Goal: Task Accomplishment & Management: Manage account settings

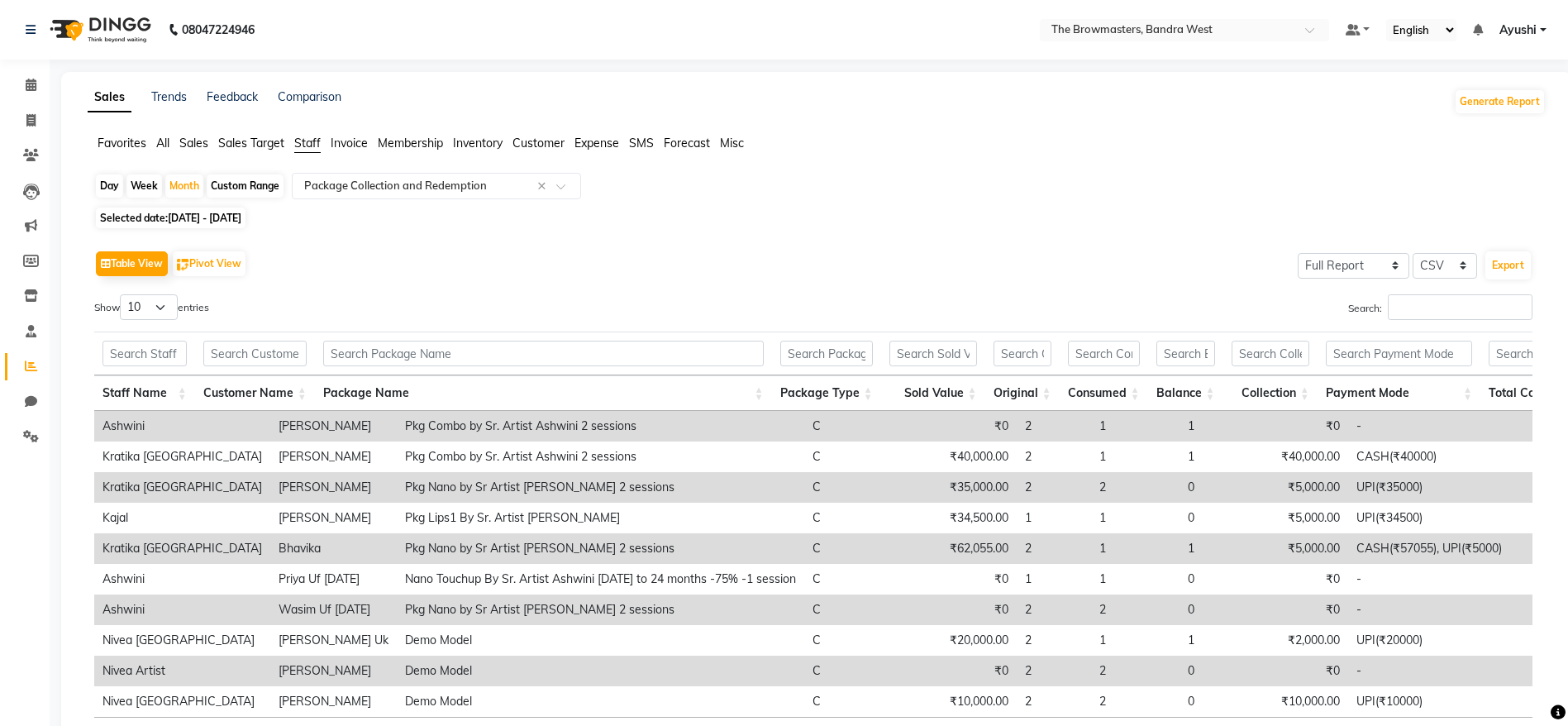
select select "full_report"
select select "csv"
click at [17, 113] on span at bounding box center [31, 121] width 29 height 19
select select "service"
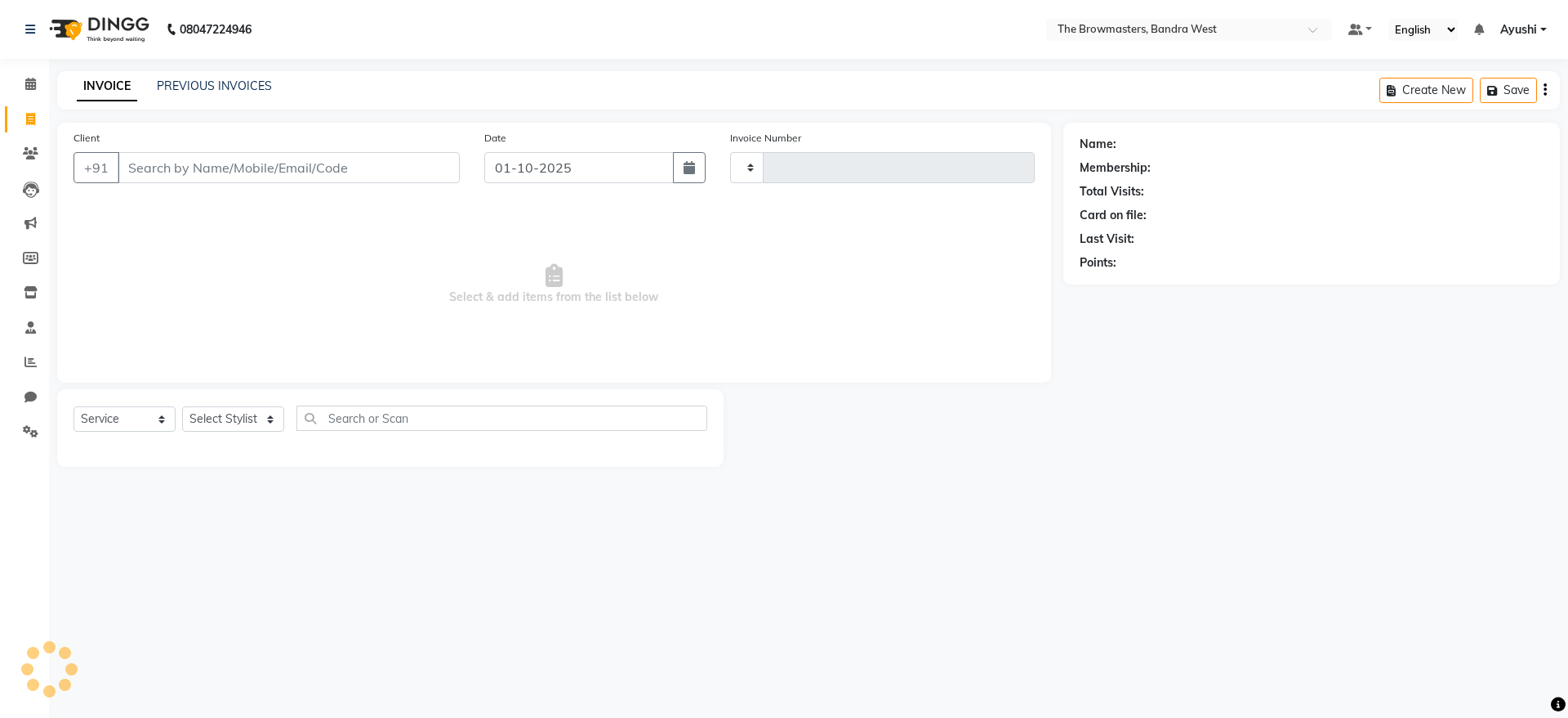
type input "2315"
select select "6949"
select select "package"
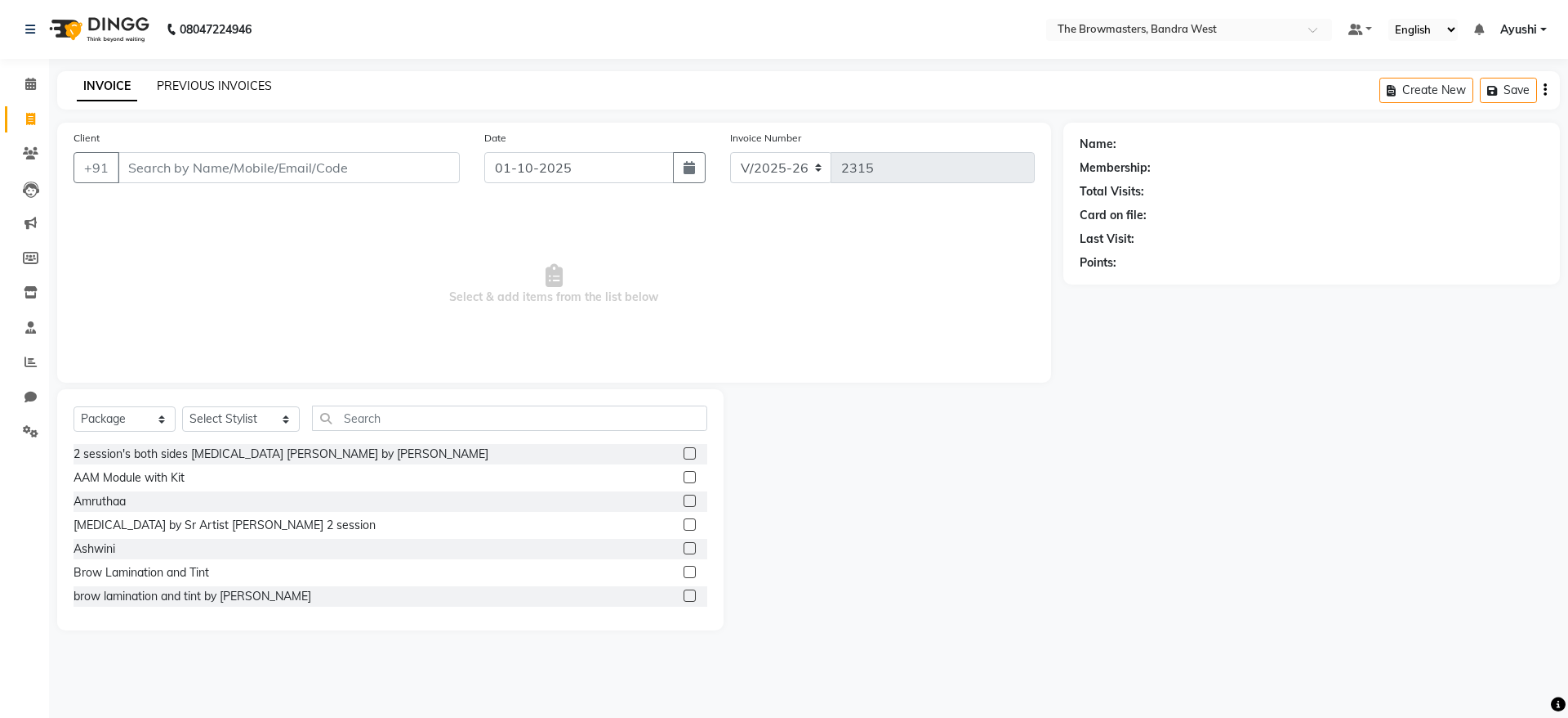
click at [226, 86] on link "PREVIOUS INVOICES" at bounding box center [214, 85] width 116 height 14
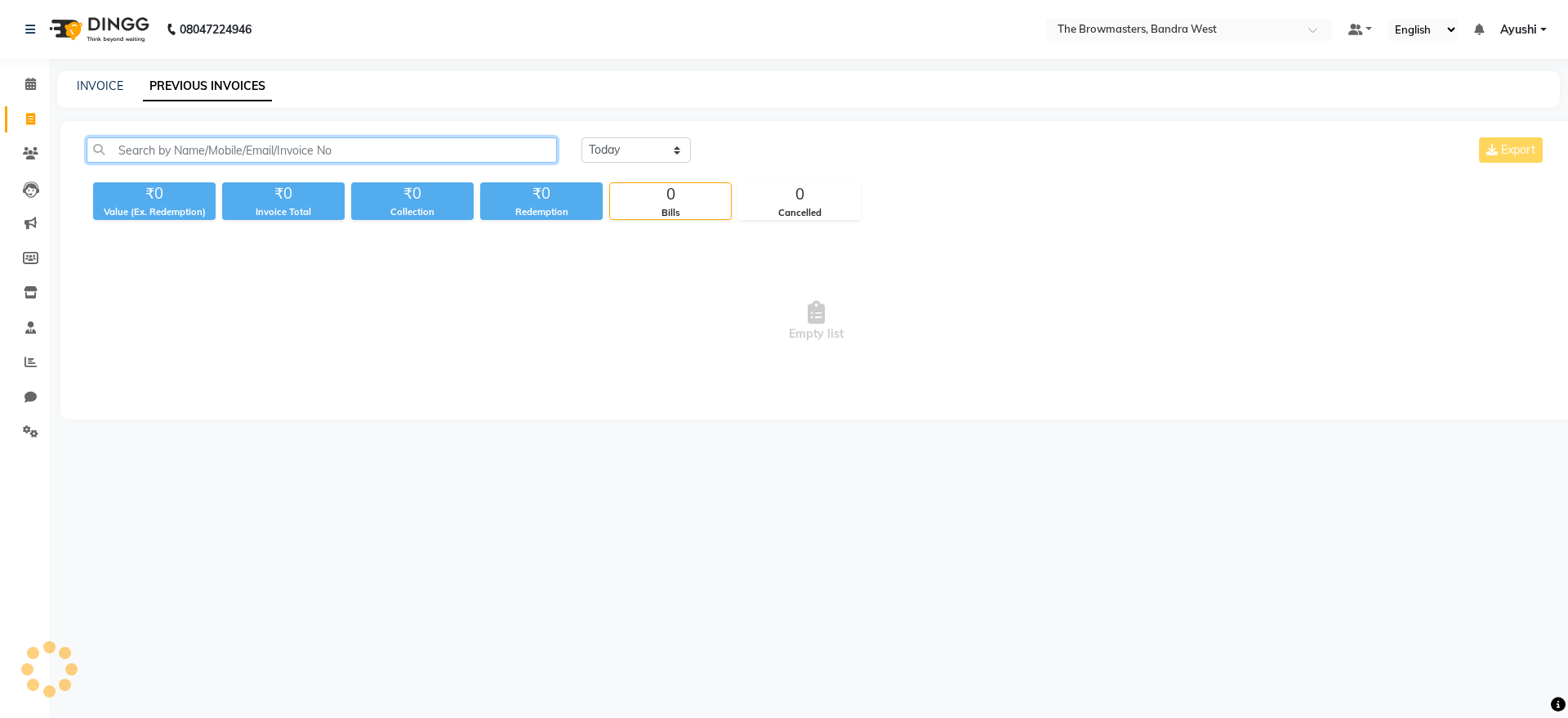
click at [273, 153] on input "text" at bounding box center [322, 150] width 470 height 26
paste input "+91 98339 16653"
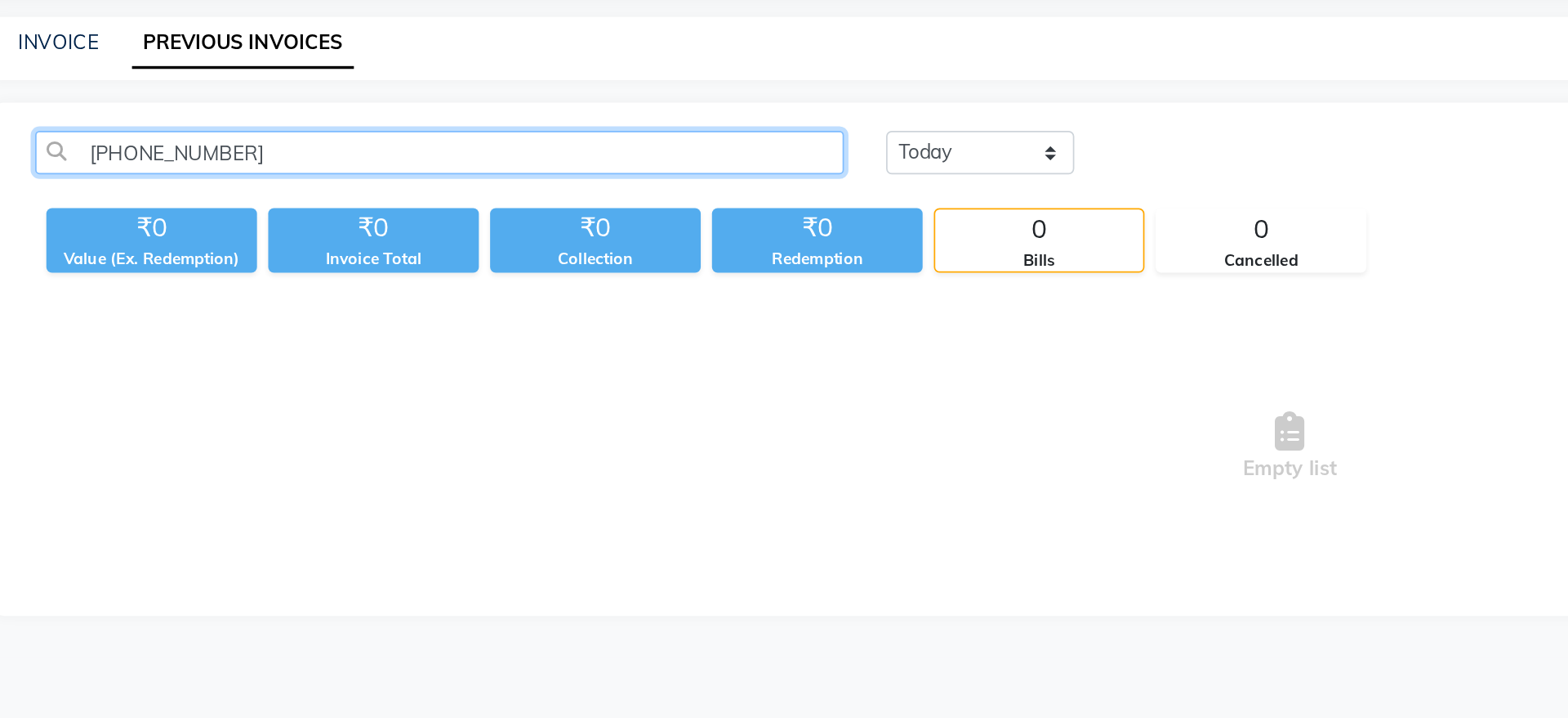
click at [186, 158] on input "+91 98339 16653" at bounding box center [322, 150] width 470 height 26
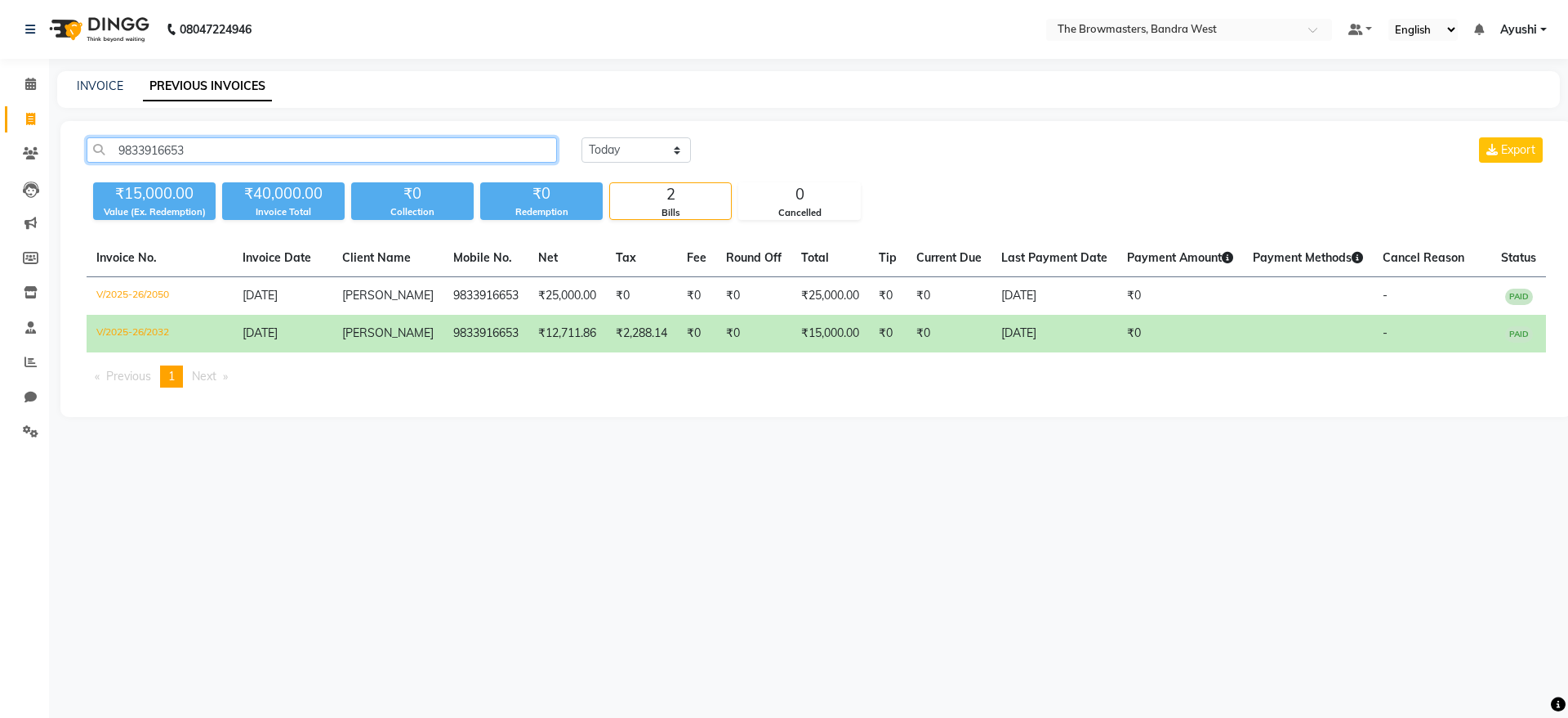
click at [233, 140] on input "9833916653" at bounding box center [322, 150] width 470 height 26
type input "9833916653"
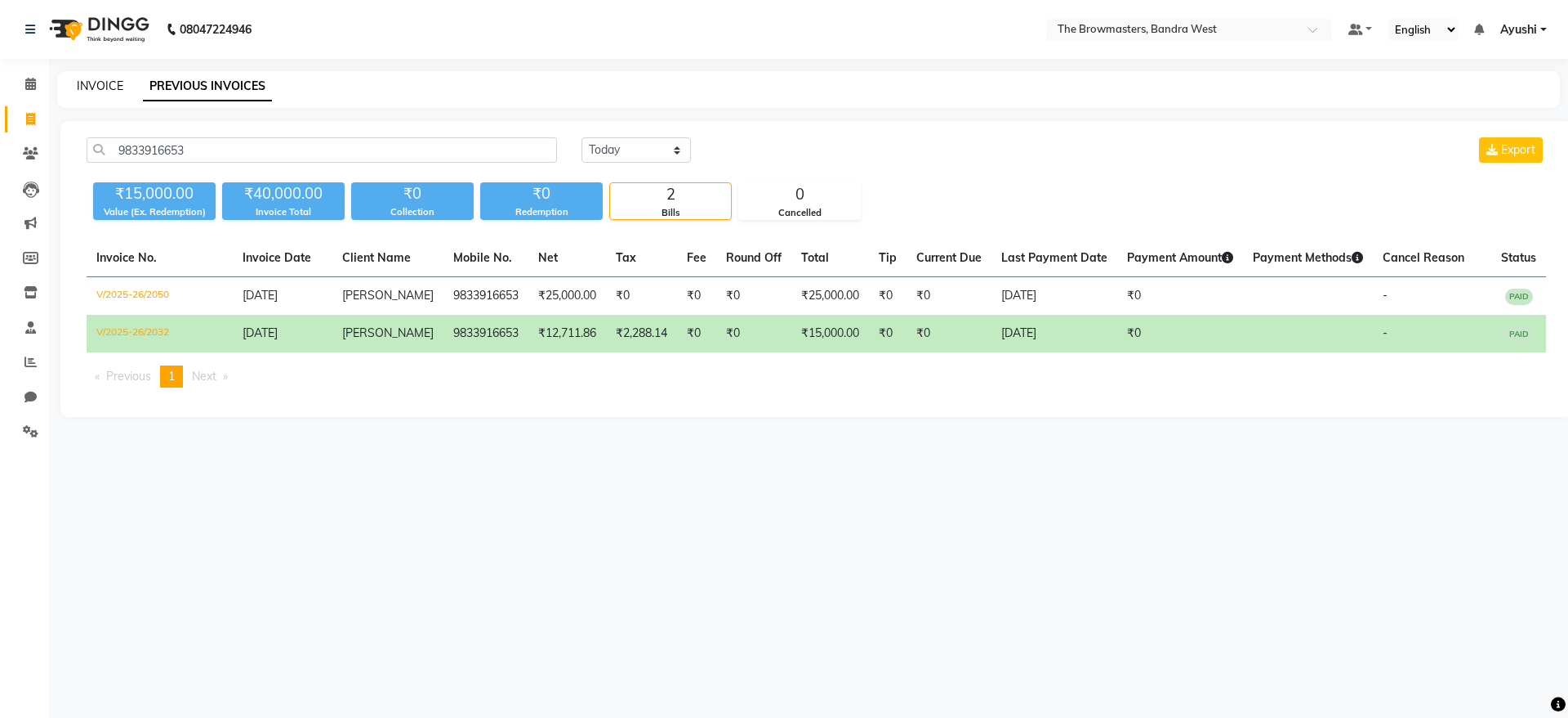
click at [97, 88] on link "INVOICE" at bounding box center [99, 85] width 47 height 14
select select "service"
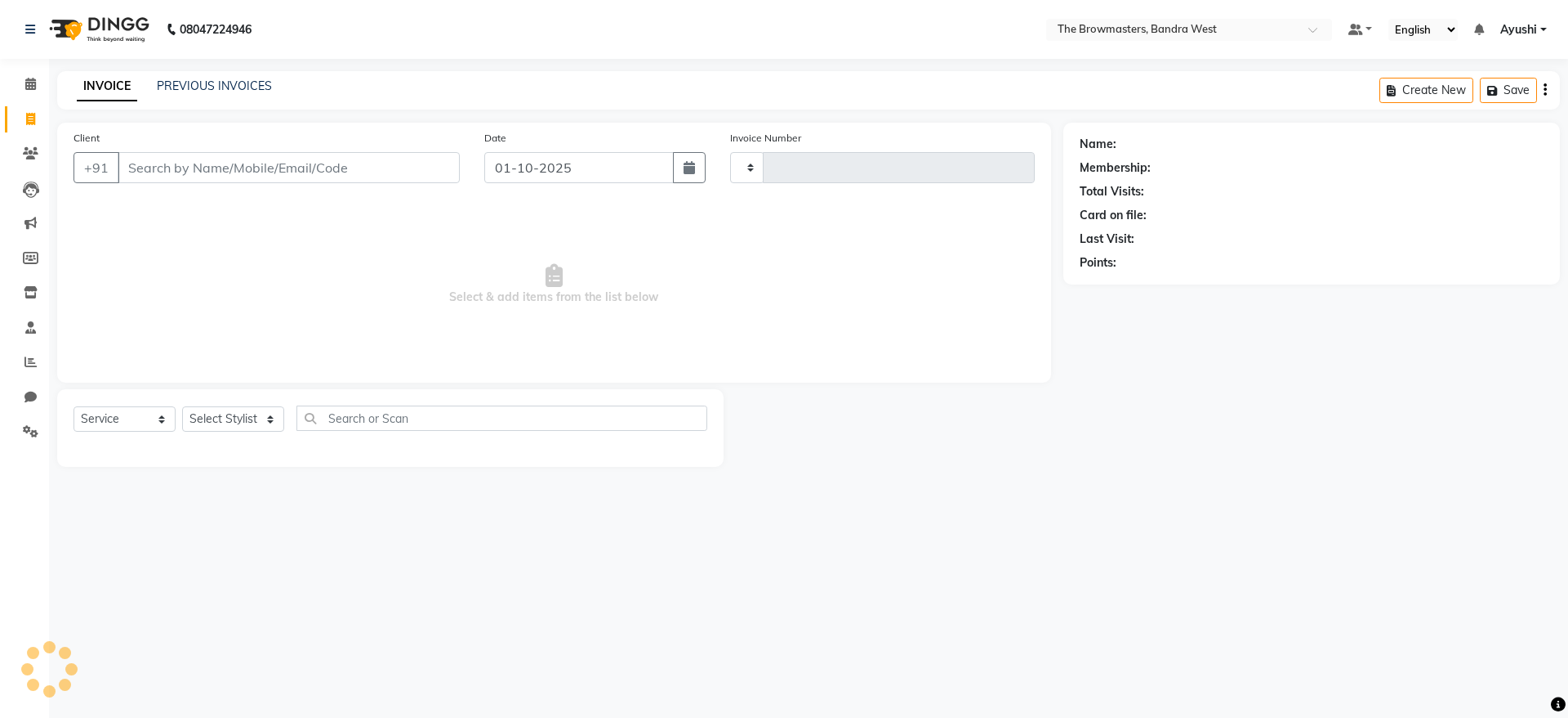
type input "2315"
select select "6949"
type input "9833916653"
select select "package"
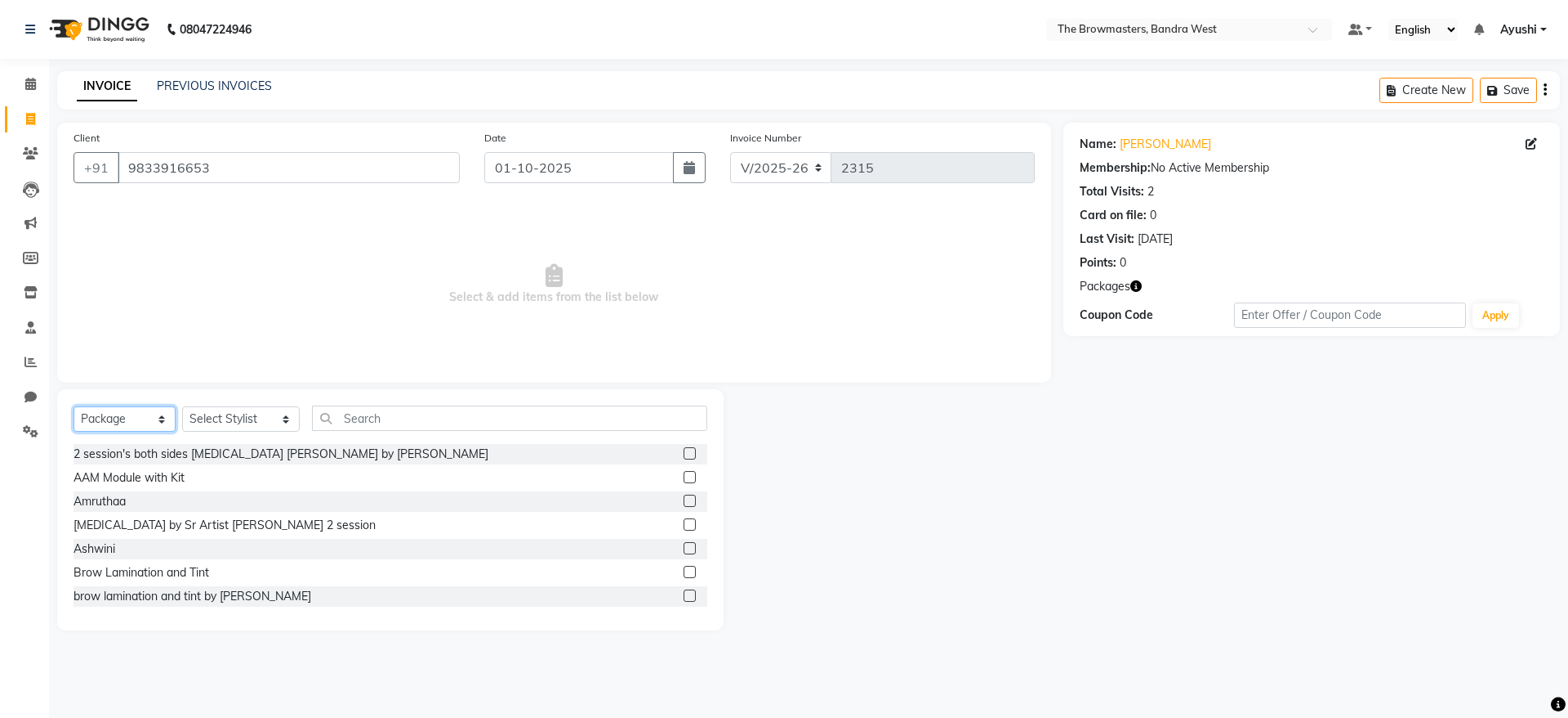
click at [160, 423] on select "Select Service Product Membership Package Voucher Prepaid Gift Card" at bounding box center [124, 419] width 102 height 26
drag, startPoint x: 160, startPoint y: 423, endPoint x: 158, endPoint y: 85, distance: 338.0
click at [158, 85] on main "INVOICE PREVIOUS INVOICES Create New Save Client +91 9833916653 Date 01-10-2025…" at bounding box center [808, 362] width 1519 height 583
click at [27, 156] on icon at bounding box center [31, 153] width 15 height 12
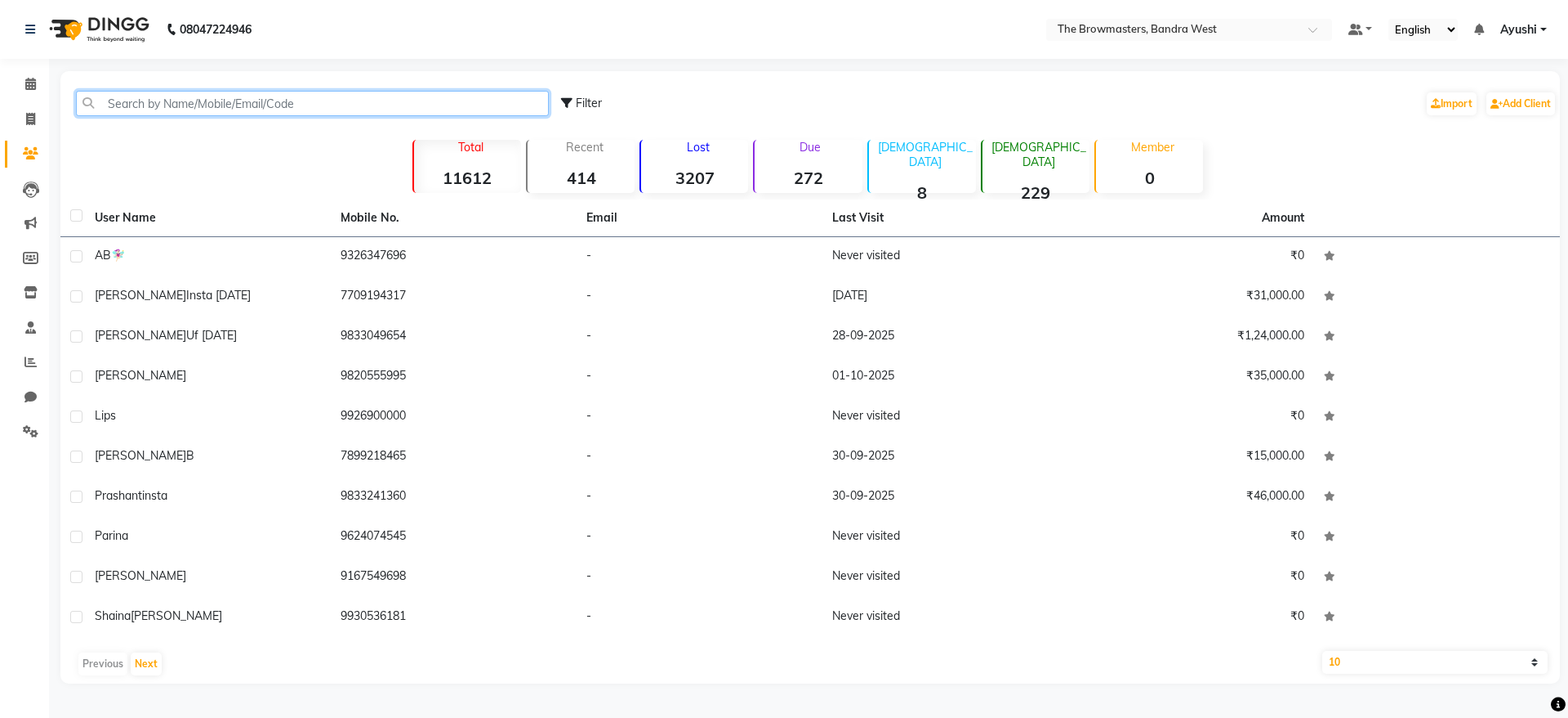
click at [365, 98] on input "text" at bounding box center [312, 103] width 473 height 26
paste input "9833916653"
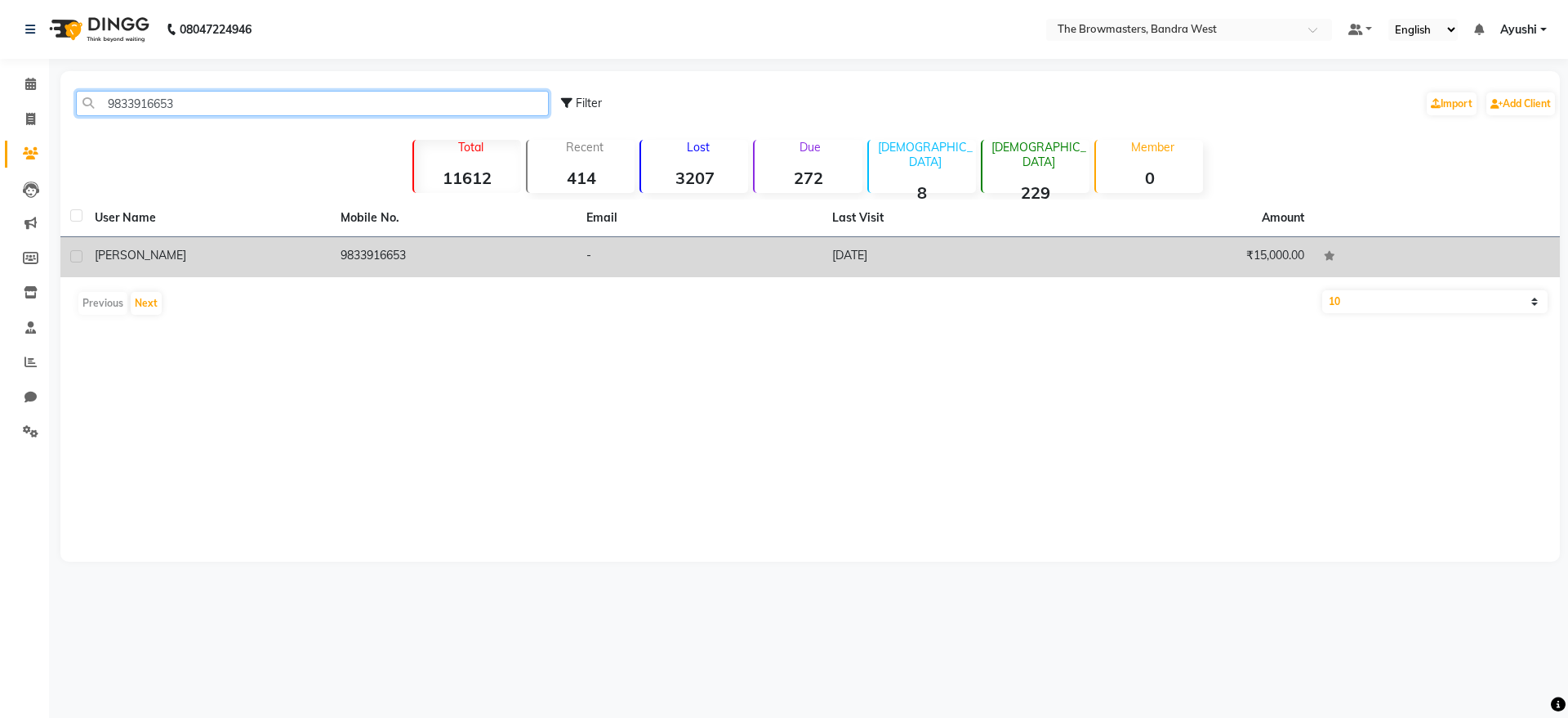
type input "9833916653"
click at [443, 266] on td "9833916653" at bounding box center [453, 257] width 246 height 40
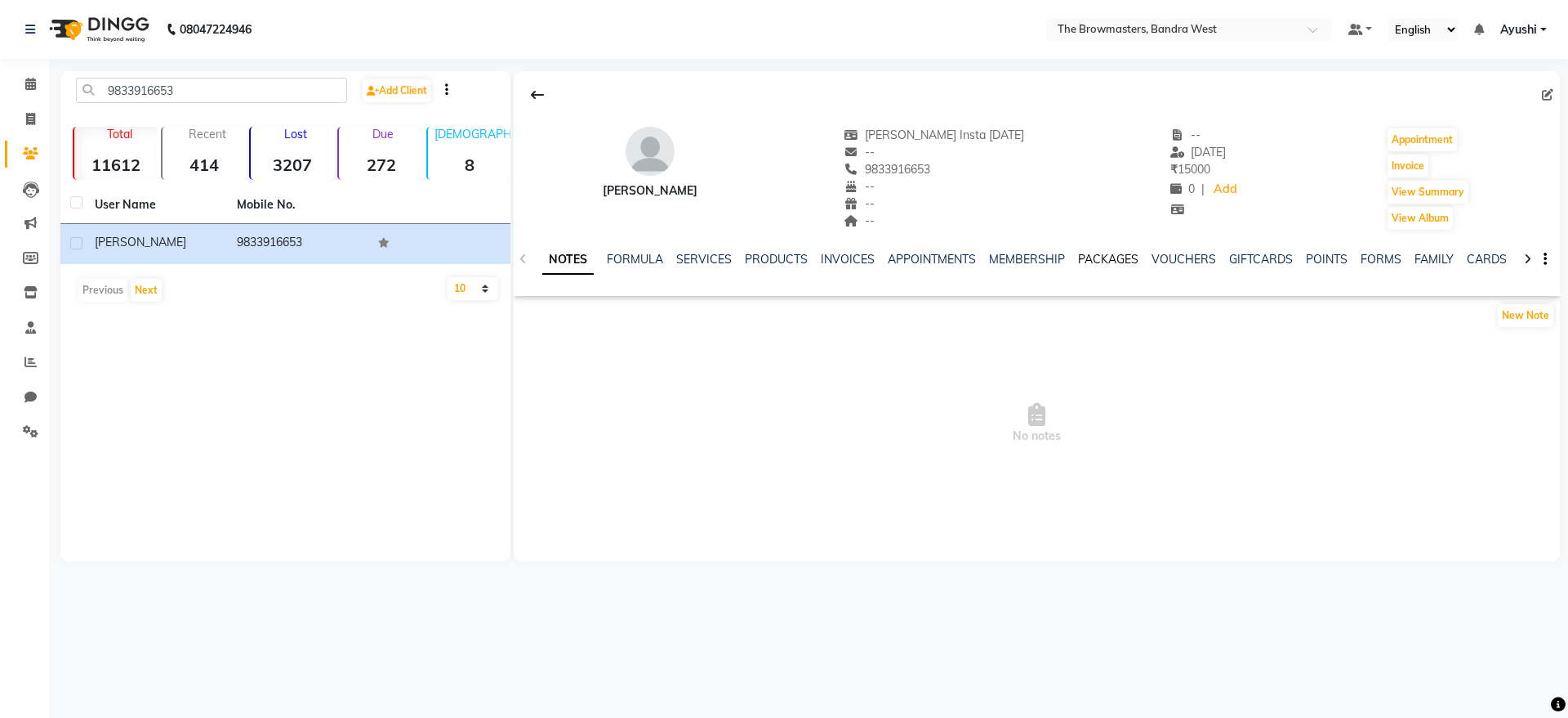
click at [1108, 254] on link "PACKAGES" at bounding box center [1107, 258] width 60 height 14
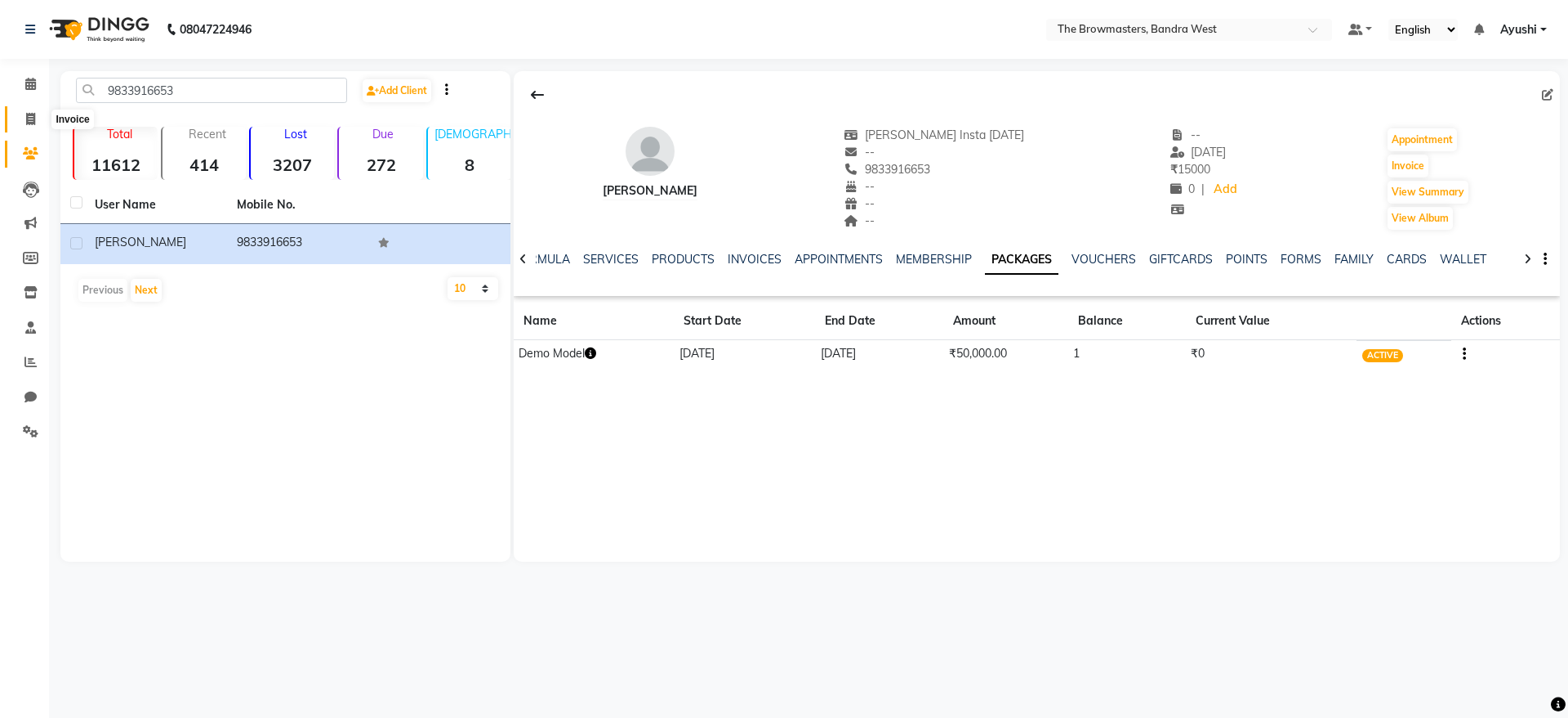
click at [30, 123] on icon at bounding box center [30, 119] width 9 height 12
select select "6949"
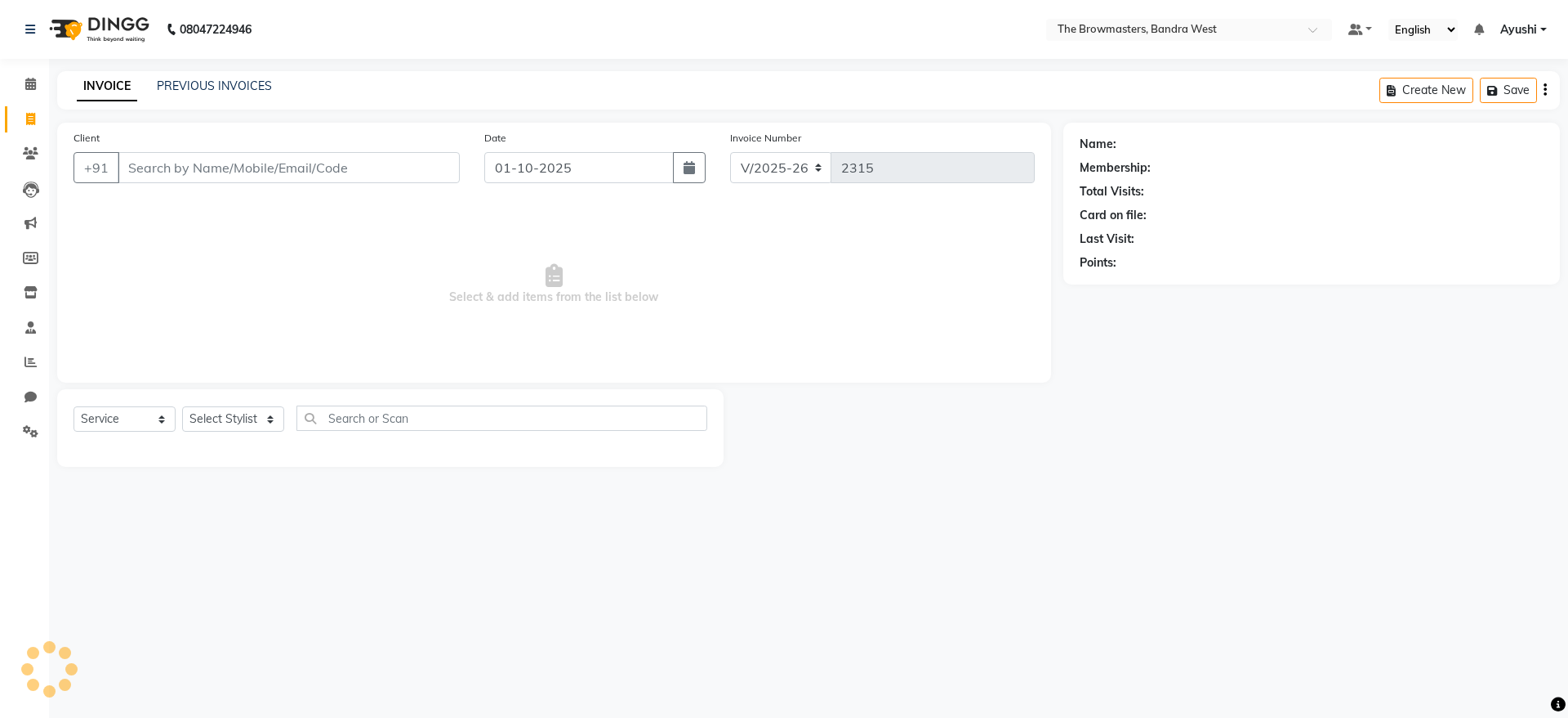
select select "package"
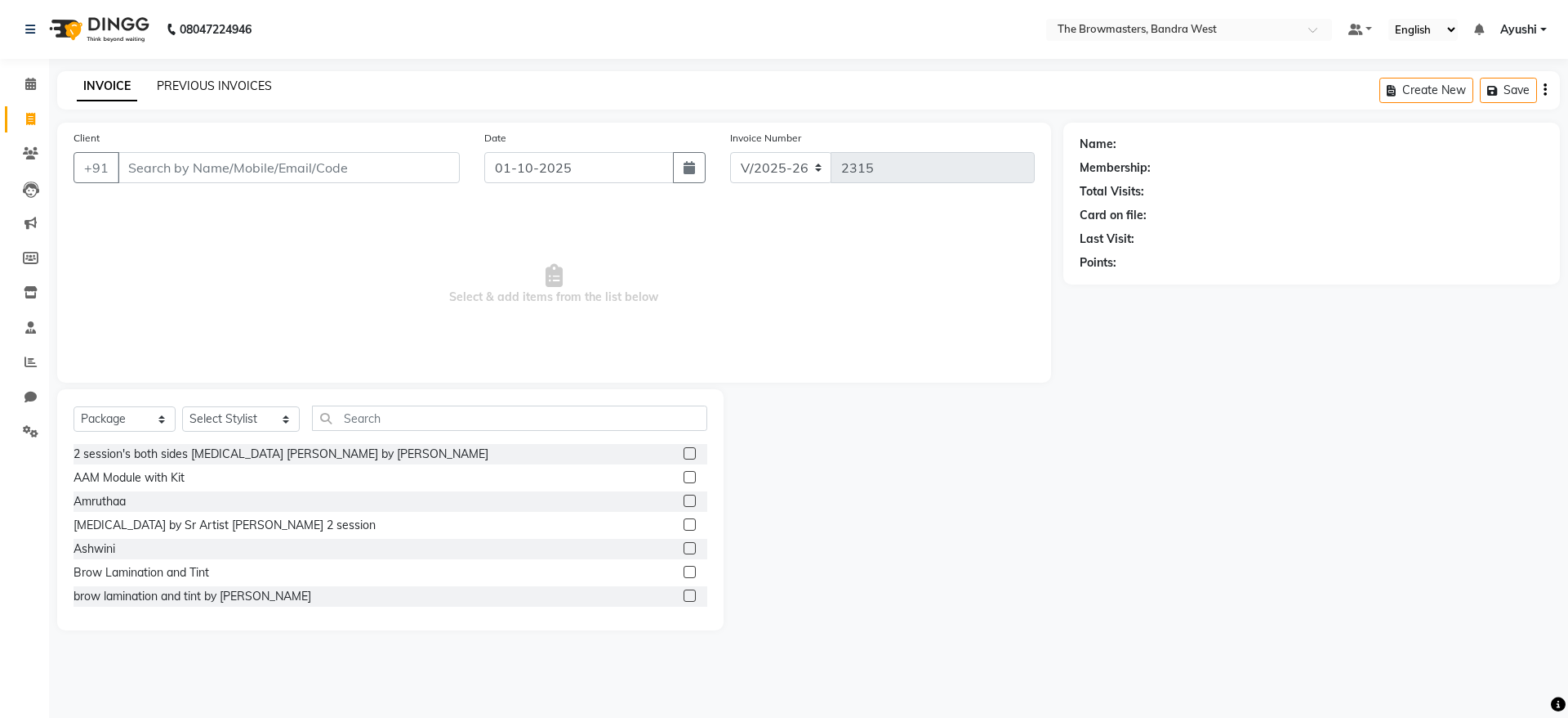
click at [220, 80] on link "PREVIOUS INVOICES" at bounding box center [214, 85] width 116 height 14
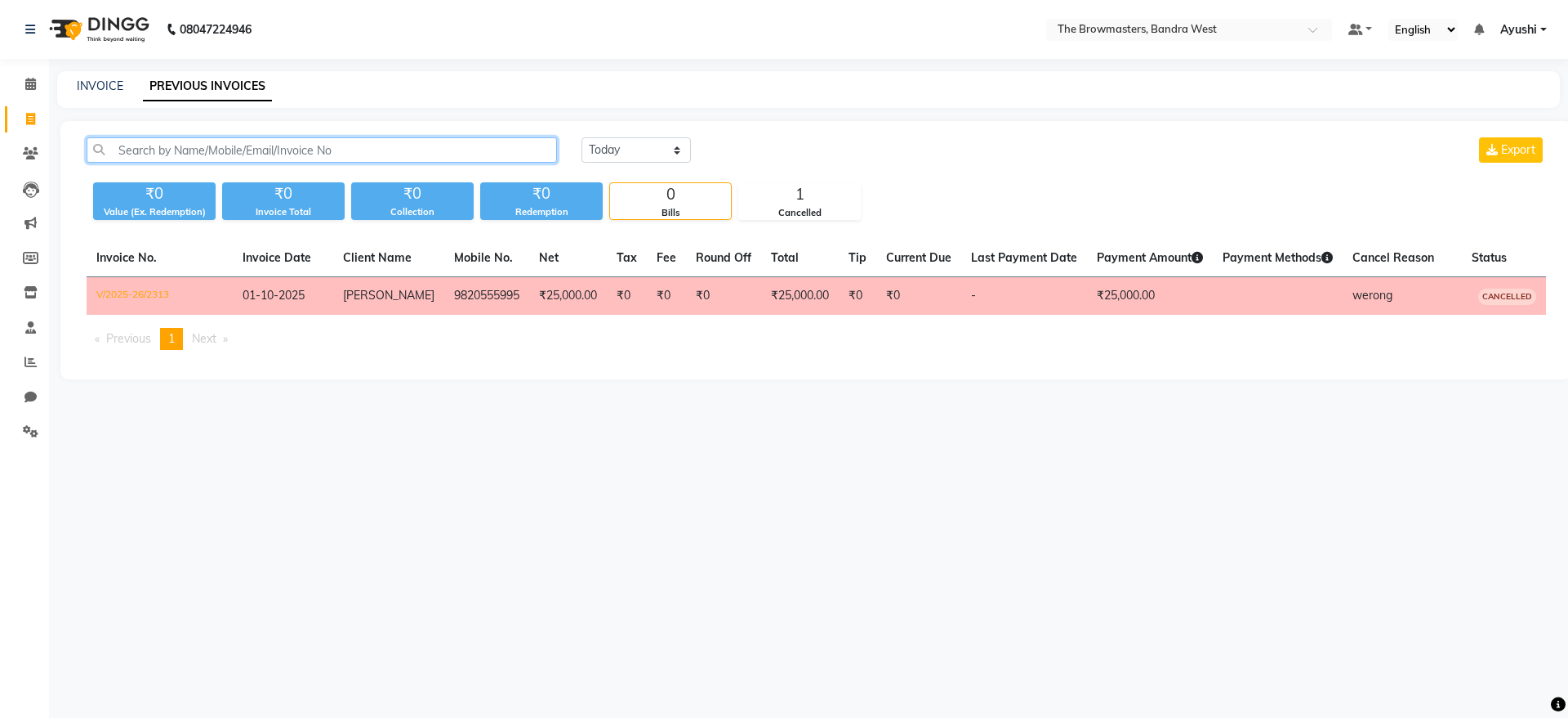
click at [317, 156] on input "text" at bounding box center [322, 150] width 470 height 26
paste input "9833916653"
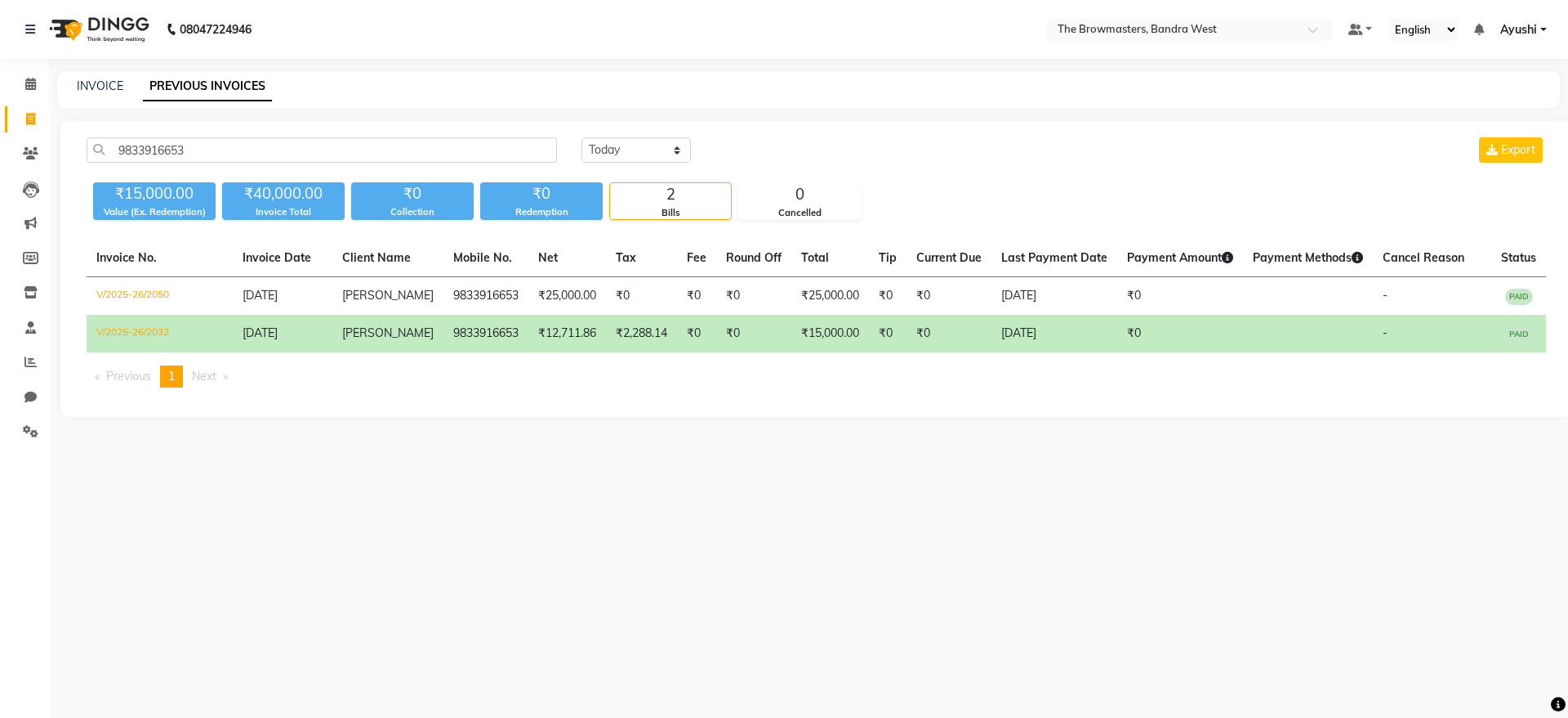
click at [677, 349] on td "₹0" at bounding box center [697, 333] width 39 height 37
click at [277, 148] on input "9833916653" at bounding box center [322, 150] width 470 height 26
paste input "+1 (843) 455-3805"
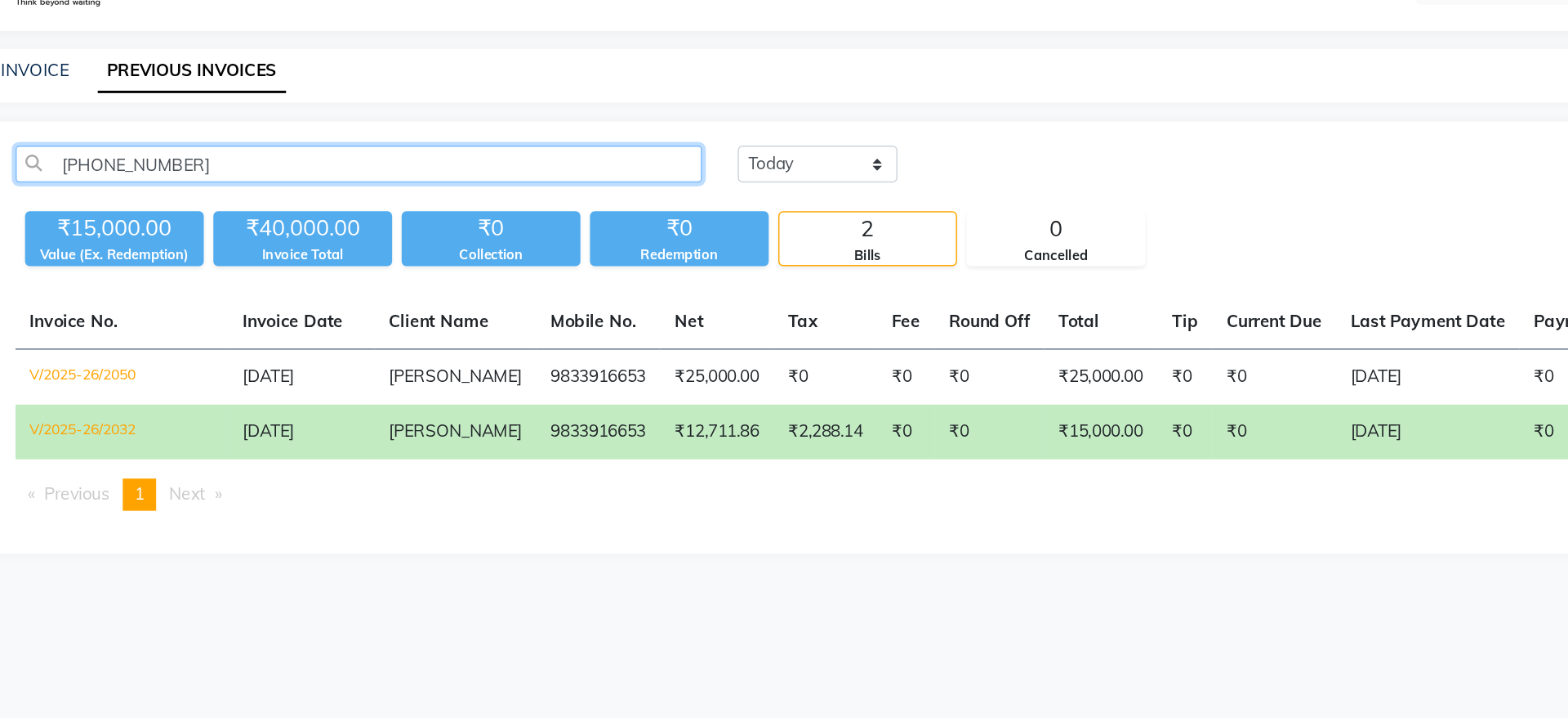
click at [192, 149] on input "+1 (843) 455-3805" at bounding box center [322, 150] width 470 height 26
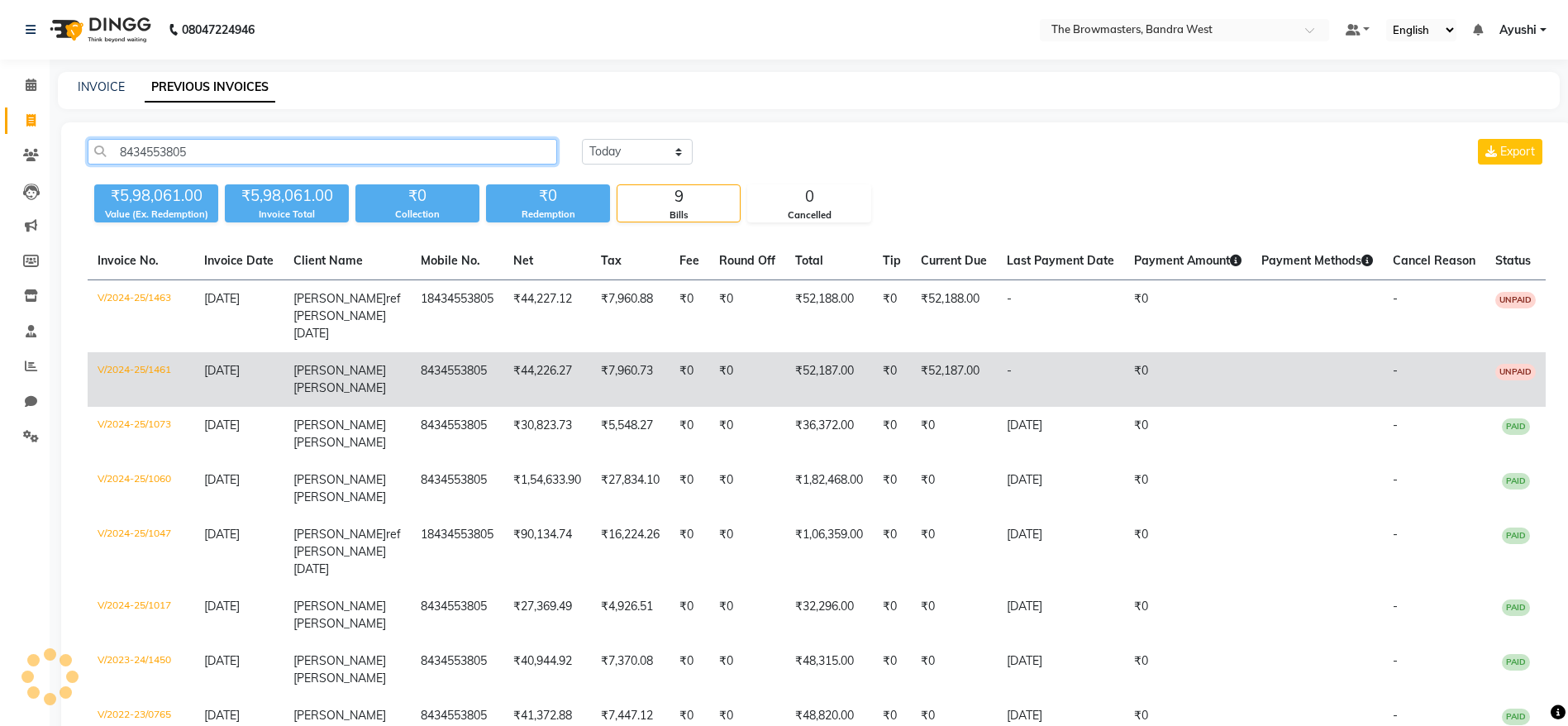
type input "8434553805"
click at [1307, 366] on td at bounding box center [1317, 379] width 131 height 54
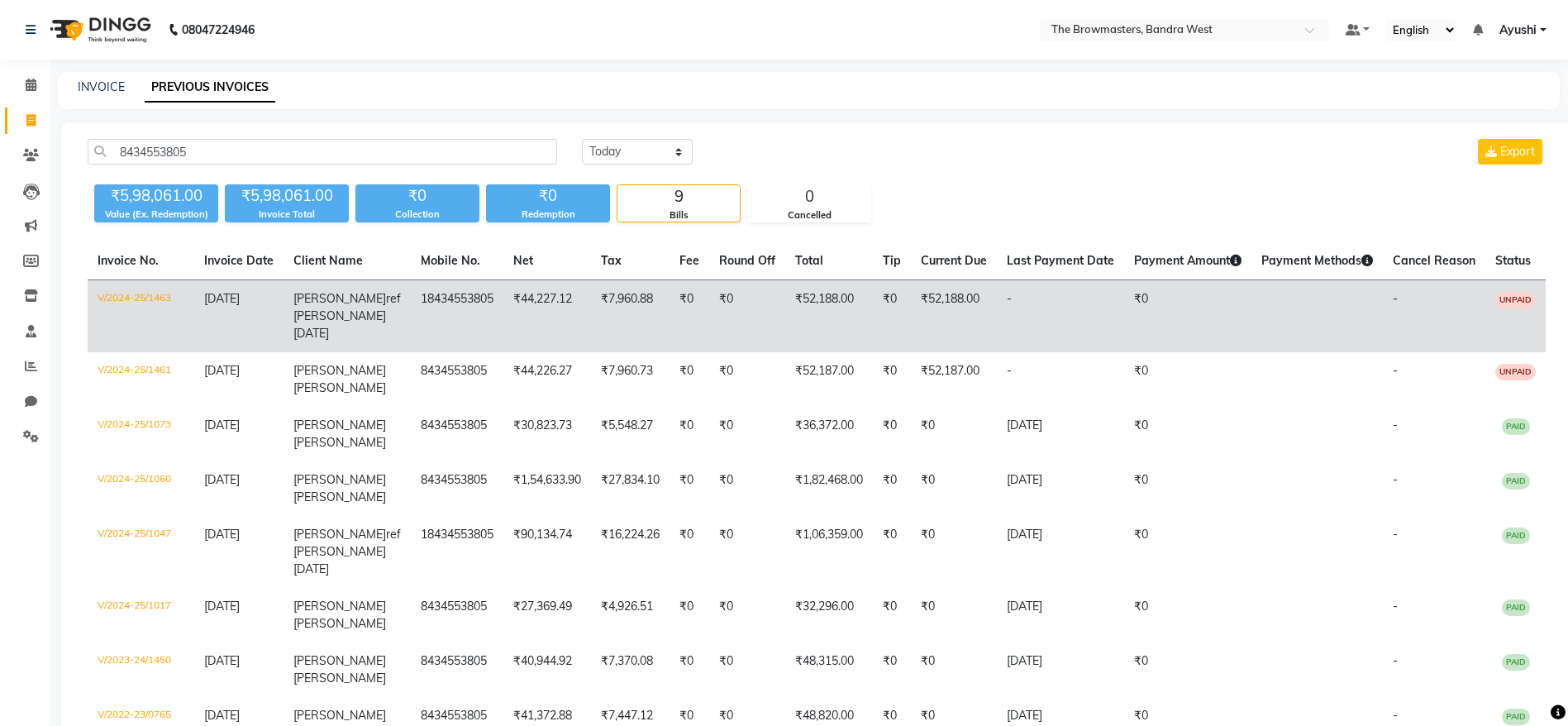
click at [481, 313] on td "18434553805" at bounding box center [457, 316] width 93 height 73
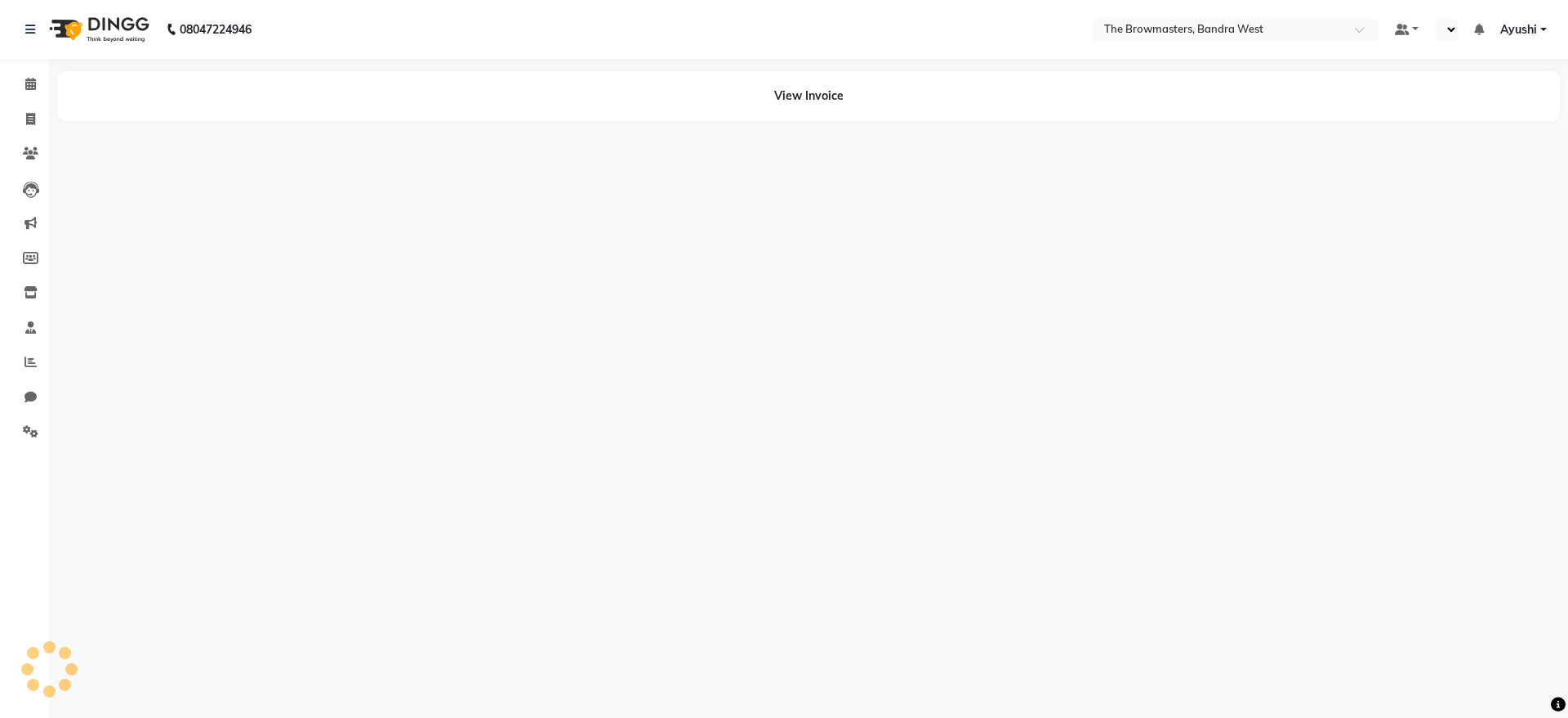
select select "en"
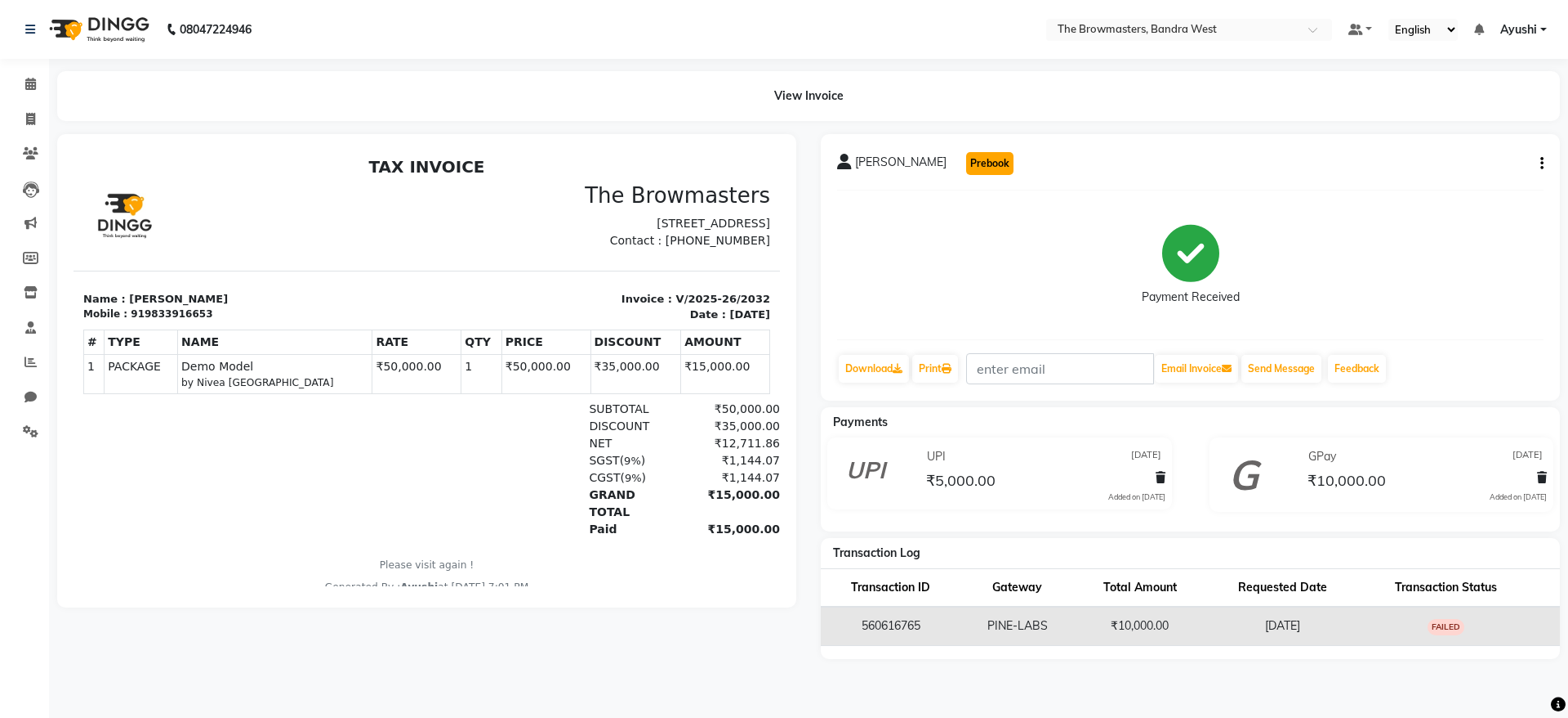
click at [966, 160] on button "Prebook" at bounding box center [990, 163] width 48 height 23
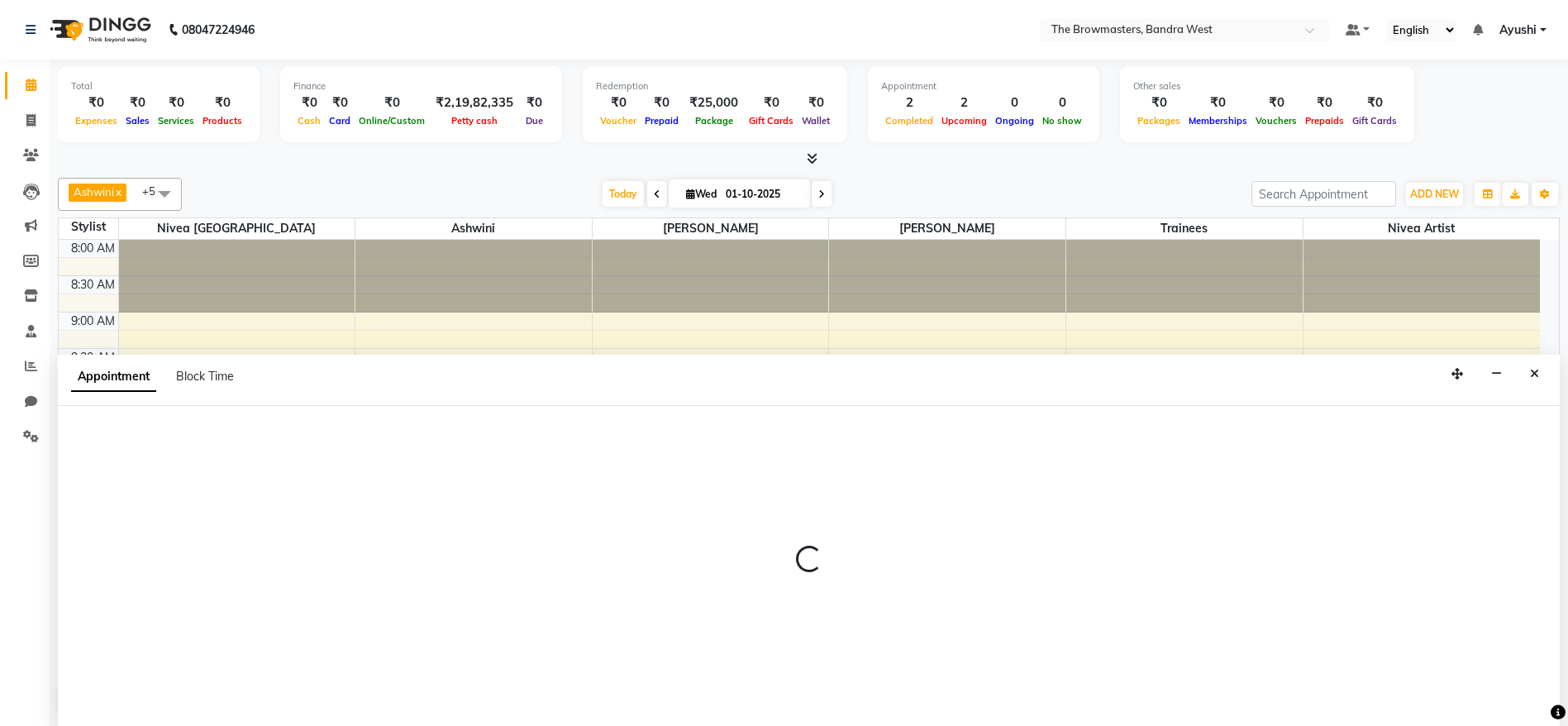
scroll to position [1, 0]
select select "tentative"
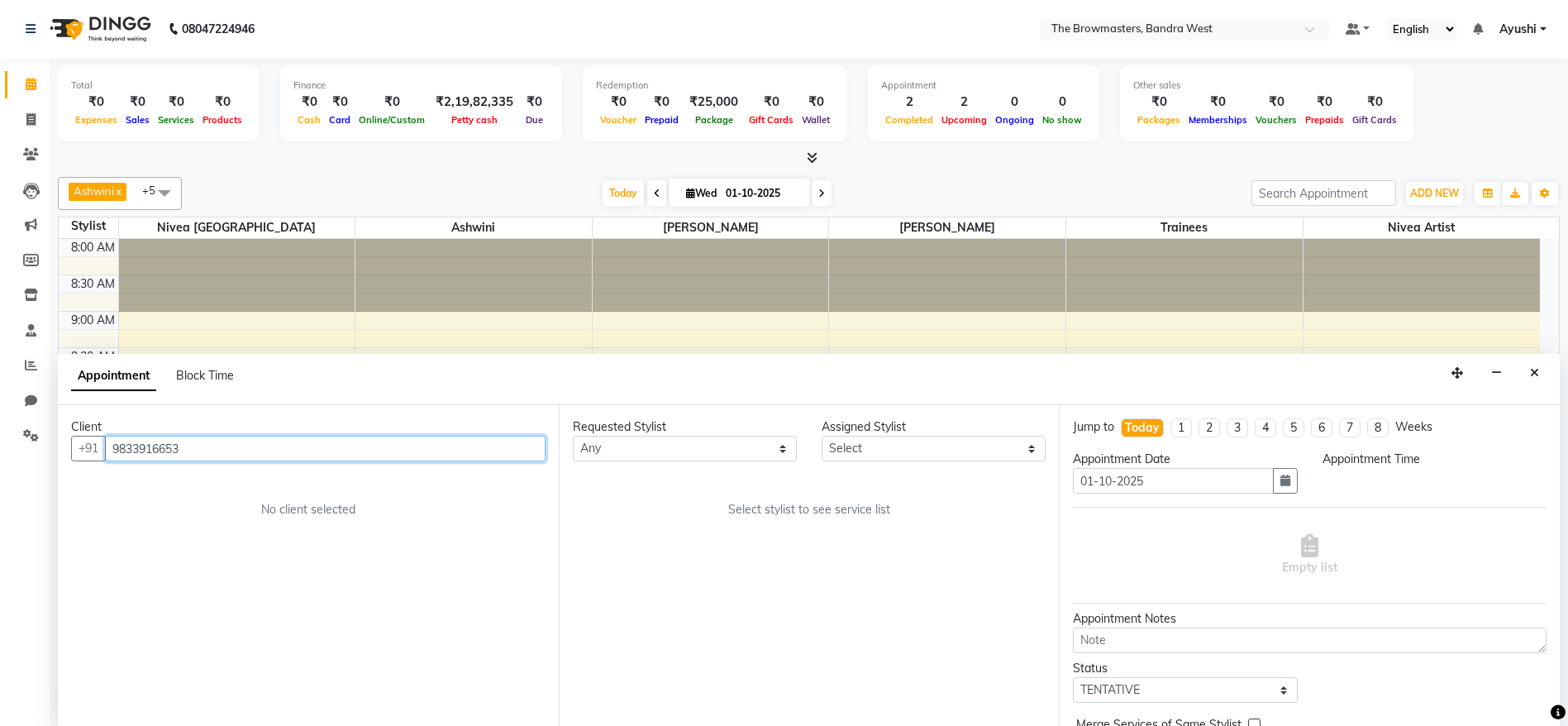
select select "540"
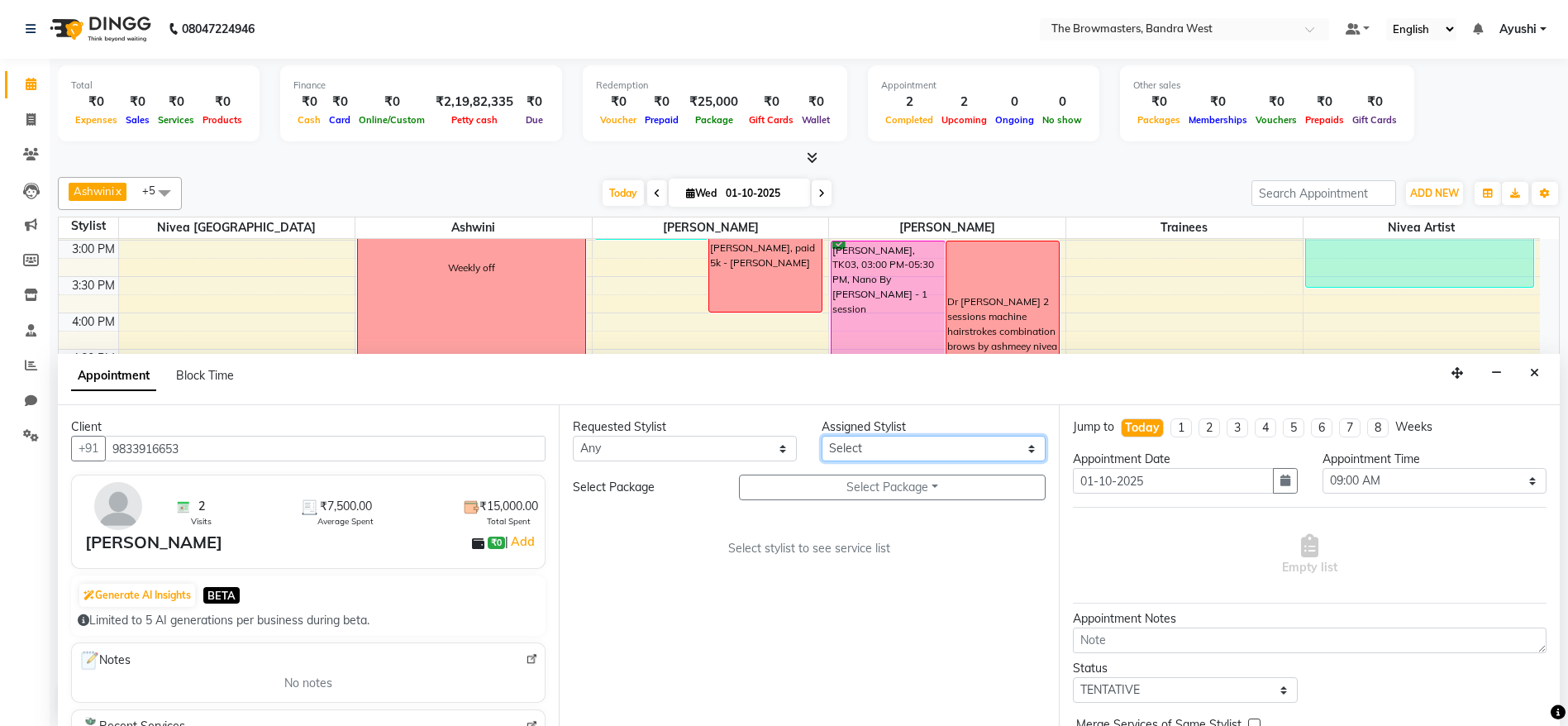
click at [907, 458] on select "Select Ashmeey Singghai Ashwini Ayushi Jyoti Kajal Kratika Kratika Mumbai Nivea…" at bounding box center [934, 449] width 224 height 26
select select "64307"
click at [822, 436] on select "Select Ashmeey Singghai Ashwini Ayushi Jyoti Kajal Kratika Kratika Mumbai Nivea…" at bounding box center [934, 449] width 224 height 26
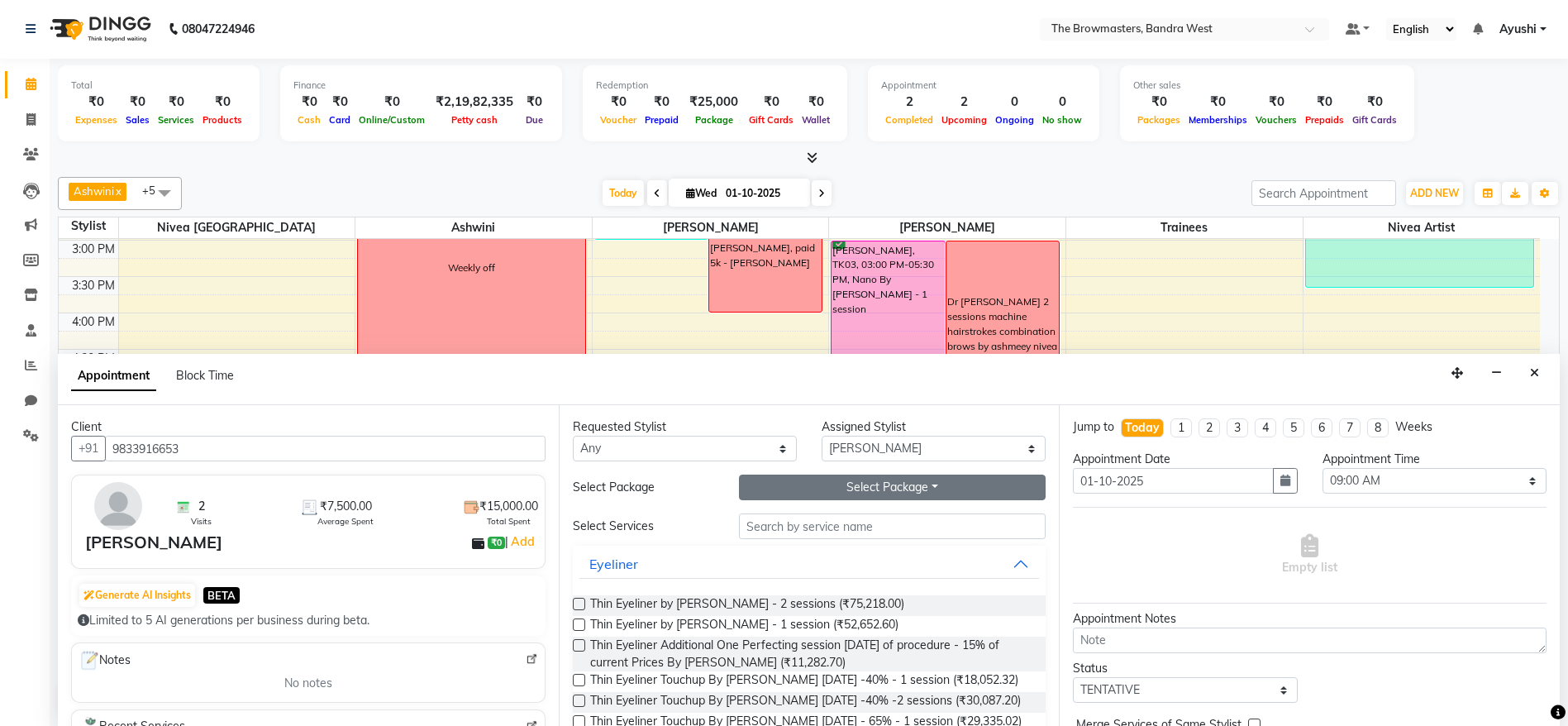
click at [876, 475] on button "Select Package Toggle Dropdown" at bounding box center [892, 487] width 307 height 26
click at [832, 513] on li "Demo Model" at bounding box center [804, 521] width 131 height 24
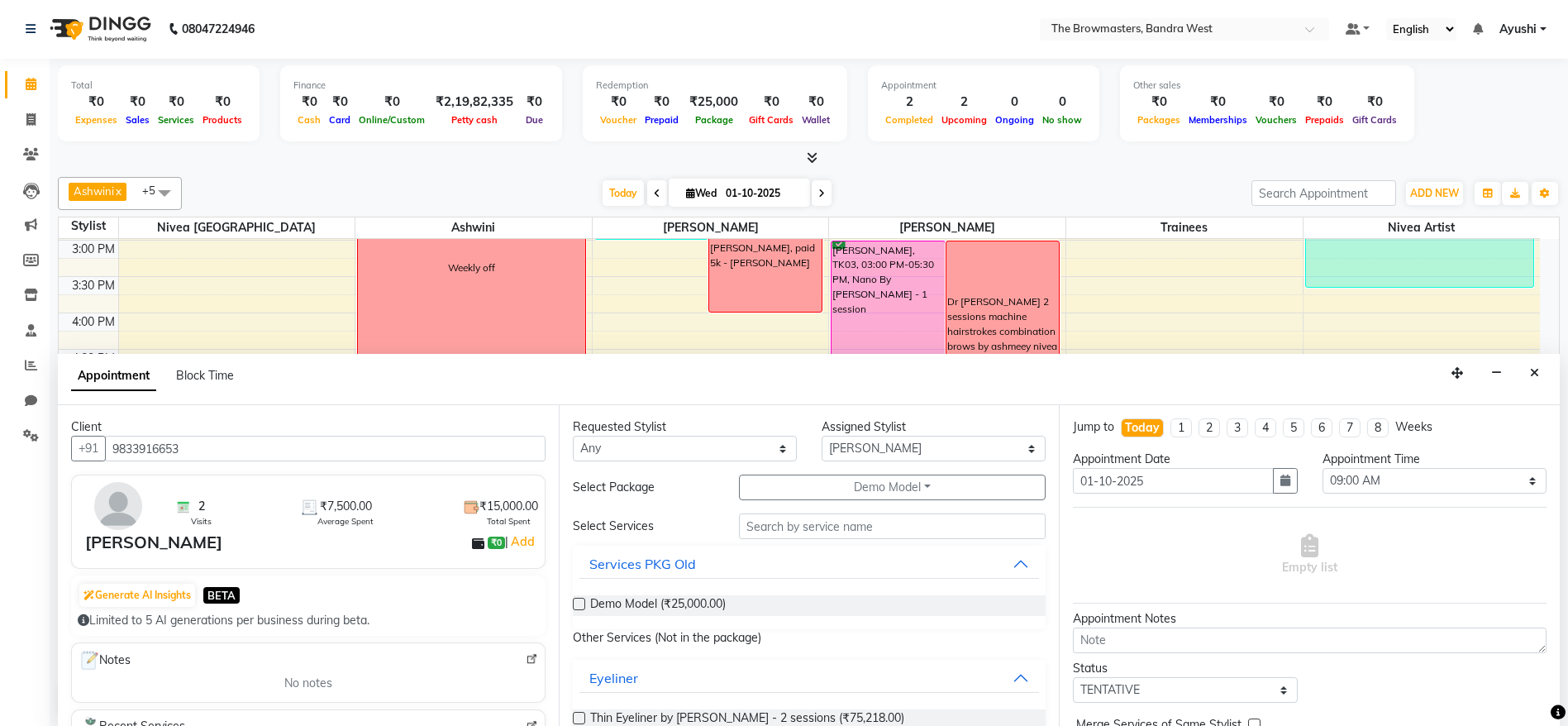
click at [796, 601] on div "Demo Model (₹25,000.00)" at bounding box center [809, 604] width 474 height 20
click at [743, 612] on div "Demo Model (₹25,000.00)" at bounding box center [809, 604] width 474 height 20
click at [660, 601] on span "Demo Model (₹25,000.00)" at bounding box center [657, 604] width 135 height 20
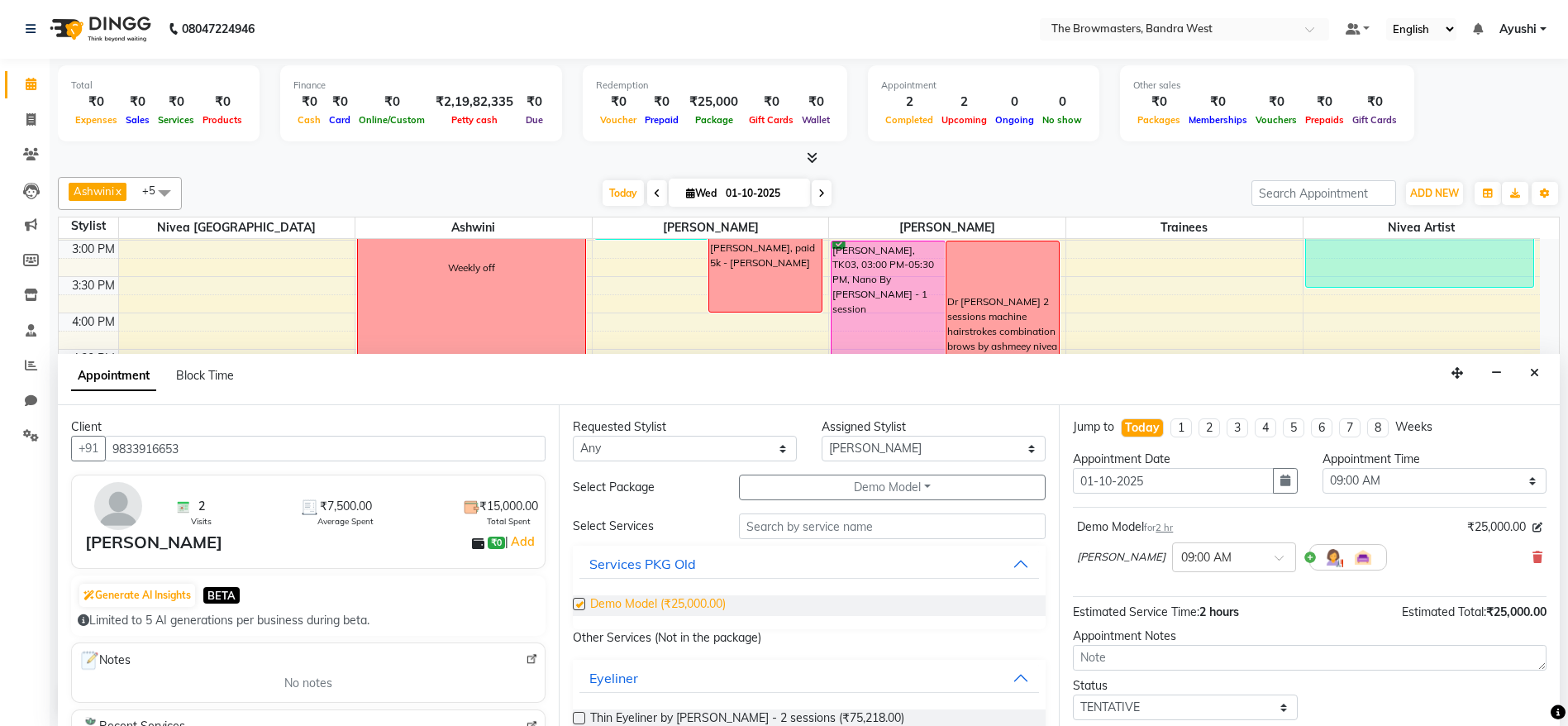
checkbox input "false"
click at [1286, 494] on div "Appointment Date 01-10-2025" at bounding box center [1184, 479] width 248 height 56
click at [1284, 493] on div "Appointment Date 01-10-2025" at bounding box center [1184, 479] width 248 height 56
click at [1274, 487] on button "button" at bounding box center [1285, 480] width 25 height 26
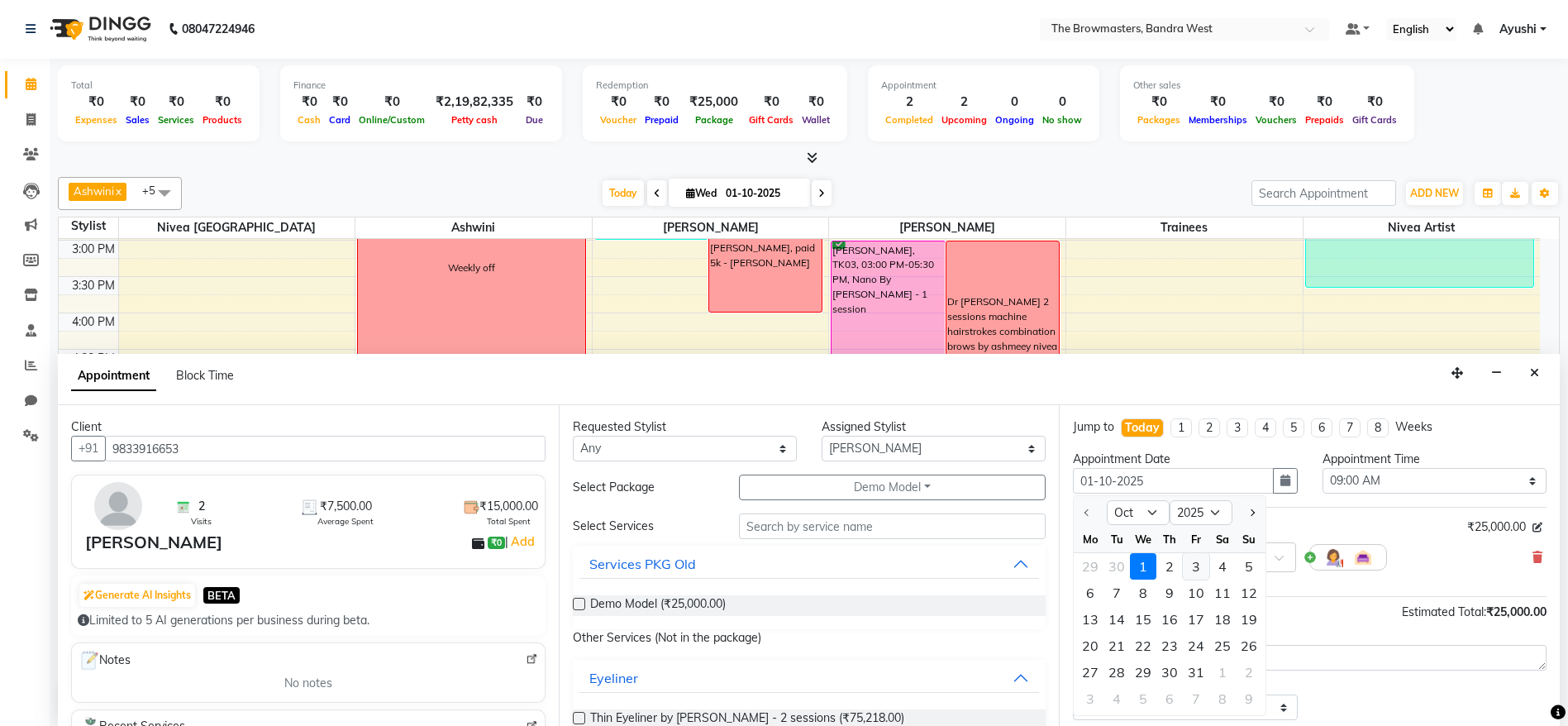
click at [1201, 566] on div "3" at bounding box center [1195, 566] width 26 height 26
type input "03-10-2025"
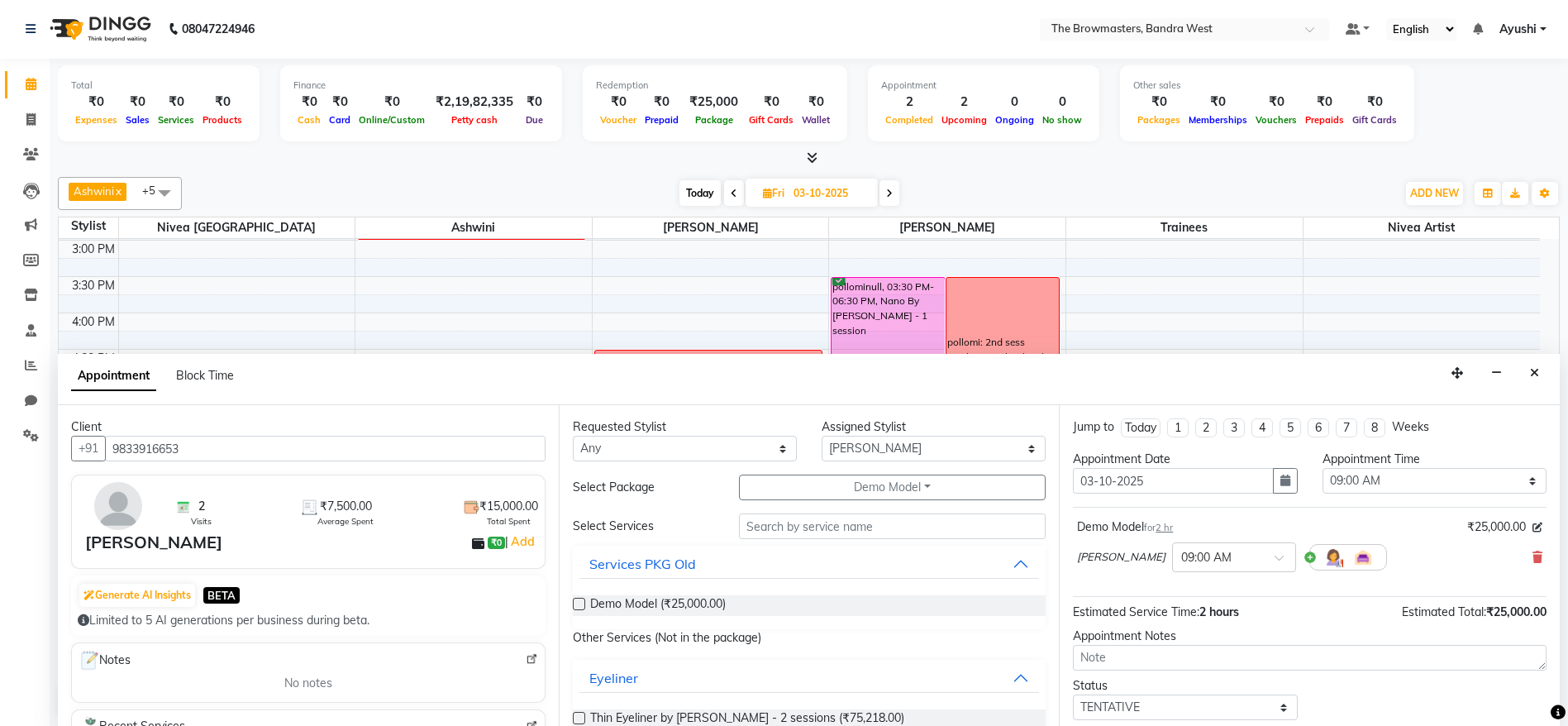
click at [1364, 497] on div "Appointment Time Select 09:00 AM 09:15 AM 09:30 AM 09:45 AM 10:00 AM 10:15 AM 1…" at bounding box center [1434, 479] width 248 height 56
click at [1364, 491] on select "Select 09:00 AM 09:15 AM 09:30 AM 09:45 AM 10:00 AM 10:15 AM 10:30 AM 10:45 AM …" at bounding box center [1435, 480] width 224 height 26
select select "990"
click at [1322, 468] on select "Select 09:00 AM 09:15 AM 09:30 AM 09:45 AM 10:00 AM 10:15 AM 10:30 AM 10:45 AM …" at bounding box center [1435, 480] width 224 height 26
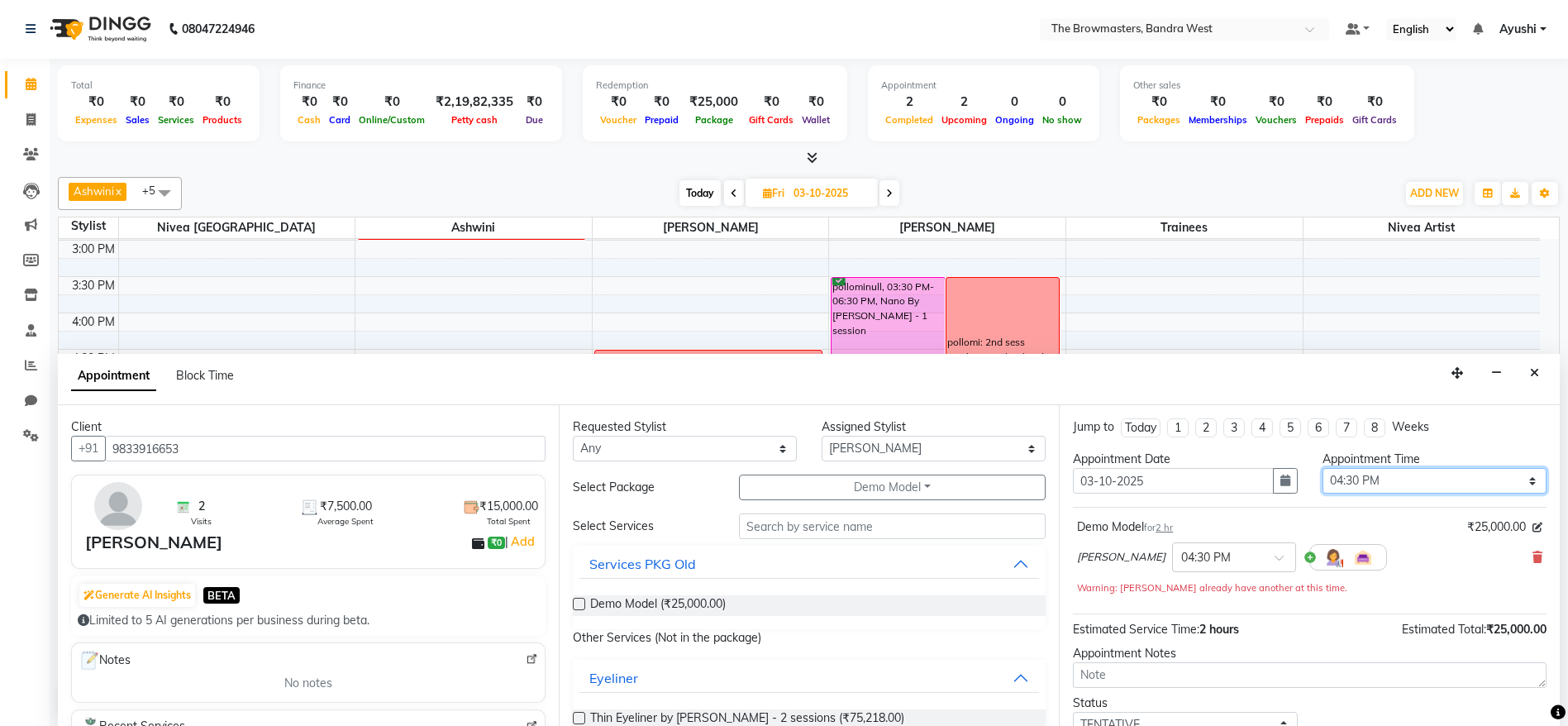
scroll to position [116, 0]
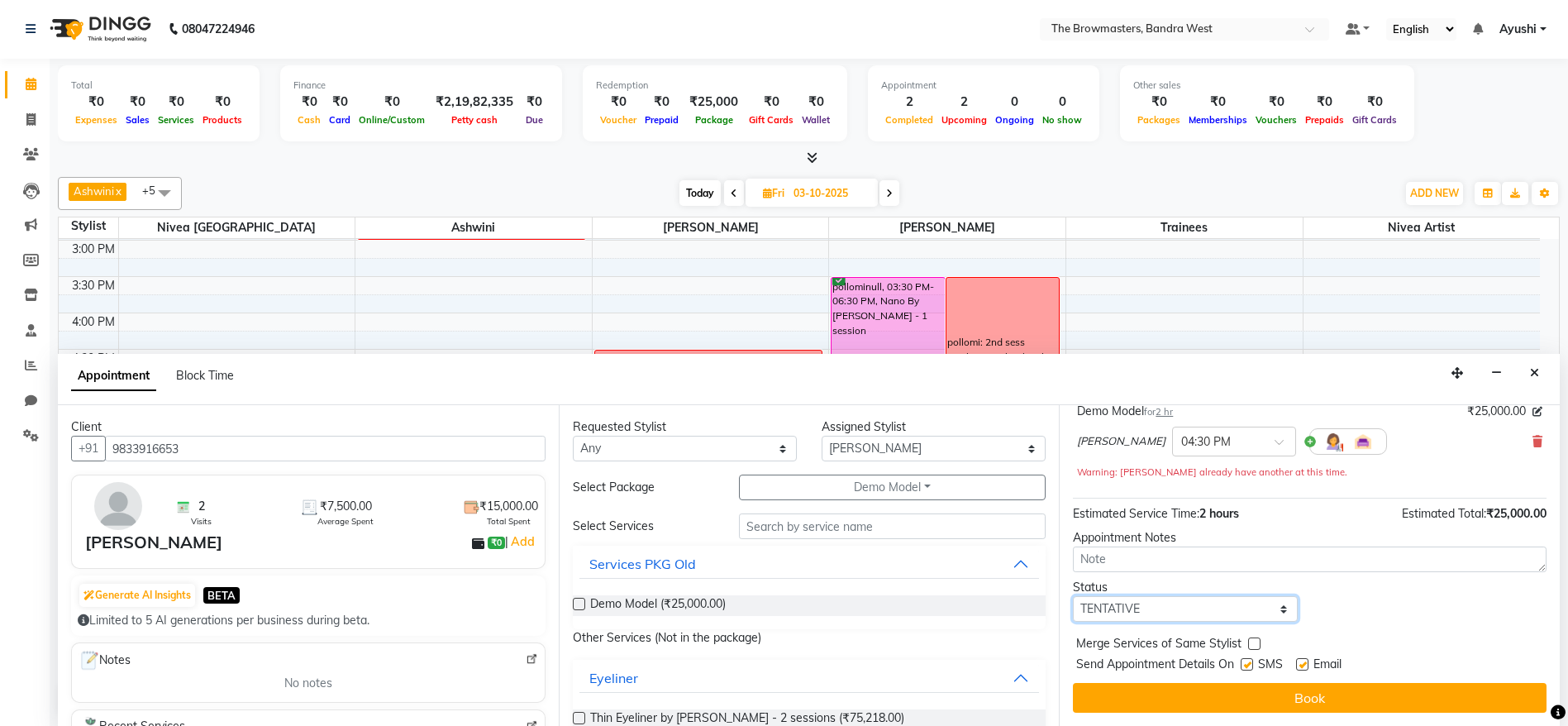
click at [1134, 606] on select "Select TENTATIVE CONFIRM UPCOMING" at bounding box center [1185, 608] width 224 height 26
select select "confirm booking"
click at [1073, 595] on select "Select TENTATIVE CONFIRM UPCOMING" at bounding box center [1185, 608] width 224 height 26
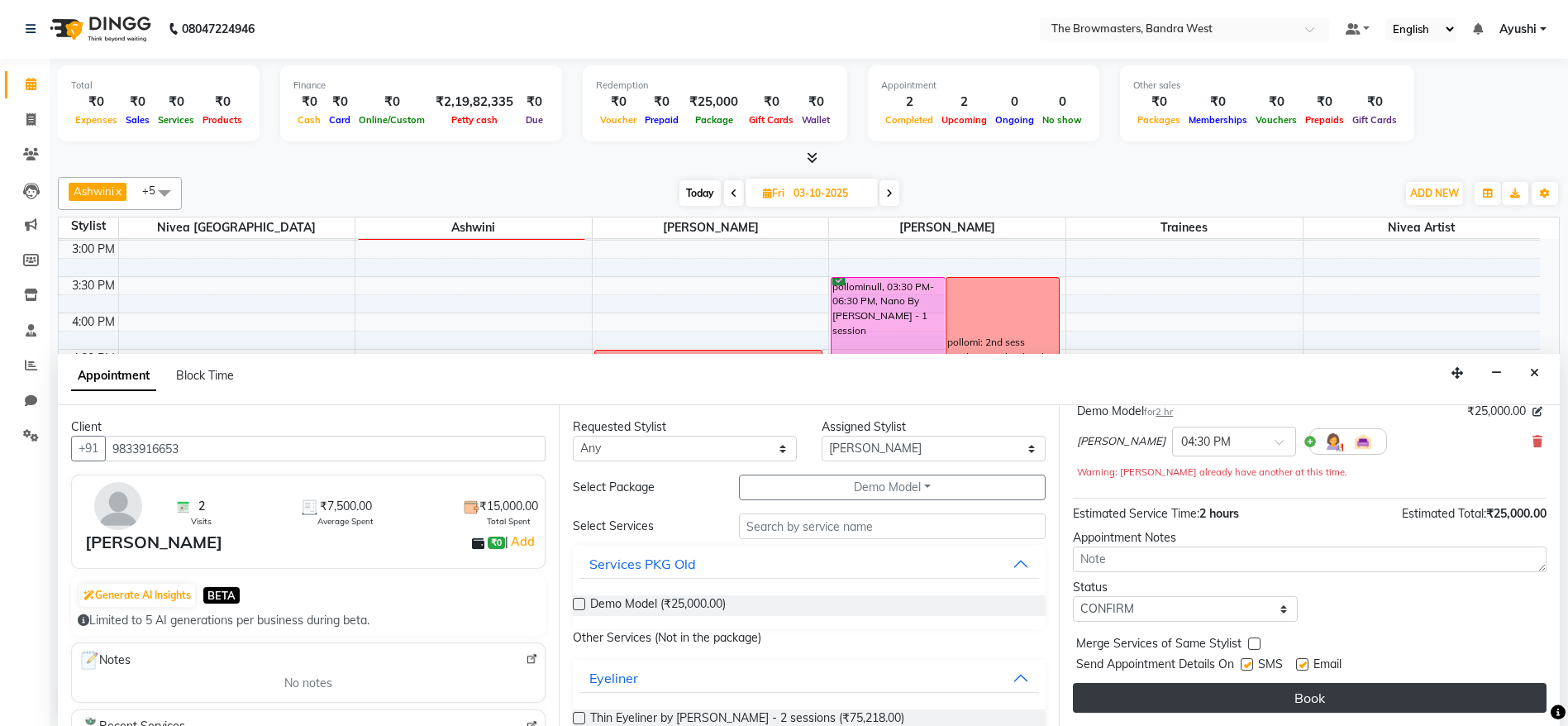
click at [1229, 709] on button "Book" at bounding box center [1310, 697] width 474 height 30
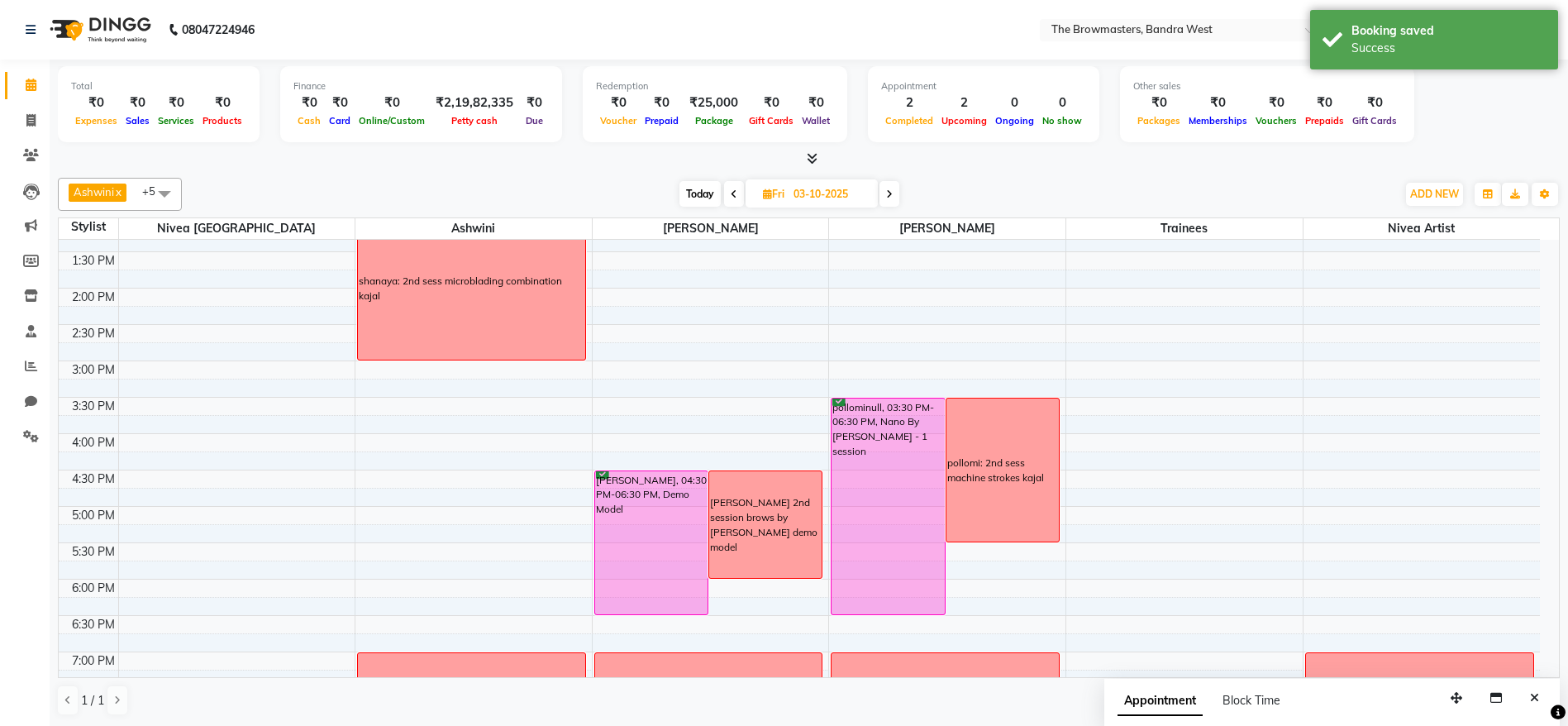
scroll to position [386, 0]
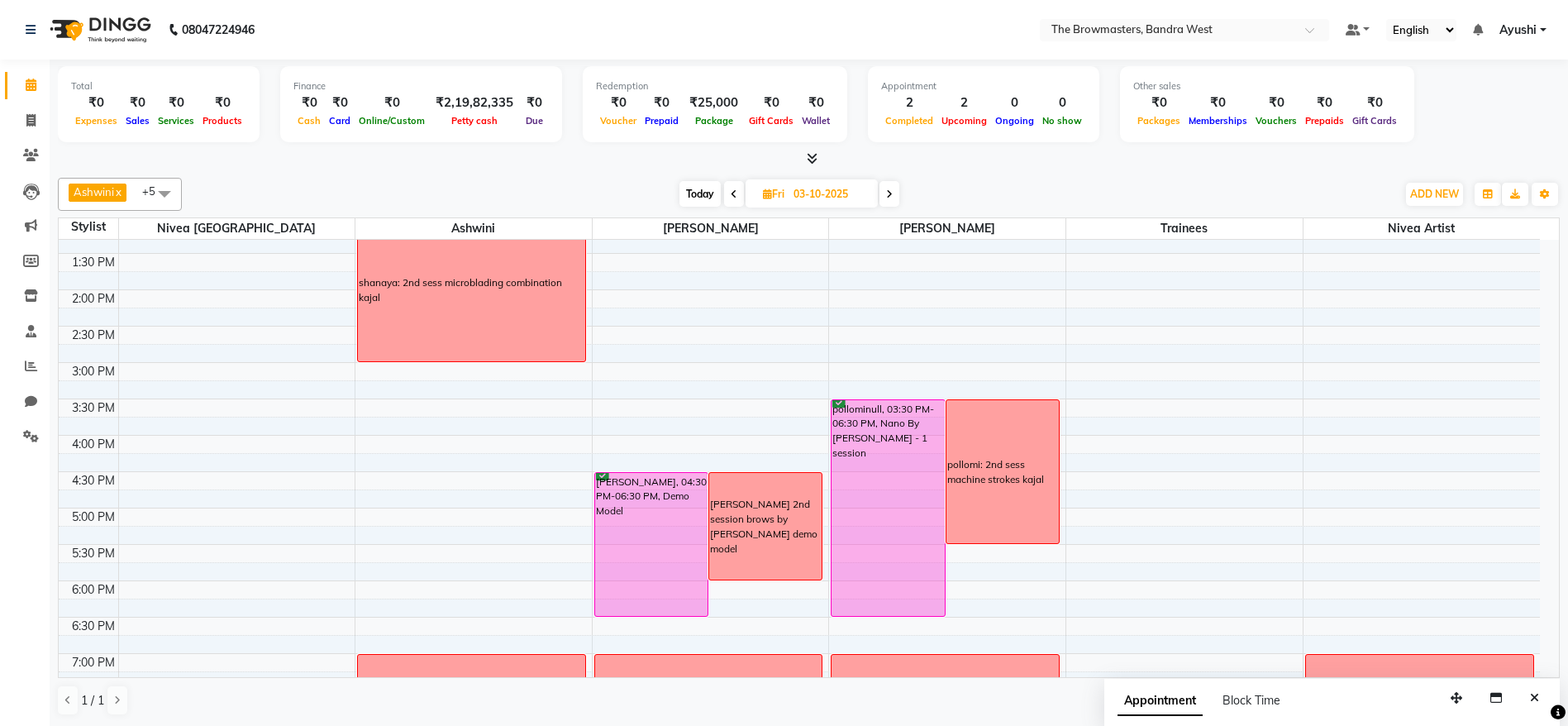
click at [692, 189] on span "Today" at bounding box center [700, 193] width 42 height 26
type input "01-10-2025"
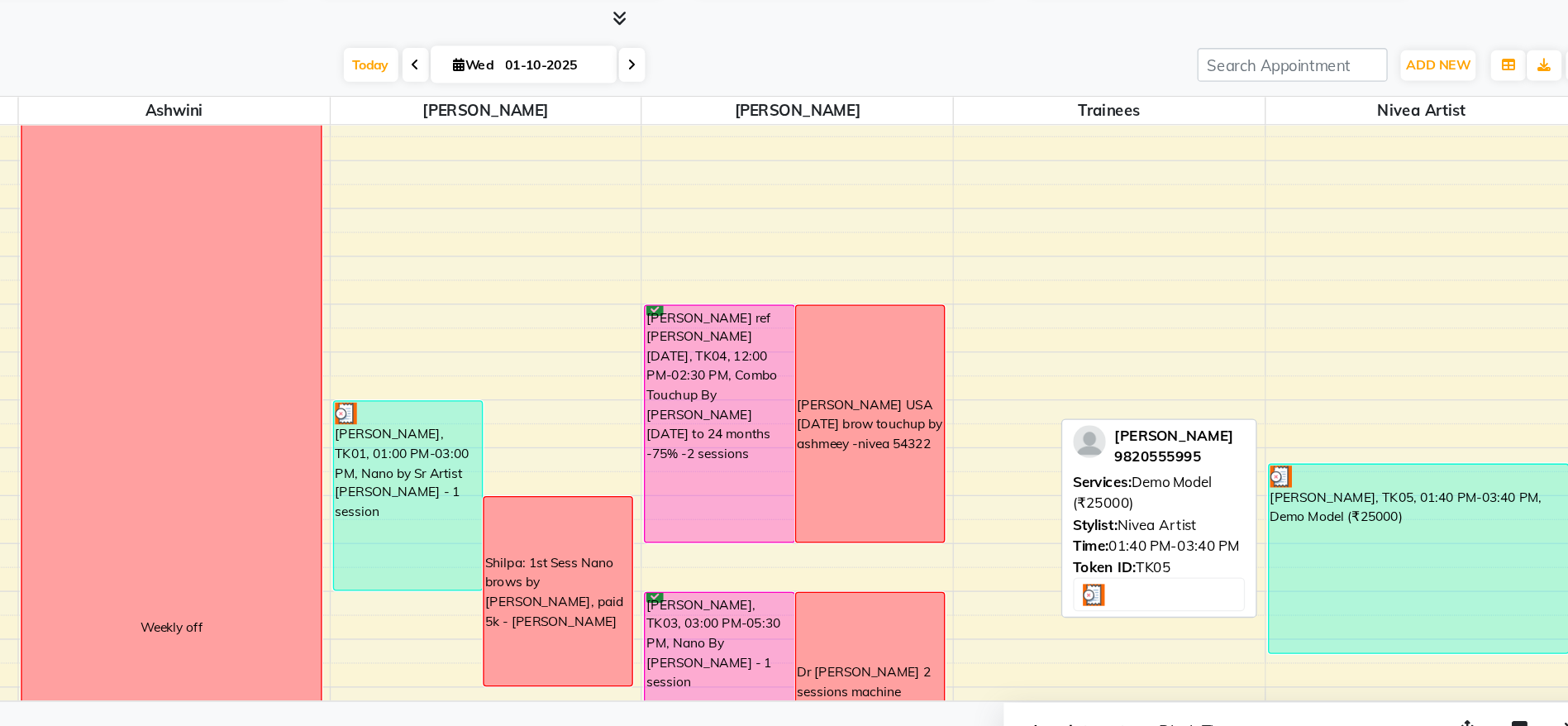
scroll to position [151, 0]
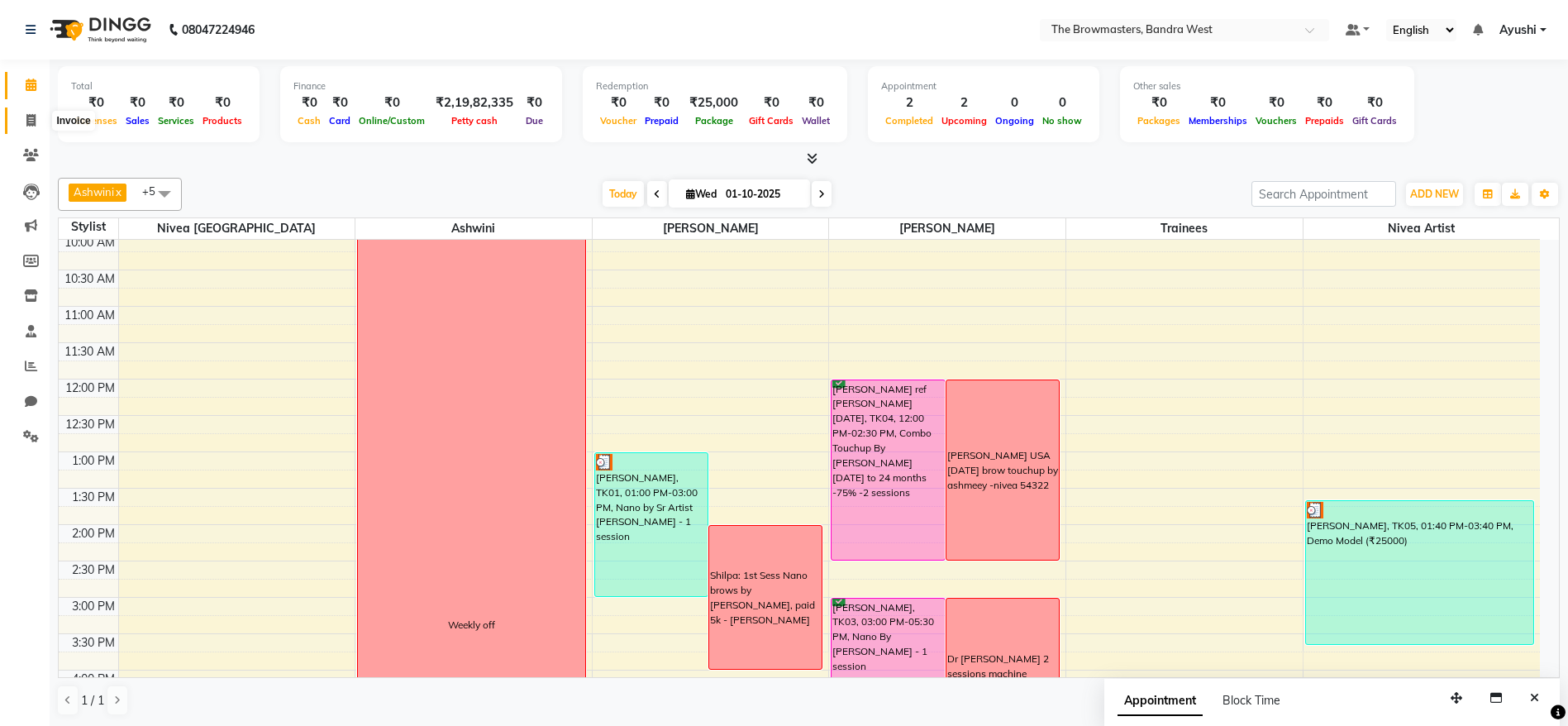
click at [26, 122] on icon at bounding box center [30, 120] width 9 height 13
select select "service"
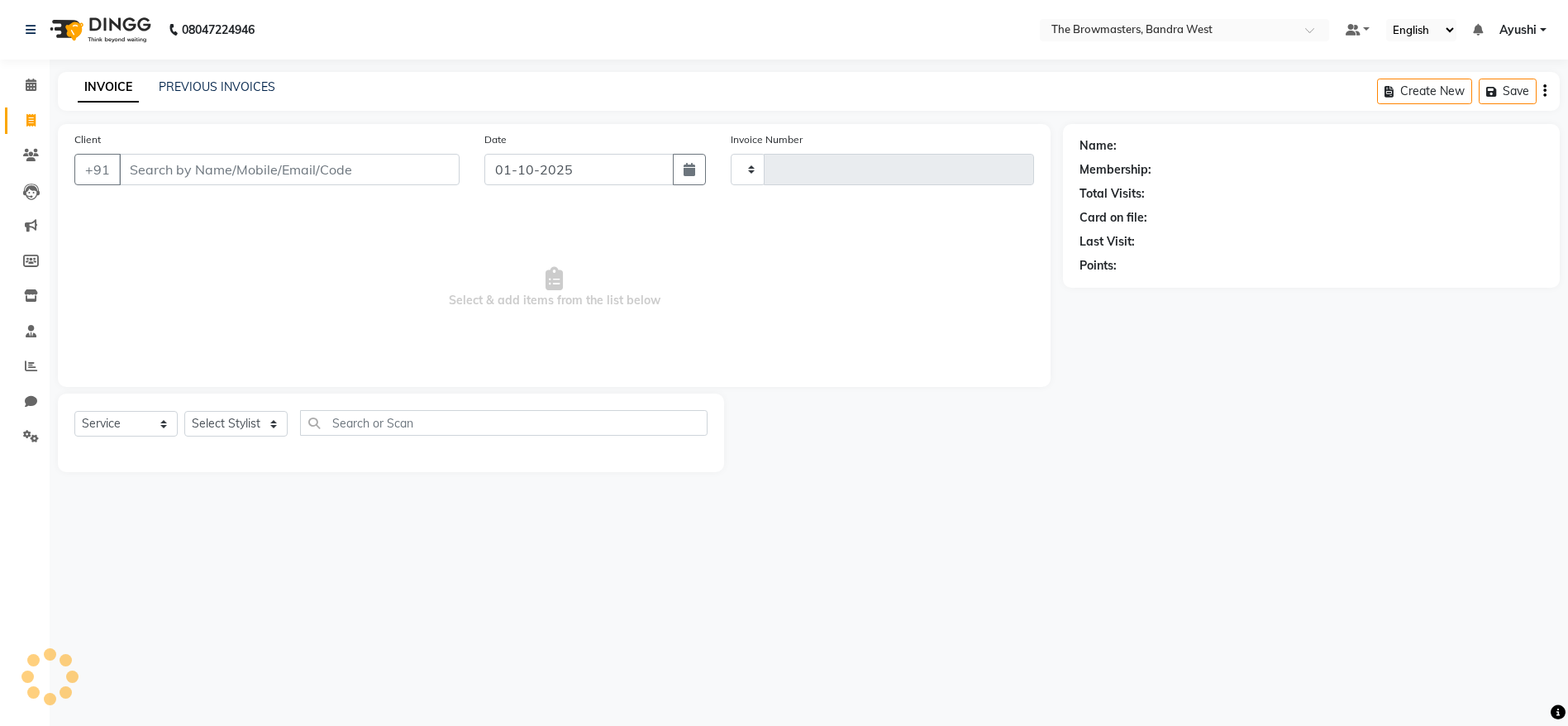
type input "2315"
select select "6949"
select select "package"
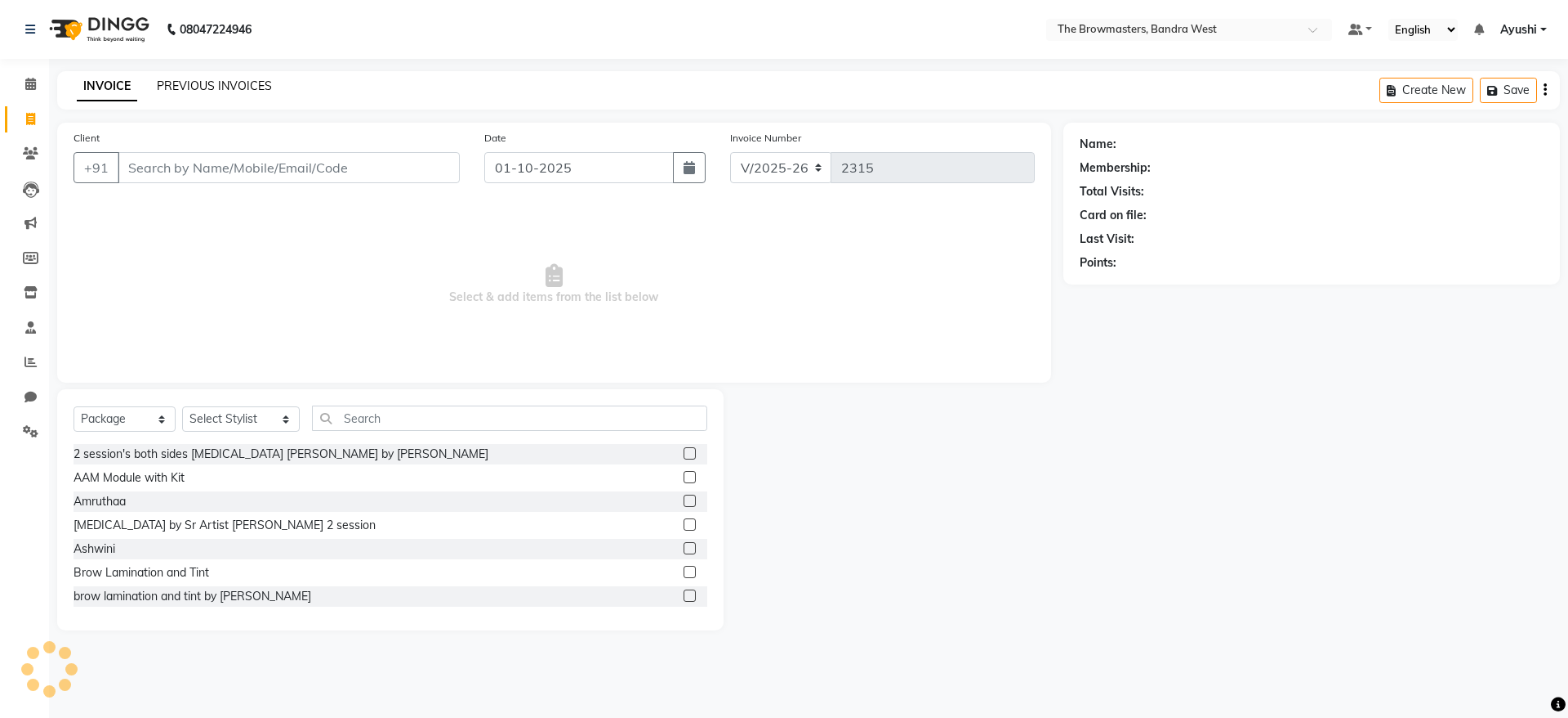
click at [216, 78] on link "PREVIOUS INVOICES" at bounding box center [214, 85] width 116 height 14
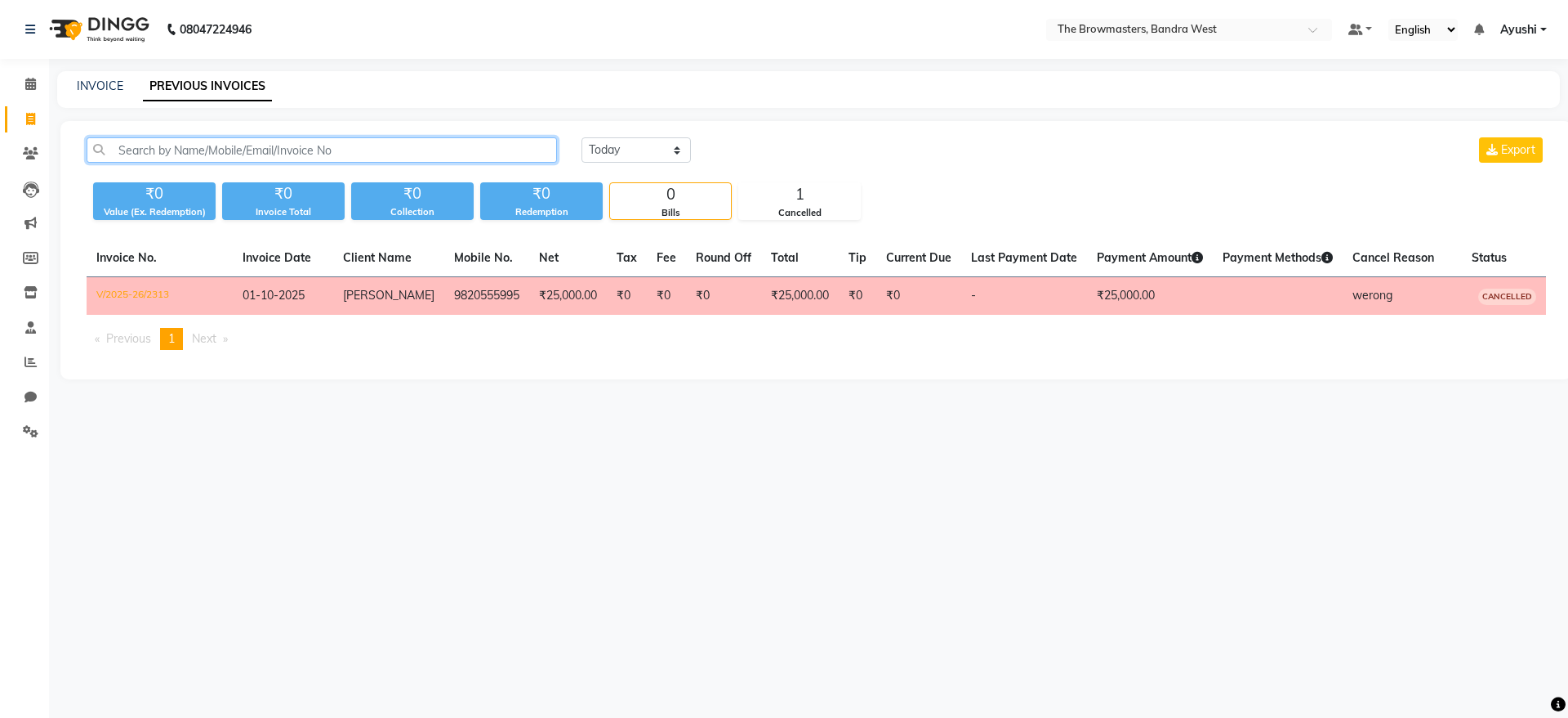
click at [293, 155] on input "text" at bounding box center [322, 150] width 470 height 26
paste input "+91 99202 95964"
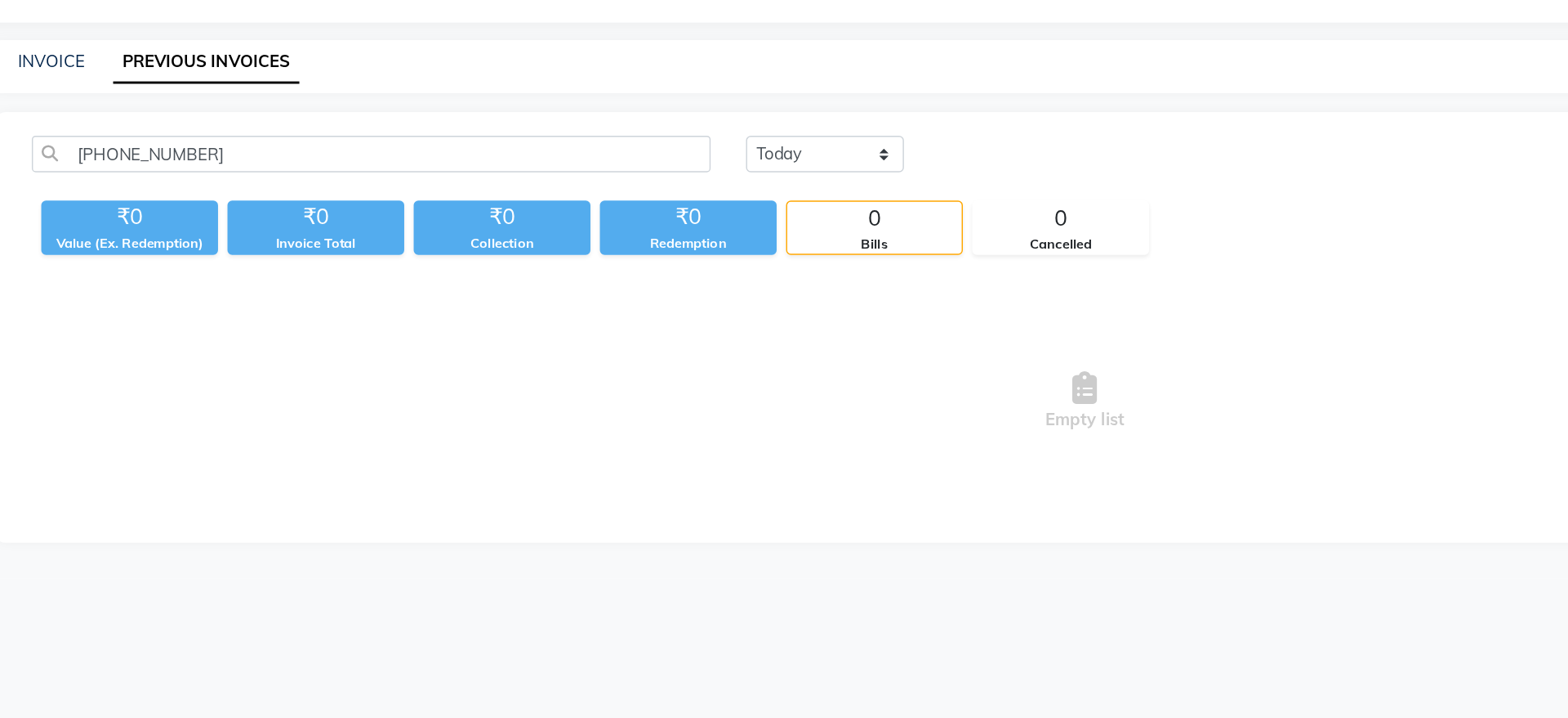
click at [179, 163] on div "+91 99202 95964 Today Yesterday Custom Range Export" at bounding box center [816, 157] width 1484 height 38
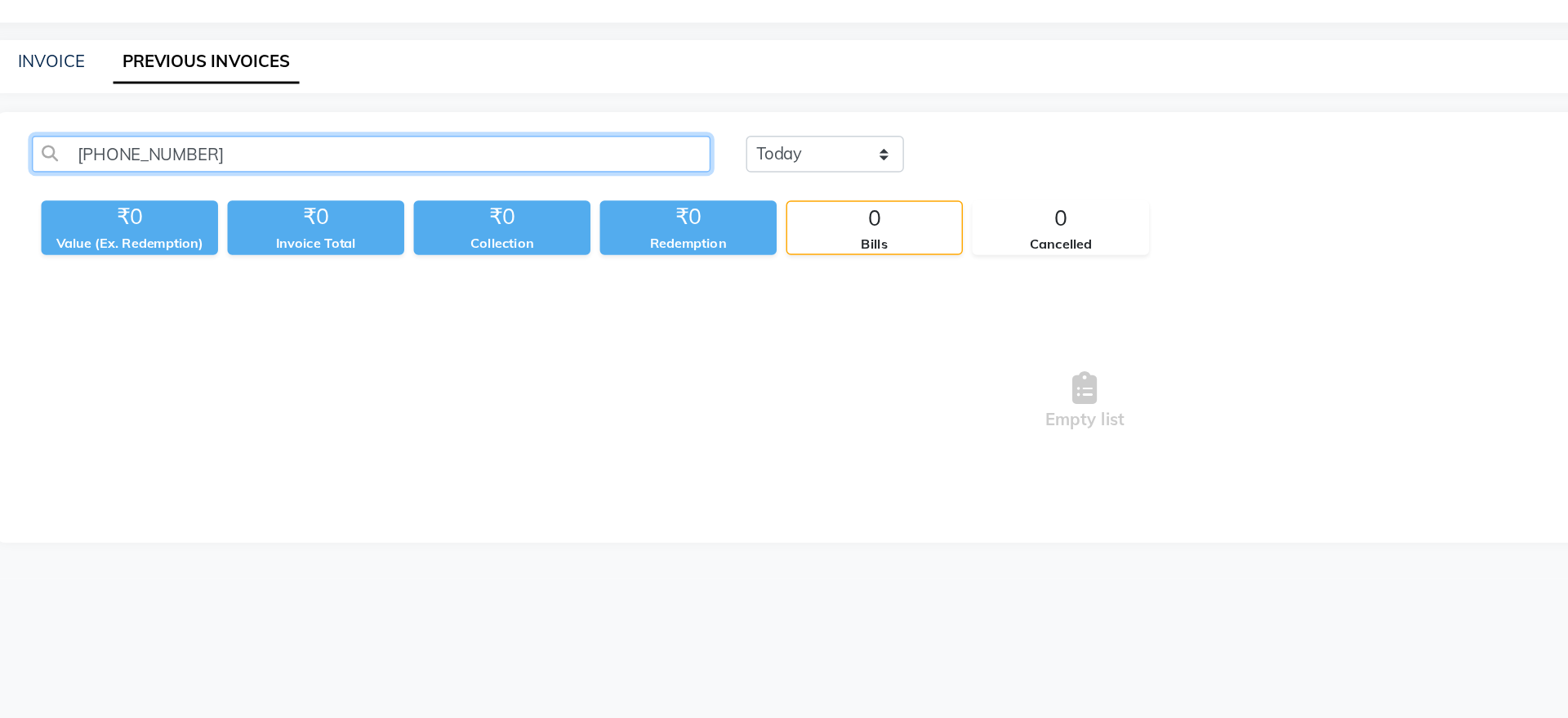
click at [180, 155] on input "+91 99202 95964" at bounding box center [322, 150] width 470 height 26
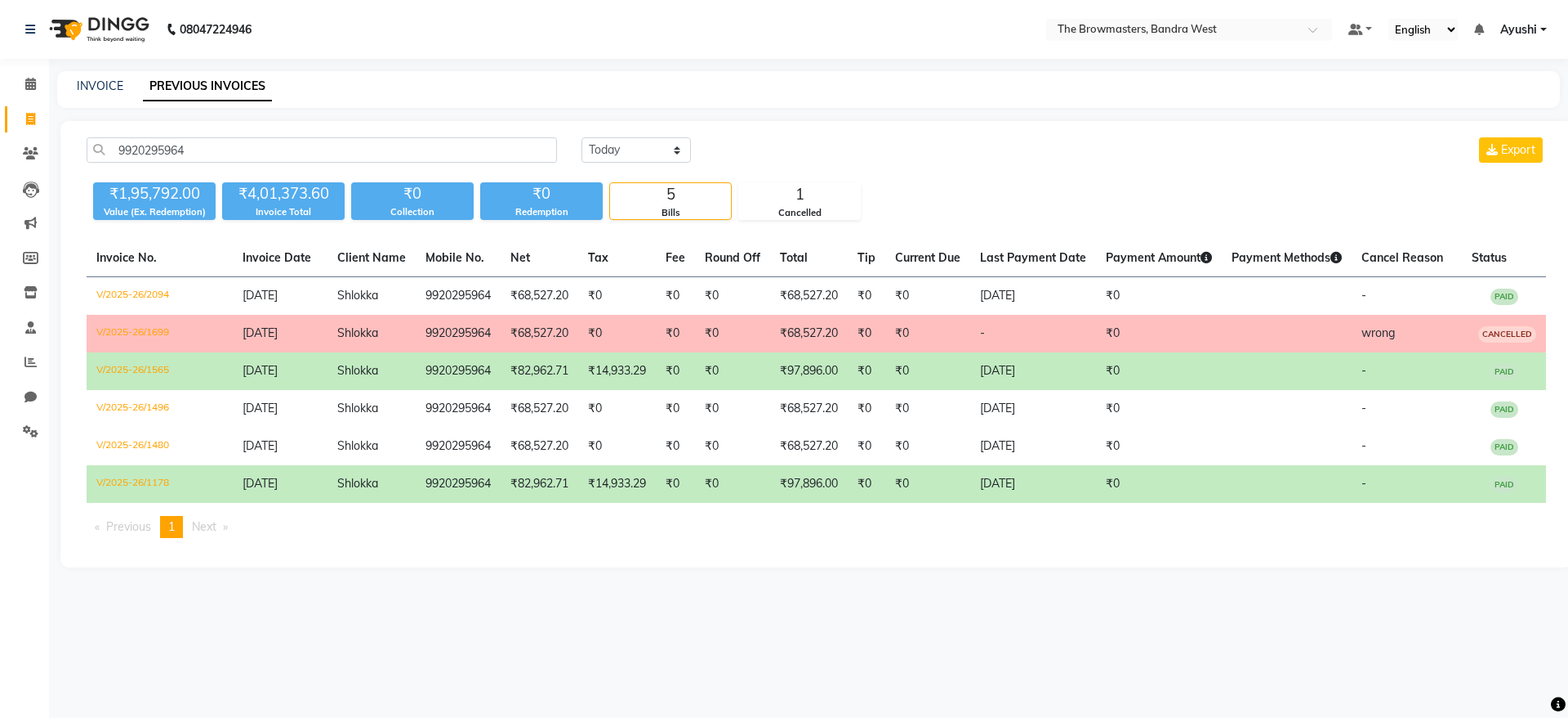
click at [757, 376] on td "₹0" at bounding box center [732, 370] width 75 height 37
click at [196, 132] on div "9920295964 Today Yesterday Custom Range Export ₹1,95,792.00 Value (Ex. Redempti…" at bounding box center [816, 344] width 1512 height 446
drag, startPoint x: 196, startPoint y: 132, endPoint x: 228, endPoint y: 147, distance: 35.3
click at [228, 147] on div "9920295964 Today Yesterday Custom Range Export ₹1,95,792.00 Value (Ex. Redempti…" at bounding box center [816, 344] width 1512 height 446
click at [228, 147] on input "9920295964" at bounding box center [322, 150] width 470 height 26
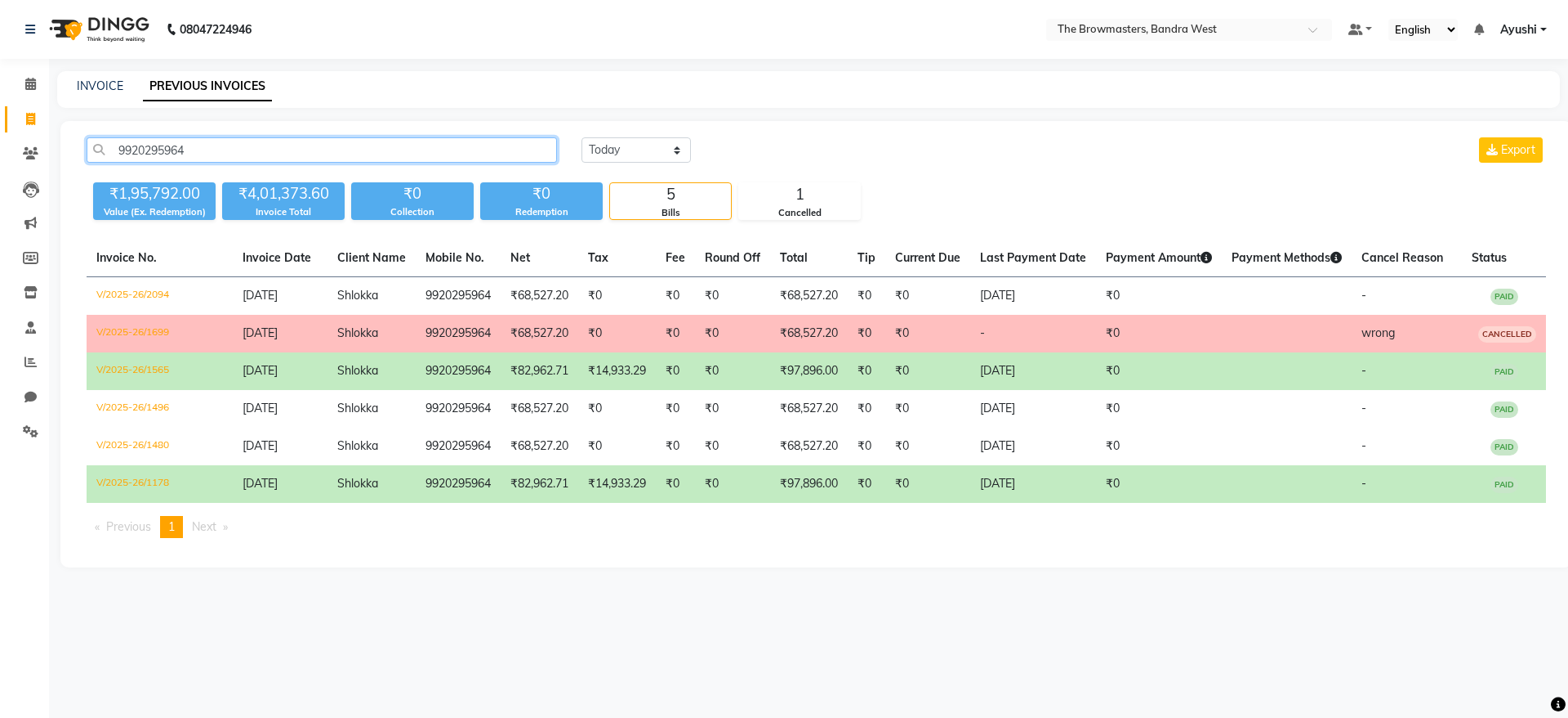
click at [228, 147] on input "9920295964" at bounding box center [322, 150] width 470 height 26
paste input "+91 99102 03256"
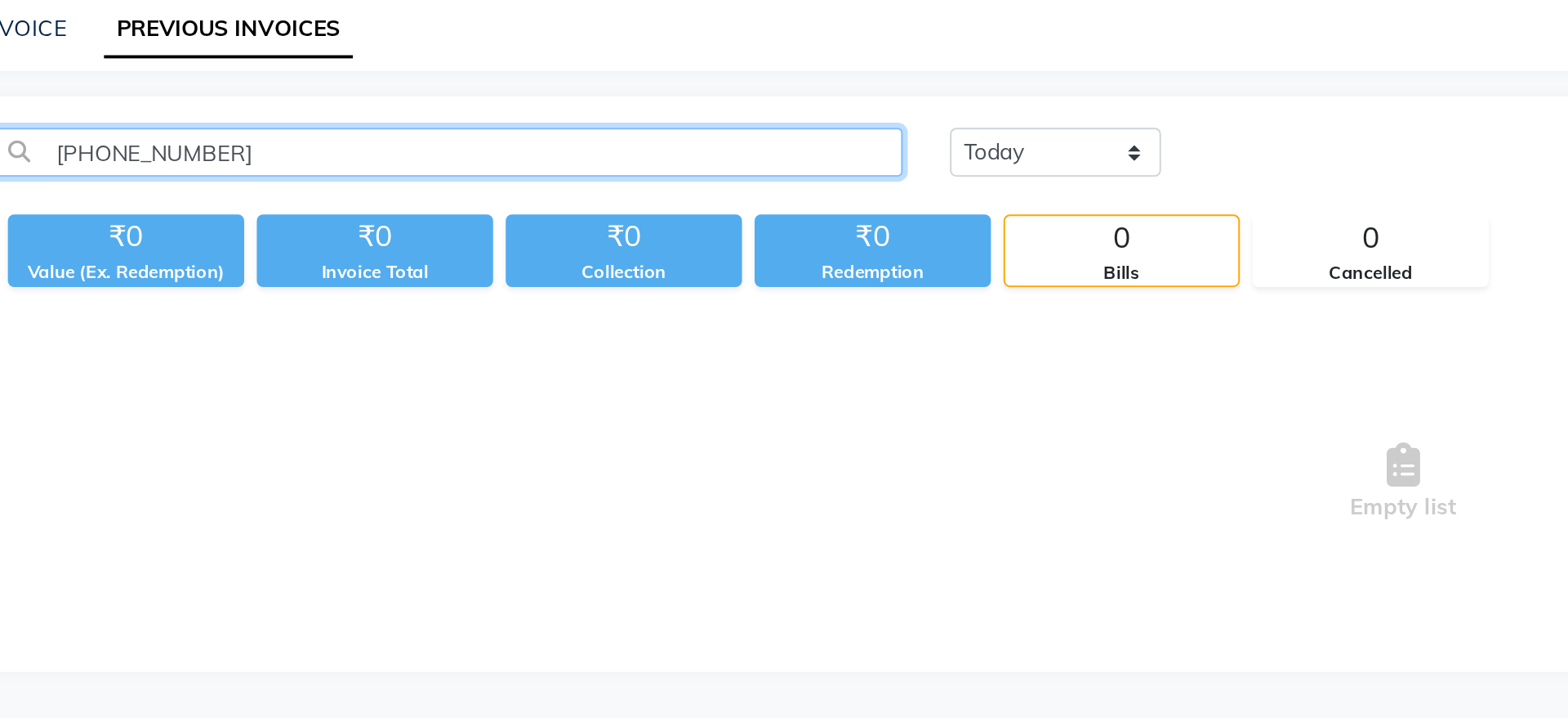
click at [180, 161] on input "+91 99102 03256" at bounding box center [322, 150] width 470 height 26
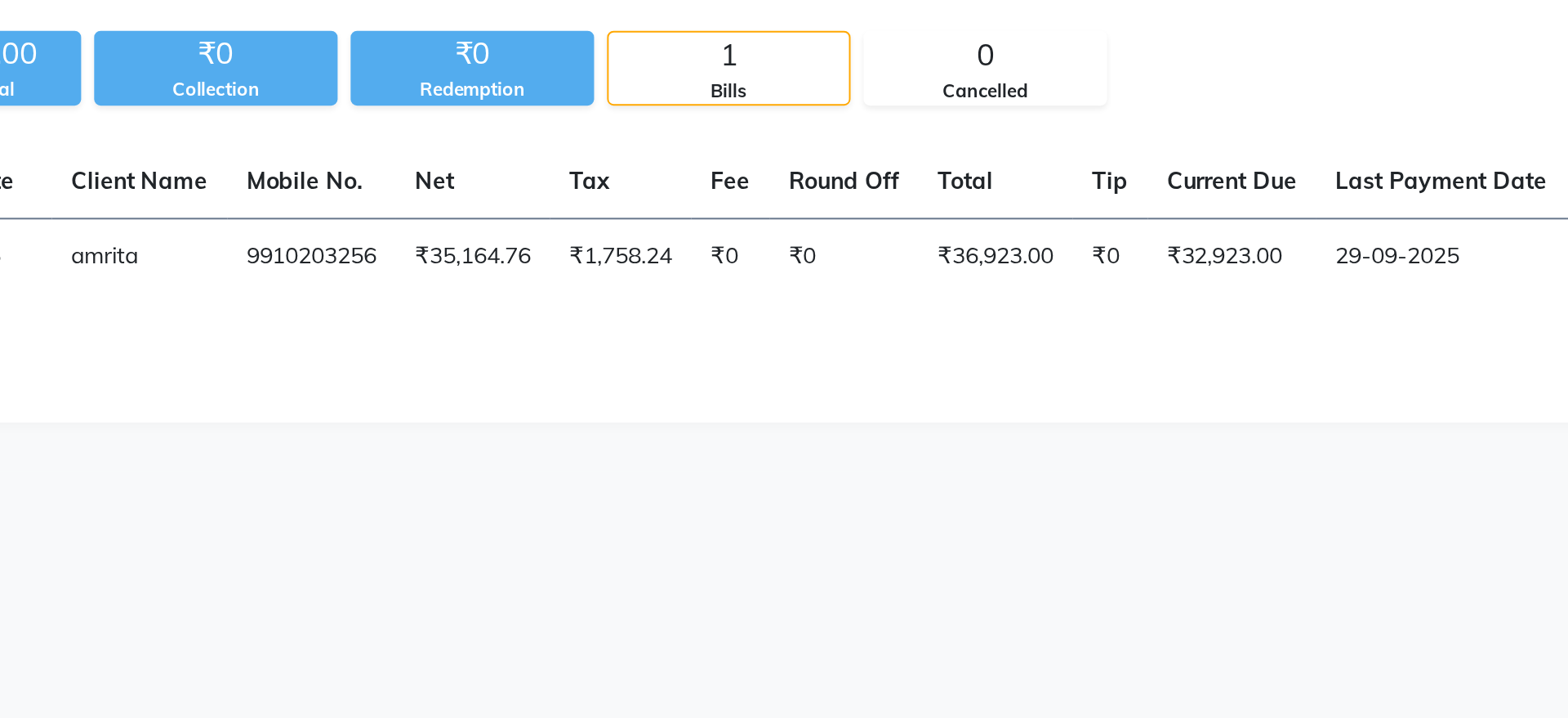
type input "9910203256"
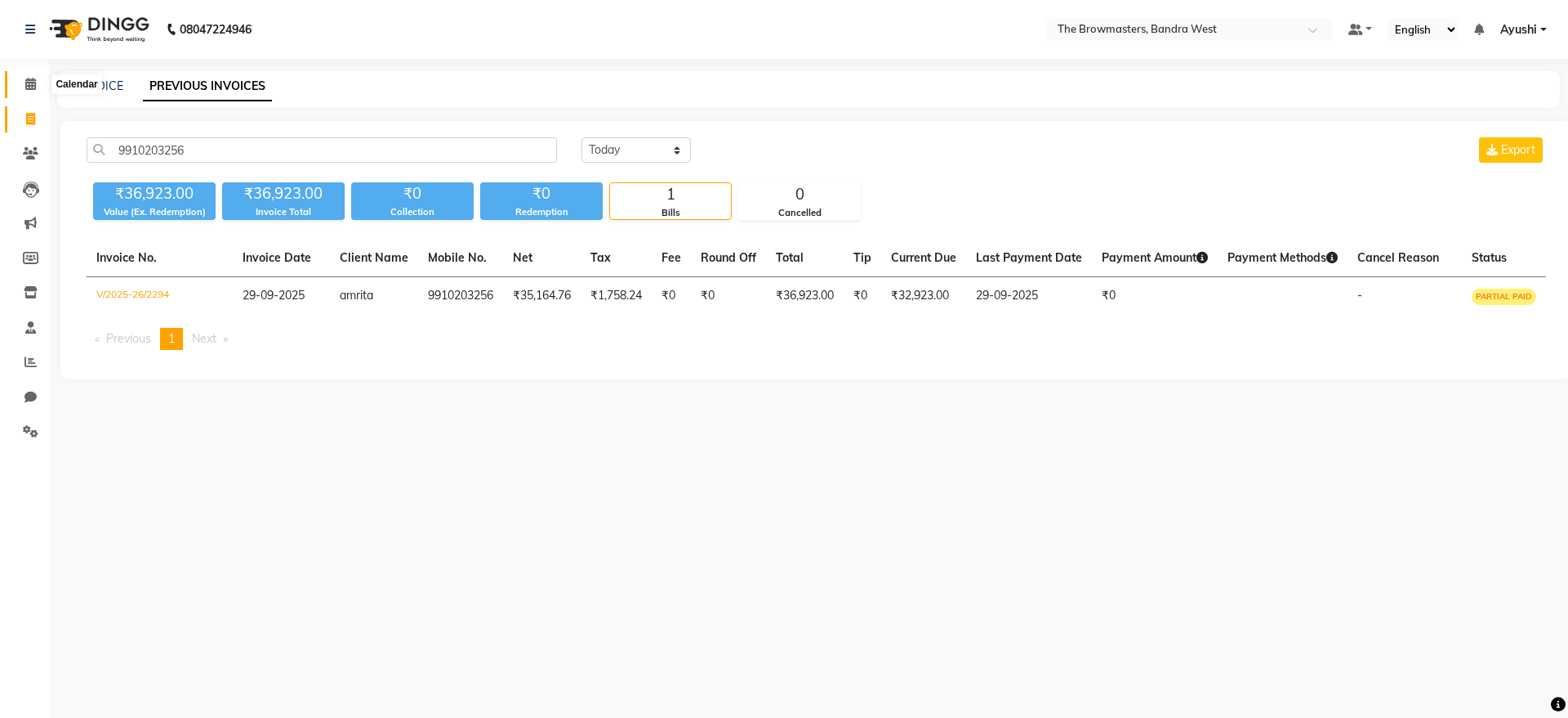
click at [26, 77] on icon at bounding box center [31, 83] width 11 height 12
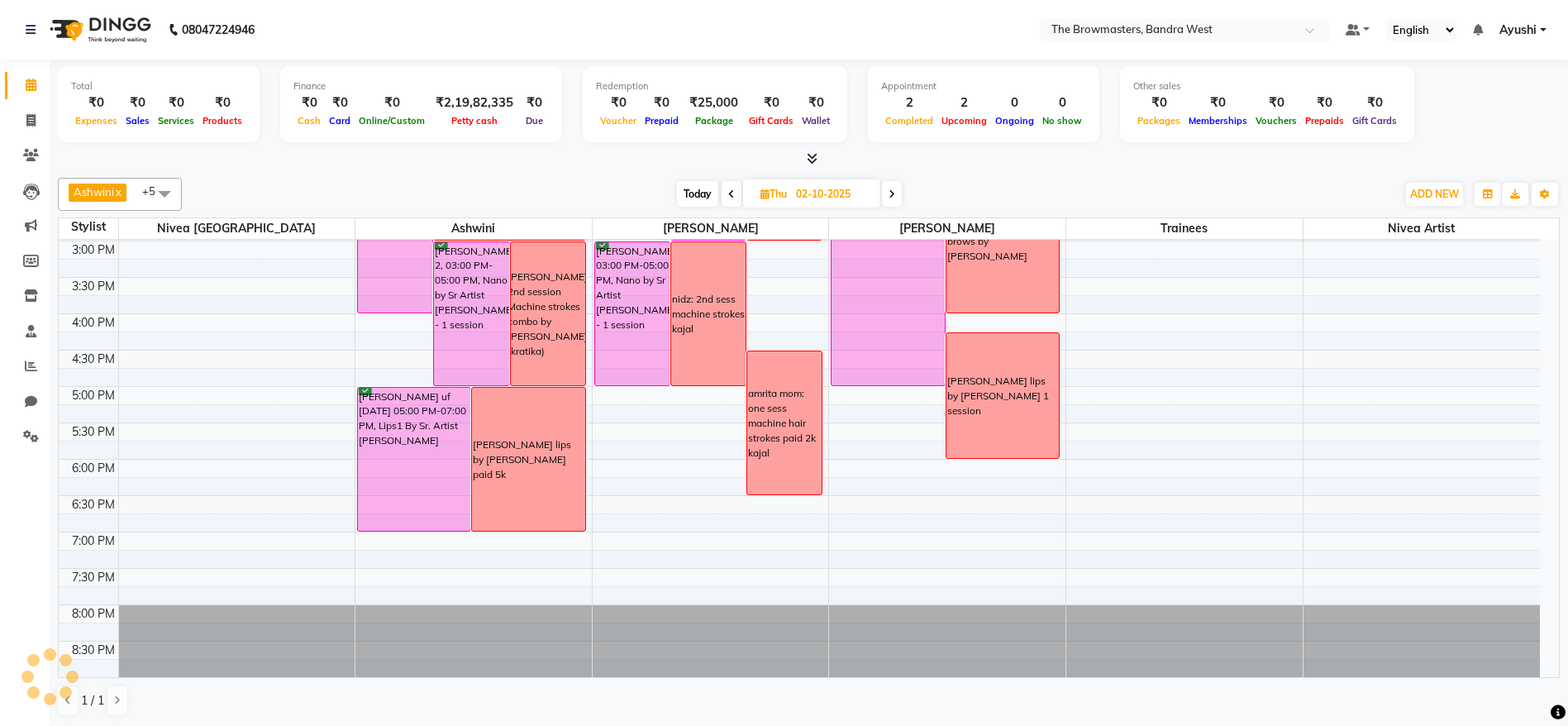
click at [721, 205] on span at bounding box center [731, 193] width 20 height 26
type input "01-10-2025"
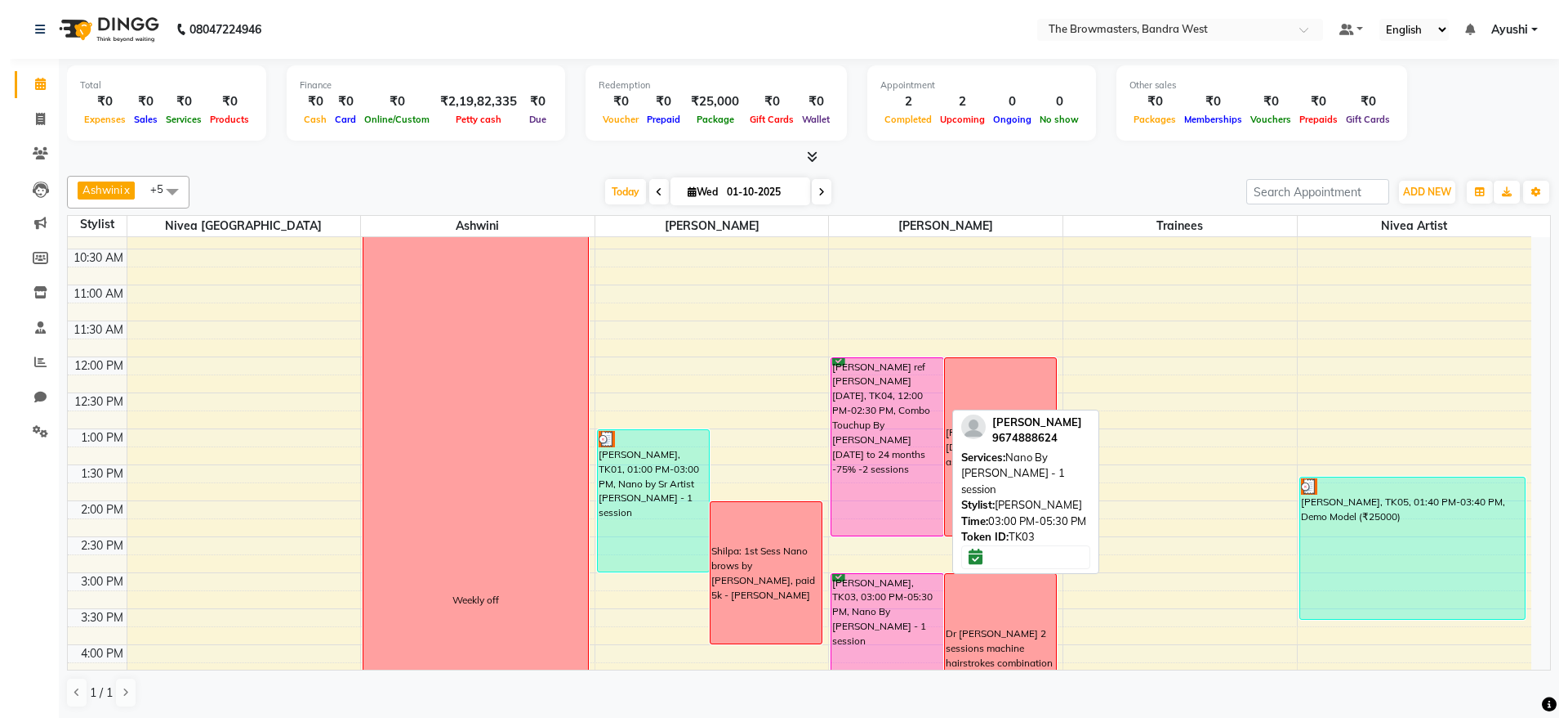
scroll to position [163, 0]
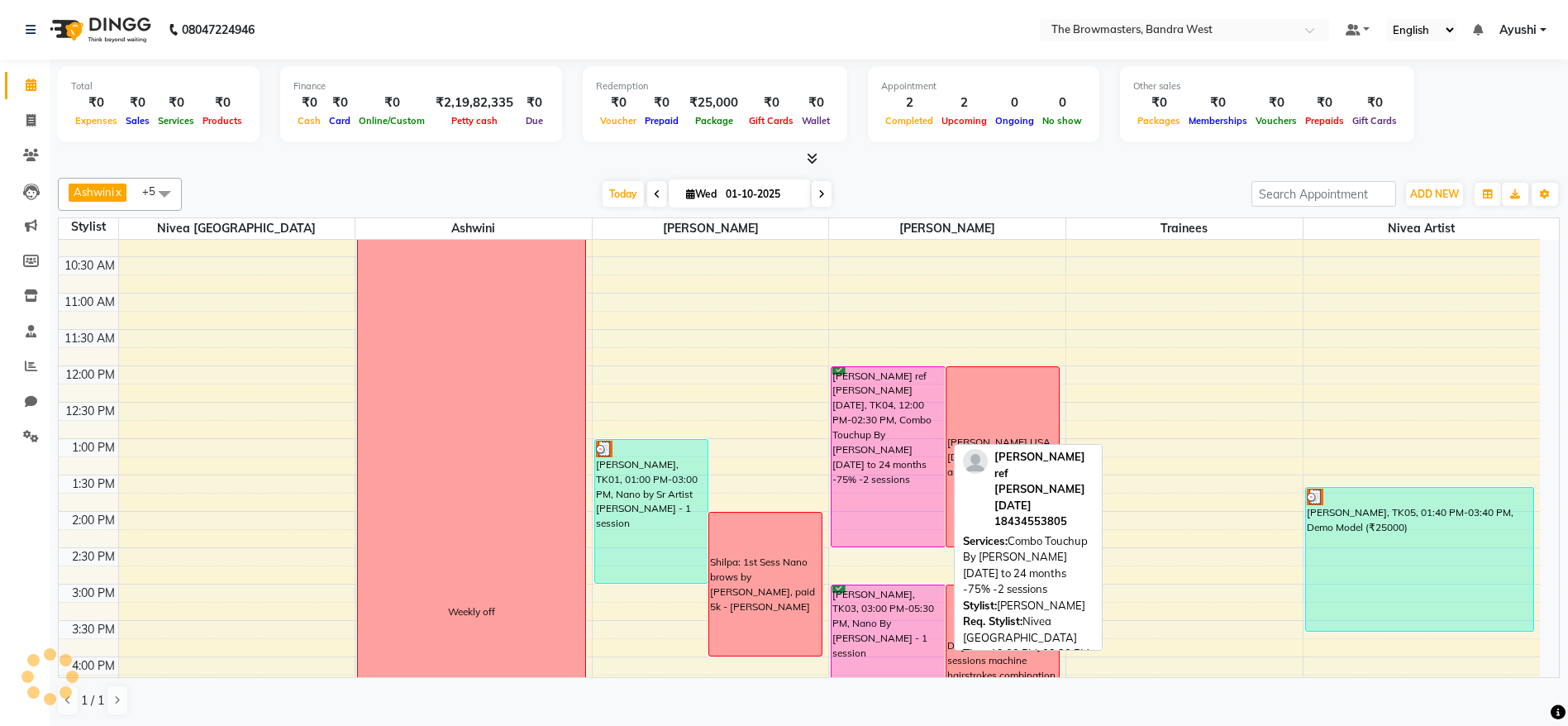
click at [858, 399] on div "Hitanshi ref Rupal Patel sep24, TK04, 12:00 PM-02:30 PM, Combo Touchup By Ashmi…" at bounding box center [887, 457] width 112 height 180
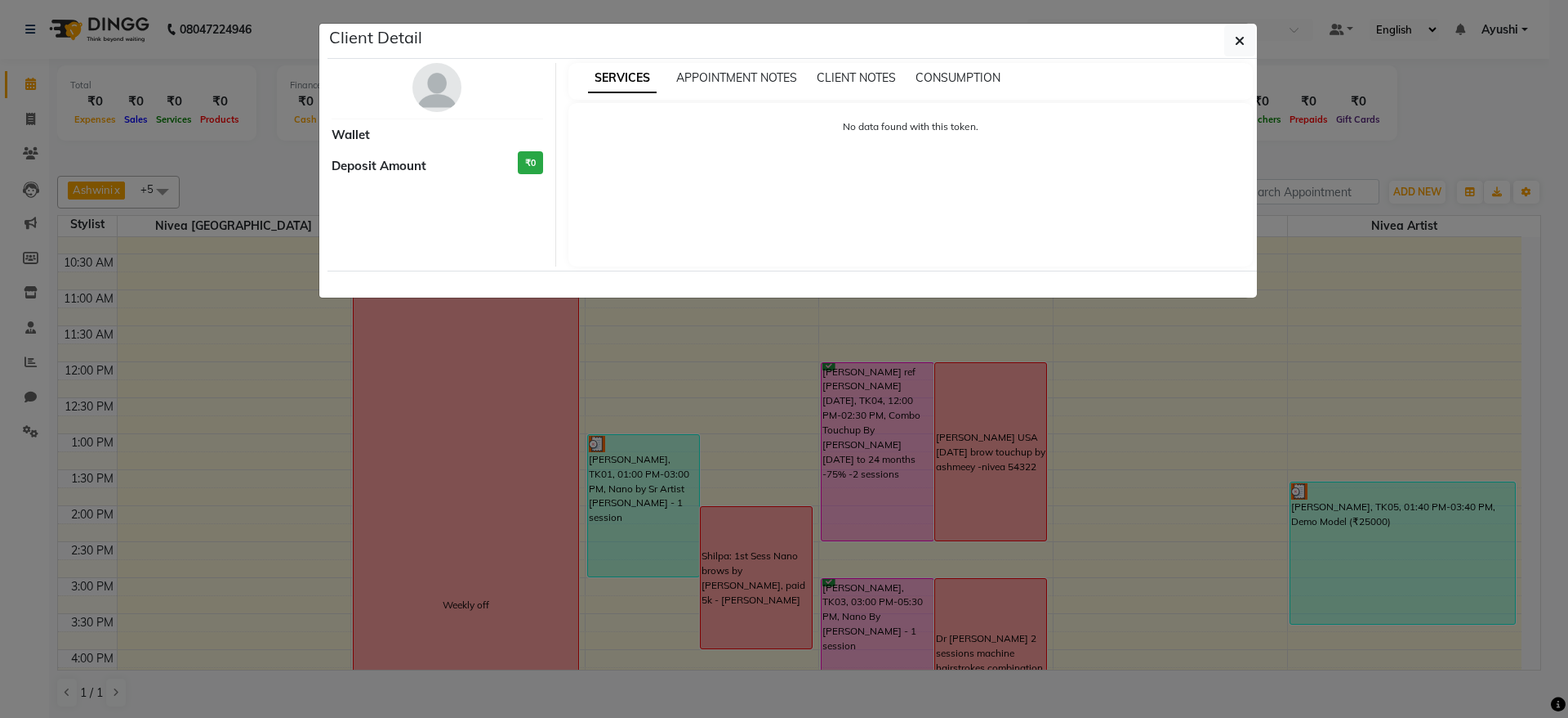
select select "6"
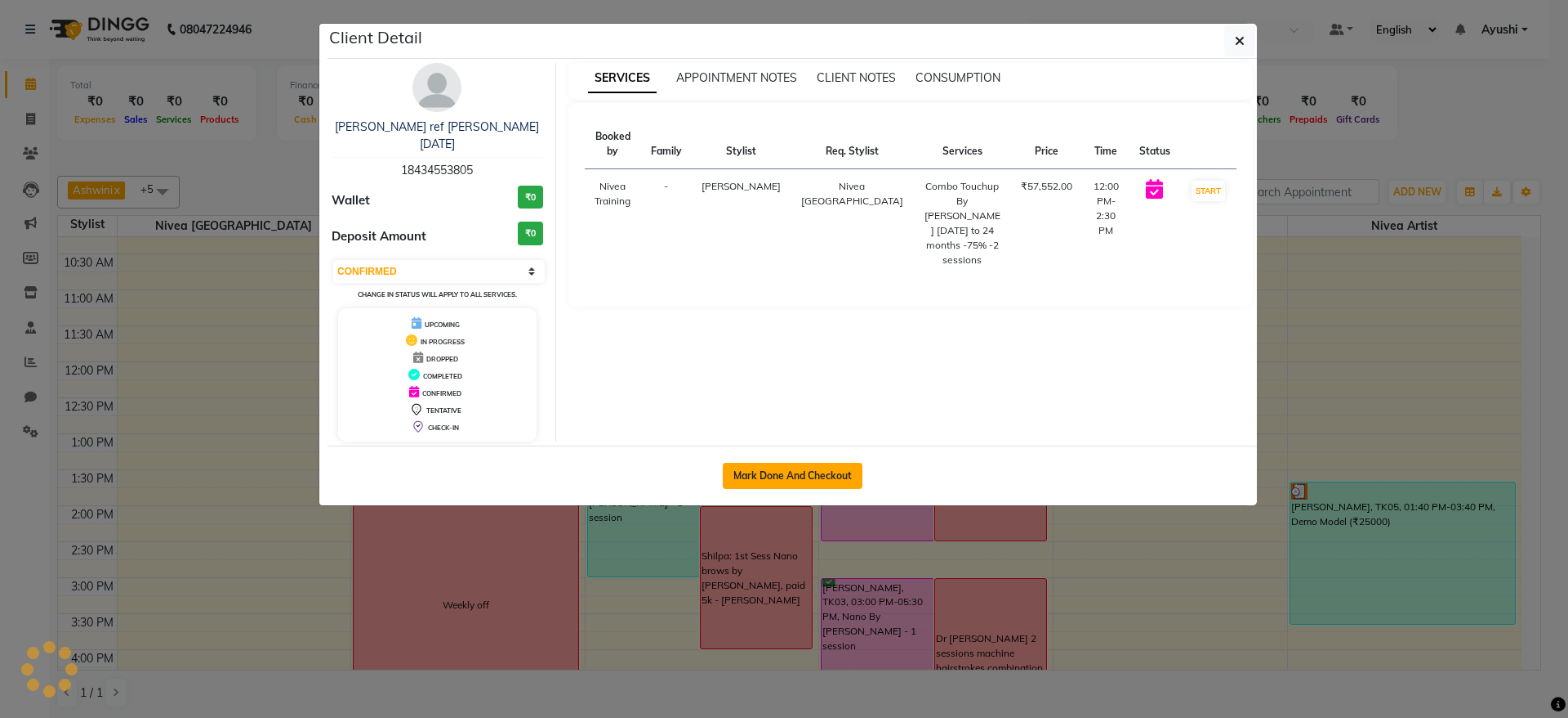
click at [788, 463] on button "Mark Done And Checkout" at bounding box center [793, 475] width 140 height 26
select select "6949"
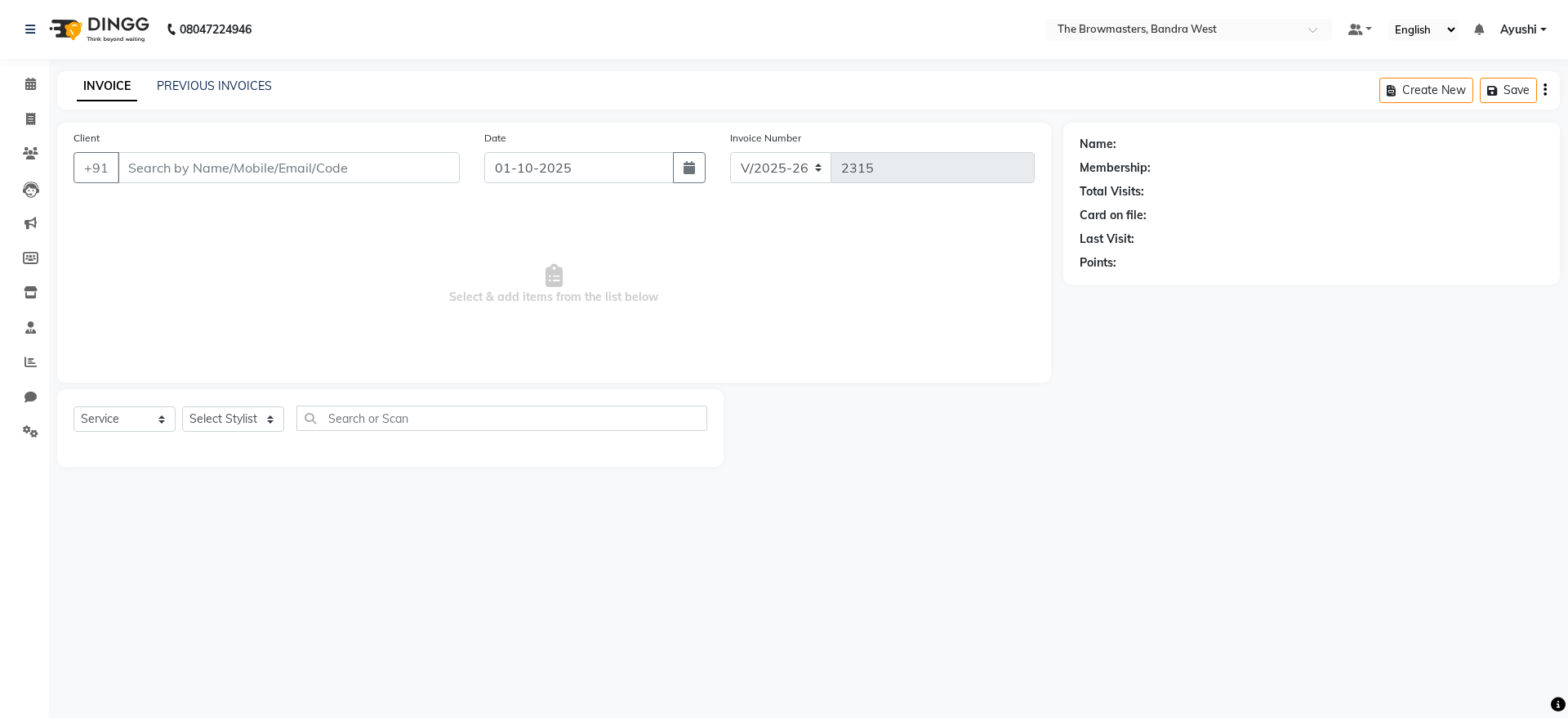
select select "package"
type input "18434553805"
select select "64308"
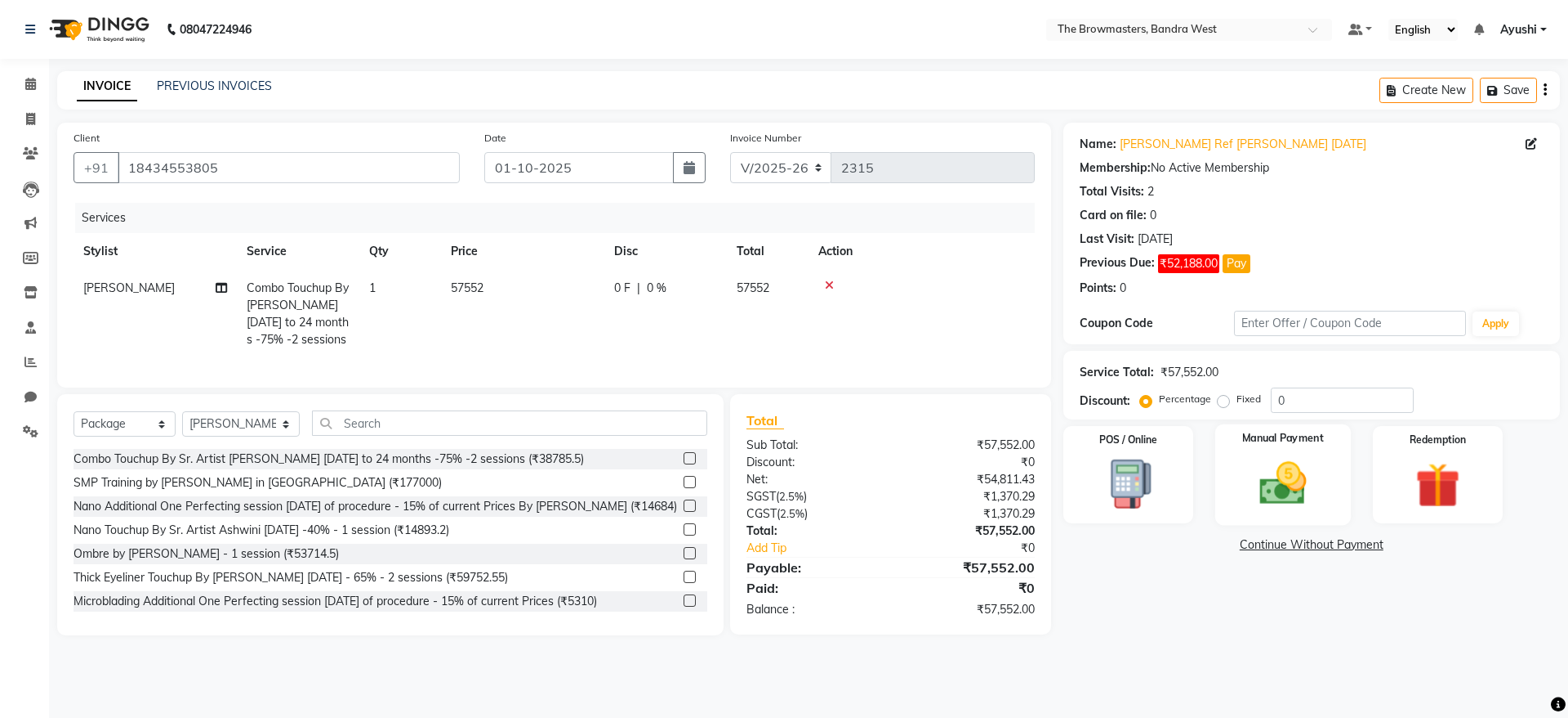
click at [1298, 493] on img at bounding box center [1283, 483] width 76 height 54
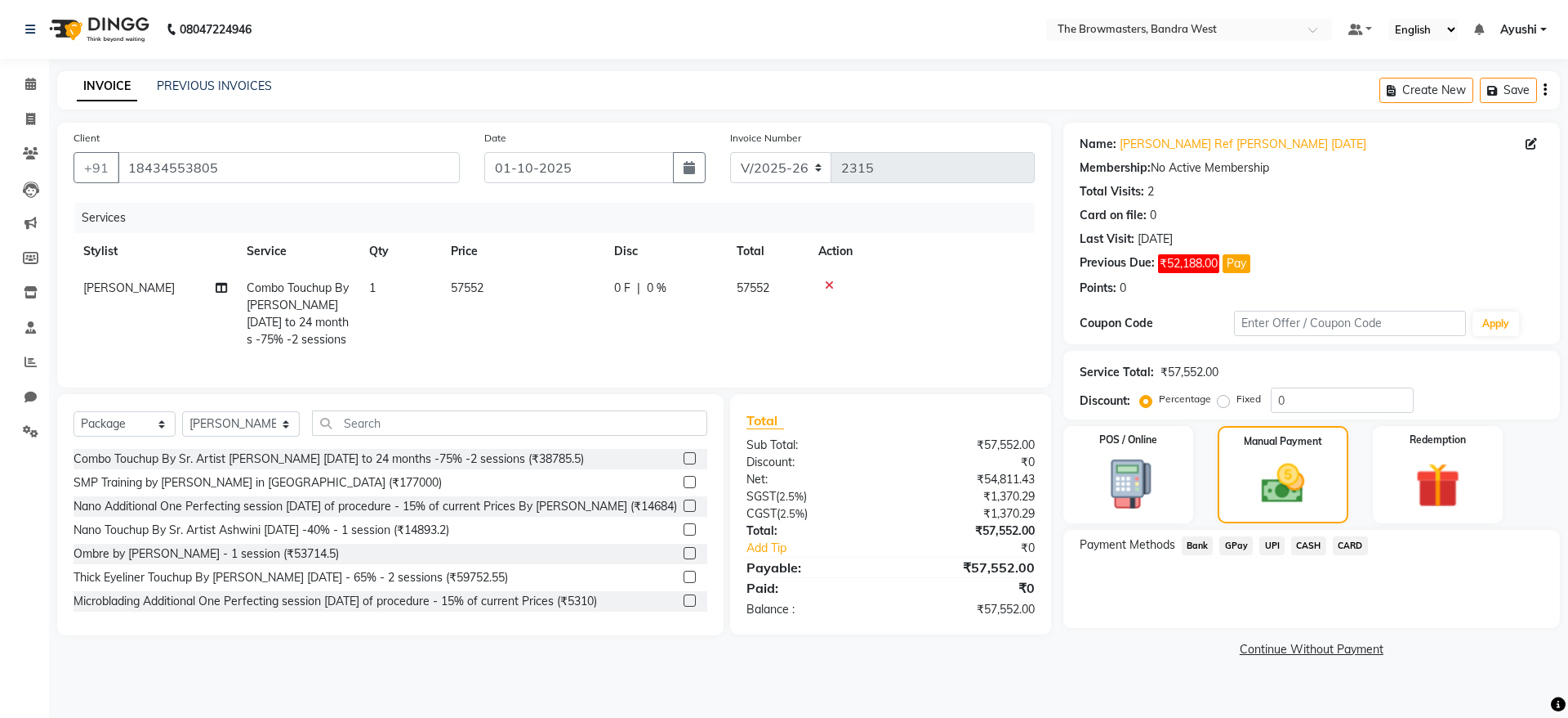
click at [1230, 548] on span "GPay" at bounding box center [1235, 546] width 33 height 19
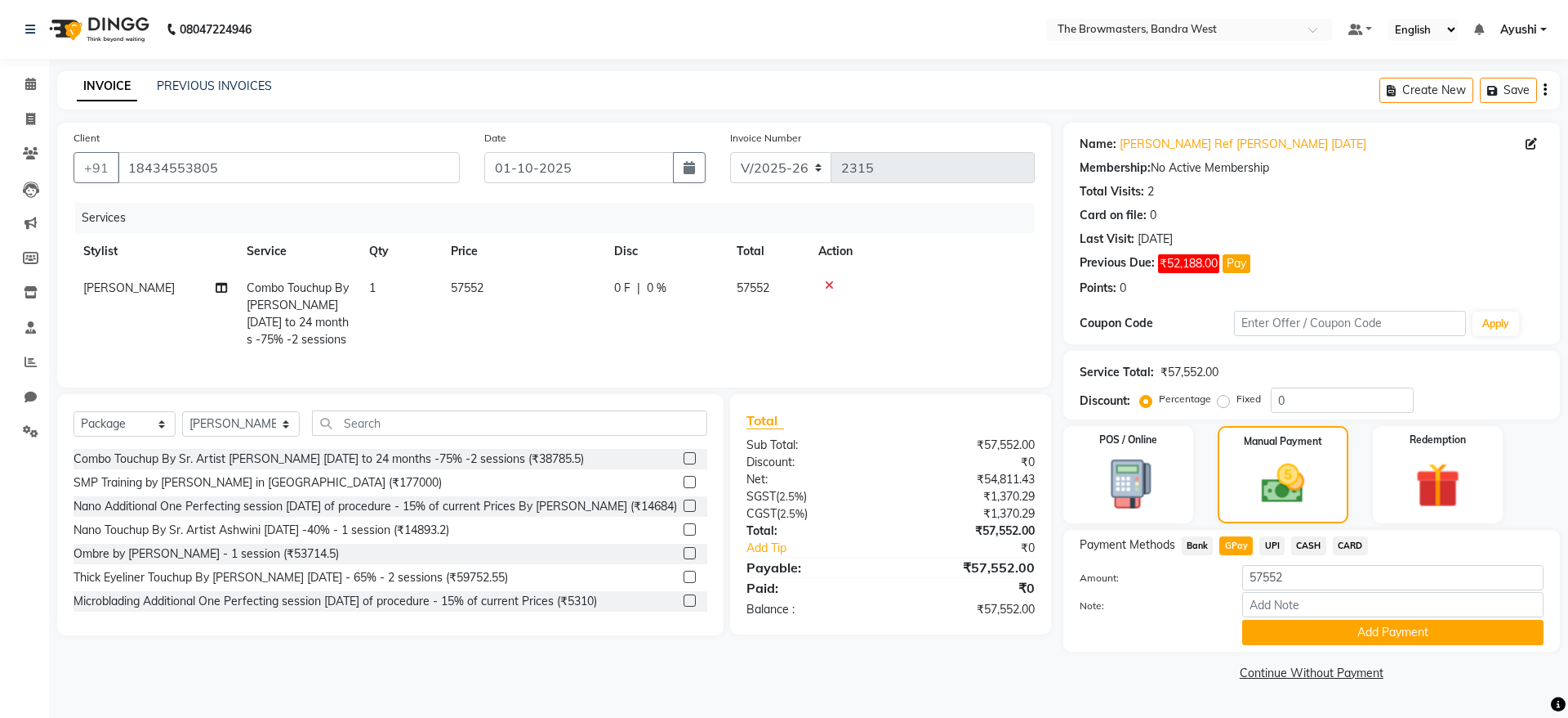
click at [200, 150] on div "Client +91 18434553805" at bounding box center [267, 163] width 411 height 67
drag, startPoint x: 200, startPoint y: 150, endPoint x: 244, endPoint y: 171, distance: 48.8
click at [244, 171] on div "Client +91 18434553805" at bounding box center [267, 163] width 411 height 67
click at [244, 171] on input "18434553805" at bounding box center [289, 167] width 342 height 31
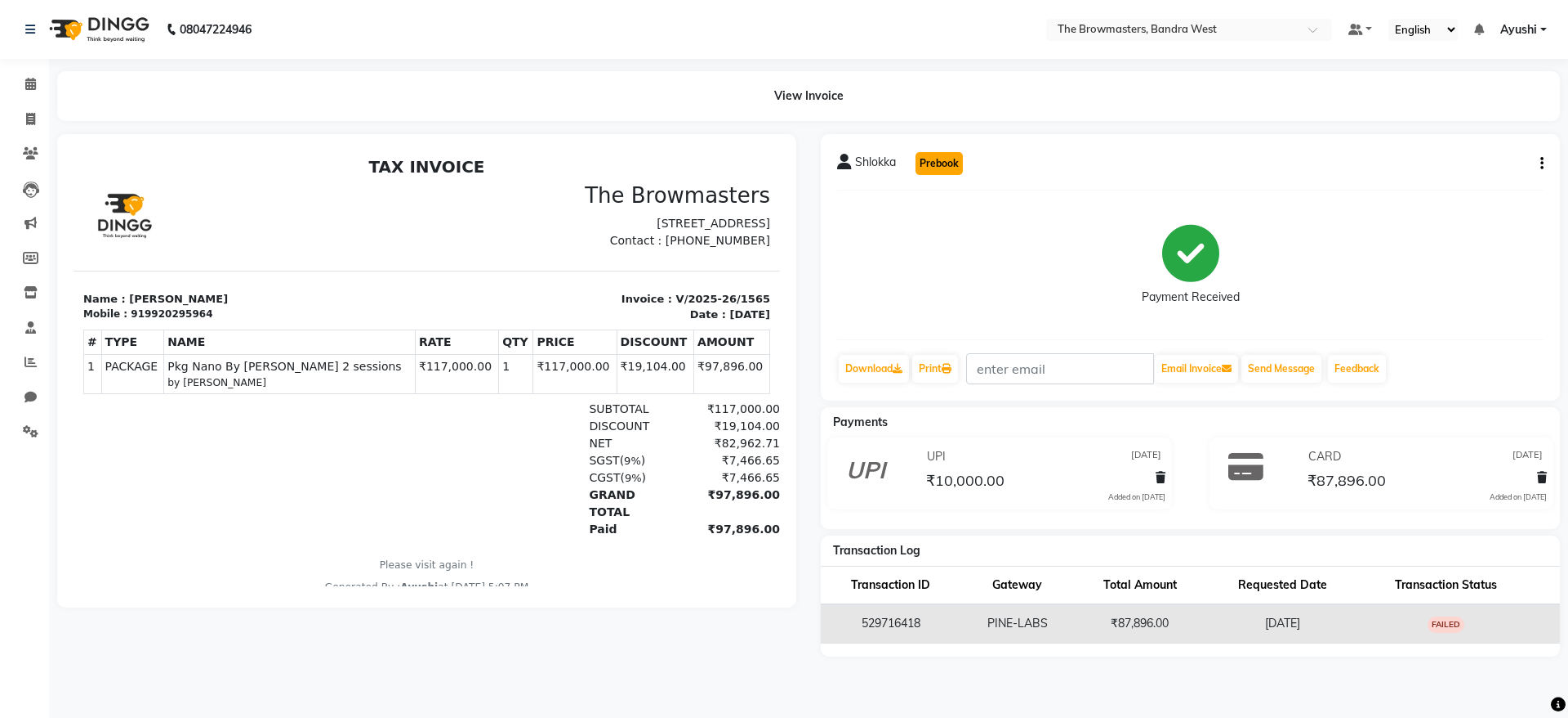
click at [948, 159] on button "Prebook" at bounding box center [939, 163] width 48 height 23
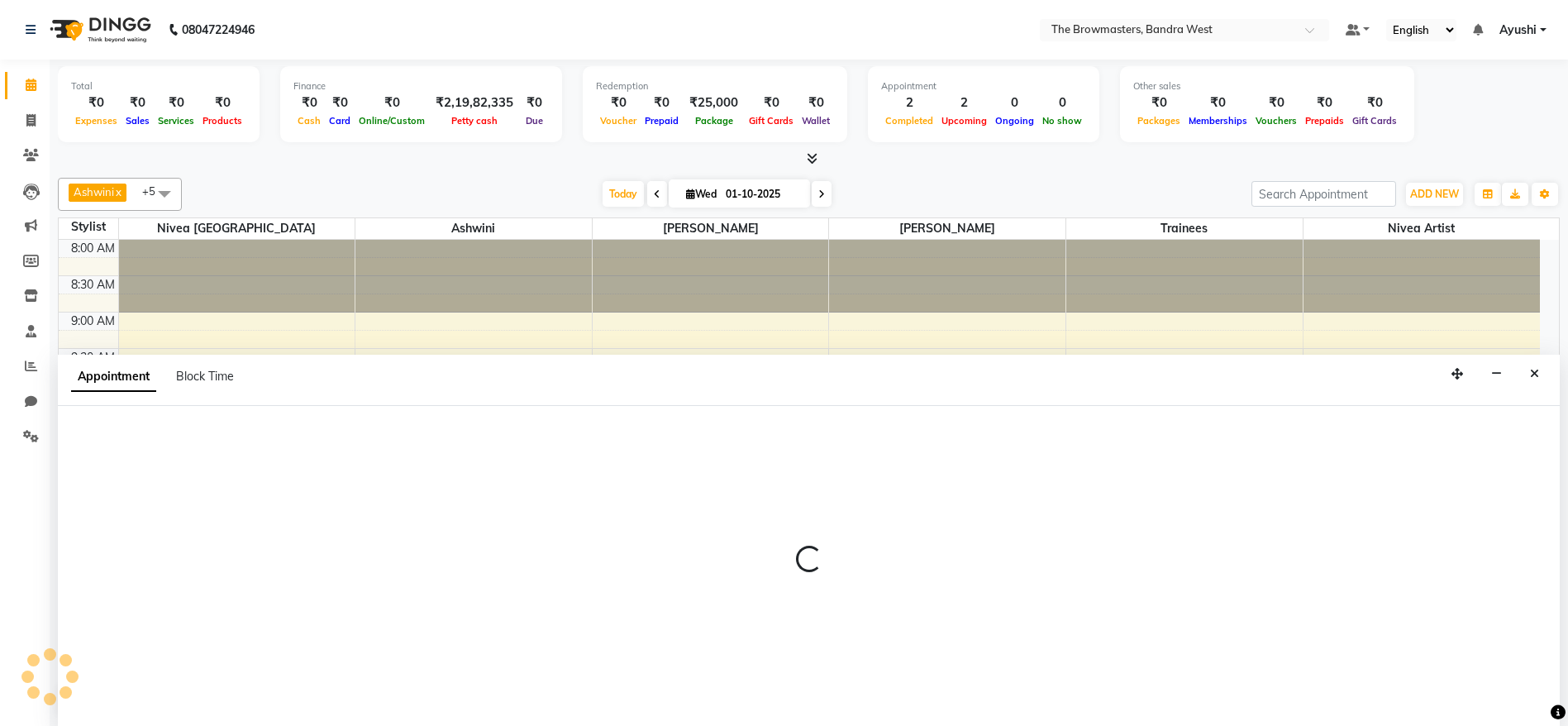
scroll to position [1, 0]
select select "540"
select select "tentative"
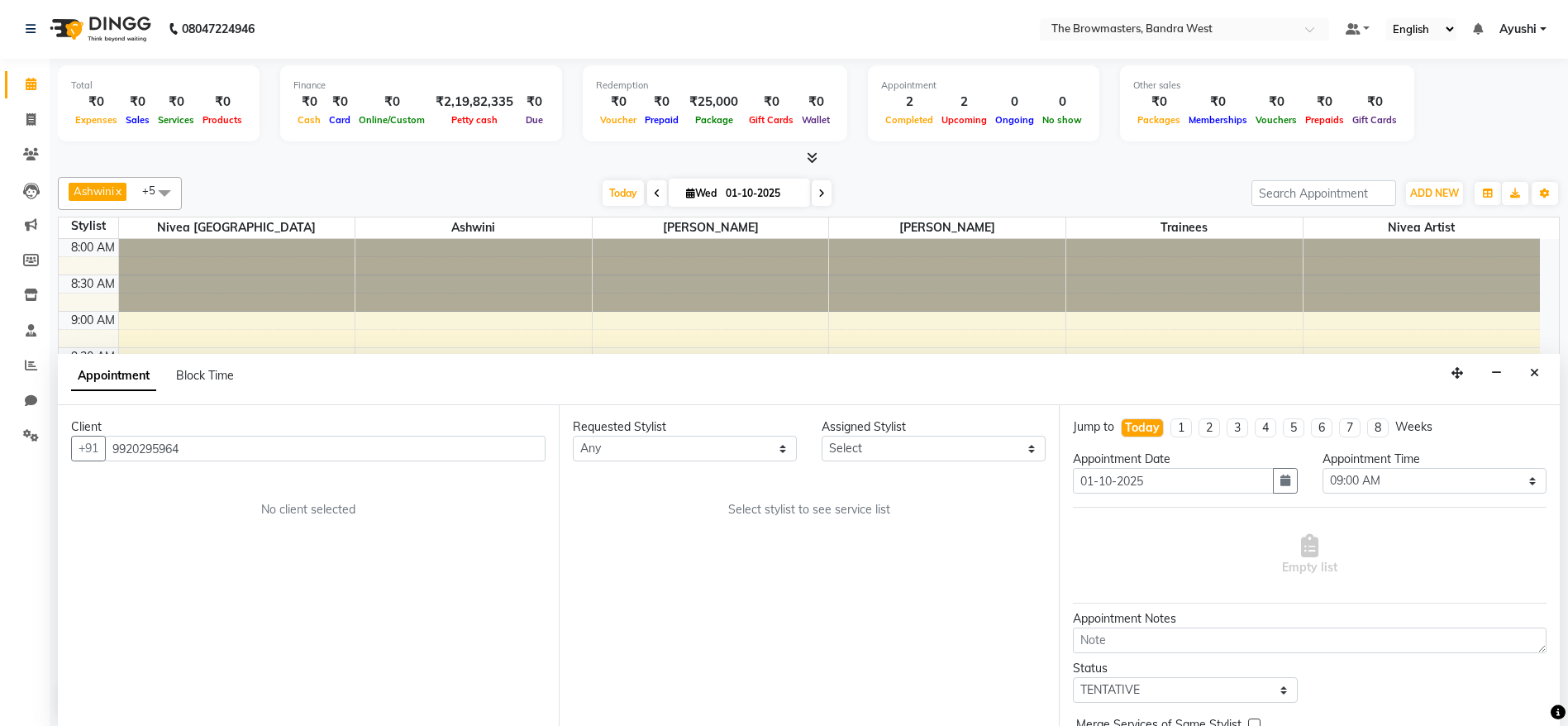
scroll to position [508, 0]
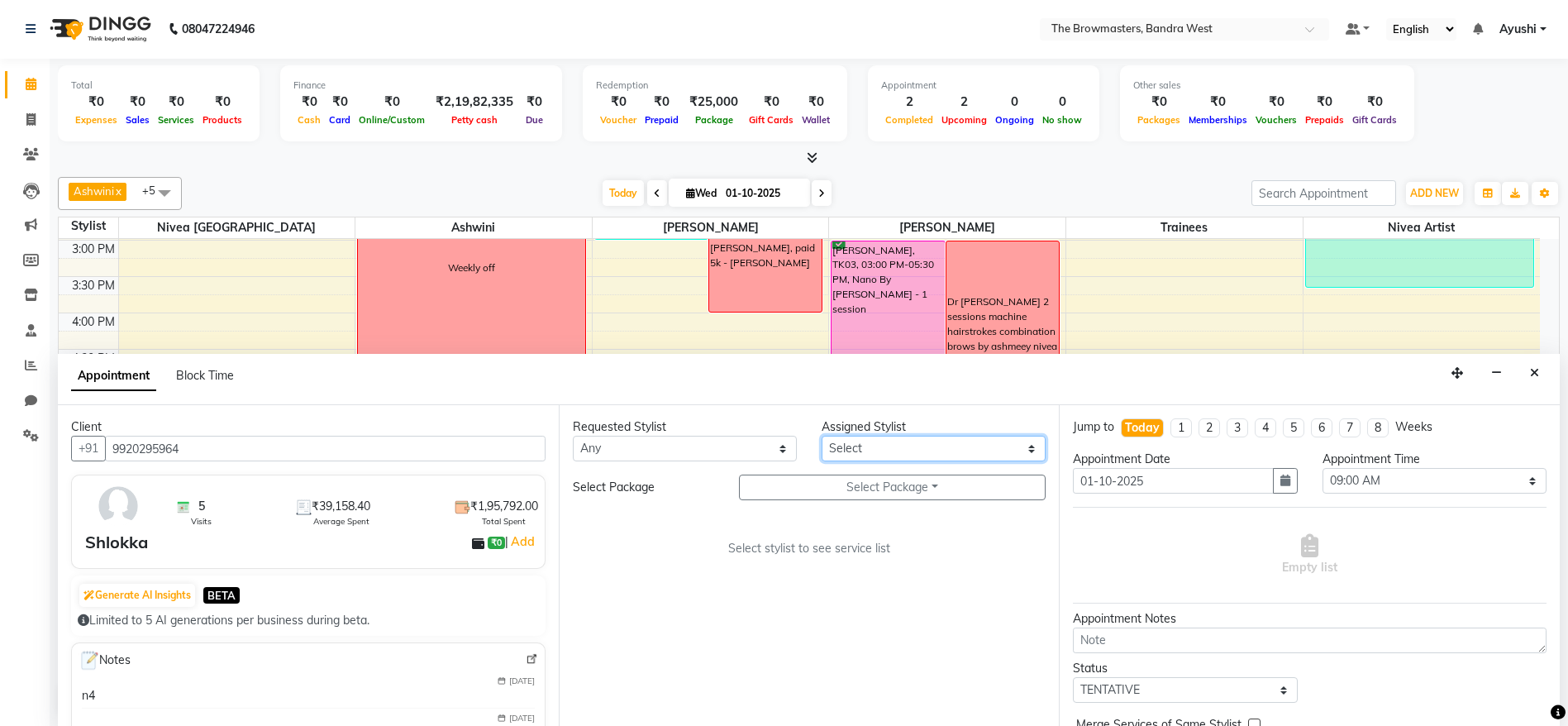
click at [892, 447] on select "Select Ashmeey Singghai Ashwini Ayushi Jyoti Kajal Kratika Kratika Mumbai Nivea…" at bounding box center [934, 449] width 224 height 26
select select "64308"
click at [822, 436] on select "Select Ashmeey Singghai Ashwini Ayushi Jyoti Kajal Kratika Kratika Mumbai Nivea…" at bounding box center [934, 449] width 224 height 26
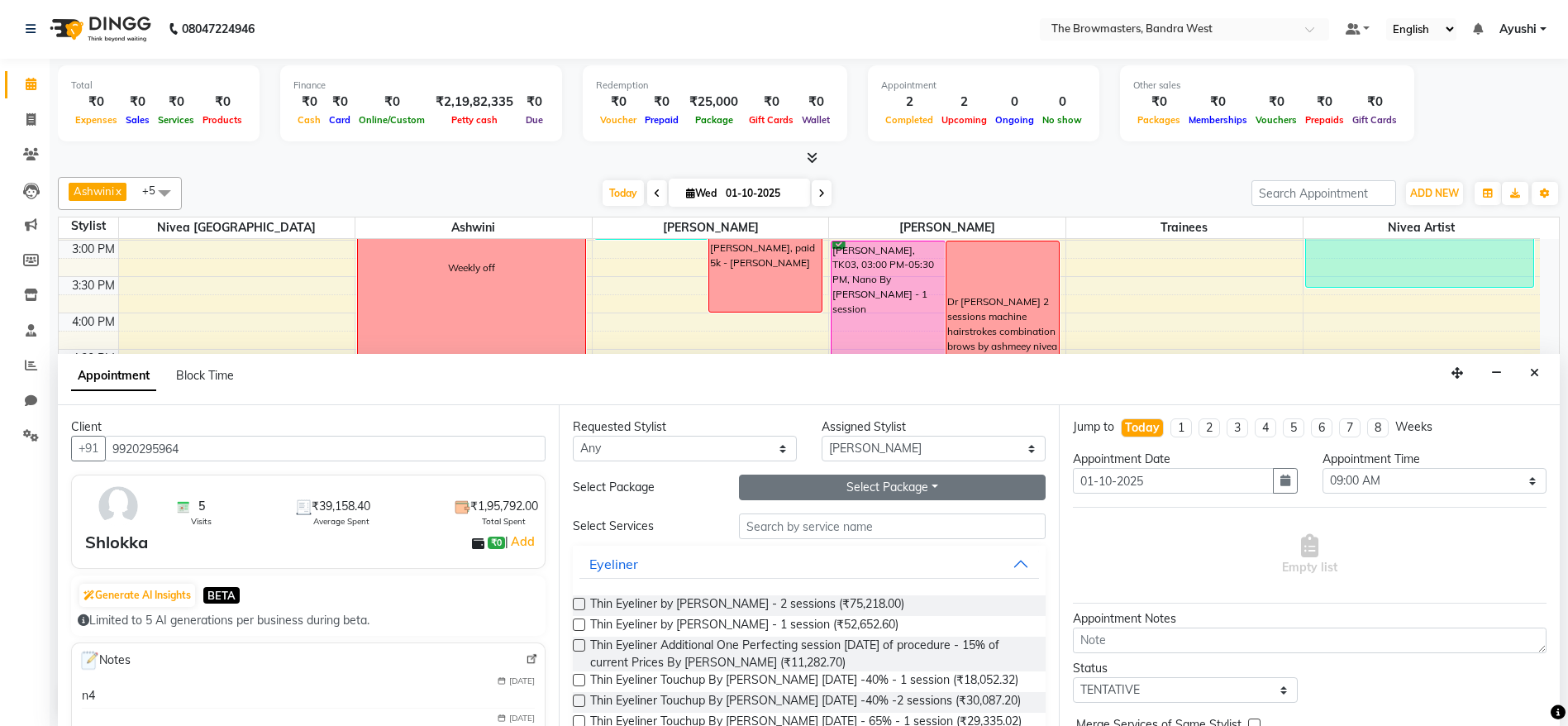
click at [868, 477] on button "Select Package Toggle Dropdown" at bounding box center [892, 487] width 307 height 26
click at [814, 513] on li "Pkg Nano By [PERSON_NAME] 2 sessions" at bounding box center [880, 521] width 281 height 24
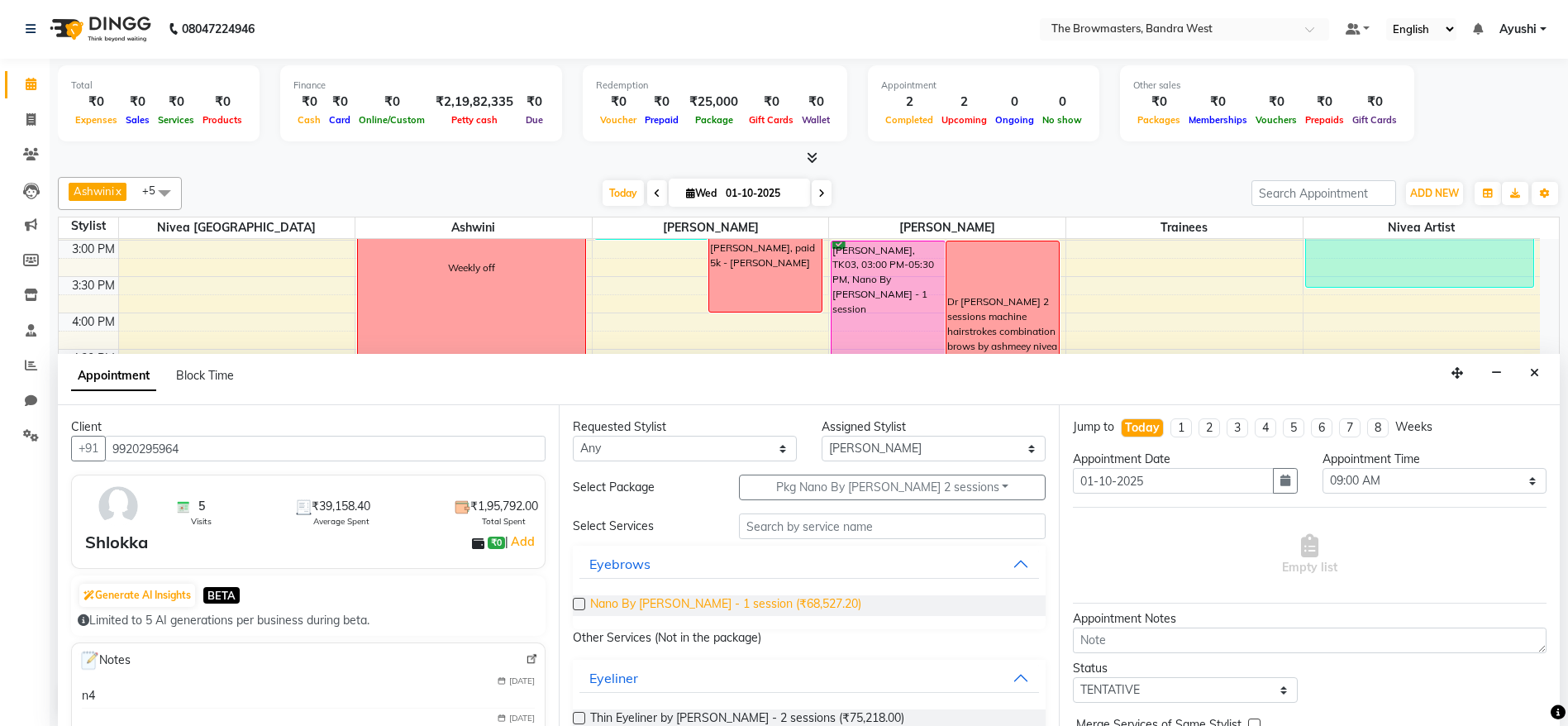
click at [762, 614] on span "Nano By Ashmi - 1 session (₹68,527.20)" at bounding box center [725, 604] width 271 height 20
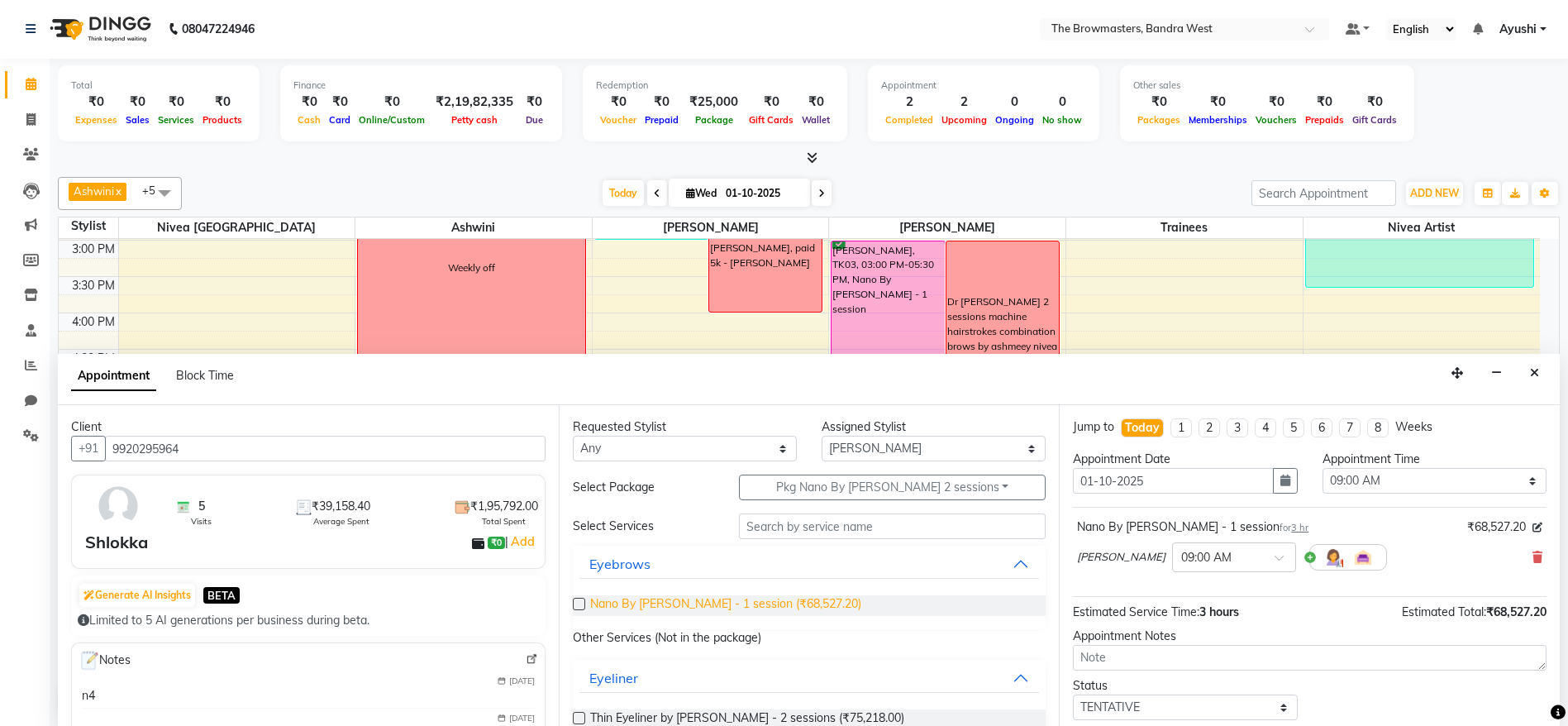
click at [752, 603] on span "Nano By Ashmi - 1 session (₹68,527.20)" at bounding box center [725, 604] width 271 height 20
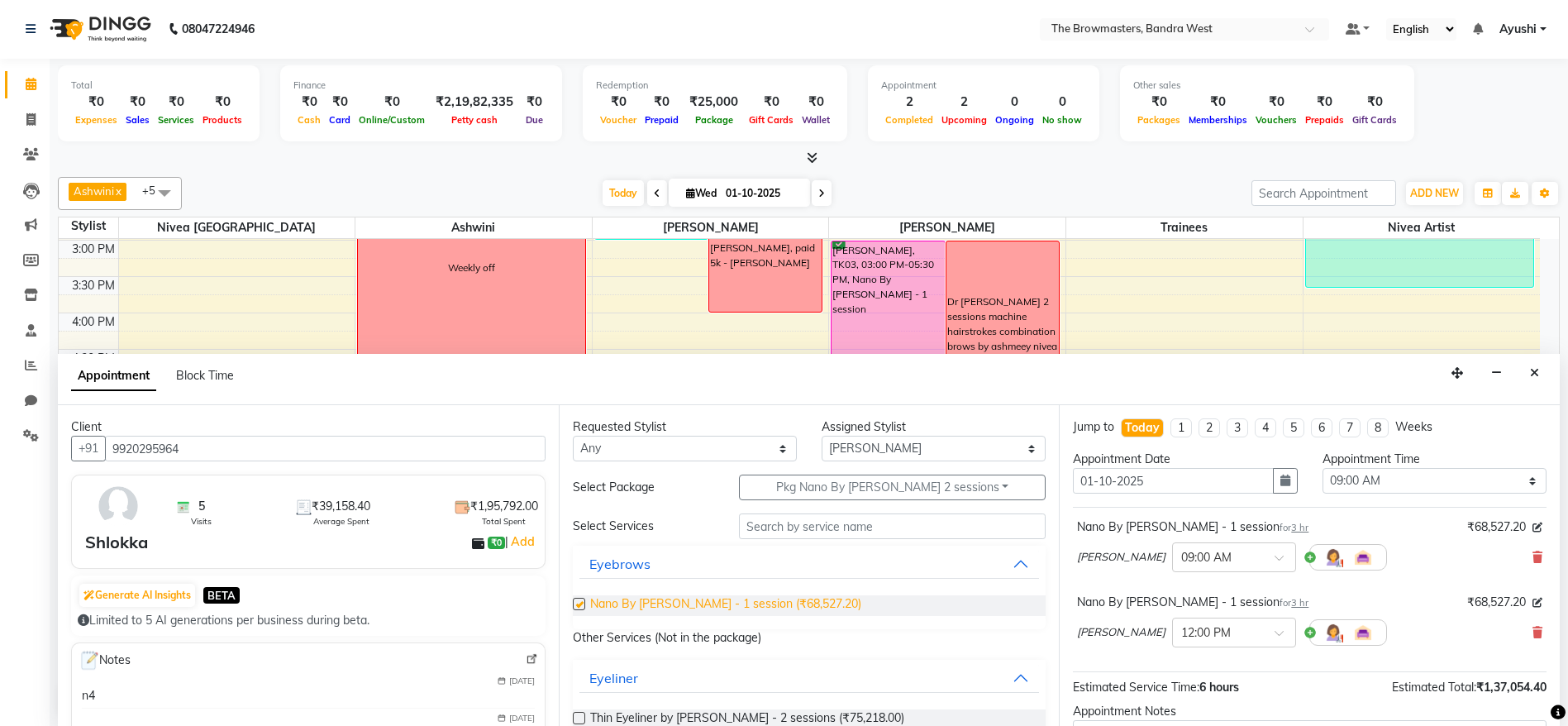
checkbox input "false"
click at [1235, 479] on input "01-10-2025" at bounding box center [1173, 480] width 200 height 26
click at [1283, 486] on button "button" at bounding box center [1285, 480] width 25 height 26
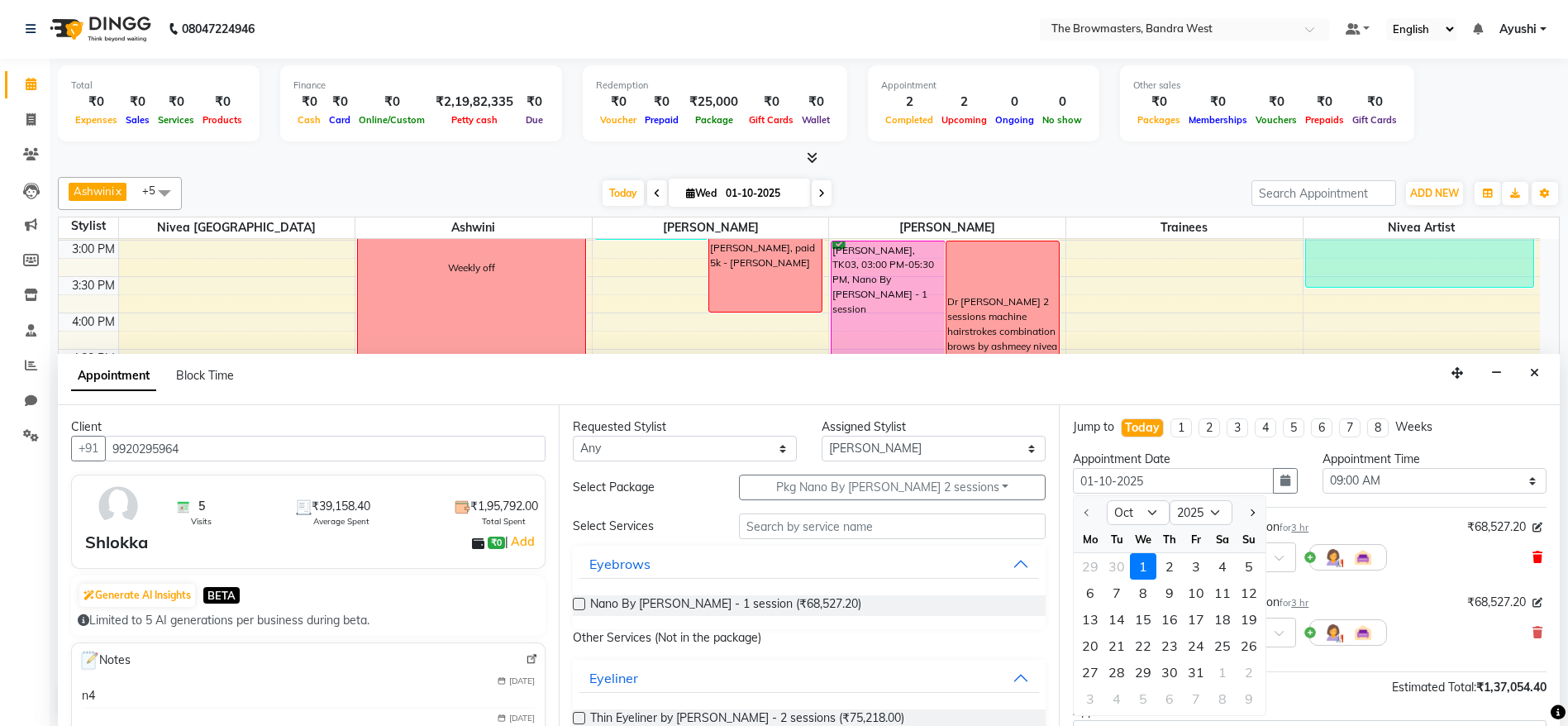
click at [1532, 549] on span at bounding box center [1537, 558] width 10 height 17
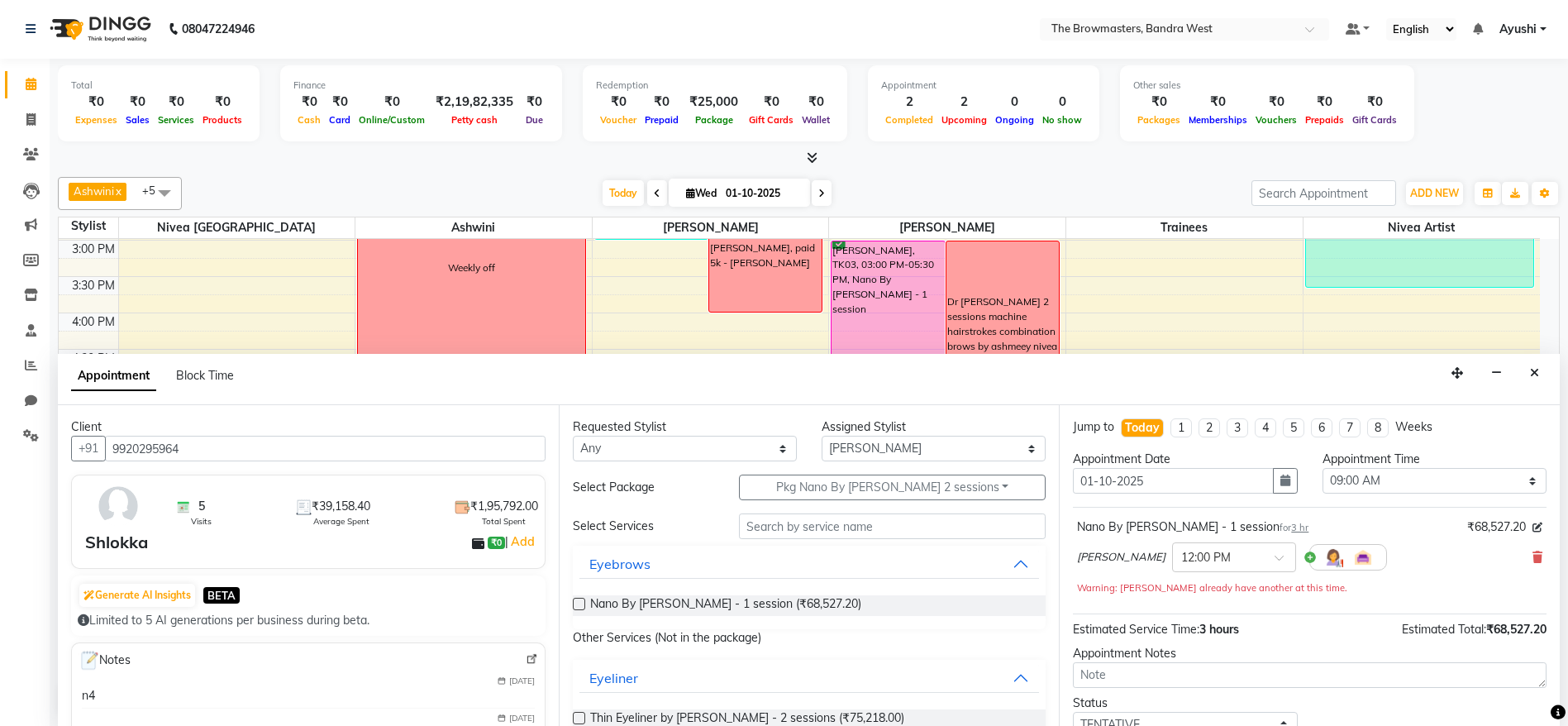
click at [1255, 494] on div "Appointment Date 01-10-2025" at bounding box center [1184, 479] width 248 height 56
click at [1280, 482] on icon "button" at bounding box center [1285, 480] width 10 height 12
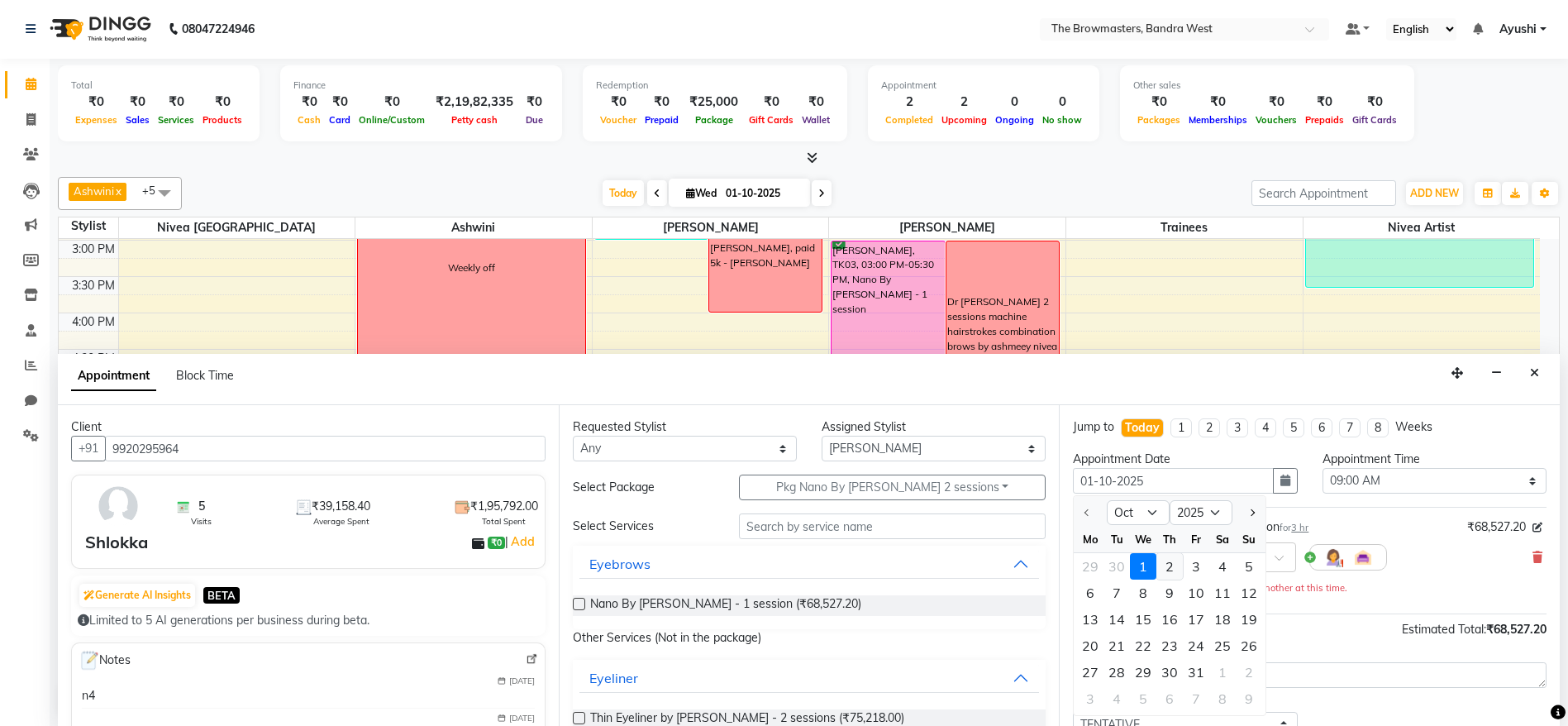
click at [1173, 570] on div "2" at bounding box center [1169, 566] width 26 height 26
type input "02-10-2025"
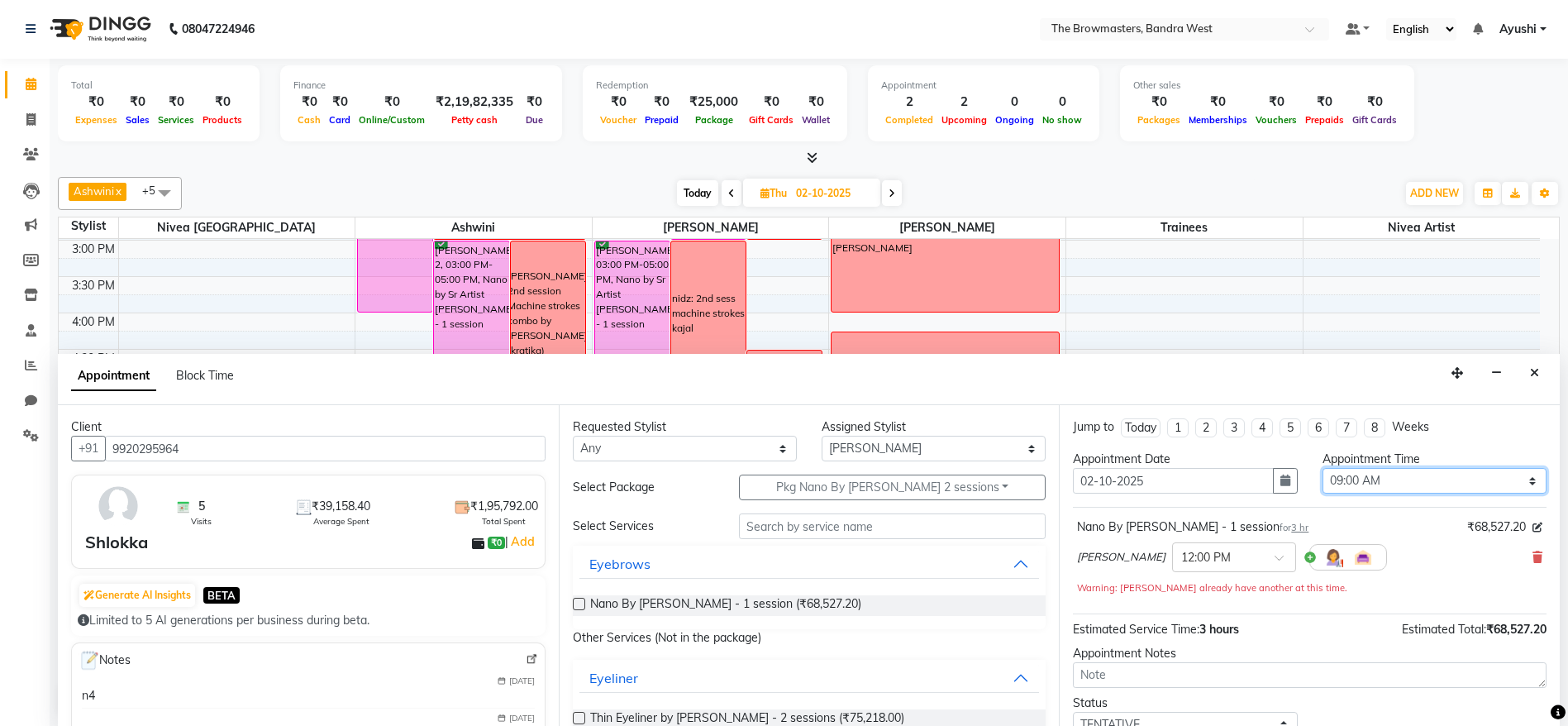
click at [1353, 479] on select "Select 09:00 AM 09:15 AM 09:30 AM 09:45 AM 10:00 AM 10:15 AM 10:30 AM 10:45 AM …" at bounding box center [1435, 480] width 224 height 26
select select "840"
click at [1322, 468] on select "Select 09:00 AM 09:15 AM 09:30 AM 09:45 AM 10:00 AM 10:15 AM 10:30 AM 10:45 AM …" at bounding box center [1435, 480] width 224 height 26
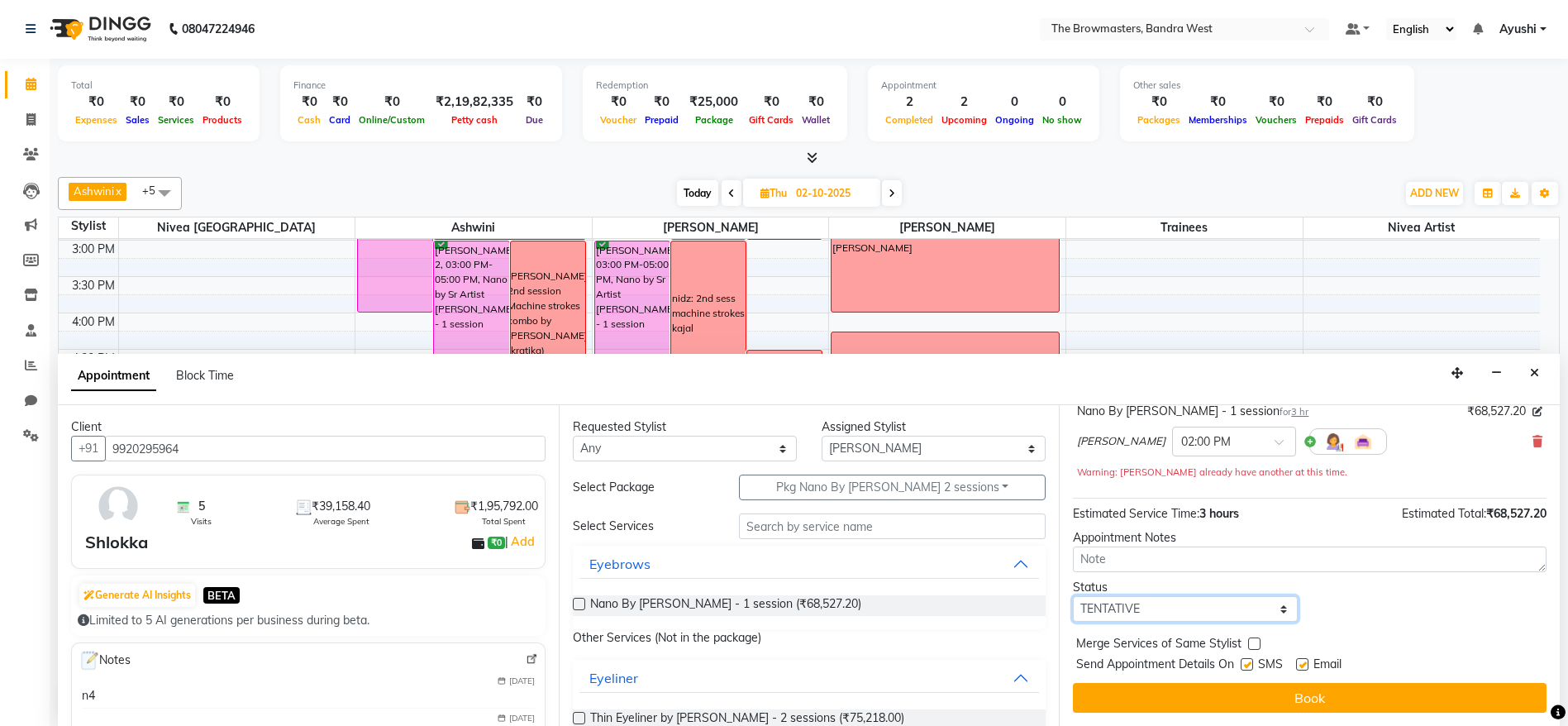
click at [1210, 609] on select "Select TENTATIVE CONFIRM UPCOMING" at bounding box center [1185, 608] width 224 height 26
select select "confirm booking"
click at [1073, 595] on select "Select TENTATIVE CONFIRM UPCOMING" at bounding box center [1185, 608] width 224 height 26
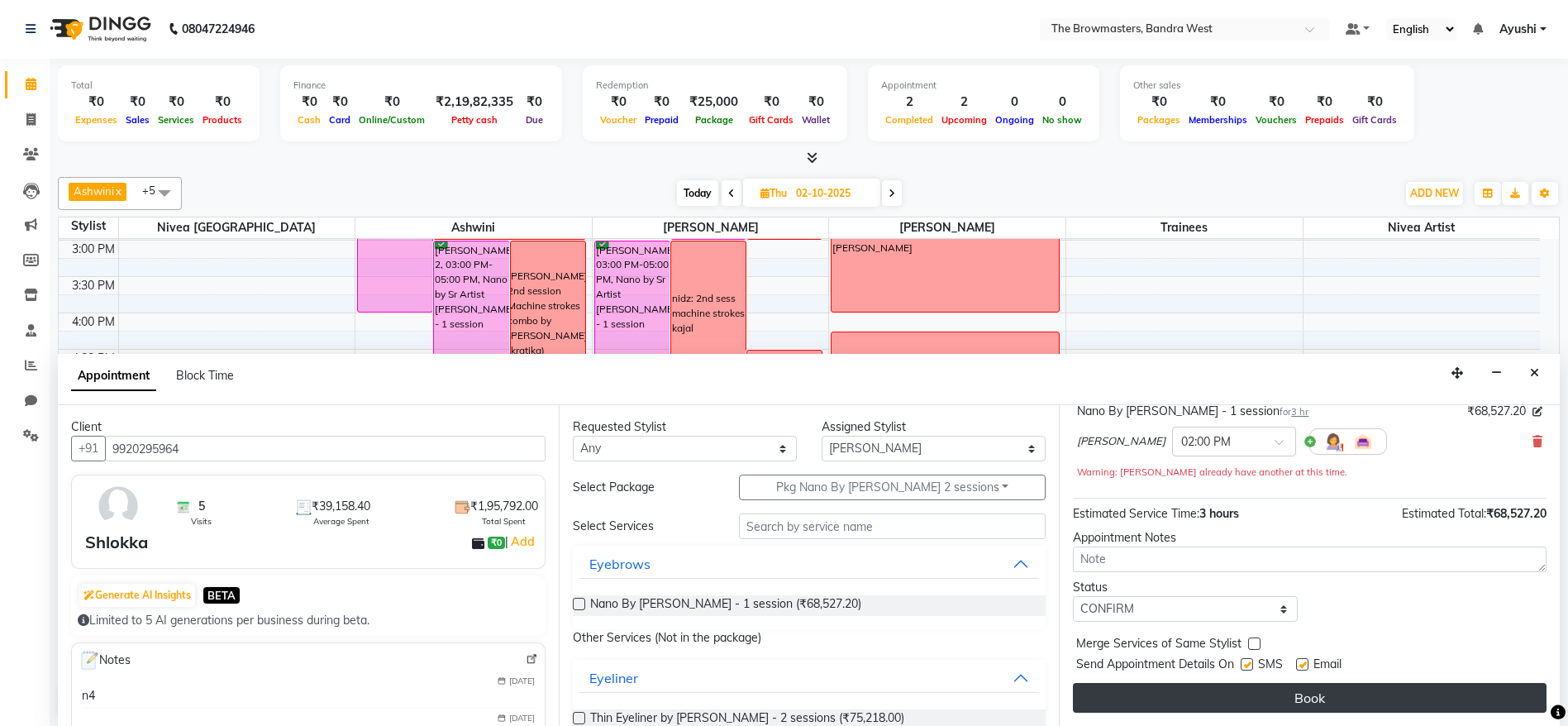
click at [1254, 684] on button "Book" at bounding box center [1310, 697] width 474 height 30
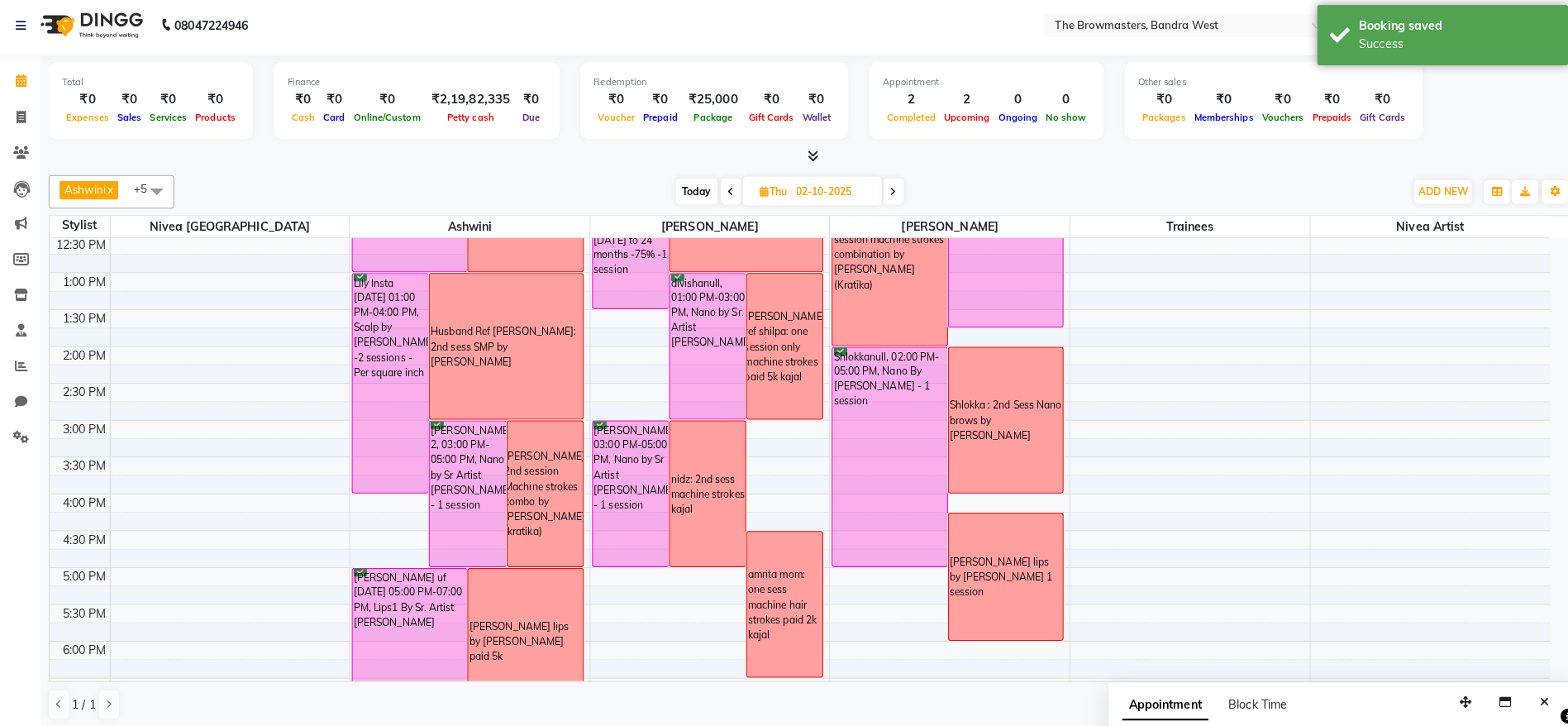
scroll to position [1, 0]
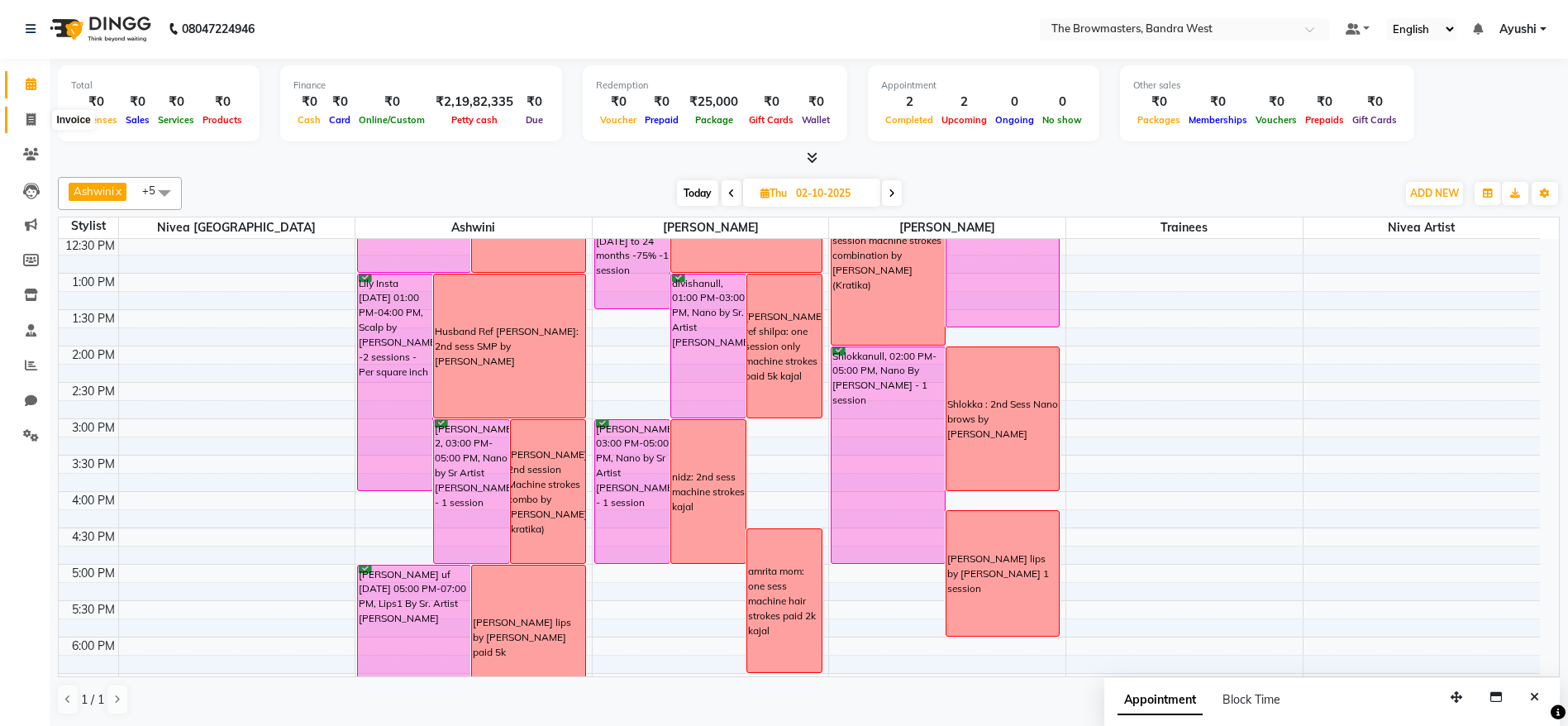
click at [34, 118] on icon at bounding box center [30, 119] width 9 height 13
select select "6949"
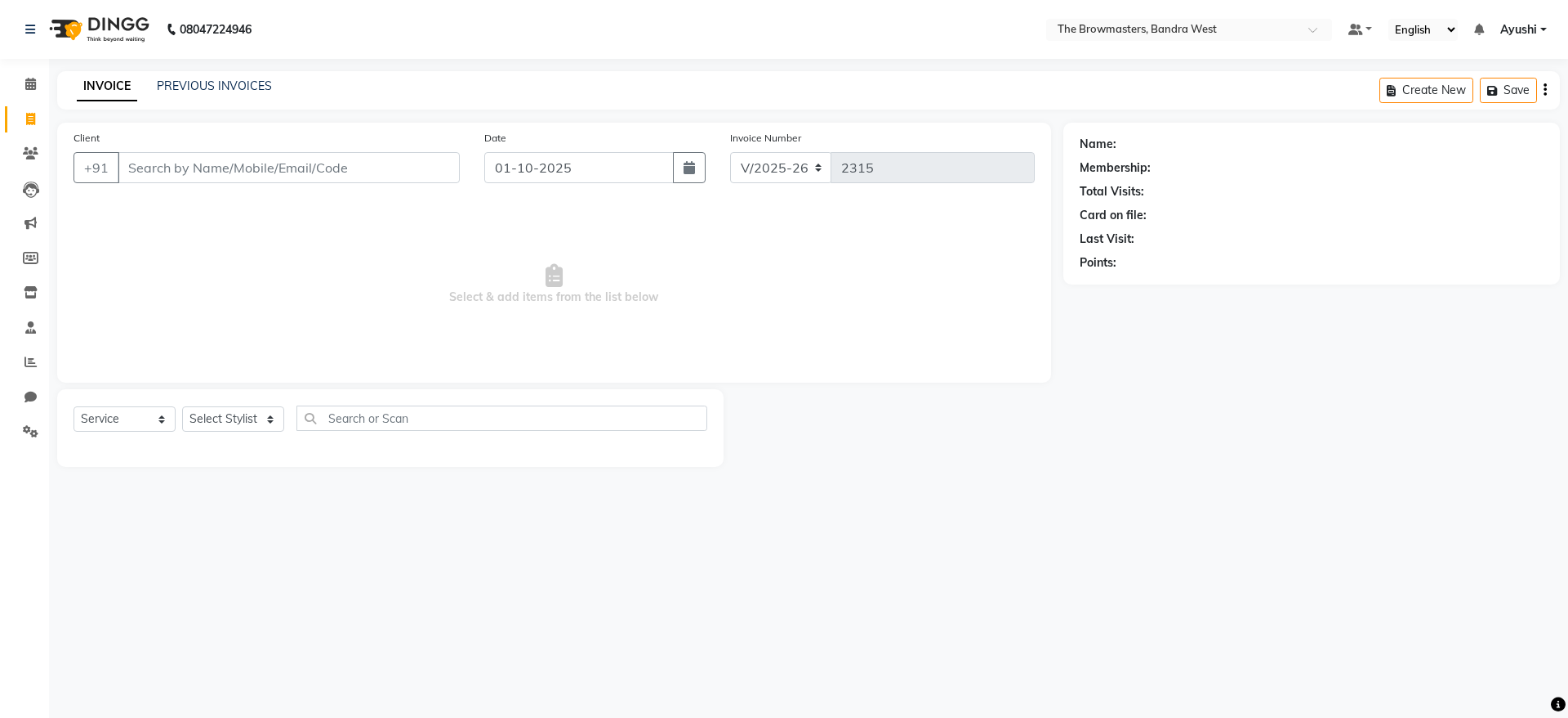
select select "package"
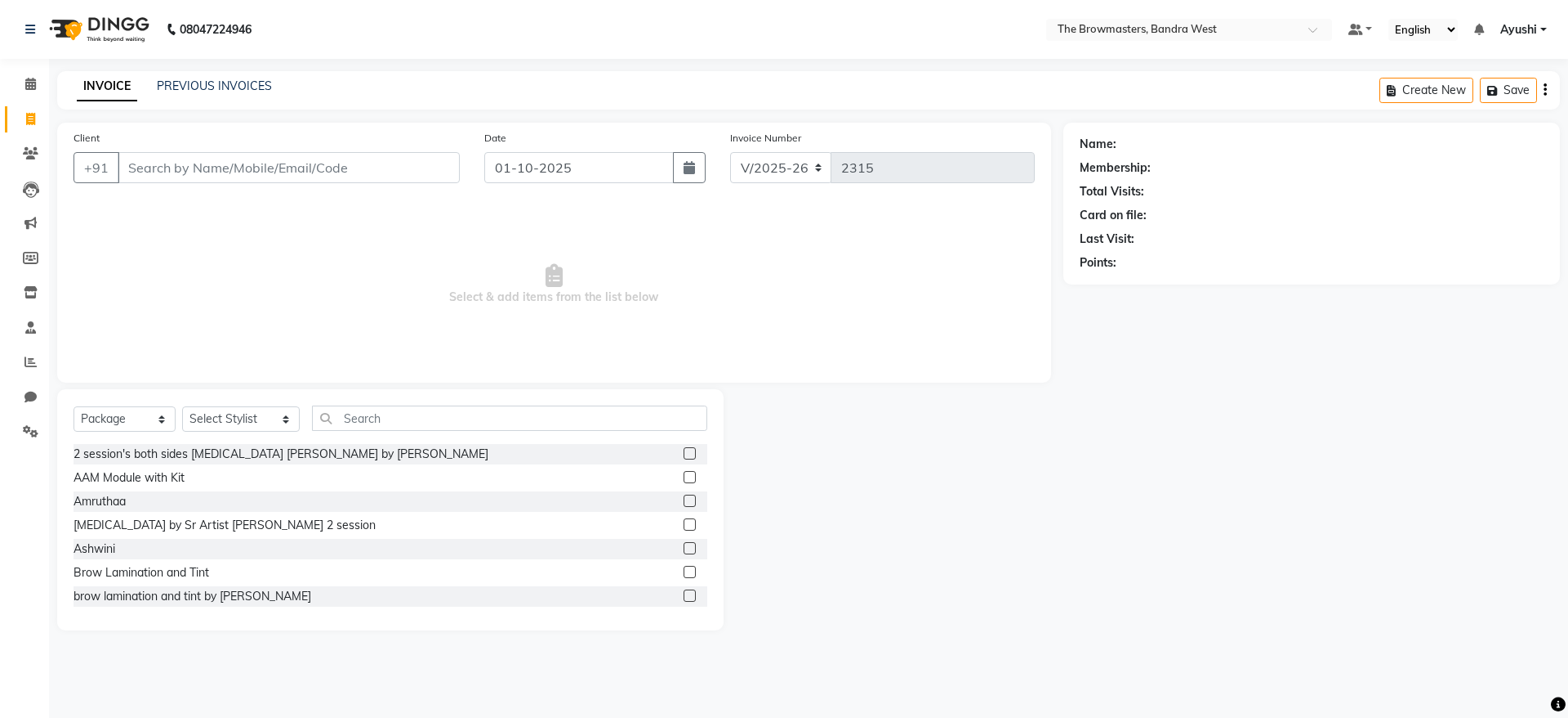
click at [226, 72] on div "INVOICE PREVIOUS INVOICES Create New Save" at bounding box center [808, 90] width 1503 height 38
click at [211, 89] on link "PREVIOUS INVOICES" at bounding box center [214, 85] width 116 height 14
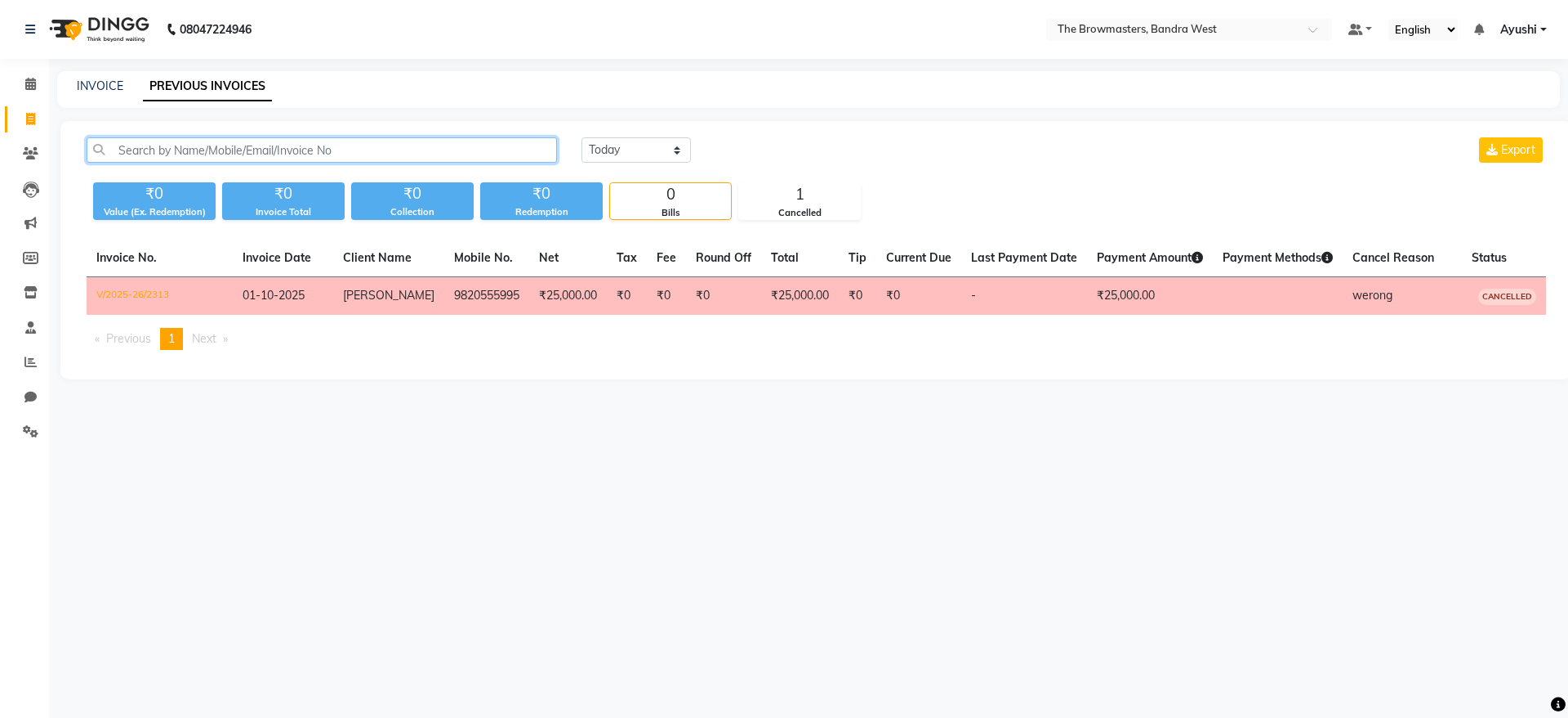
click at [240, 149] on input "text" at bounding box center [322, 150] width 470 height 26
paste input "18434553805"
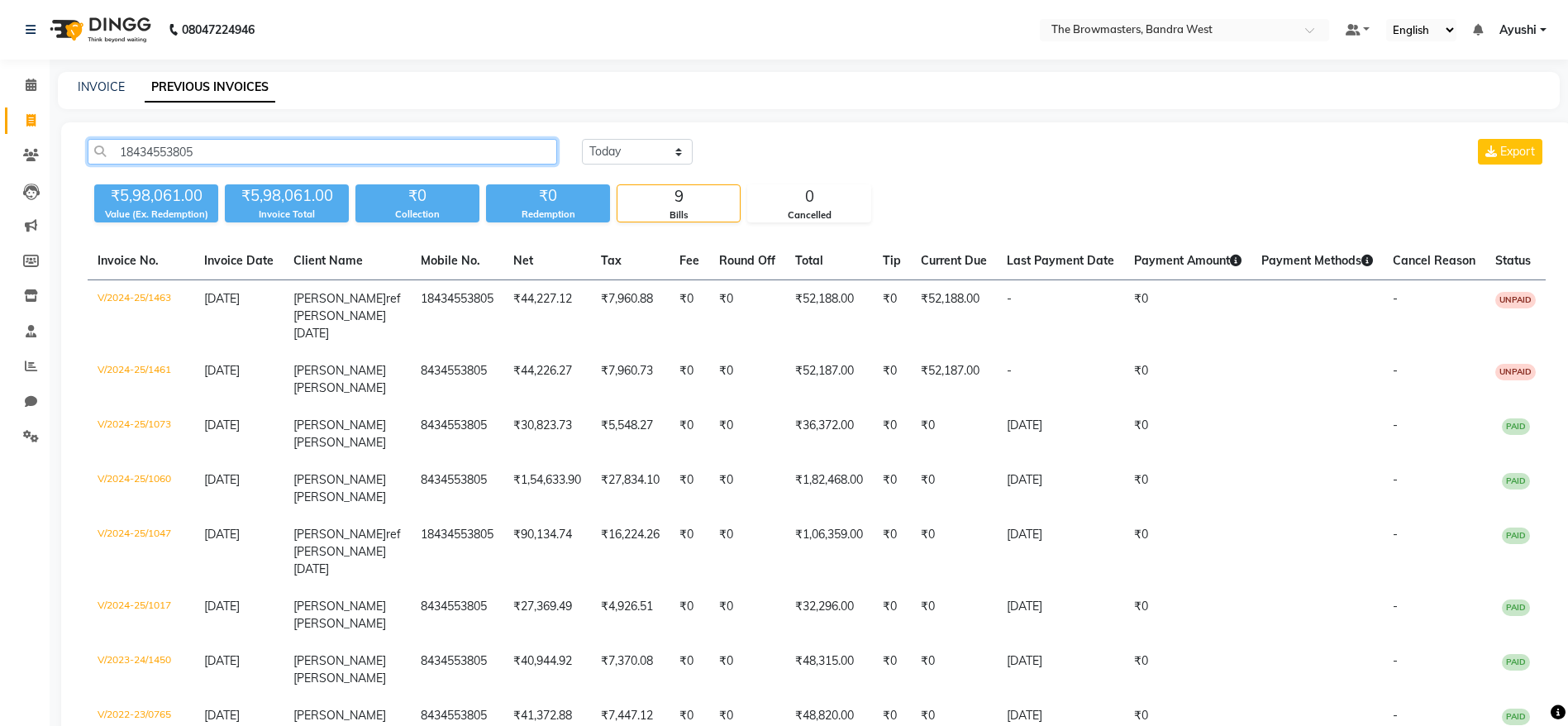
click at [356, 151] on input "18434553805" at bounding box center [323, 152] width 470 height 26
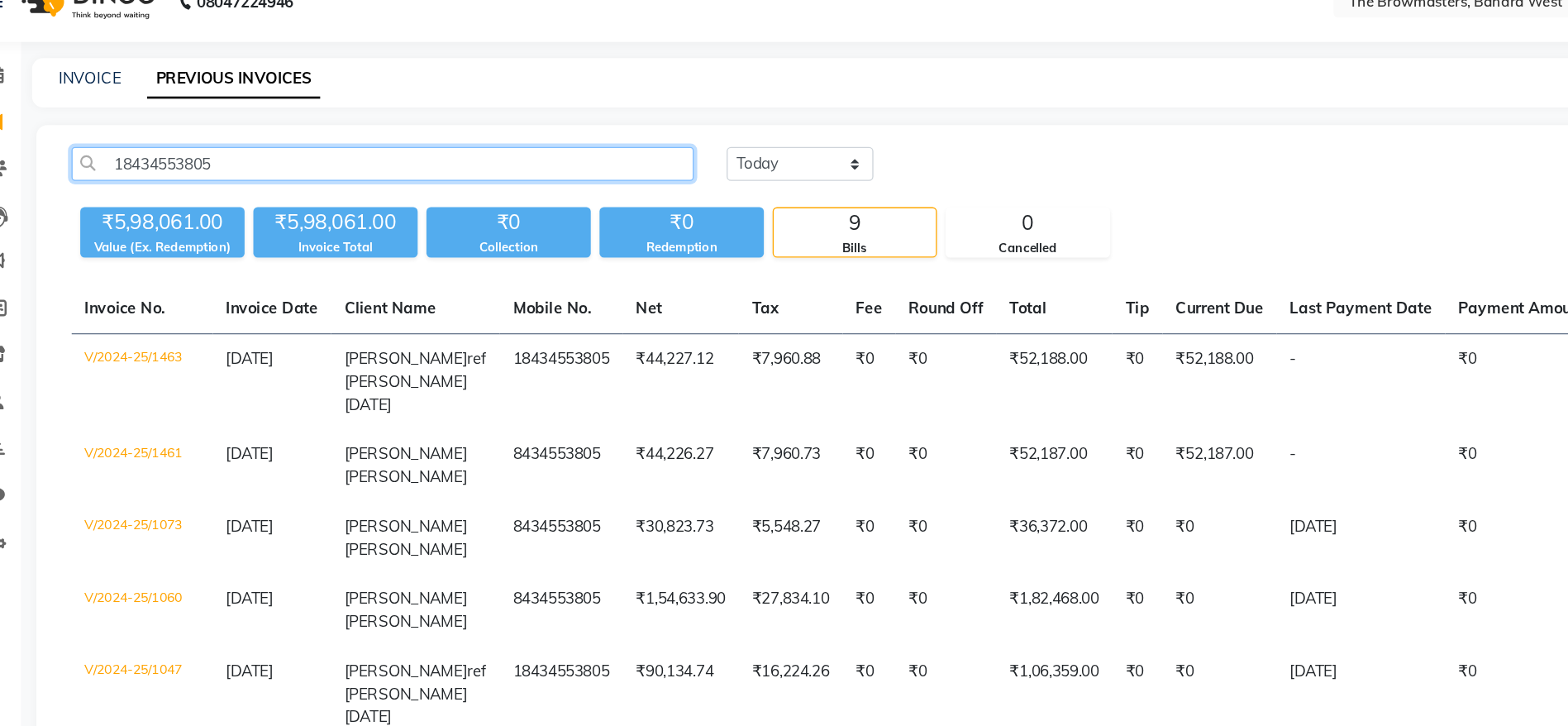
type input "18434553805"
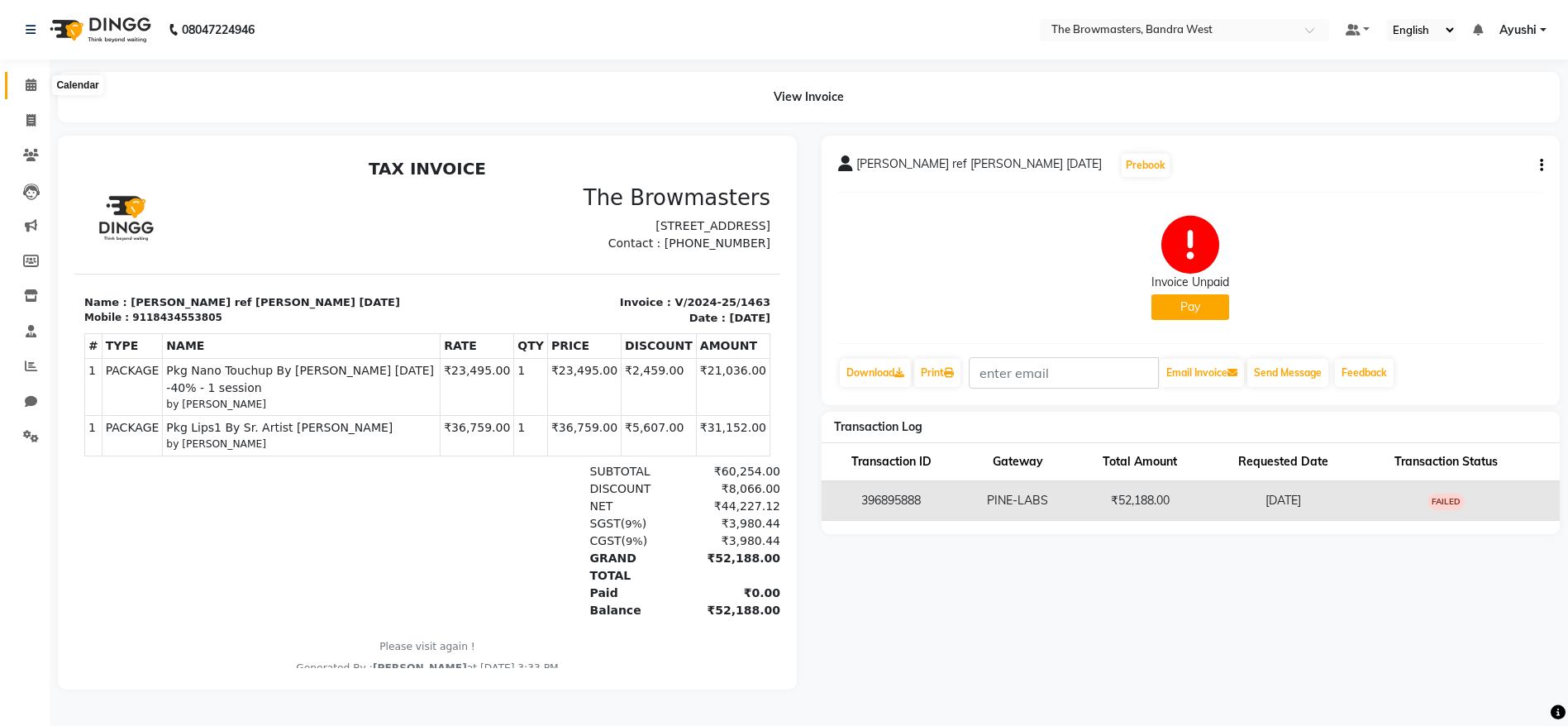
click at [22, 76] on span at bounding box center [31, 86] width 29 height 19
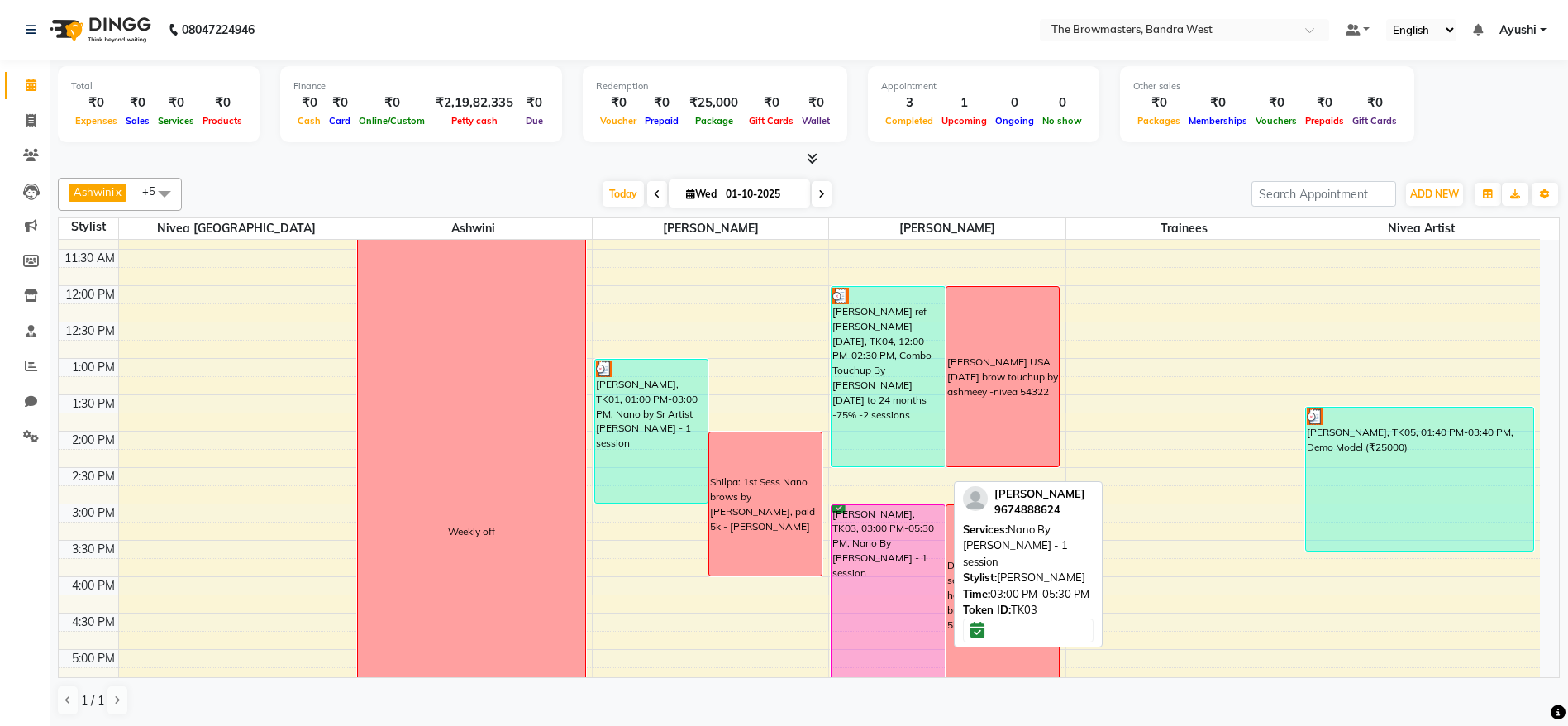
scroll to position [243, 0]
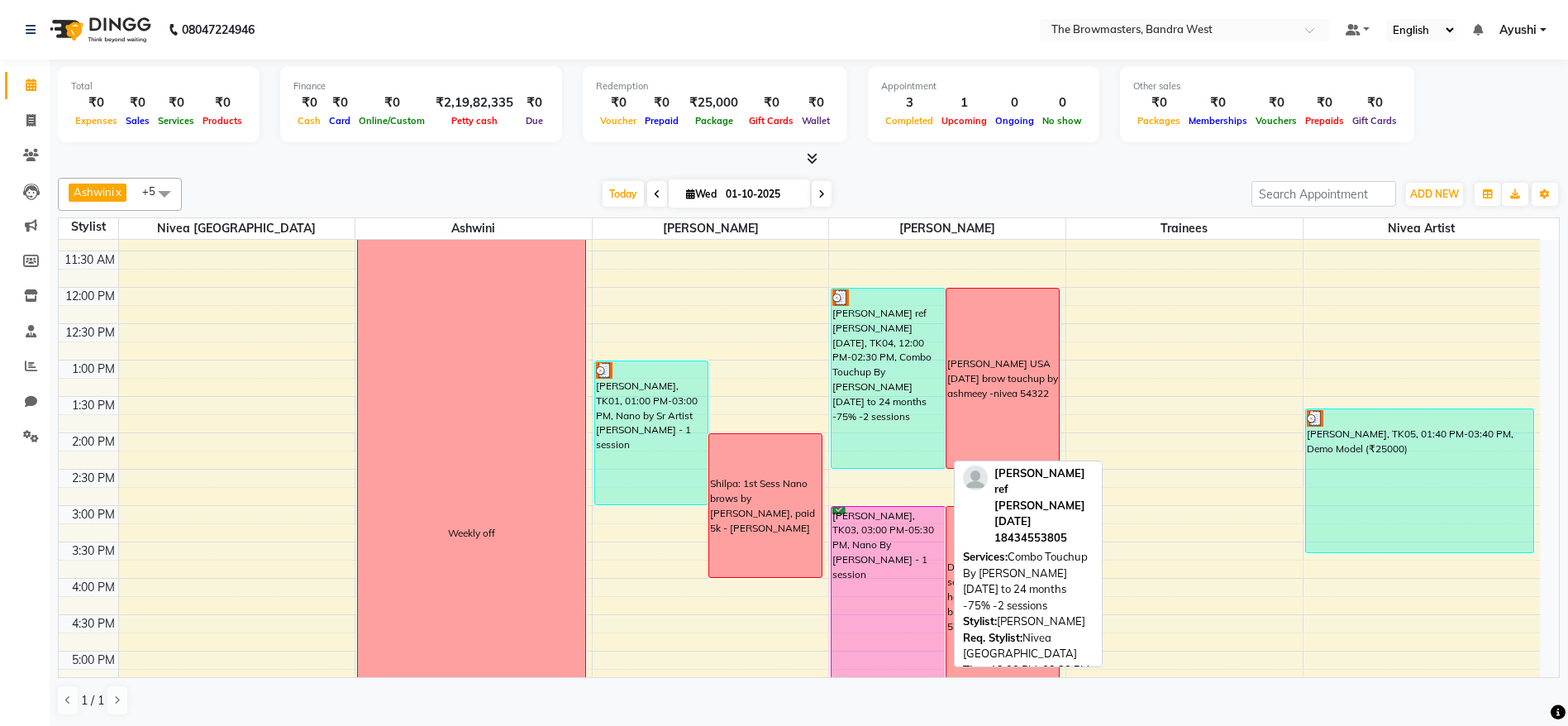
click at [900, 373] on div "[PERSON_NAME] ref [PERSON_NAME] [DATE], TK04, 12:00 PM-02:30 PM, Combo Touchup …" at bounding box center [887, 378] width 112 height 180
select select "3"
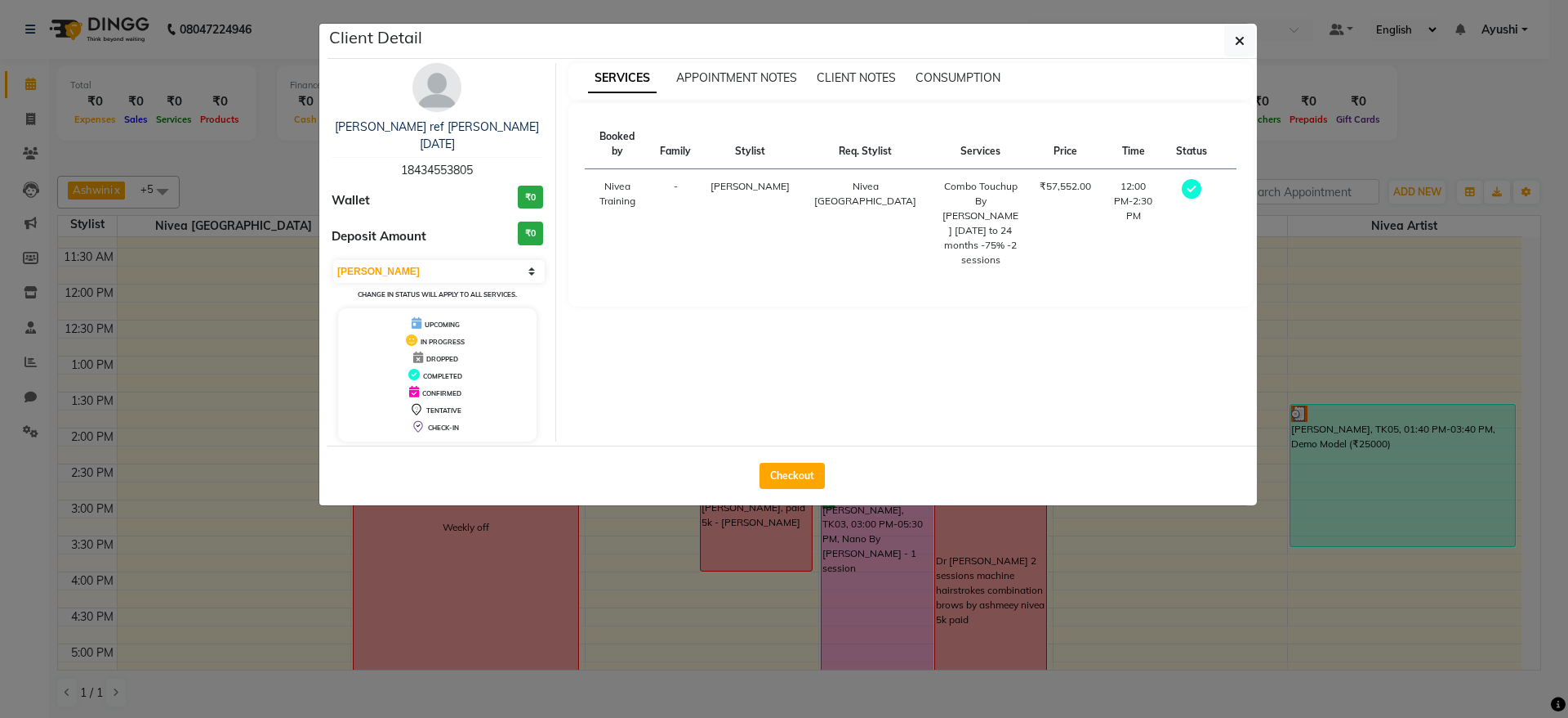
click at [430, 136] on div "[PERSON_NAME] ref [PERSON_NAME] [DATE] 18434553805" at bounding box center [437, 148] width 211 height 60
click at [419, 131] on link "[PERSON_NAME] ref [PERSON_NAME] [DATE]" at bounding box center [437, 135] width 204 height 32
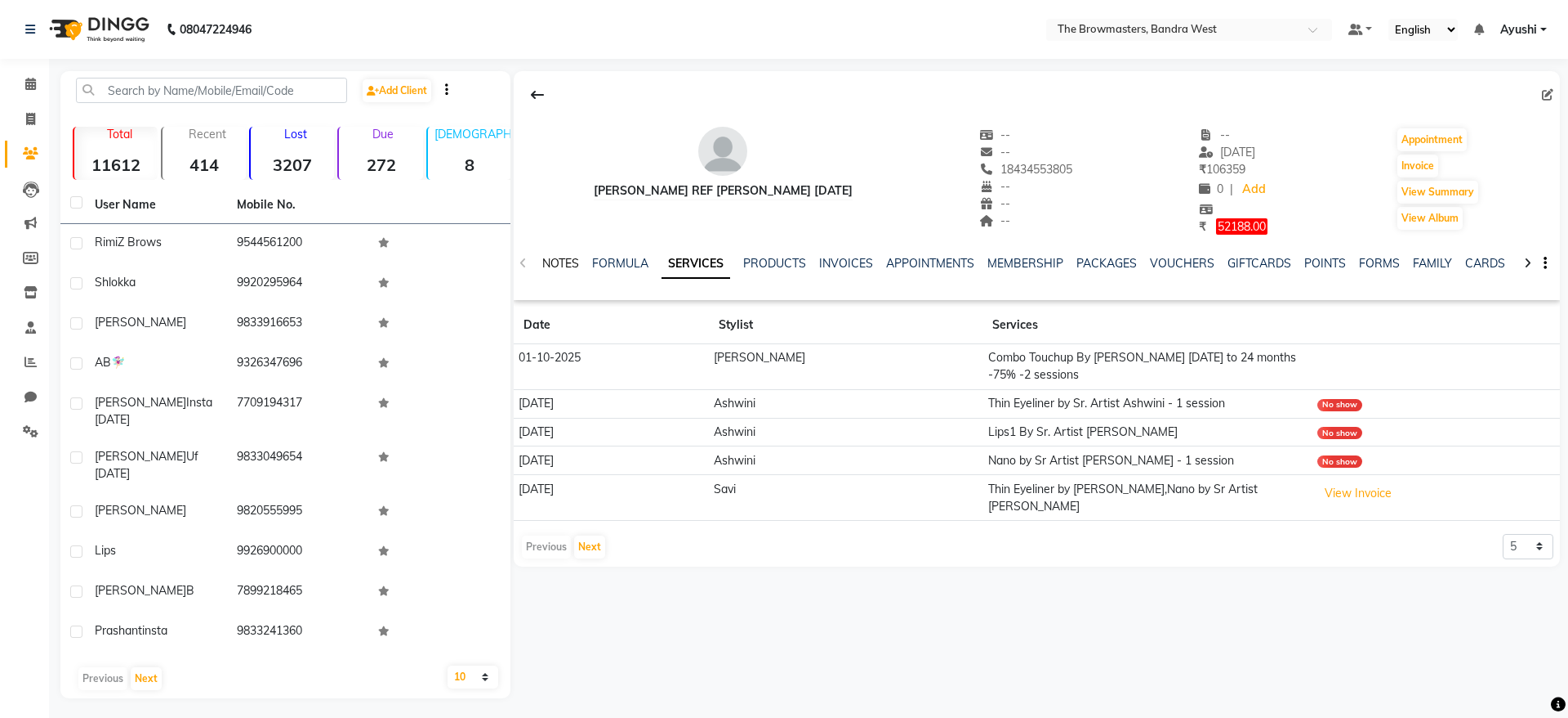
click at [548, 264] on link "NOTES" at bounding box center [561, 263] width 36 height 14
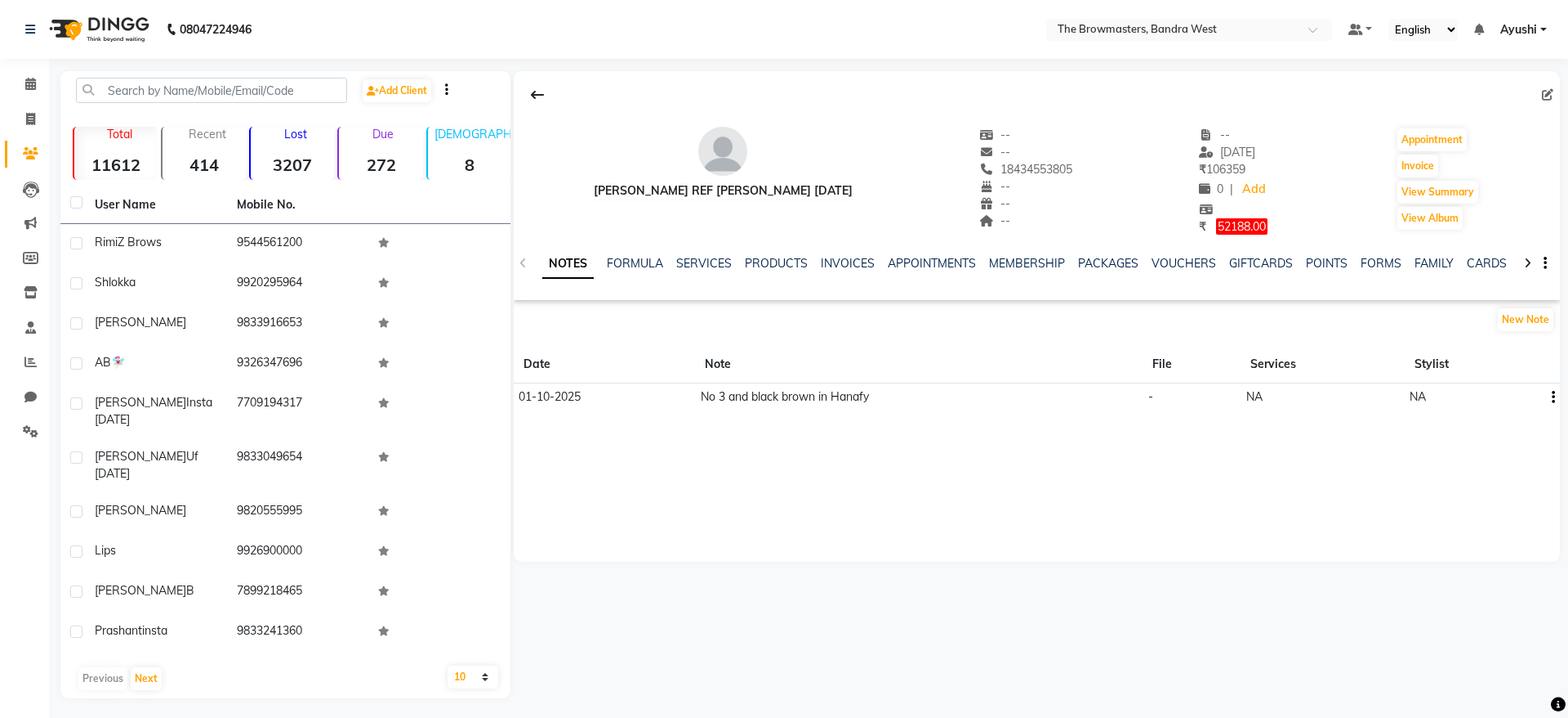
click at [920, 399] on td "No 3 and black brown in Hanafy" at bounding box center [918, 396] width 447 height 28
drag, startPoint x: 875, startPoint y: 401, endPoint x: 651, endPoint y: 406, distance: 224.1
click at [651, 406] on tr "01-10-2025 No 3 and black brown in Hanafy - NA NA" at bounding box center [1037, 396] width 1046 height 28
copy tr "No 3 and black brown in Hanafy"
click at [1552, 398] on icon "button" at bounding box center [1553, 397] width 3 height 1
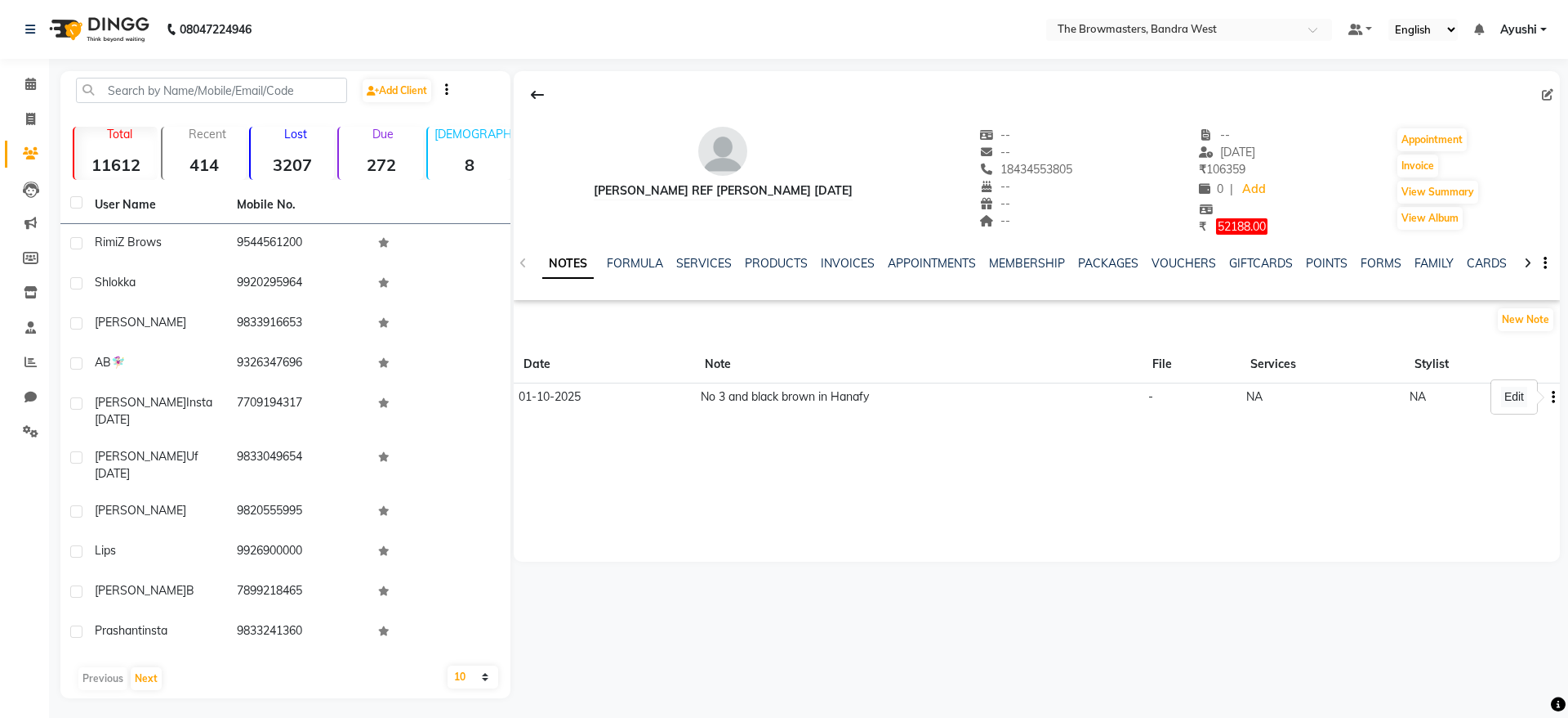
click at [1507, 399] on div "Edit" at bounding box center [1514, 396] width 26 height 20
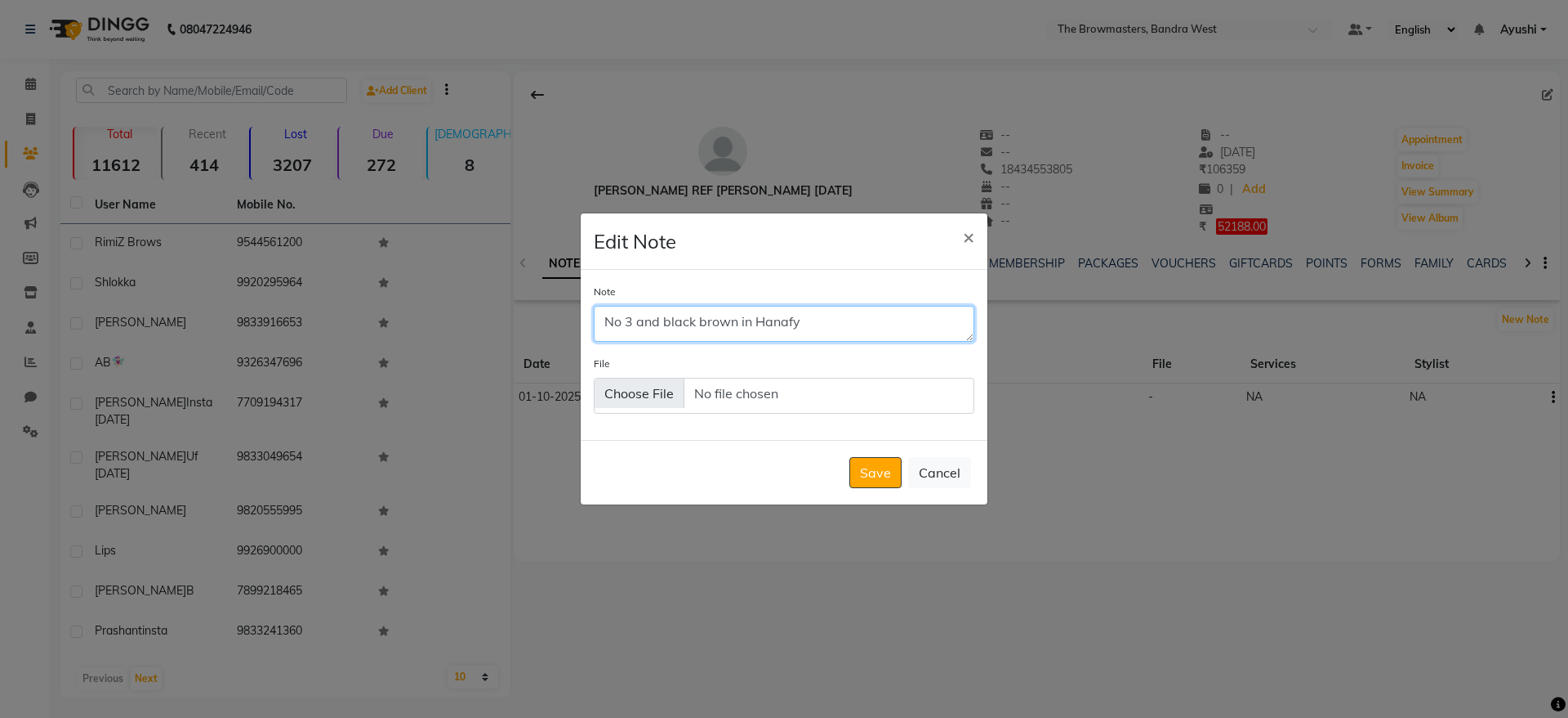
drag, startPoint x: 834, startPoint y: 338, endPoint x: 465, endPoint y: 340, distance: 369.0
click at [465, 340] on ngb-modal-window "Edit Note × Note No 3 and black brown in Hanafy File Save Cancel" at bounding box center [784, 359] width 1568 height 718
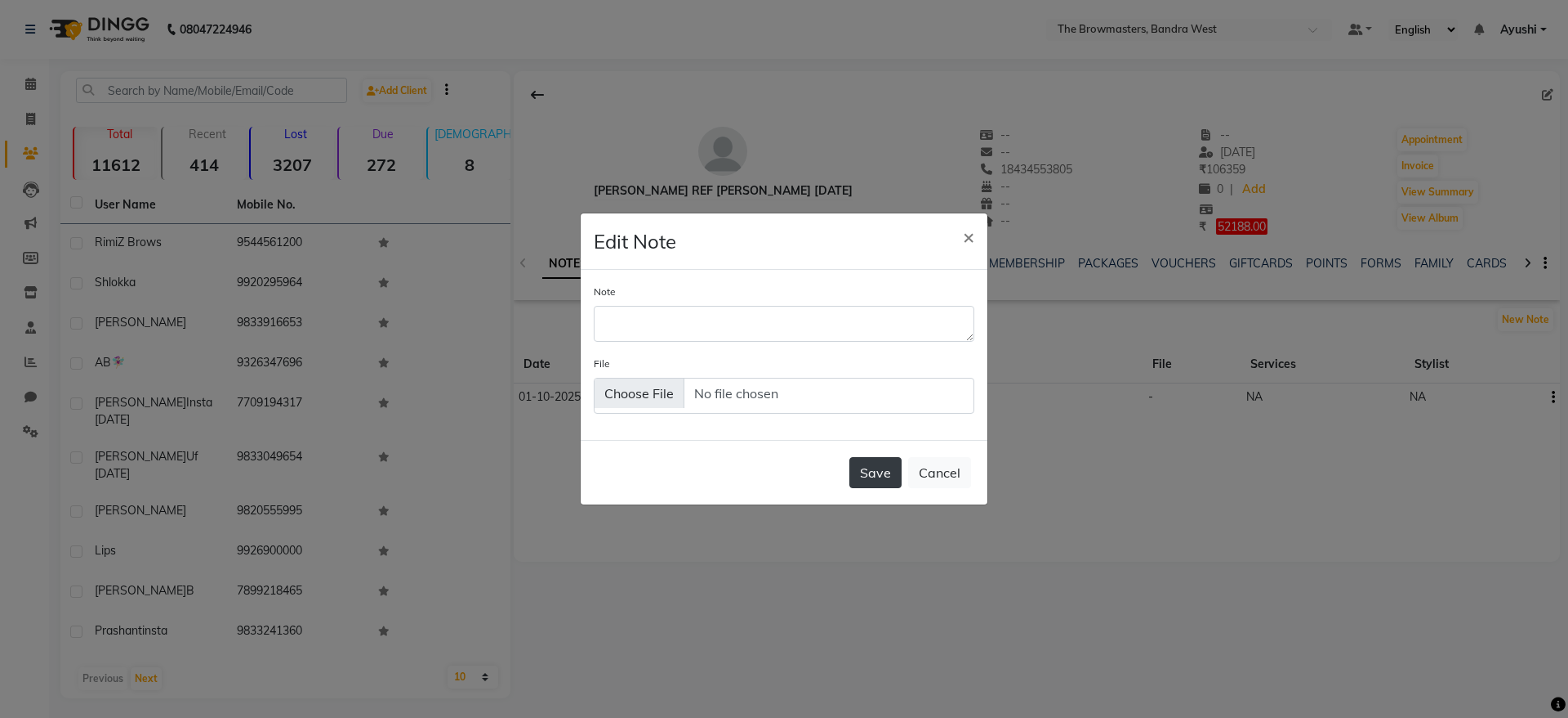
click at [883, 464] on button "Save" at bounding box center [875, 472] width 53 height 31
drag, startPoint x: 732, startPoint y: 345, endPoint x: 713, endPoint y: 335, distance: 21.5
click at [713, 335] on div "Note File" at bounding box center [784, 355] width 407 height 171
click at [691, 317] on textarea "Note" at bounding box center [784, 324] width 380 height 36
type textarea ","
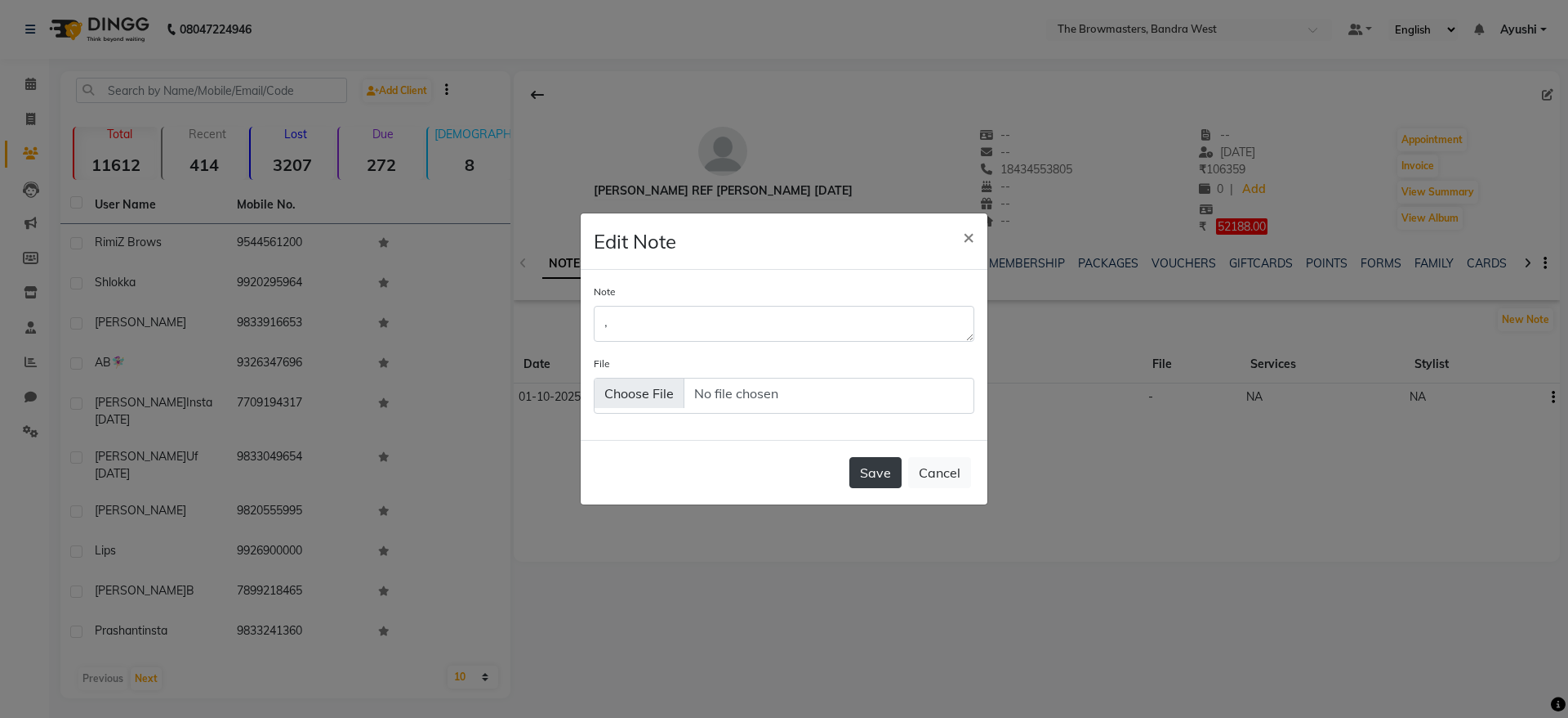
click at [877, 463] on button "Save" at bounding box center [875, 472] width 53 height 31
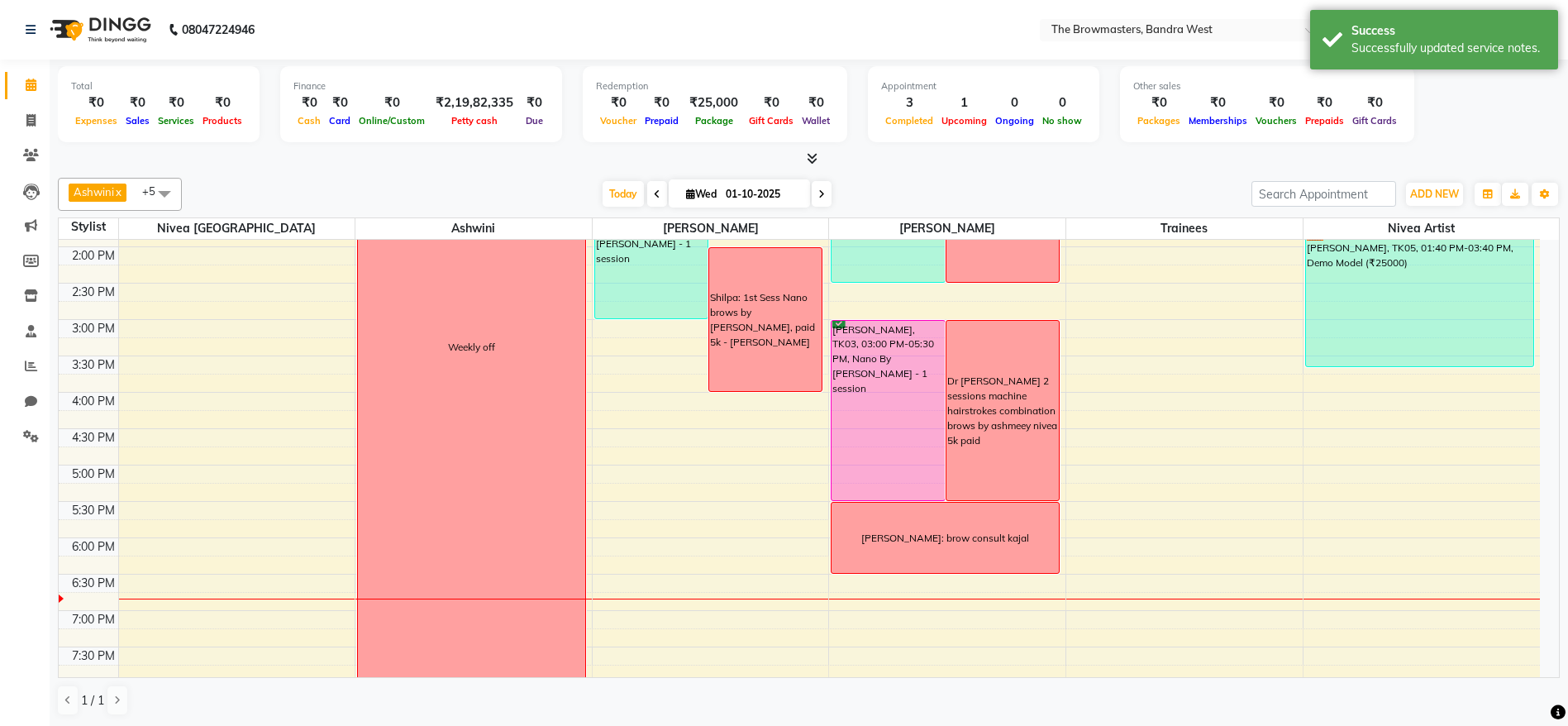
scroll to position [441, 0]
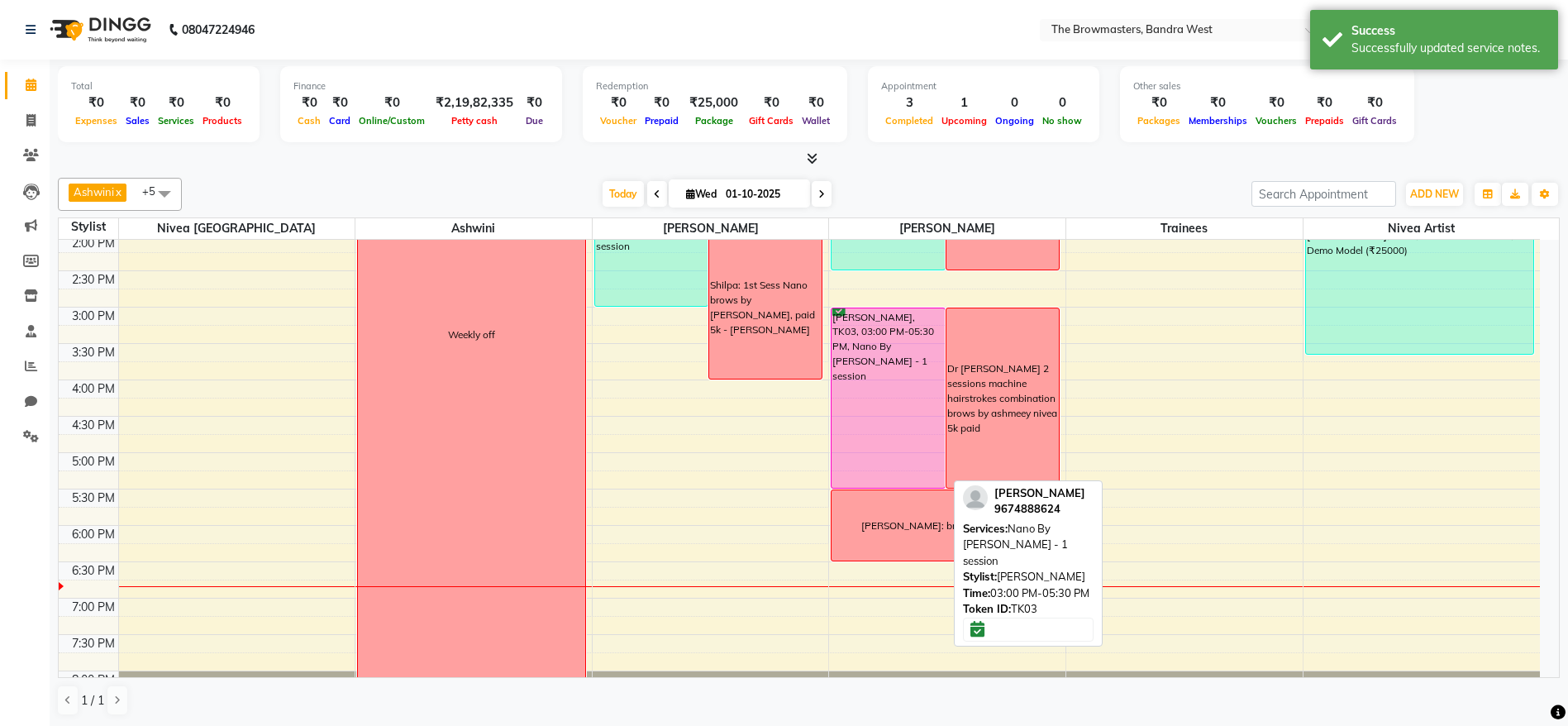
click at [876, 383] on div "[PERSON_NAME], TK03, 03:00 PM-05:30 PM, Nano By [PERSON_NAME] - 1 session" at bounding box center [887, 398] width 112 height 180
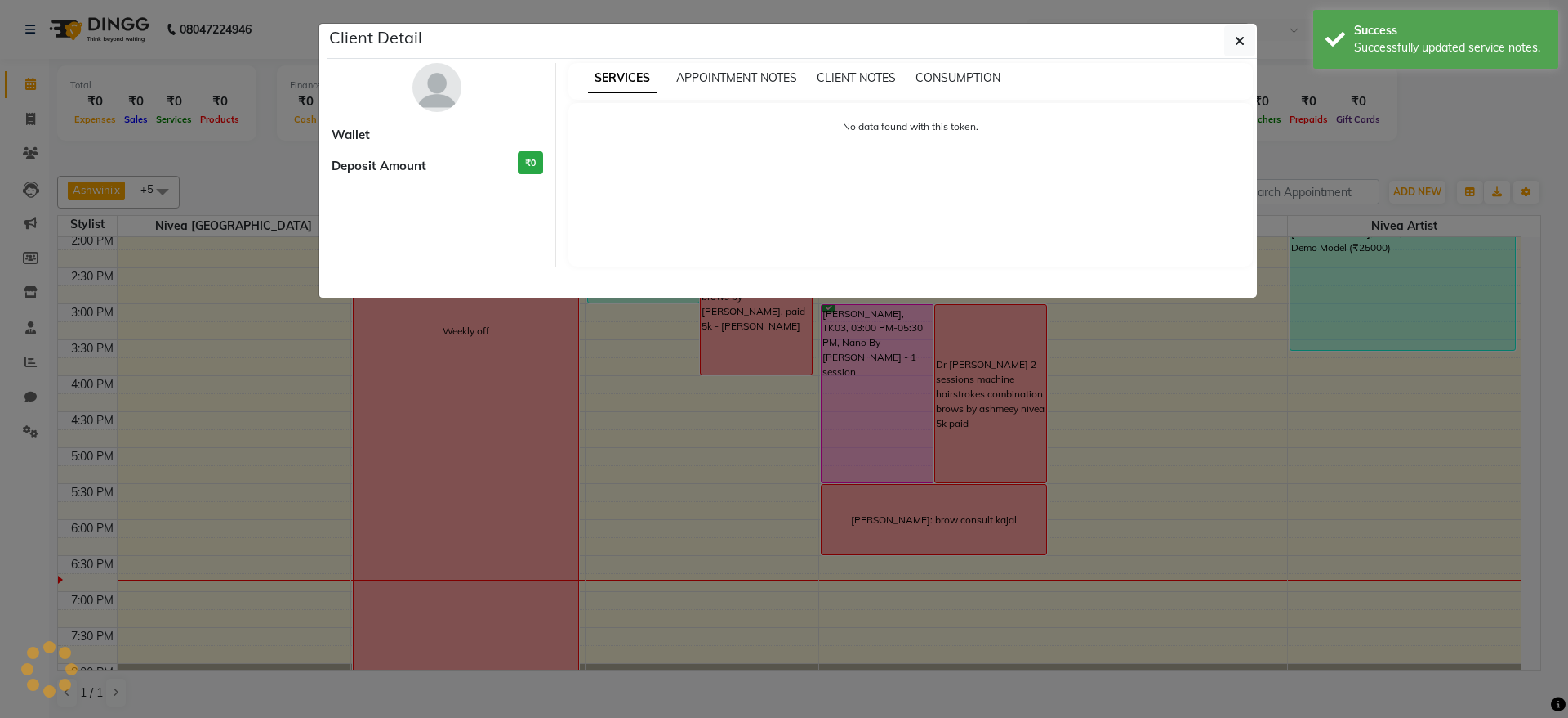
select select "6"
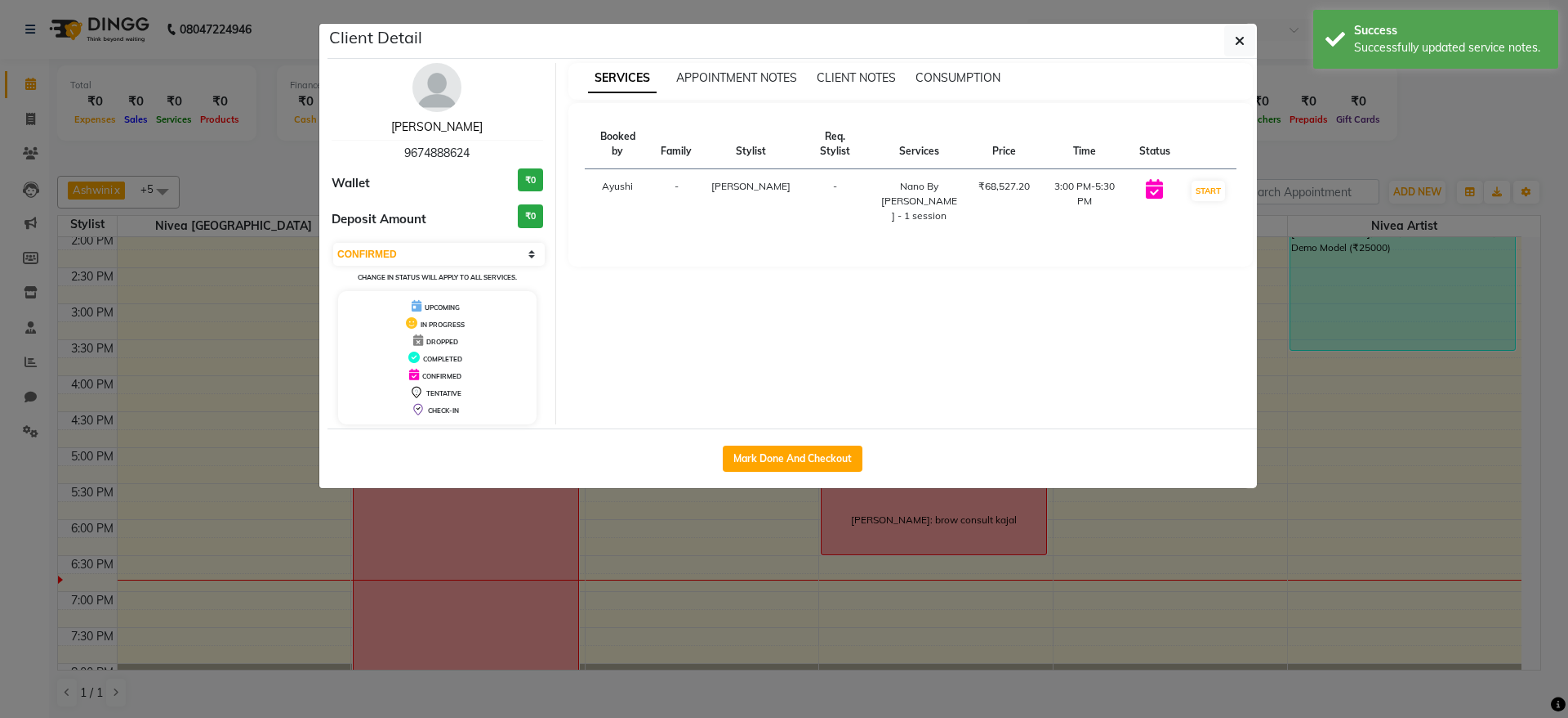
click at [436, 131] on link "[PERSON_NAME]" at bounding box center [437, 126] width 92 height 14
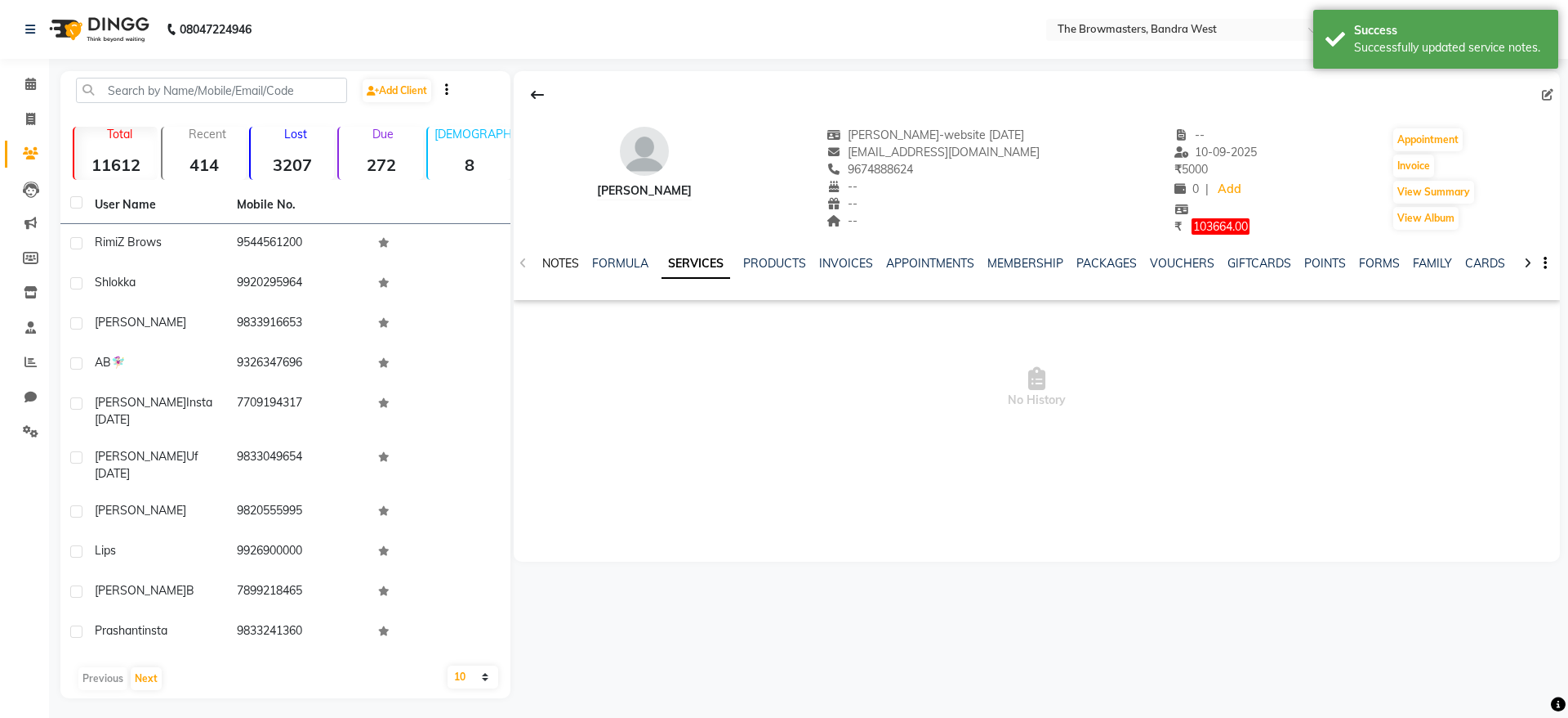
click at [569, 262] on link "NOTES" at bounding box center [561, 263] width 36 height 14
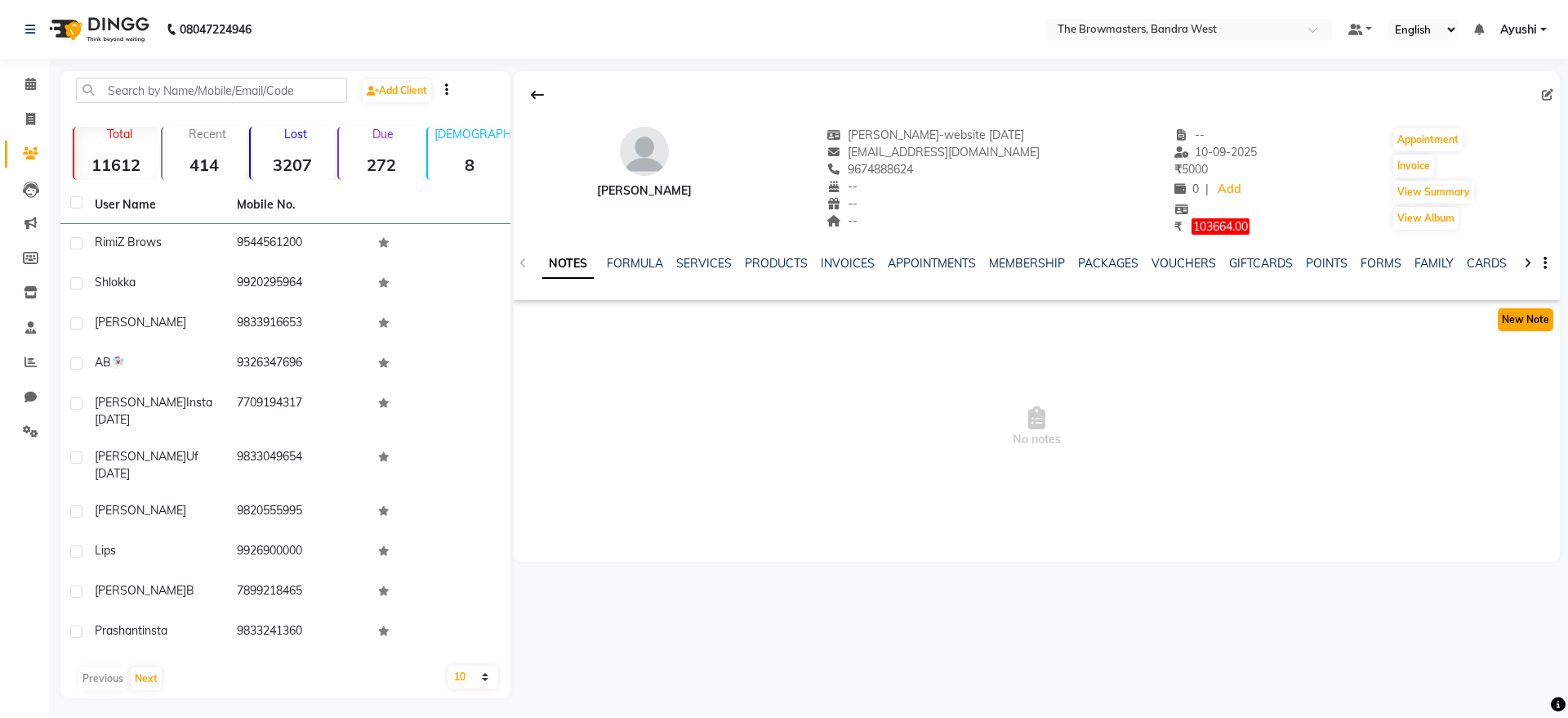
click at [1534, 329] on button "New Note" at bounding box center [1526, 319] width 55 height 23
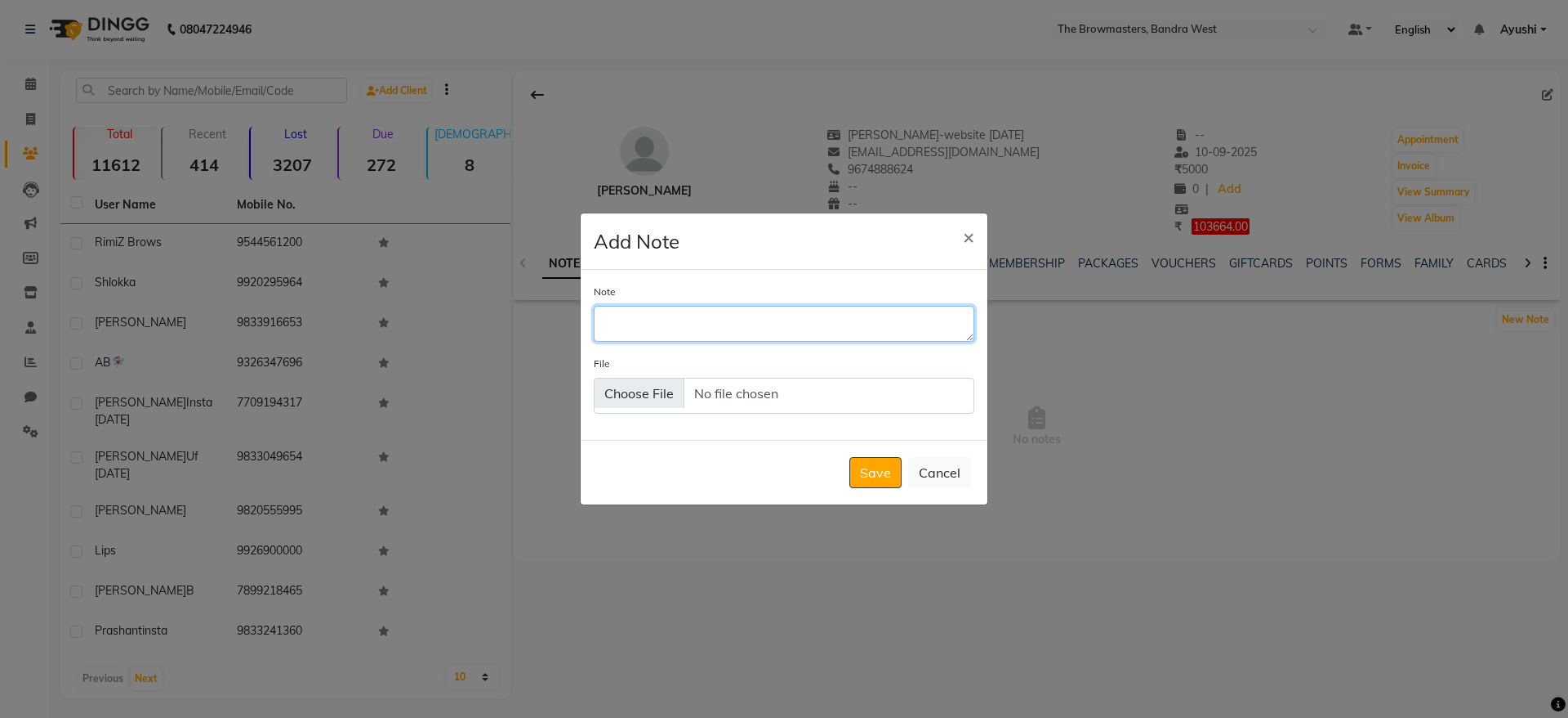
click at [746, 330] on textarea "Note" at bounding box center [784, 324] width 380 height 36
paste textarea "No 3 and black brown in Hanafy"
type textarea "No 3 and black brown in Hanafy"
click at [868, 469] on button "Save" at bounding box center [875, 472] width 53 height 31
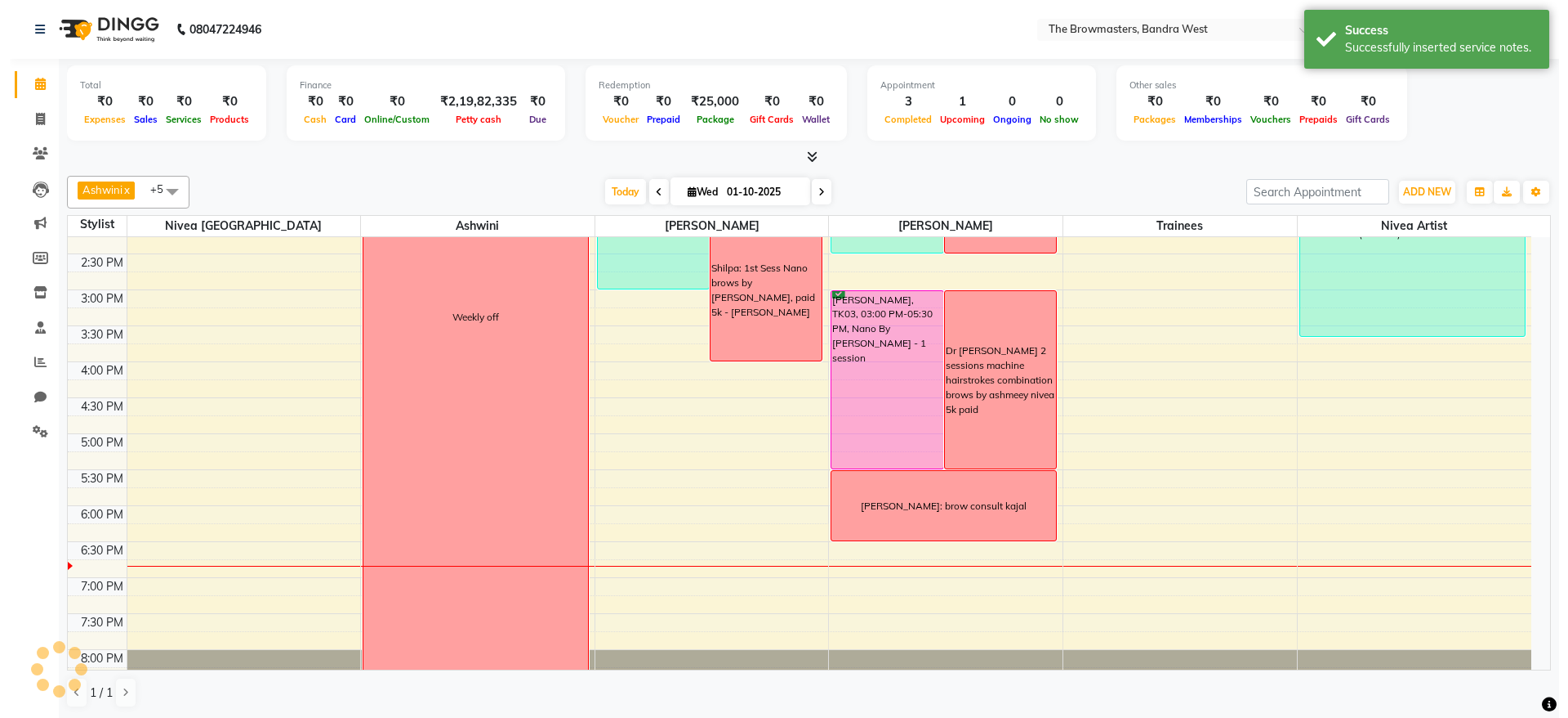
scroll to position [502, 0]
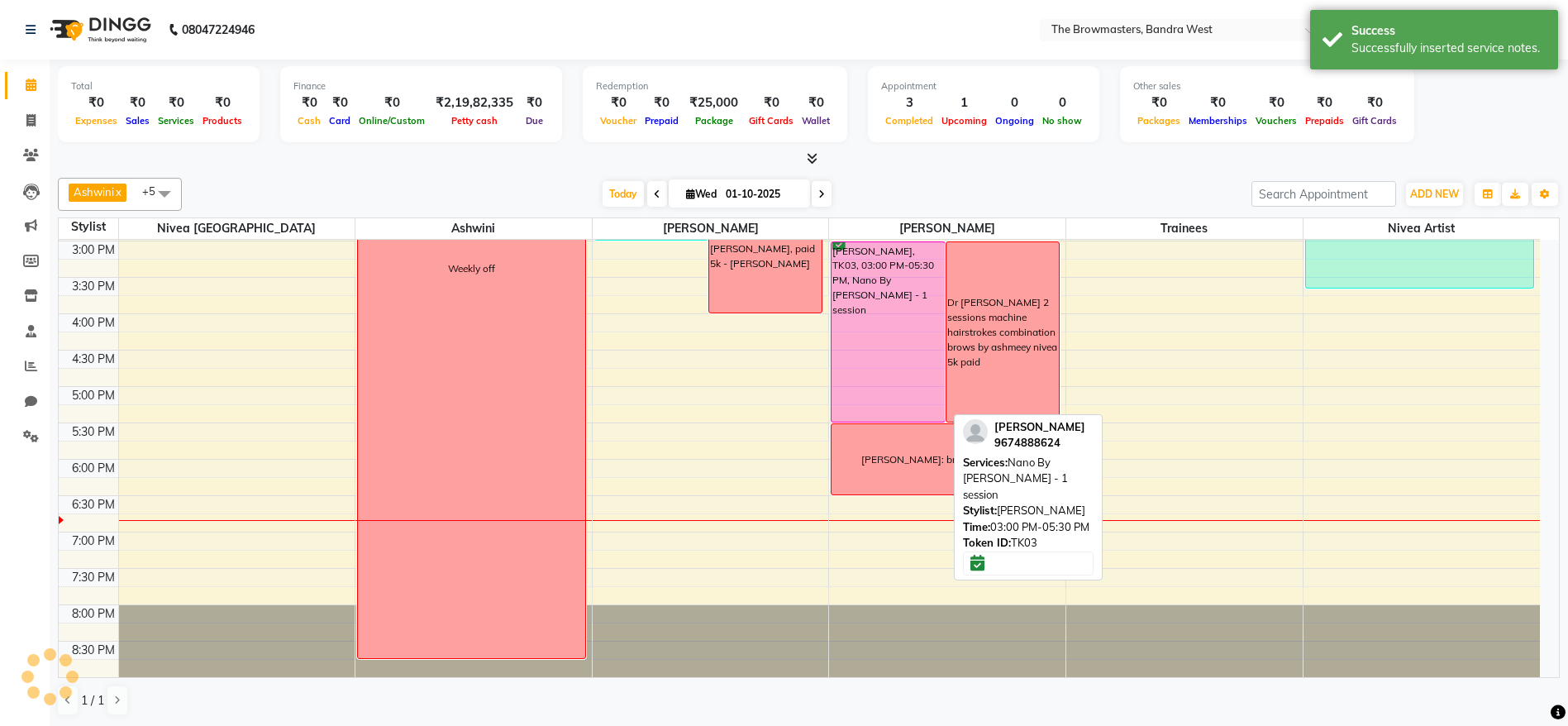
click at [846, 392] on div "[PERSON_NAME], TK03, 03:00 PM-05:30 PM, Nano By [PERSON_NAME] - 1 session" at bounding box center [887, 332] width 112 height 180
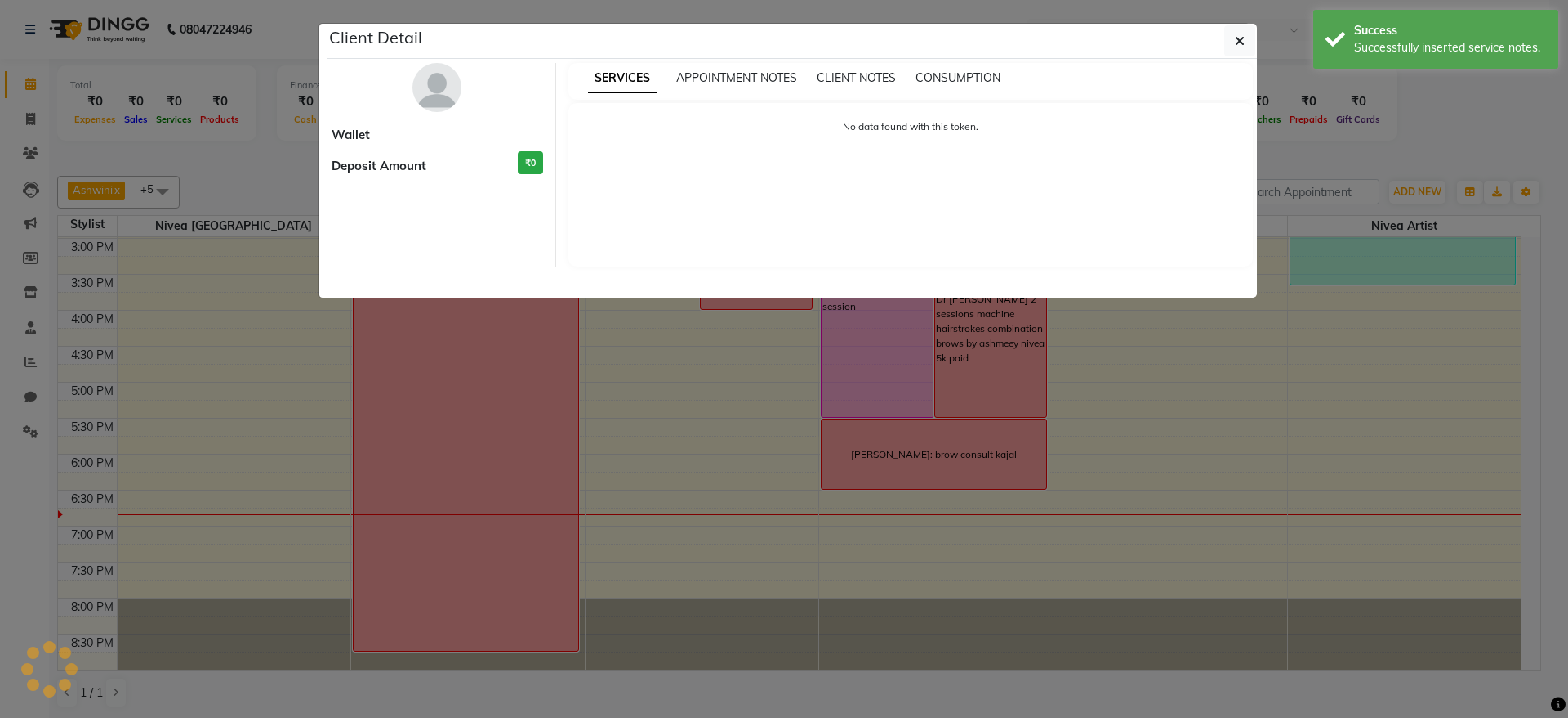
select select "6"
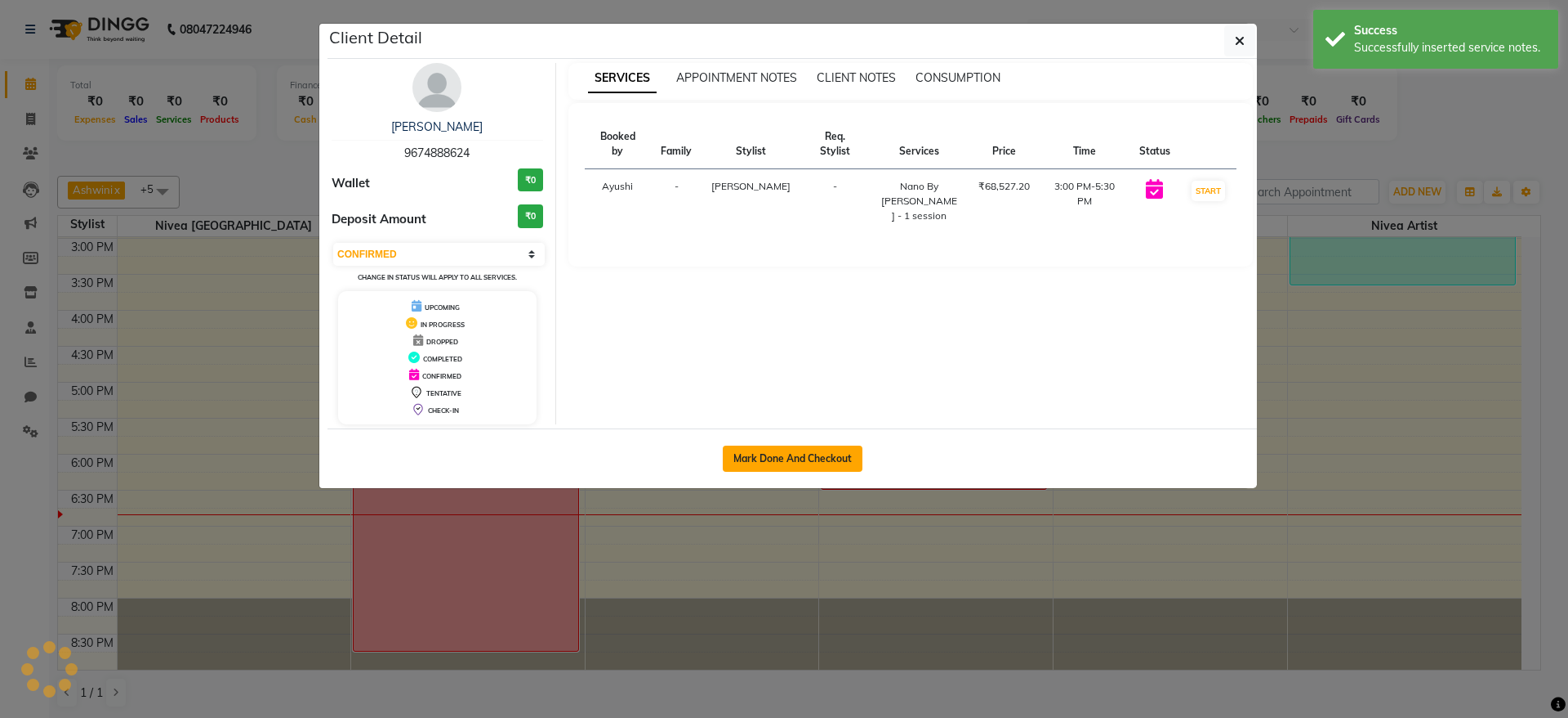
click at [813, 453] on button "Mark Done And Checkout" at bounding box center [793, 458] width 140 height 26
select select "6949"
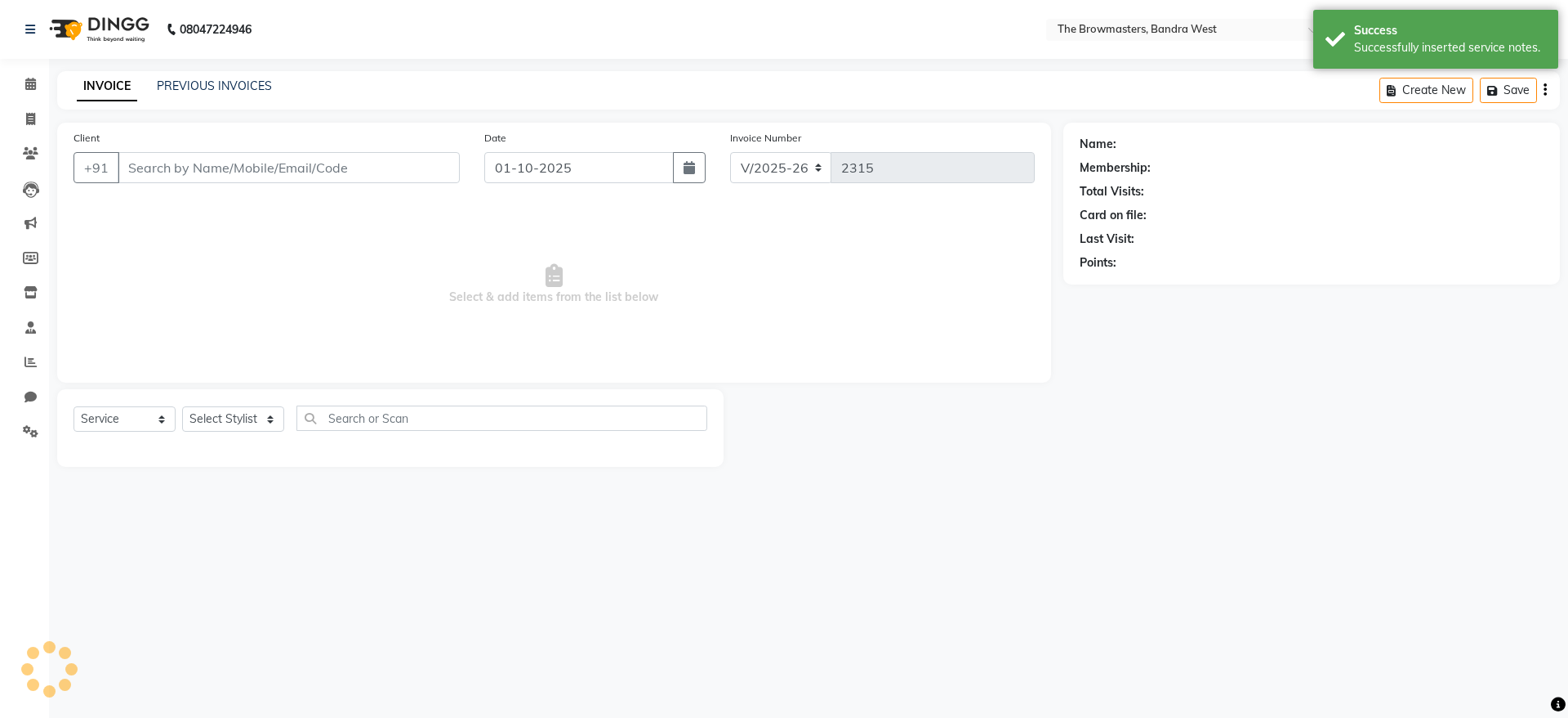
select select "package"
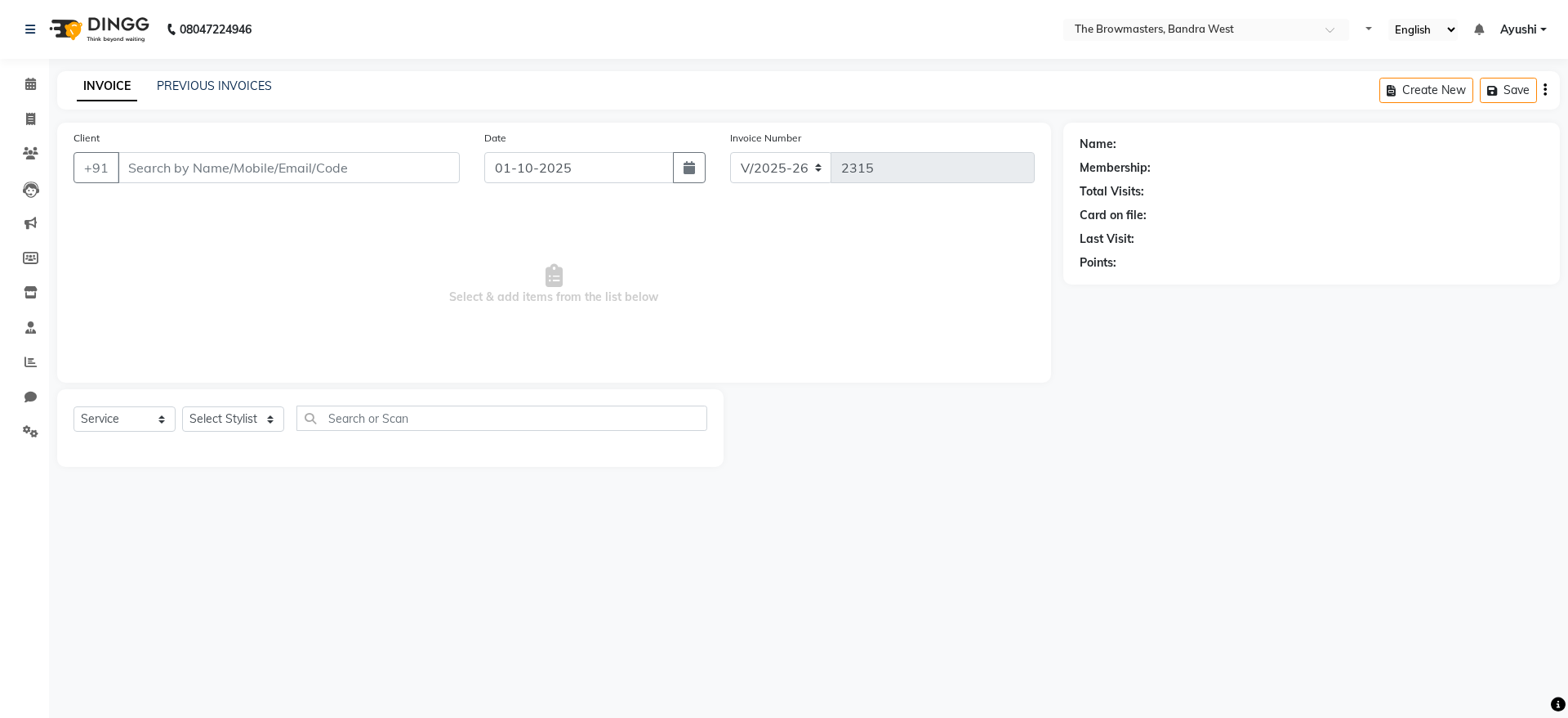
select select "6949"
select select "package"
type input "9674888624"
select select "64308"
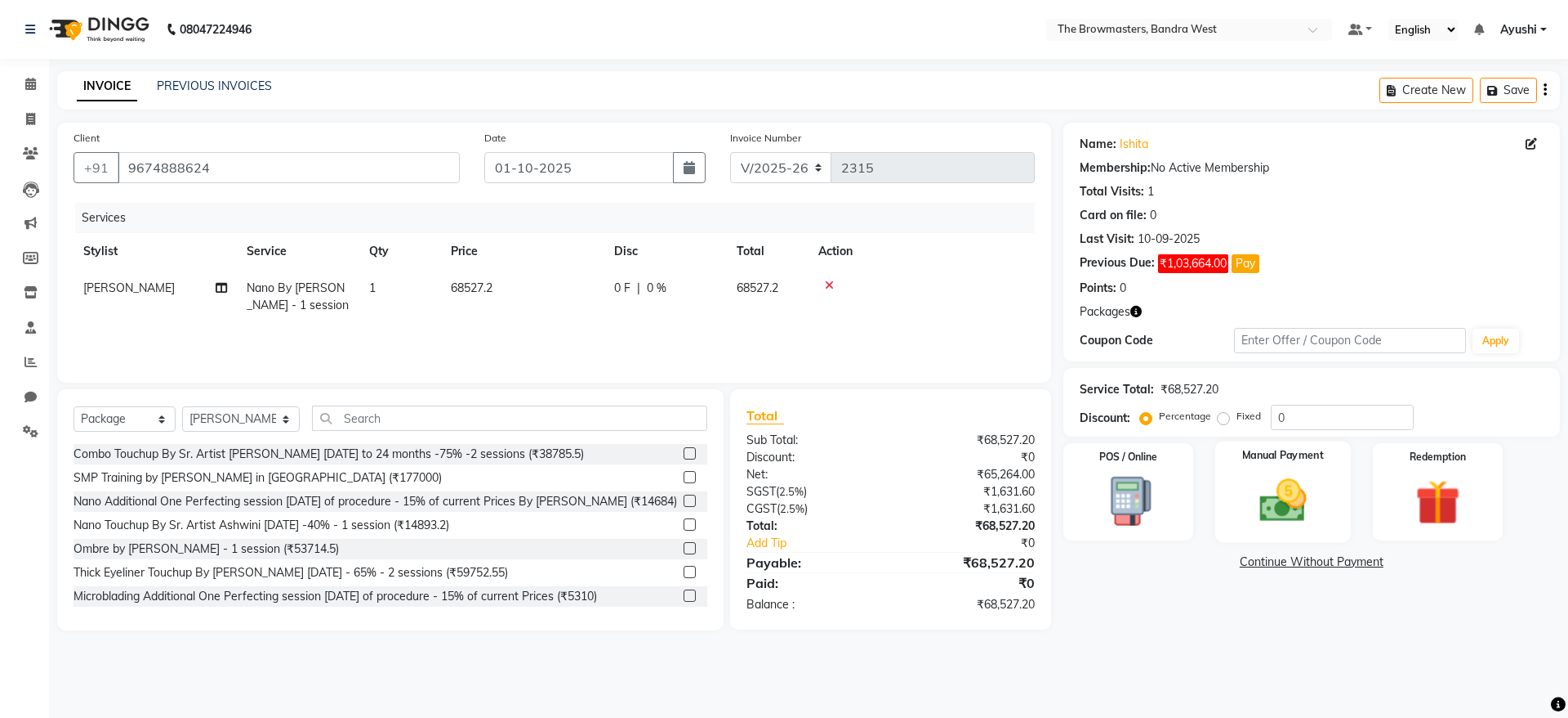
click at [1293, 443] on div "Manual Payment" at bounding box center [1283, 491] width 136 height 100
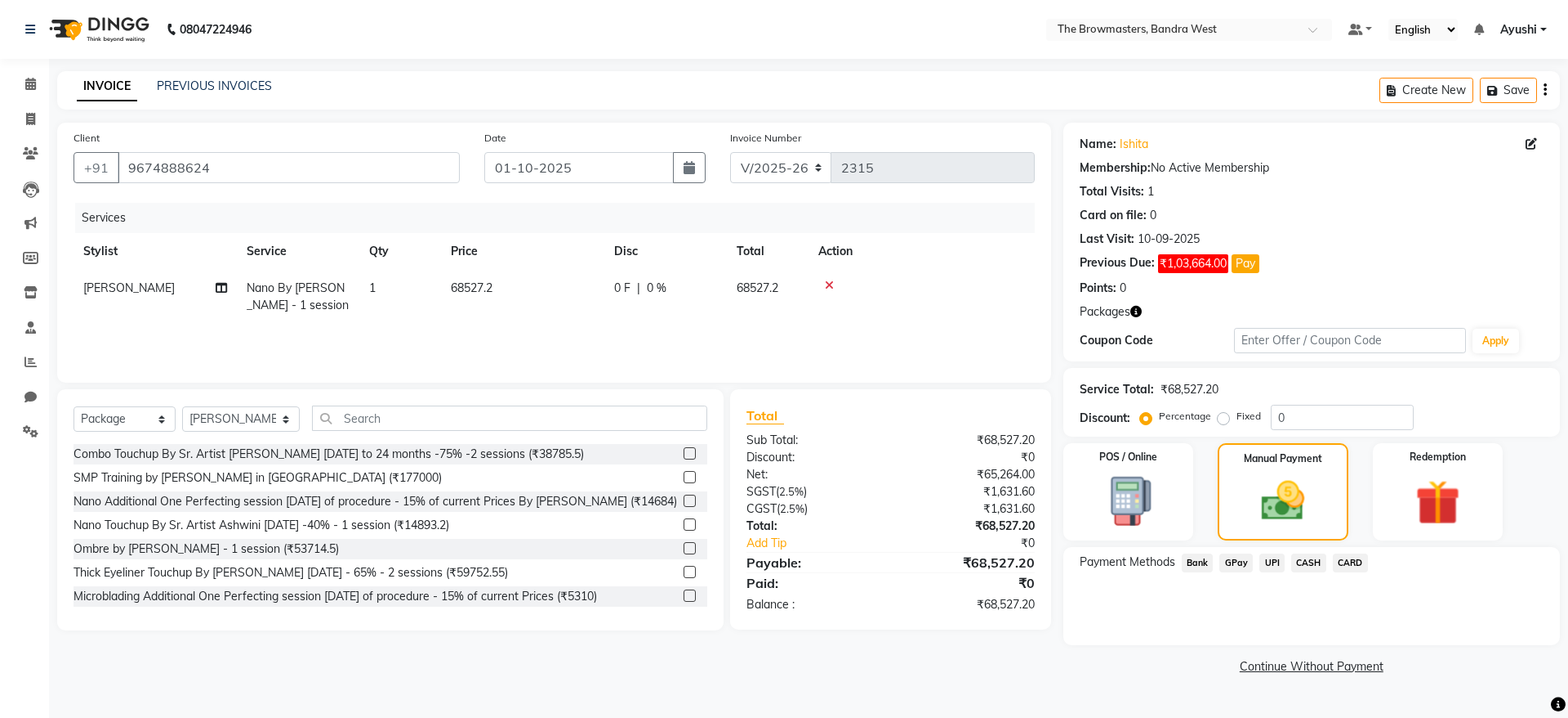
click at [1270, 568] on span "UPI" at bounding box center [1272, 563] width 26 height 19
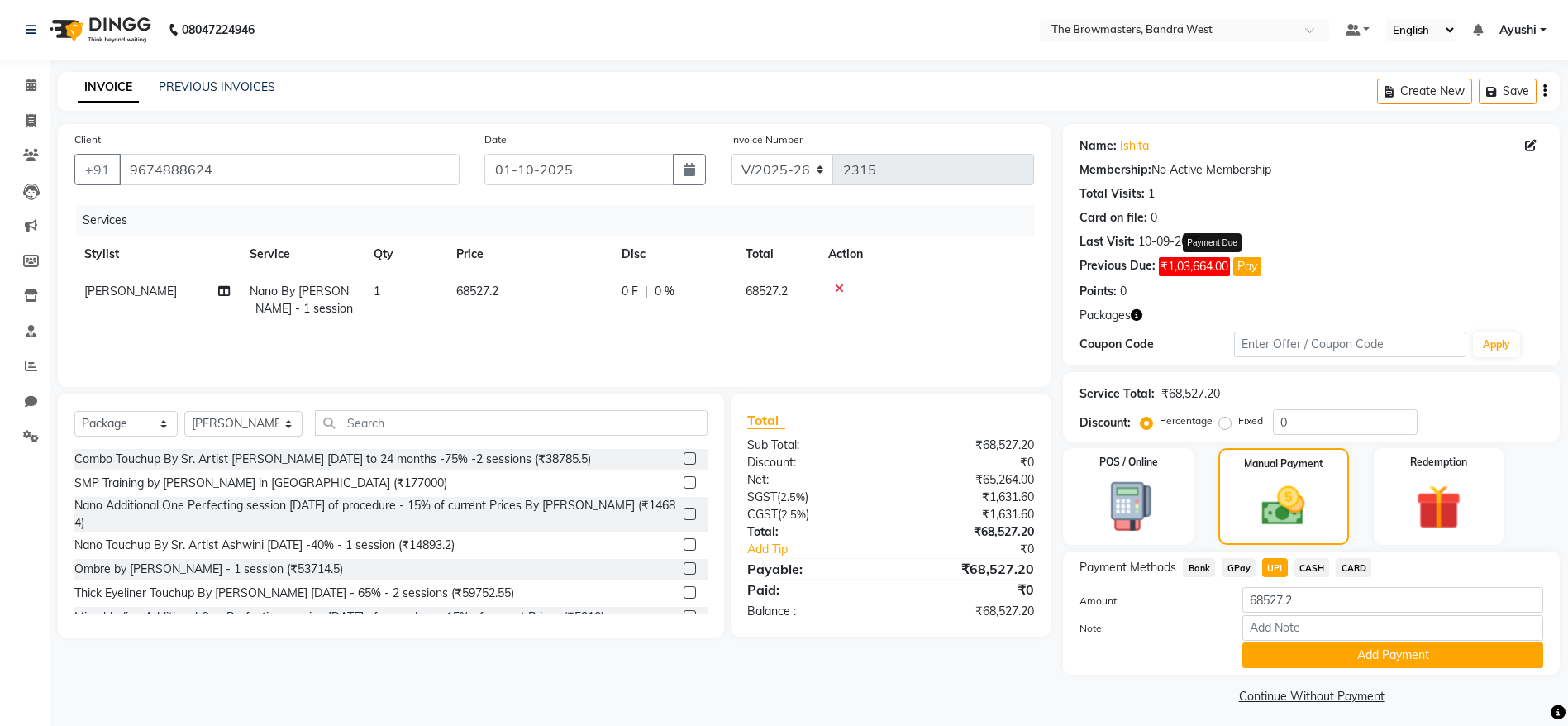
click at [1245, 269] on button "Pay" at bounding box center [1246, 267] width 28 height 19
select select "1"
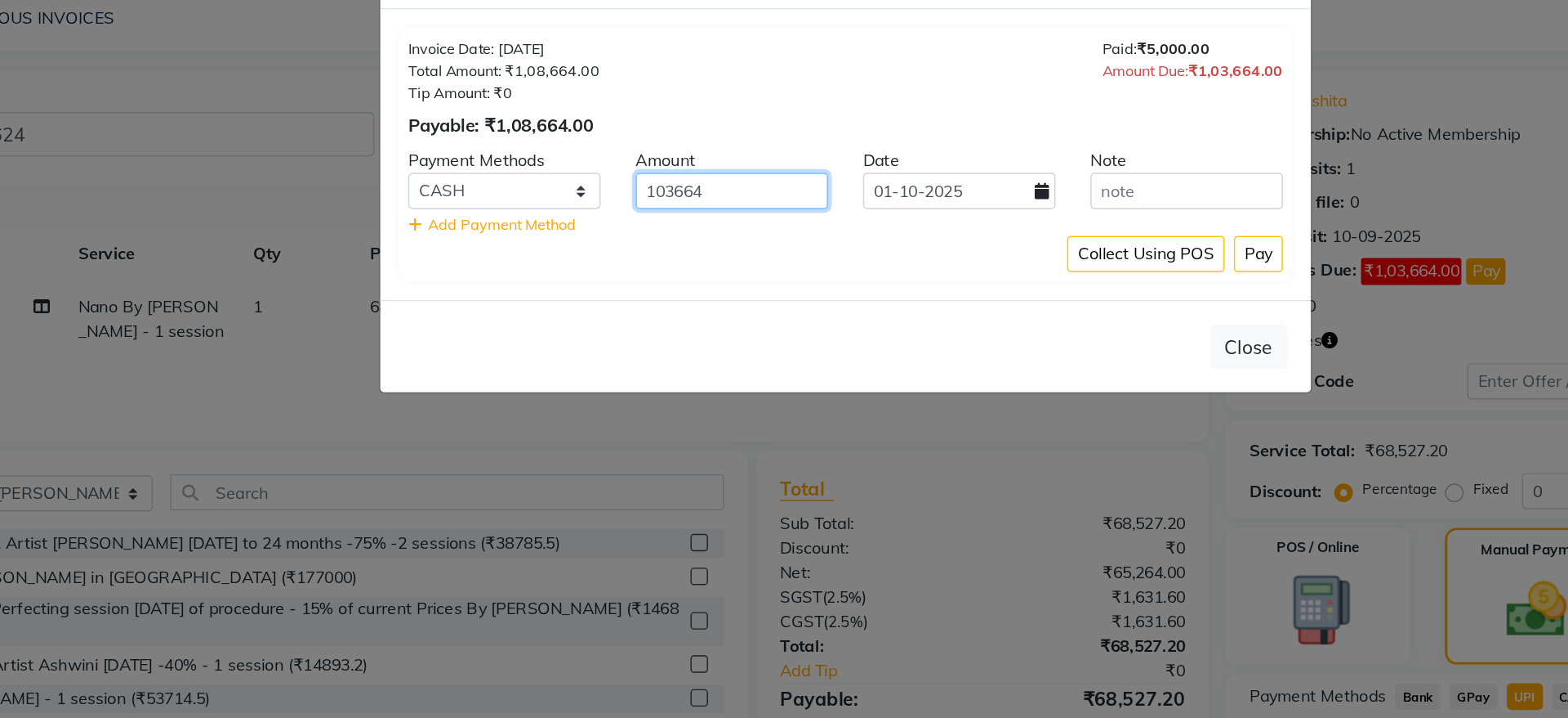
drag, startPoint x: 712, startPoint y: 211, endPoint x: 508, endPoint y: 250, distance: 207.7
click at [508, 250] on div "Invoice Date: [DATE] Total Amount: ₹1,08,664.00 Tip Amount: ₹0 Payable: ₹1,08,6…" at bounding box center [784, 182] width 626 height 178
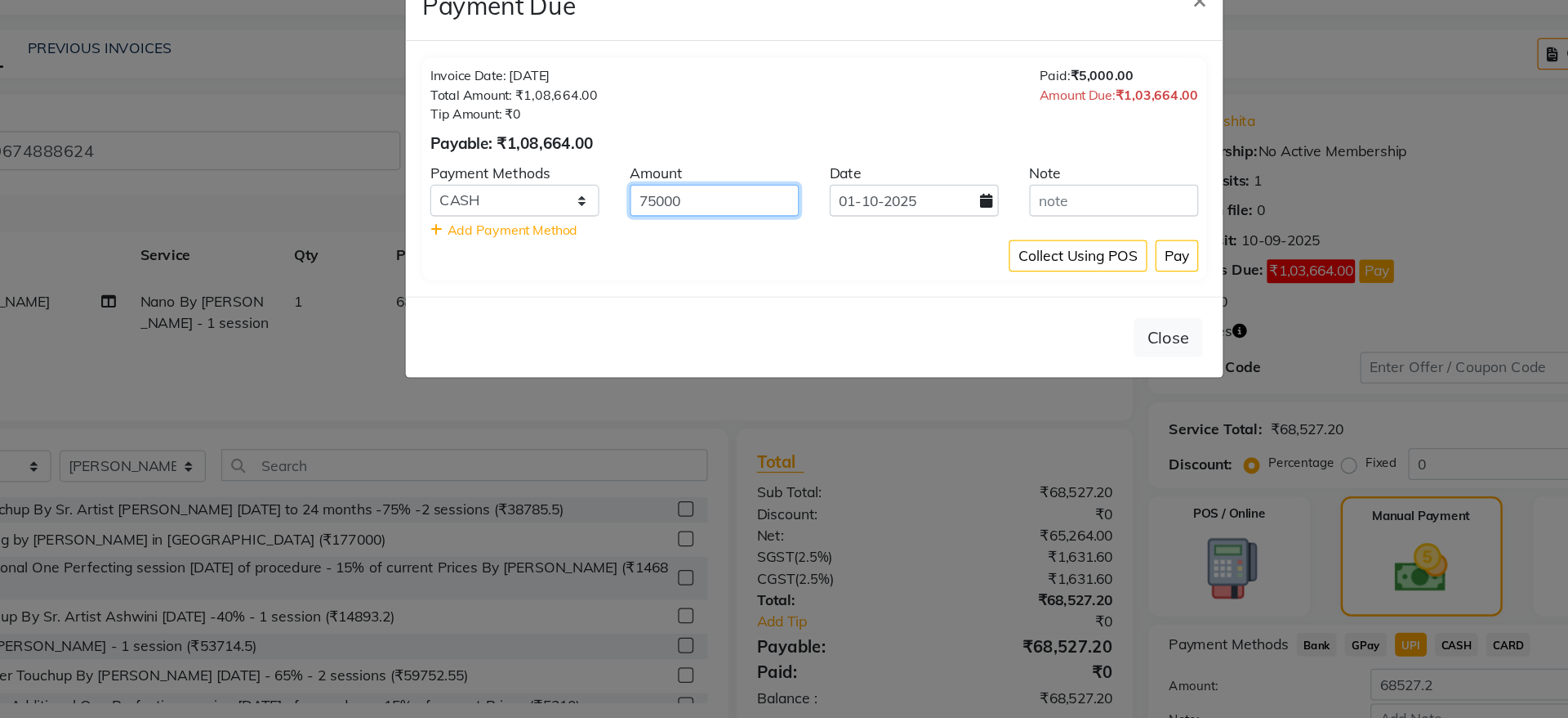
type input "75000"
click at [1067, 261] on button "Pay" at bounding box center [1073, 251] width 34 height 26
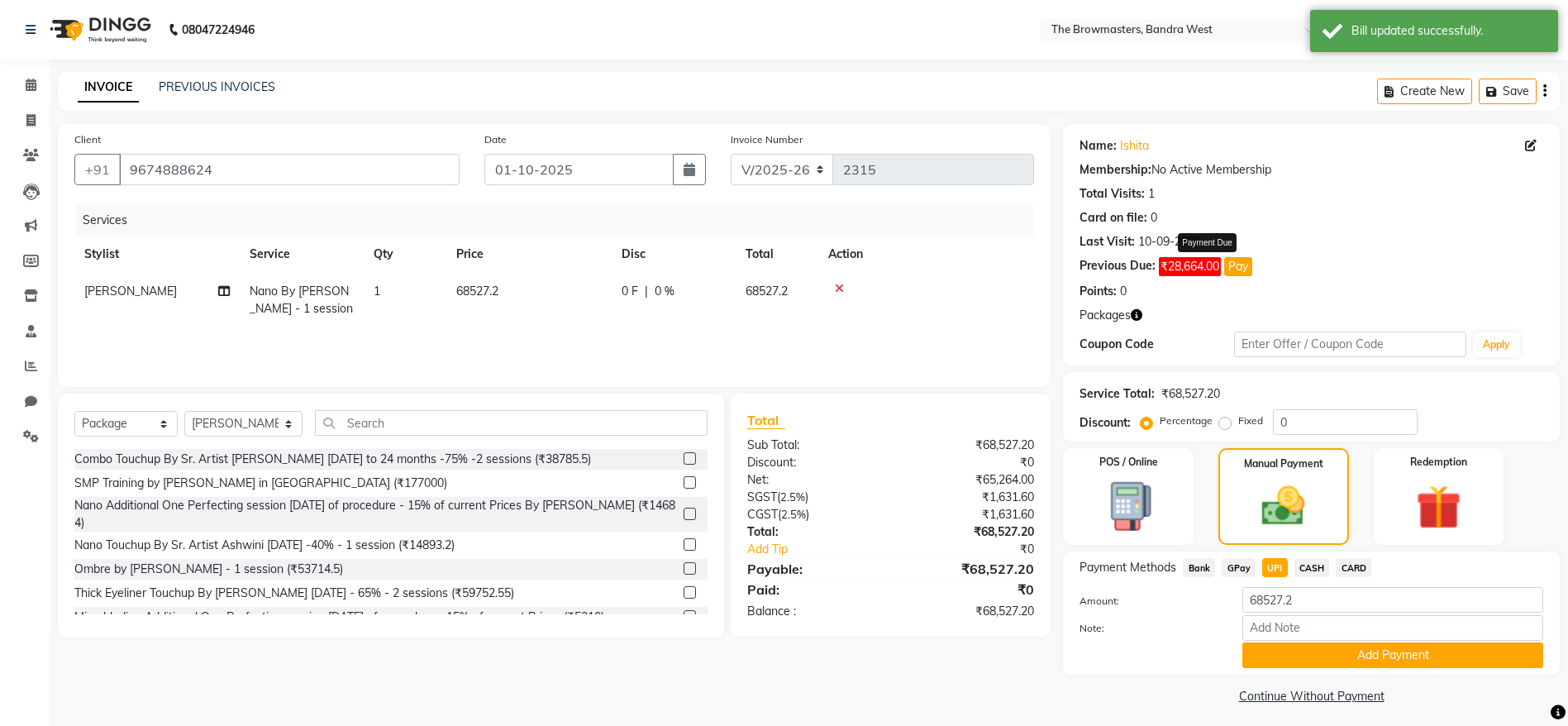
click at [1238, 269] on button "Pay" at bounding box center [1237, 267] width 28 height 19
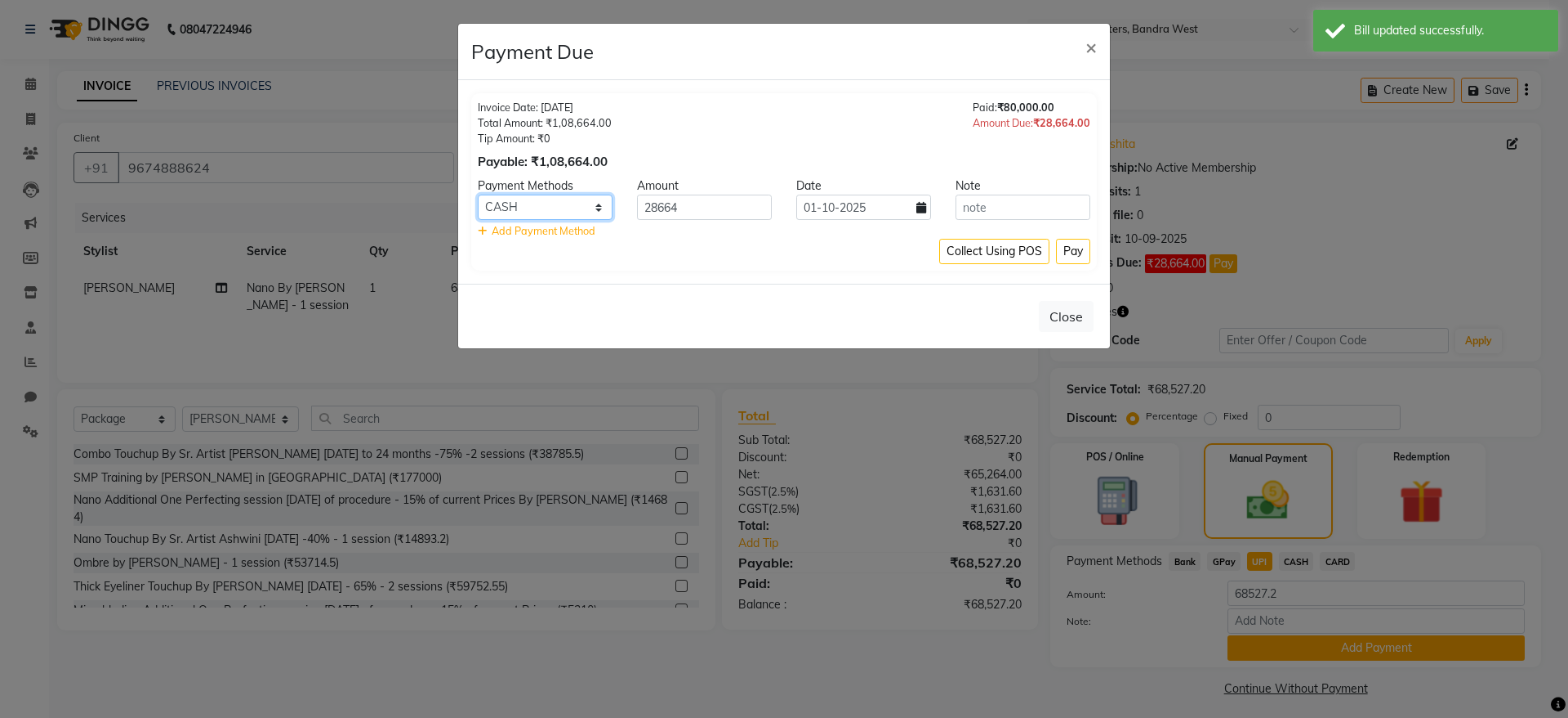
click at [568, 198] on select "Bank GPay UPI CASH CARD" at bounding box center [545, 207] width 135 height 26
select select "8"
click at [478, 194] on select "Bank GPay UPI CASH CARD" at bounding box center [545, 207] width 135 height 26
click at [1066, 248] on button "Pay" at bounding box center [1073, 251] width 34 height 26
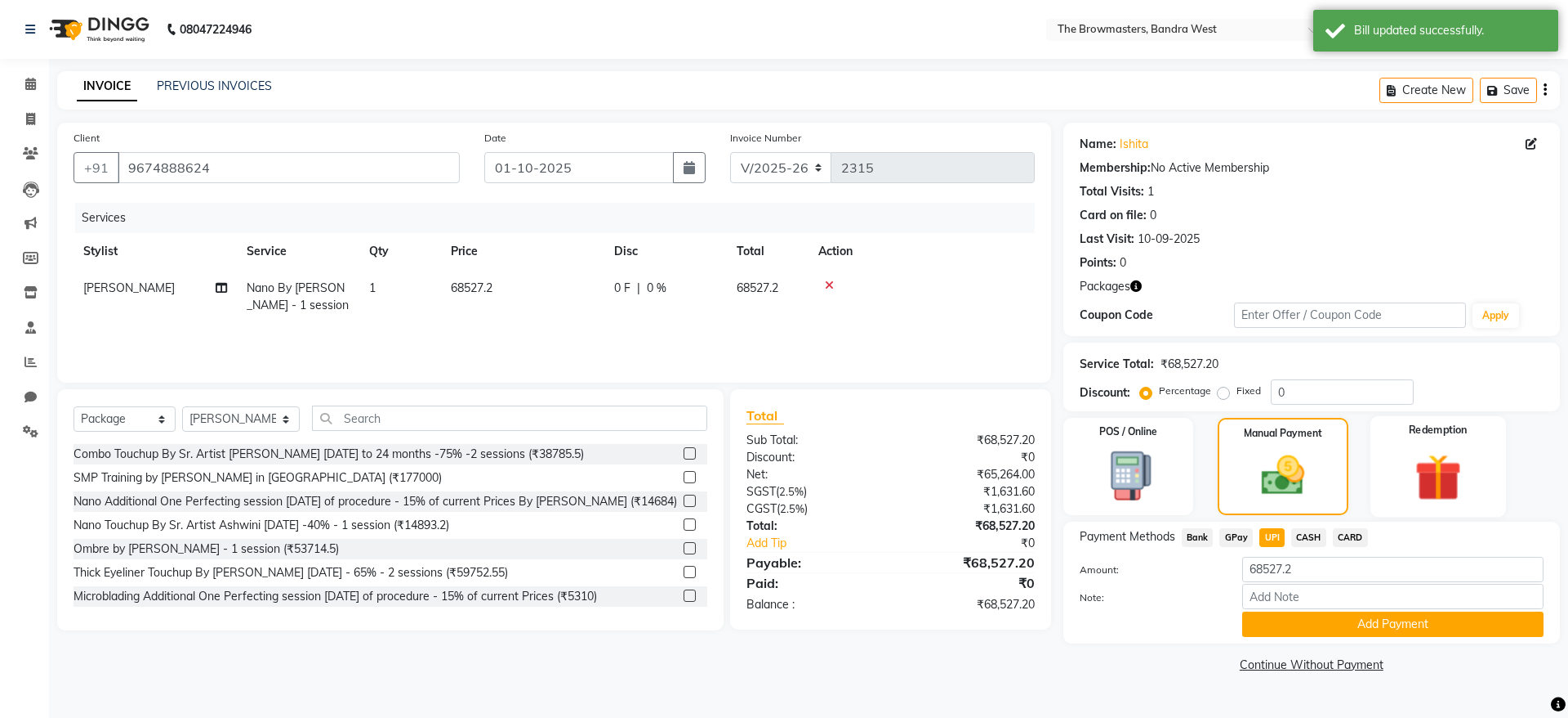
click at [1478, 492] on div "Redemption" at bounding box center [1438, 466] width 136 height 100
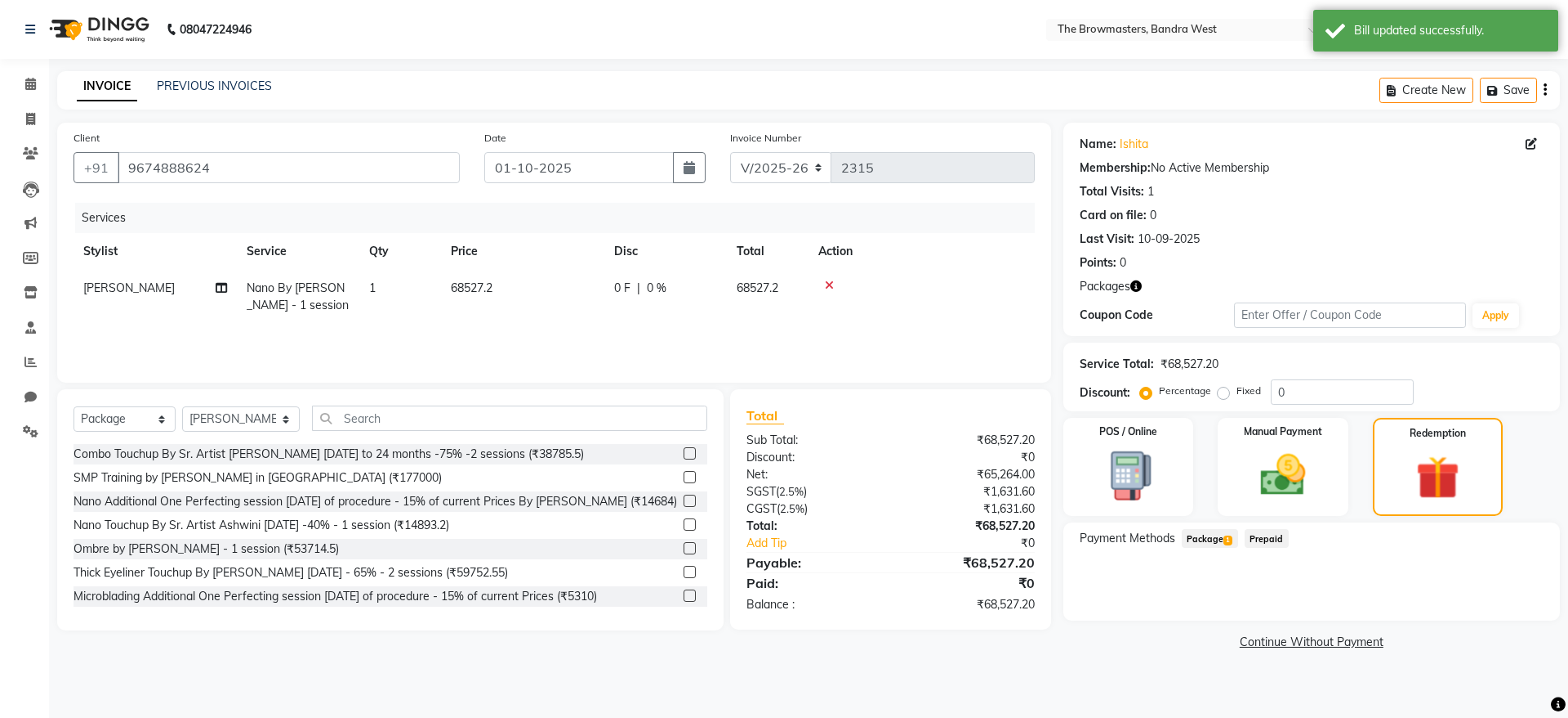
click at [1218, 536] on span "Package 1" at bounding box center [1210, 538] width 56 height 19
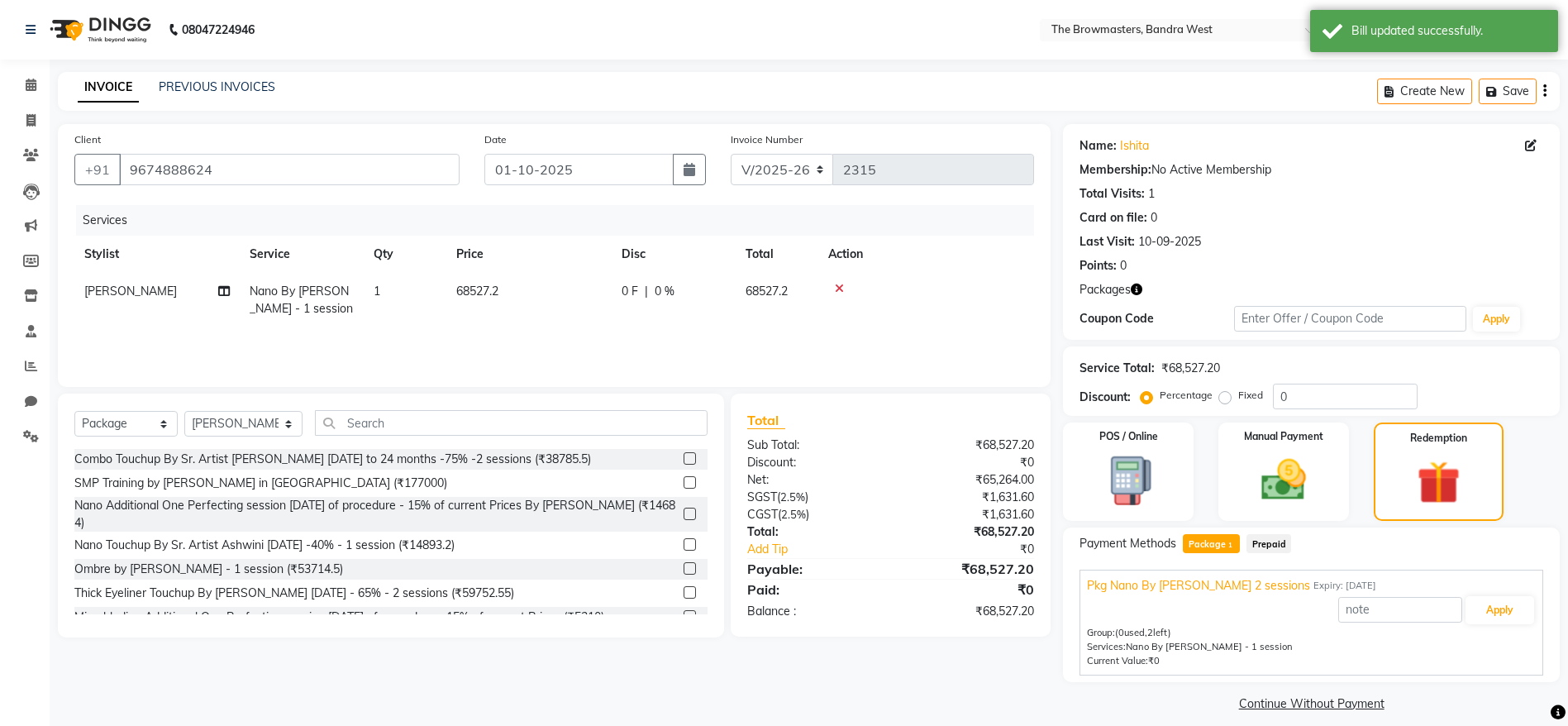
scroll to position [15, 0]
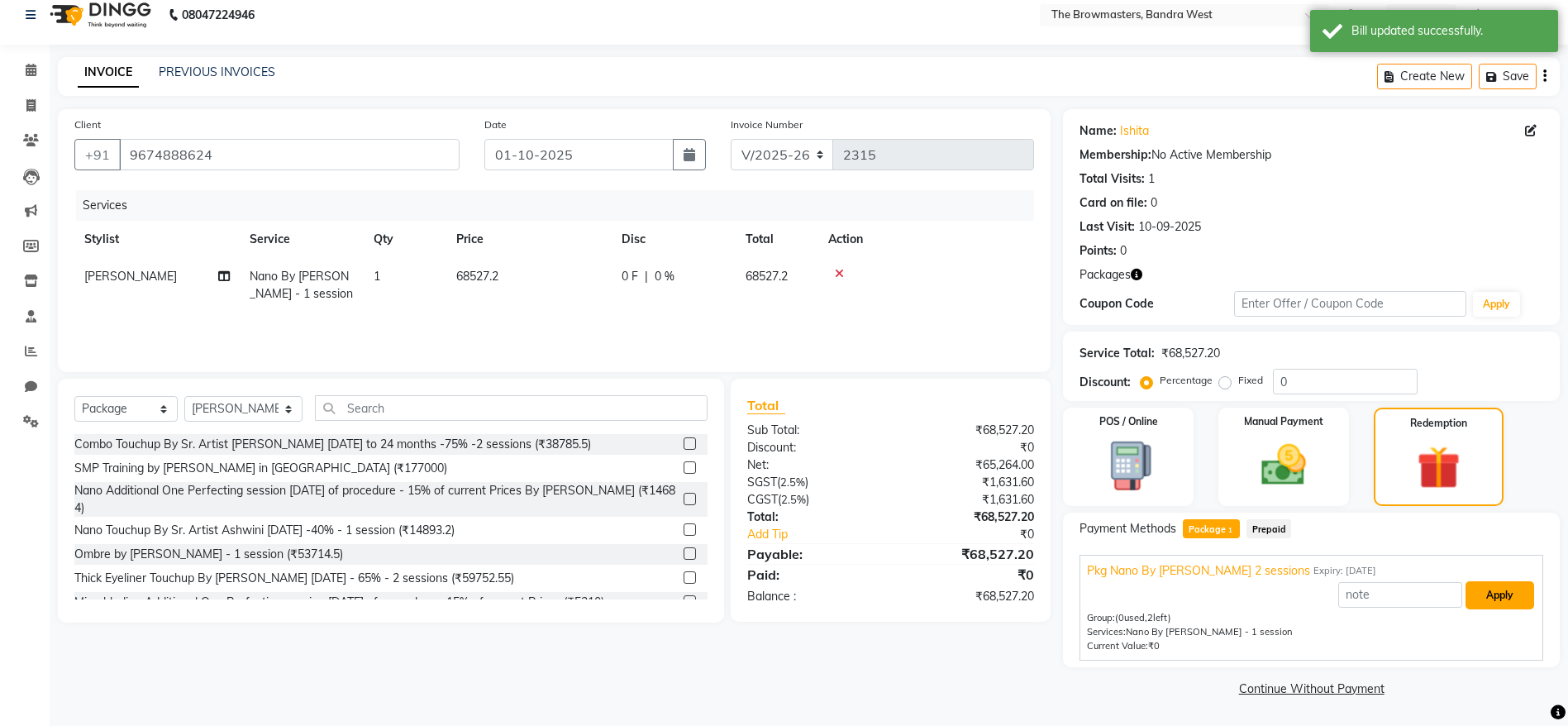
click at [1522, 602] on button "Apply" at bounding box center [1499, 595] width 69 height 28
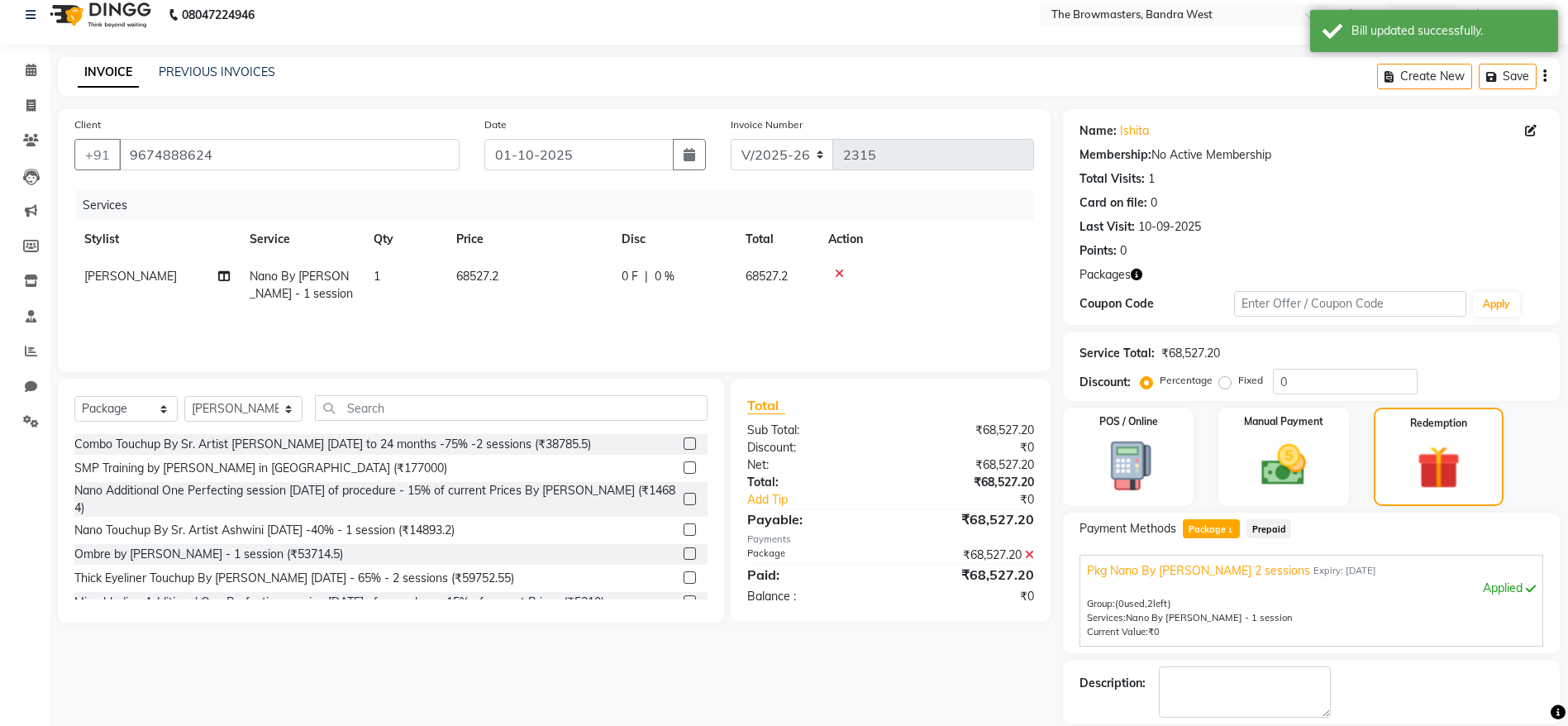
scroll to position [94, 0]
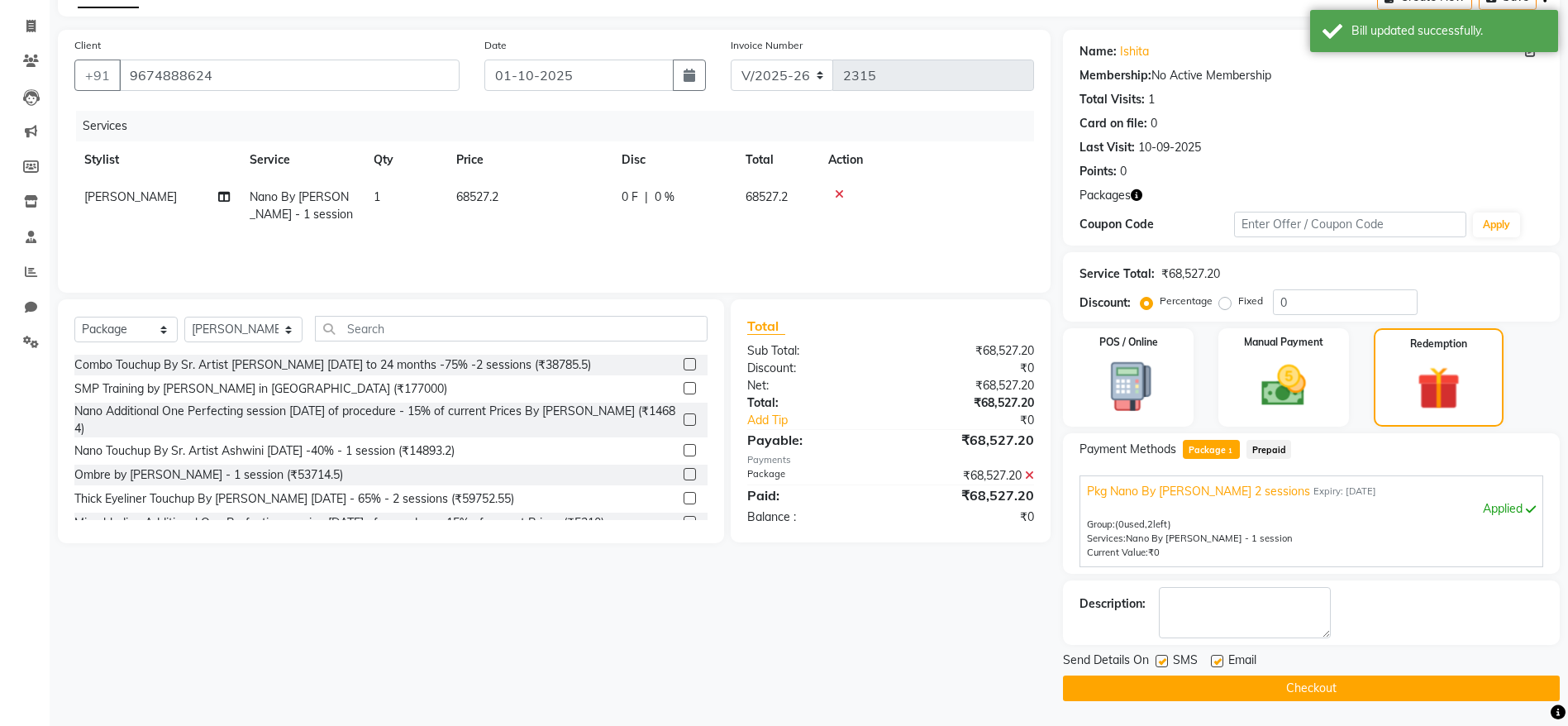
click at [1166, 659] on label at bounding box center [1161, 660] width 13 height 13
click at [1166, 659] on input "checkbox" at bounding box center [1160, 661] width 11 height 11
checkbox input "false"
click at [1212, 663] on label at bounding box center [1216, 660] width 13 height 13
click at [1212, 663] on input "checkbox" at bounding box center [1215, 661] width 11 height 11
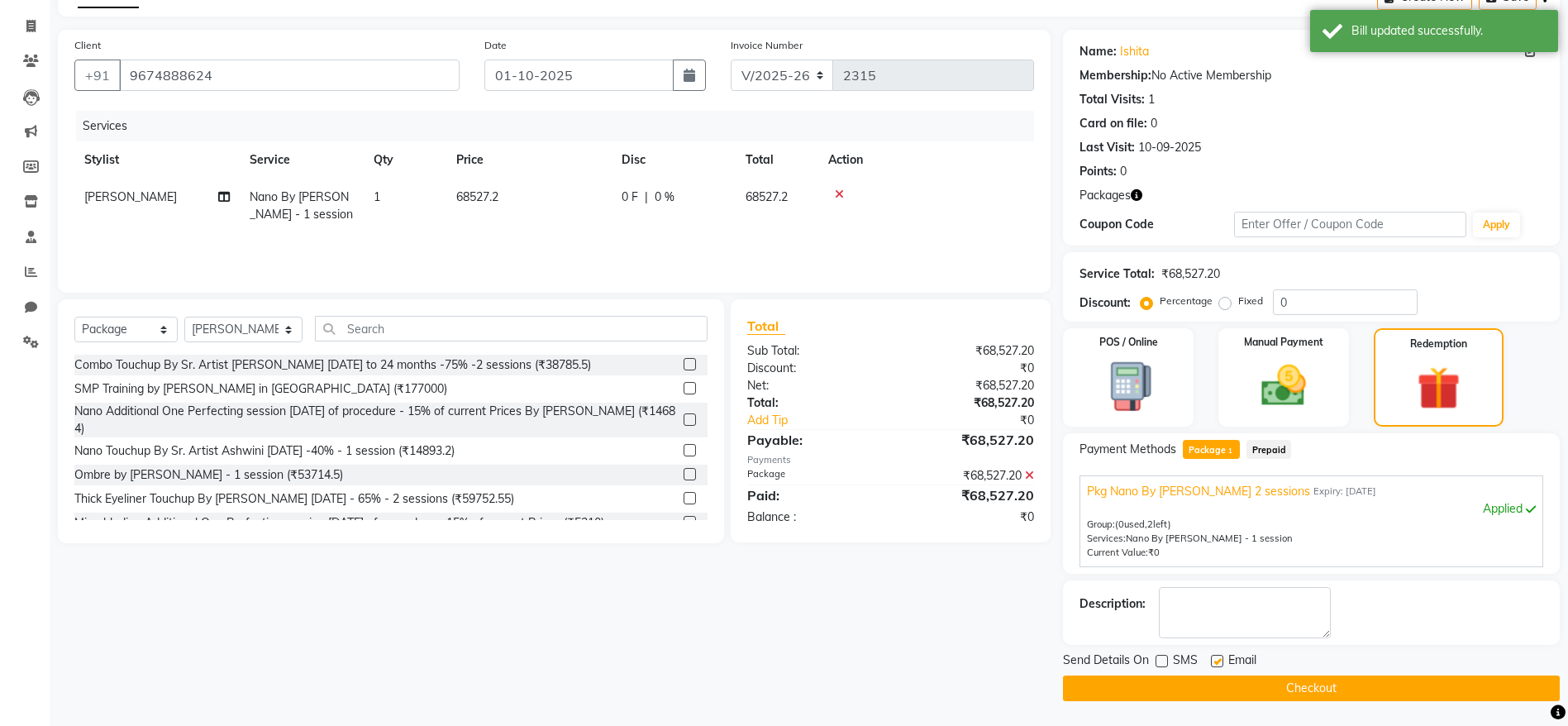
checkbox input "false"
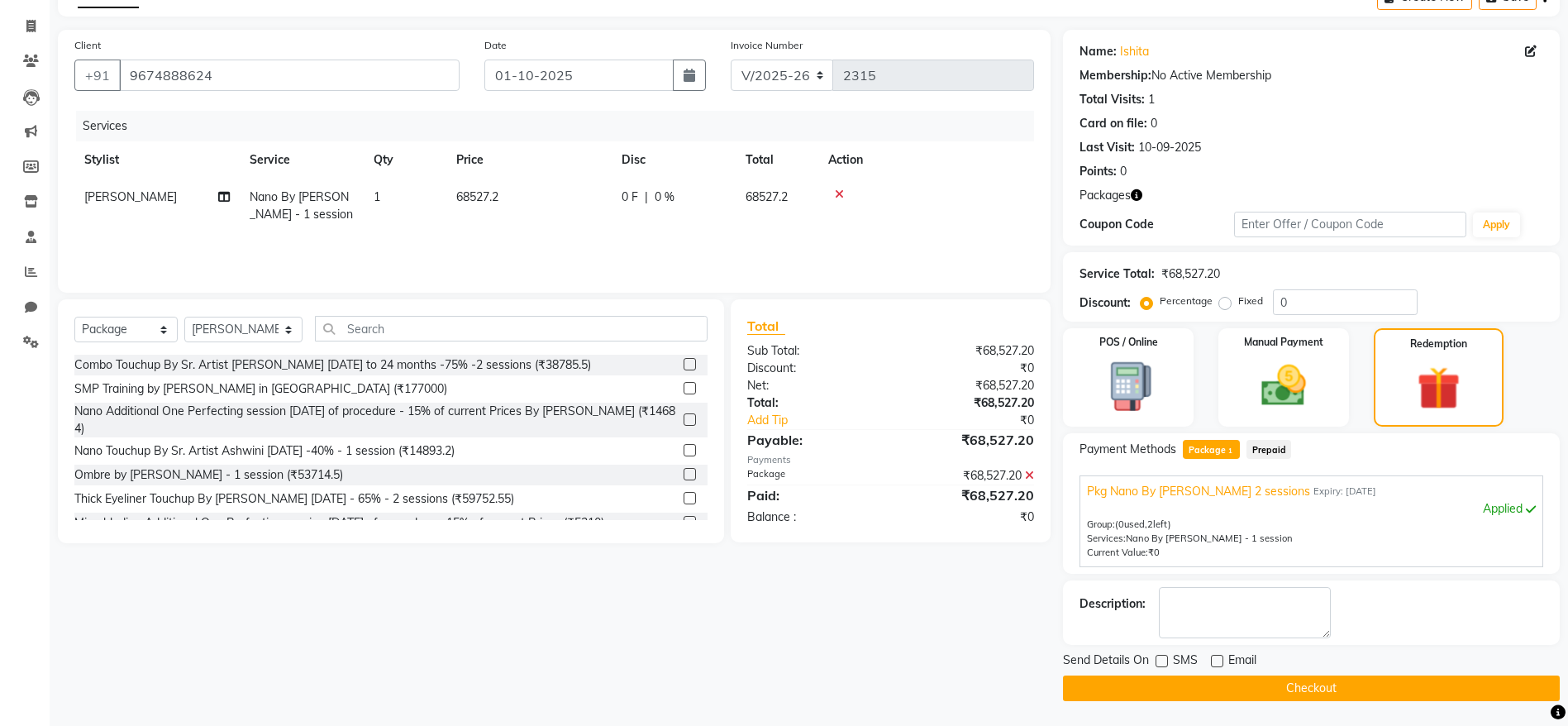
click at [1259, 686] on button "Checkout" at bounding box center [1311, 687] width 497 height 26
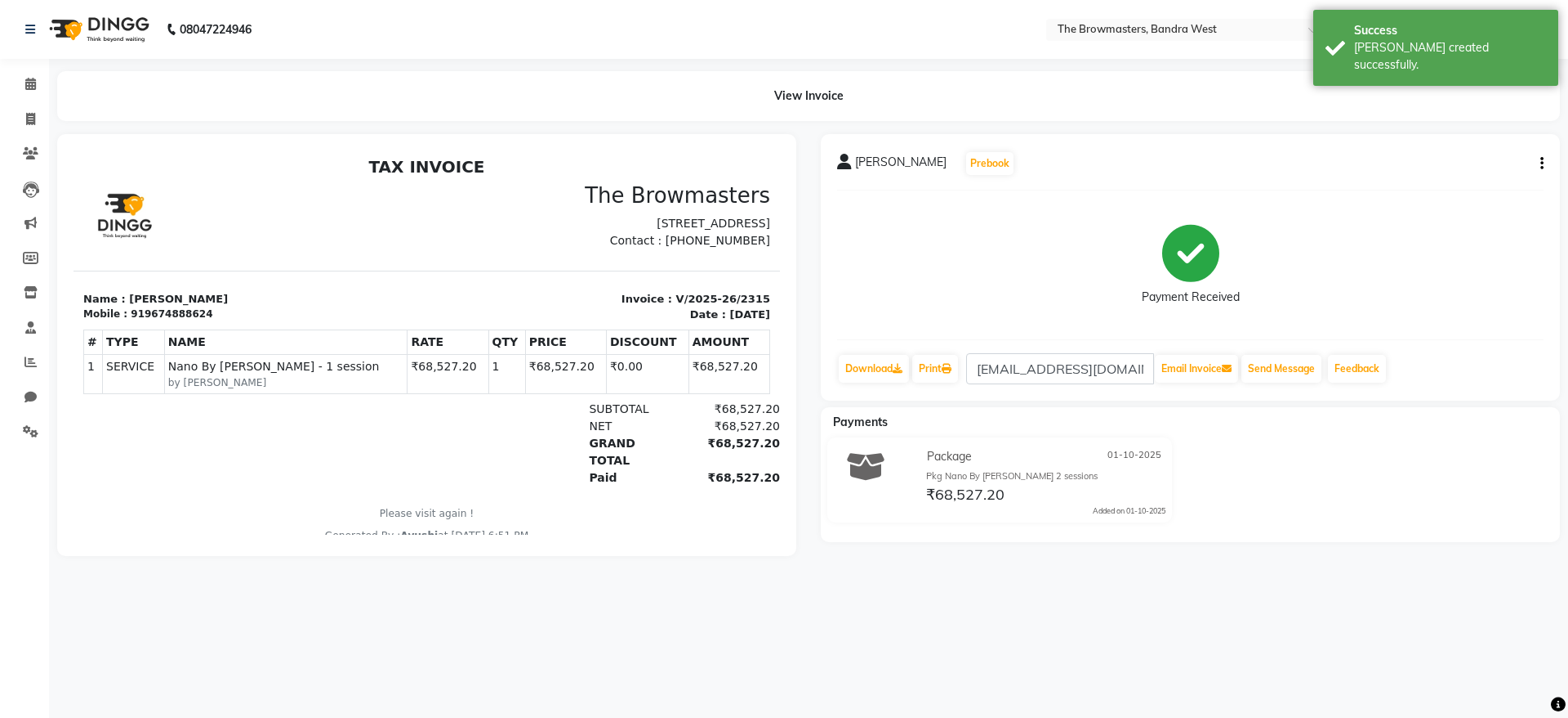
select select "service"
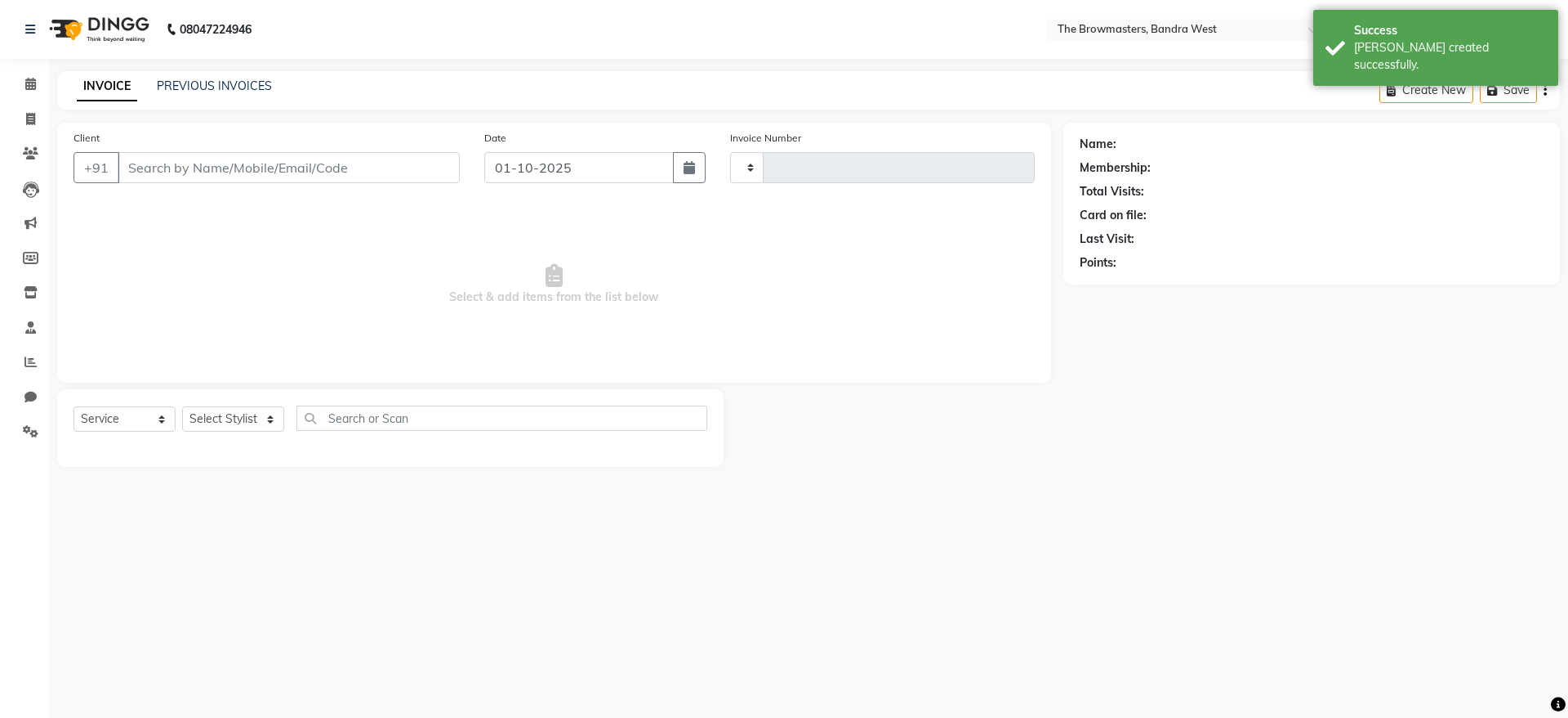
type input "2316"
select select "6949"
select select "package"
type input "9674888624"
select select "64308"
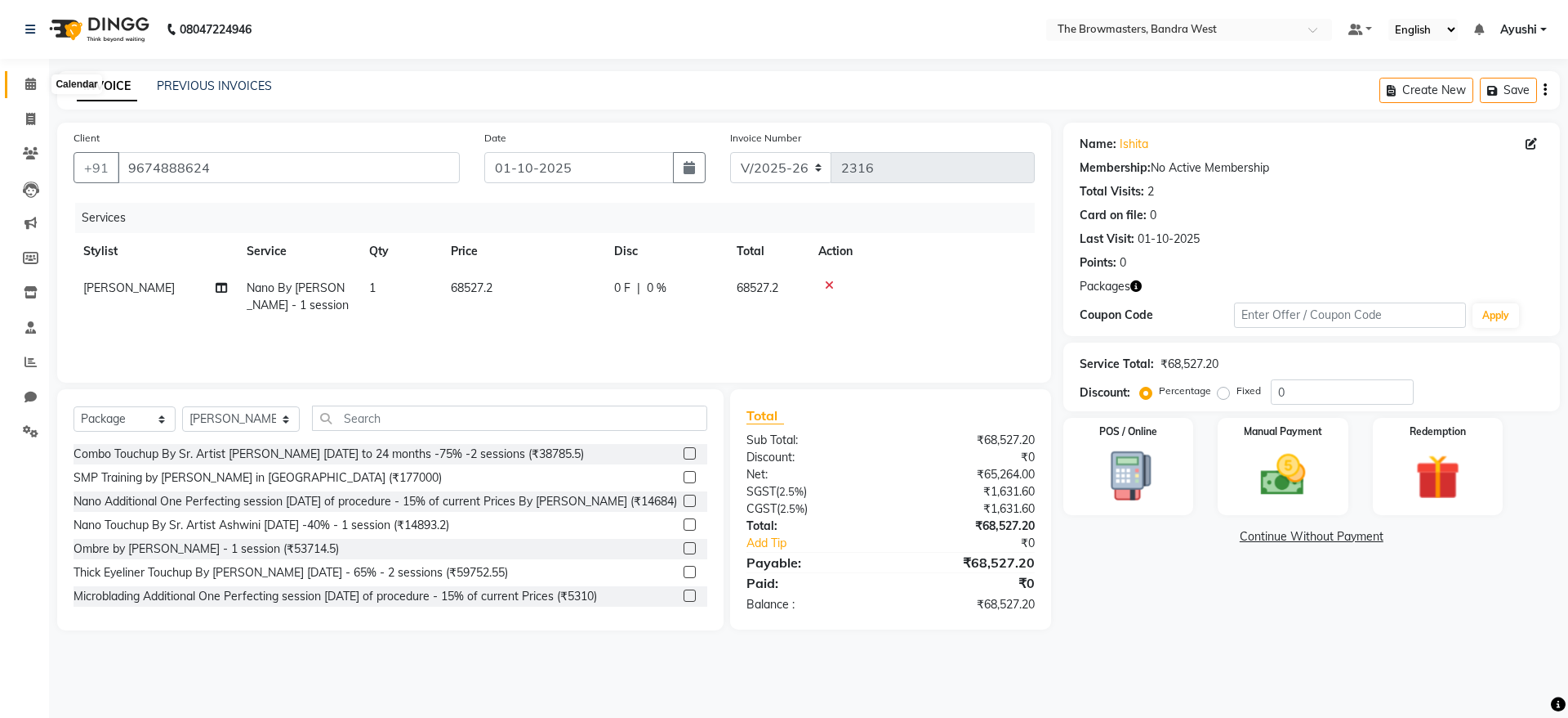
click at [42, 88] on span at bounding box center [31, 85] width 29 height 19
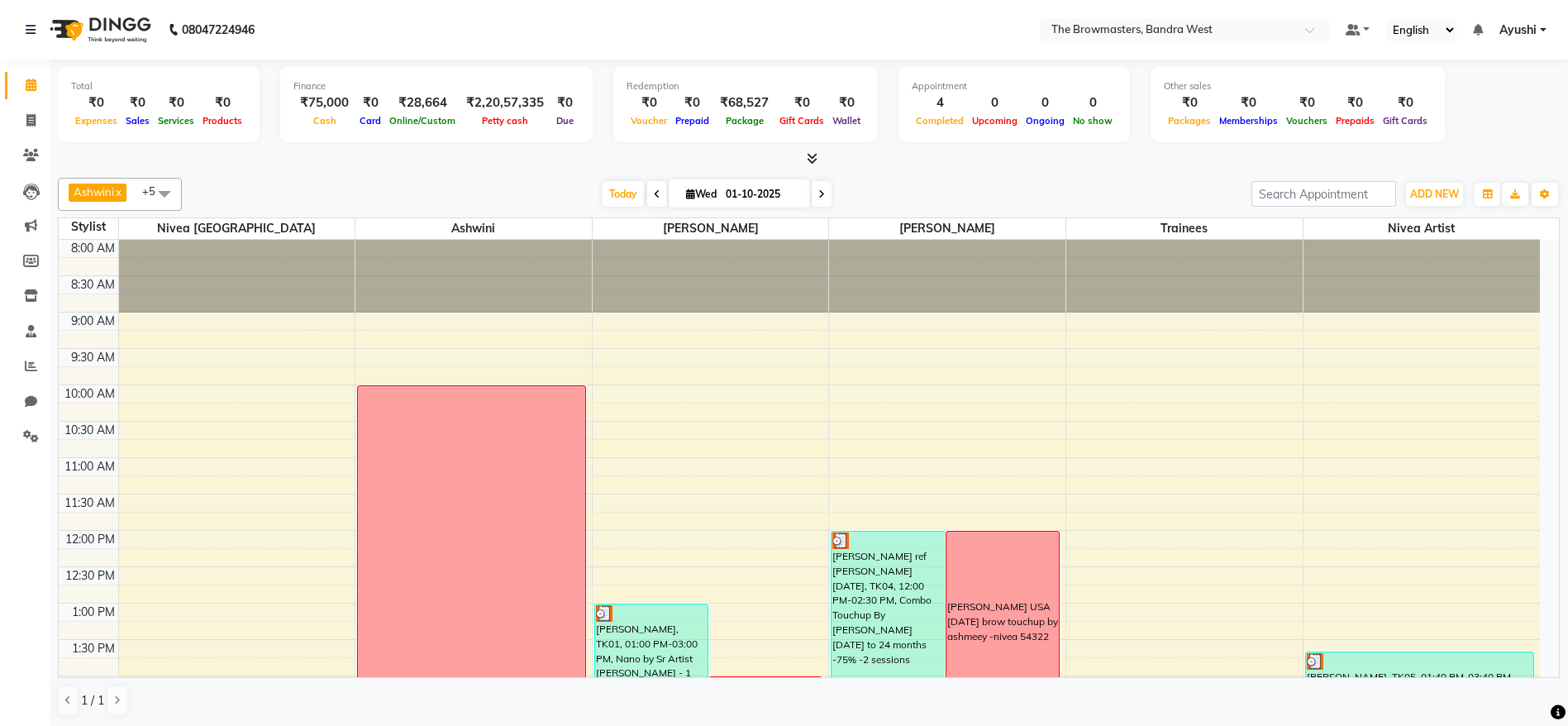
click at [751, 204] on input "01-10-2025" at bounding box center [761, 194] width 82 height 25
select select "10"
select select "2025"
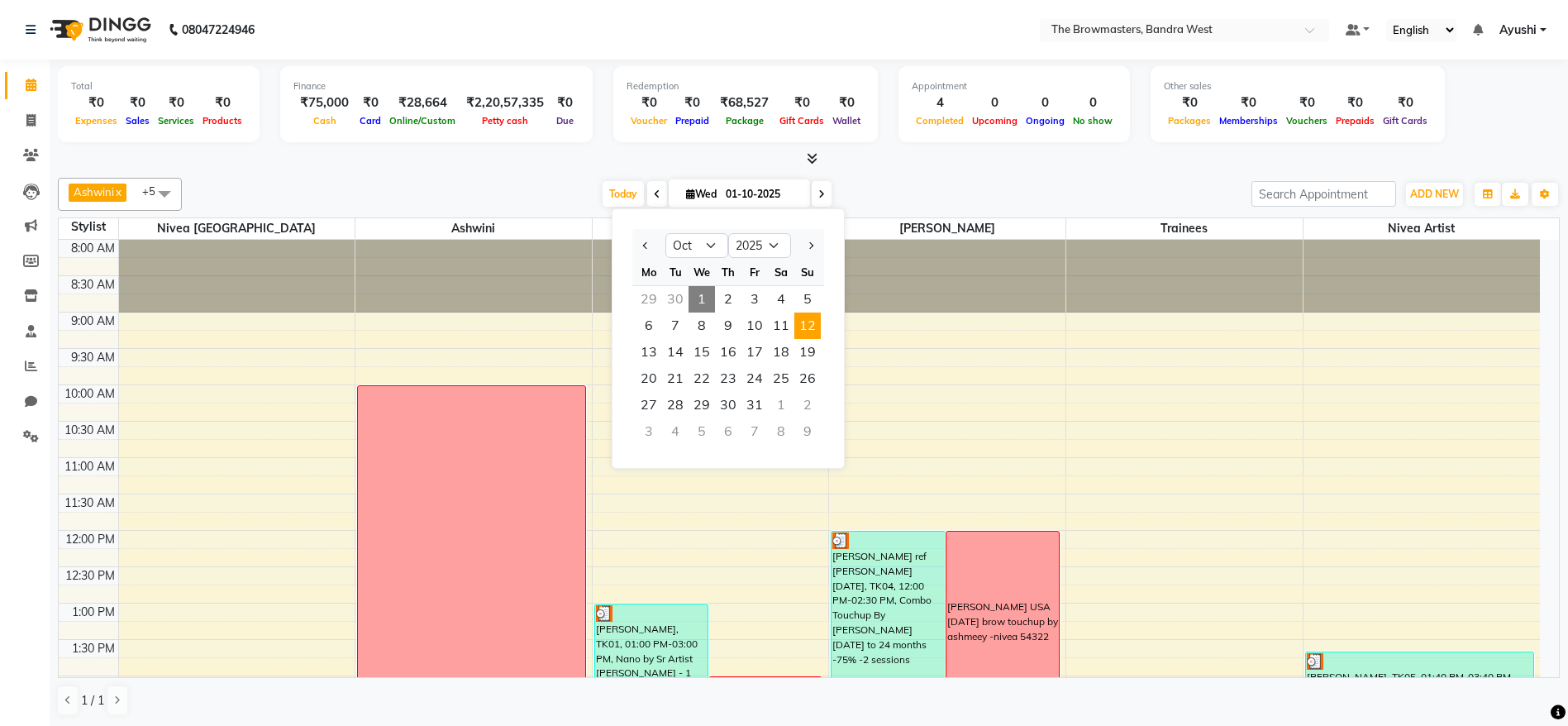
click at [813, 328] on span "12" at bounding box center [807, 325] width 26 height 26
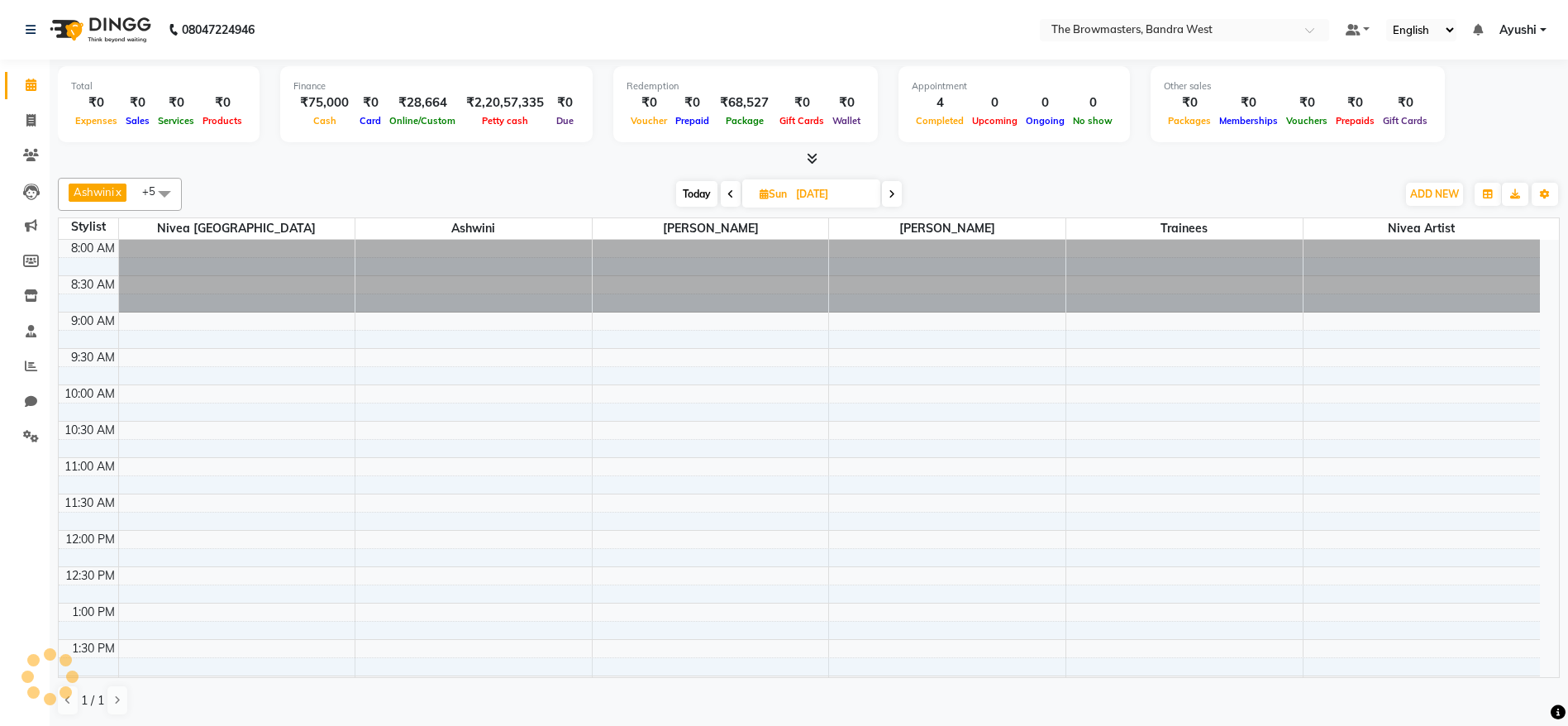
scroll to position [508, 0]
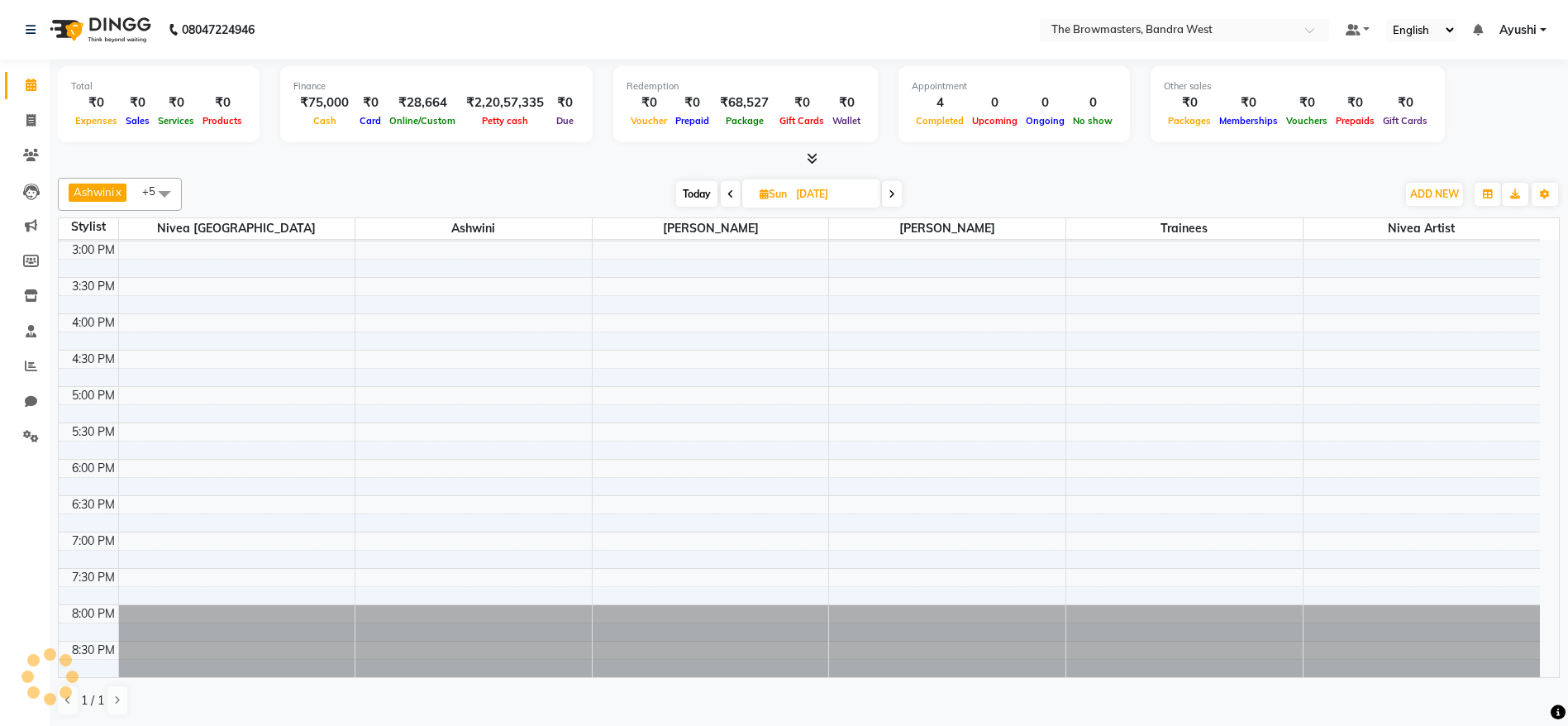
click at [728, 194] on icon at bounding box center [730, 194] width 7 height 10
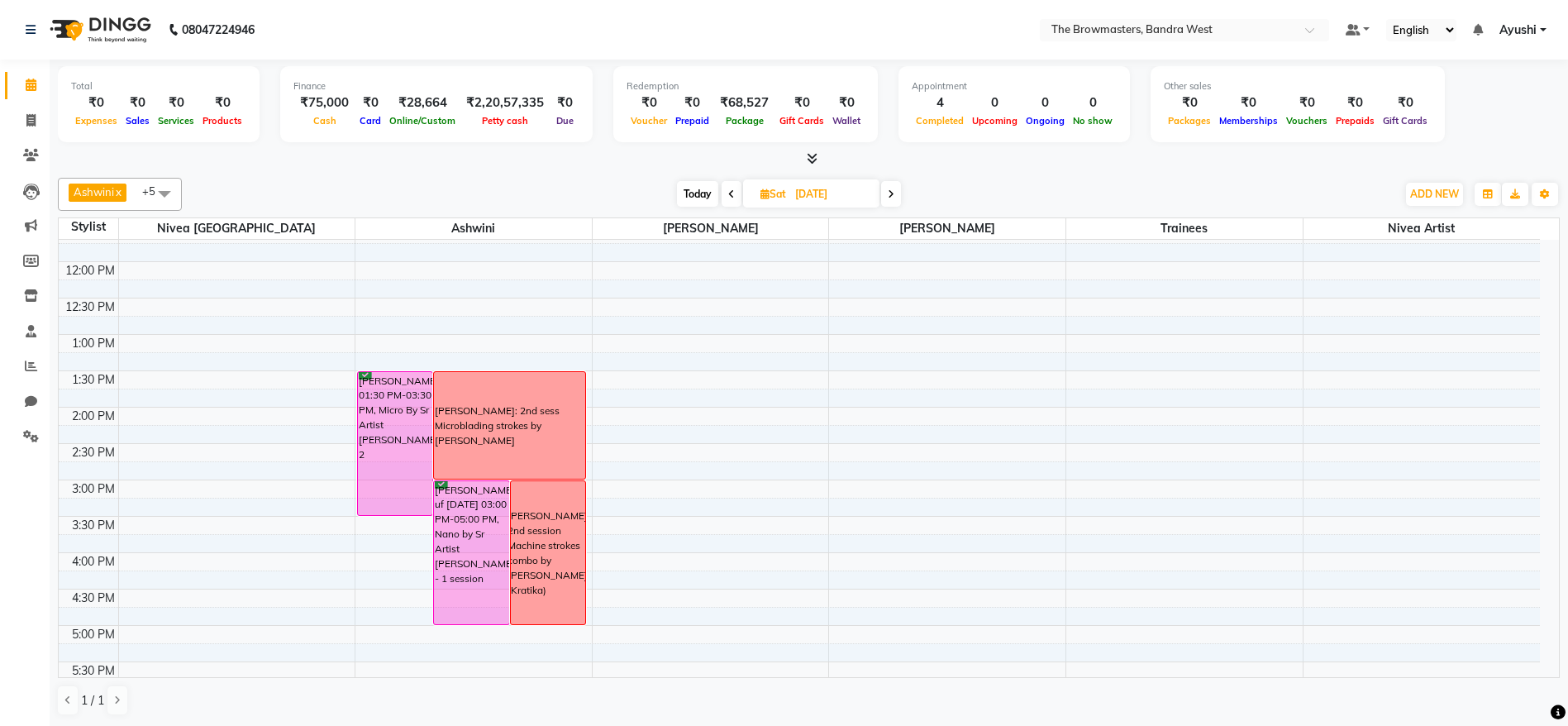
scroll to position [267, 0]
click at [732, 194] on icon at bounding box center [731, 194] width 7 height 10
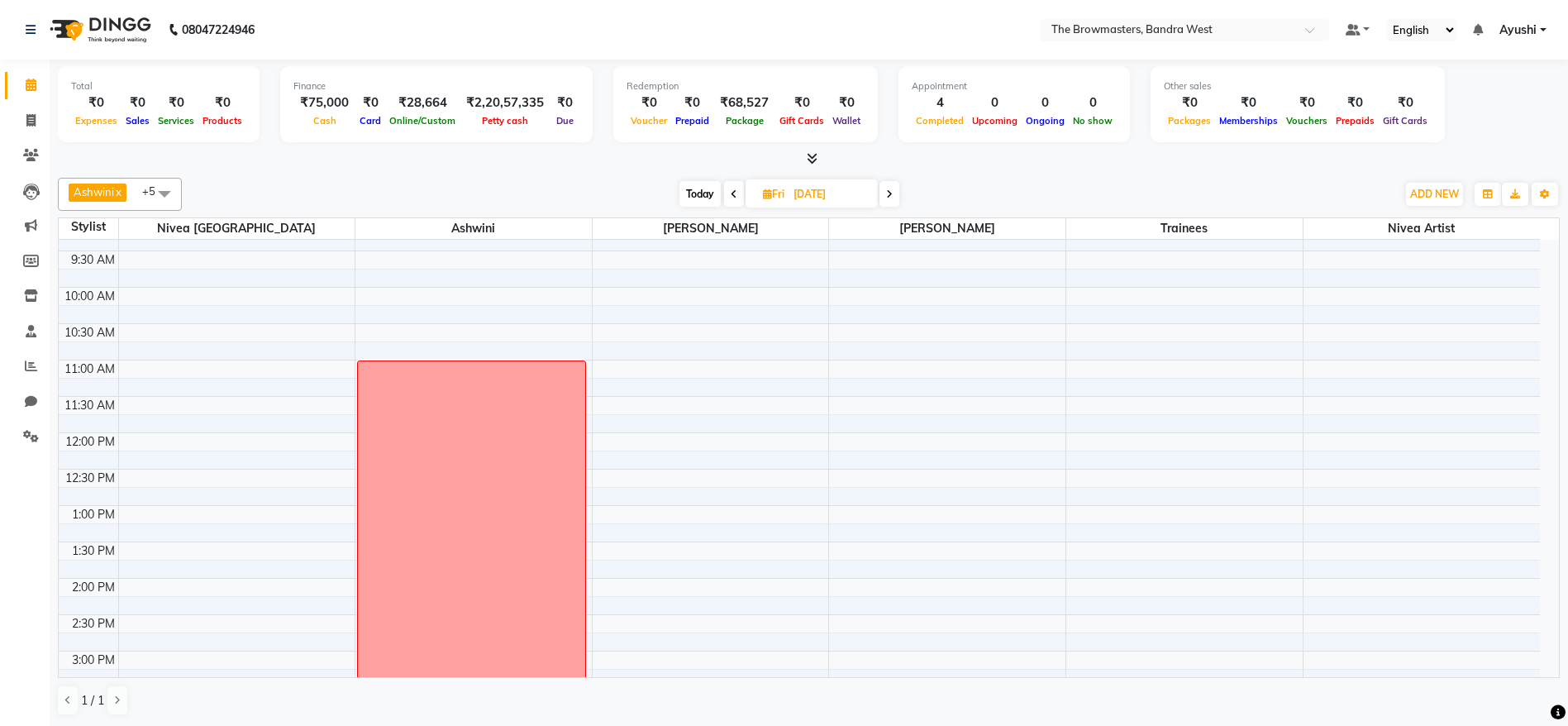
scroll to position [99, 0]
click at [886, 197] on icon at bounding box center [888, 194] width 7 height 10
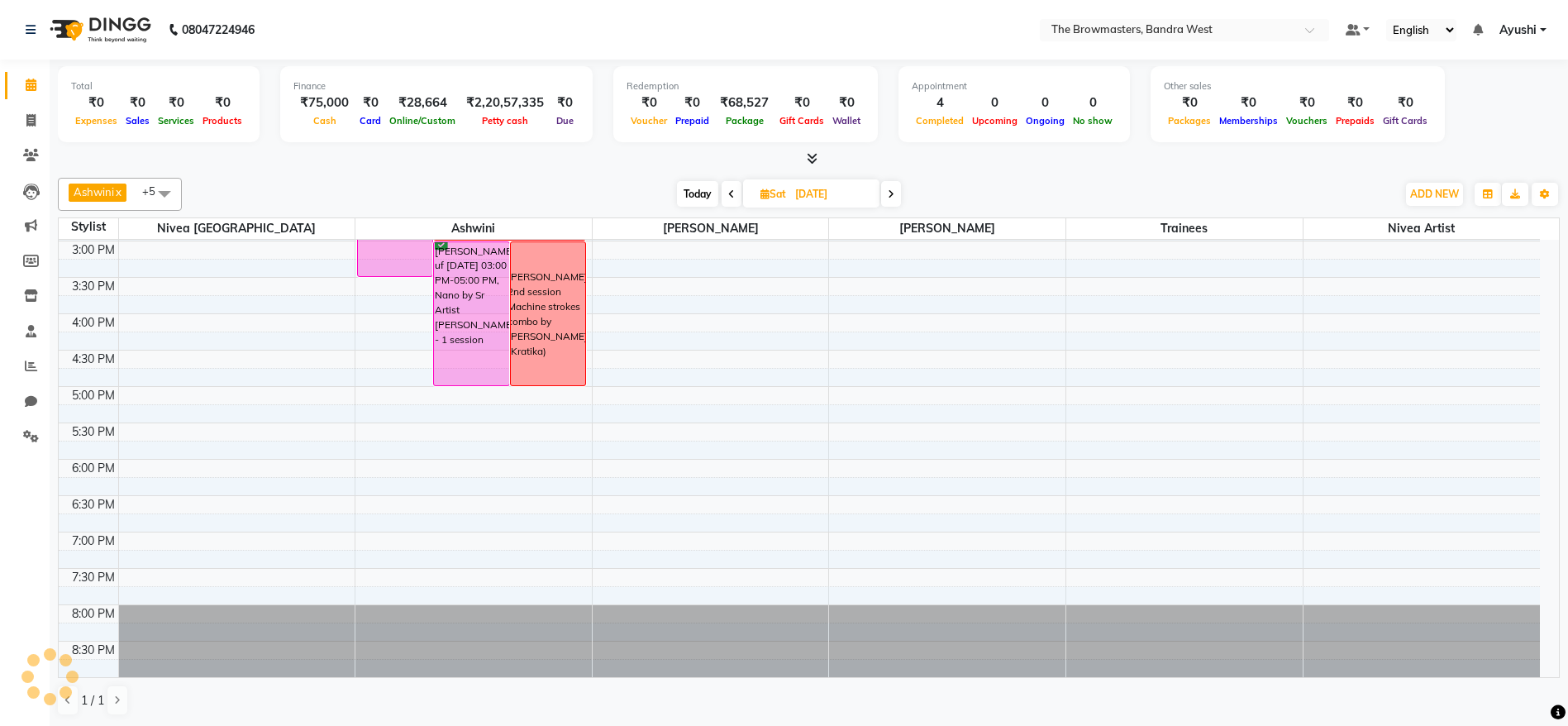
click at [886, 197] on span at bounding box center [890, 193] width 20 height 26
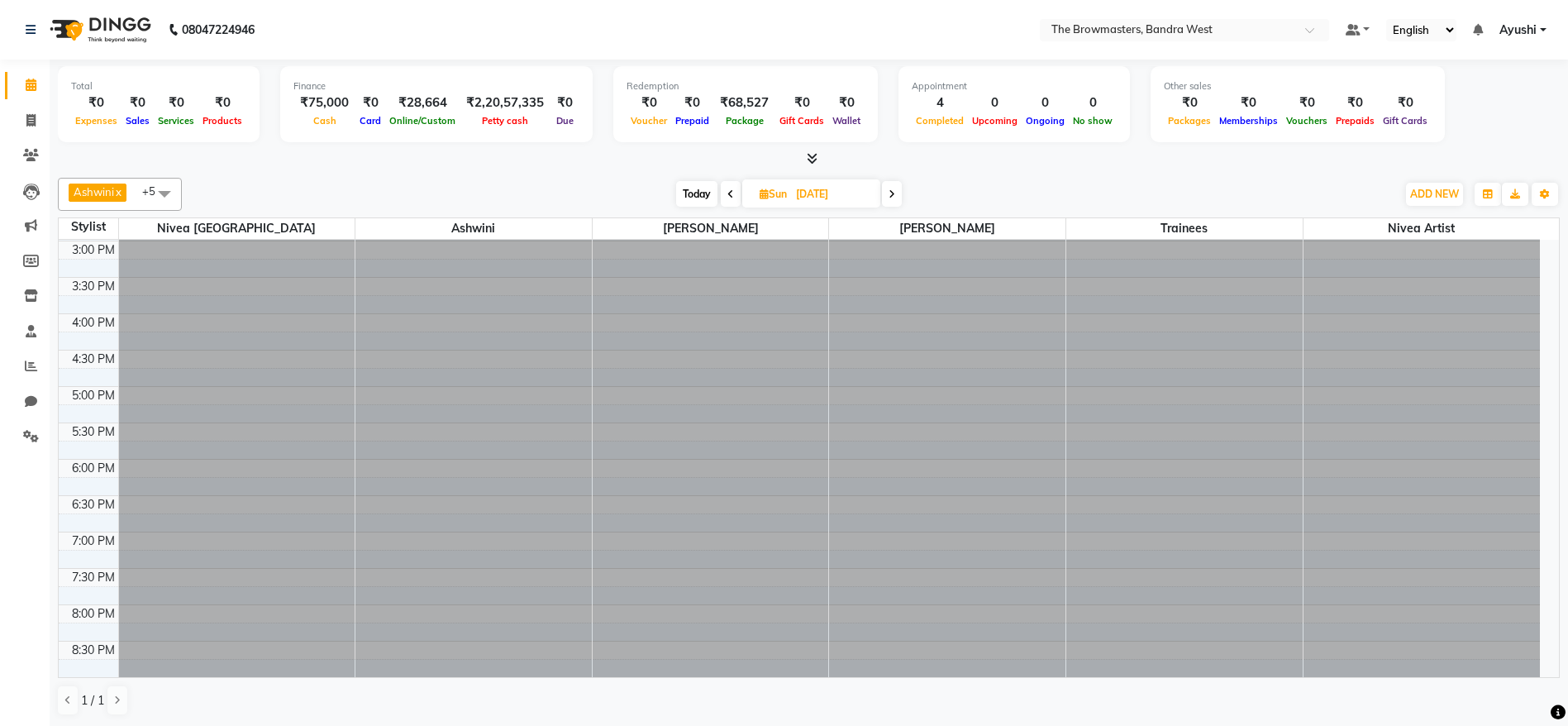
type input "[DATE]"
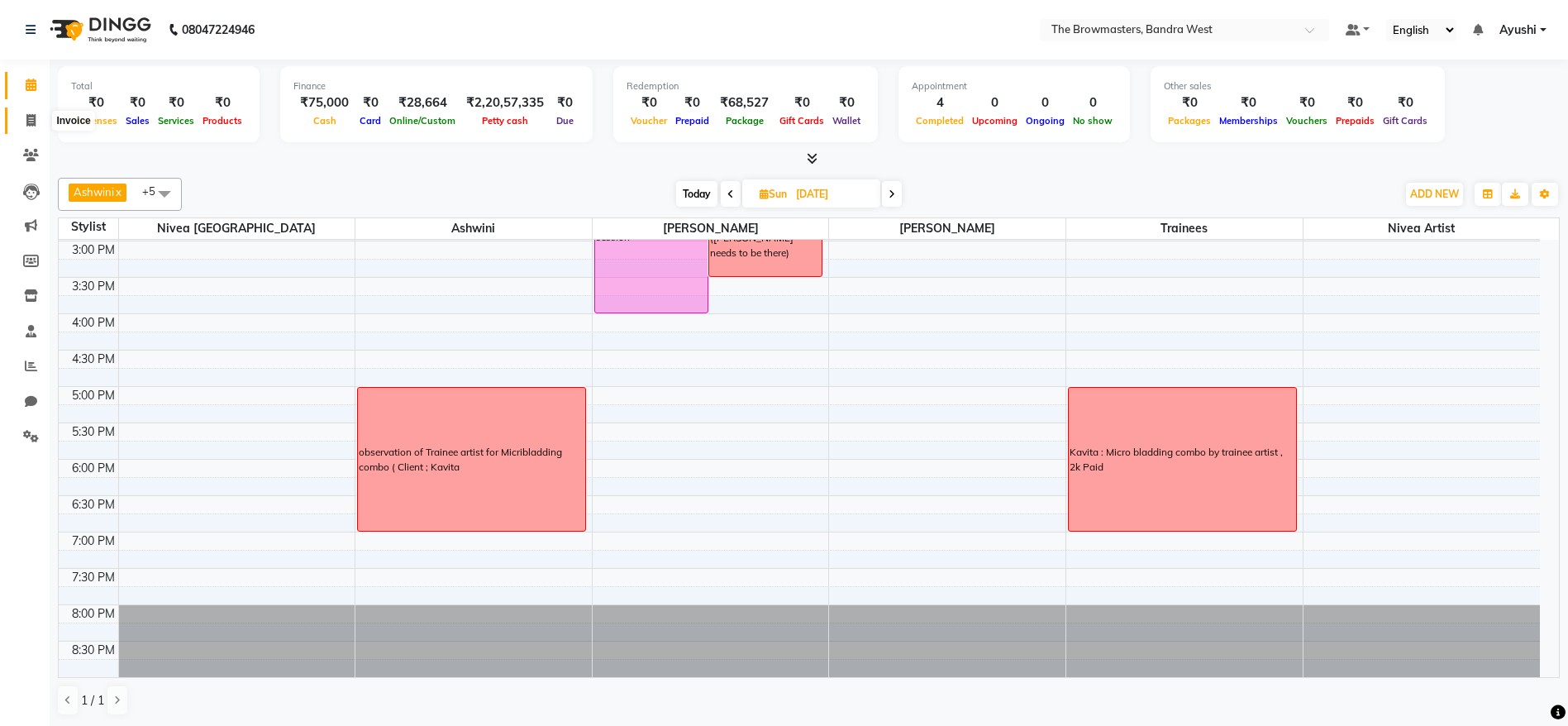
click at [28, 123] on icon at bounding box center [30, 120] width 9 height 13
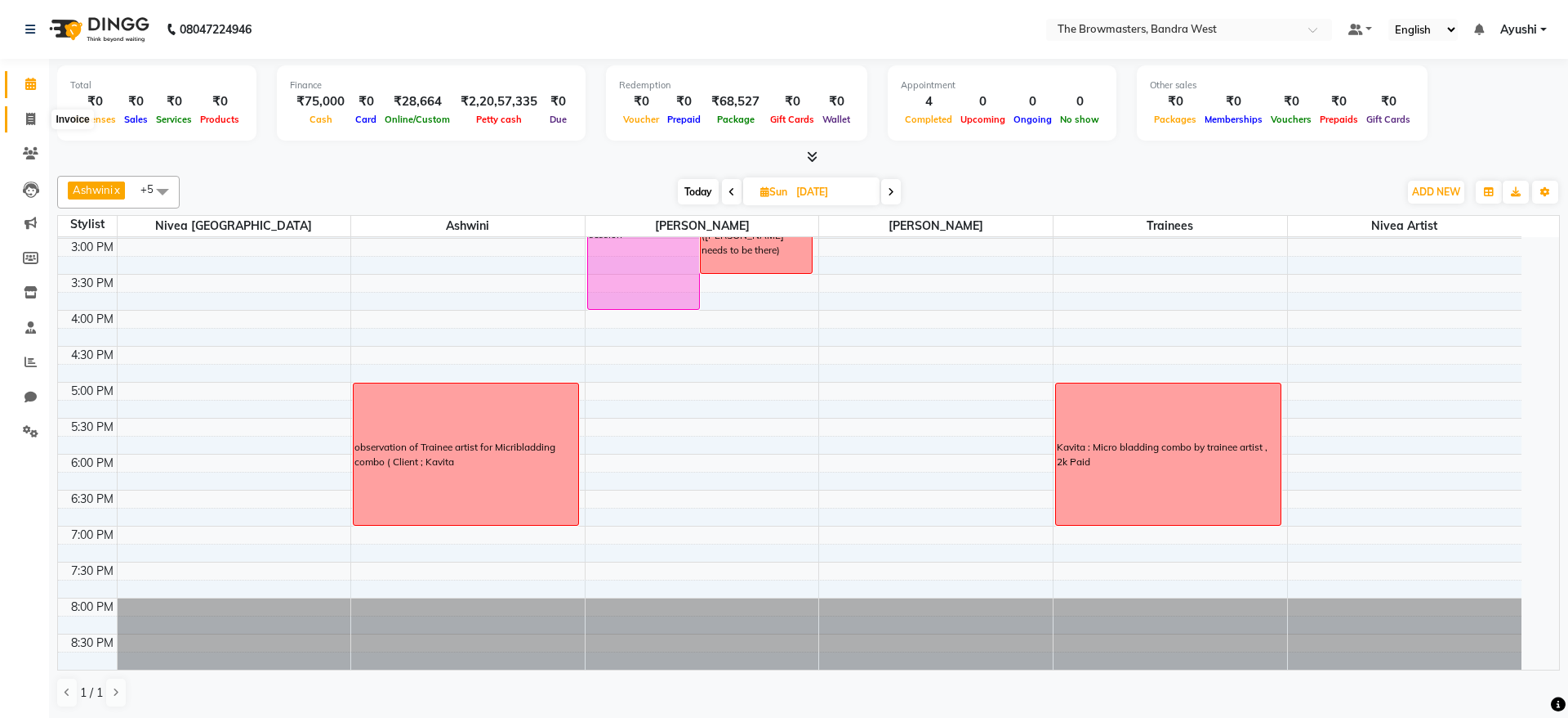
select select "6949"
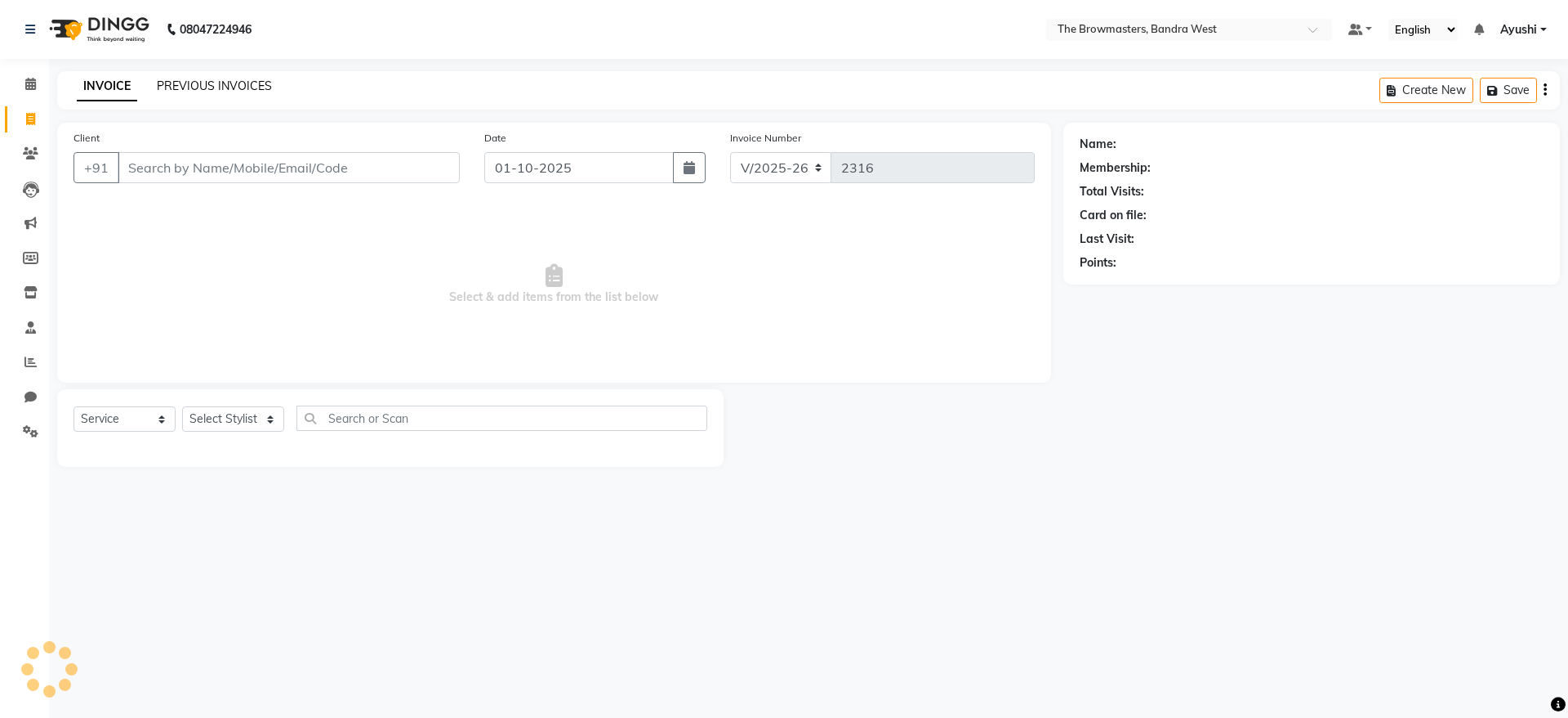
select select "package"
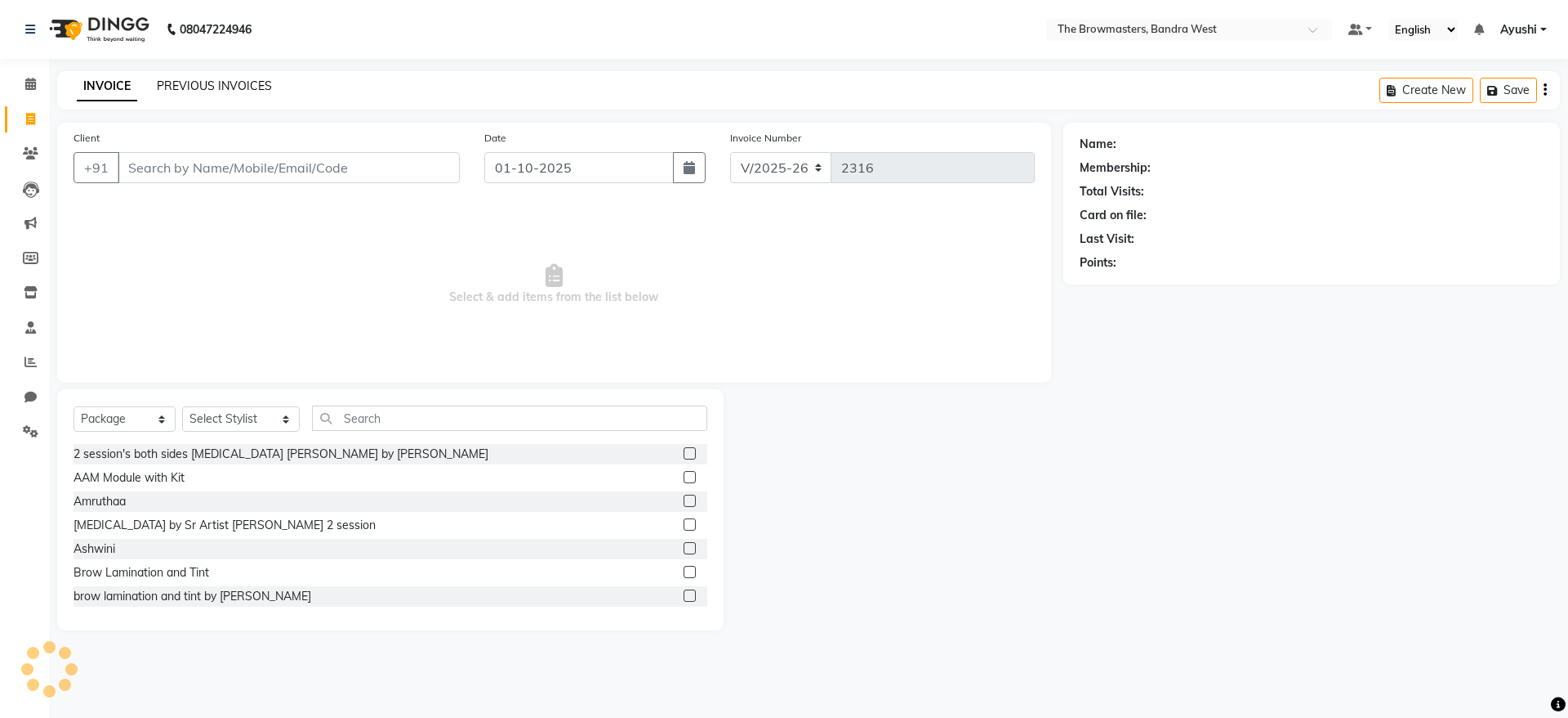
click at [235, 85] on link "PREVIOUS INVOICES" at bounding box center [214, 85] width 116 height 14
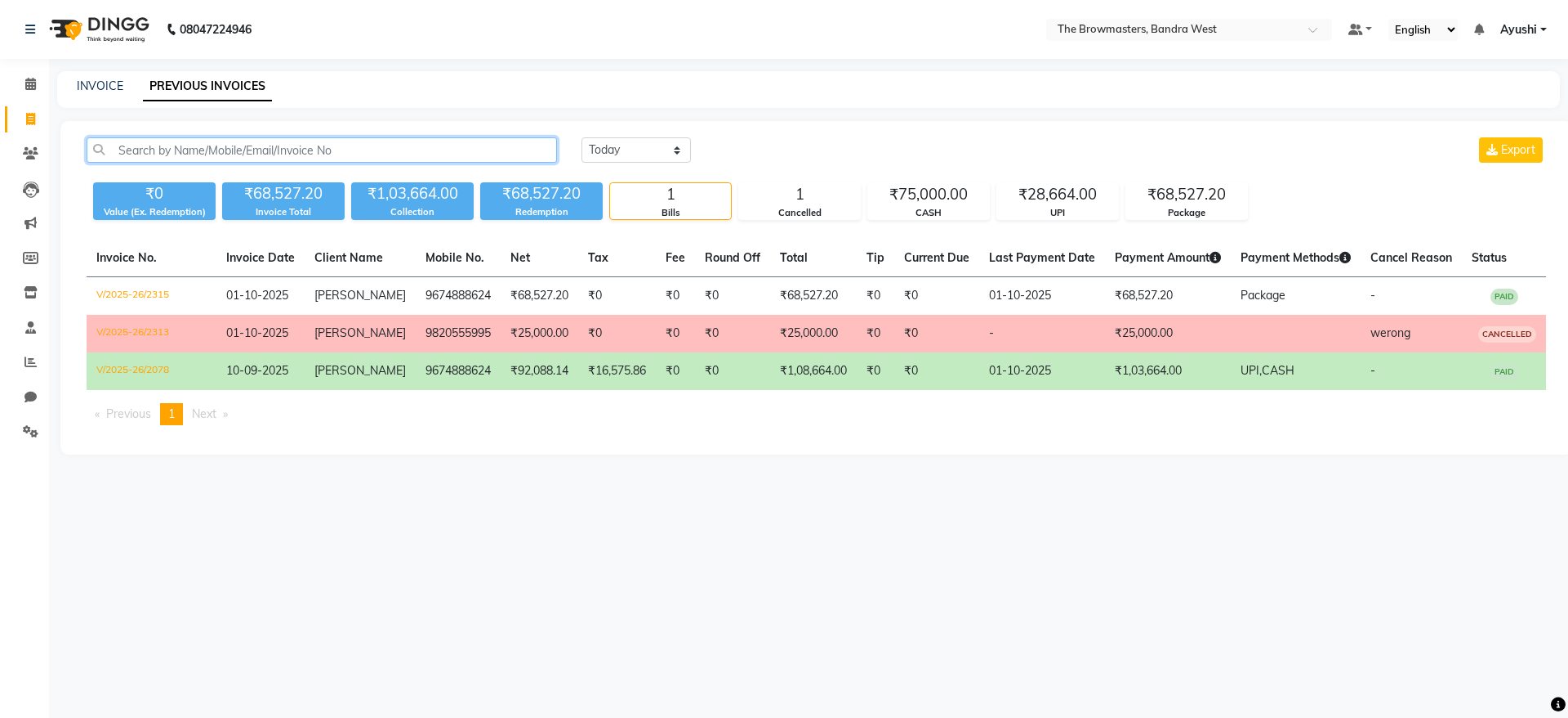
click at [318, 144] on input "text" at bounding box center [322, 150] width 470 height 26
paste input "+91 98214 47225"
click at [167, 144] on input "+91 98214 47225" at bounding box center [322, 150] width 470 height 26
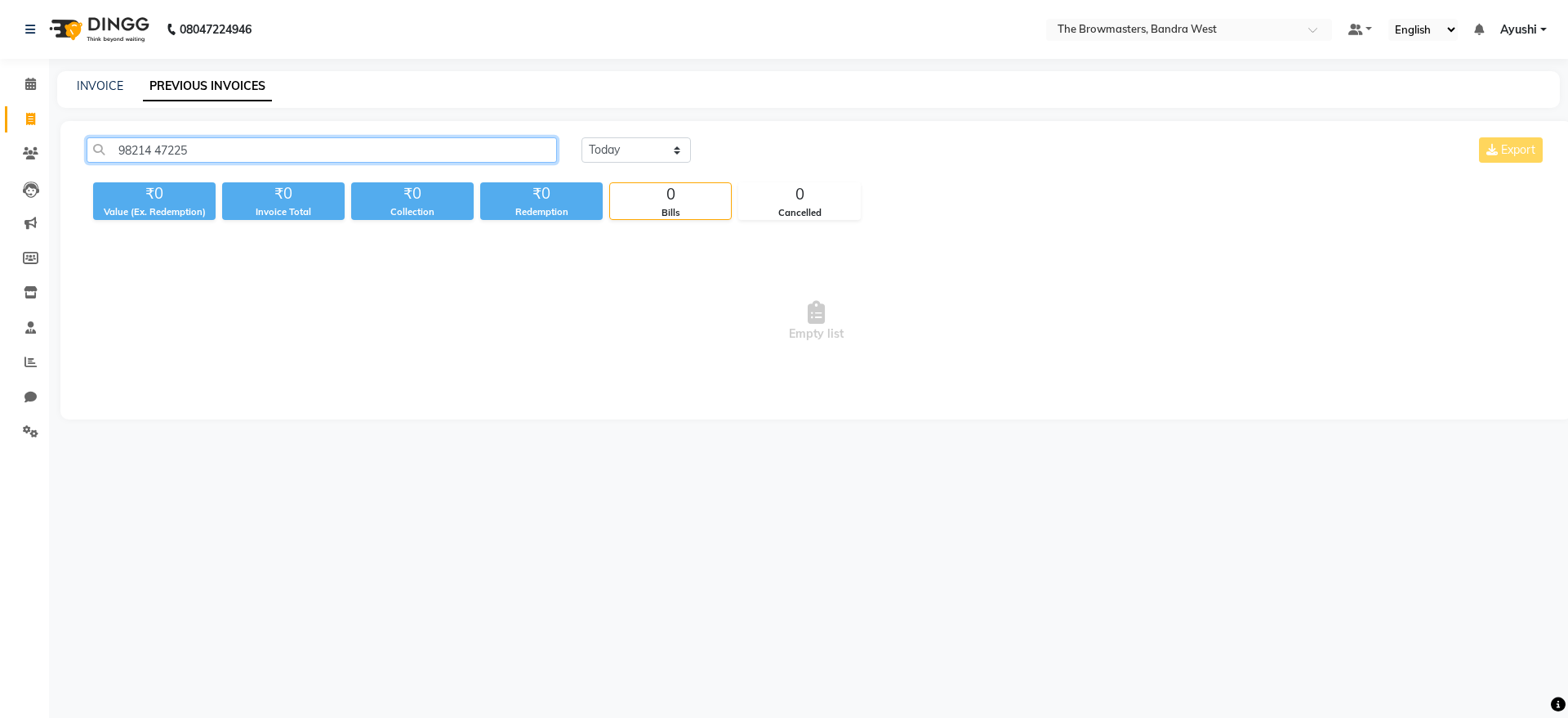
click at [160, 152] on input "98214 47225" at bounding box center [322, 150] width 470 height 26
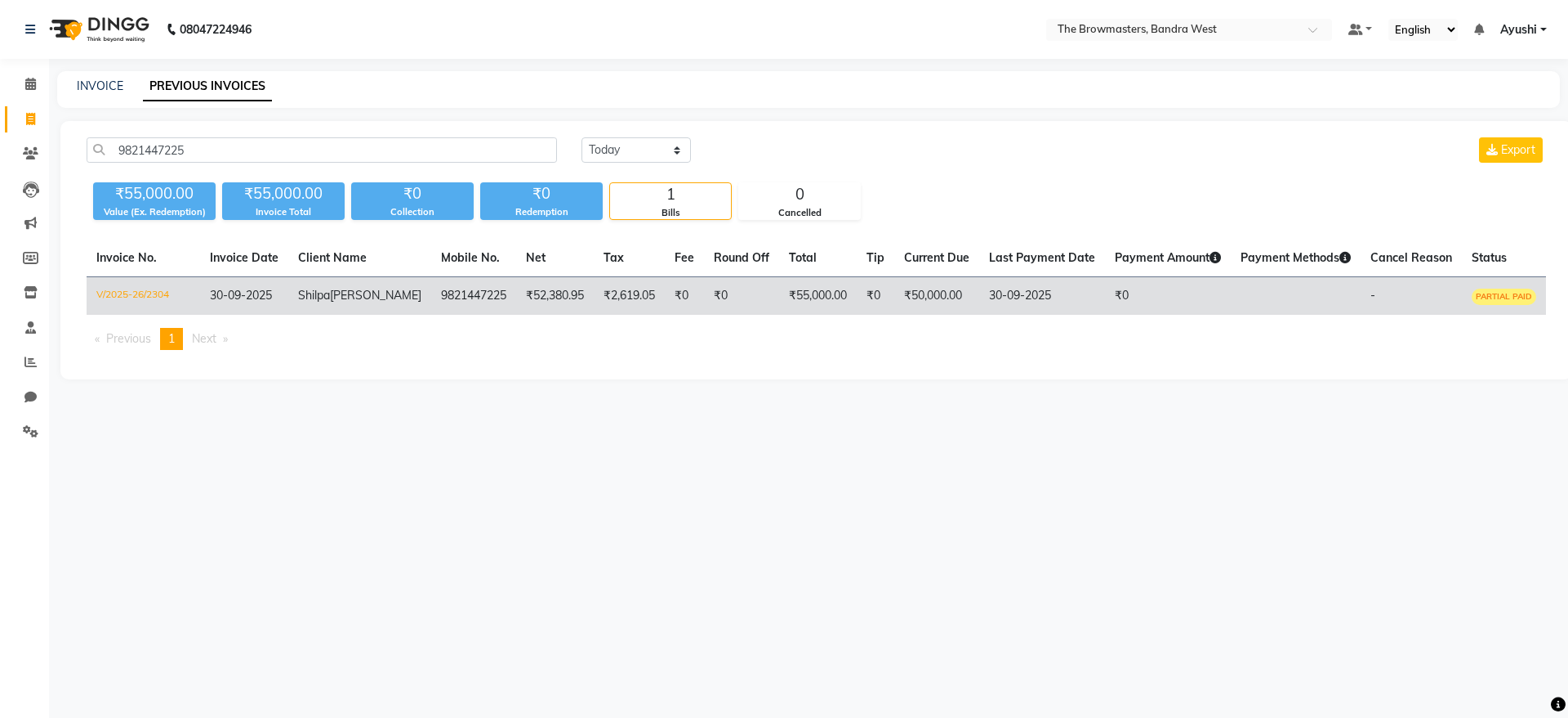
click at [398, 299] on span "Malik" at bounding box center [376, 294] width 92 height 14
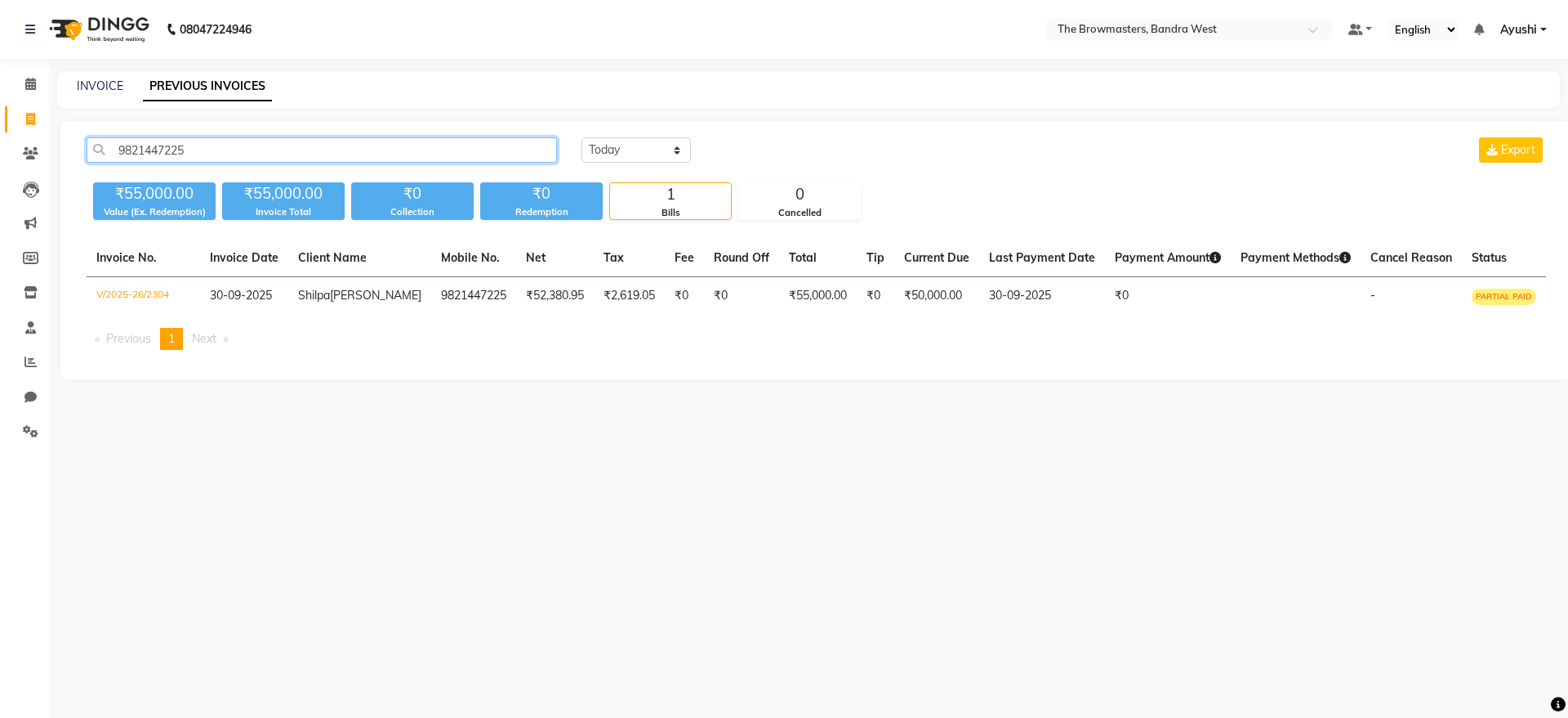
click at [245, 155] on input "9821447225" at bounding box center [322, 150] width 470 height 26
paste input "+91 902958143"
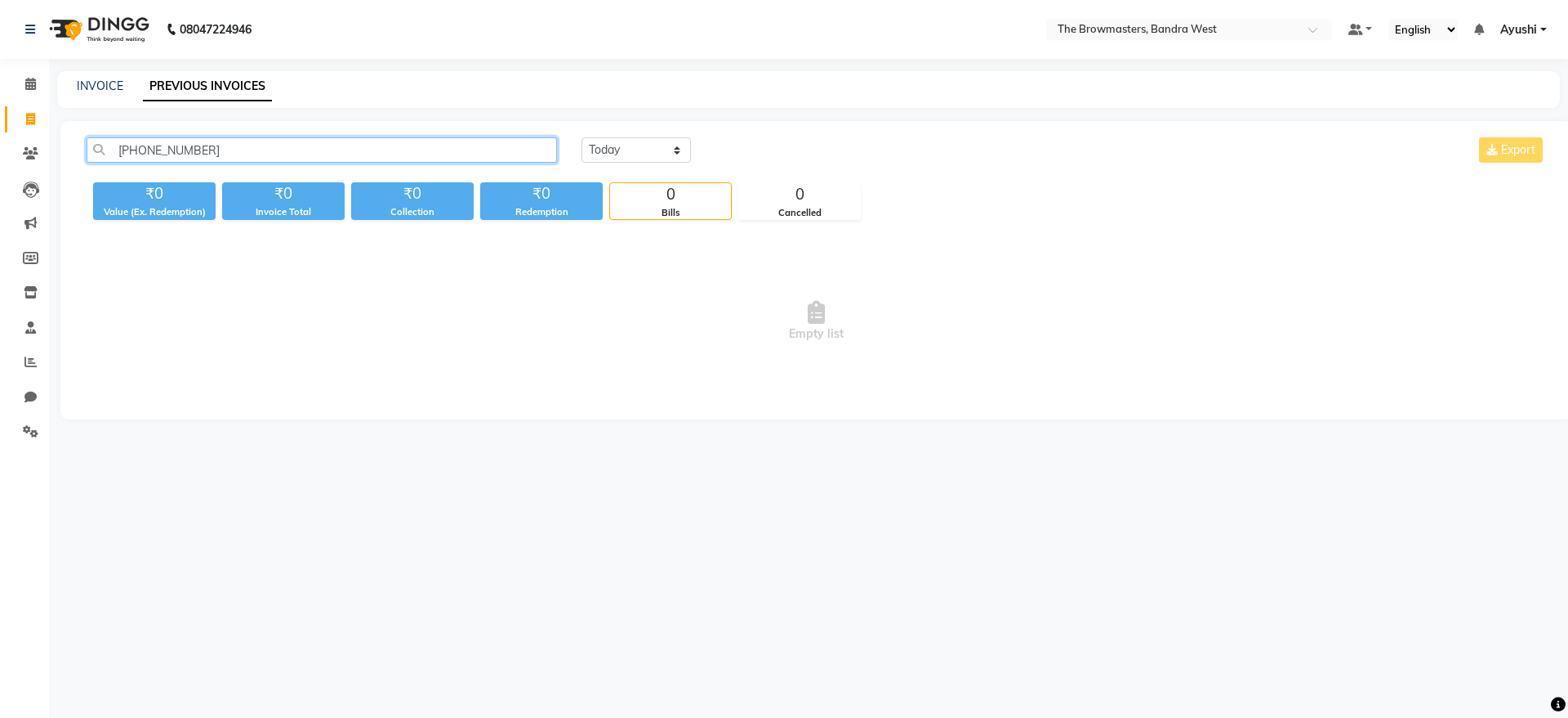
drag, startPoint x: 142, startPoint y: 147, endPoint x: 3, endPoint y: 176, distance: 142.0
click at [3, 176] on app-home "08047224946 Select Location × The Browmasters, Bandra West Default Panel My Pan…" at bounding box center [784, 222] width 1568 height 444
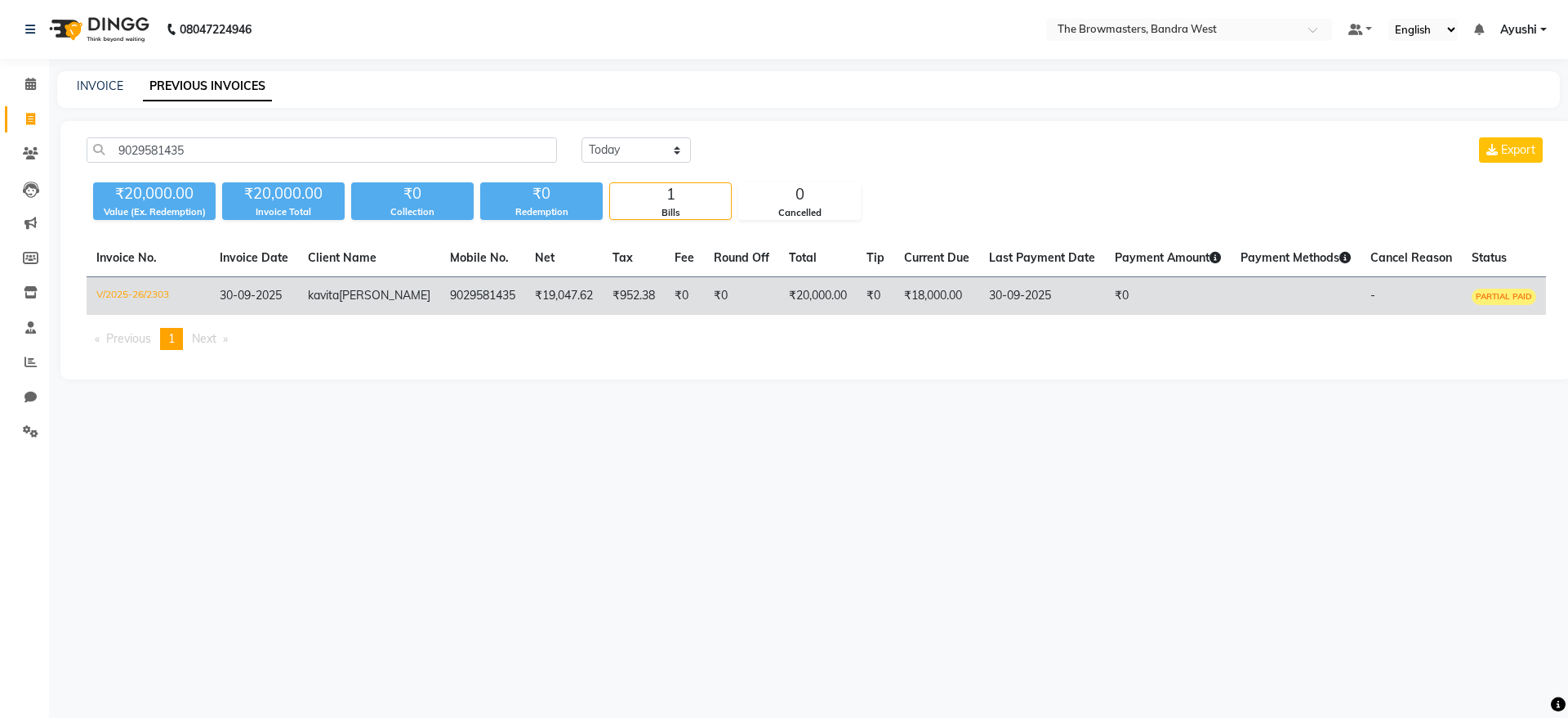
click at [298, 313] on td "30-09-2025" at bounding box center [254, 296] width 88 height 38
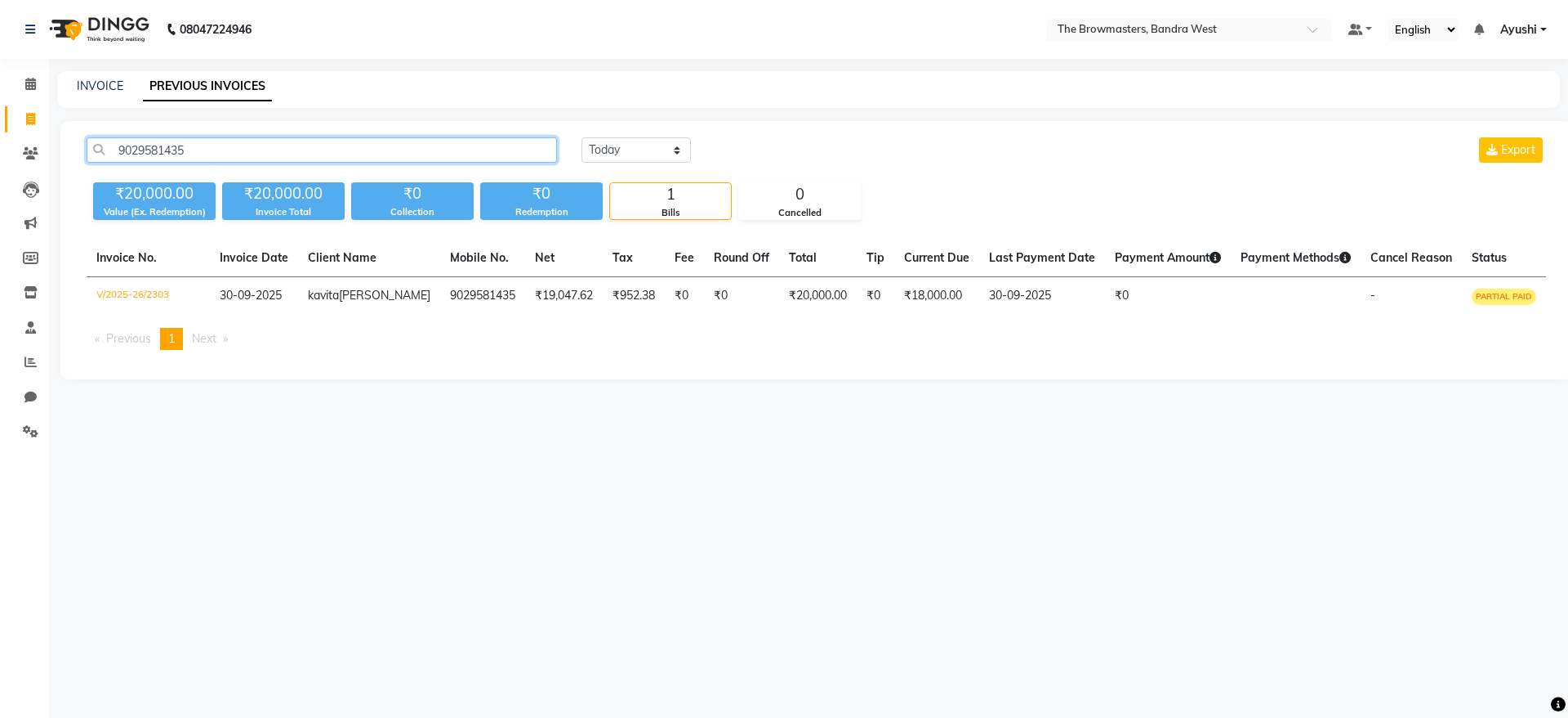
click at [180, 138] on input "9029581435" at bounding box center [322, 150] width 470 height 26
paste input "+1 (843) 455-380"
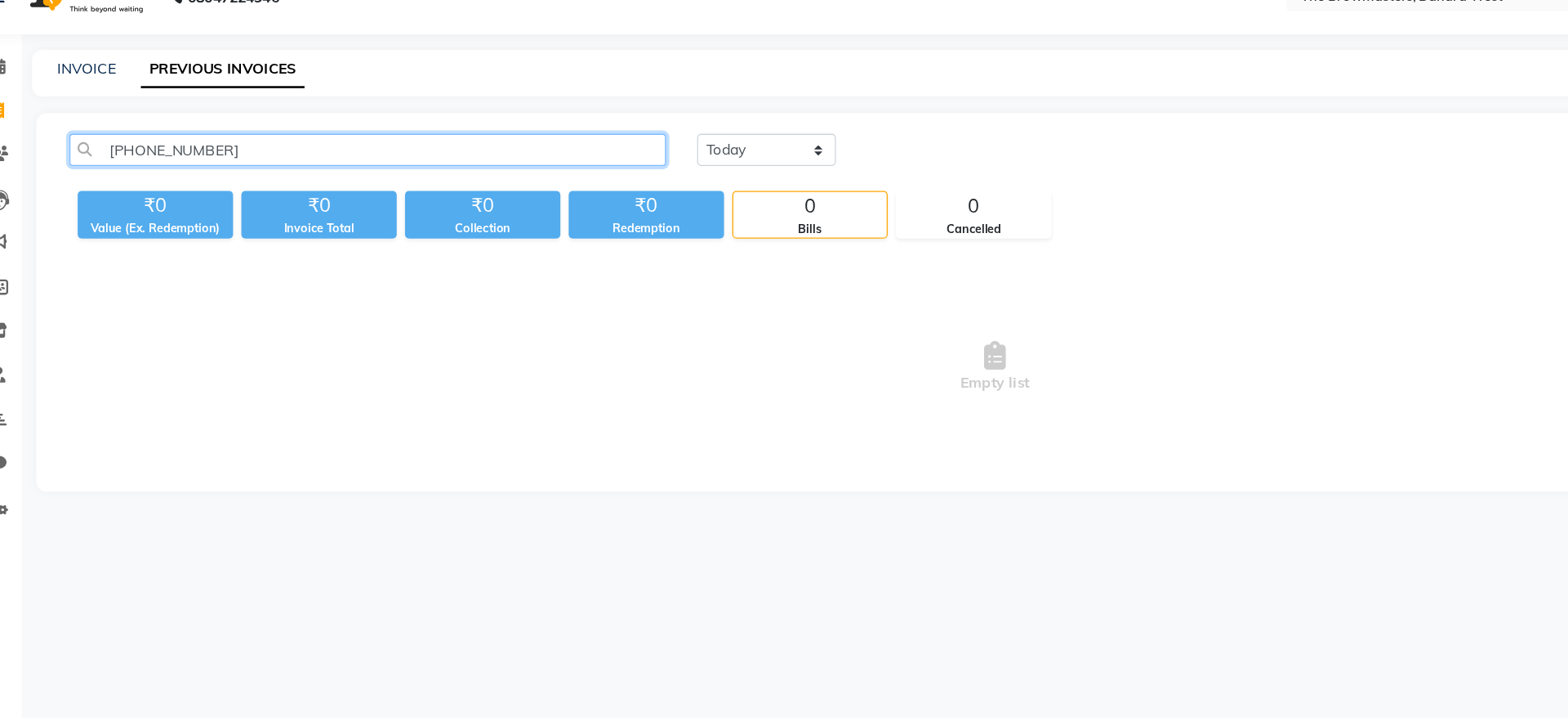
click at [190, 158] on input "+1 (843) 455-3805" at bounding box center [322, 150] width 470 height 26
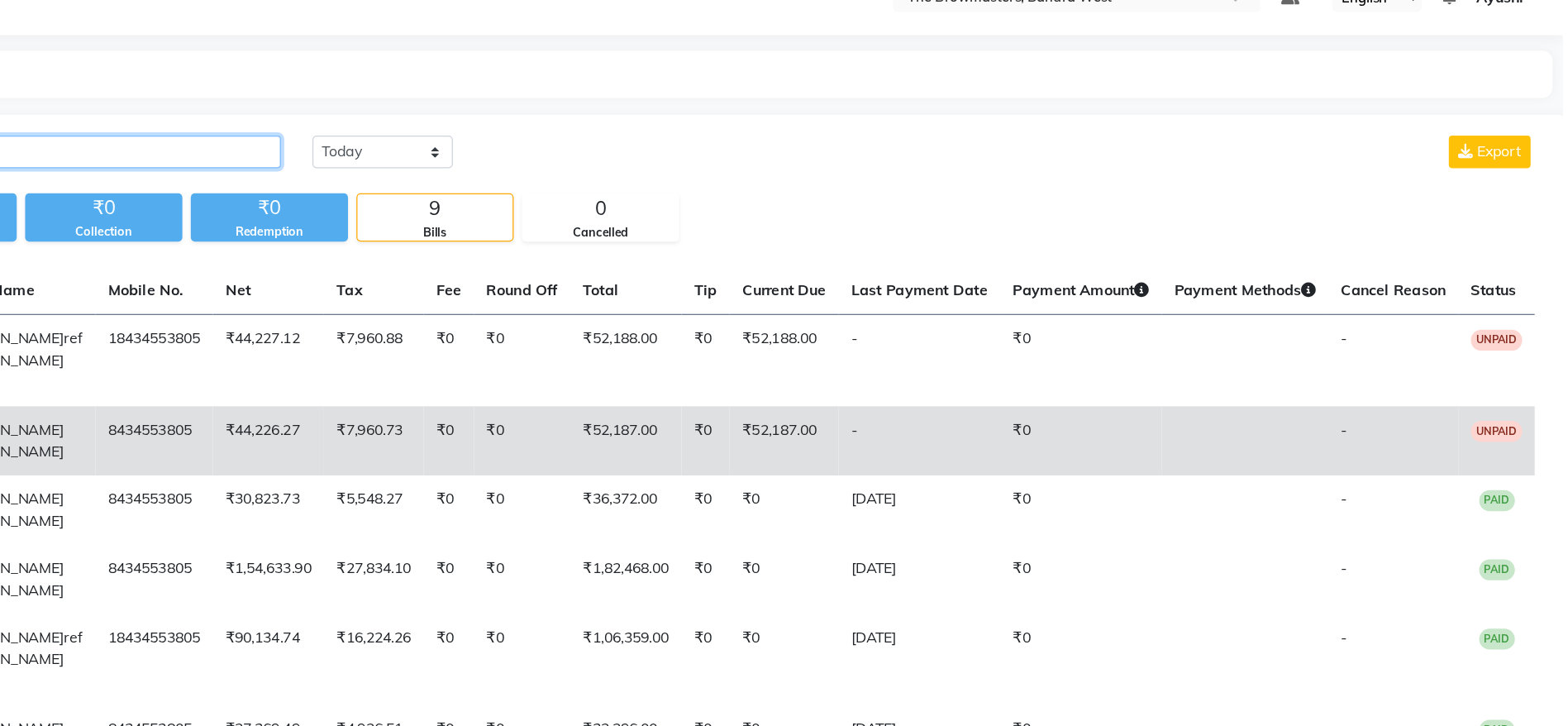
type input "8434553805"
click at [1159, 389] on td "₹0" at bounding box center [1188, 379] width 128 height 54
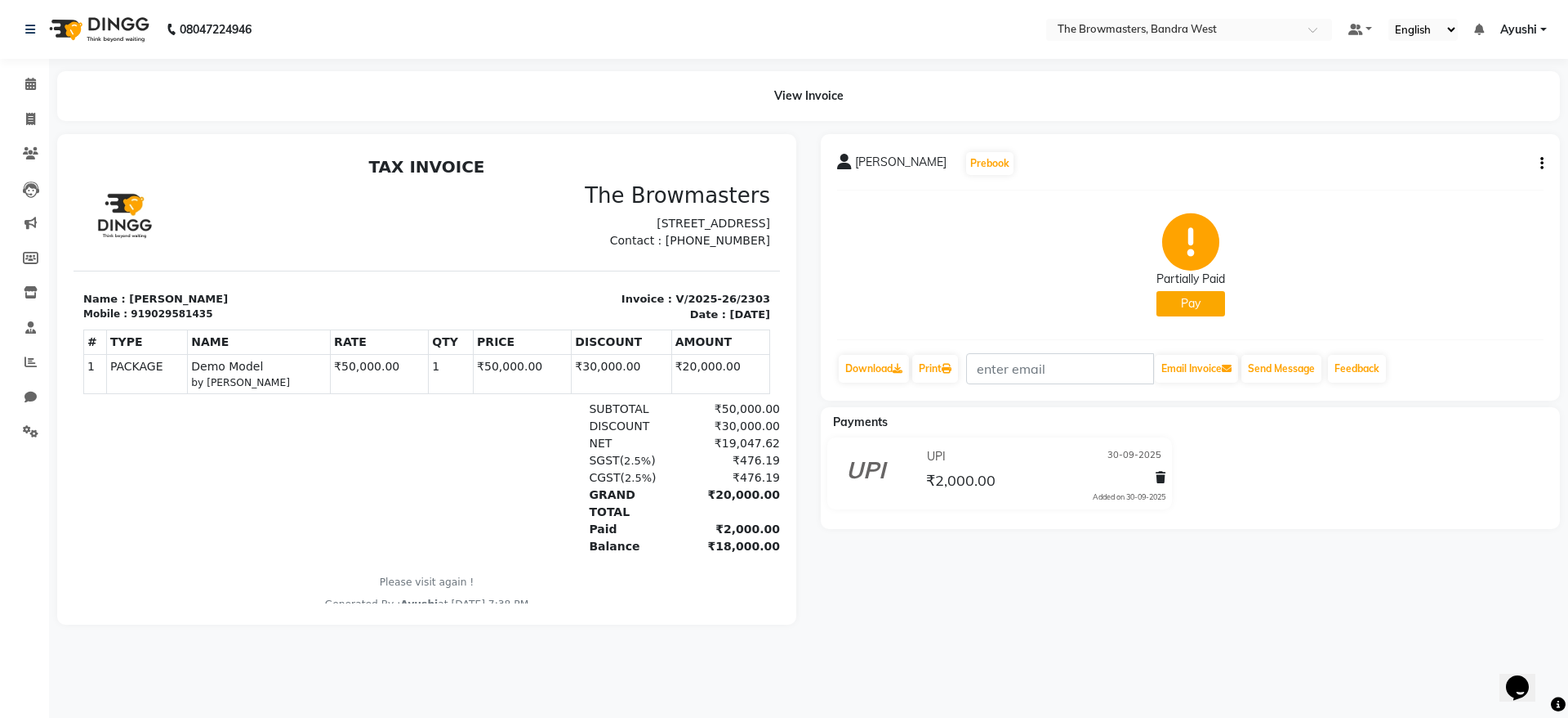
click at [982, 176] on div "kavita Vanmali Prebook" at bounding box center [926, 163] width 178 height 26
click at [975, 166] on button "Prebook" at bounding box center [990, 163] width 48 height 23
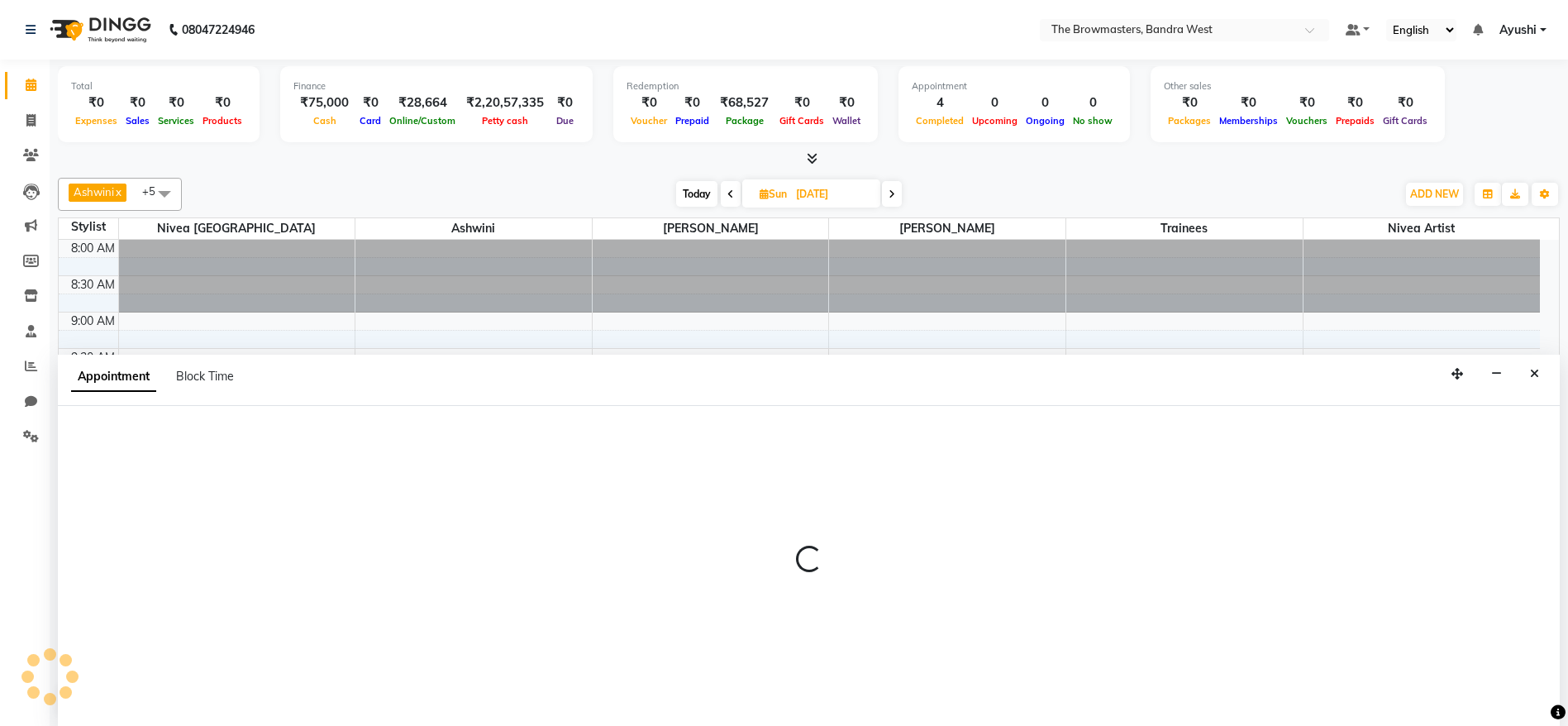
scroll to position [1, 0]
type input "01-10-2025"
select select "540"
select select "tentative"
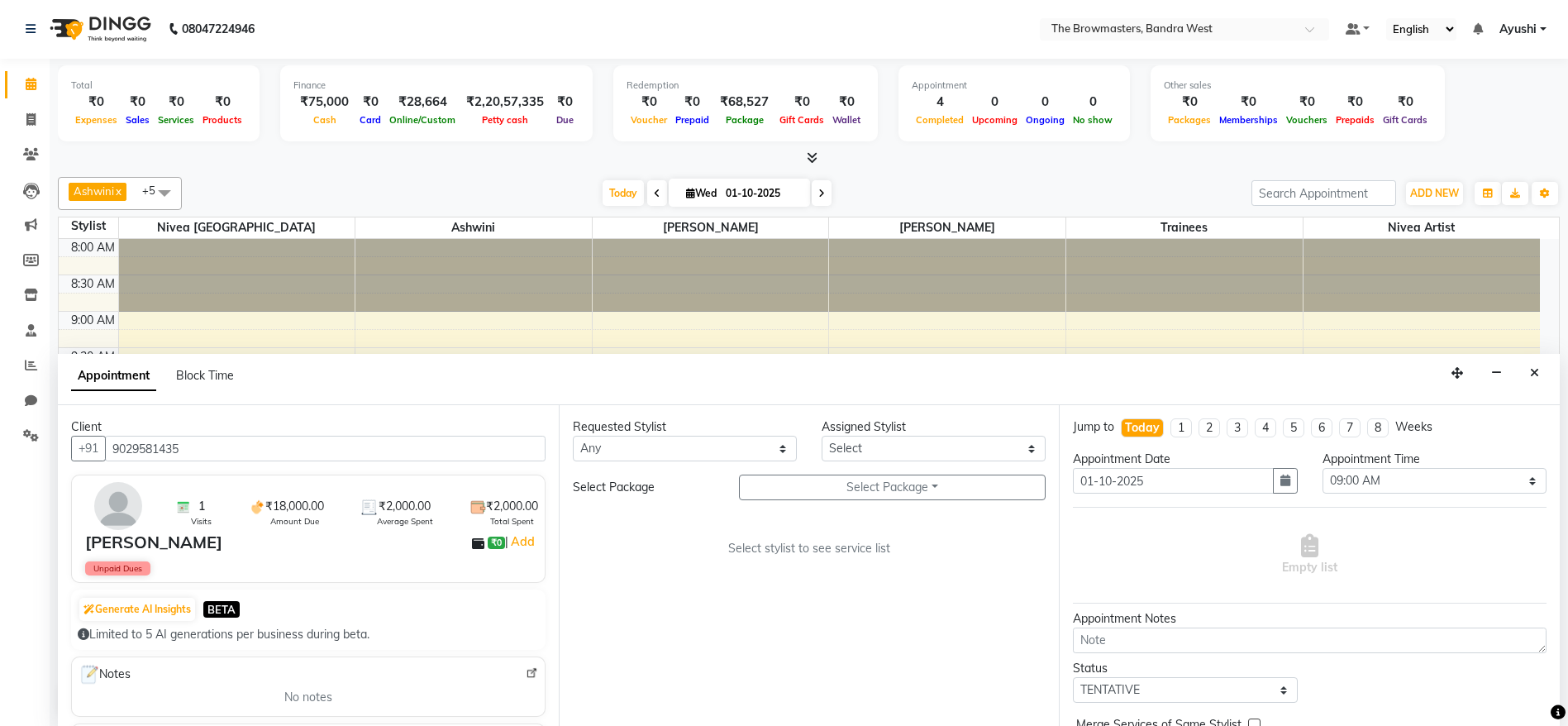
scroll to position [508, 0]
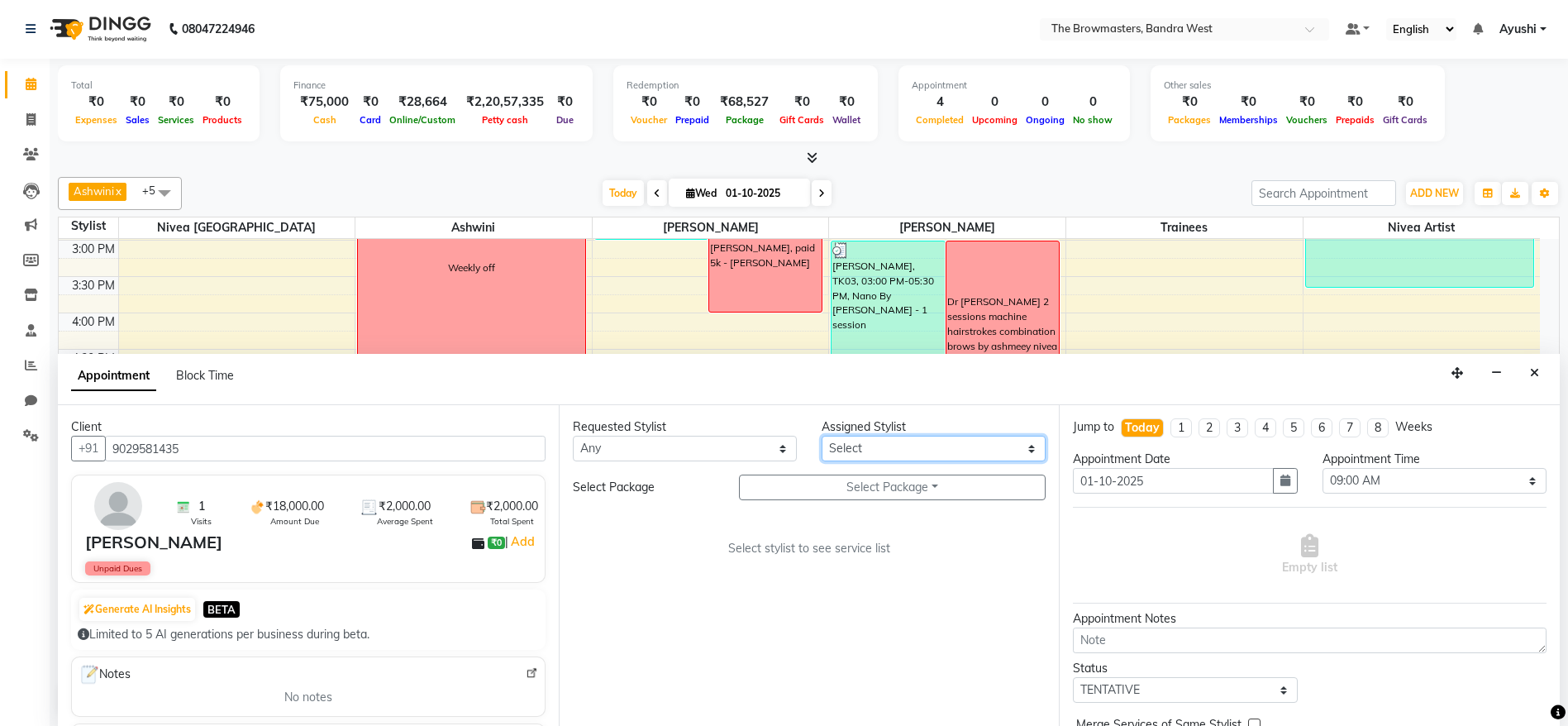
click at [933, 446] on select "Select Ashmeey Singghai Ashwini [PERSON_NAME] Jyoti Kajal [PERSON_NAME] [PERSON…" at bounding box center [934, 449] width 224 height 26
select select "66677"
click at [822, 436] on select "Select Ashmeey Singghai Ashwini [PERSON_NAME] Jyoti Kajal [PERSON_NAME] [PERSON…" at bounding box center [934, 449] width 224 height 26
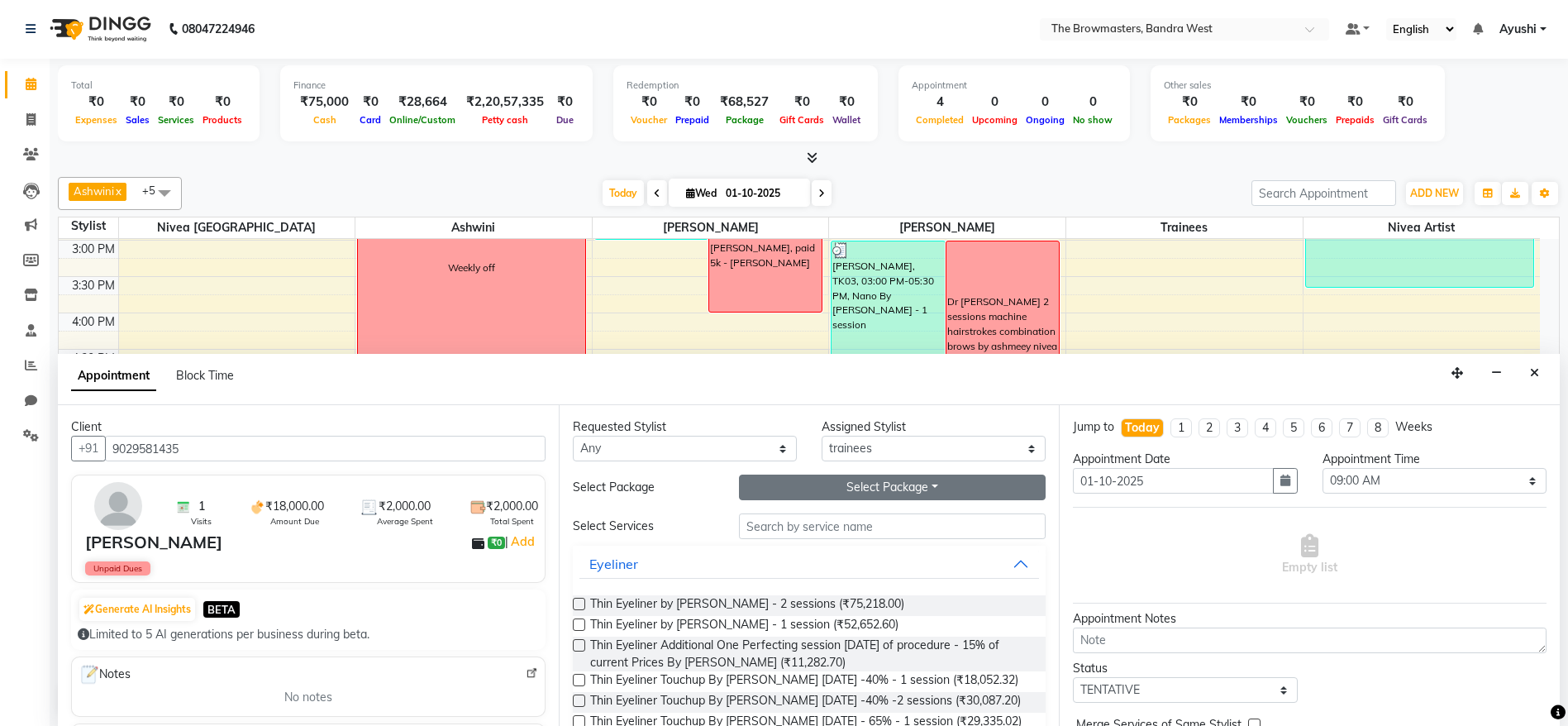
click at [844, 490] on button "Select Package Toggle Dropdown" at bounding box center [892, 487] width 307 height 26
click at [799, 519] on li "Demo Model" at bounding box center [804, 521] width 131 height 24
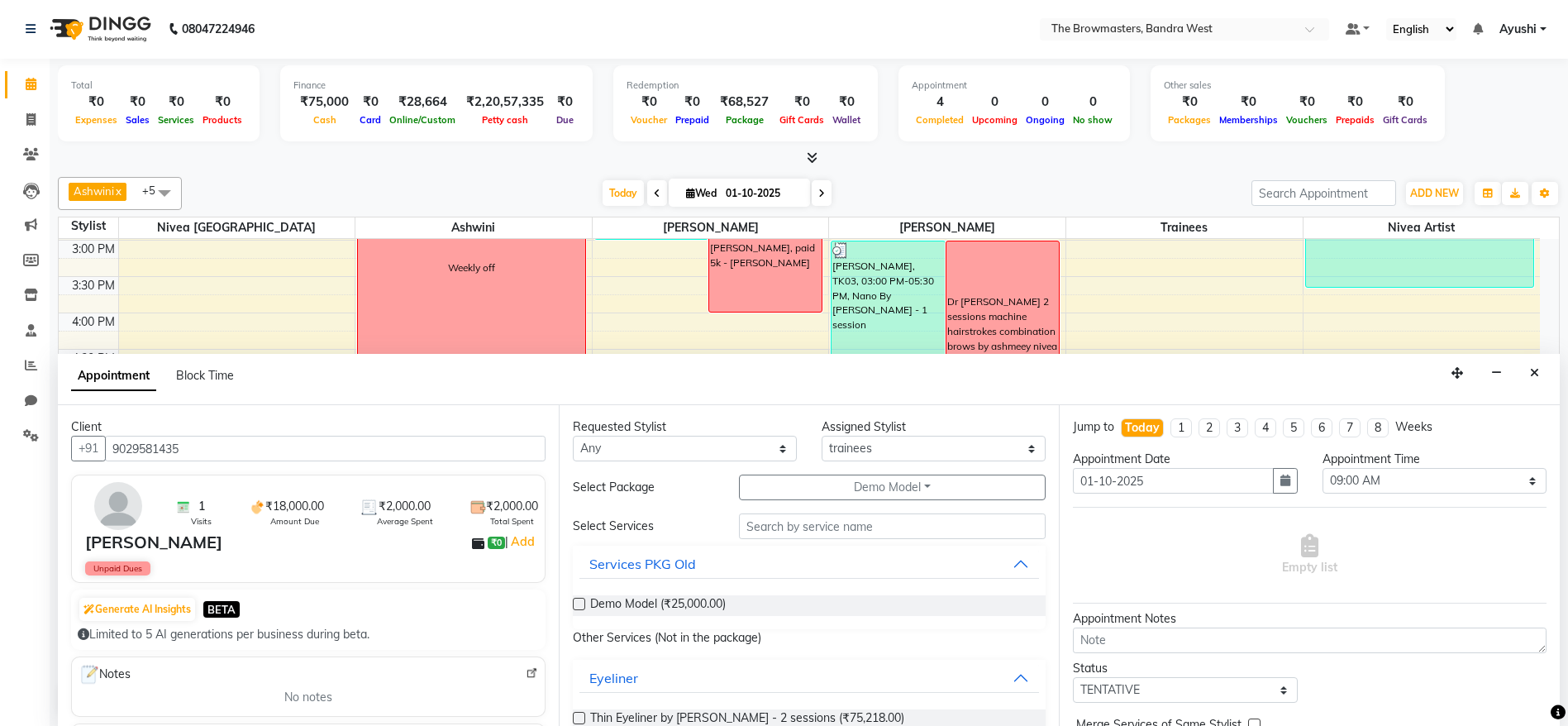
click at [729, 602] on div "Demo Model (₹25,000.00)" at bounding box center [809, 604] width 474 height 20
click at [686, 597] on span "Demo Model (₹25,000.00)" at bounding box center [657, 604] width 135 height 20
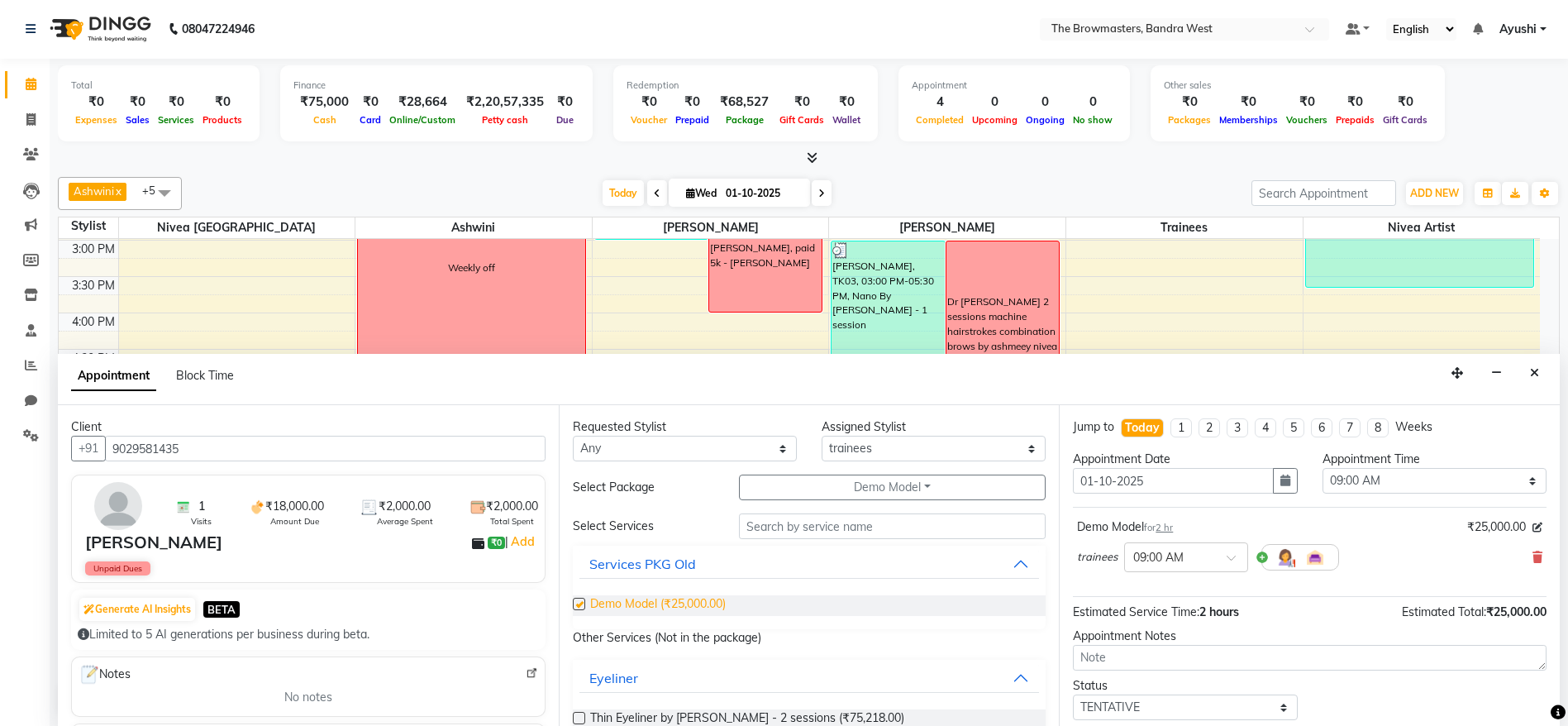
checkbox input "false"
click at [1280, 480] on icon "button" at bounding box center [1285, 480] width 10 height 12
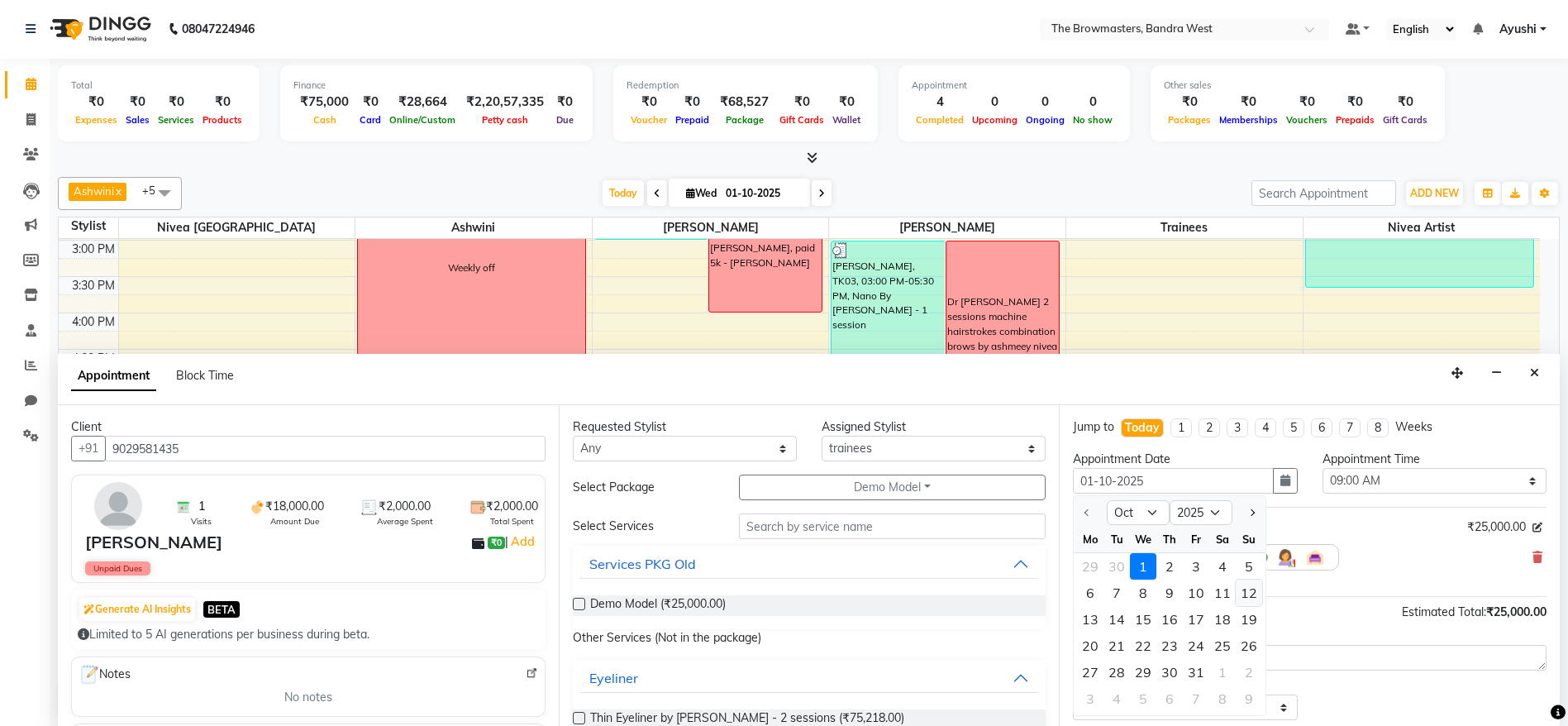
click at [1254, 595] on div "12" at bounding box center [1248, 592] width 26 height 26
type input "12-10-2025"
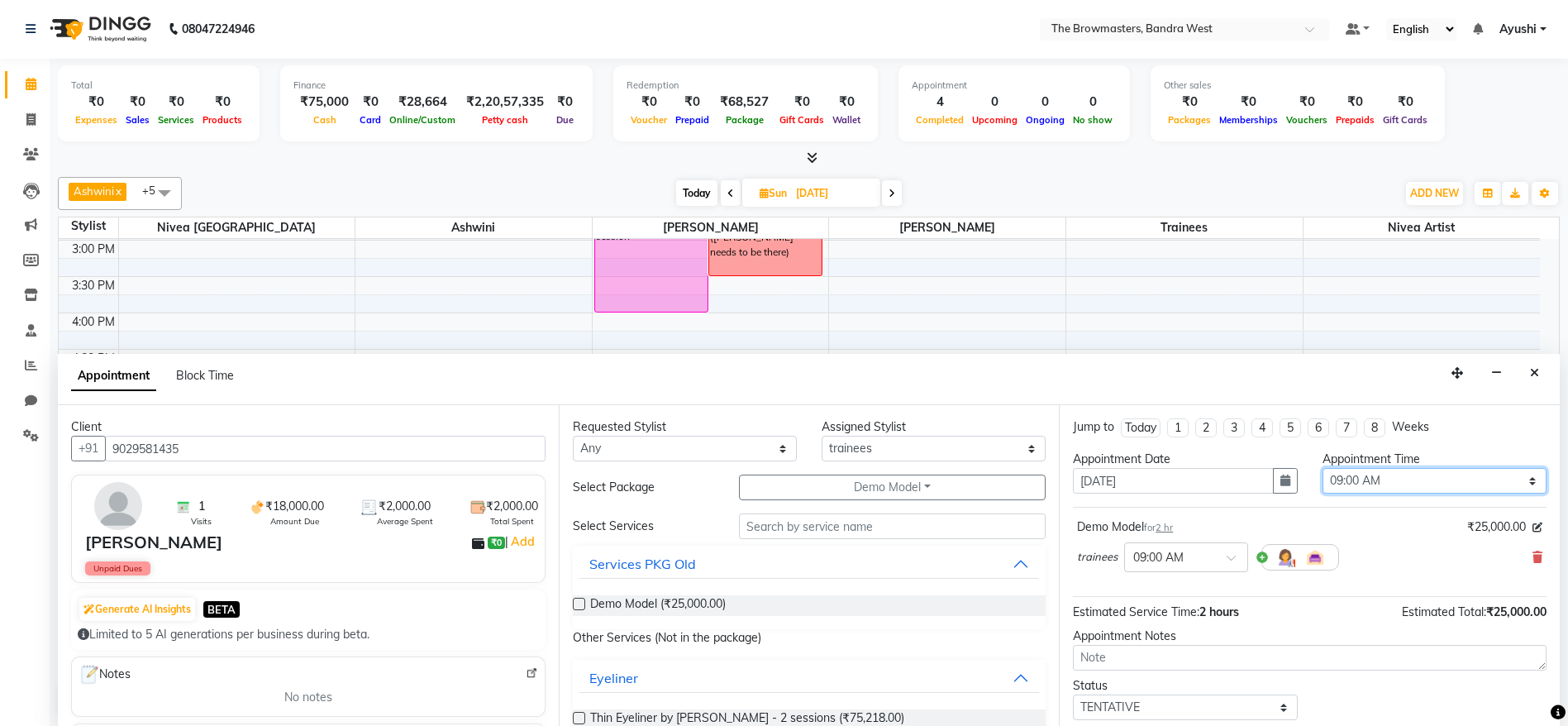
click at [1467, 479] on select "Select 09:00 AM 09:15 AM 09:30 AM 09:45 AM 10:00 AM 10:15 AM 10:30 AM 10:45 AM …" at bounding box center [1435, 480] width 224 height 26
select select "1140"
click at [1322, 468] on select "Select 09:00 AM 09:15 AM 09:30 AM 09:45 AM 10:00 AM 10:15 AM 10:30 AM 10:45 AM …" at bounding box center [1435, 480] width 224 height 26
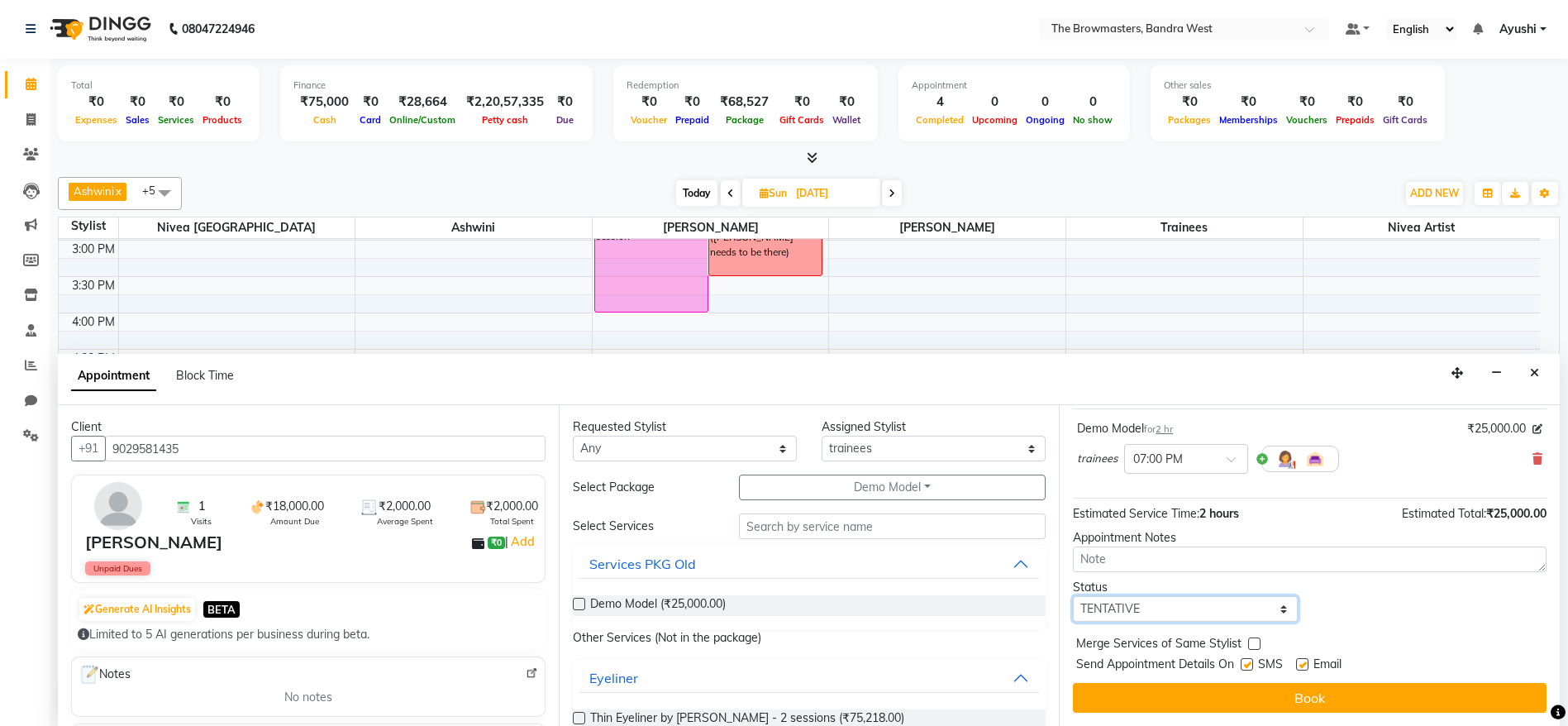
click at [1184, 616] on select "Select TENTATIVE CONFIRM UPCOMING" at bounding box center [1185, 608] width 224 height 26
select select "confirm booking"
click at [1073, 595] on select "Select TENTATIVE CONFIRM UPCOMING" at bounding box center [1185, 608] width 224 height 26
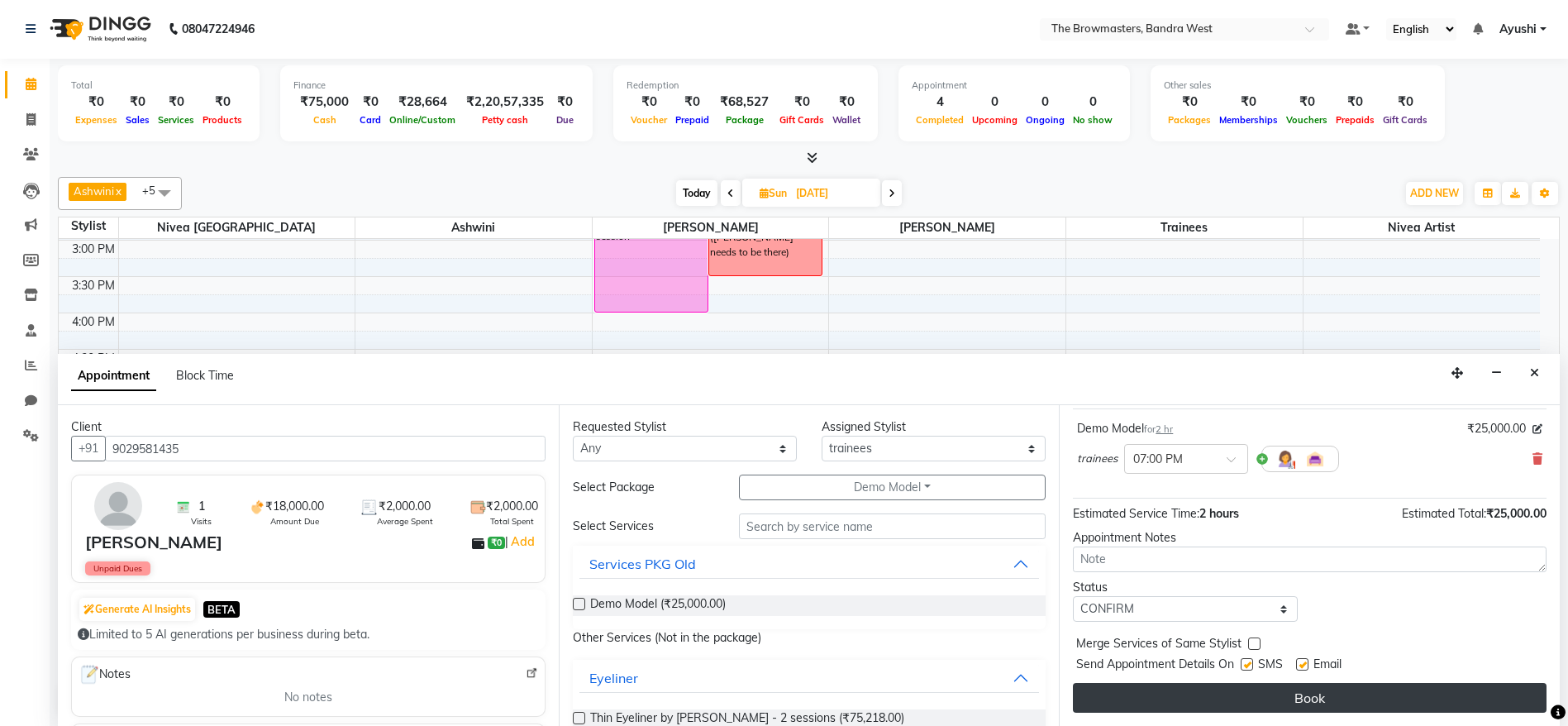
click at [1256, 697] on button "Book" at bounding box center [1310, 697] width 474 height 30
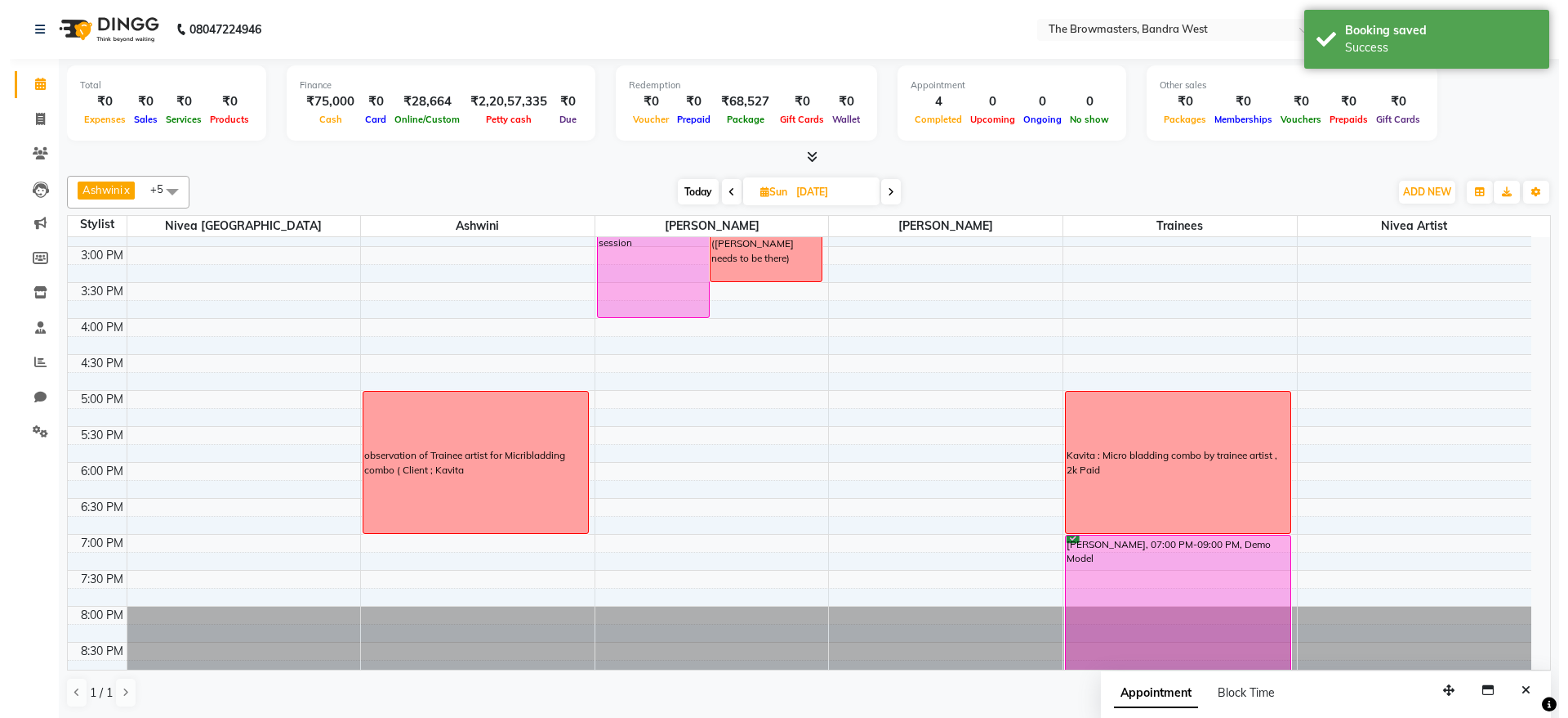
scroll to position [497, 0]
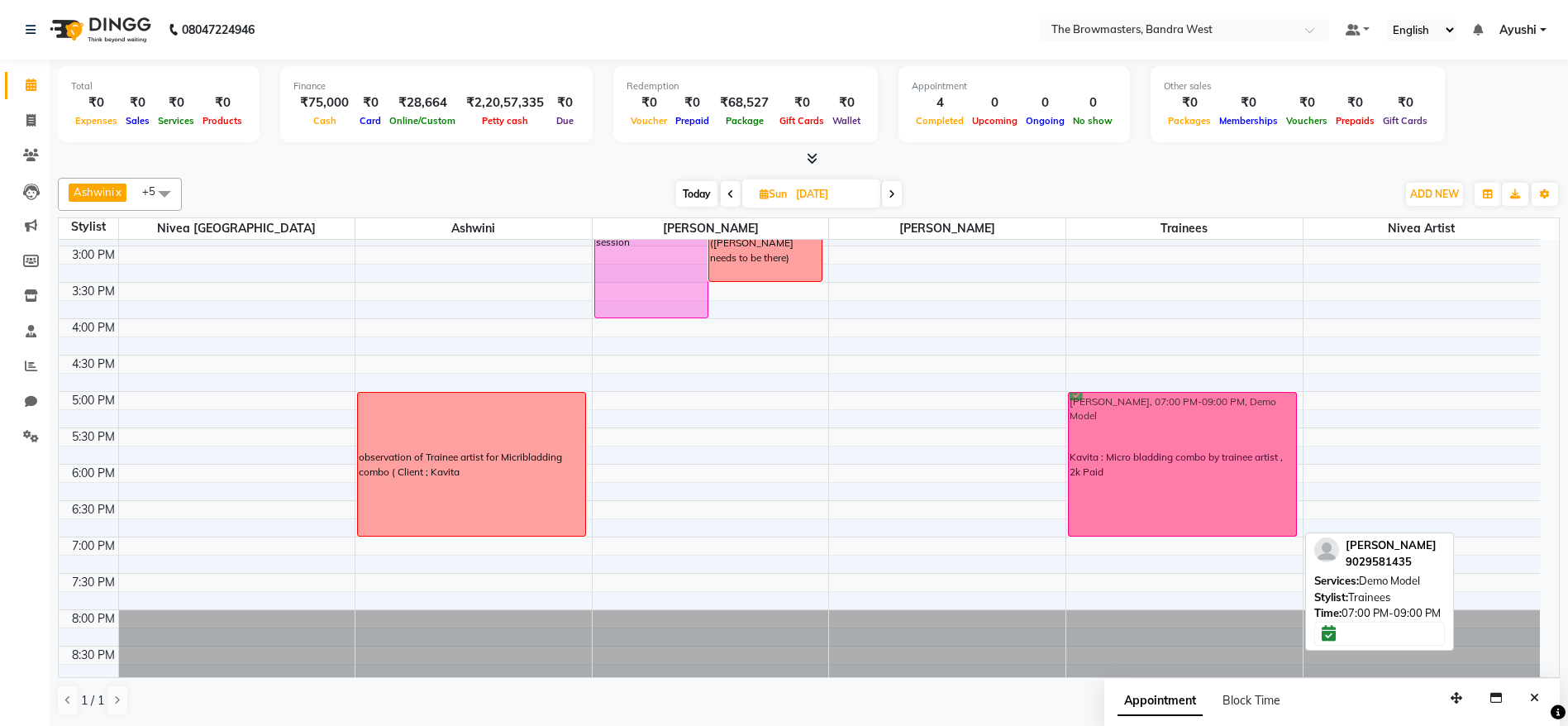
drag, startPoint x: 1163, startPoint y: 576, endPoint x: 1140, endPoint y: 433, distance: 144.8
click at [1140, 433] on div "Kavita : Micro bladding combo by trainee artist , 2k Paid kavita Vanmali, 07:00…" at bounding box center [1184, 209] width 236 height 944
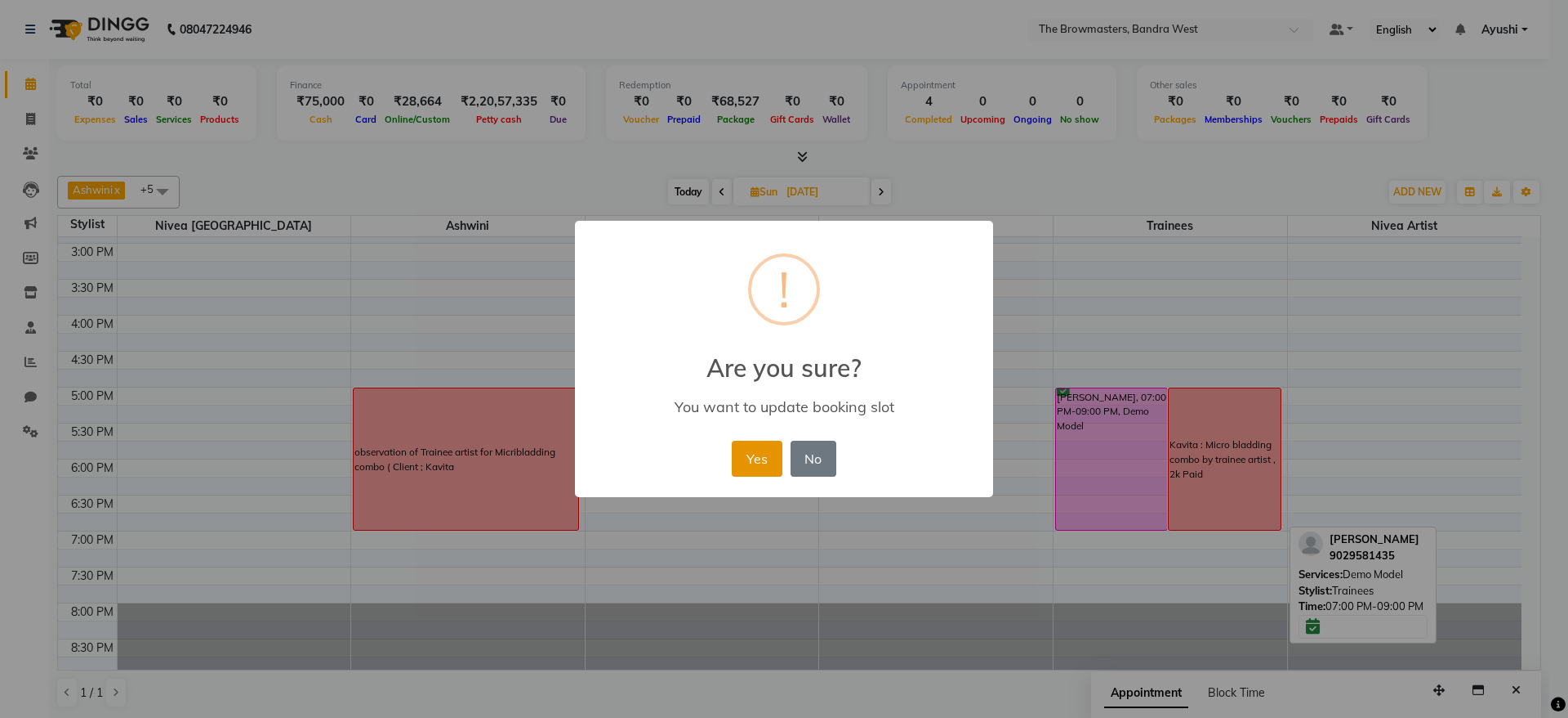
click at [732, 446] on button "Yes" at bounding box center [757, 459] width 50 height 36
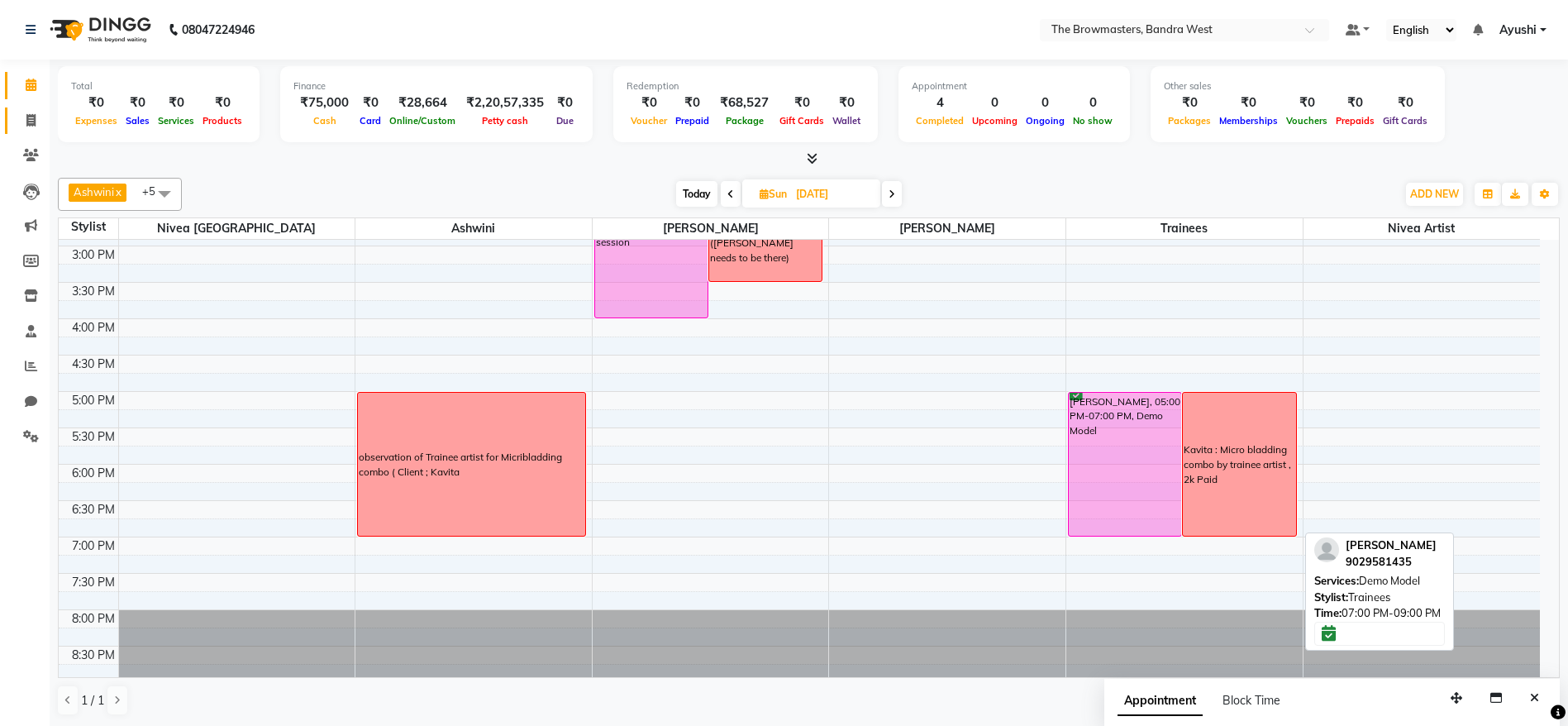
click at [15, 125] on link "Invoice" at bounding box center [24, 121] width 40 height 27
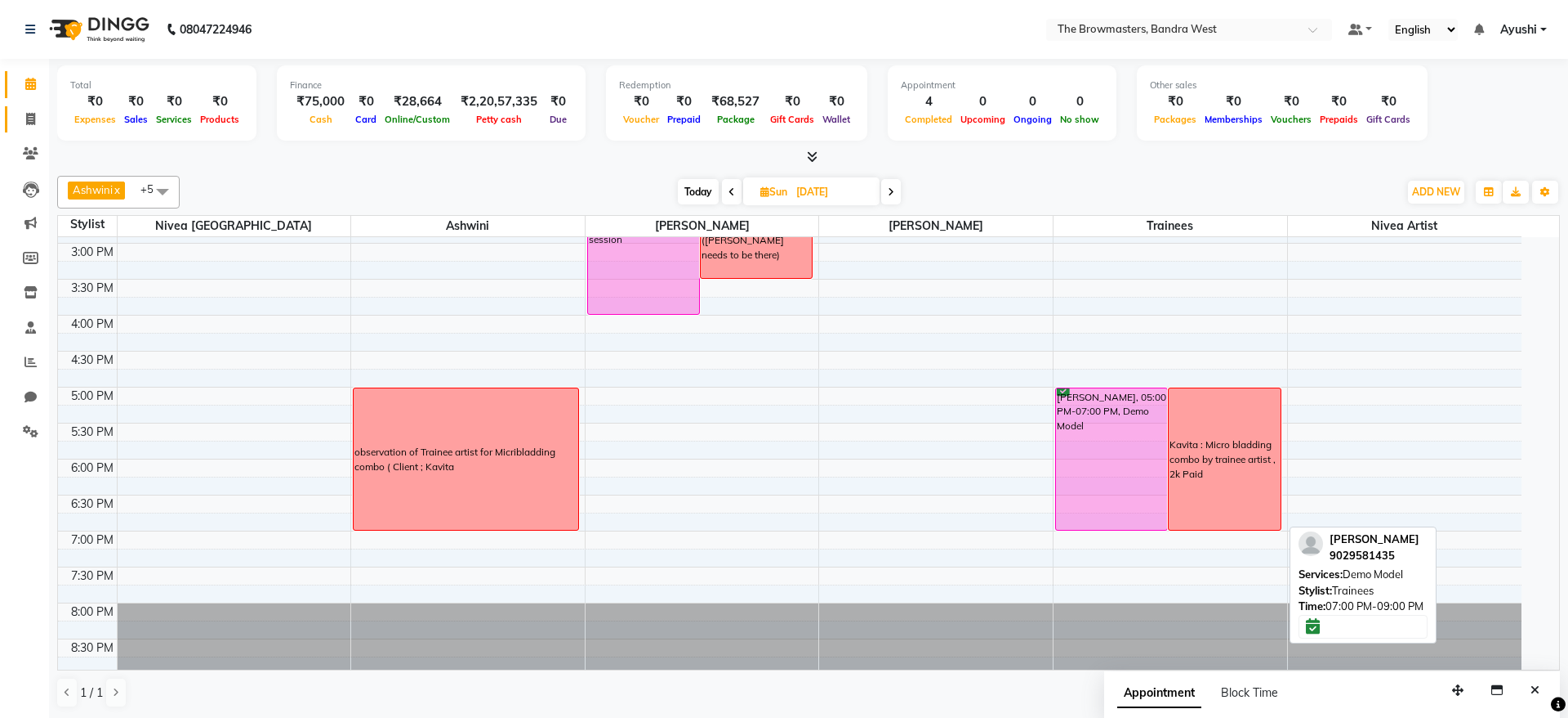
select select "6949"
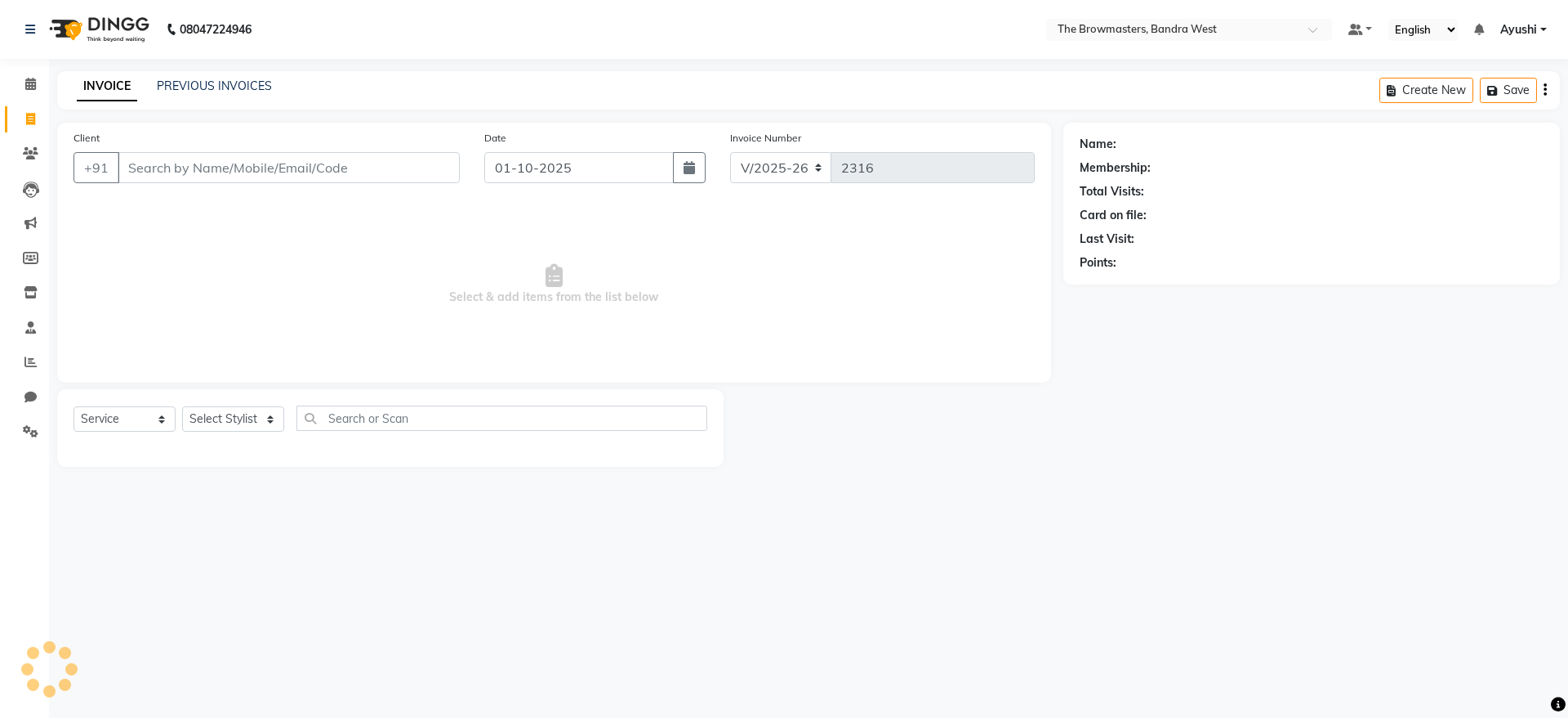
select select "package"
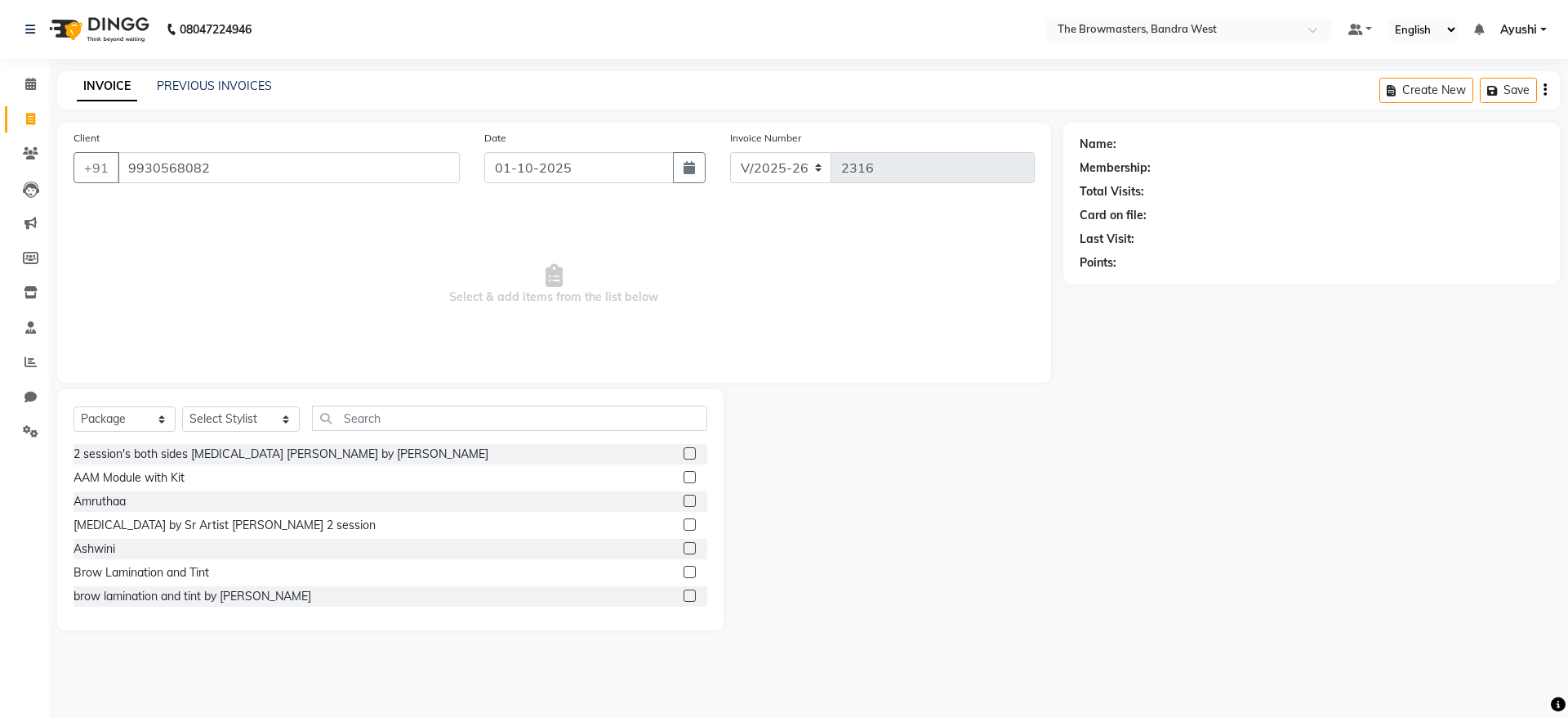
type input "9930568082"
click at [110, 437] on div "Select Service Product Membership Package Voucher Prepaid Gift Card Select Styl…" at bounding box center [390, 424] width 634 height 38
click at [246, 420] on select "Select Stylist Ashmeey Singghai Ashwini Ayushi DINGG SUPPORT jojo Jyoti Kajal K…" at bounding box center [241, 419] width 118 height 26
click at [239, 413] on select "Select Stylist Ashmeey Singghai Ashwini Ayushi DINGG SUPPORT jojo Jyoti Kajal K…" at bounding box center [241, 419] width 118 height 26
select select "64302"
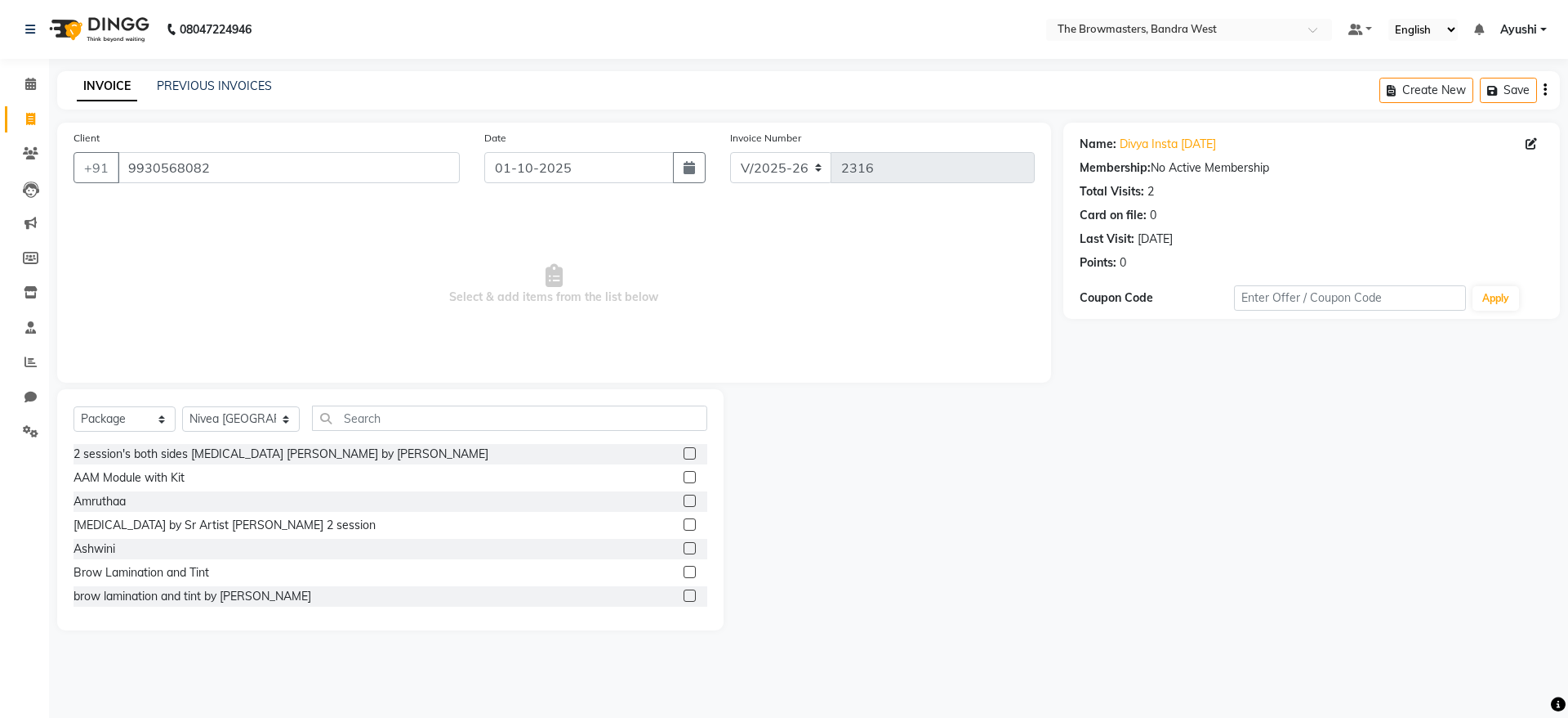
click at [417, 401] on div "Select Service Product Membership Package Voucher Prepaid Gift Card Select Styl…" at bounding box center [391, 510] width 667 height 241
click at [446, 418] on input "text" at bounding box center [510, 418] width 396 height 26
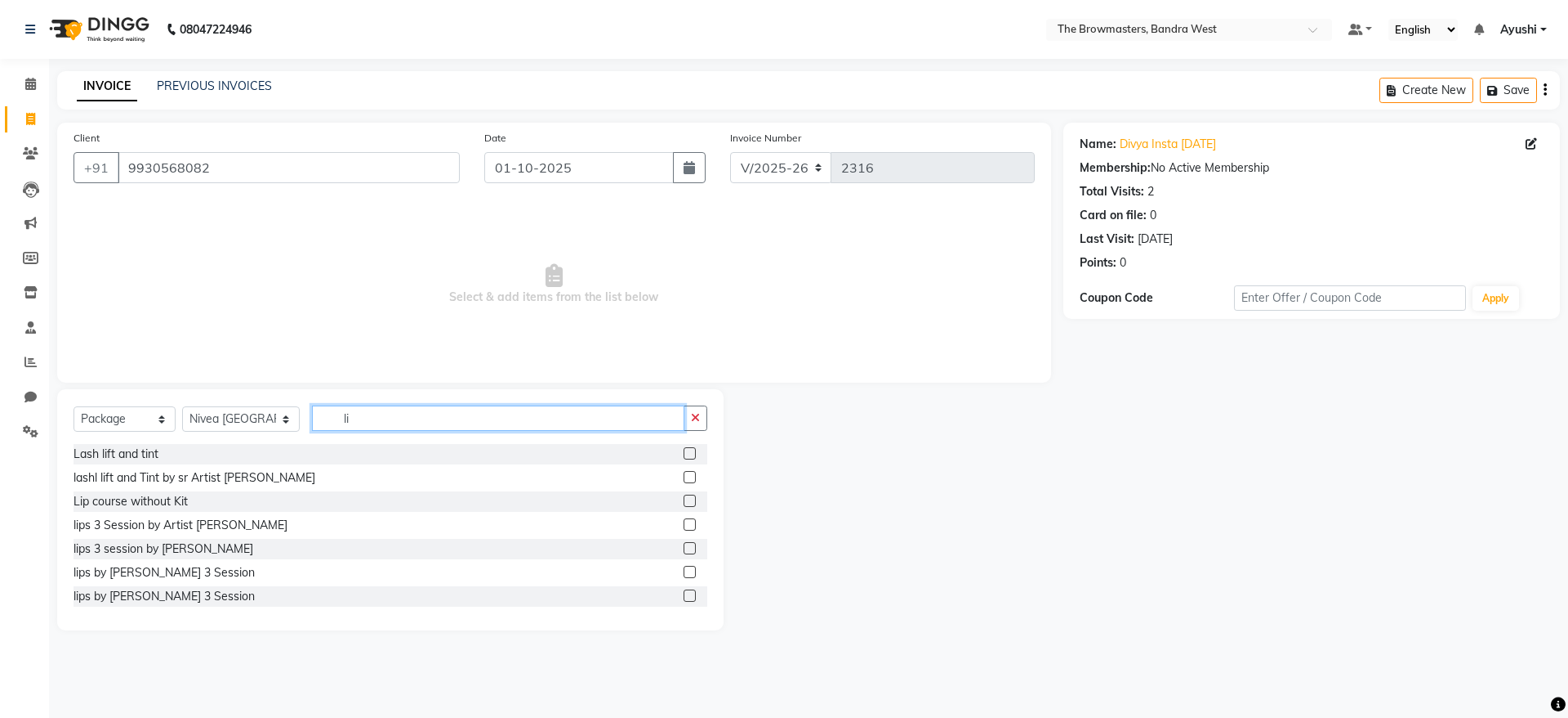
type input "l"
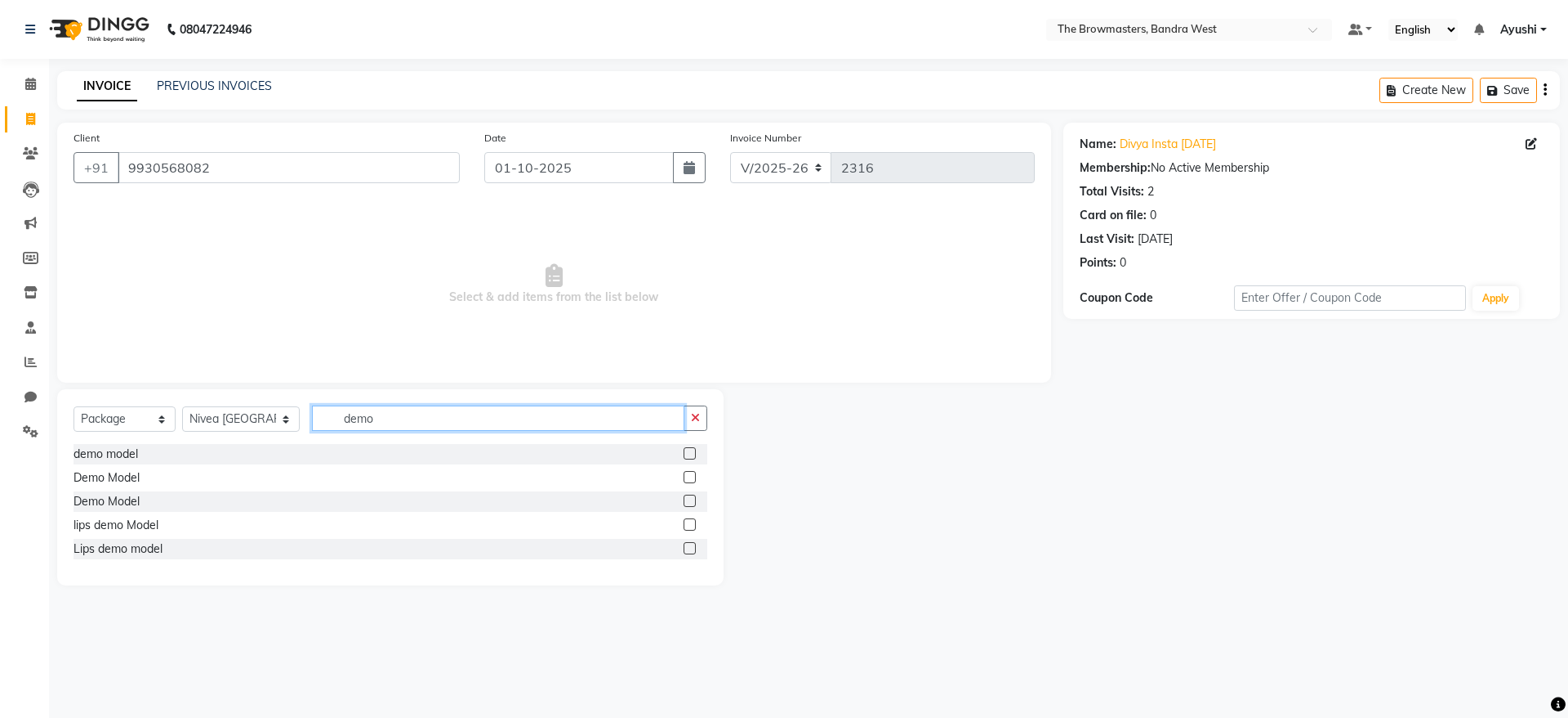
type input "demo"
click at [694, 477] on label at bounding box center [690, 476] width 12 height 12
click at [694, 477] on input "checkbox" at bounding box center [689, 477] width 11 height 11
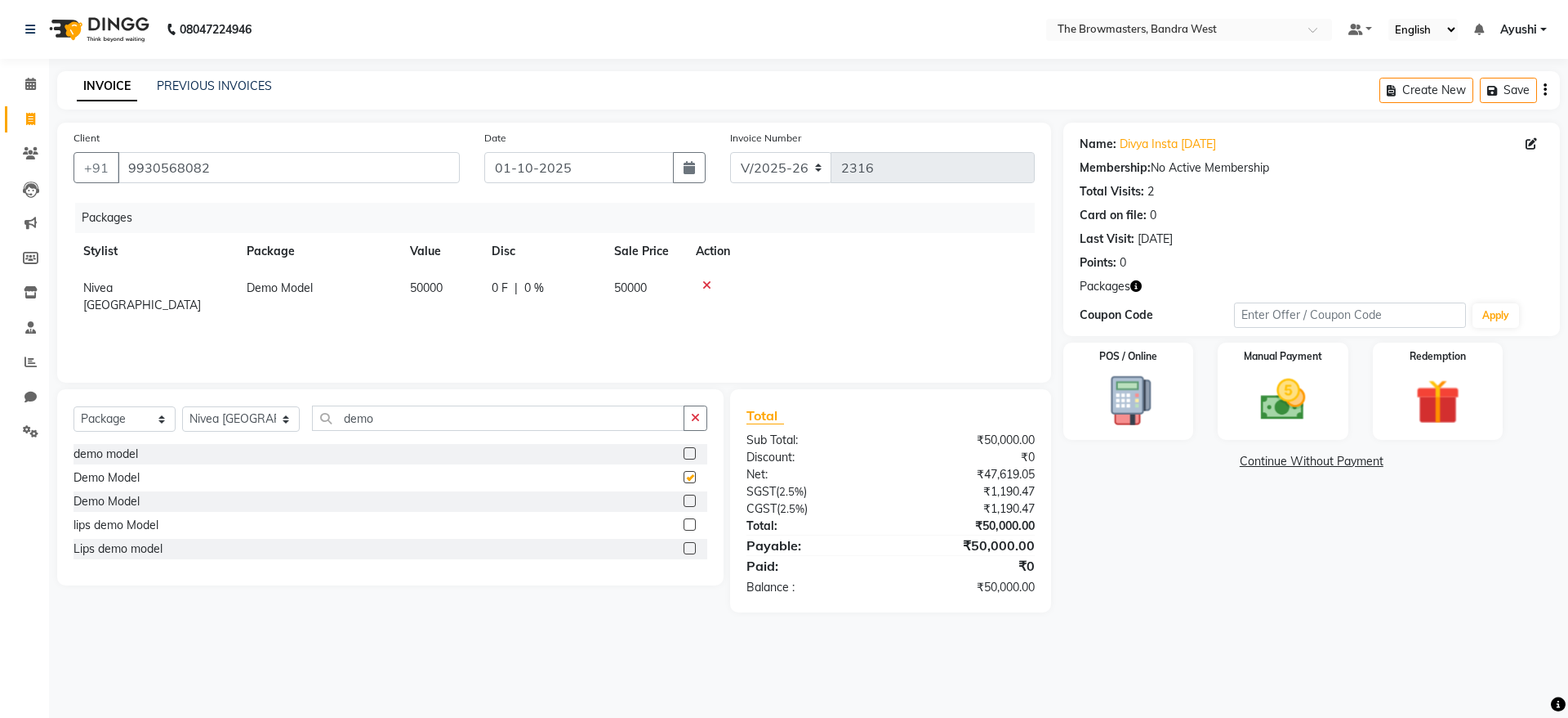
checkbox input "false"
click at [513, 294] on div "0 F | 0 %" at bounding box center [544, 288] width 103 height 17
select select "64302"
click at [563, 289] on input "0" at bounding box center [551, 292] width 49 height 26
type input "35000"
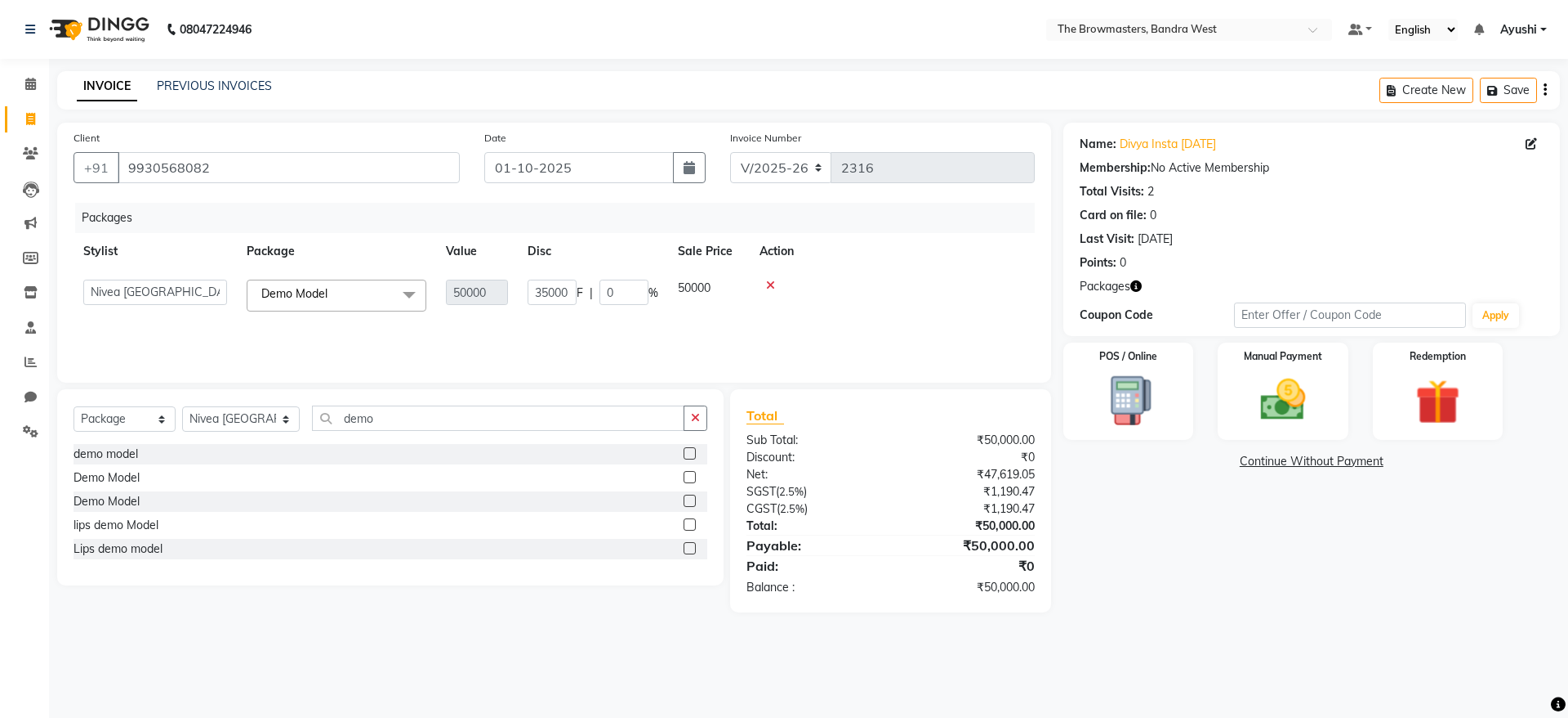
click at [625, 328] on div "Packages Stylist Package Value Disc Sale Price Action Ashmeey Singghai Ashwini …" at bounding box center [554, 284] width 961 height 163
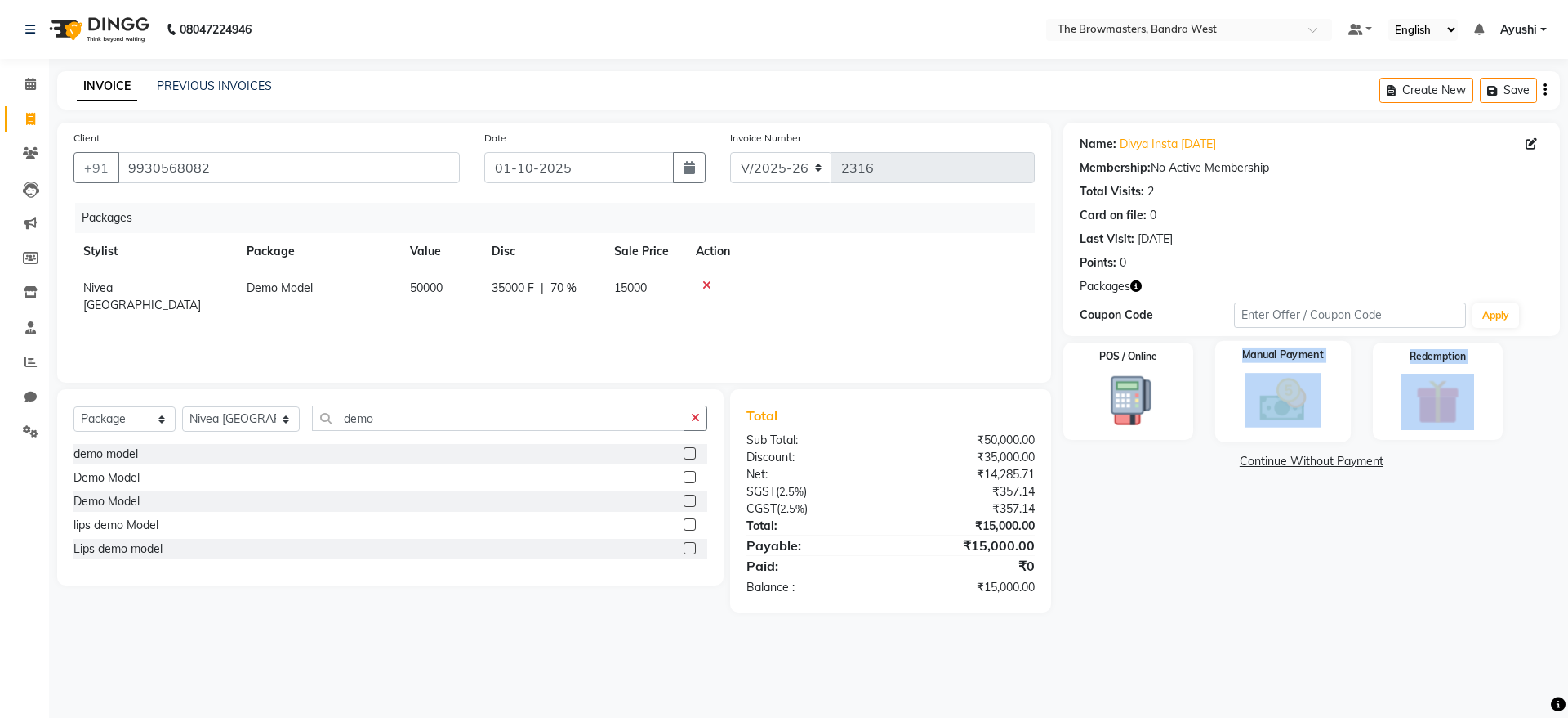
drag, startPoint x: 1316, startPoint y: 450, endPoint x: 1272, endPoint y: 393, distance: 72.0
click at [1272, 393] on div "Name: Divya Insta 11june24 Membership: No Active Membership Total Visits: 2 Car…" at bounding box center [1318, 367] width 509 height 490
click at [1324, 408] on div "Manual Payment" at bounding box center [1283, 390] width 136 height 100
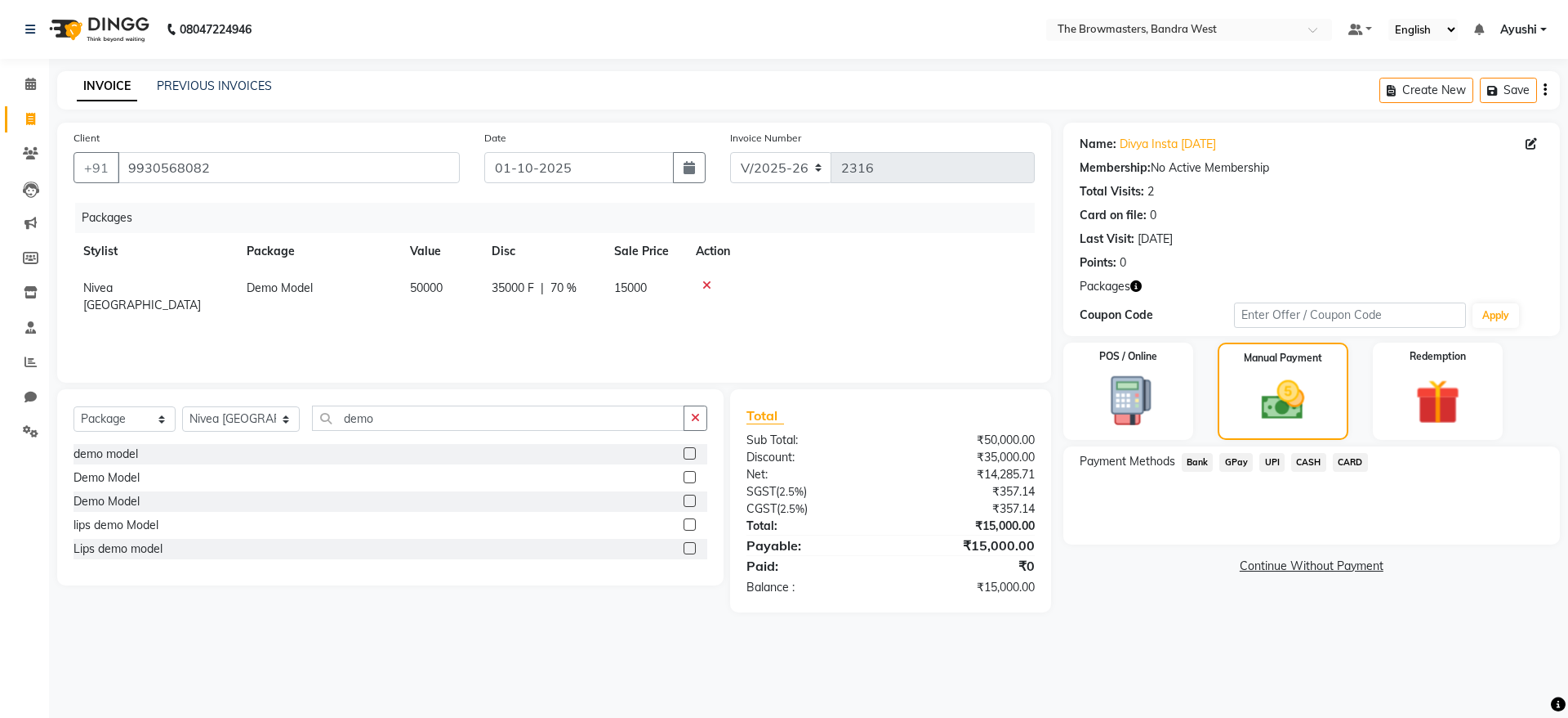
click at [1277, 459] on span "UPI" at bounding box center [1272, 463] width 26 height 19
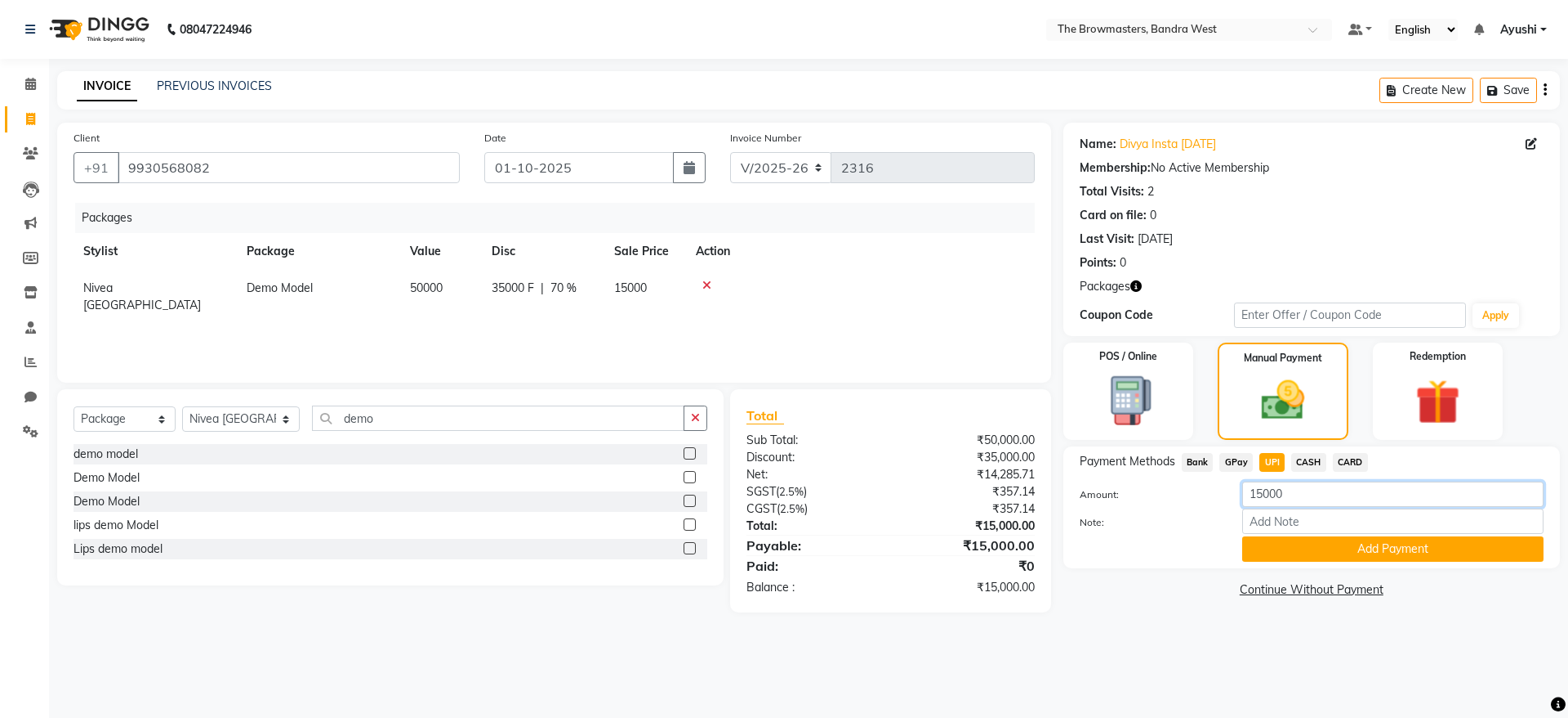
drag, startPoint x: 1214, startPoint y: 520, endPoint x: 1182, endPoint y: 528, distance: 33.0
click at [1182, 528] on div "Payment Methods Bank GPay UPI CASH CARD Amount: 15000 Note: Add Payment" at bounding box center [1312, 508] width 464 height 109
type input "2000"
click at [1294, 553] on button "Add Payment" at bounding box center [1392, 549] width 301 height 26
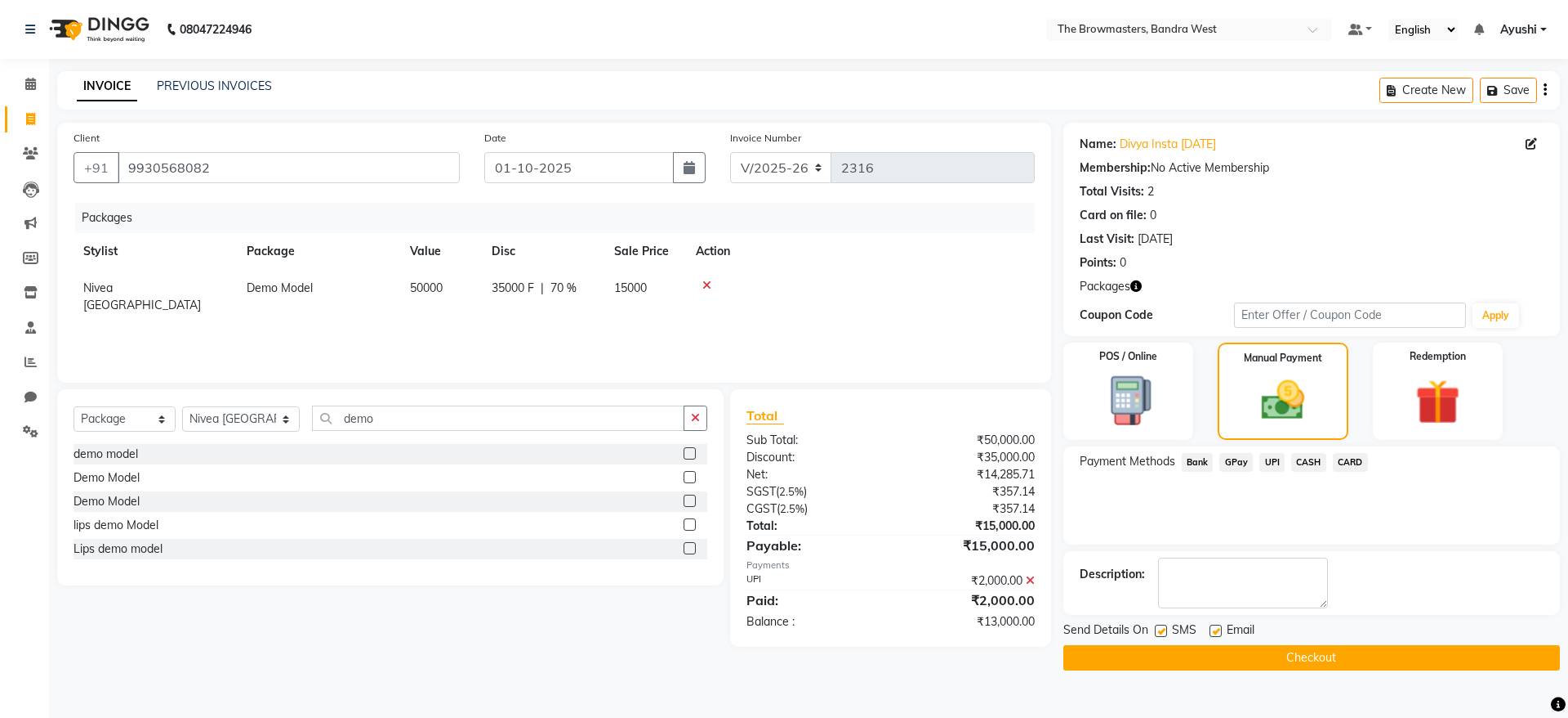
click at [1161, 633] on label at bounding box center [1161, 630] width 12 height 12
click at [1161, 633] on input "checkbox" at bounding box center [1160, 631] width 11 height 11
checkbox input "false"
click at [1216, 628] on label at bounding box center [1215, 630] width 12 height 12
click at [1216, 628] on input "checkbox" at bounding box center [1214, 631] width 11 height 11
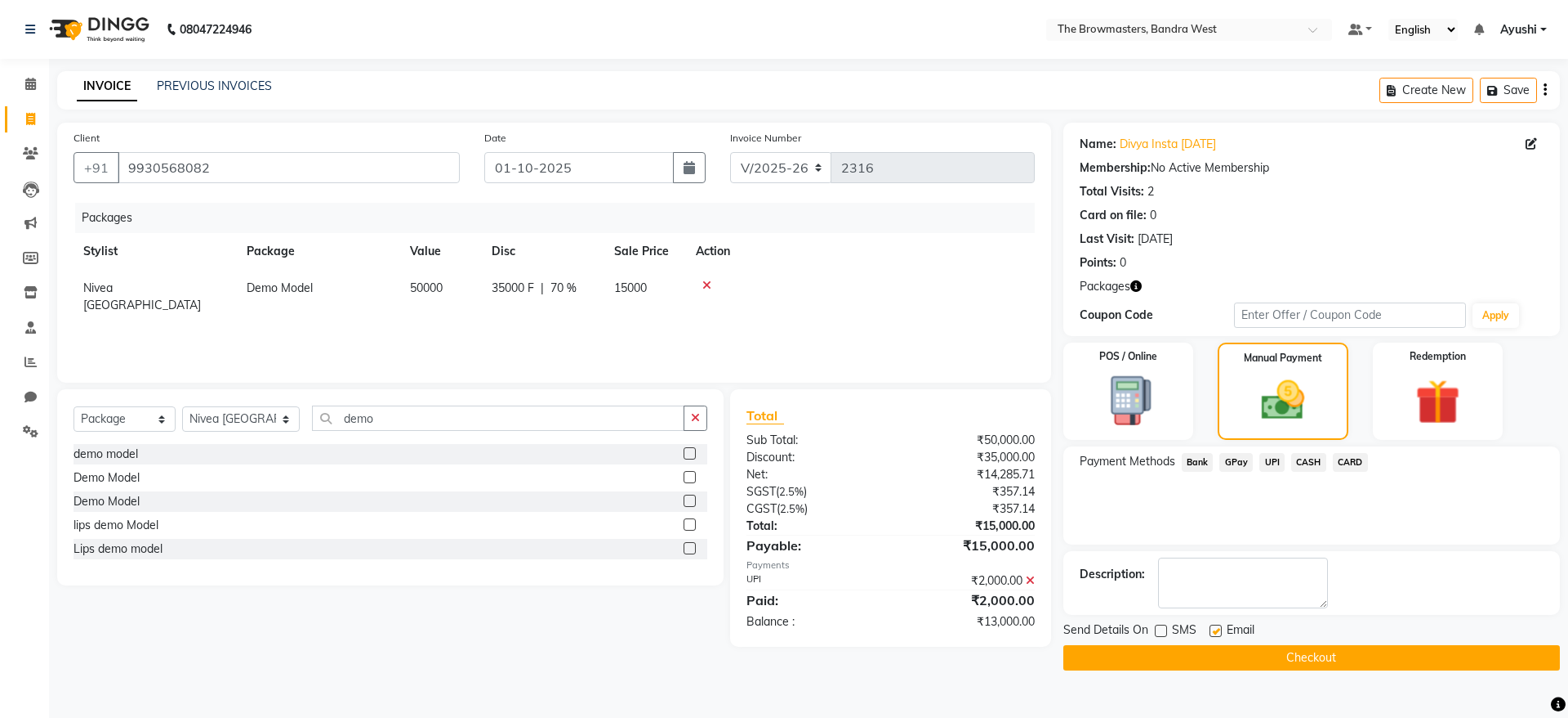
checkbox input "false"
click at [1232, 655] on button "Checkout" at bounding box center [1312, 657] width 497 height 26
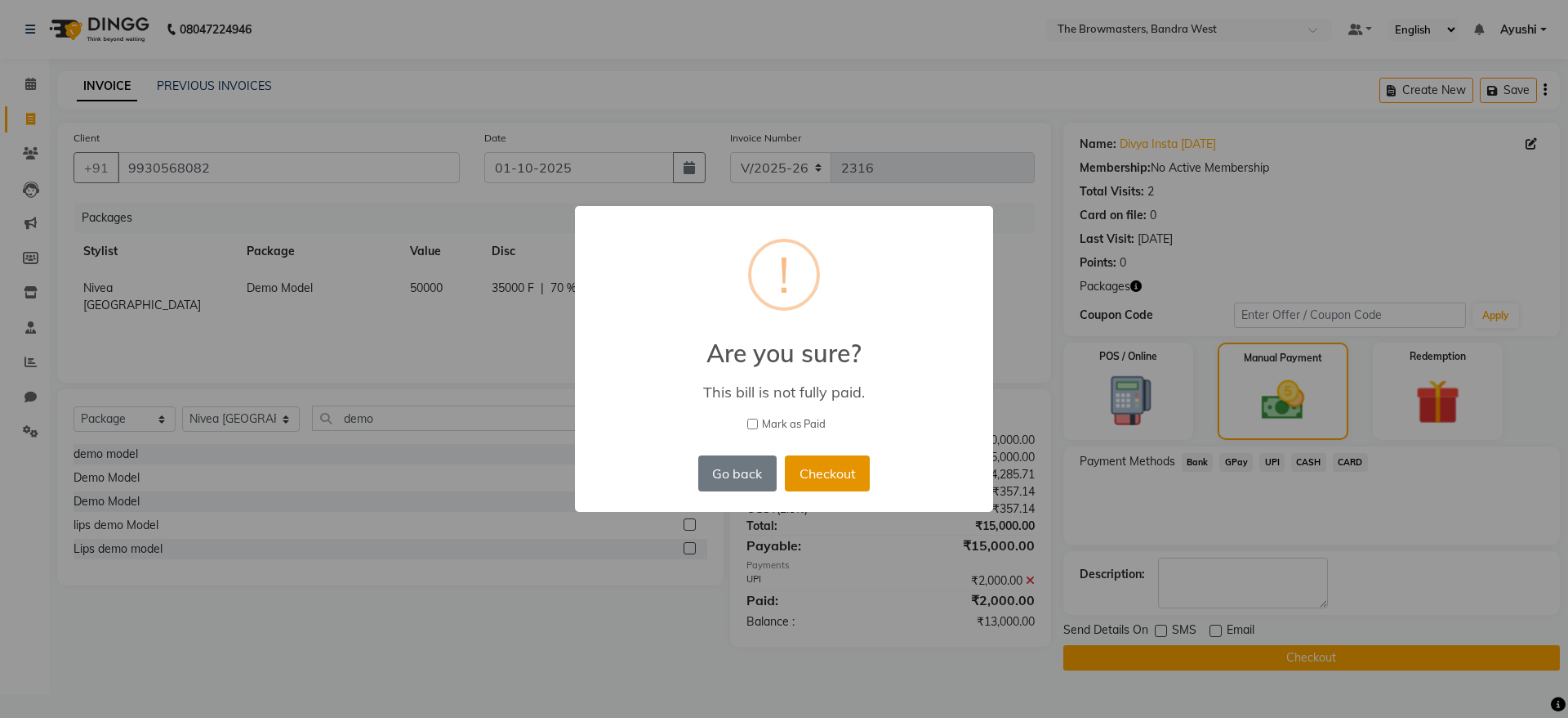
click at [822, 489] on button "Checkout" at bounding box center [827, 473] width 85 height 36
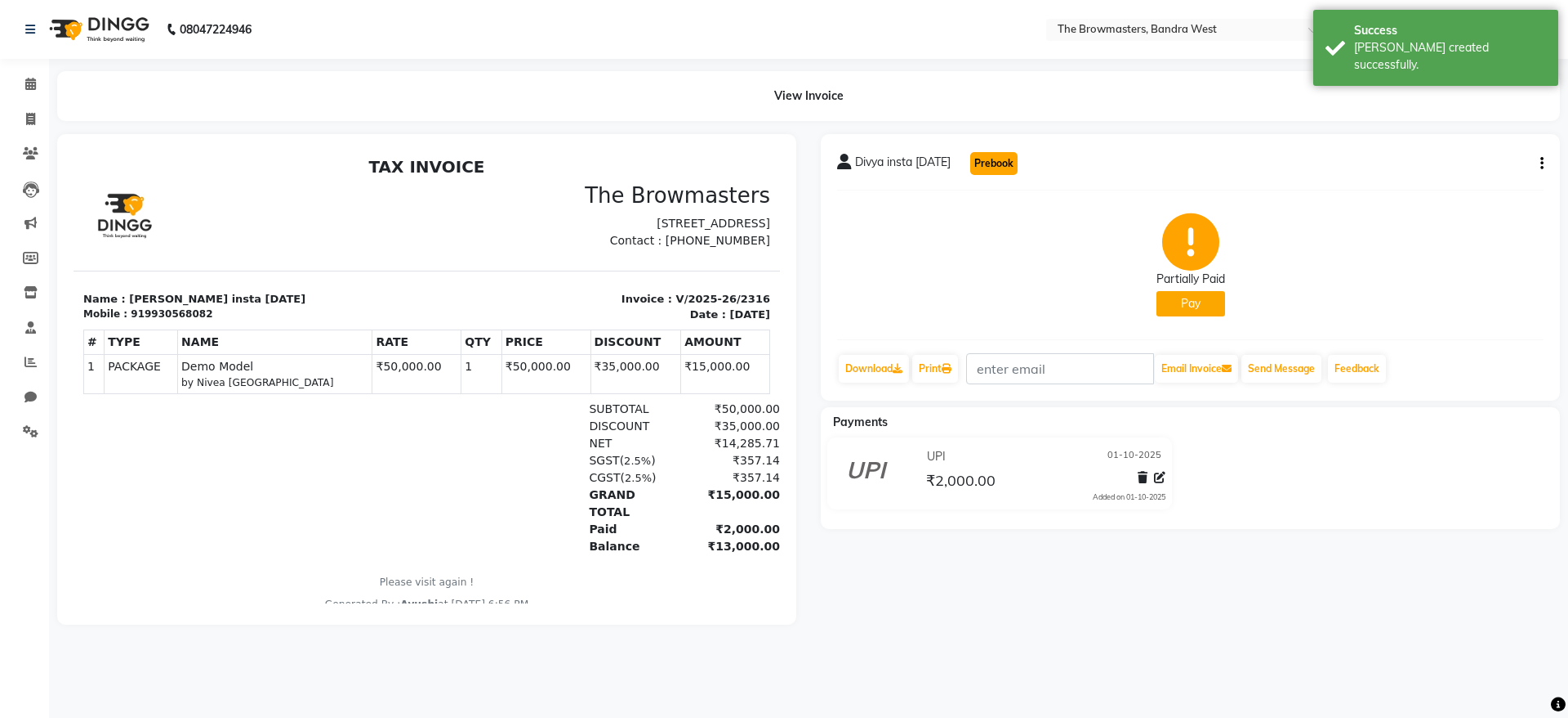
click at [1012, 160] on button "Prebook" at bounding box center [995, 163] width 48 height 23
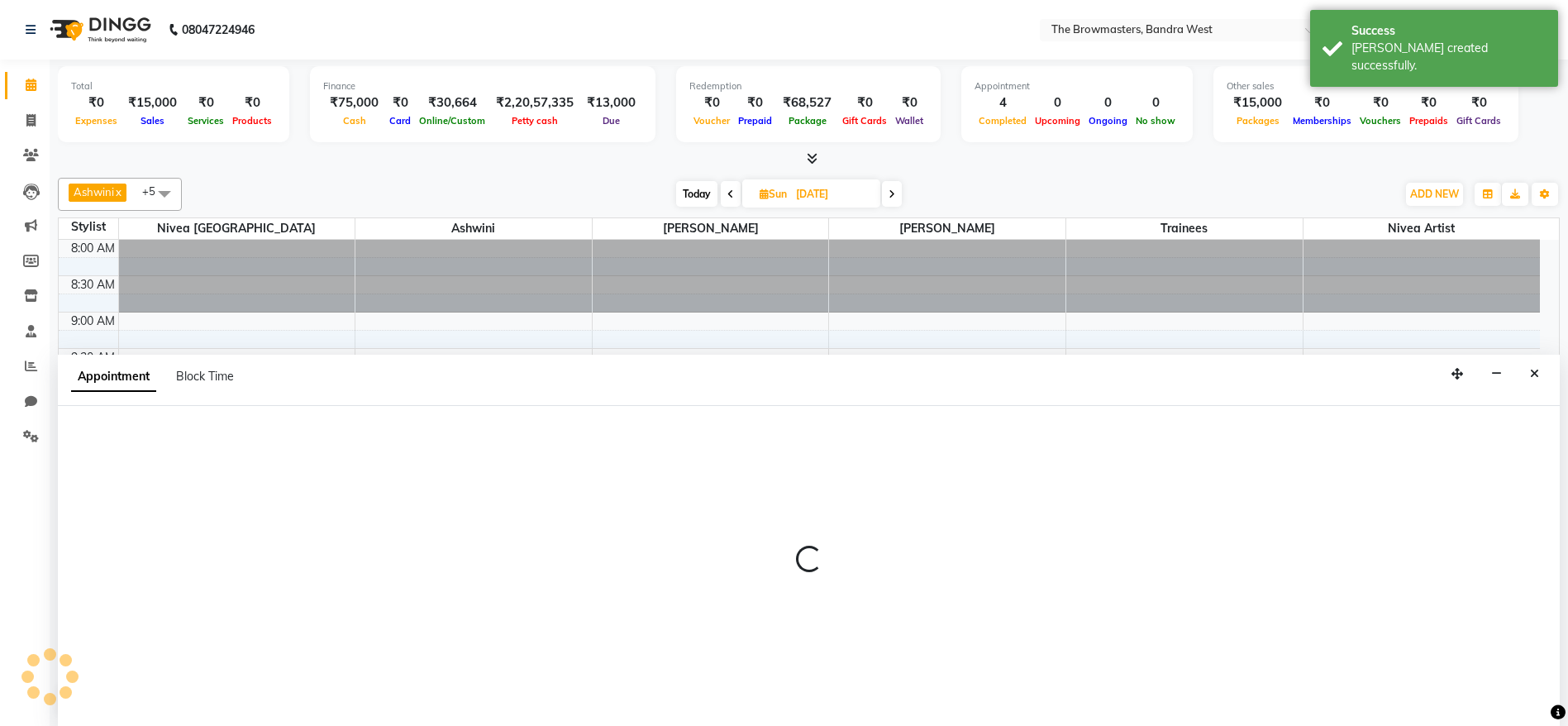
scroll to position [1, 0]
type input "01-10-2025"
select select "540"
select select "tentative"
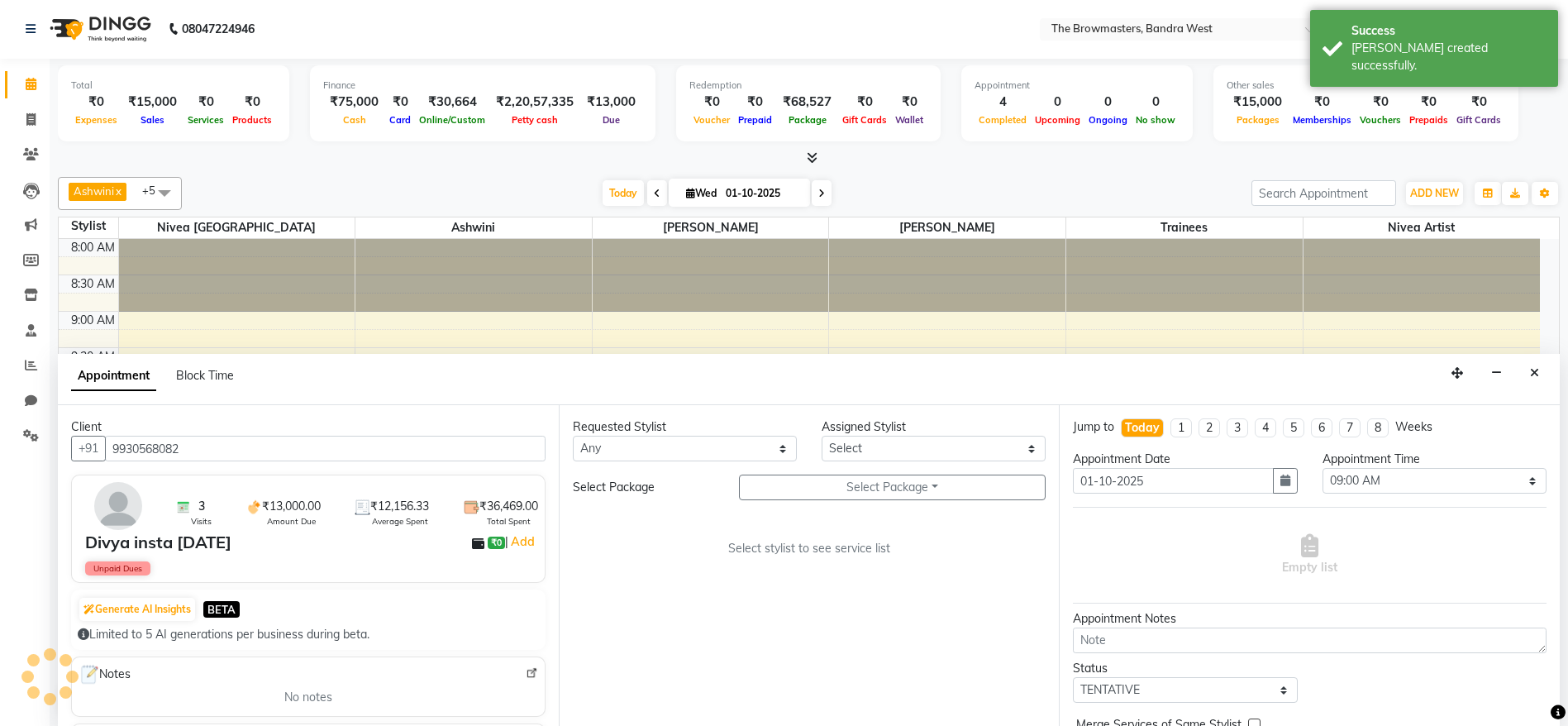
scroll to position [508, 0]
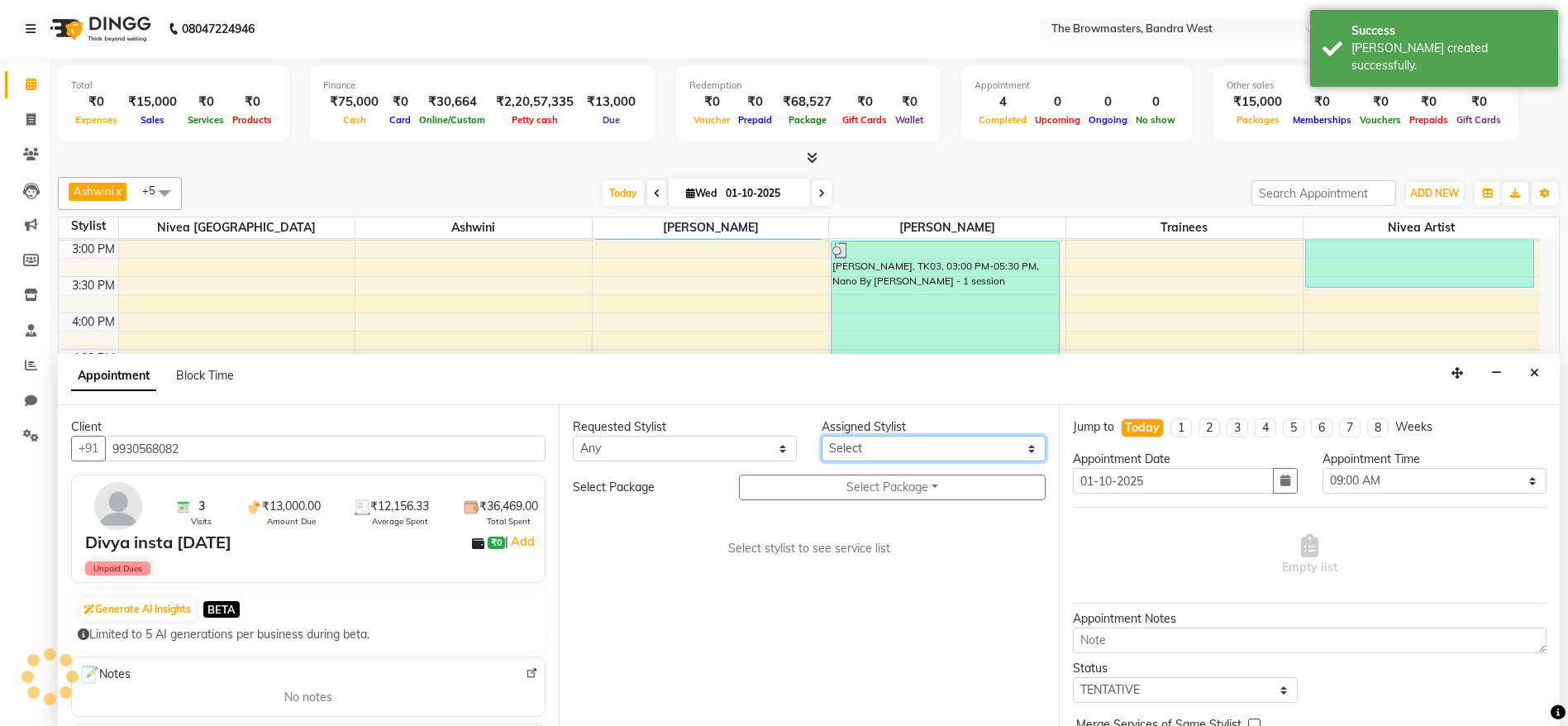
click at [919, 456] on select "Select Ashmeey Singghai Ashwini [PERSON_NAME] Jyoti Kajal [PERSON_NAME] [PERSON…" at bounding box center [934, 449] width 224 height 26
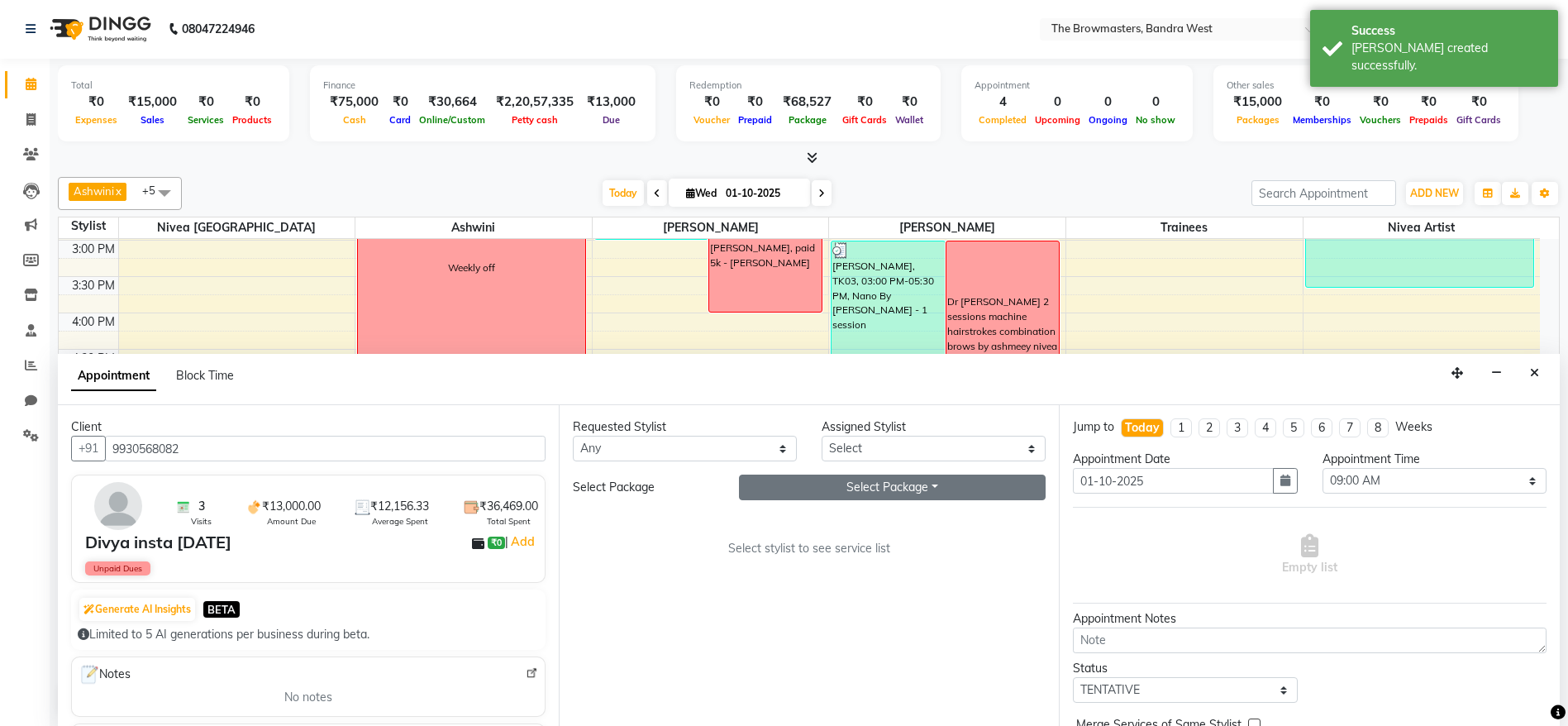
click at [912, 491] on button "Select Package Toggle Dropdown" at bounding box center [892, 487] width 307 height 26
click at [863, 451] on select "Select Ashmeey Singghai Ashwini [PERSON_NAME] Jyoti Kajal [PERSON_NAME] [PERSON…" at bounding box center [934, 449] width 224 height 26
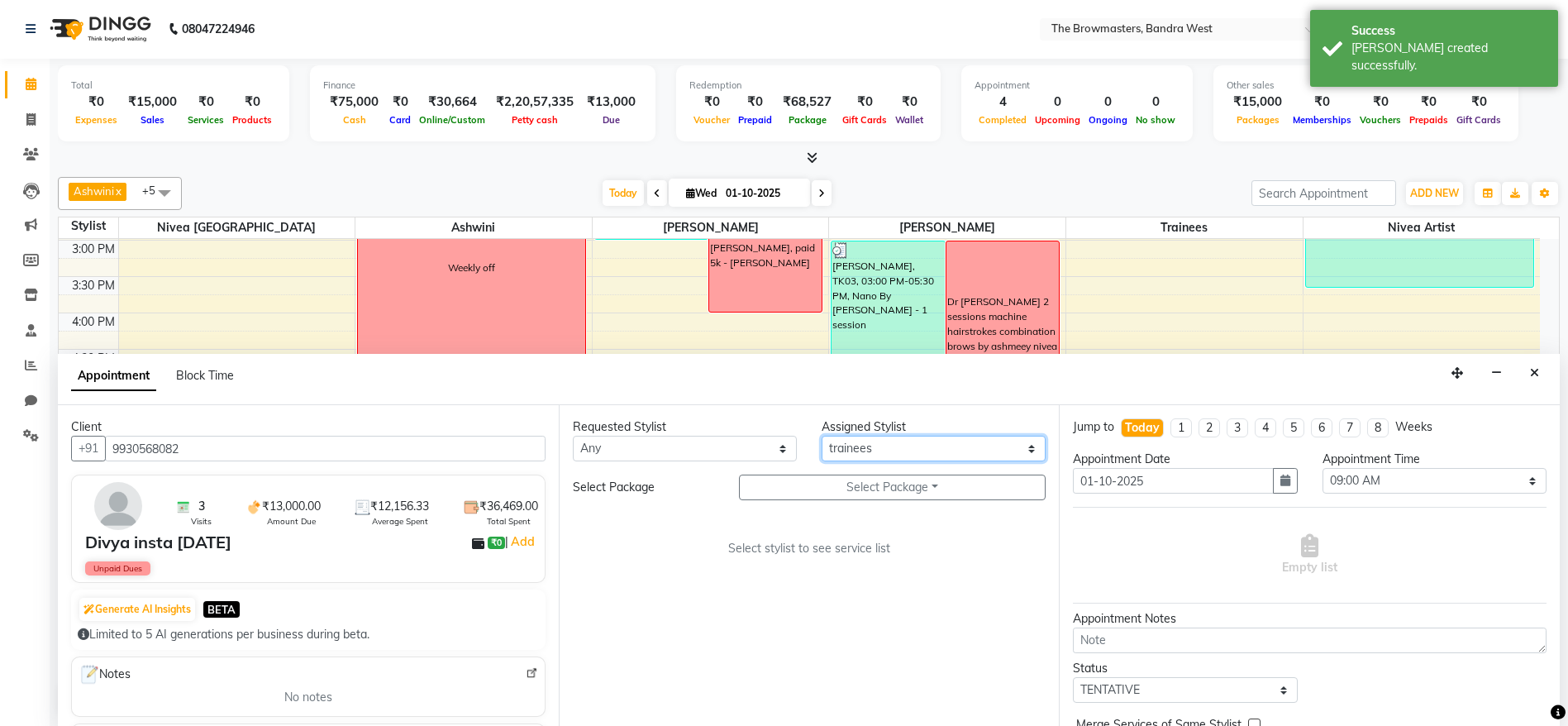
click at [822, 436] on select "Select Ashmeey Singghai Ashwini [PERSON_NAME] Jyoti Kajal [PERSON_NAME] [PERSON…" at bounding box center [934, 449] width 224 height 26
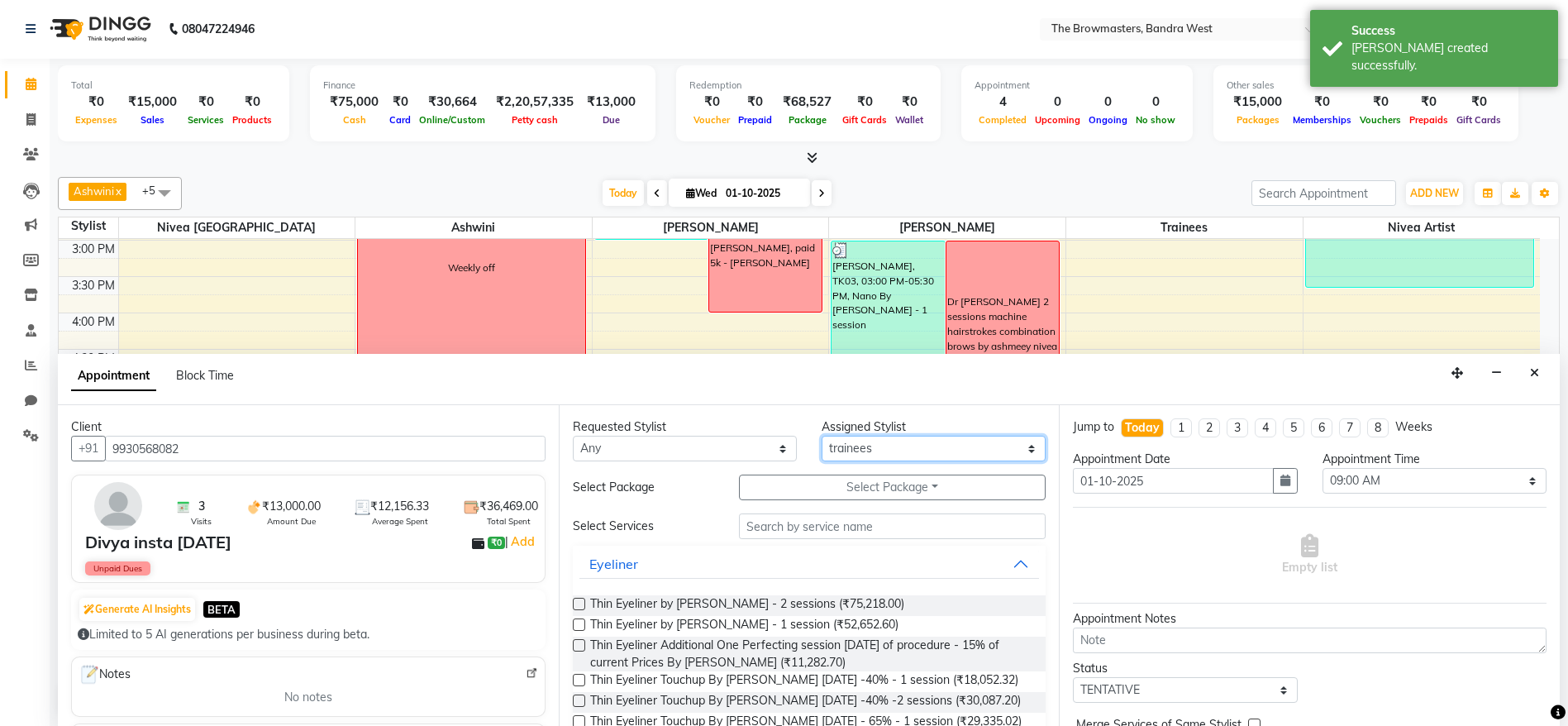
click at [842, 451] on select "Select Ashmeey Singghai Ashwini [PERSON_NAME] Jyoti Kajal [PERSON_NAME] [PERSON…" at bounding box center [934, 449] width 224 height 26
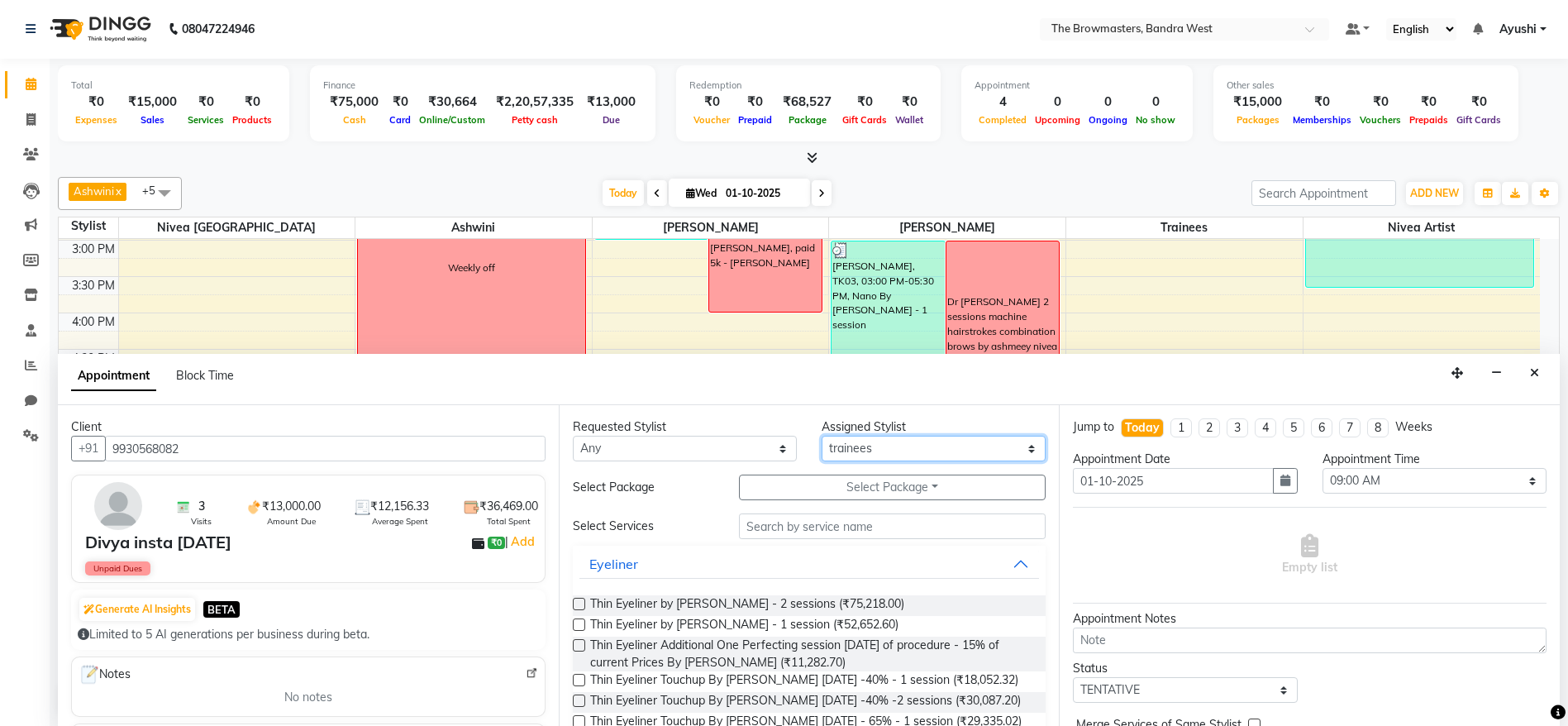
select select "88429"
click at [822, 436] on select "Select Ashmeey Singghai Ashwini [PERSON_NAME] Jyoti Kajal [PERSON_NAME] [PERSON…" at bounding box center [934, 449] width 224 height 26
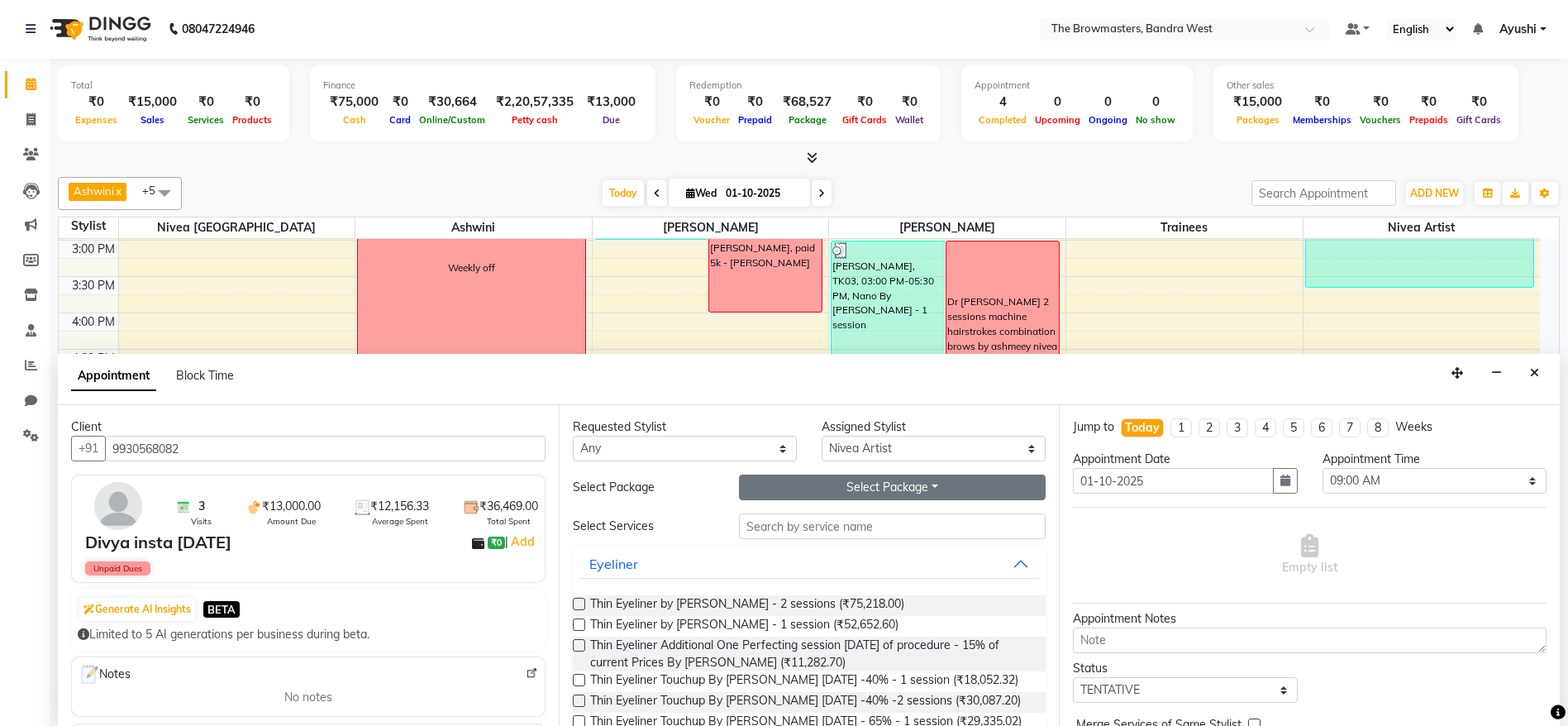
click at [843, 491] on button "Select Package Toggle Dropdown" at bounding box center [892, 487] width 307 height 26
click at [803, 521] on li "Demo Model" at bounding box center [804, 521] width 131 height 24
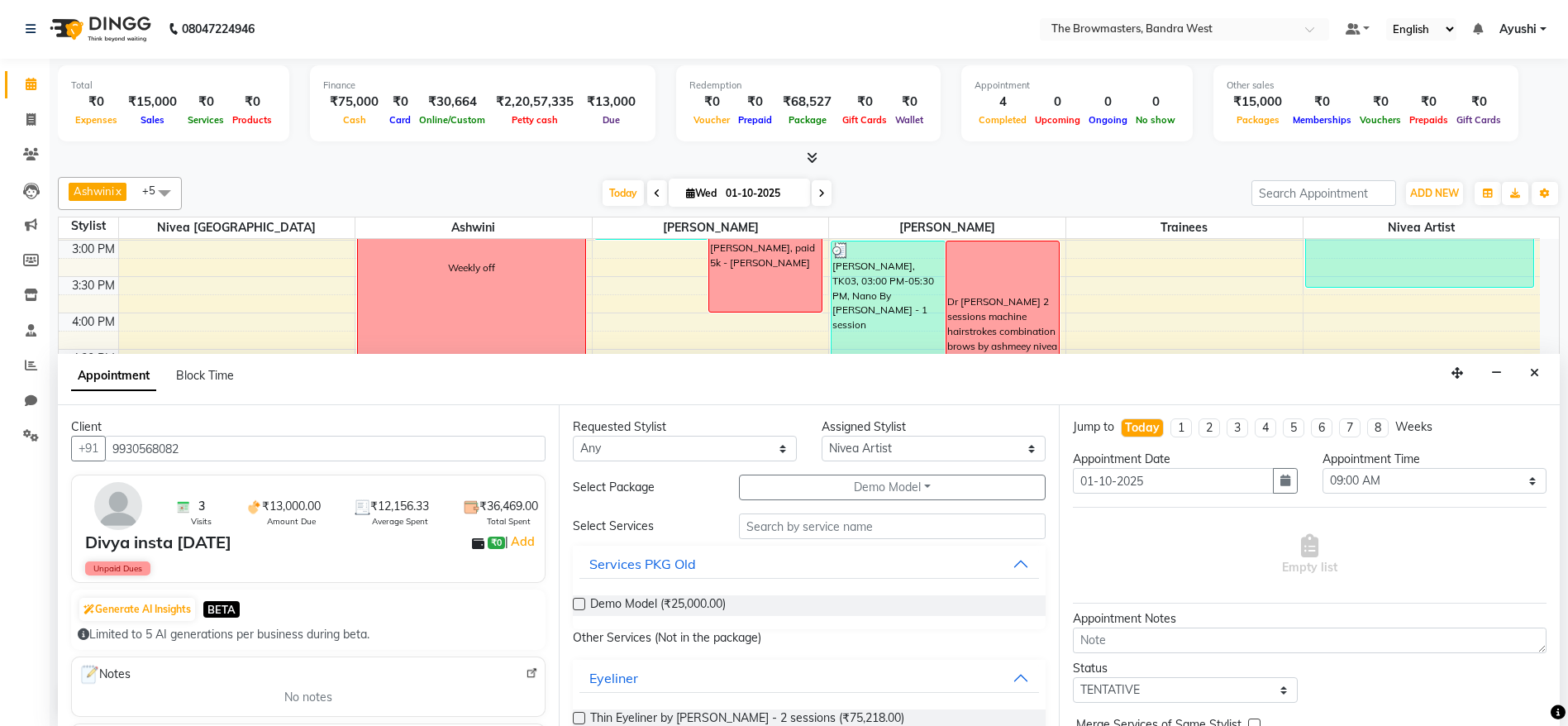
click at [752, 601] on div "Demo Model (₹25,000.00)" at bounding box center [809, 604] width 474 height 20
click at [646, 606] on span "Demo Model (₹25,000.00)" at bounding box center [657, 604] width 135 height 20
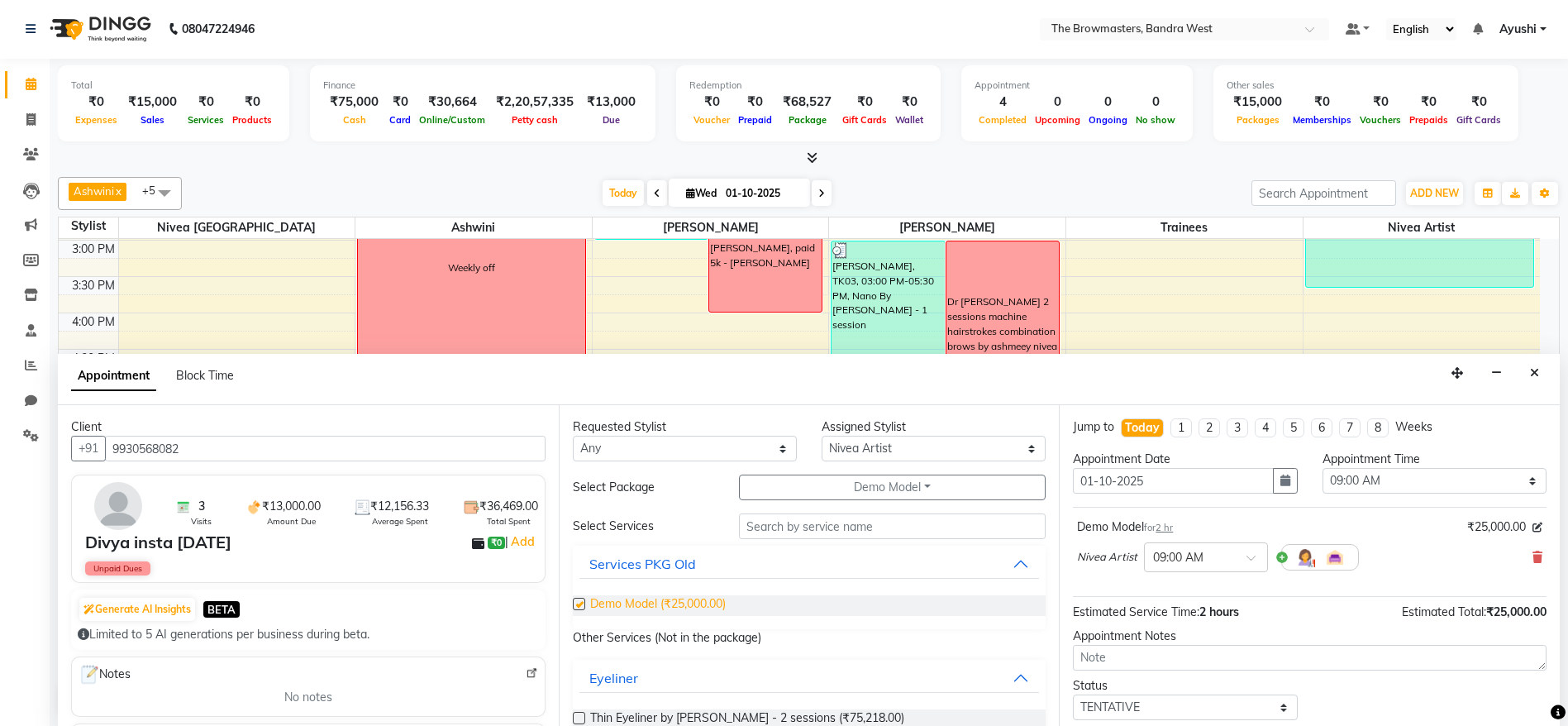
checkbox input "false"
click at [1280, 476] on icon "button" at bounding box center [1285, 480] width 10 height 12
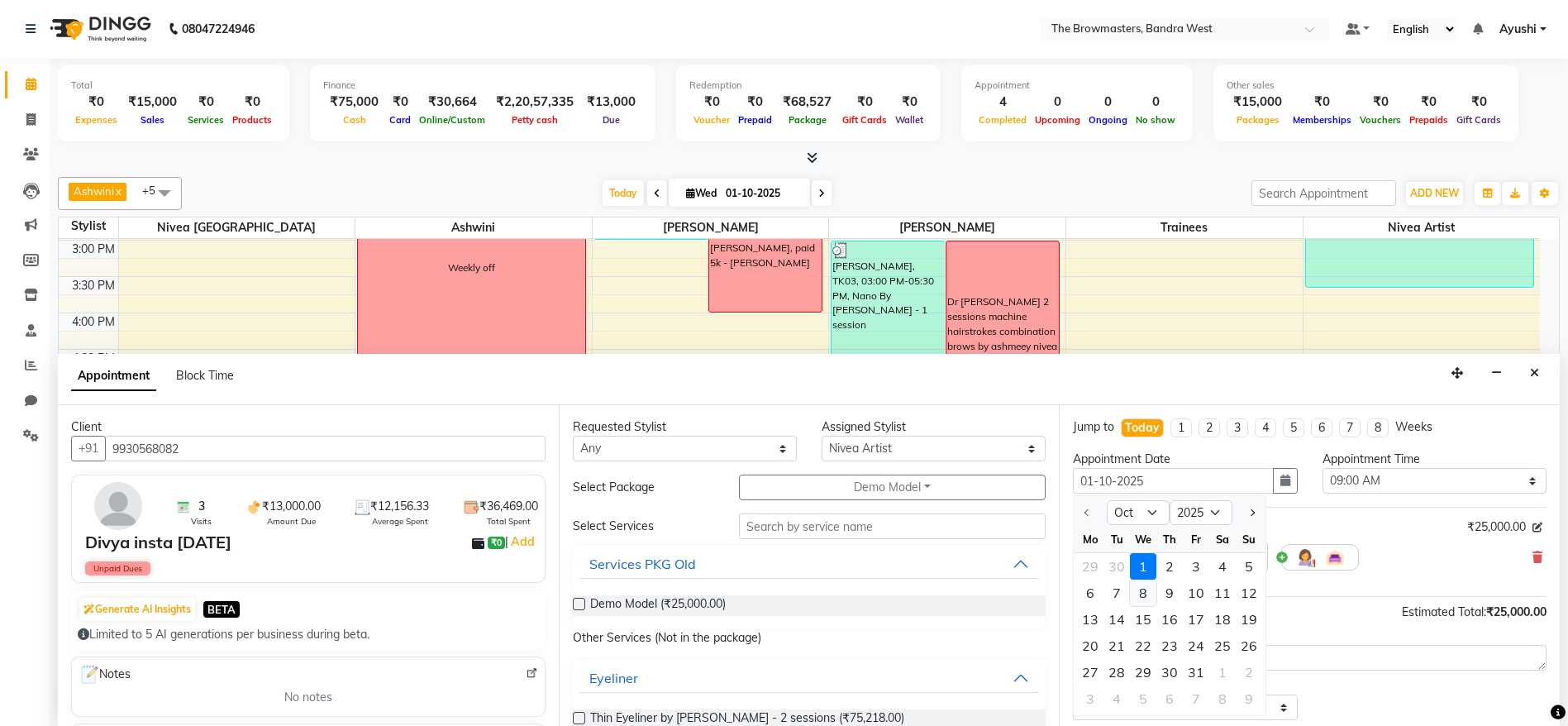
click at [1144, 594] on div "8" at bounding box center [1143, 592] width 26 height 26
type input "08-10-2025"
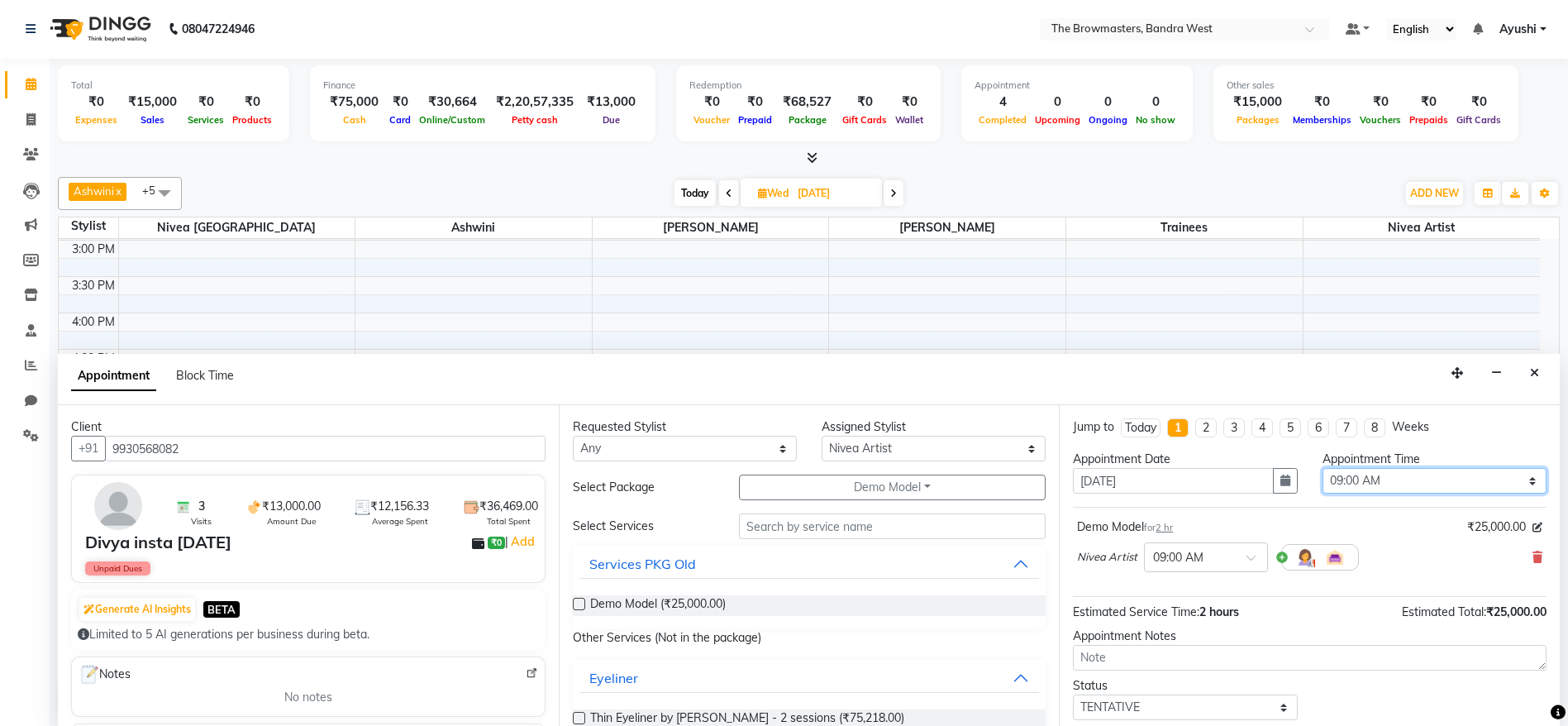
click at [1322, 485] on select "Select 09:00 AM 09:15 AM 09:30 AM 09:45 AM 10:00 AM 10:15 AM 10:30 AM 10:45 AM …" at bounding box center [1435, 480] width 224 height 26
click at [1397, 485] on select "Select 09:00 AM 09:15 AM 09:30 AM 09:45 AM 10:00 AM 10:15 AM 10:30 AM 10:45 AM …" at bounding box center [1435, 480] width 224 height 26
select select "720"
click at [1322, 468] on select "Select 09:00 AM 09:15 AM 09:30 AM 09:45 AM 10:00 AM 10:15 AM 10:30 AM 10:45 AM …" at bounding box center [1435, 480] width 224 height 26
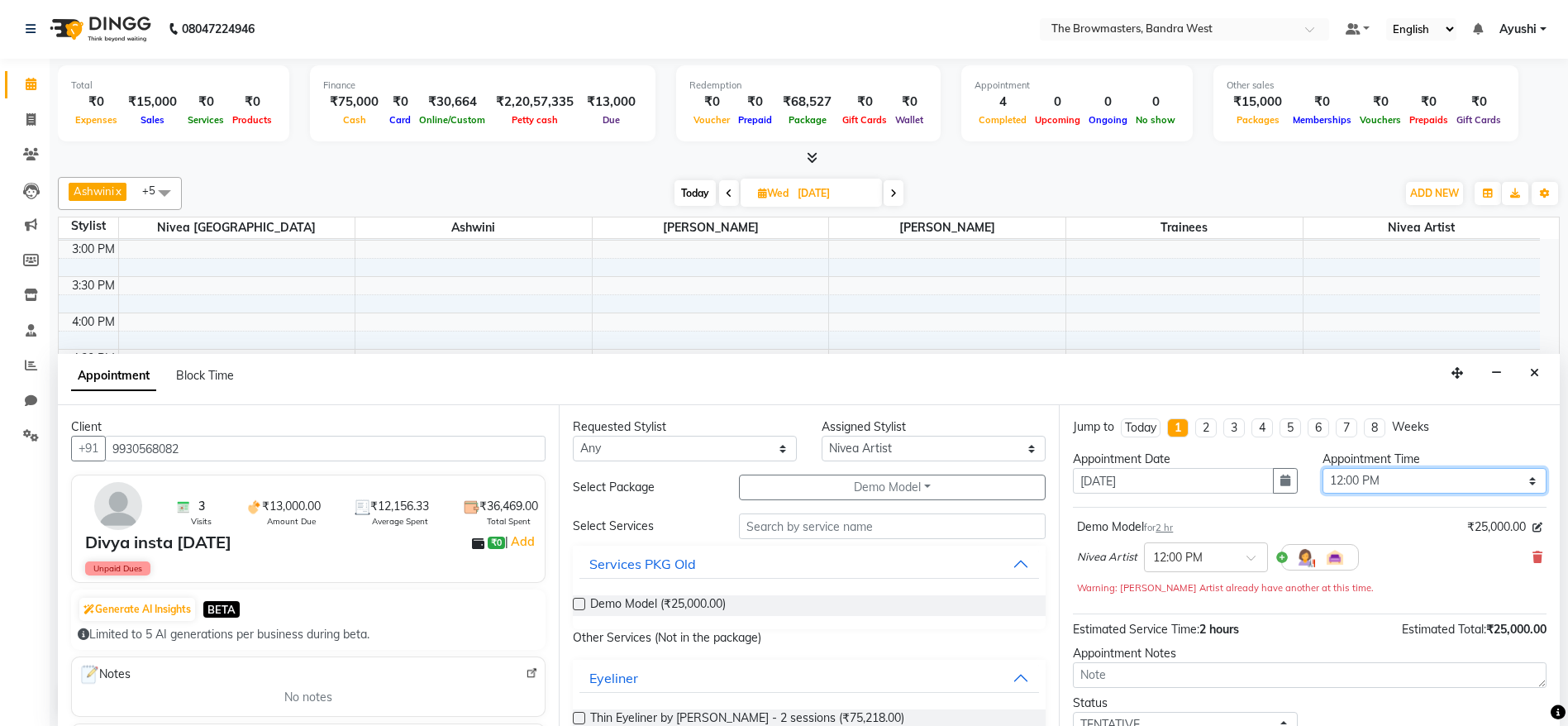
scroll to position [116, 0]
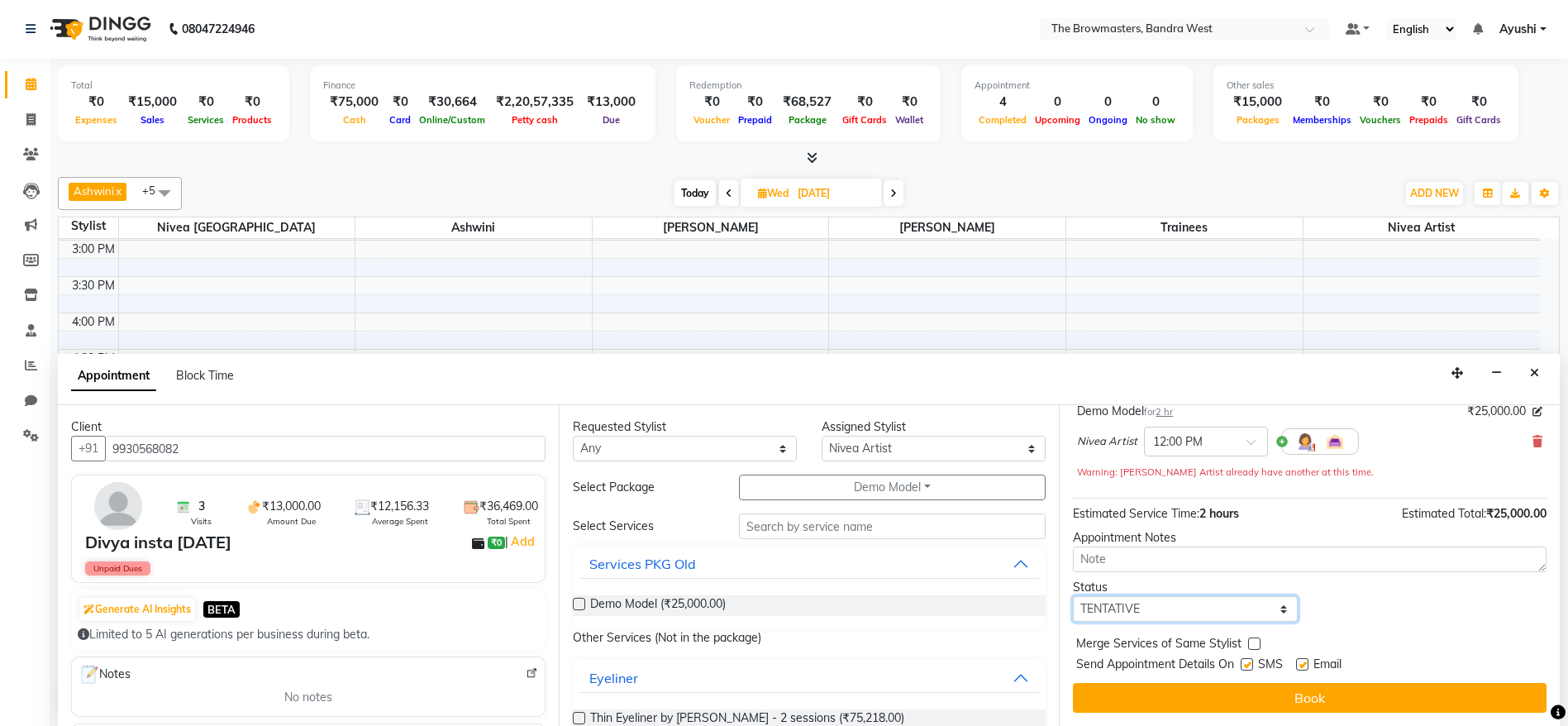
click at [1150, 608] on select "Select TENTATIVE CONFIRM UPCOMING" at bounding box center [1185, 608] width 224 height 26
select select "confirm booking"
click at [1073, 595] on select "Select TENTATIVE CONFIRM UPCOMING" at bounding box center [1185, 608] width 224 height 26
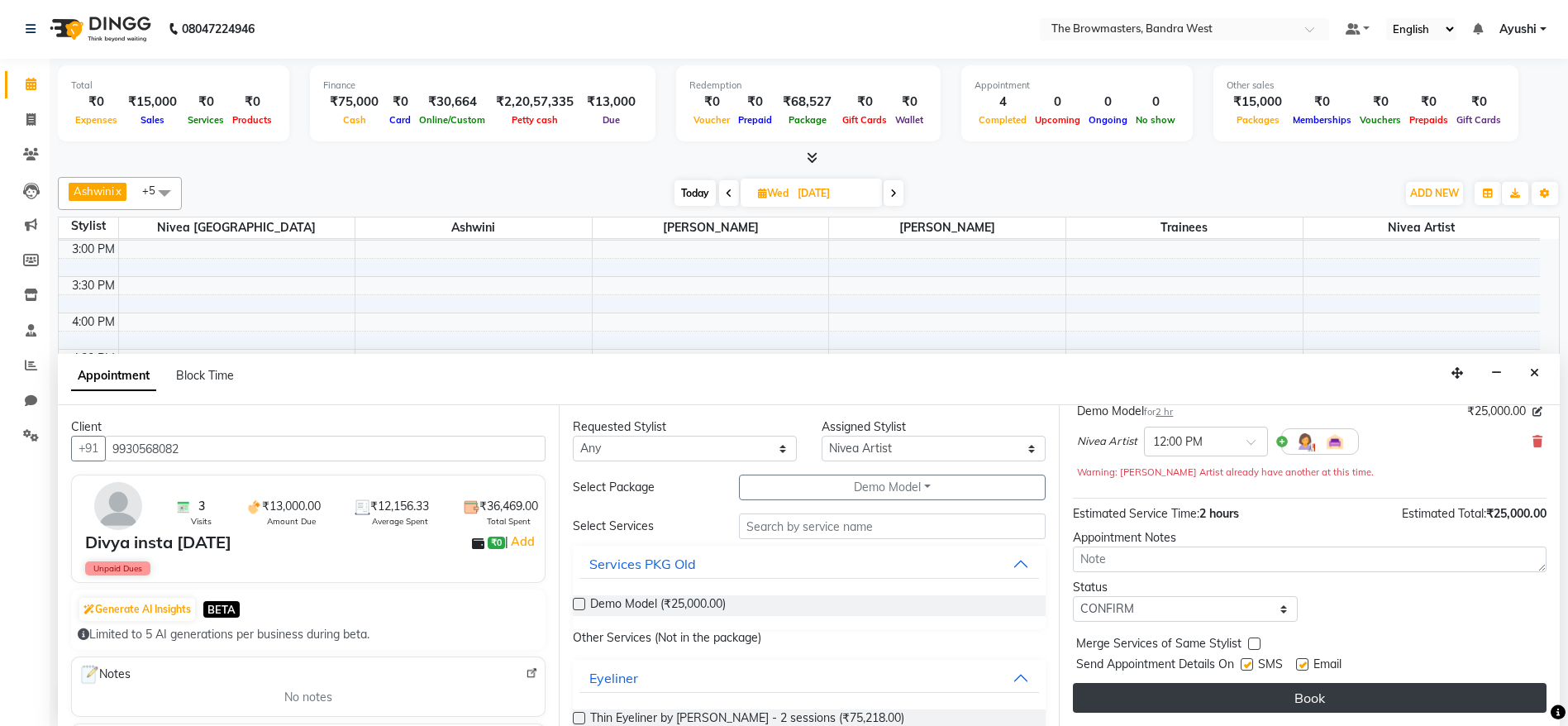
click at [1220, 707] on button "Book" at bounding box center [1310, 697] width 474 height 30
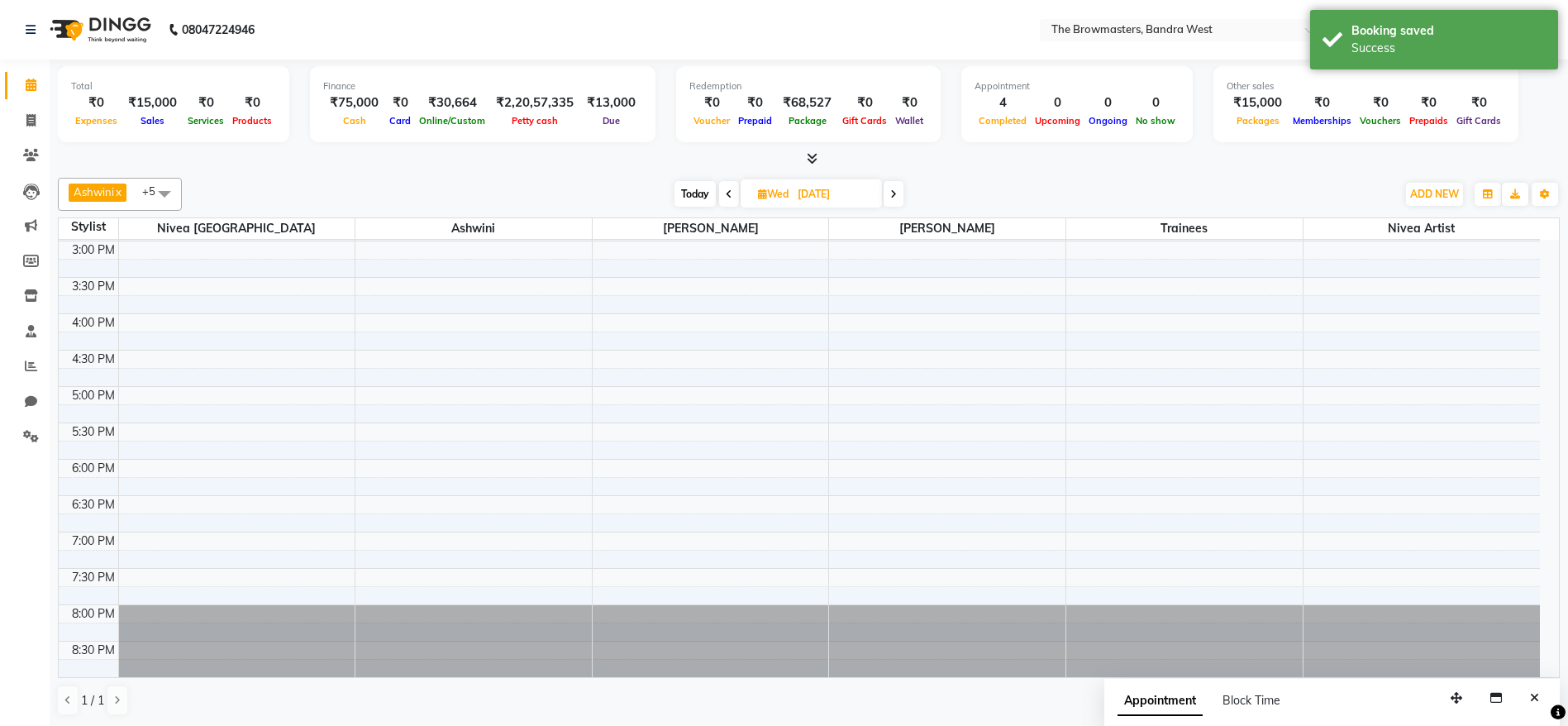
scroll to position [0, 0]
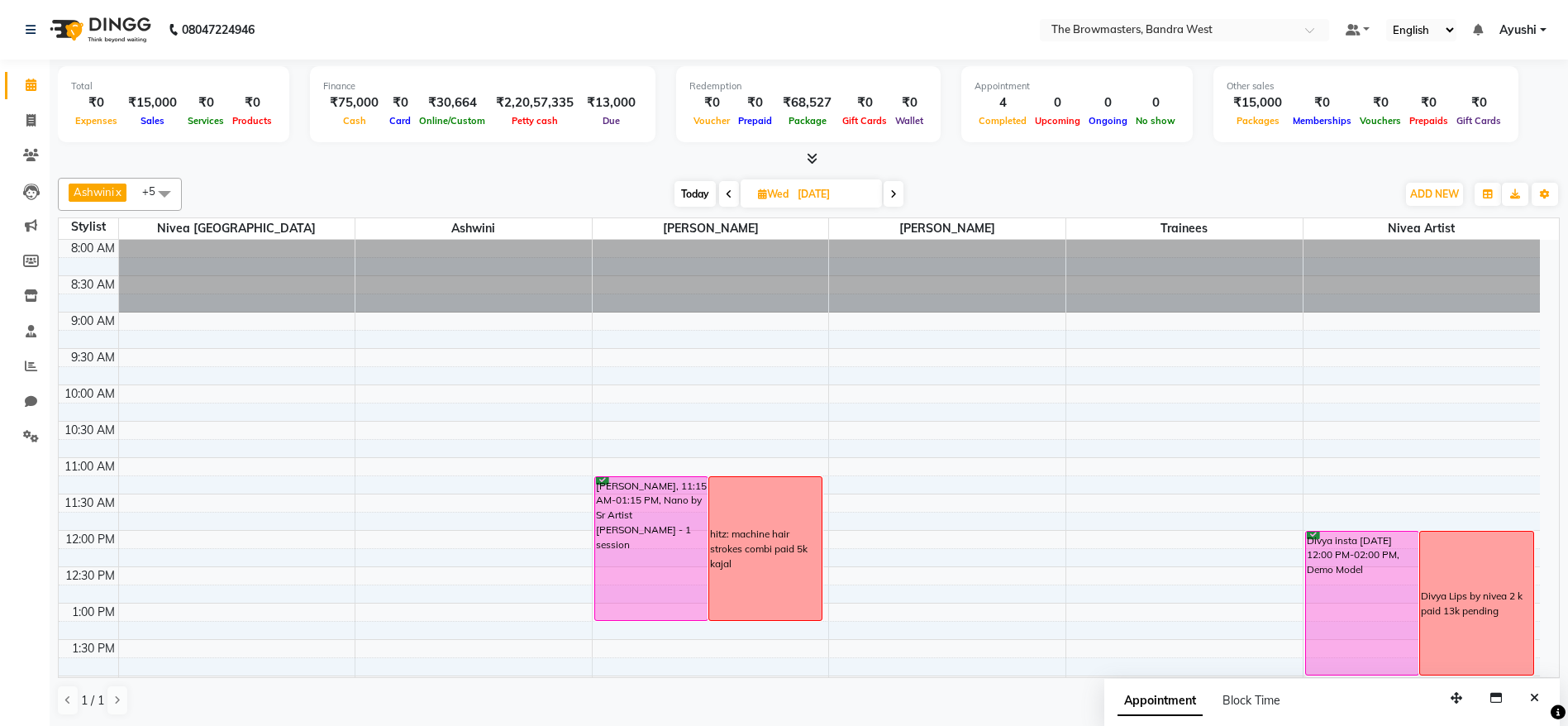
click at [697, 200] on span "Today" at bounding box center [695, 193] width 42 height 26
type input "01-10-2025"
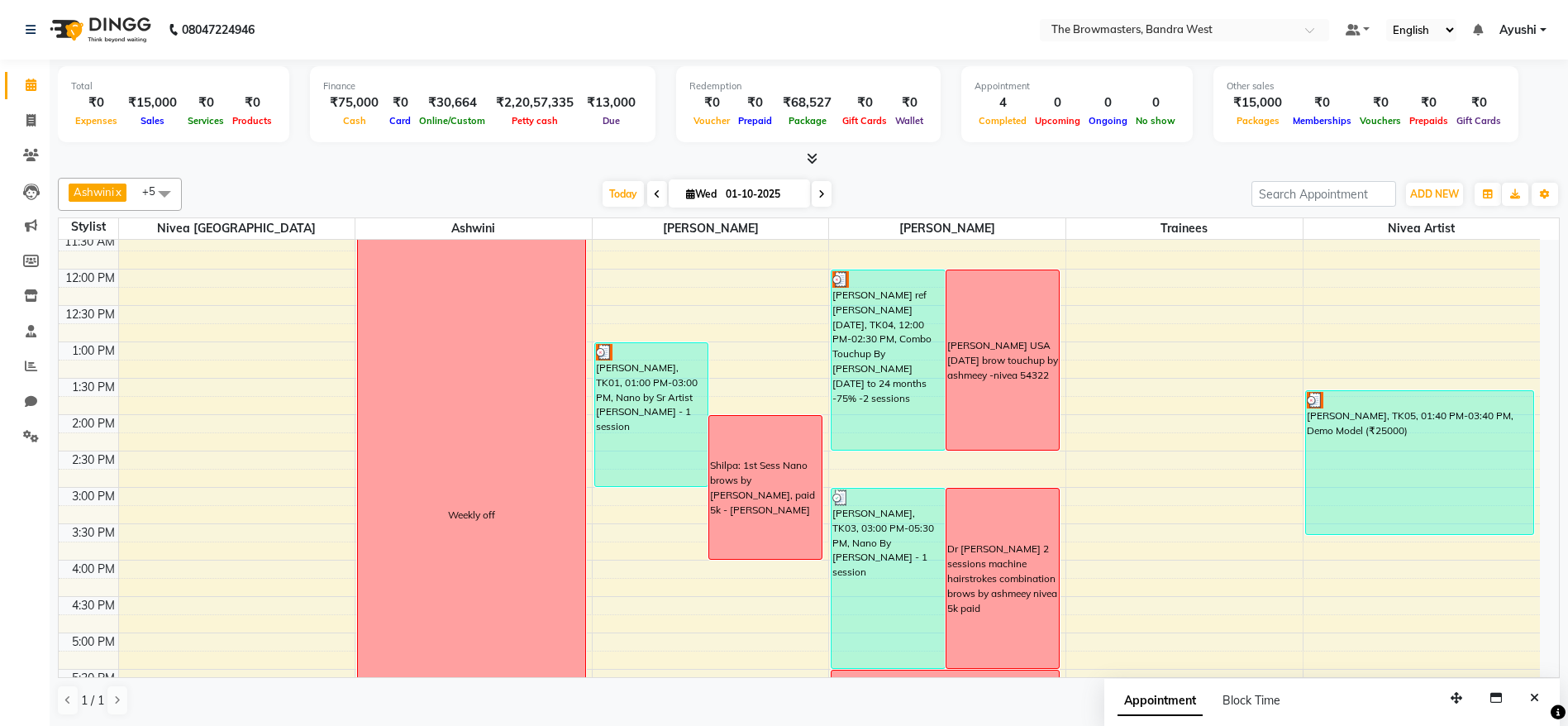
scroll to position [254, 0]
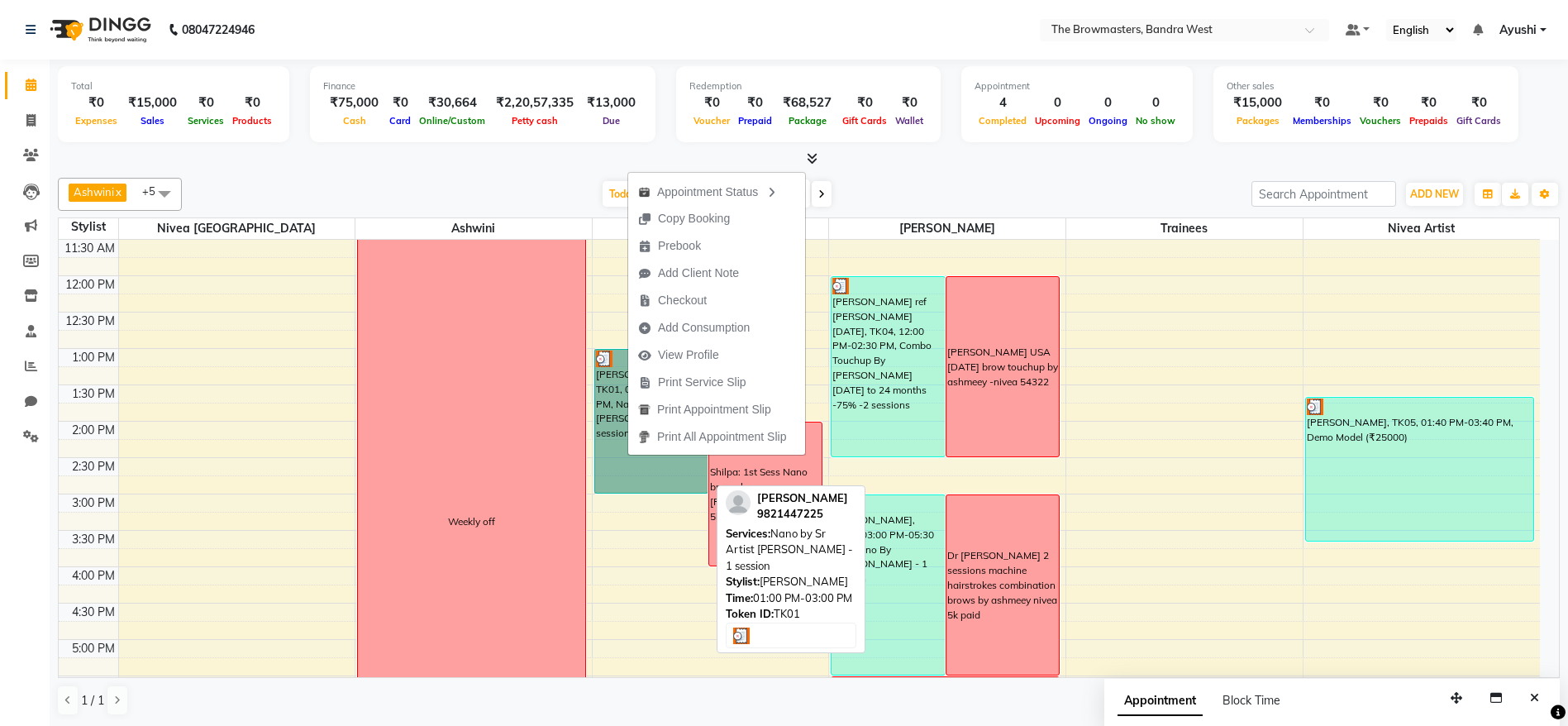
click at [611, 453] on link "[PERSON_NAME], TK01, 01:00 PM-03:00 PM, Nano by Sr Artist [PERSON_NAME] - 1 ses…" at bounding box center [652, 421] width 114 height 145
select select "3"
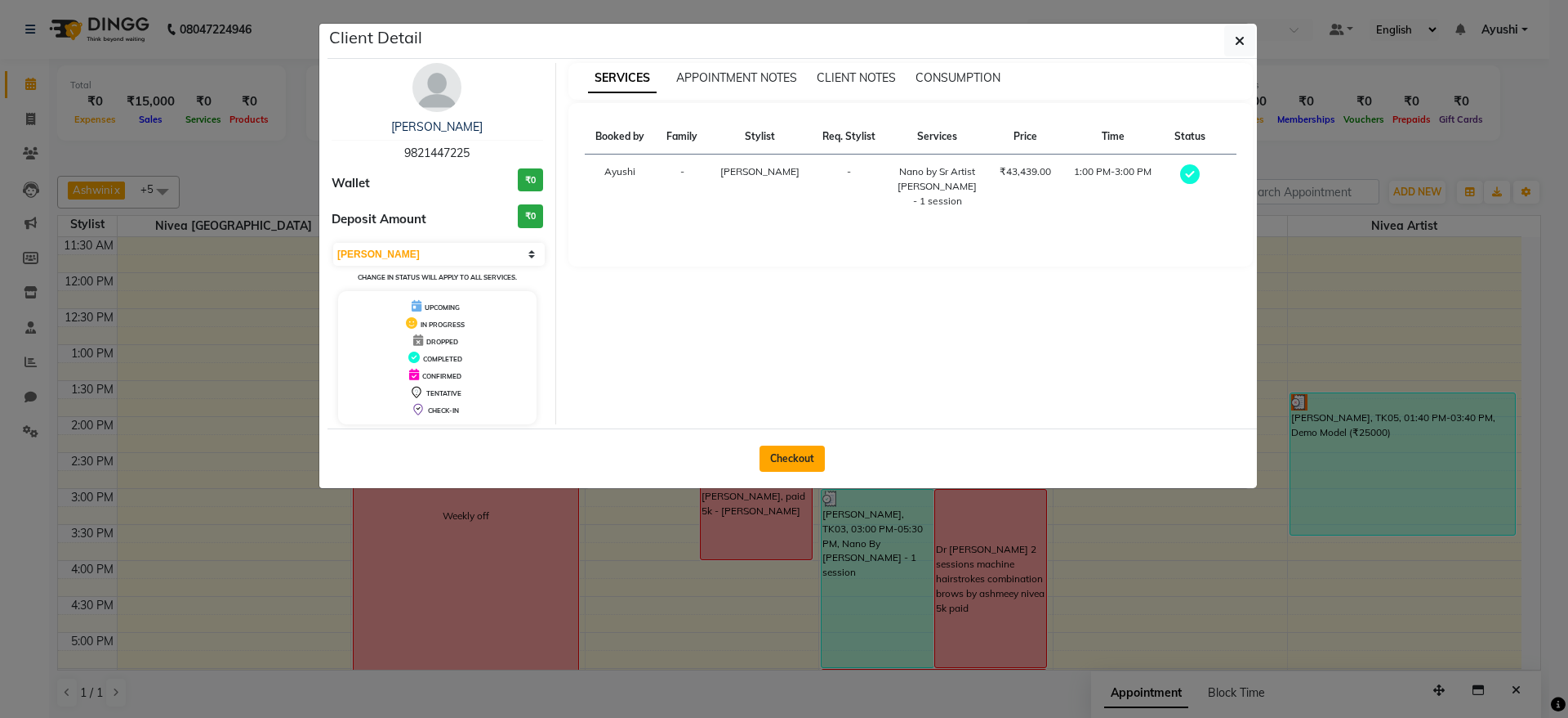
click at [768, 460] on button "Checkout" at bounding box center [792, 458] width 65 height 26
select select "service"
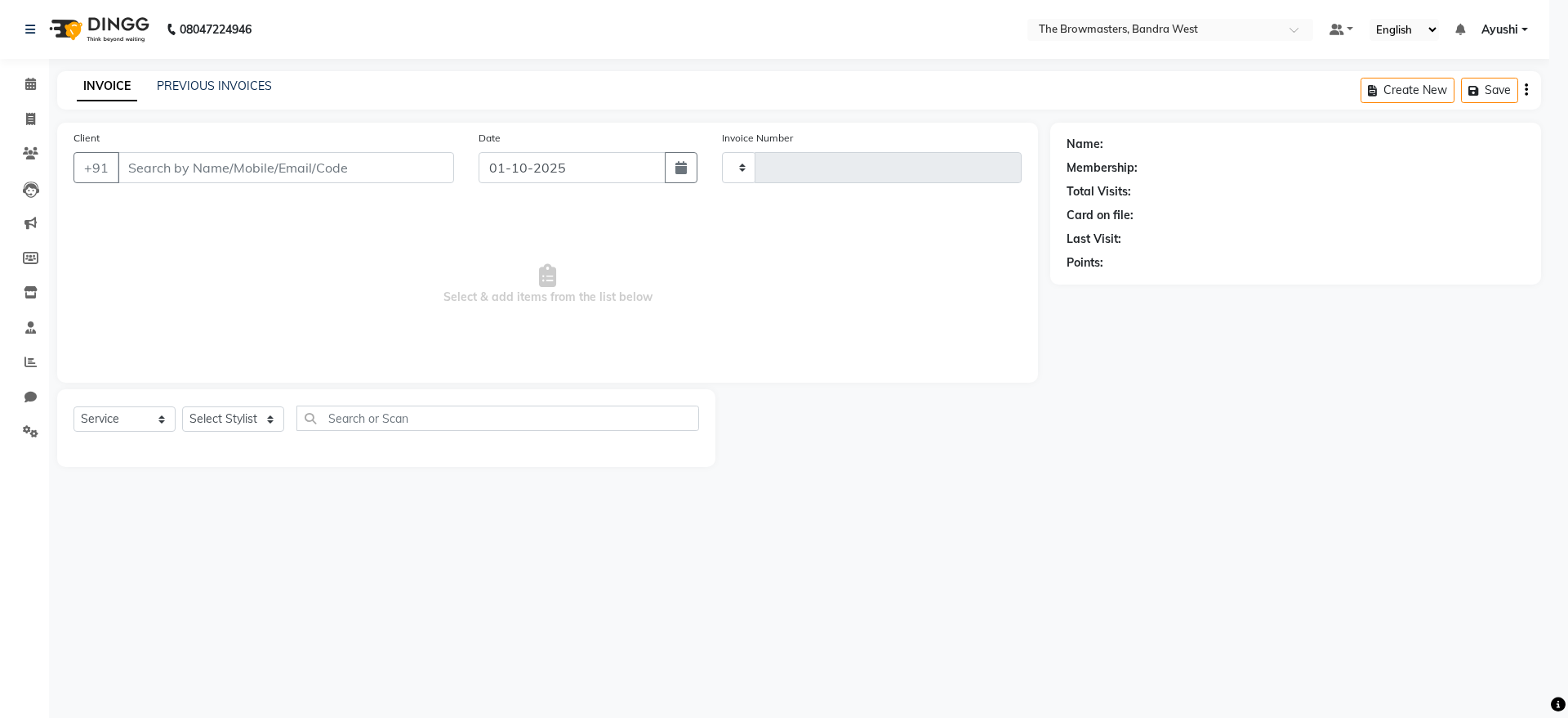
type input "2317"
select select "6949"
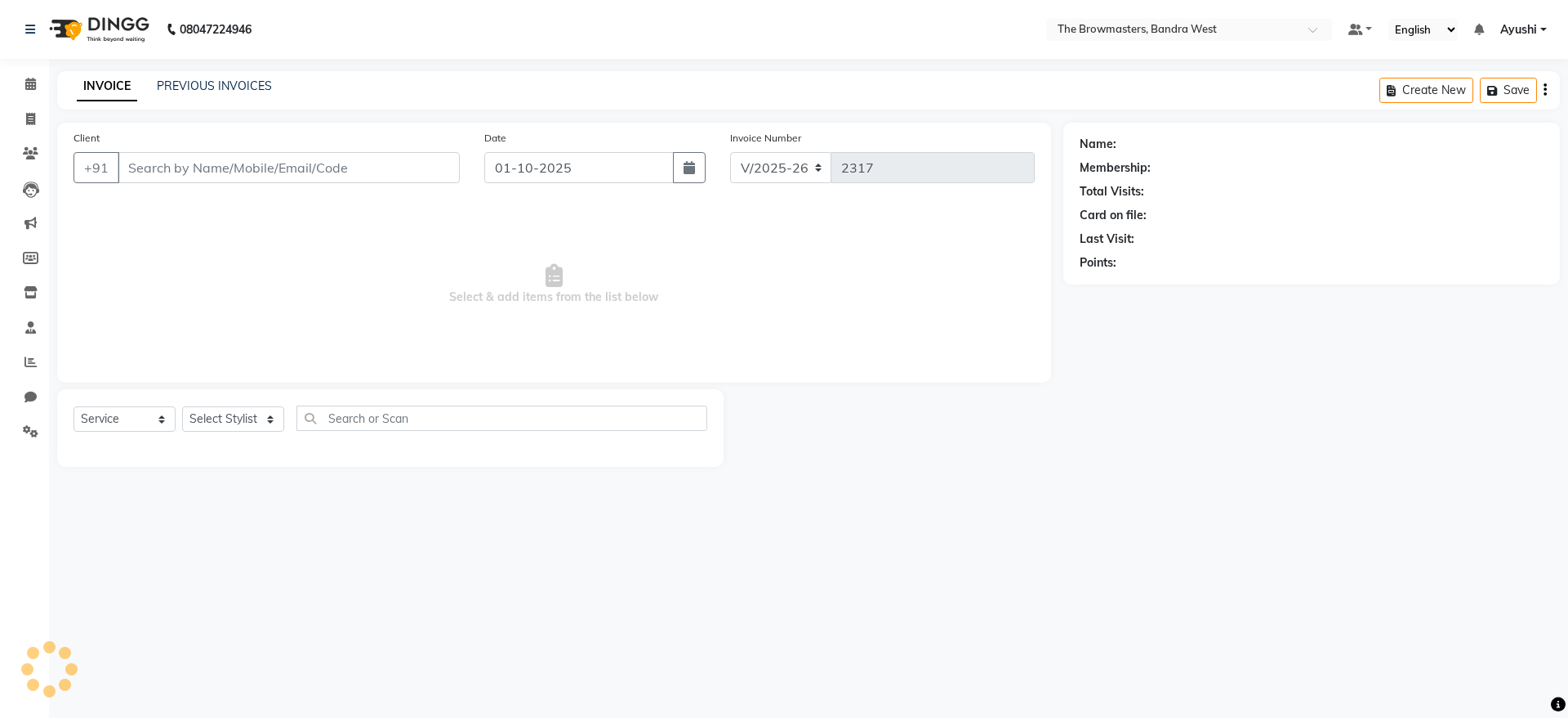
select select "package"
type input "9821447225"
select select "64307"
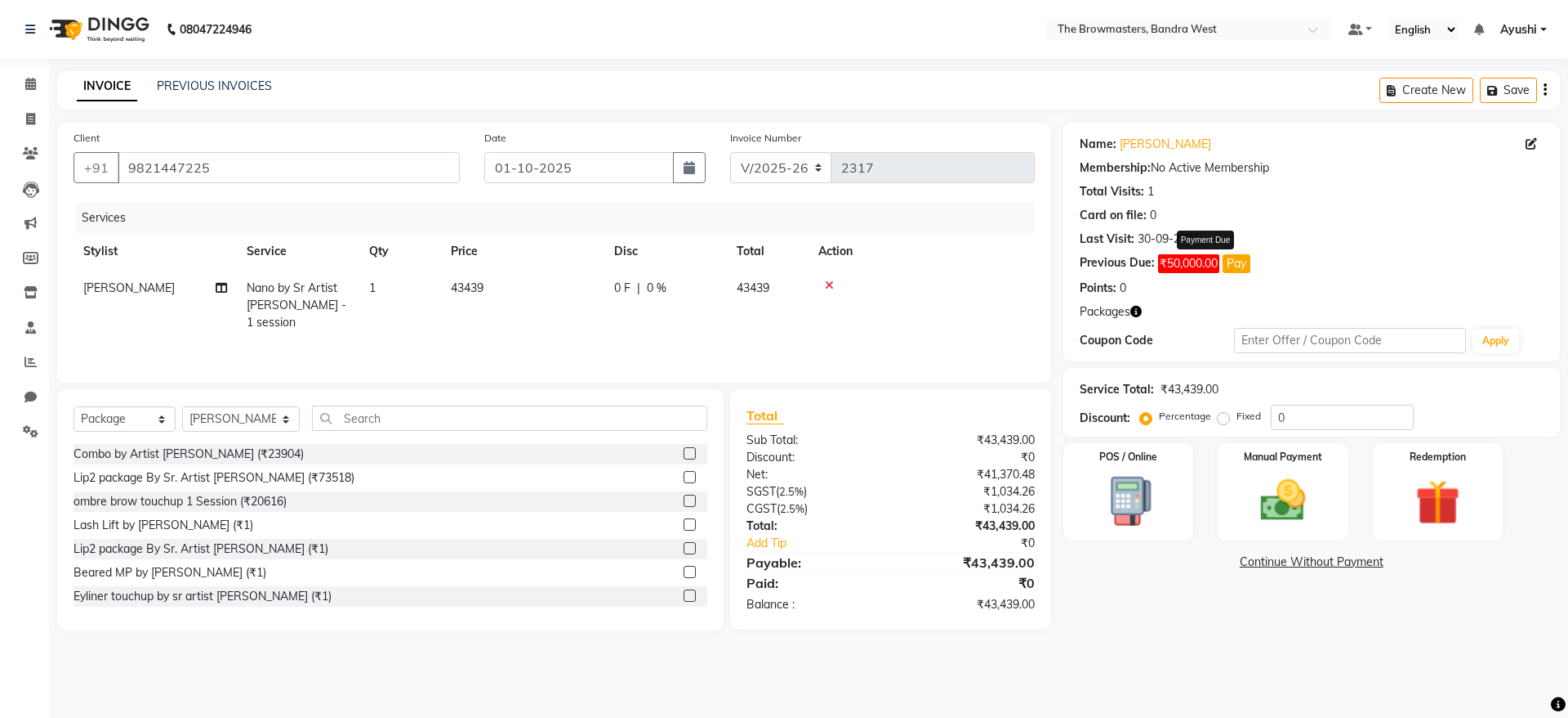
click at [1241, 256] on button "Pay" at bounding box center [1236, 264] width 28 height 19
select select "1"
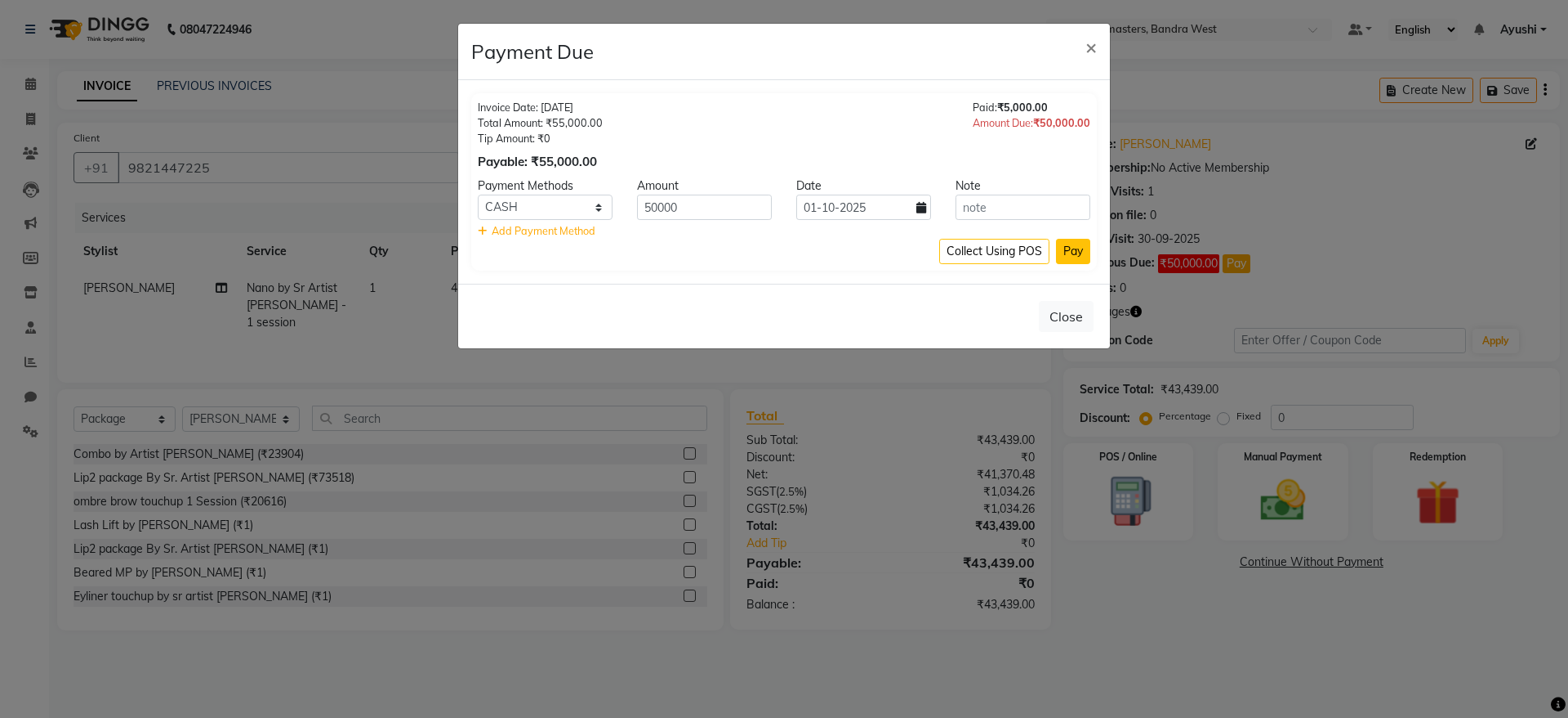
click at [1076, 251] on button "Pay" at bounding box center [1073, 251] width 34 height 26
click at [1435, 493] on ngb-modal-window "Payment Due × Invoice Date: 30-09-2025 Total Amount: ₹55,000.00 Tip Amount: ₹0 …" at bounding box center [784, 359] width 1568 height 718
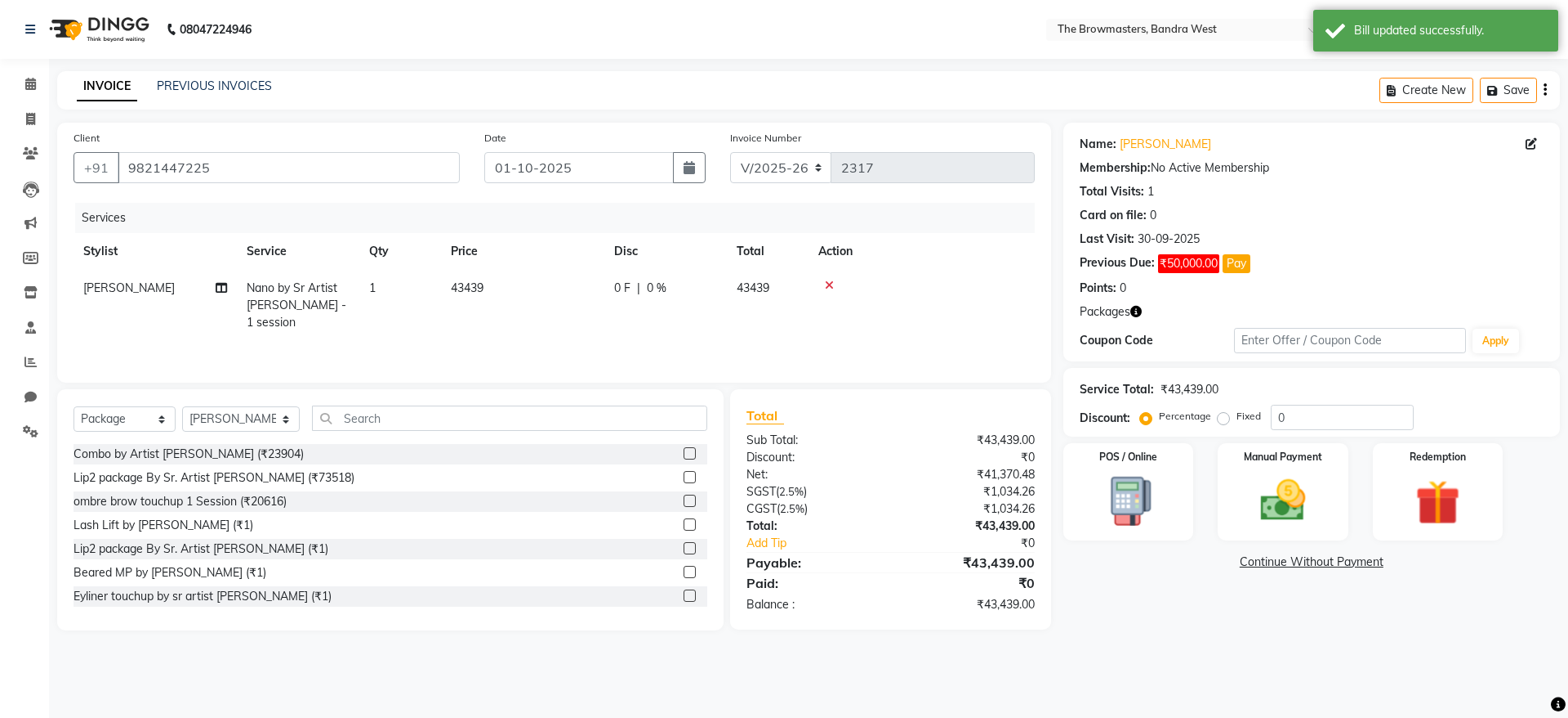
click at [1239, 274] on div "Name: Shilpa Malik Membership: No Active Membership Total Visits: 1 Card on fil…" at bounding box center [1312, 212] width 464 height 167
click at [1246, 262] on button "Pay" at bounding box center [1236, 264] width 28 height 19
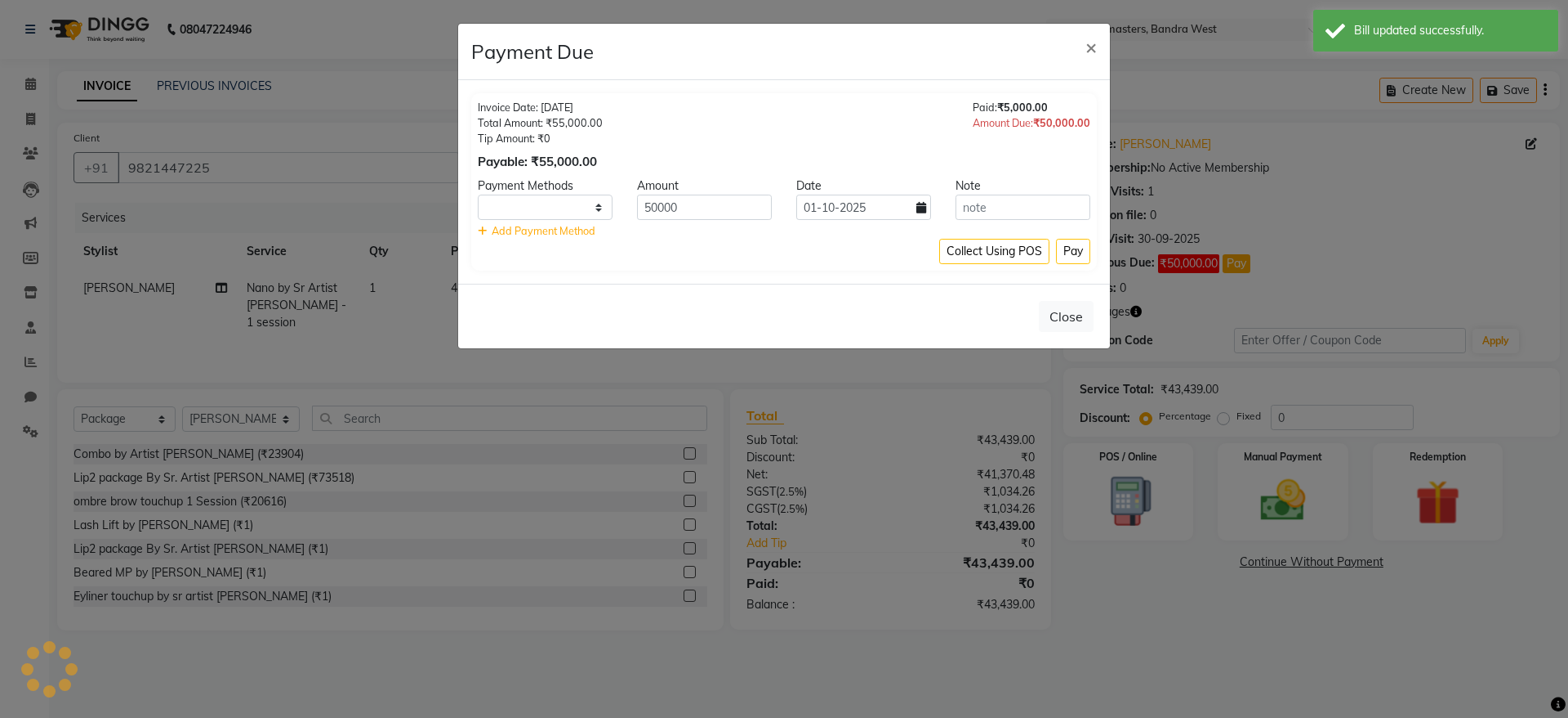
select select "1"
click at [1078, 241] on button "Pay" at bounding box center [1073, 251] width 34 height 26
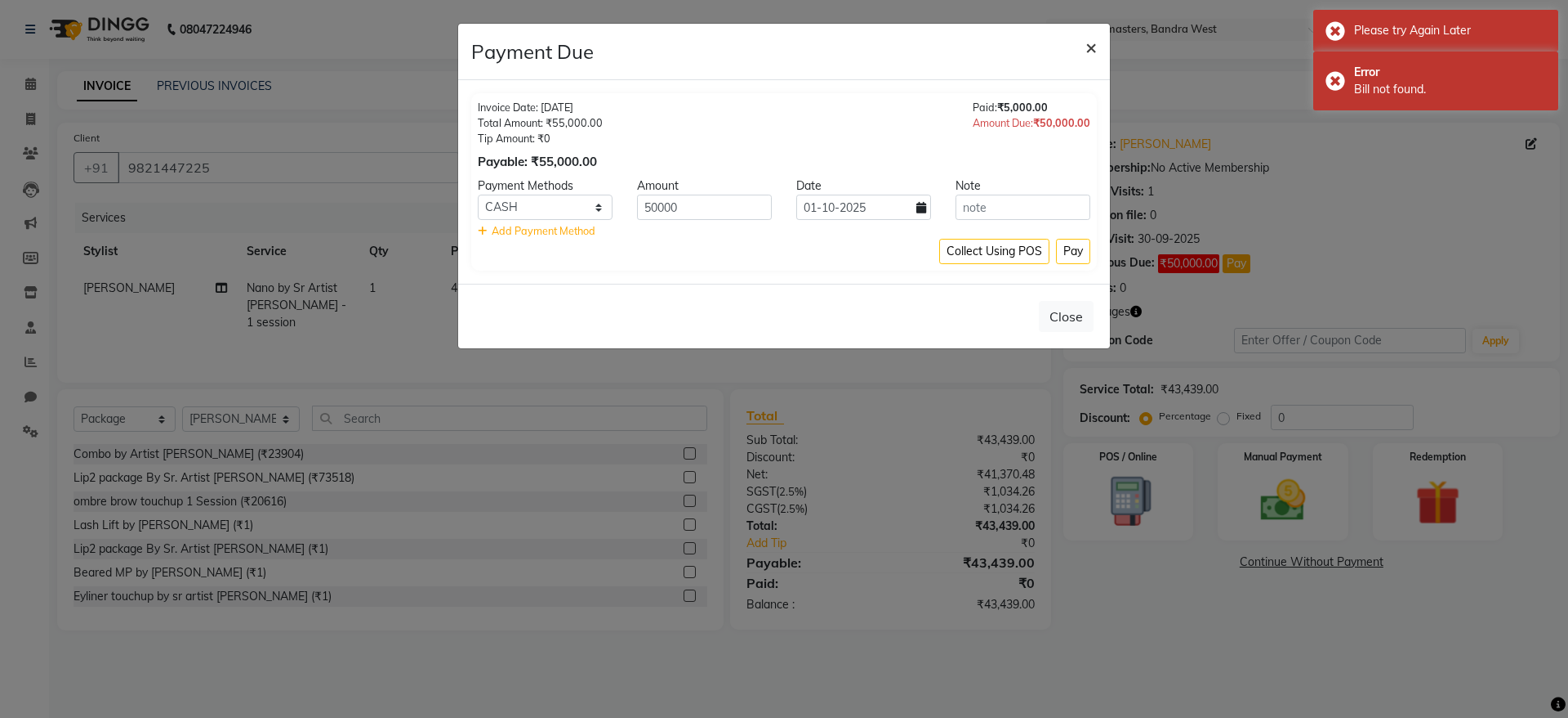
click at [1101, 37] on button "×" at bounding box center [1090, 47] width 37 height 46
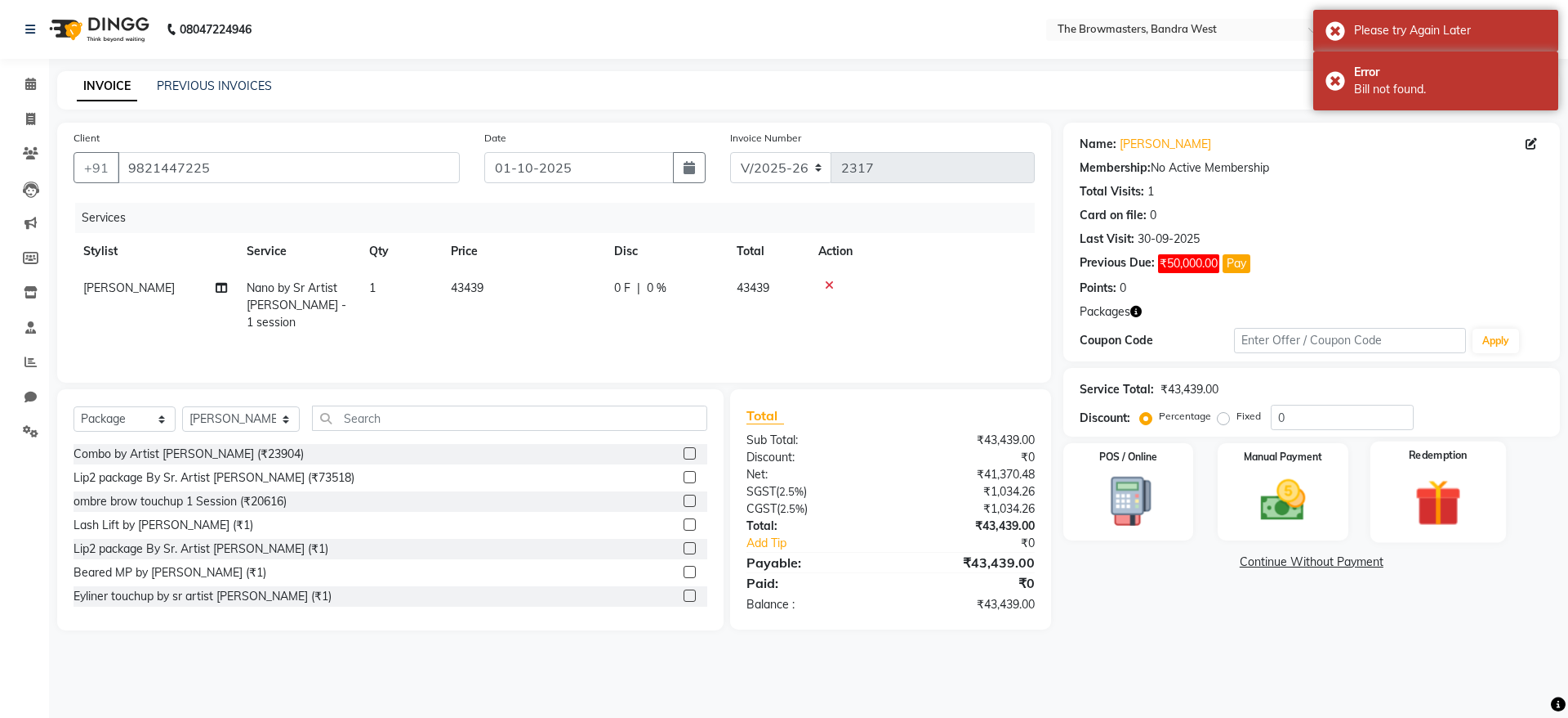
click at [1429, 511] on img at bounding box center [1438, 502] width 76 height 58
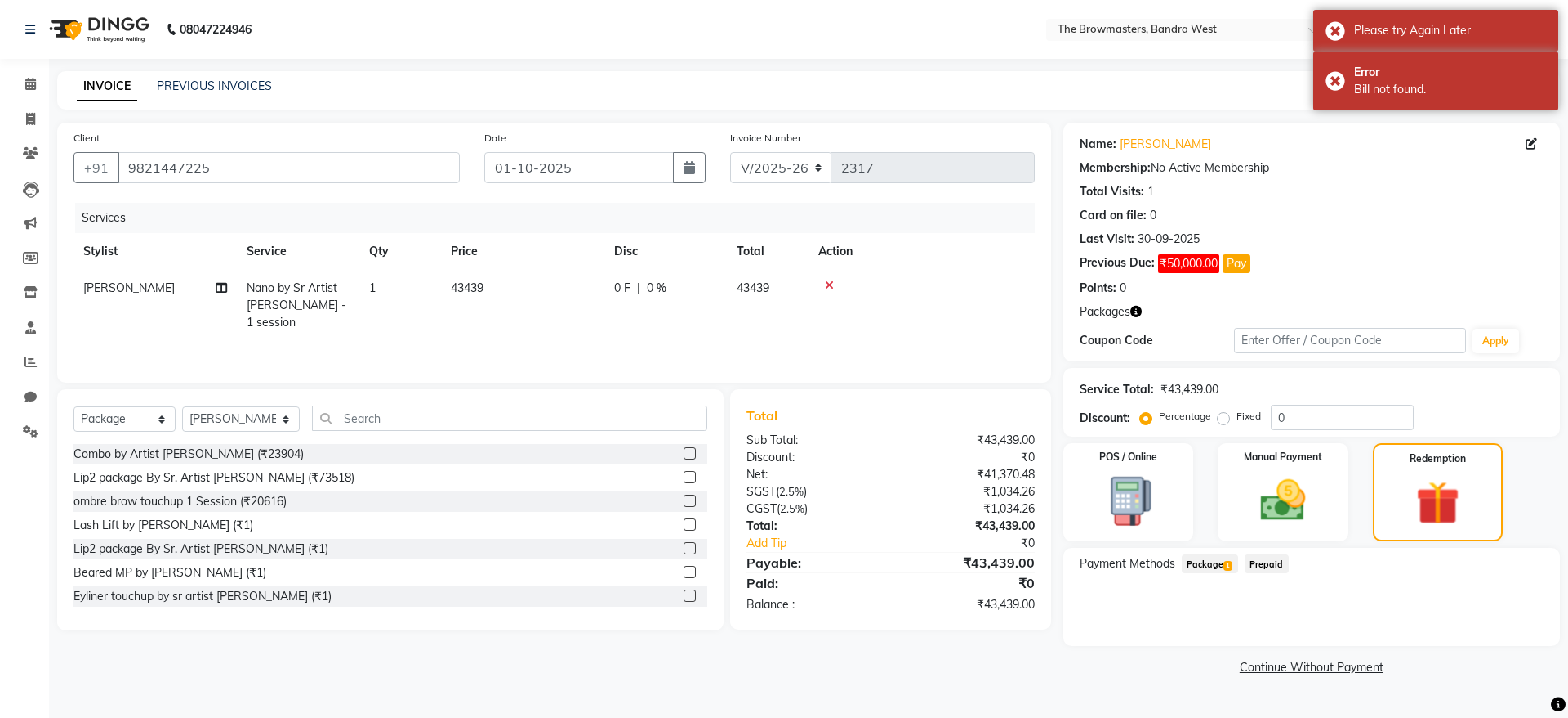
click at [1207, 562] on span "Package 1" at bounding box center [1210, 564] width 56 height 19
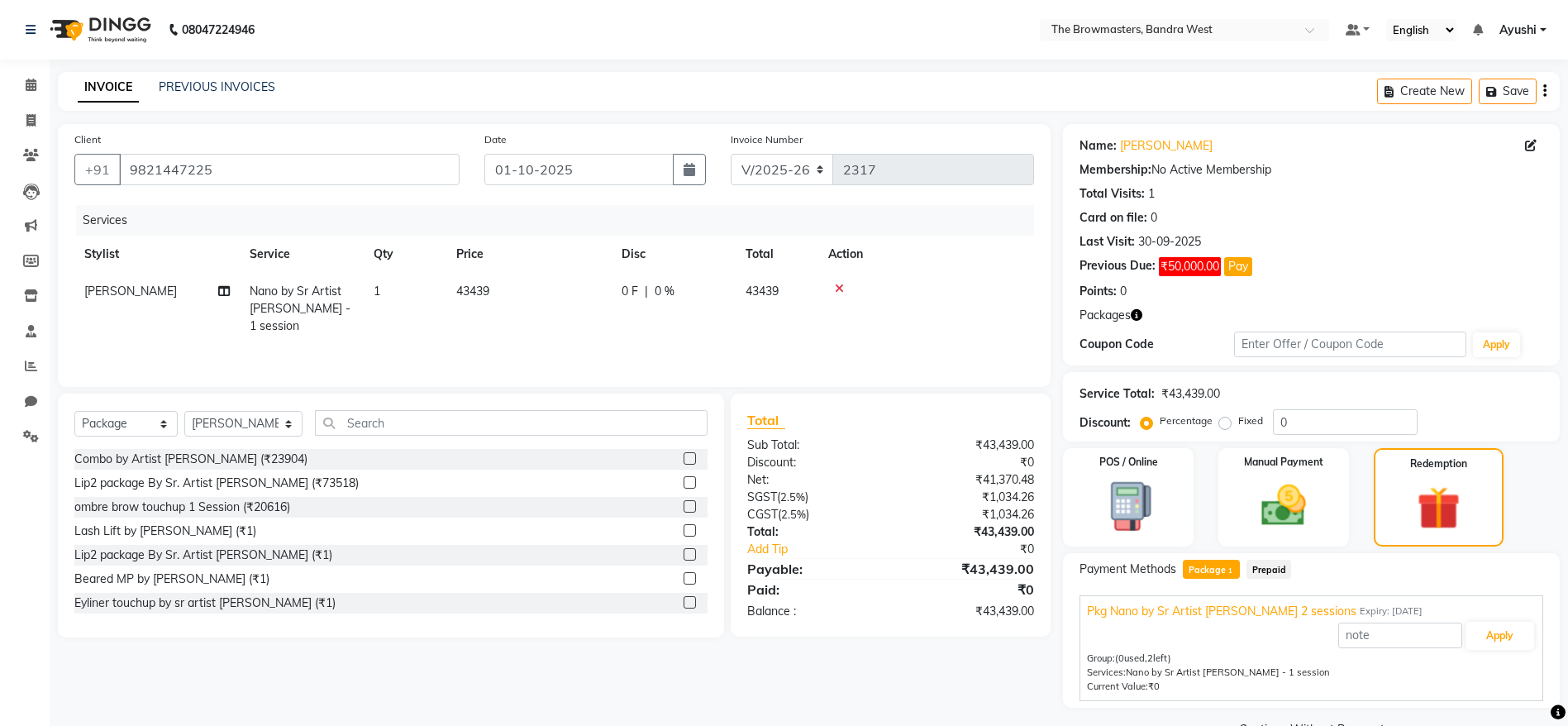
click at [981, 285] on div at bounding box center [926, 288] width 196 height 12
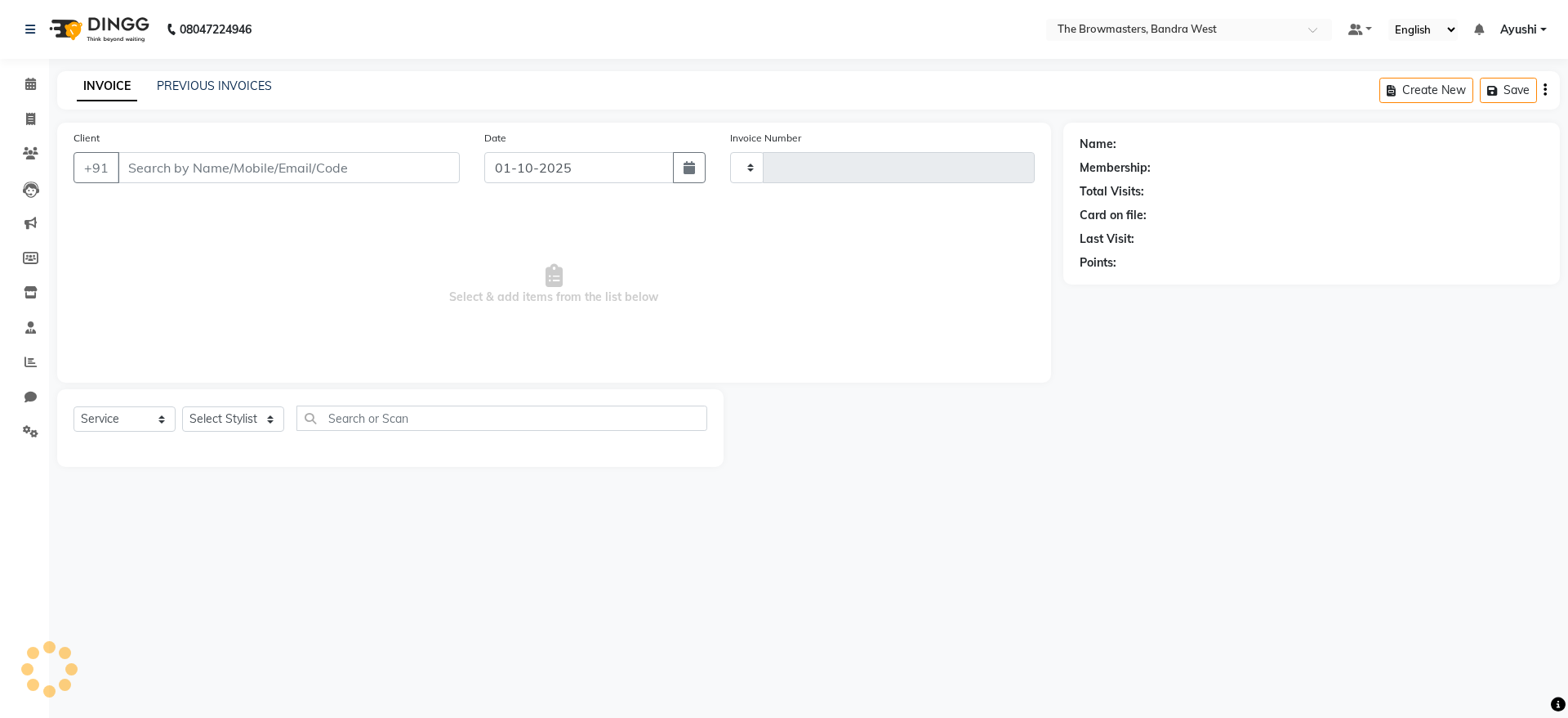
select select "service"
type input "2317"
select select "6949"
select select "package"
type input "9821447225"
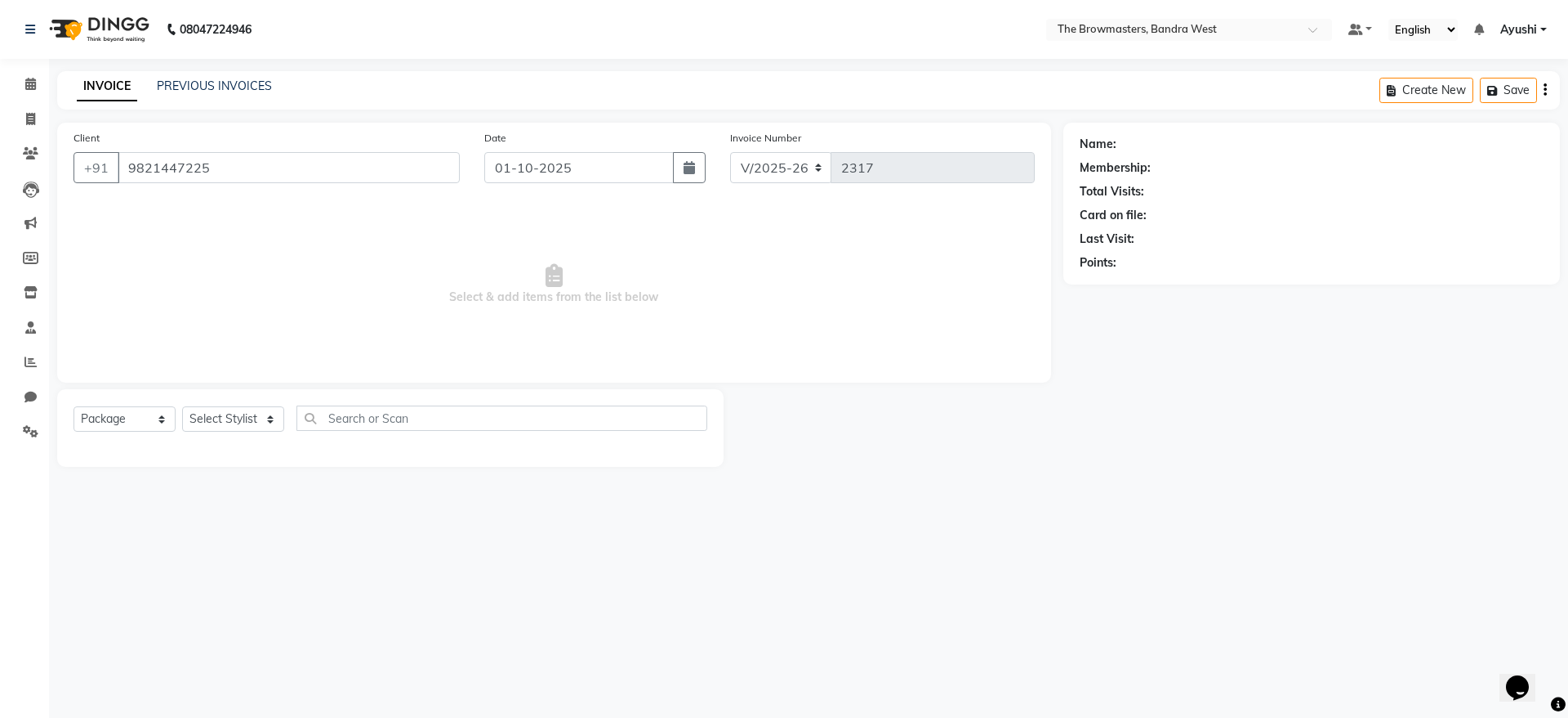
select select "64307"
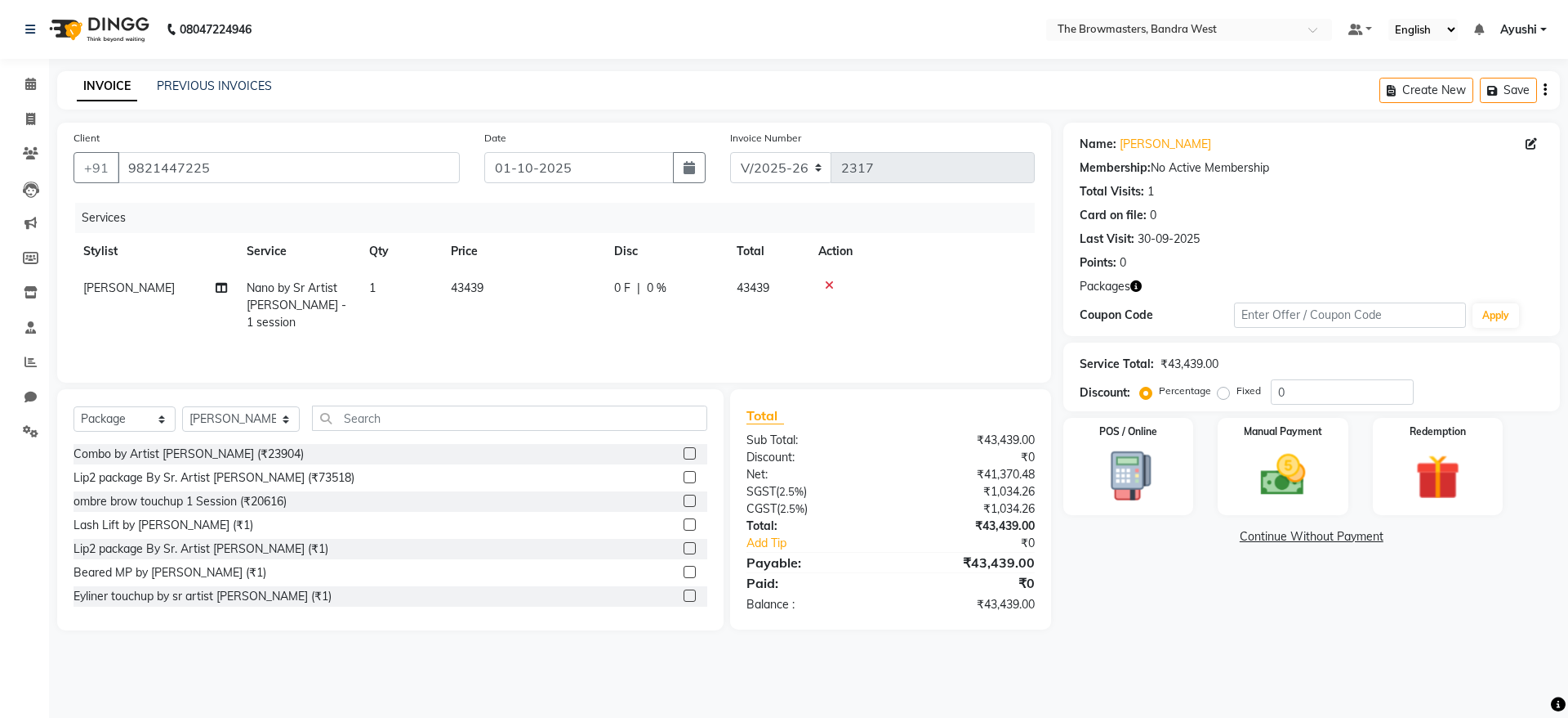
click at [1352, 430] on div "POS / Online Manual Payment Redemption" at bounding box center [1311, 467] width 521 height 98
click at [1415, 473] on img at bounding box center [1438, 476] width 76 height 58
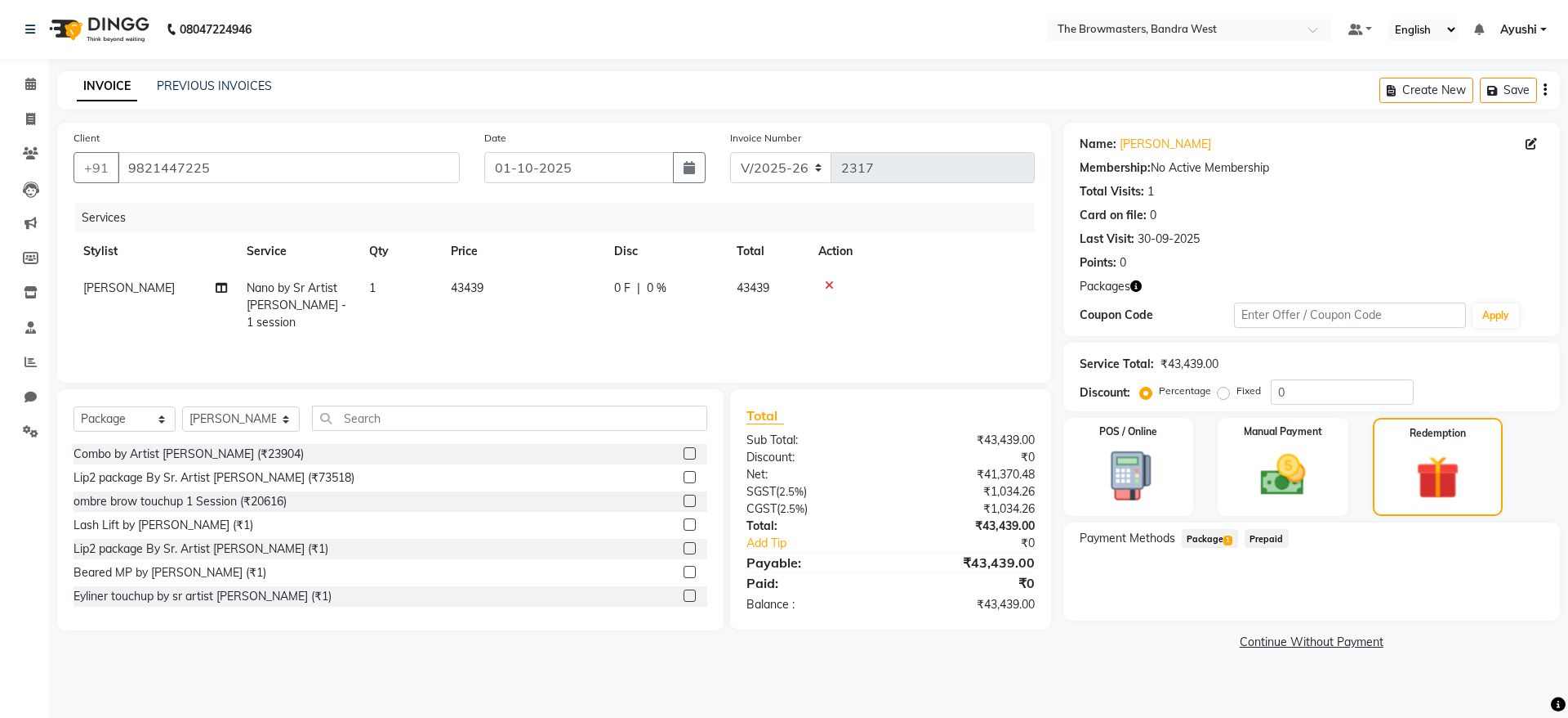
click at [1191, 547] on span "Package 1" at bounding box center [1210, 538] width 56 height 19
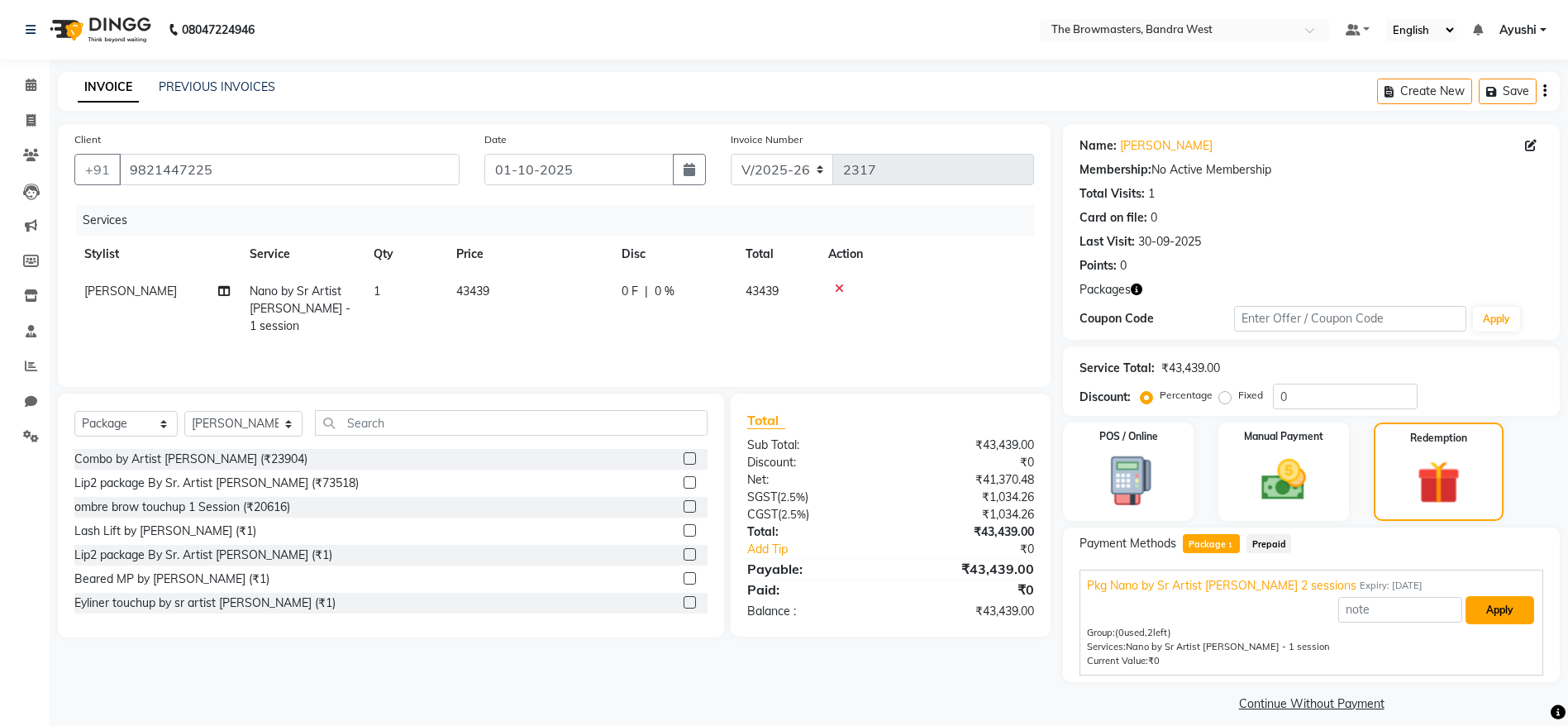
click at [1509, 608] on button "Apply" at bounding box center [1499, 609] width 69 height 28
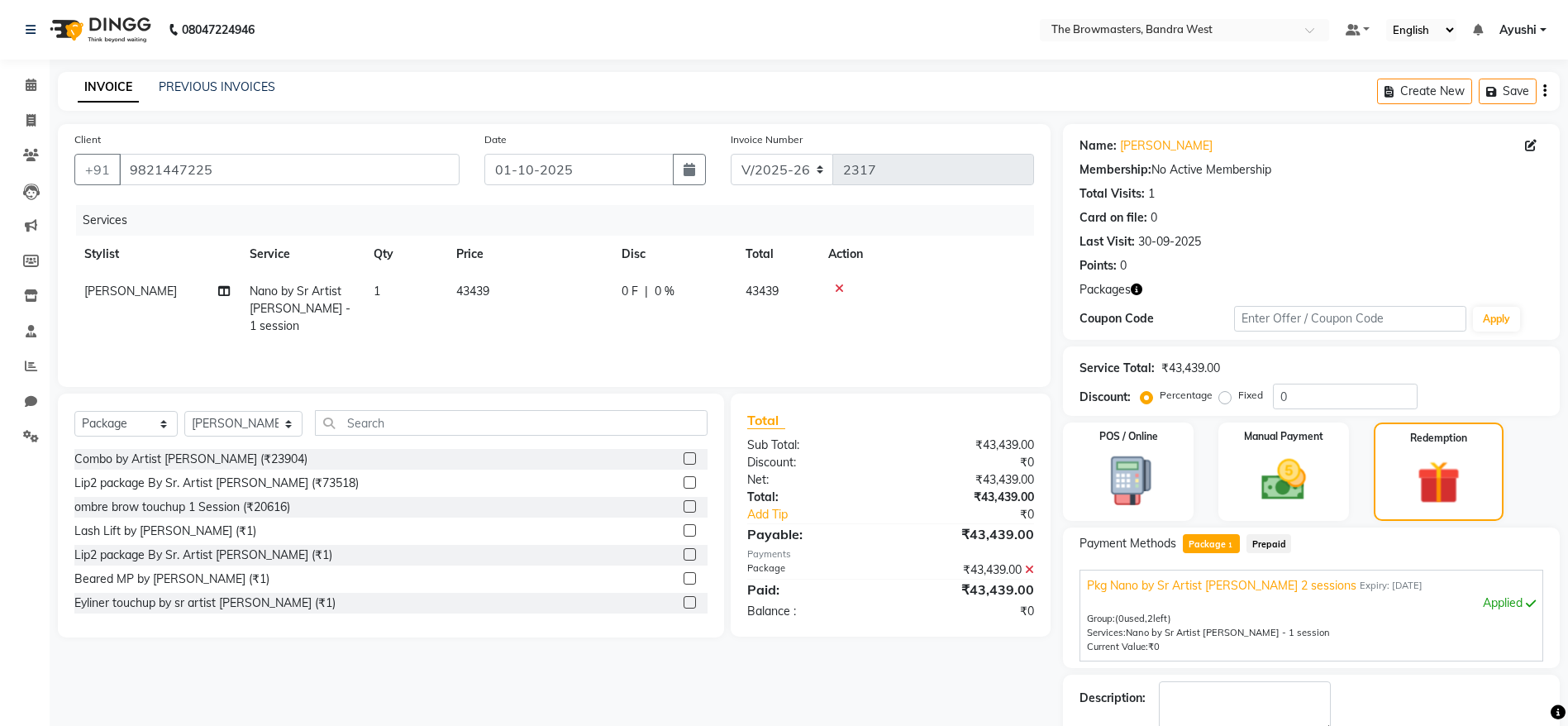
scroll to position [94, 0]
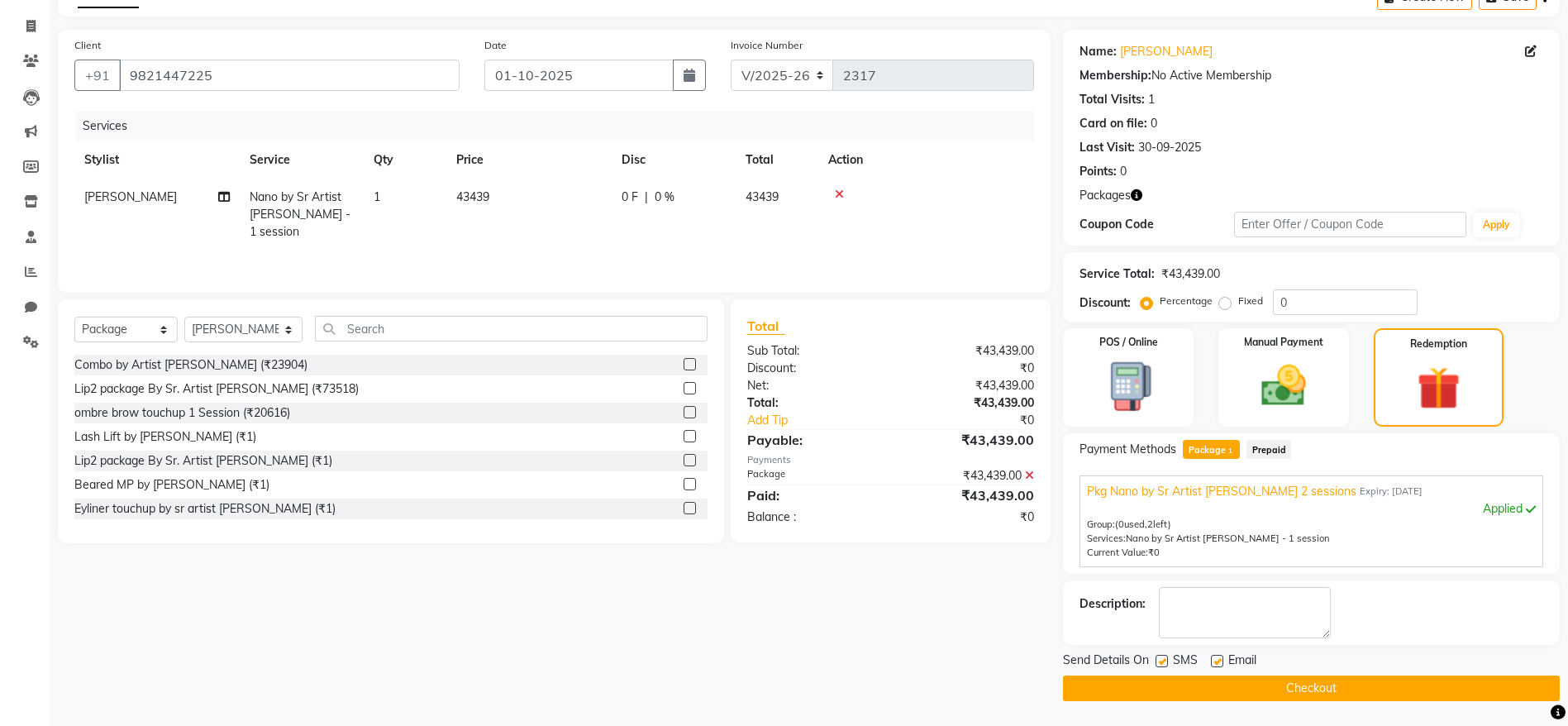
click at [1152, 652] on div "Send Details On SMS Email" at bounding box center [1311, 661] width 497 height 20
click at [1164, 663] on label at bounding box center [1161, 660] width 13 height 13
click at [1164, 663] on input "checkbox" at bounding box center [1160, 661] width 11 height 11
checkbox input "false"
click at [1217, 669] on div at bounding box center [1215, 663] width 11 height 17
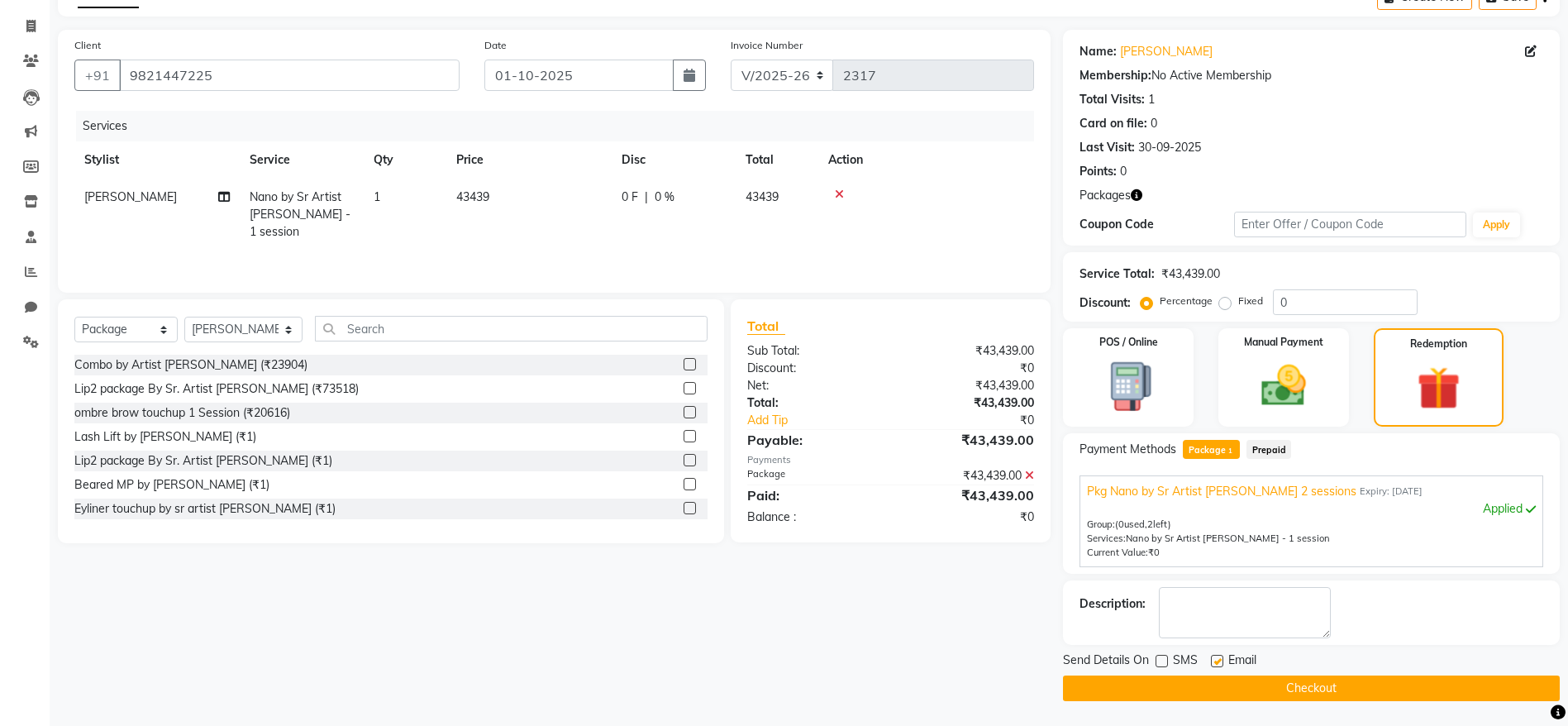
click at [1216, 664] on label at bounding box center [1216, 660] width 13 height 13
click at [1216, 664] on input "checkbox" at bounding box center [1215, 661] width 11 height 11
checkbox input "false"
click at [1233, 684] on button "Checkout" at bounding box center [1311, 687] width 497 height 26
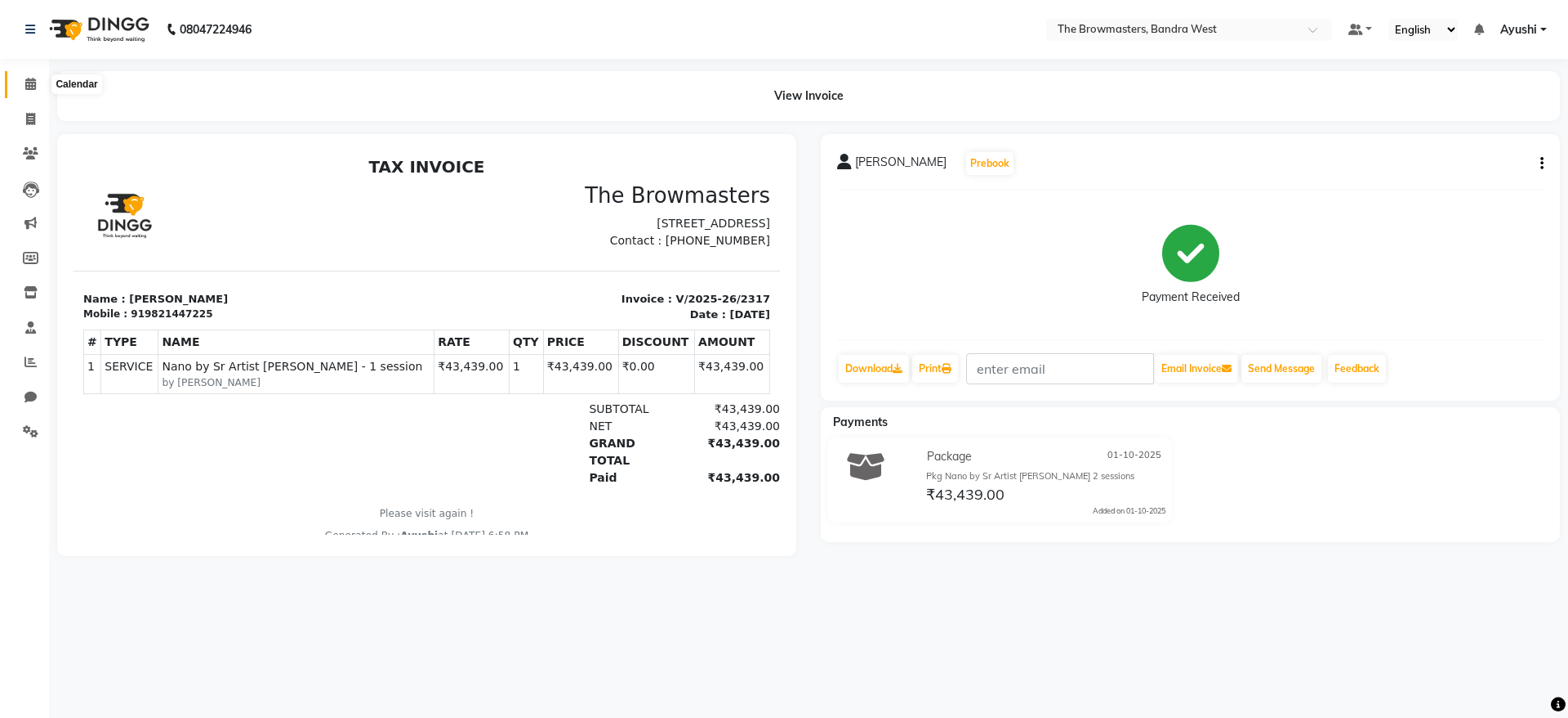
click at [32, 79] on icon at bounding box center [31, 83] width 11 height 12
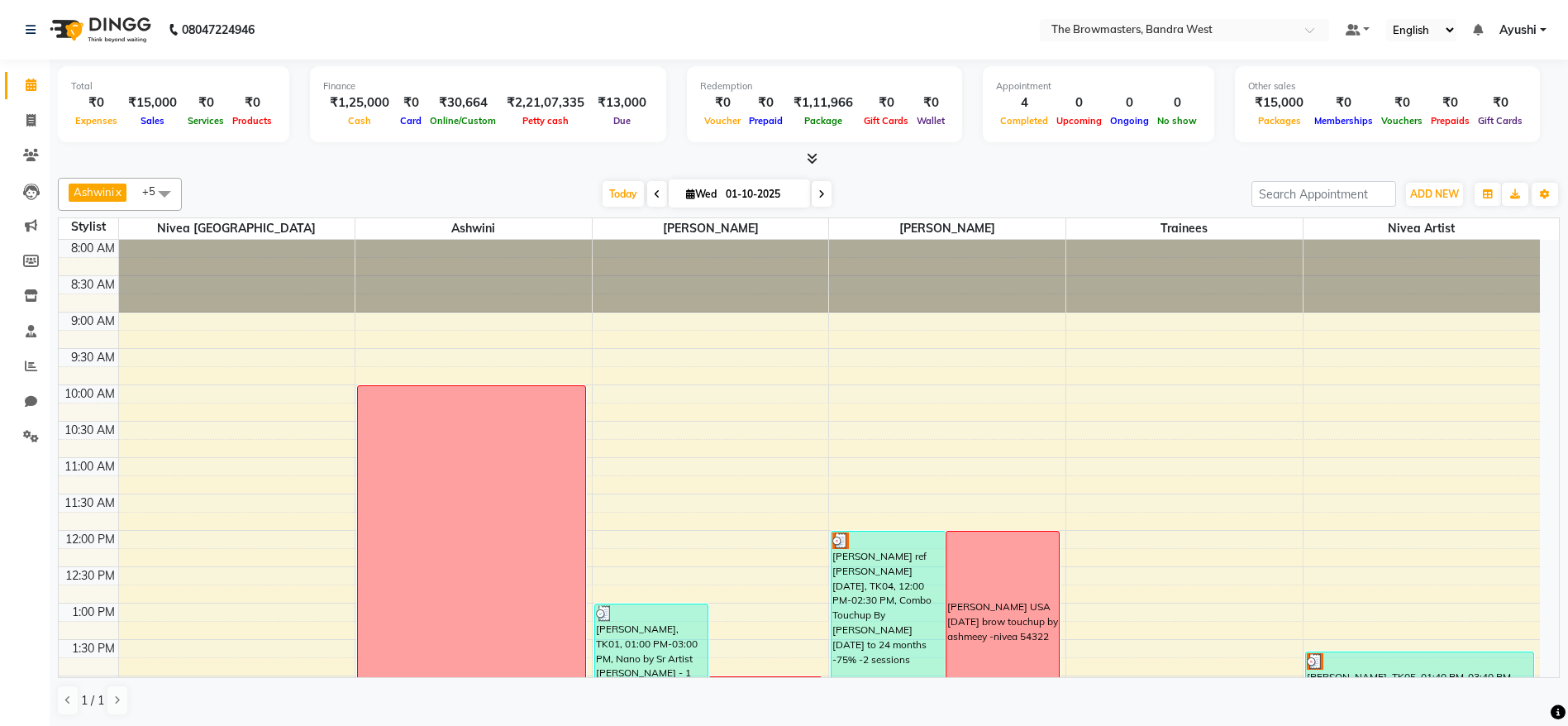
click at [813, 196] on span at bounding box center [821, 193] width 20 height 26
type input "02-10-2025"
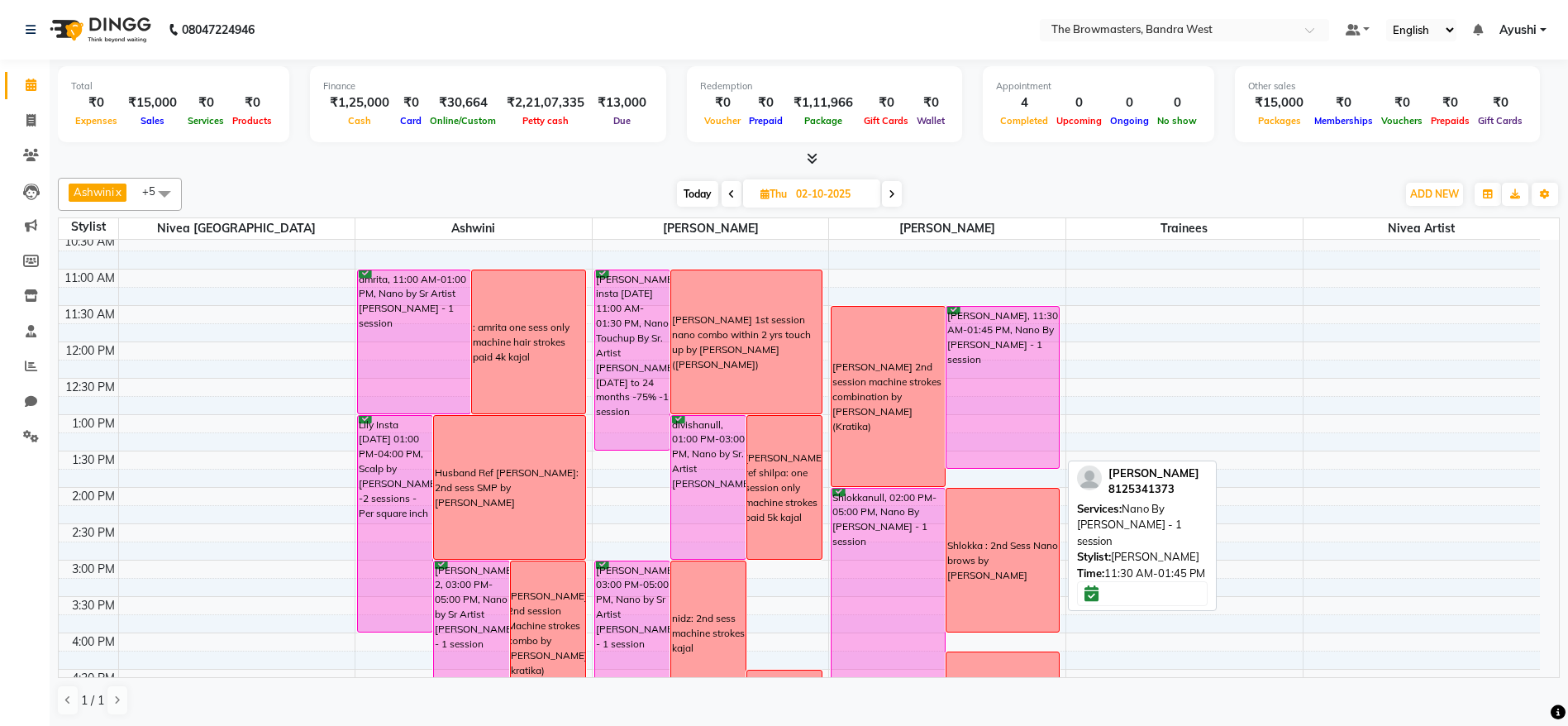
scroll to position [508, 0]
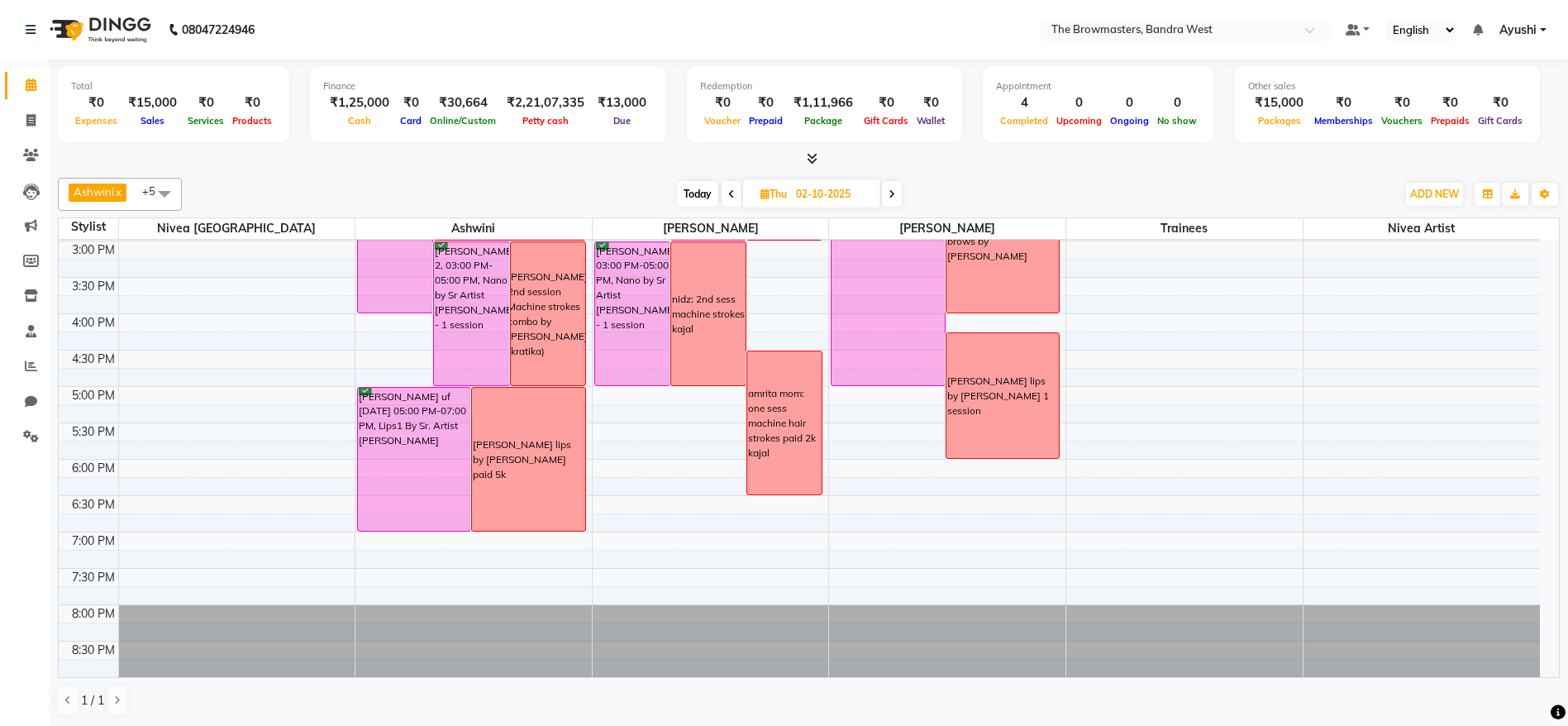
click at [50, 129] on div "Total ₹0 Expenses ₹15,000 Sales ₹0 Services ₹0 Products Finance ₹1,25,000 Cash …" at bounding box center [808, 393] width 1518 height 667
click at [23, 114] on span at bounding box center [31, 121] width 29 height 19
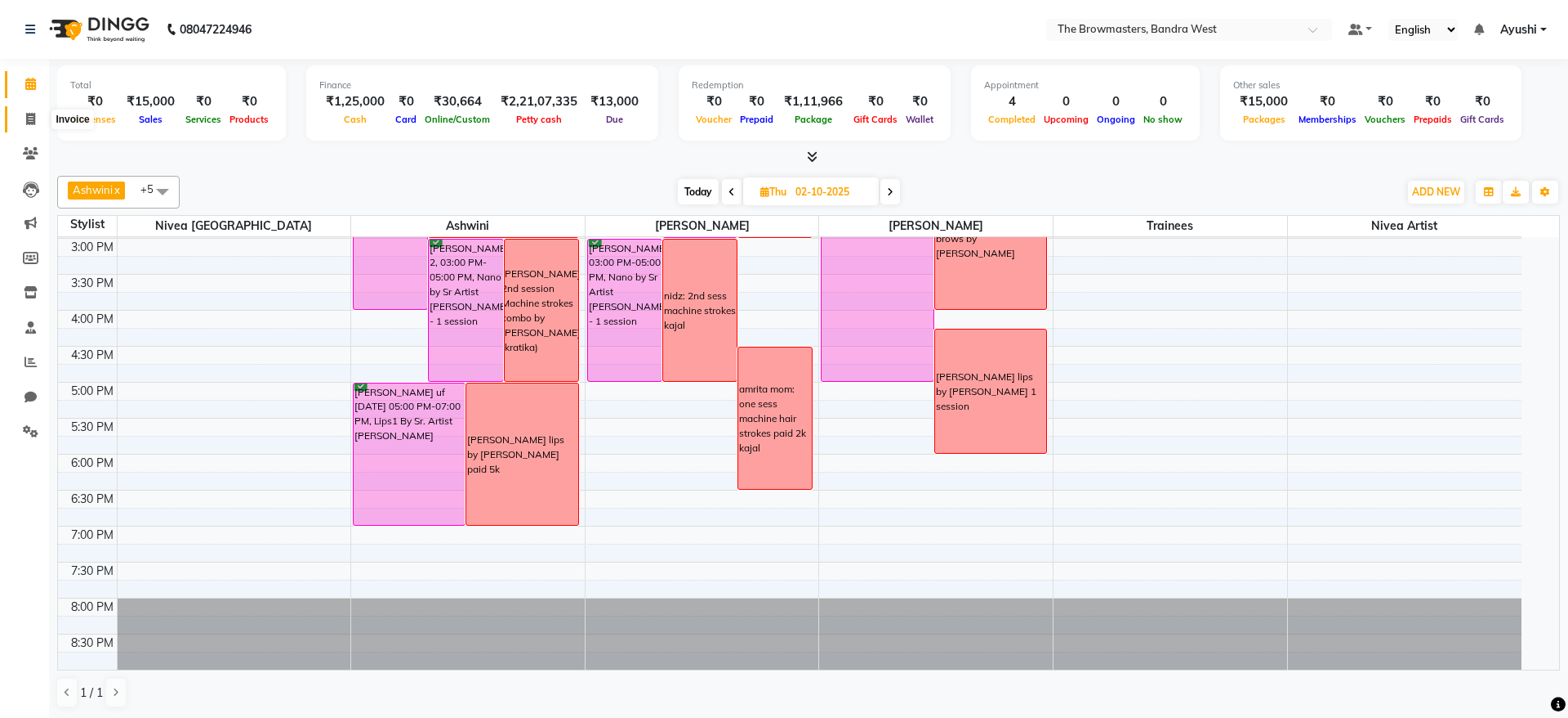
select select "6949"
select select "service"
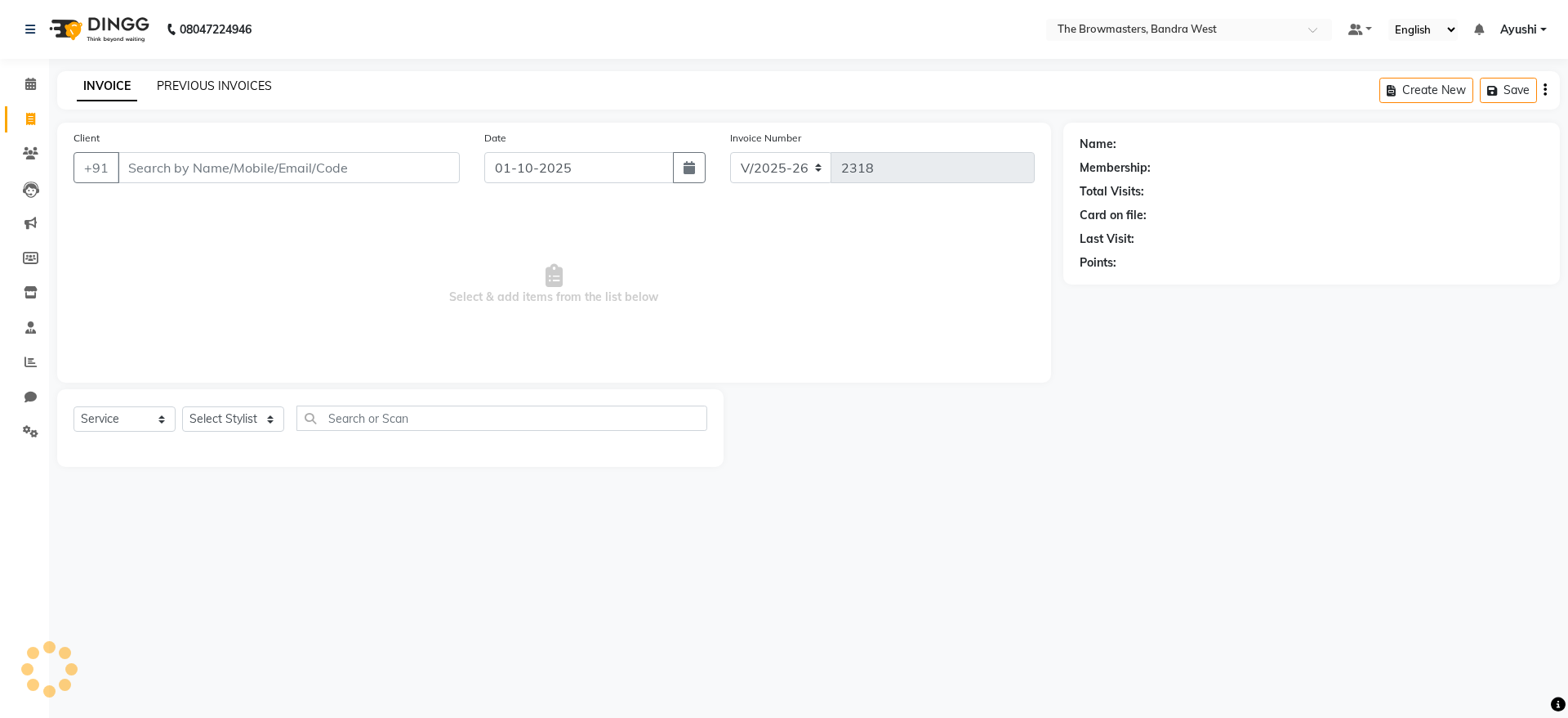
click at [262, 89] on link "PREVIOUS INVOICES" at bounding box center [214, 85] width 116 height 14
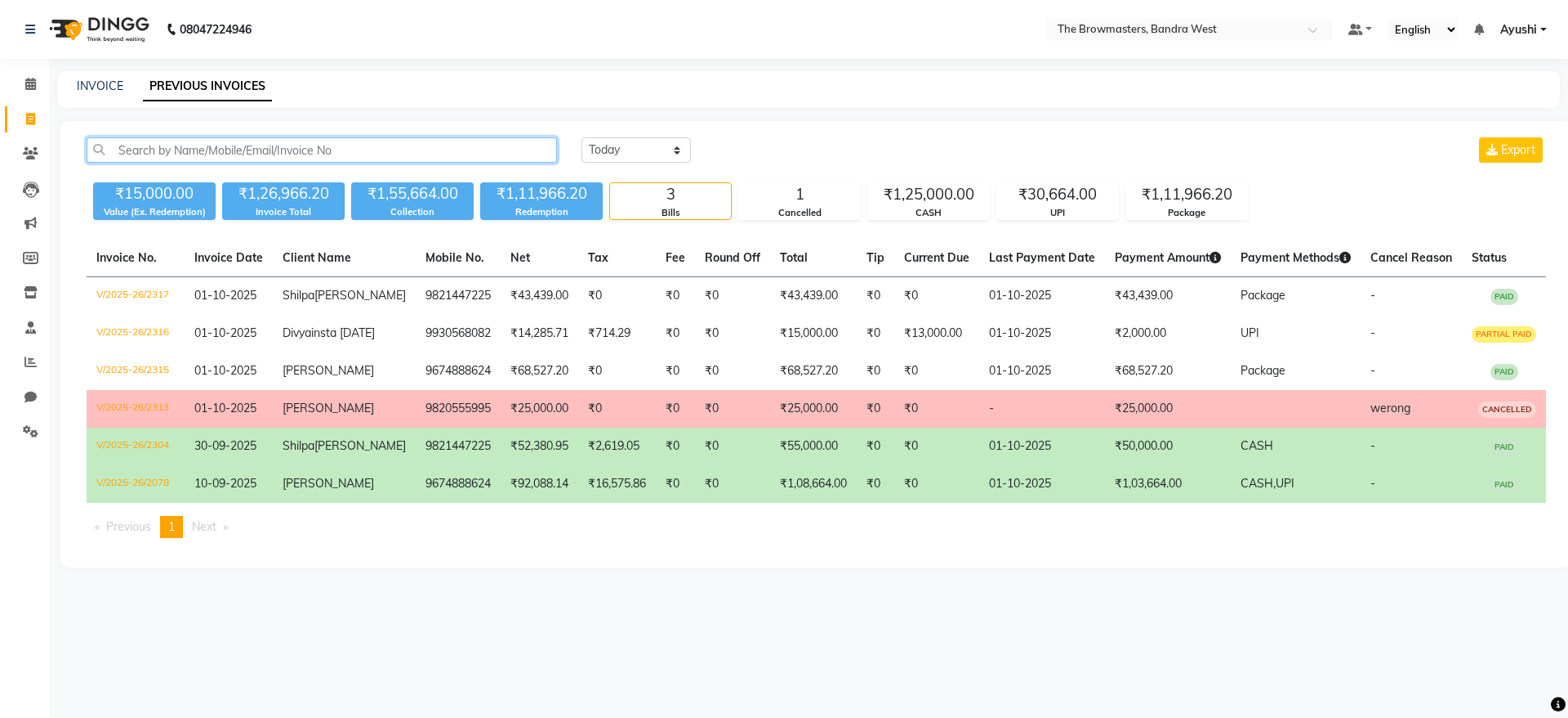
click at [263, 146] on input "text" at bounding box center [322, 150] width 470 height 26
paste input "+1 (843) 455-3805"
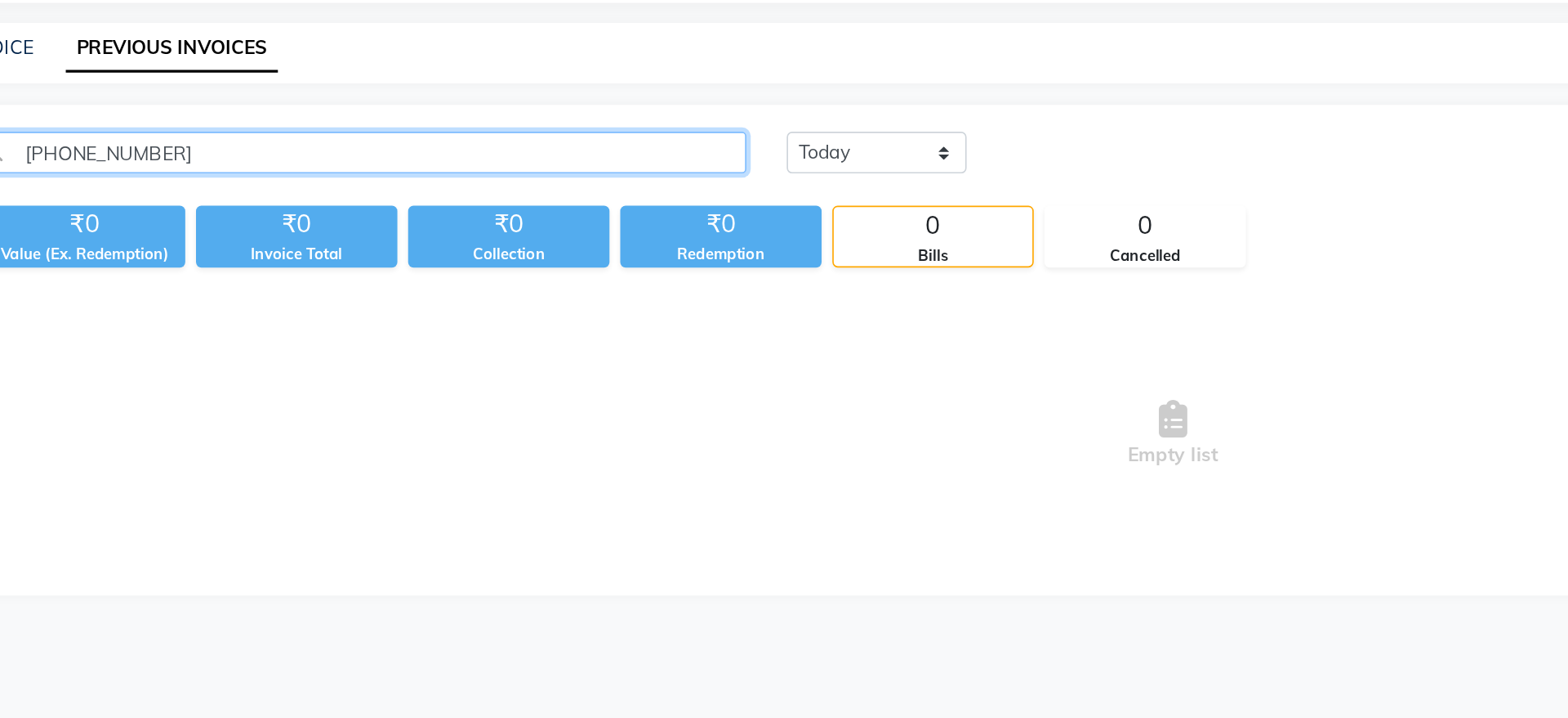
click at [198, 162] on input "+1 (843) 455-3805" at bounding box center [322, 150] width 470 height 26
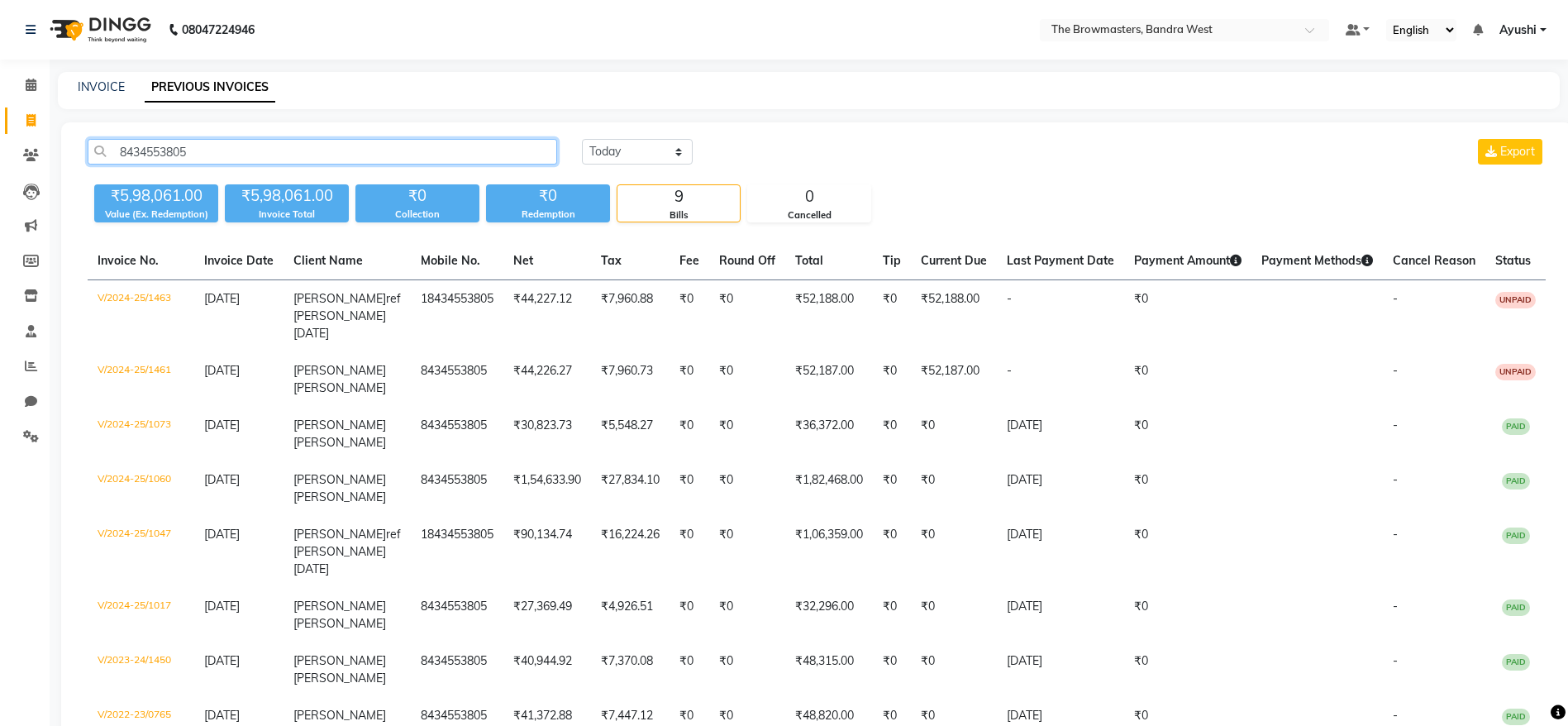
type input "8434553805"
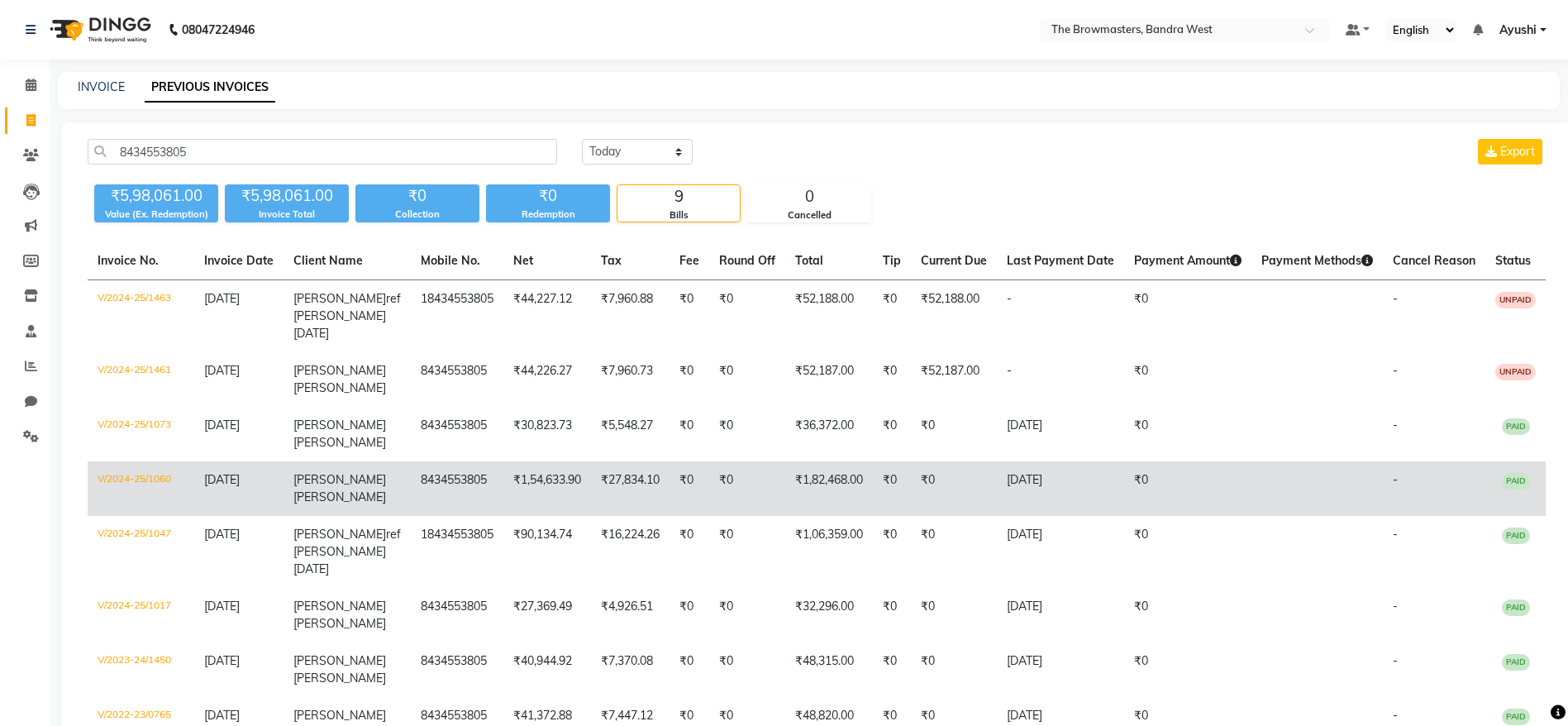
click at [599, 461] on td "₹27,834.10" at bounding box center [629, 488] width 78 height 54
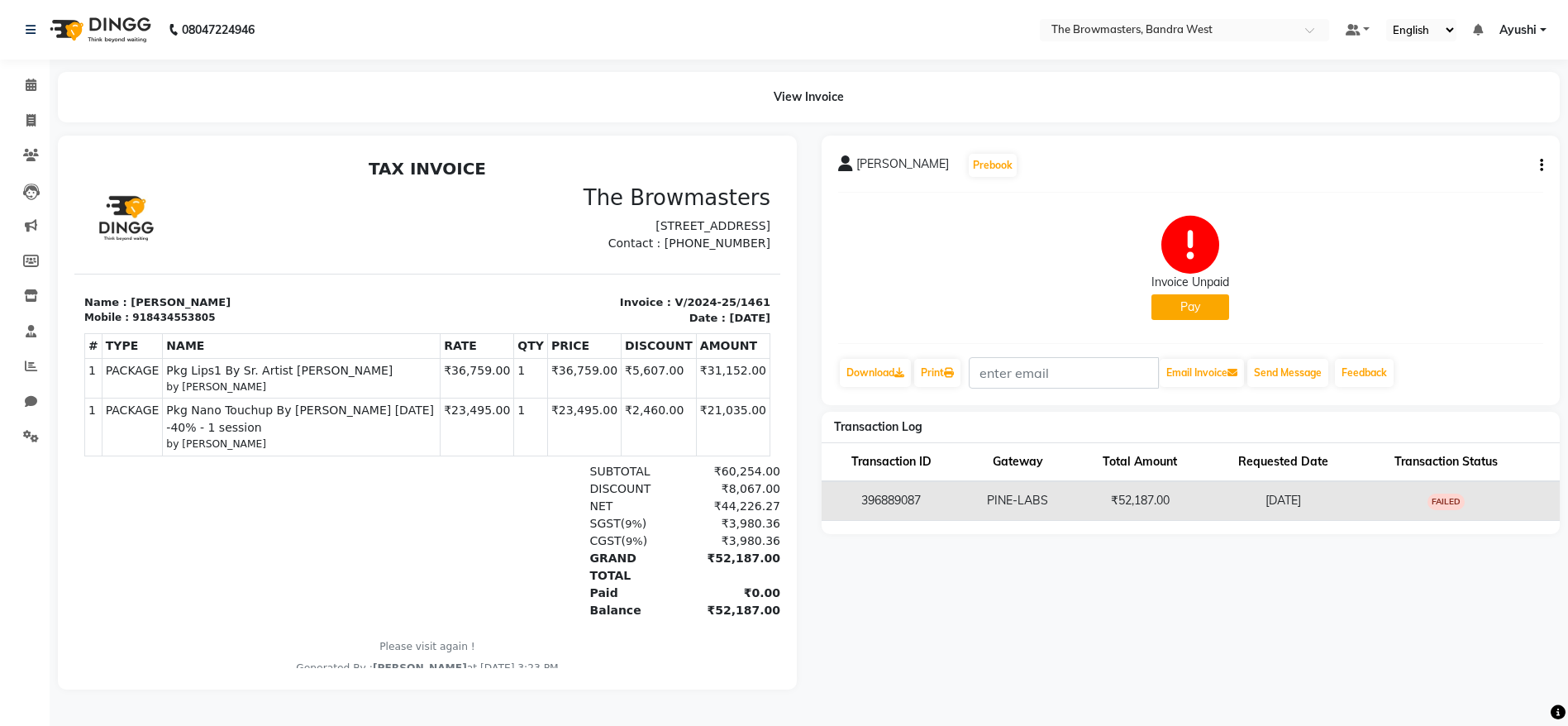
click at [1544, 162] on div "[PERSON_NAME] Prebook Invoice Unpaid Pay Download Print Email Invoice Send Mess…" at bounding box center [1191, 270] width 739 height 270
click at [1537, 170] on button "button" at bounding box center [1538, 165] width 10 height 17
click at [1494, 170] on div "Edit Invoice" at bounding box center [1473, 165] width 82 height 20
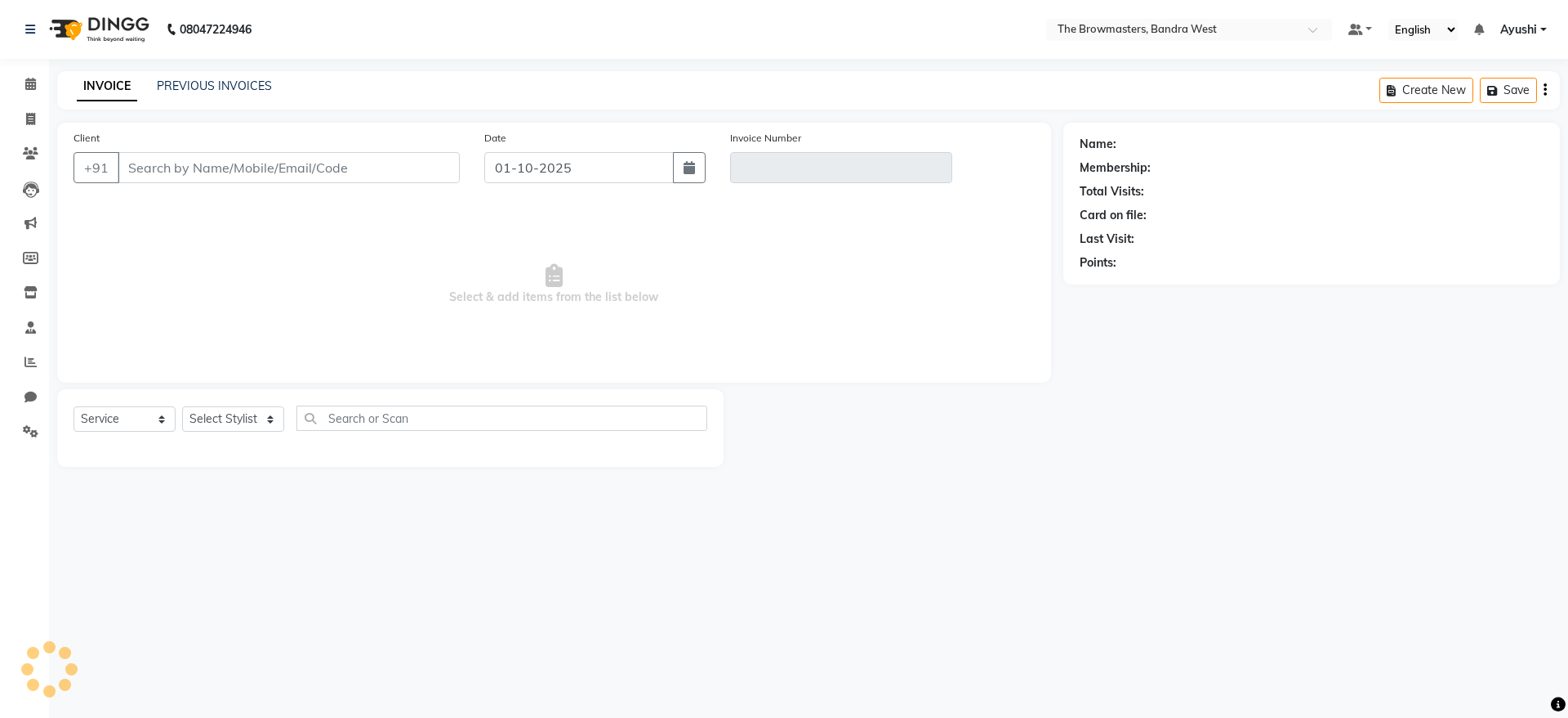
select select "package"
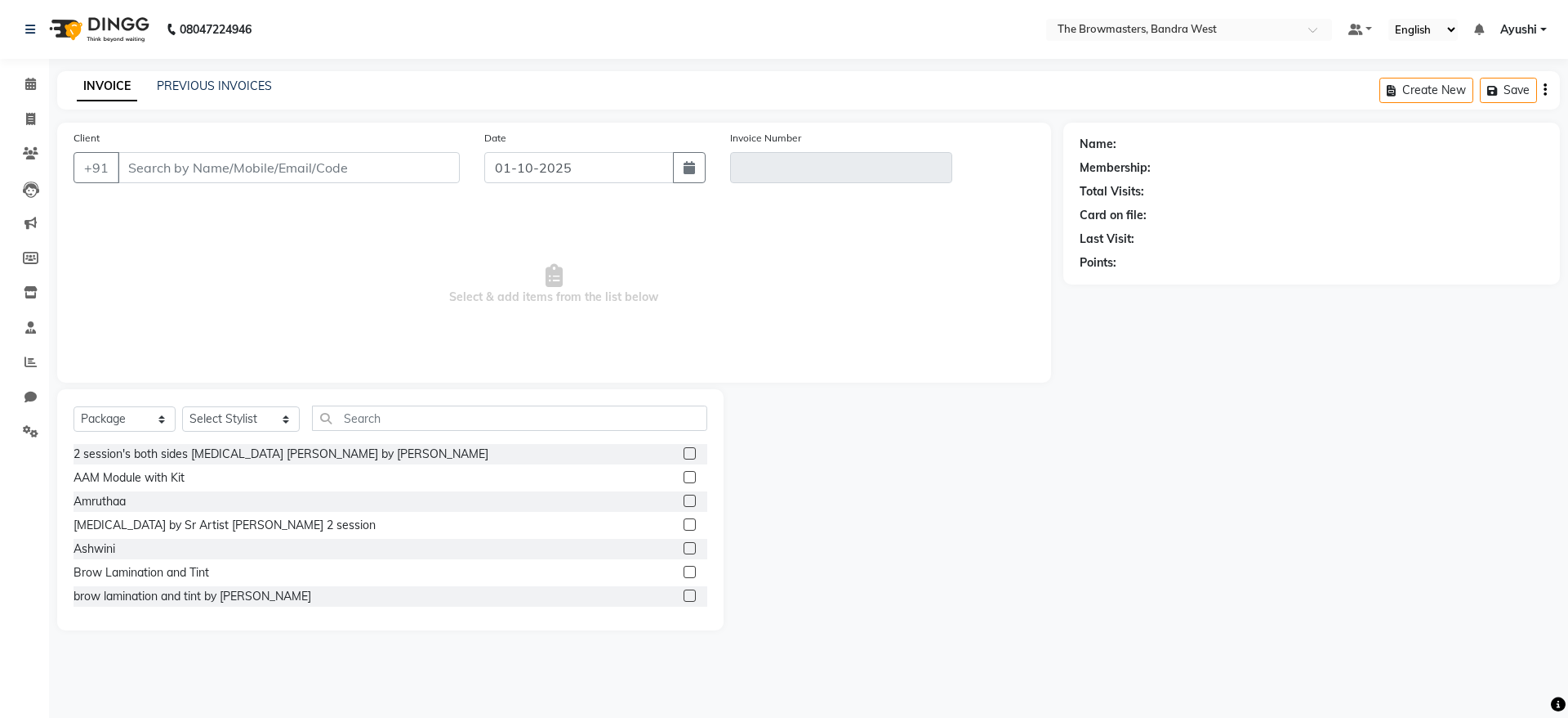
type input "8434553805"
type input "V/2024-25/1461"
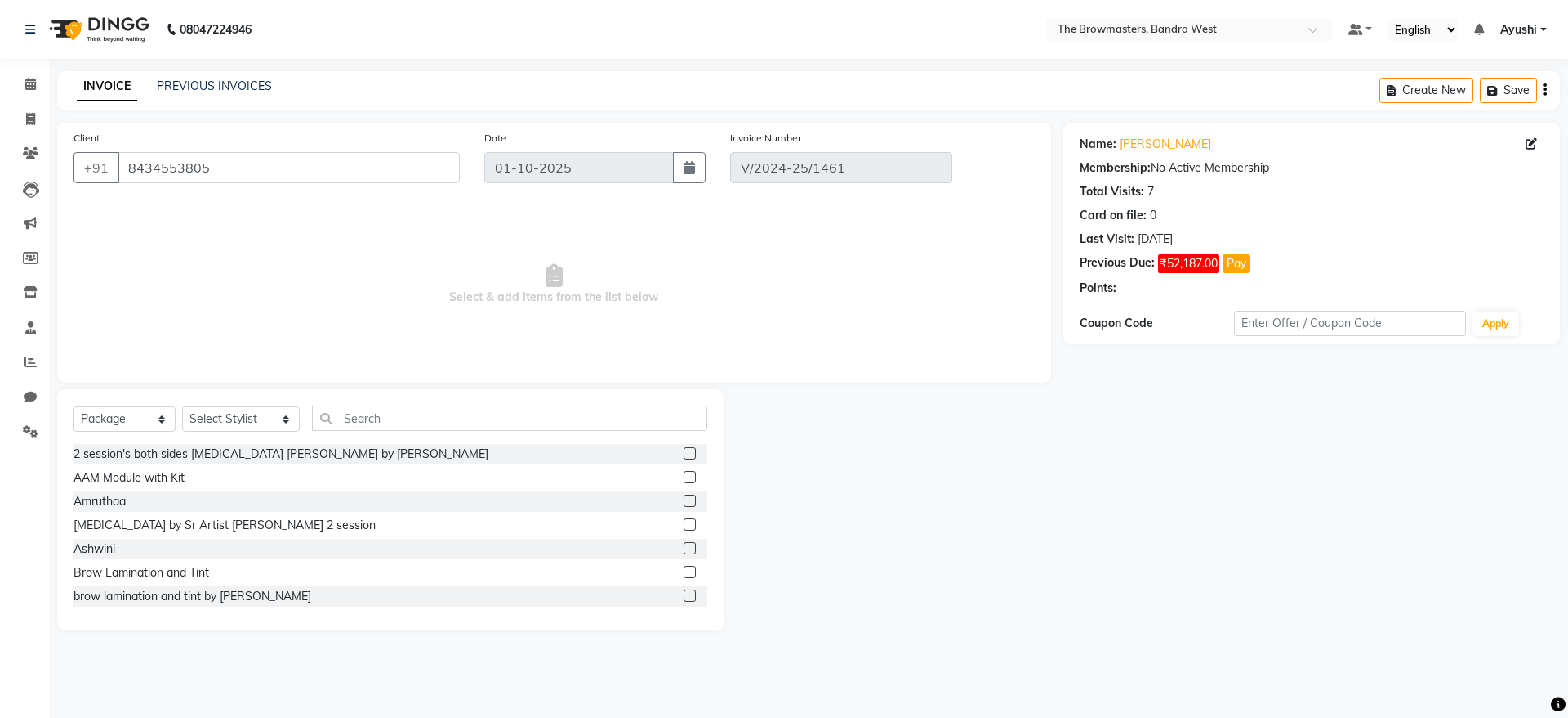
type input "[DATE]"
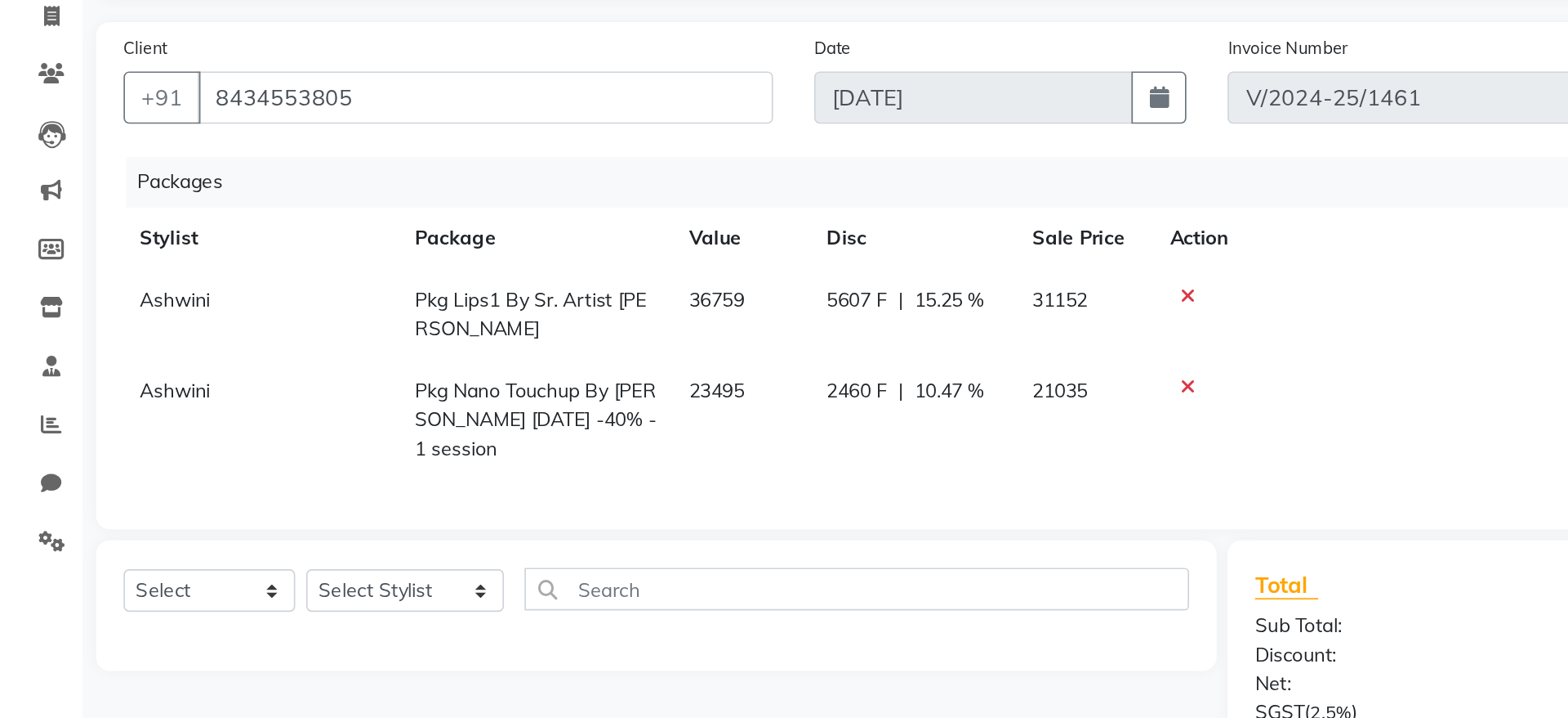
click at [715, 286] on div at bounding box center [860, 285] width 330 height 11
click at [711, 285] on div at bounding box center [860, 285] width 330 height 11
click at [708, 284] on icon at bounding box center [706, 285] width 9 height 11
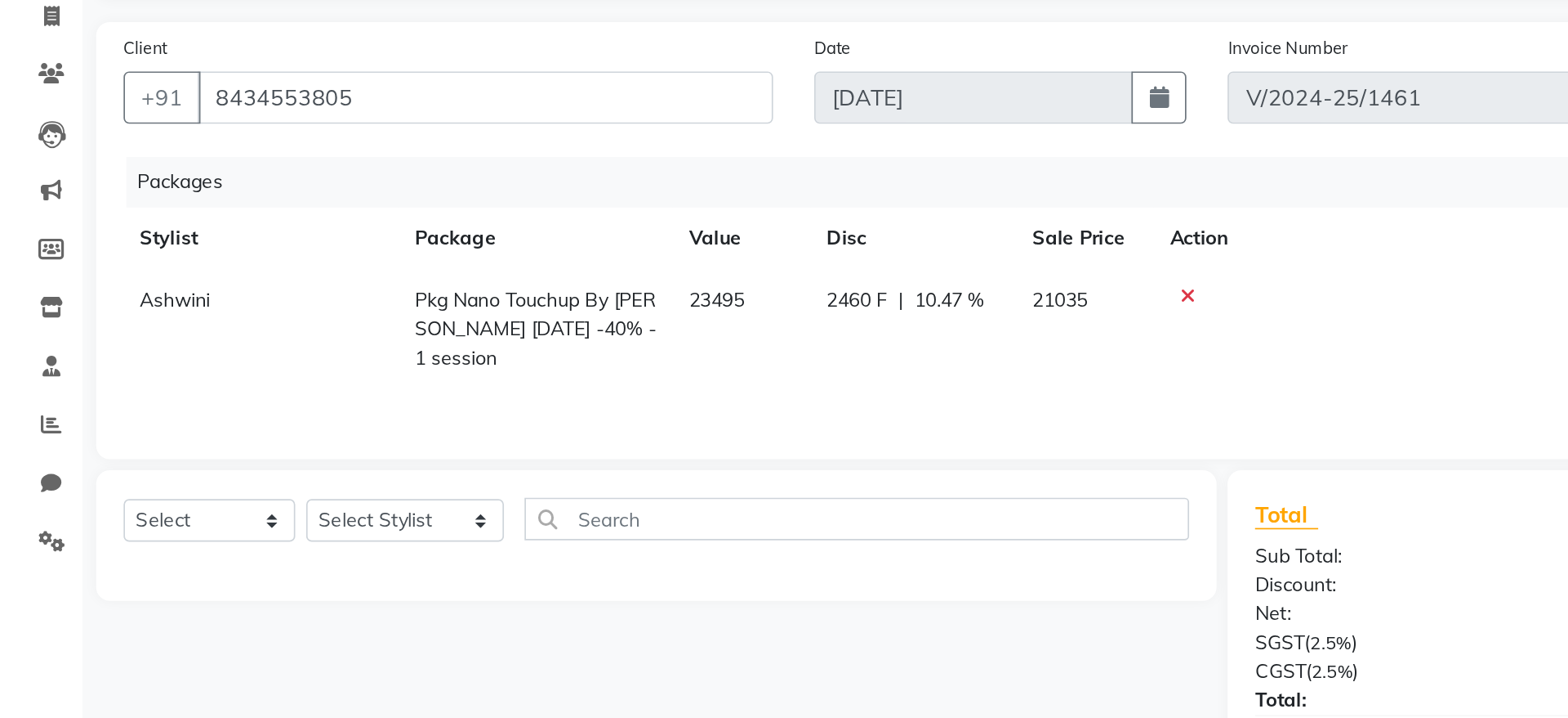
click at [708, 284] on icon at bounding box center [706, 285] width 9 height 11
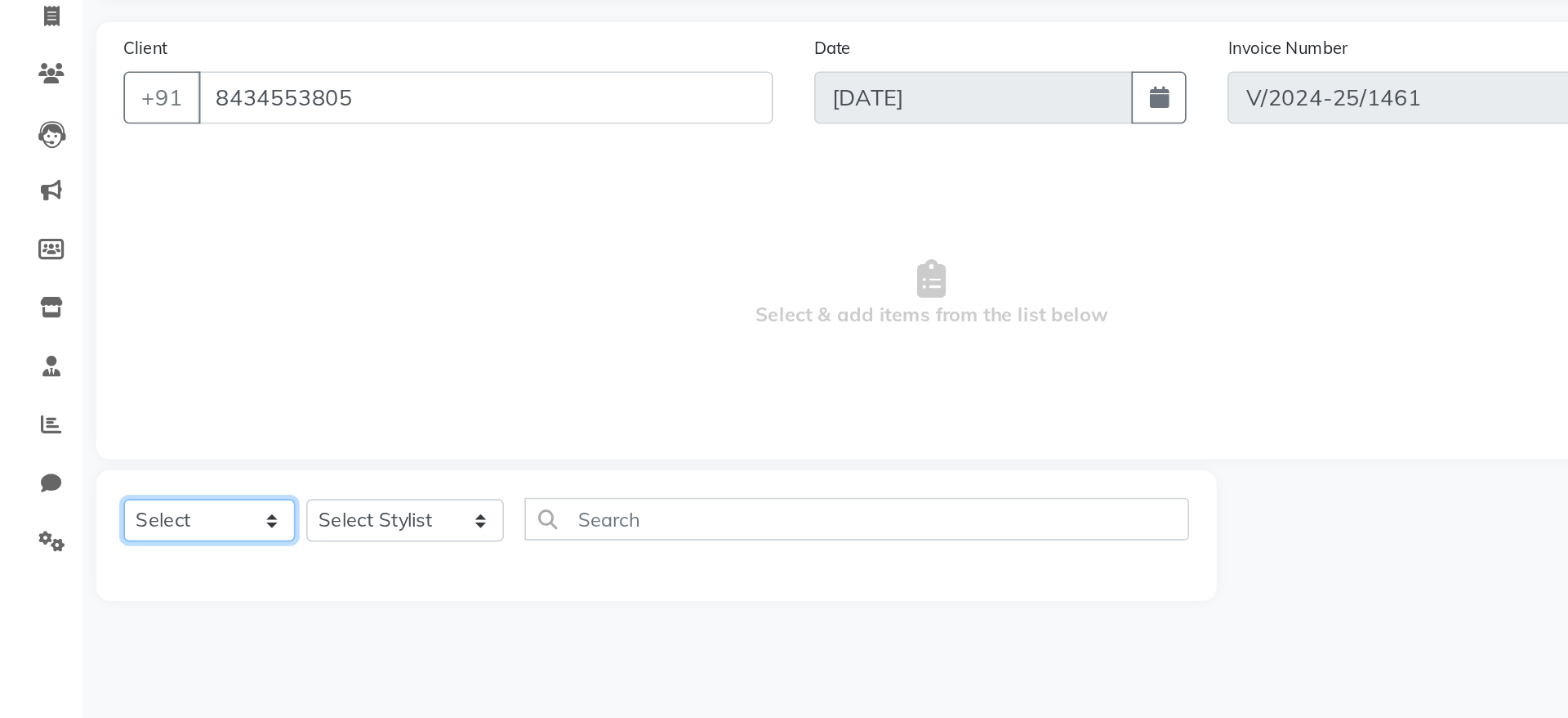
click at [127, 417] on select "Select Service Product Membership Package Voucher Prepaid Gift Card" at bounding box center [124, 419] width 102 height 26
select select "package"
click at [74, 406] on select "Select Service Product Membership Package Voucher Prepaid Gift Card" at bounding box center [124, 419] width 102 height 26
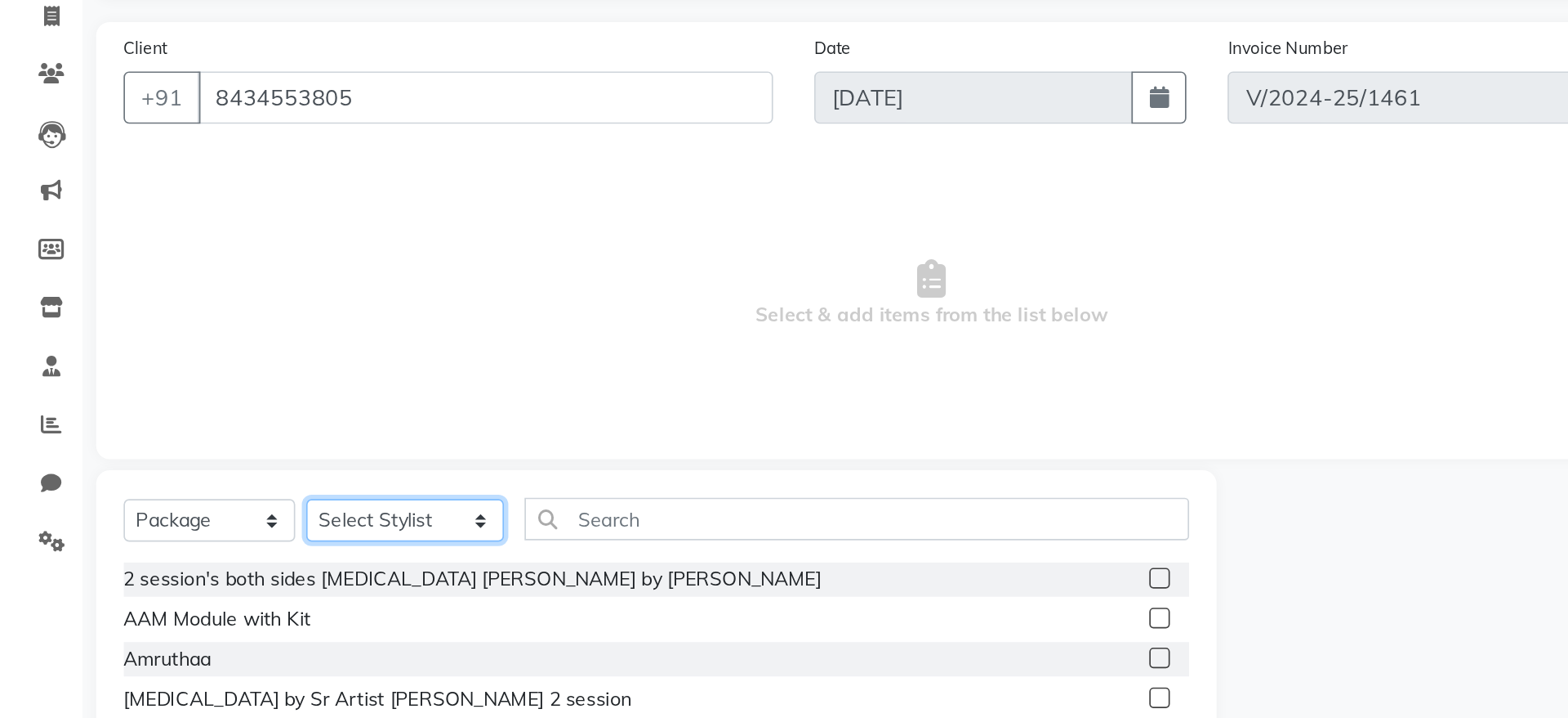
click at [218, 424] on select "Select Stylist [PERSON_NAME] Ashwini [PERSON_NAME] SUPPORT [PERSON_NAME] Jyoti …" at bounding box center [241, 419] width 118 height 26
select select "64302"
click at [183, 406] on select "Select Stylist [PERSON_NAME] Ashwini [PERSON_NAME] SUPPORT [PERSON_NAME] Jyoti …" at bounding box center [241, 419] width 118 height 26
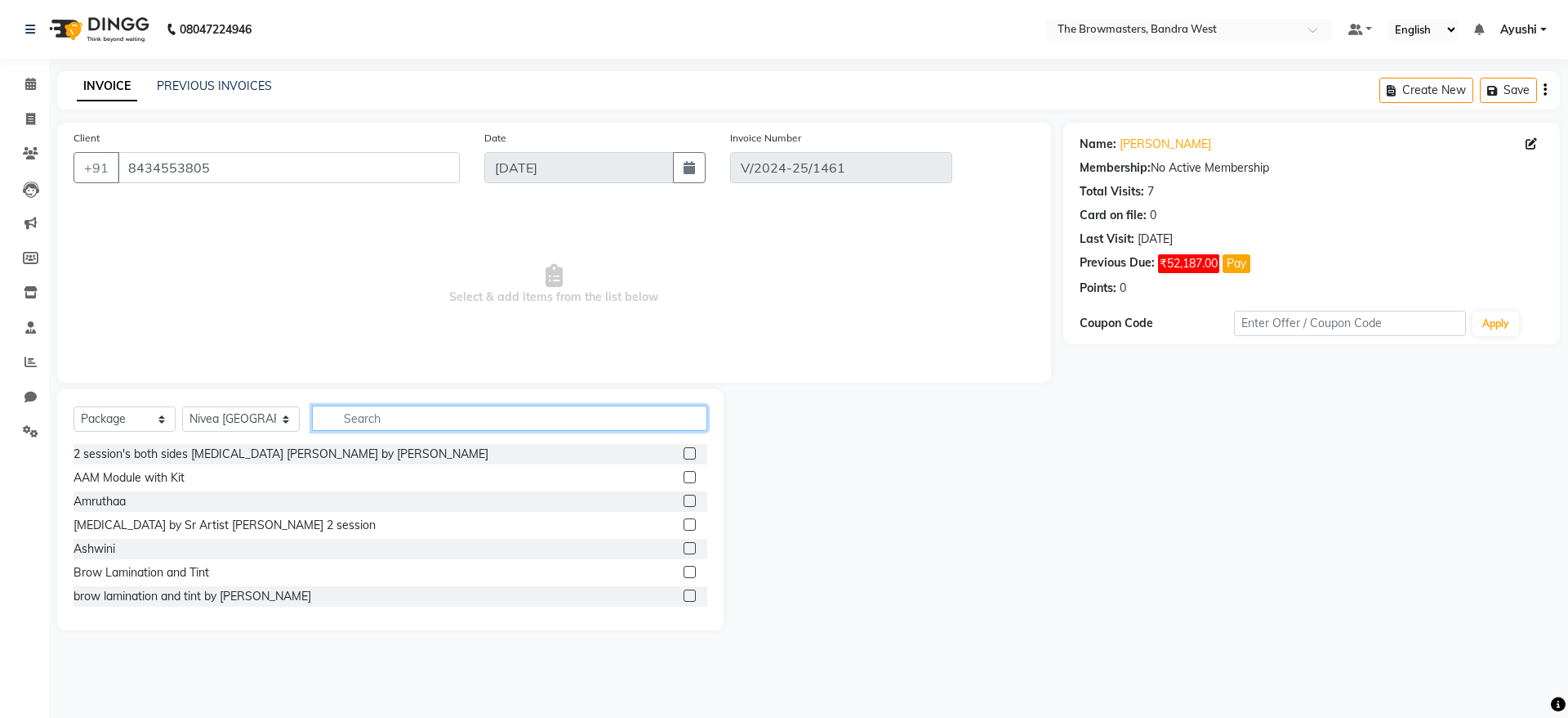
click at [453, 414] on input "text" at bounding box center [510, 418] width 396 height 26
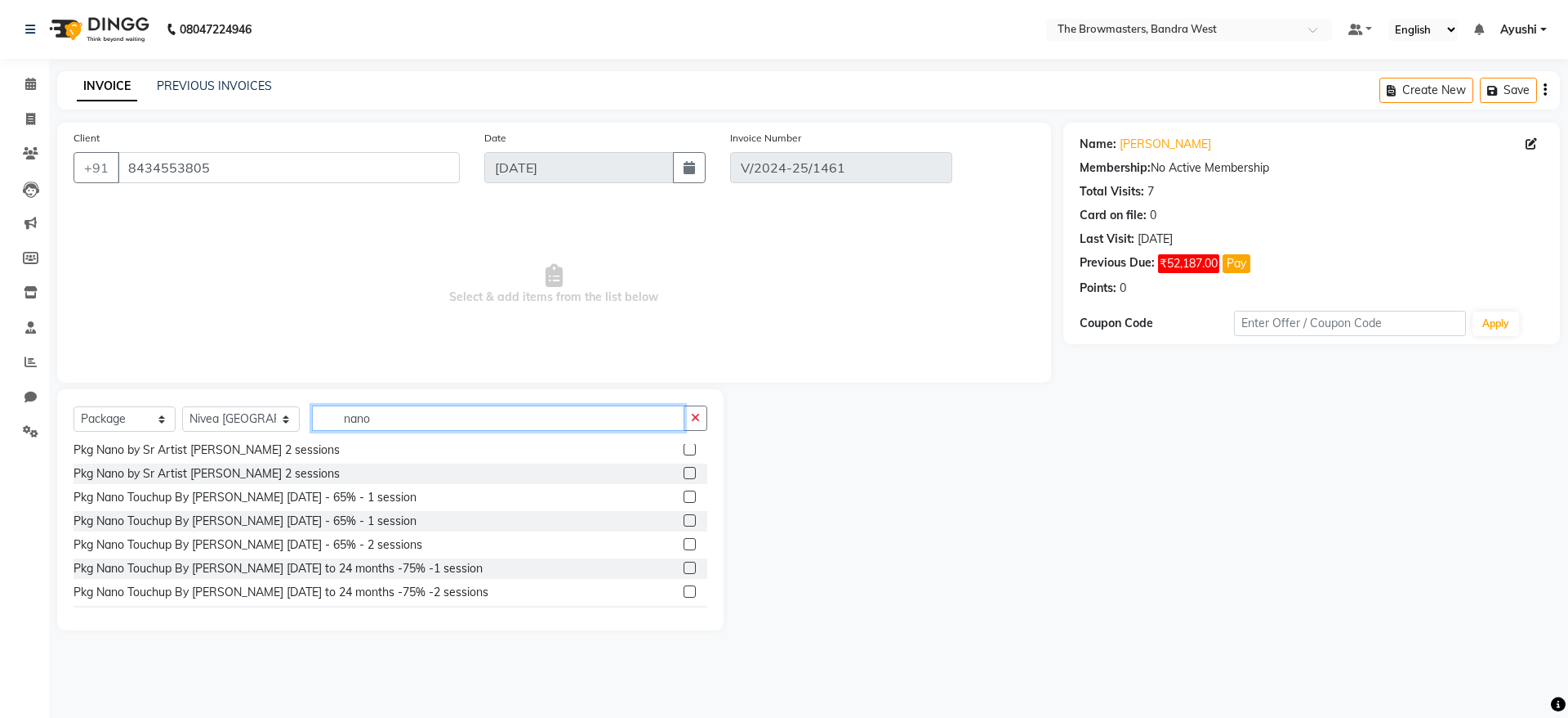
scroll to position [218, 0]
type input "nano"
click at [684, 539] on label at bounding box center [690, 543] width 12 height 12
click at [684, 539] on input "checkbox" at bounding box center [689, 543] width 11 height 11
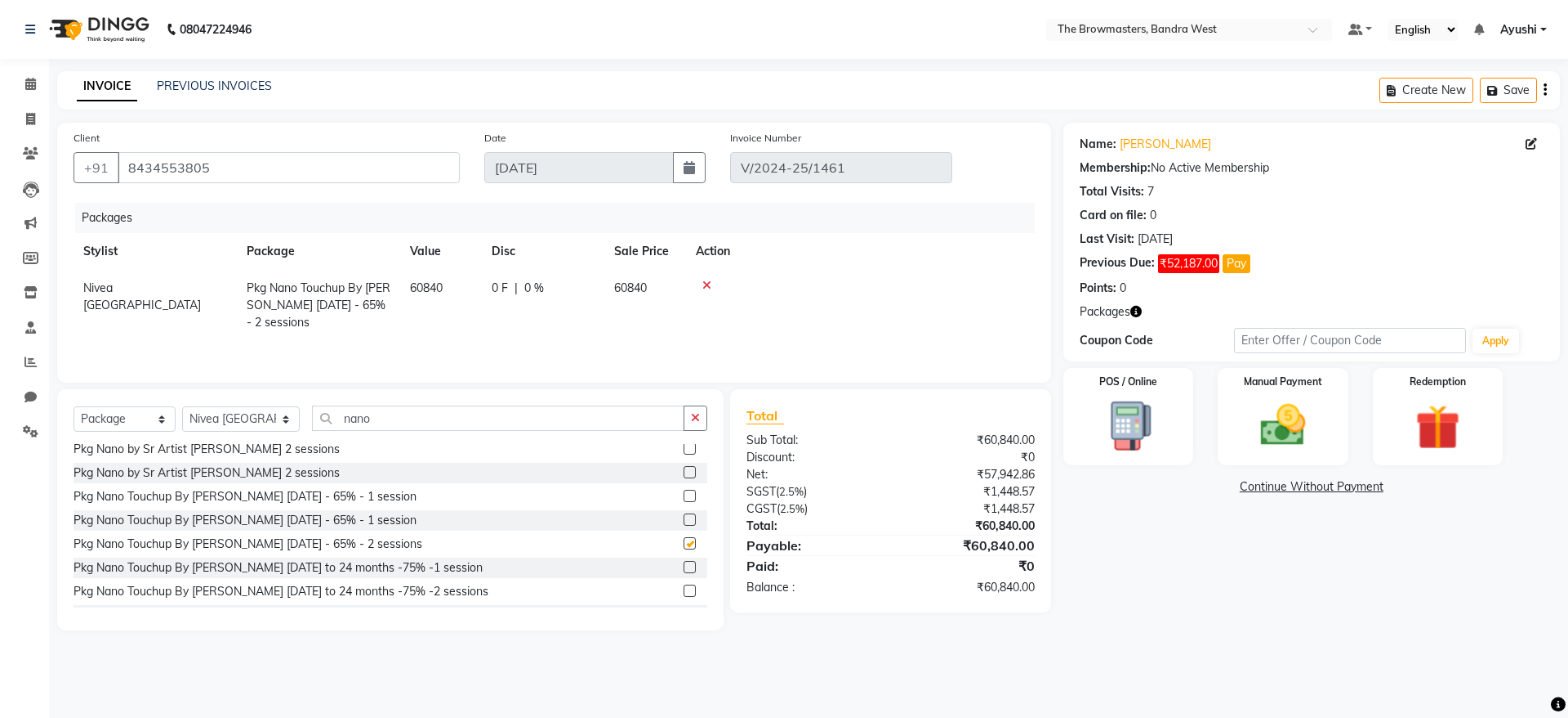
checkbox input "false"
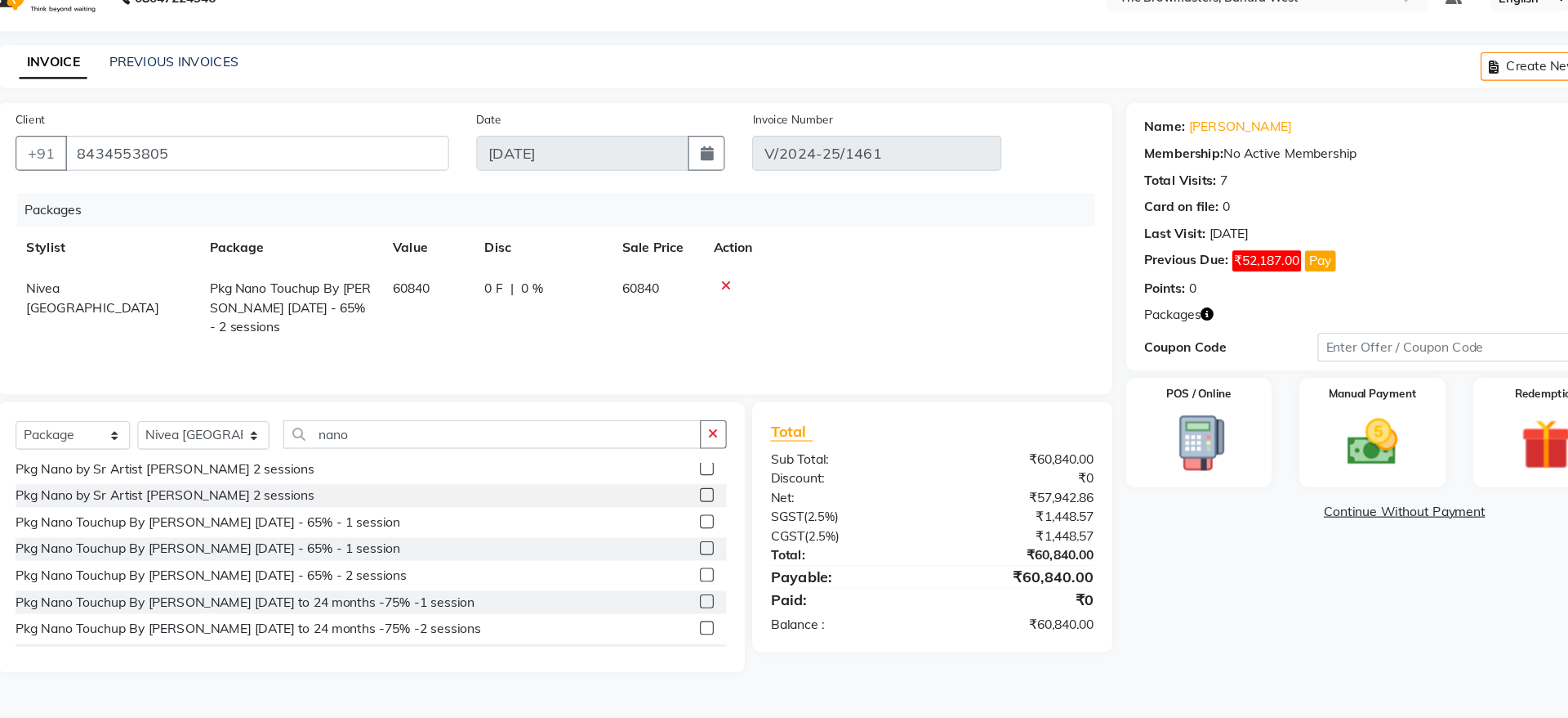
click at [501, 282] on span "0 F" at bounding box center [500, 288] width 16 height 17
select select "64302"
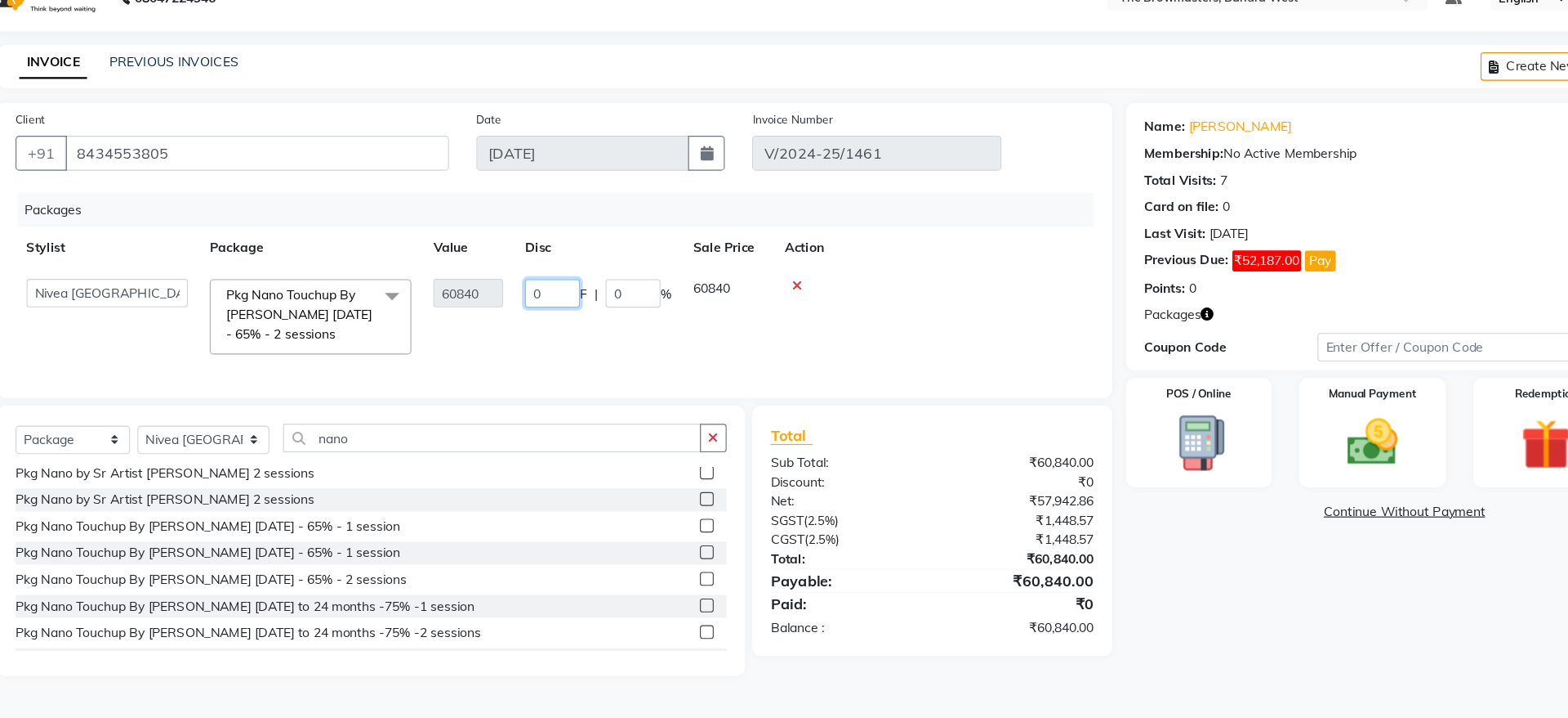
click at [553, 280] on input "0" at bounding box center [551, 292] width 49 height 26
type input "06518"
click at [593, 333] on td "06518 F | 0 %" at bounding box center [592, 313] width 150 height 87
select select "64302"
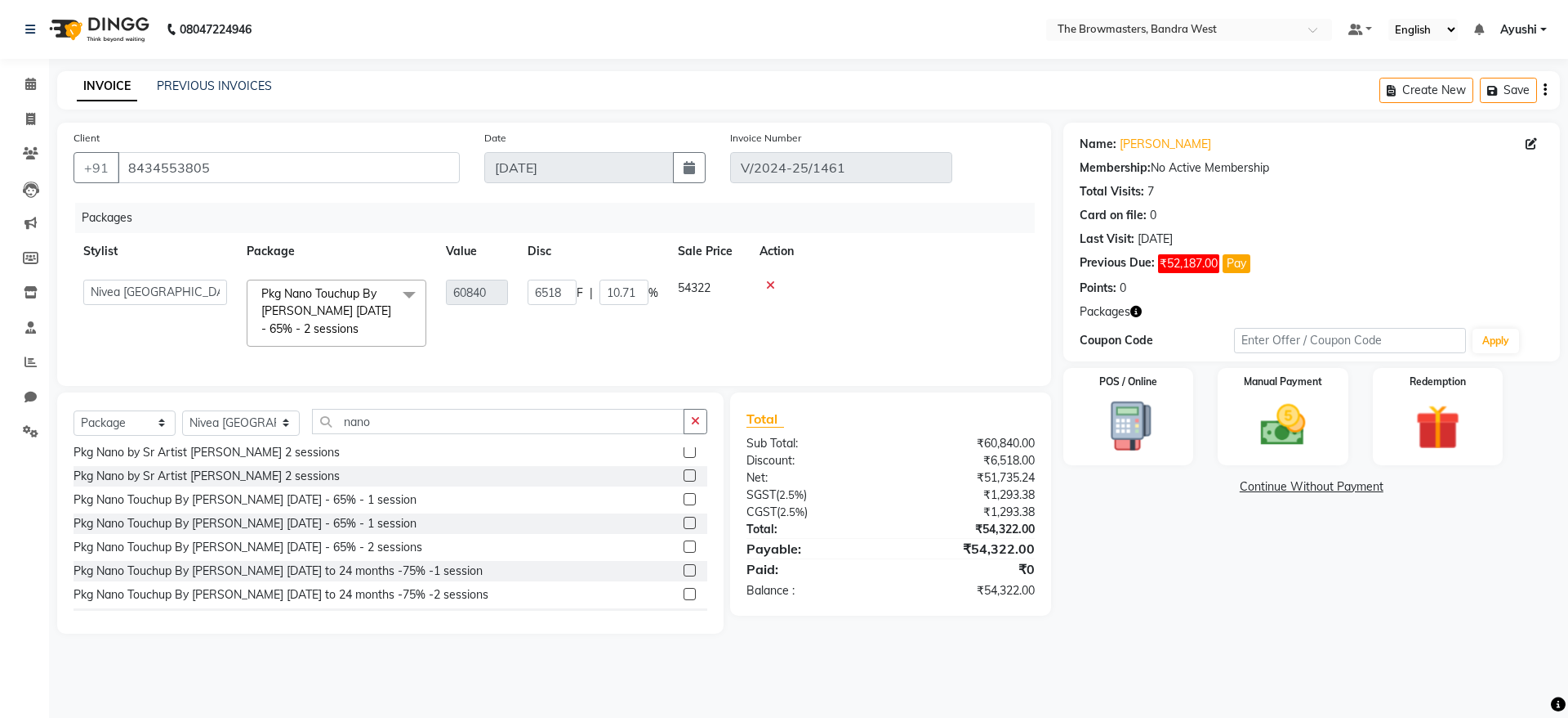
click at [569, 362] on div "Packages Stylist Package Value Disc Sale Price Action Ashmeey Singghai Ashwini …" at bounding box center [554, 286] width 961 height 166
click at [1328, 408] on div "Manual Payment" at bounding box center [1283, 416] width 136 height 100
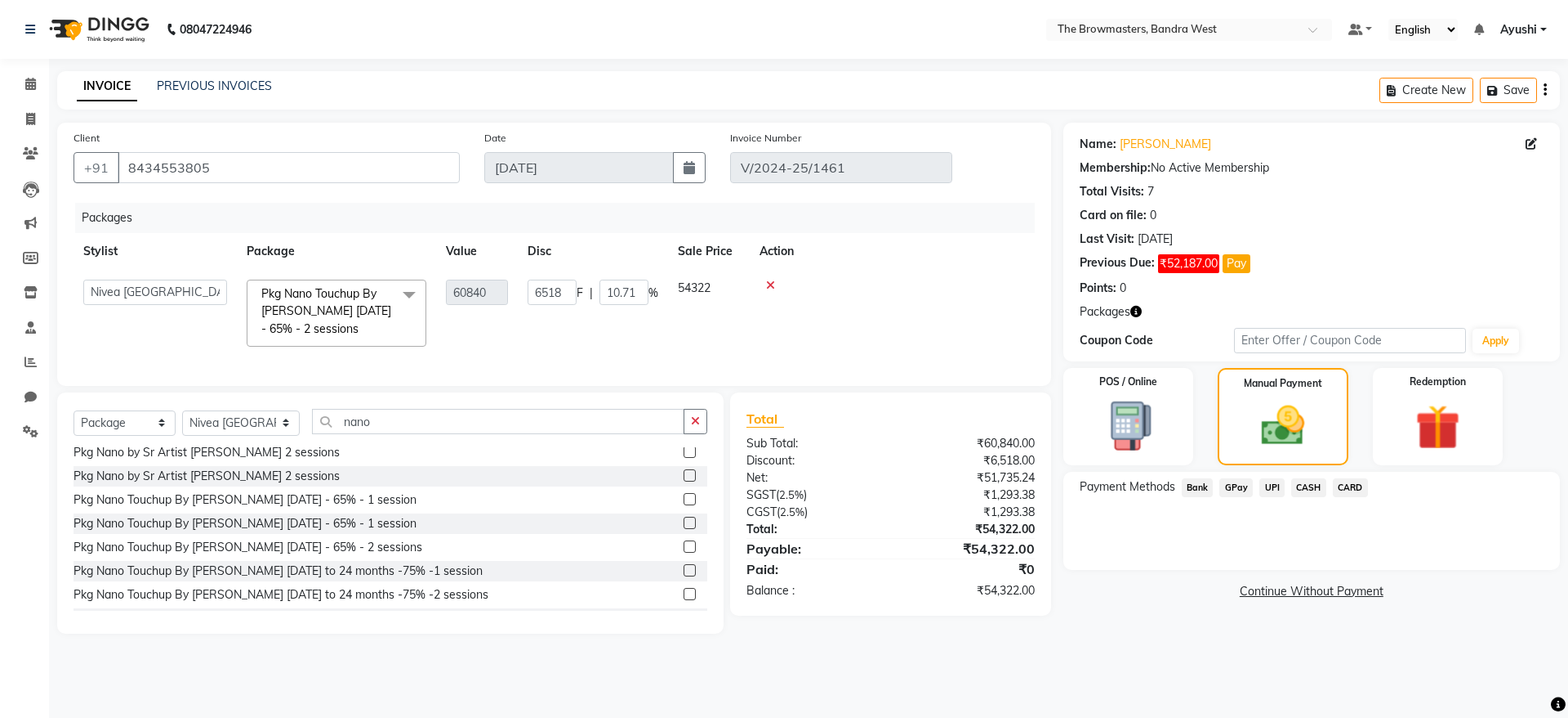
click at [1352, 487] on span "CARD" at bounding box center [1350, 488] width 35 height 19
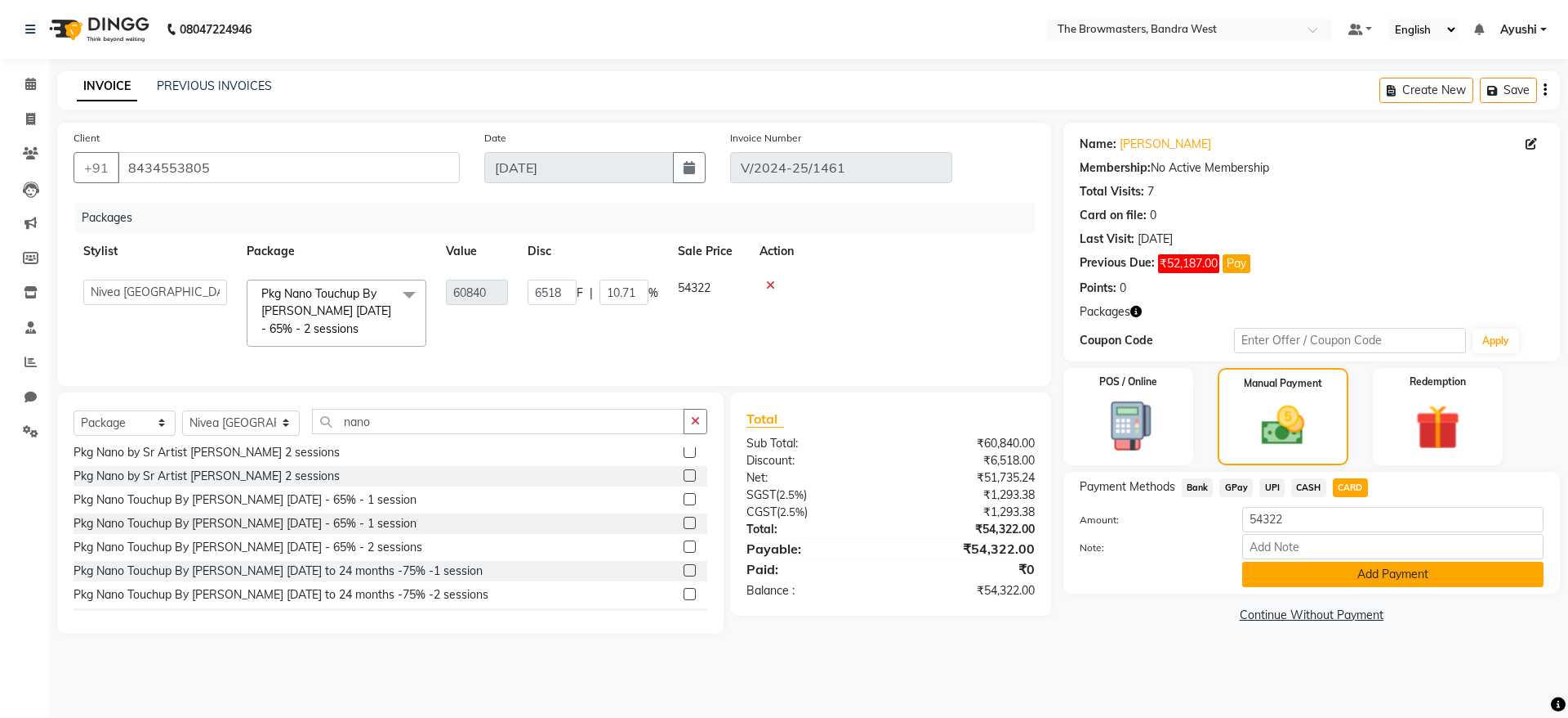
click at [1368, 572] on button "Add Payment" at bounding box center [1392, 574] width 301 height 26
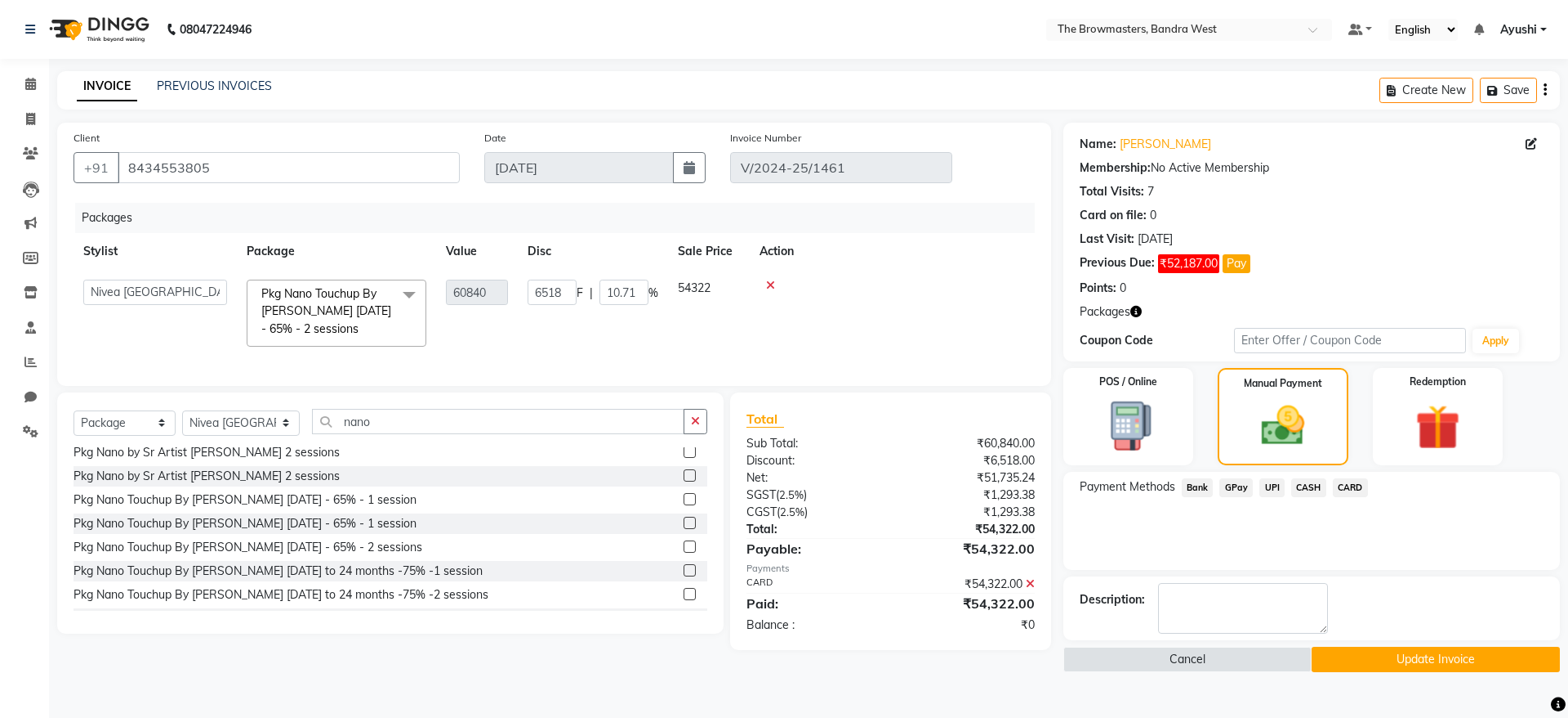
click at [1437, 654] on button "Update Invoice" at bounding box center [1436, 659] width 248 height 26
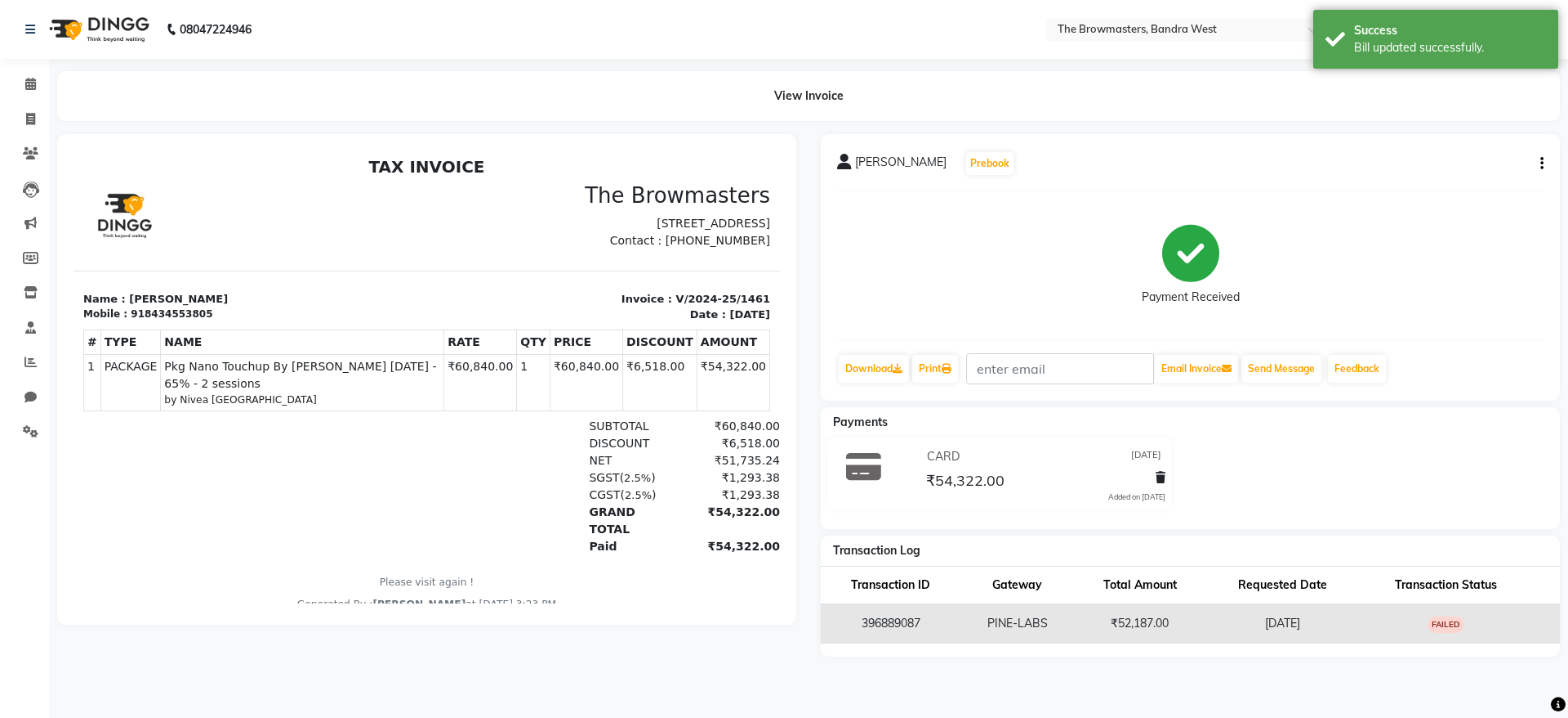
click at [164, 321] on div "918434553805" at bounding box center [171, 314] width 81 height 14
copy div "918434553805"
click at [32, 117] on icon at bounding box center [30, 119] width 9 height 12
select select "6949"
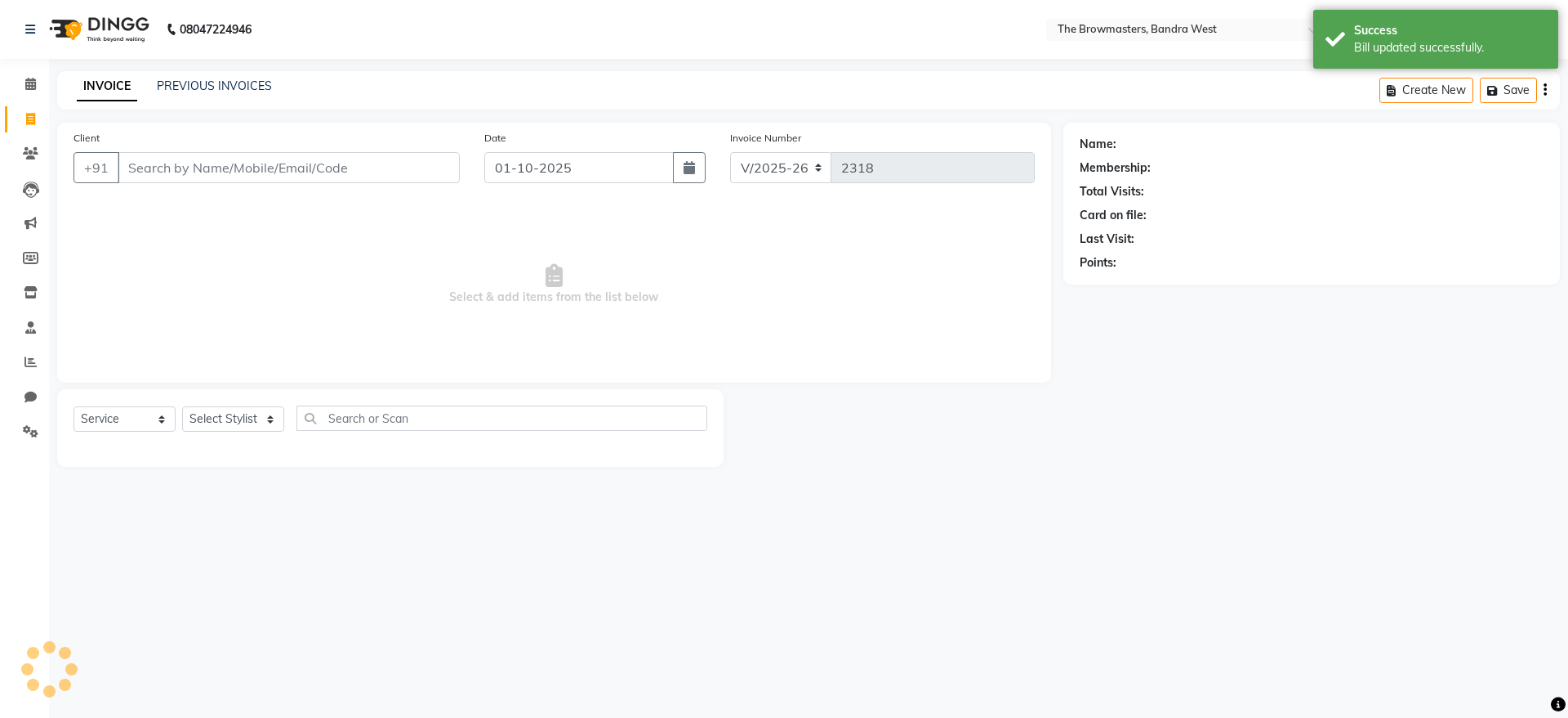
select select "package"
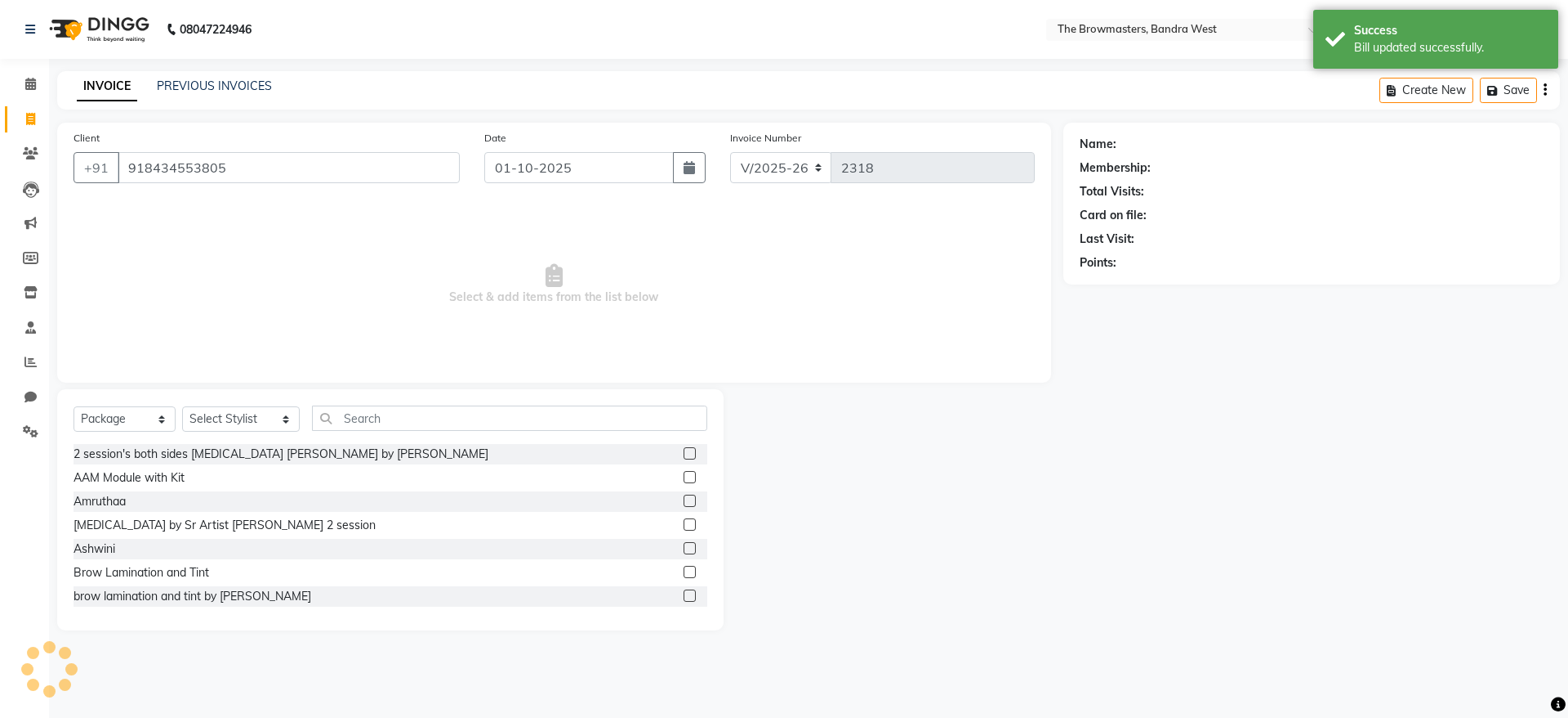
type input "918434553805"
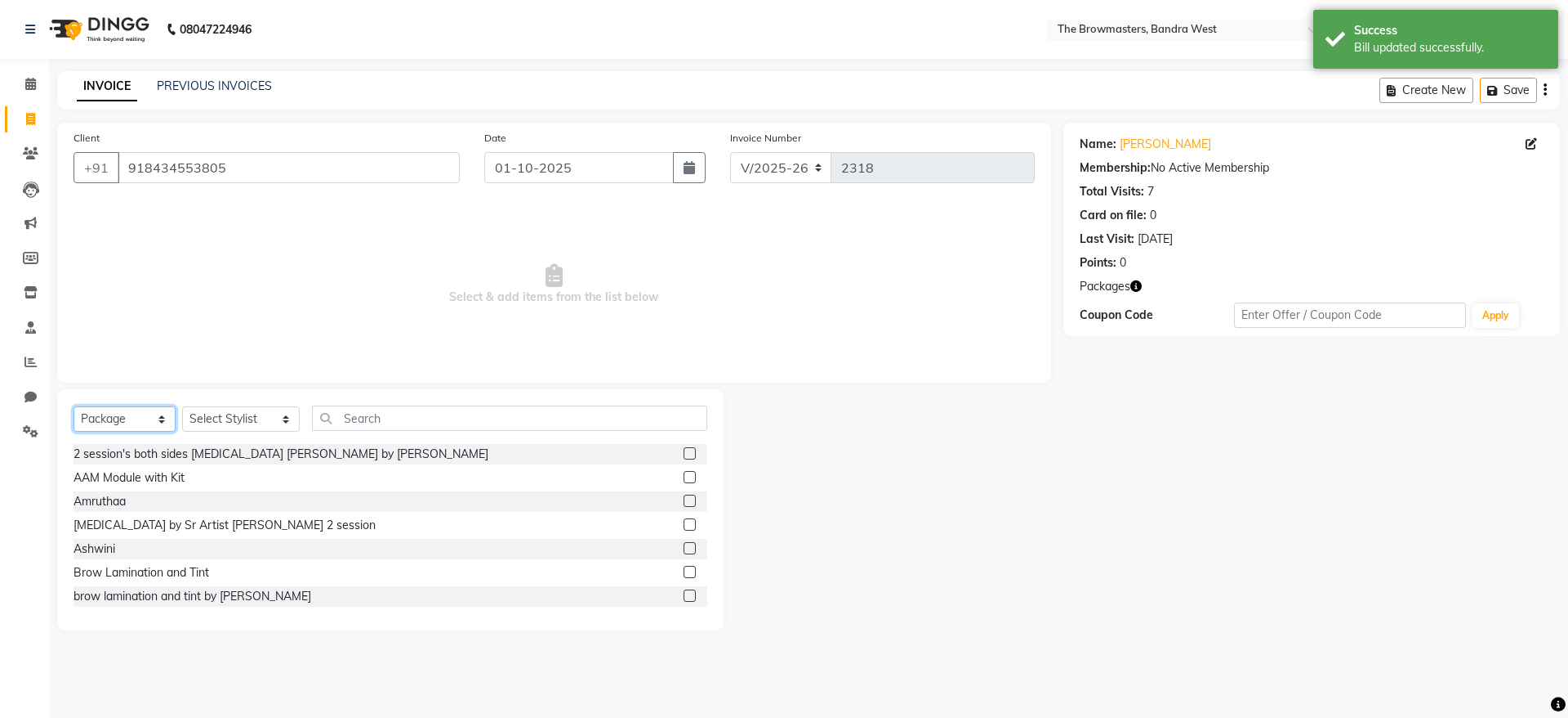
click at [162, 407] on select "Select Service Product Membership Package Voucher Prepaid Gift Card" at bounding box center [124, 419] width 102 height 26
select select "service"
click at [74, 406] on select "Select Service Product Membership Package Voucher Prepaid Gift Card" at bounding box center [124, 419] width 102 height 26
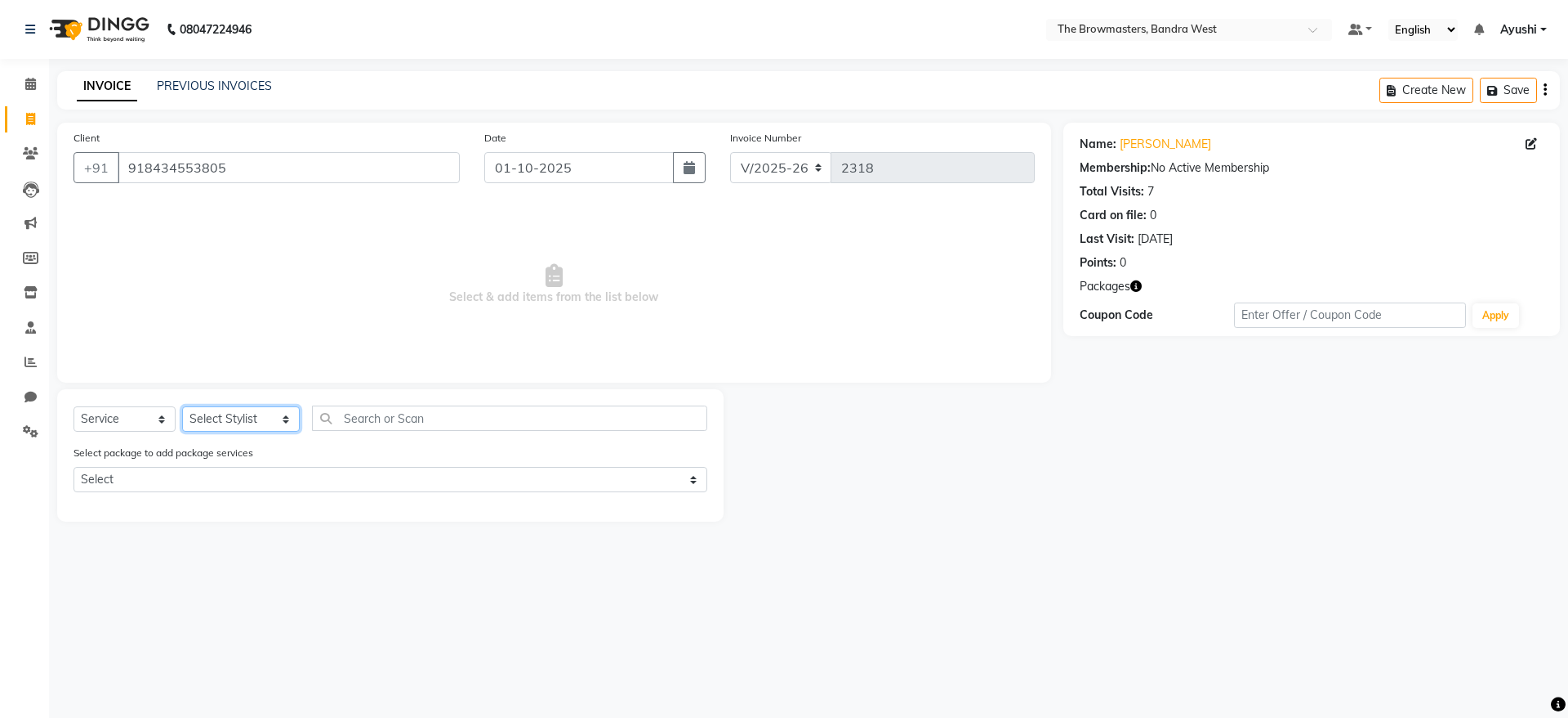
click at [240, 427] on select "Select Stylist [PERSON_NAME] Ashwini [PERSON_NAME] SUPPORT [PERSON_NAME] Jyoti …" at bounding box center [241, 419] width 118 height 26
select select "64308"
click at [183, 406] on select "Select Stylist [PERSON_NAME] Ashwini [PERSON_NAME] SUPPORT [PERSON_NAME] Jyoti …" at bounding box center [241, 419] width 118 height 26
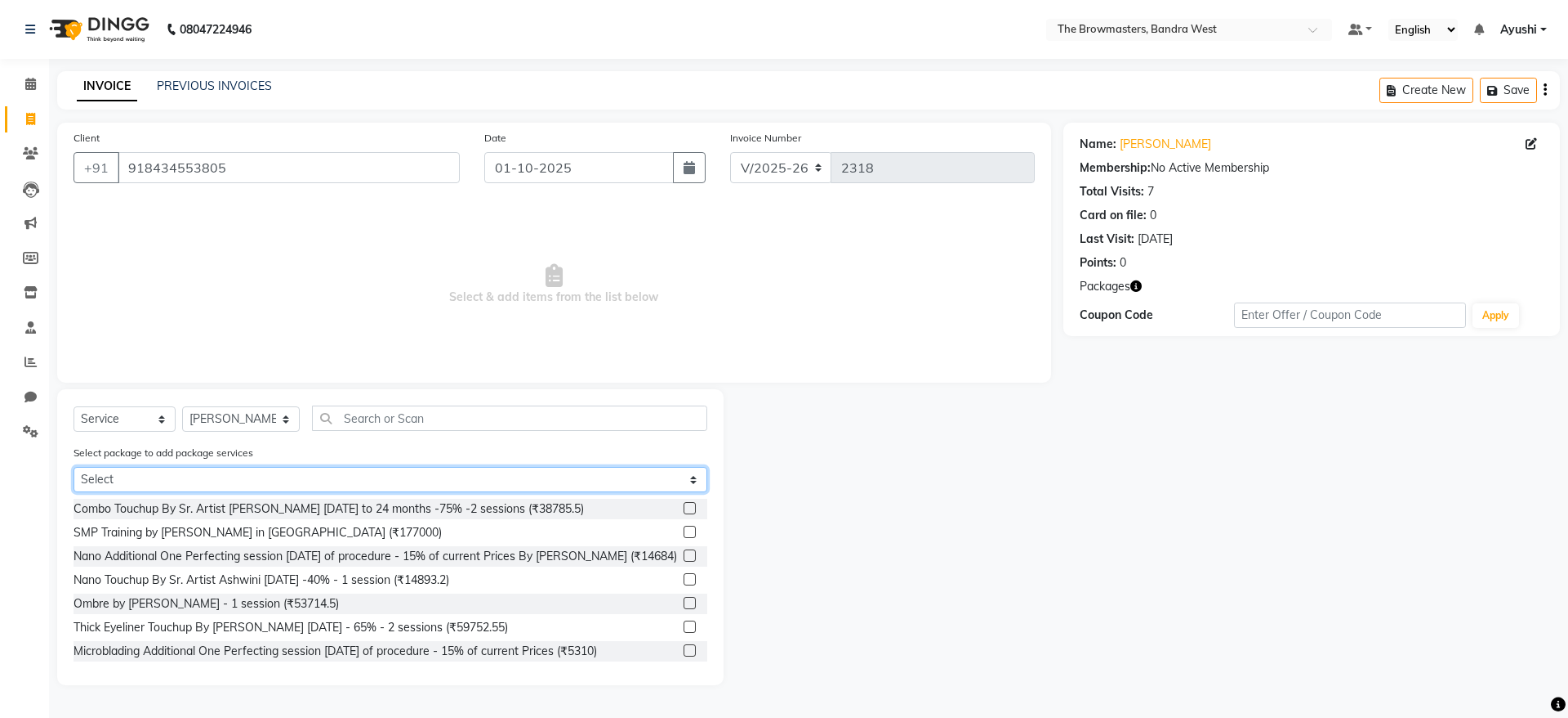
click at [288, 471] on select "Select Pkg Nano Touchup By Ashmi within 12 months - 65% - 2 sessions" at bounding box center [390, 479] width 634 height 26
select select "1: Object"
click at [74, 467] on select "Select Pkg Nano Touchup By Ashmi within 12 months - 65% - 2 sessions" at bounding box center [390, 479] width 634 height 26
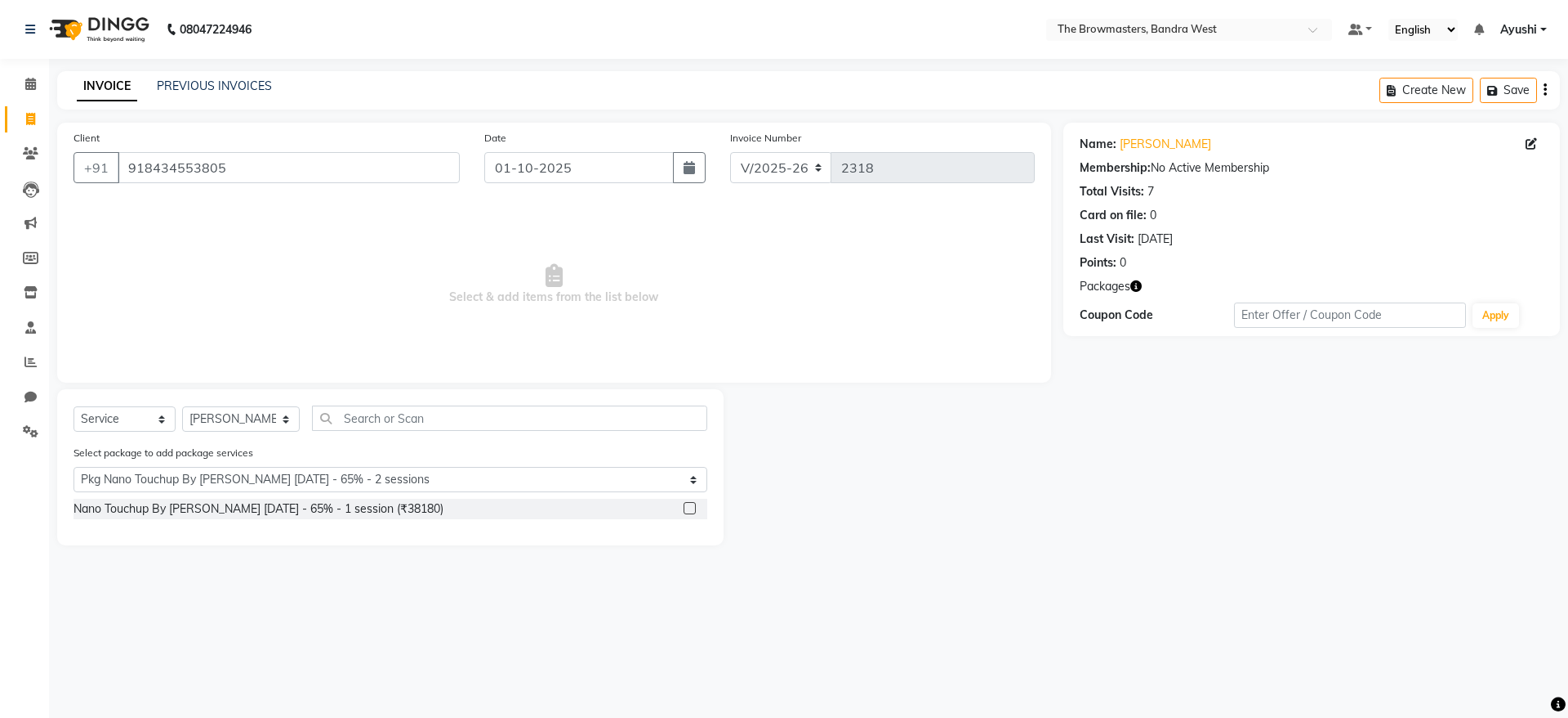
click at [695, 505] on label at bounding box center [690, 508] width 12 height 12
click at [695, 505] on input "checkbox" at bounding box center [689, 509] width 11 height 11
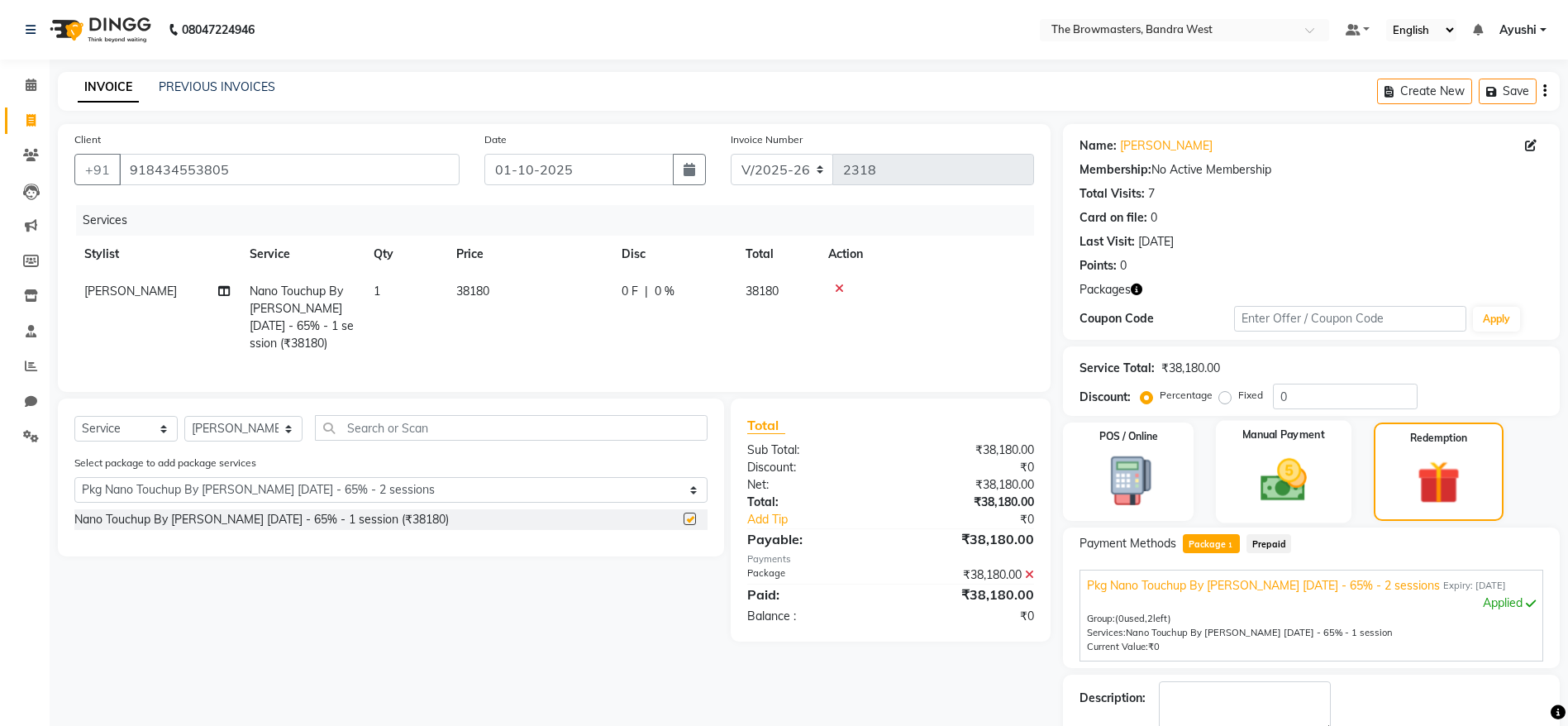
checkbox input "false"
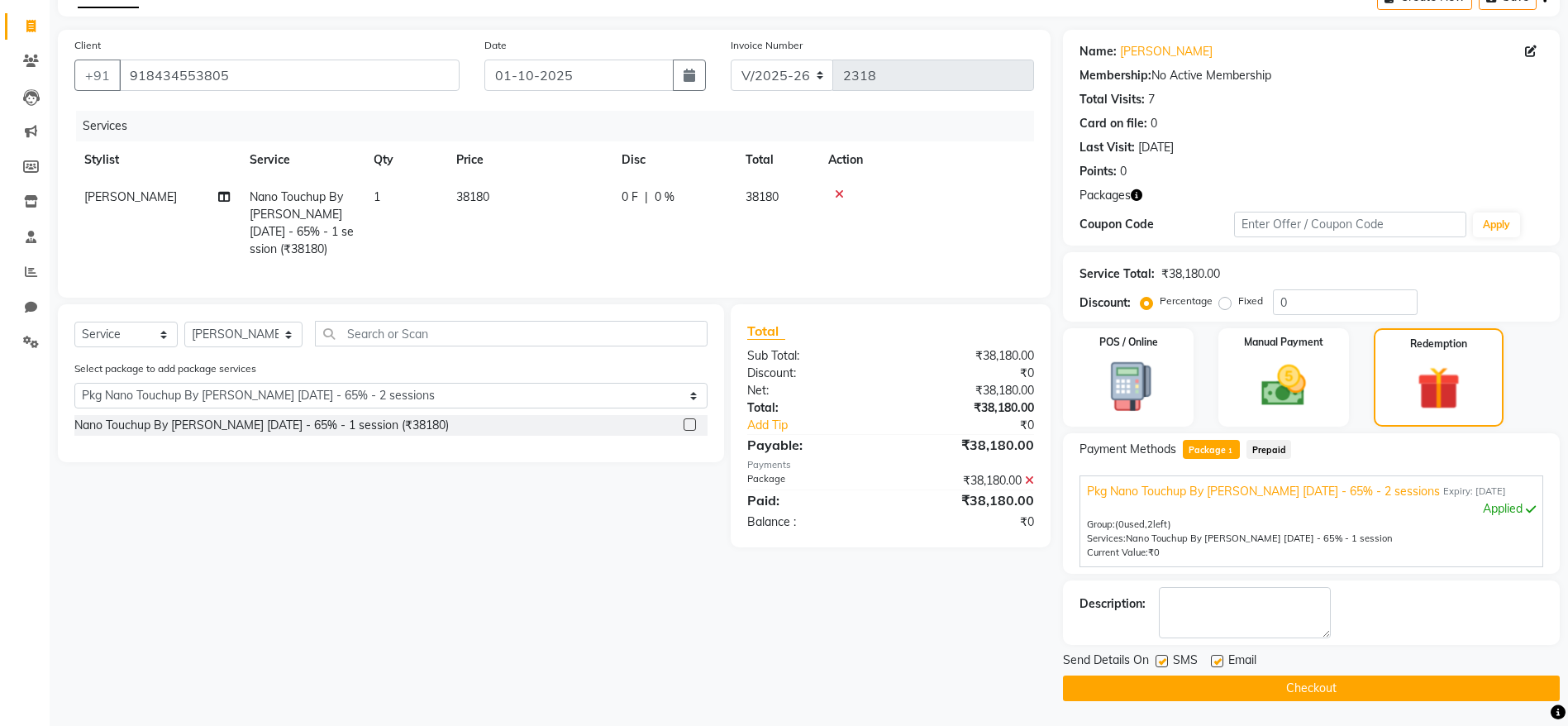
click at [1155, 667] on div at bounding box center [1160, 663] width 11 height 17
click at [1164, 657] on label at bounding box center [1161, 660] width 13 height 13
click at [1164, 657] on input "checkbox" at bounding box center [1160, 661] width 11 height 11
checkbox input "false"
click at [1215, 659] on label at bounding box center [1216, 660] width 13 height 13
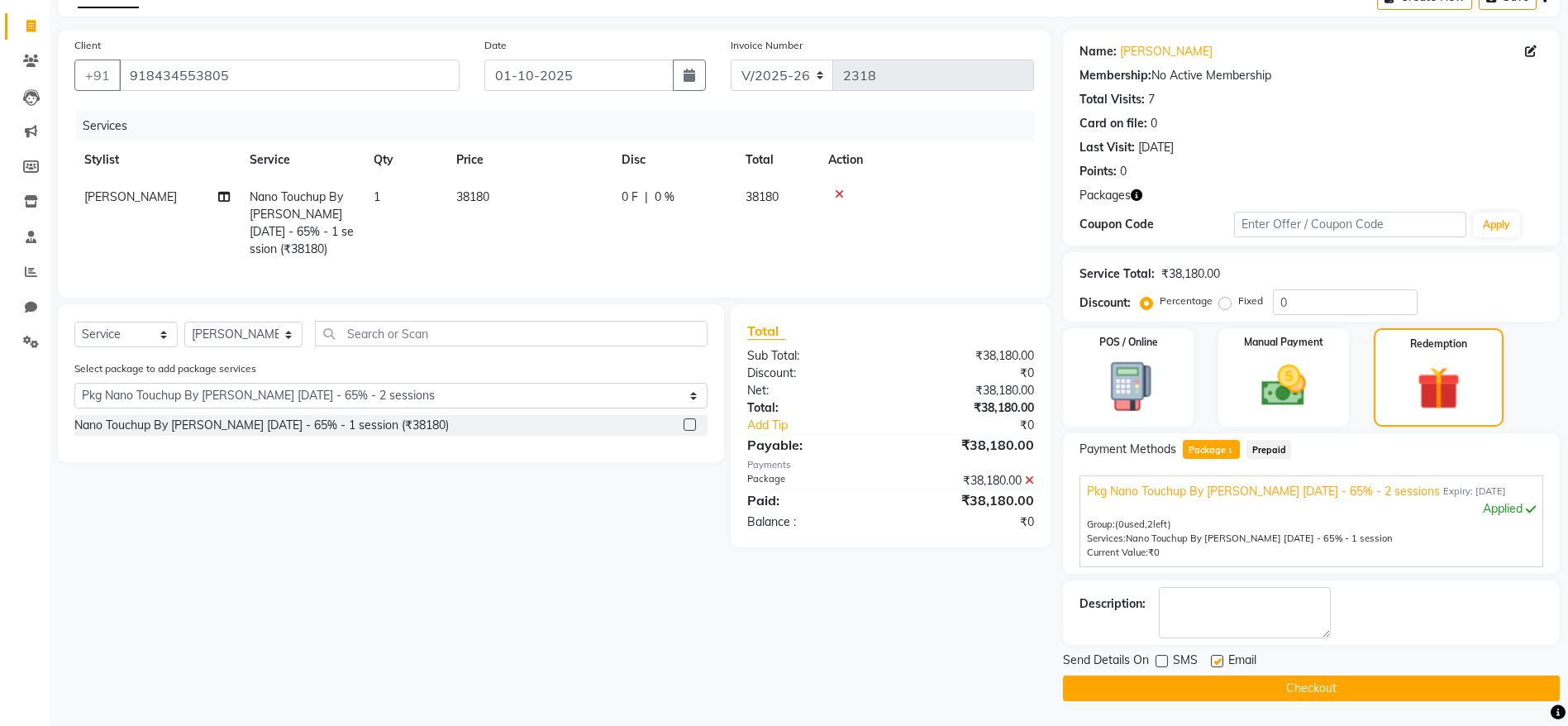
click at [1215, 659] on input "checkbox" at bounding box center [1215, 661] width 11 height 11
checkbox input "false"
click at [1267, 684] on button "Checkout" at bounding box center [1311, 687] width 497 height 26
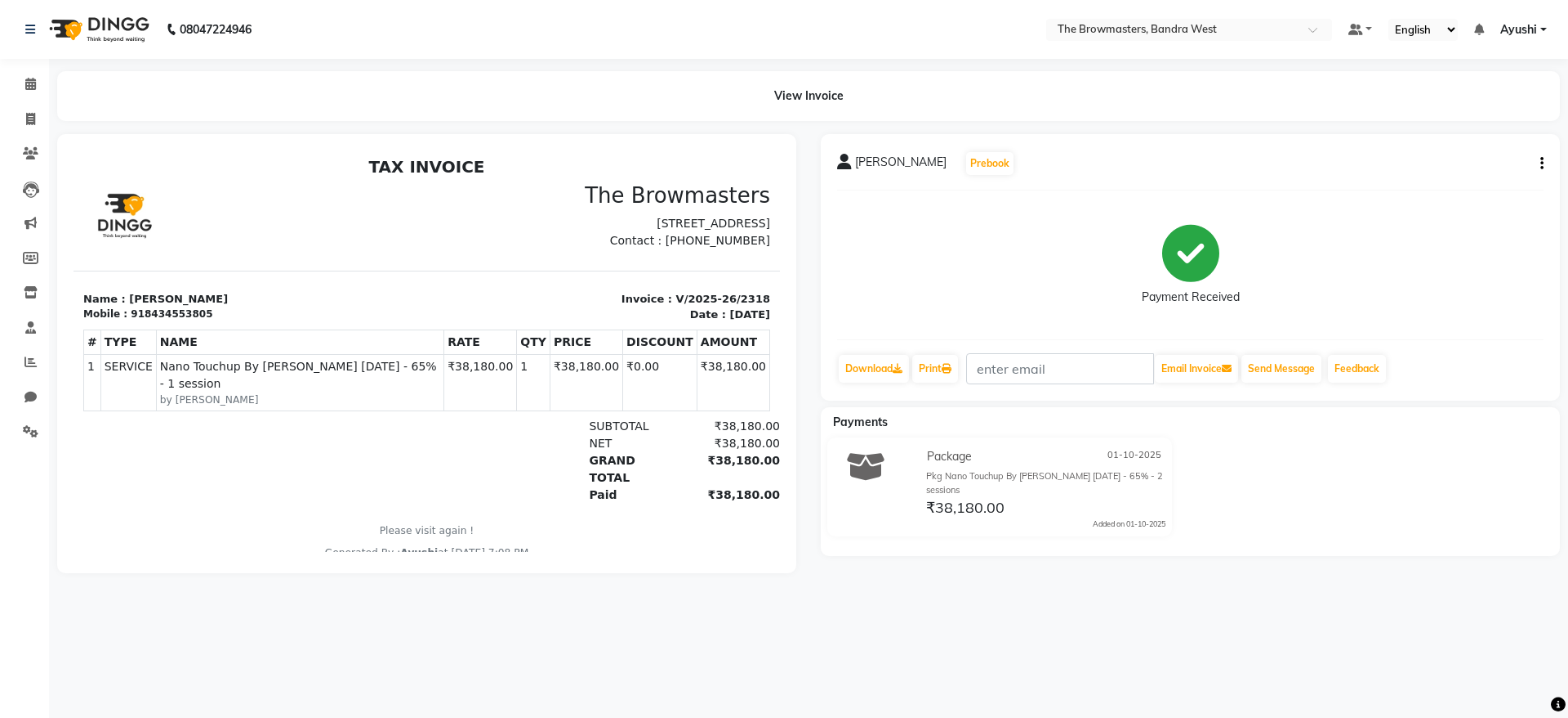
select select "6949"
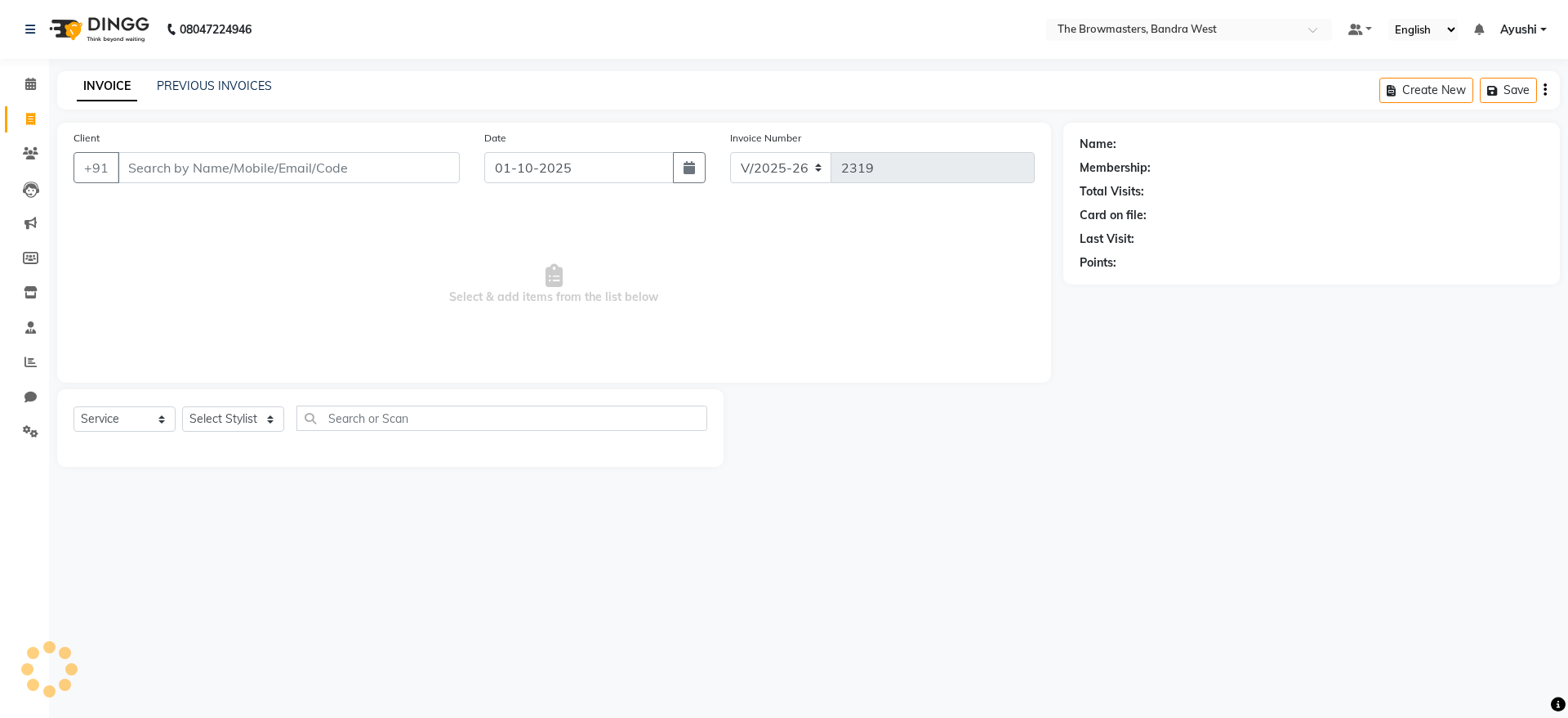
select select "package"
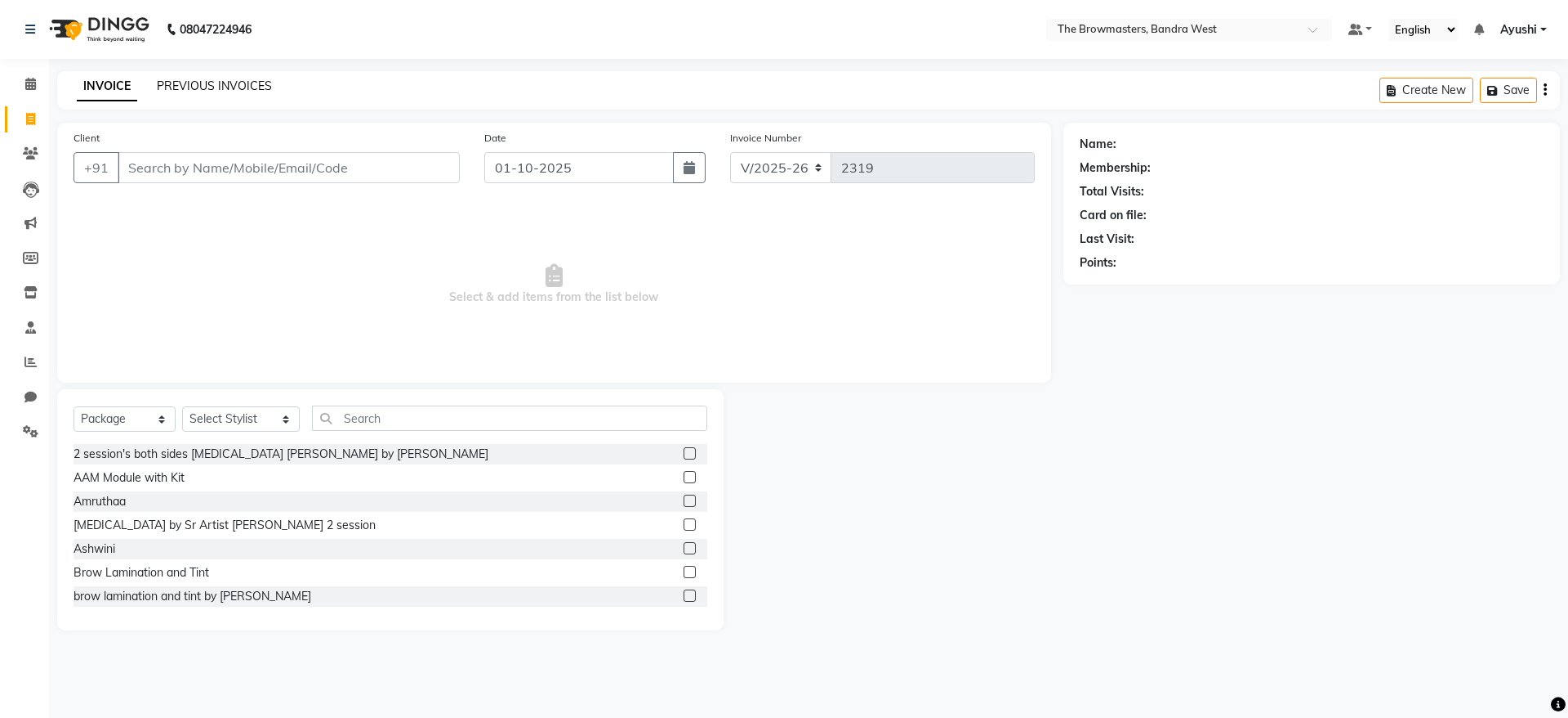
click at [239, 87] on link "PREVIOUS INVOICES" at bounding box center [214, 85] width 116 height 14
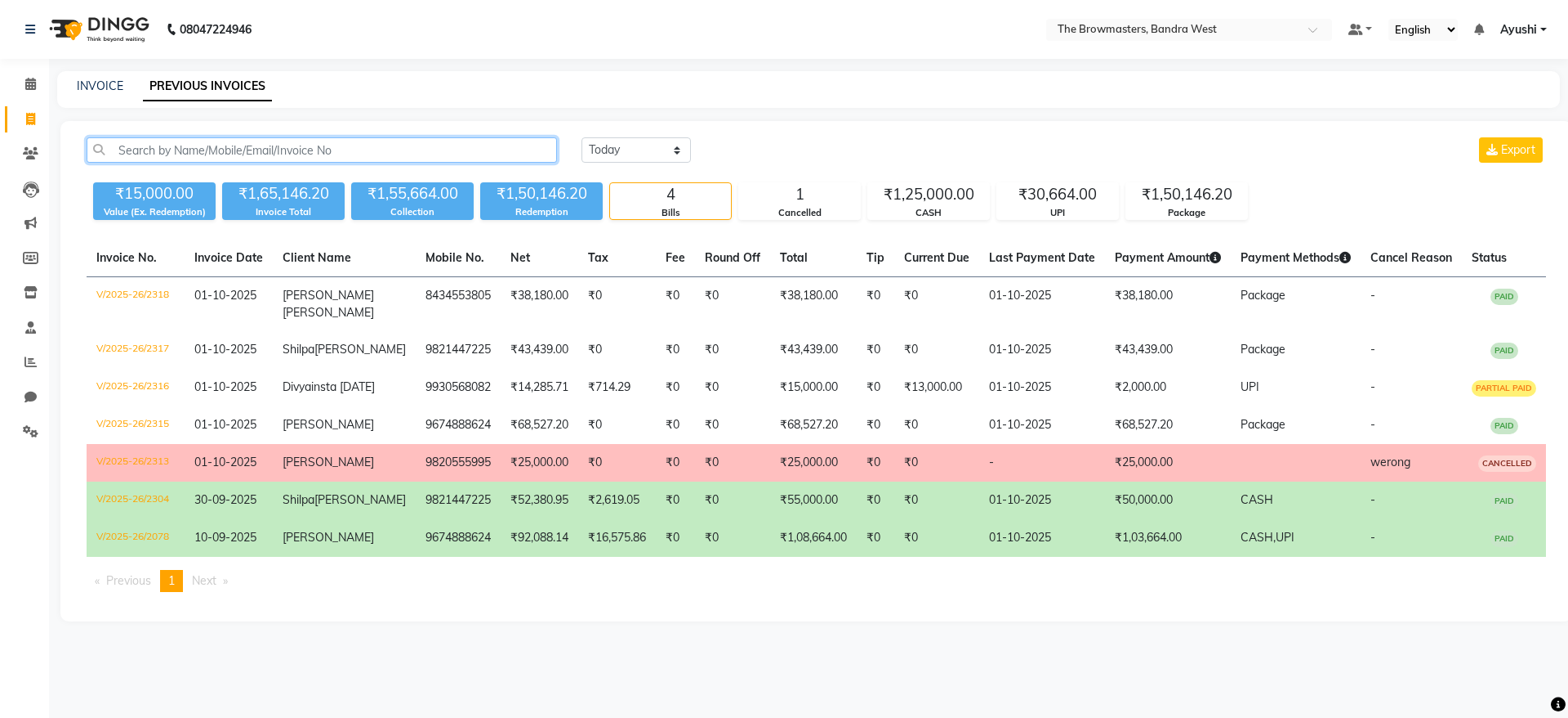
click at [326, 140] on input "text" at bounding box center [322, 150] width 470 height 26
paste input "8434553805"
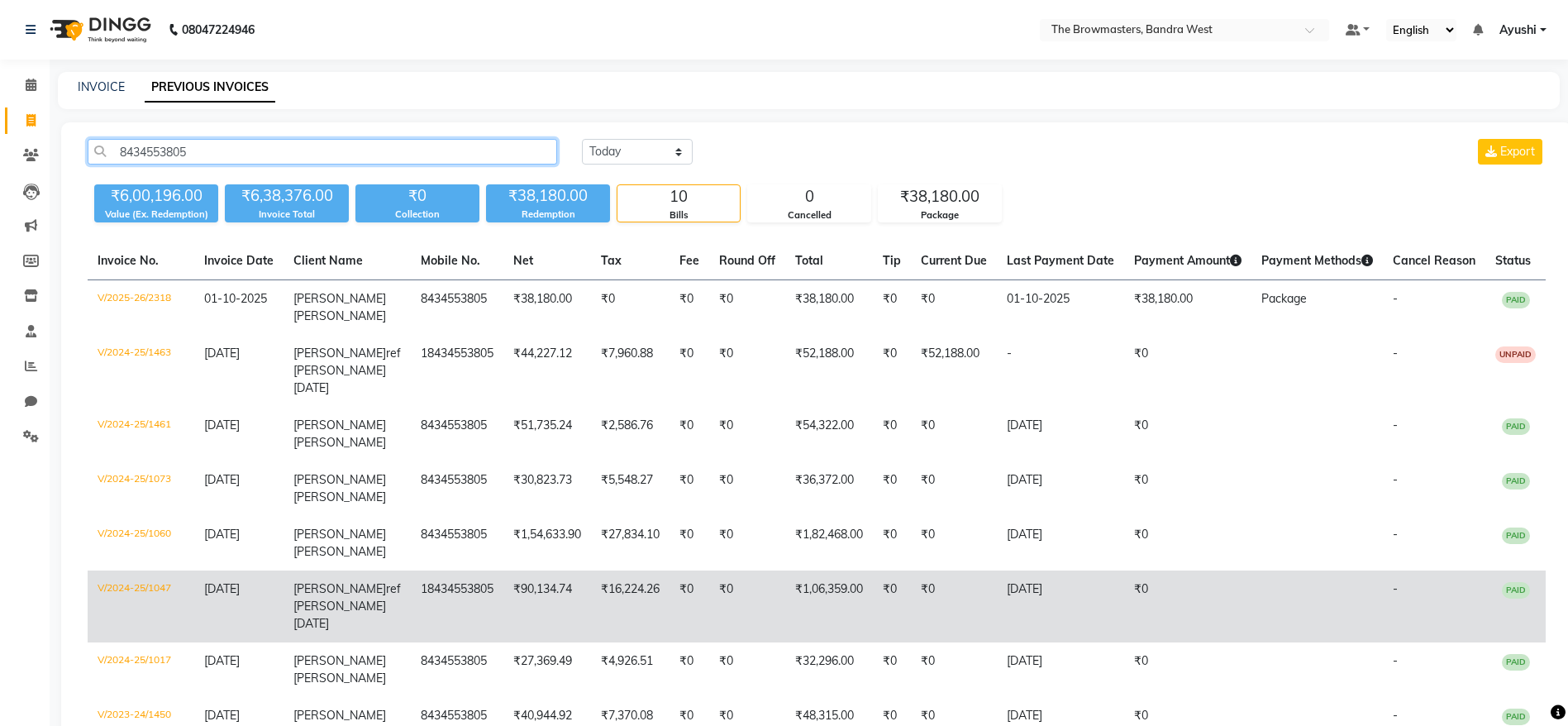
type input "8434553805"
click at [367, 581] on span "ref Rupal Patel sep24" at bounding box center [346, 605] width 107 height 49
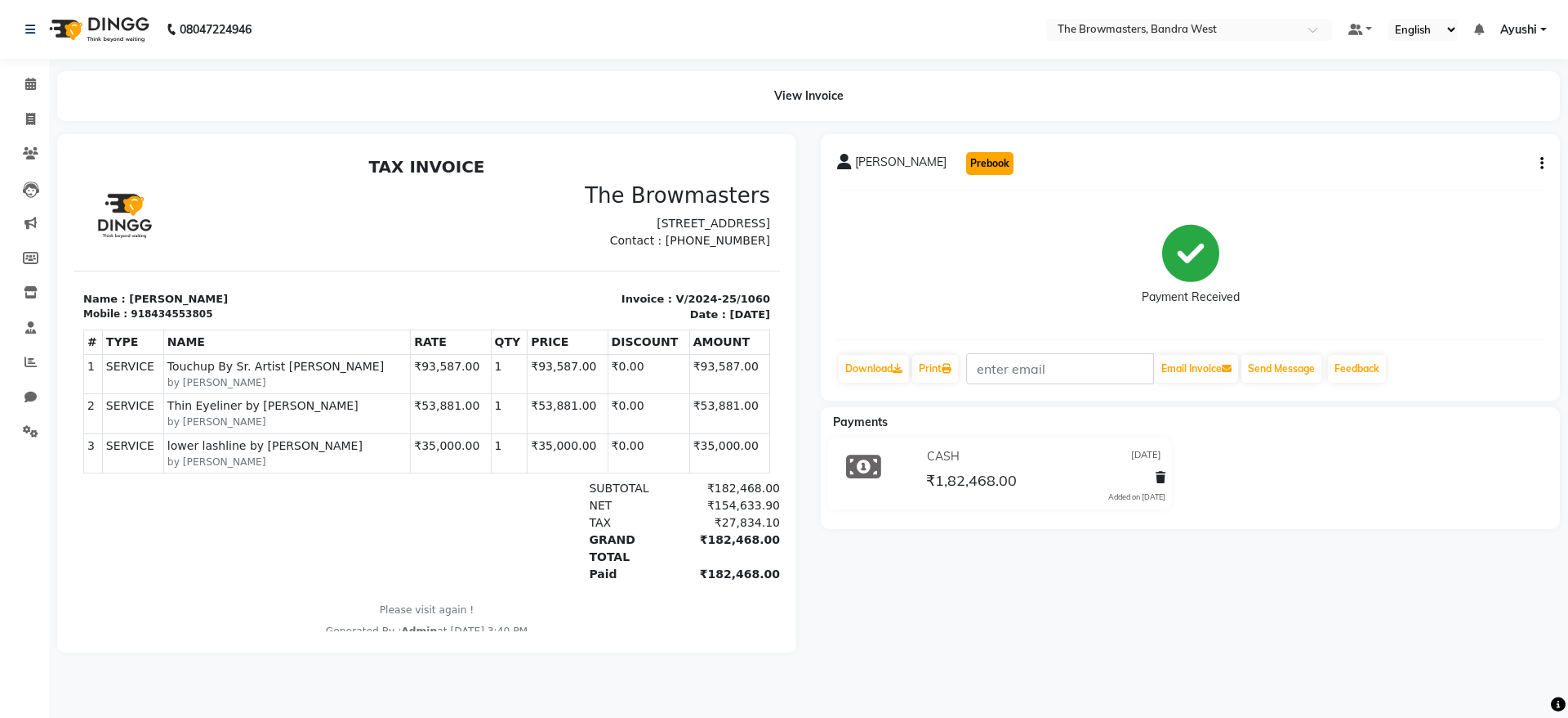
click at [966, 161] on button "Prebook" at bounding box center [990, 163] width 48 height 23
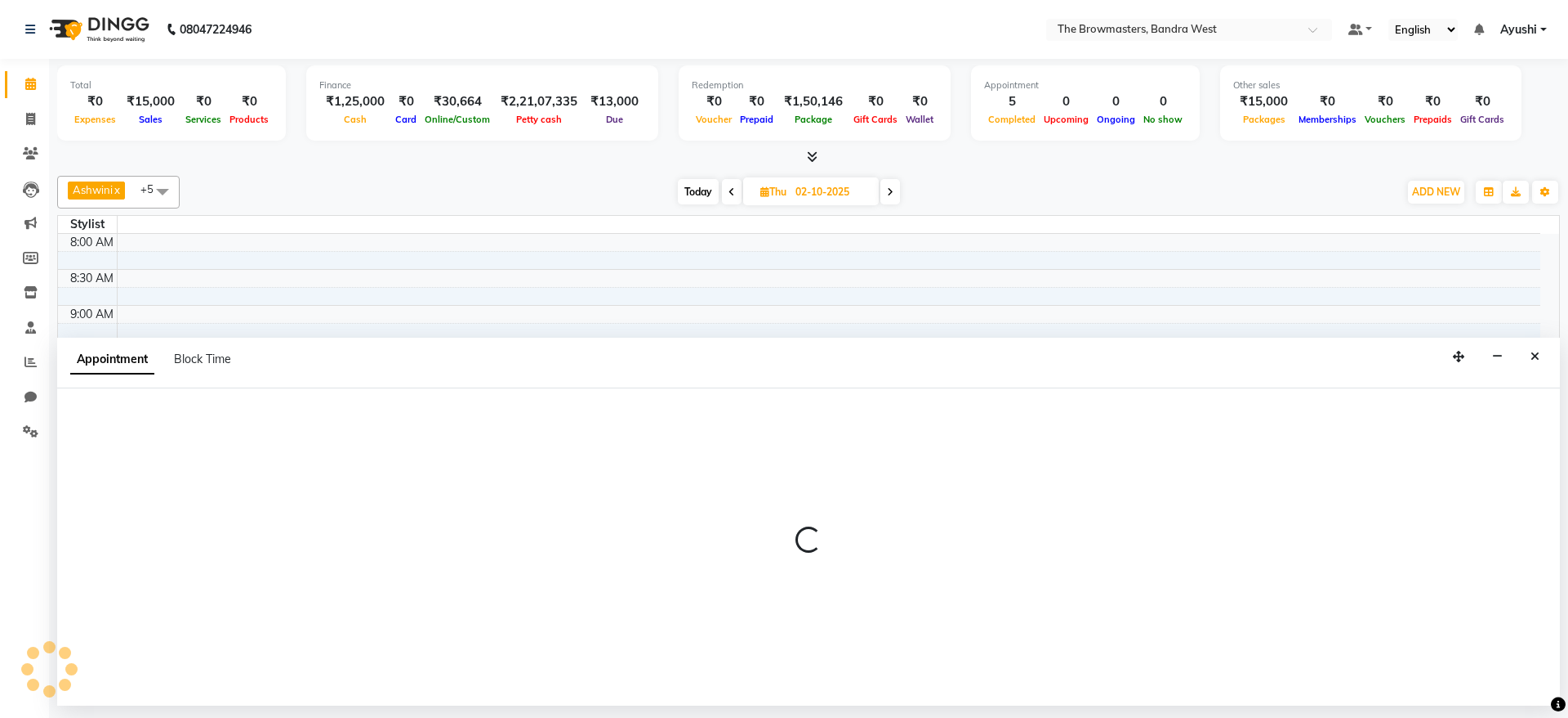
type input "01-10-2025"
select select "540"
select select "tentative"
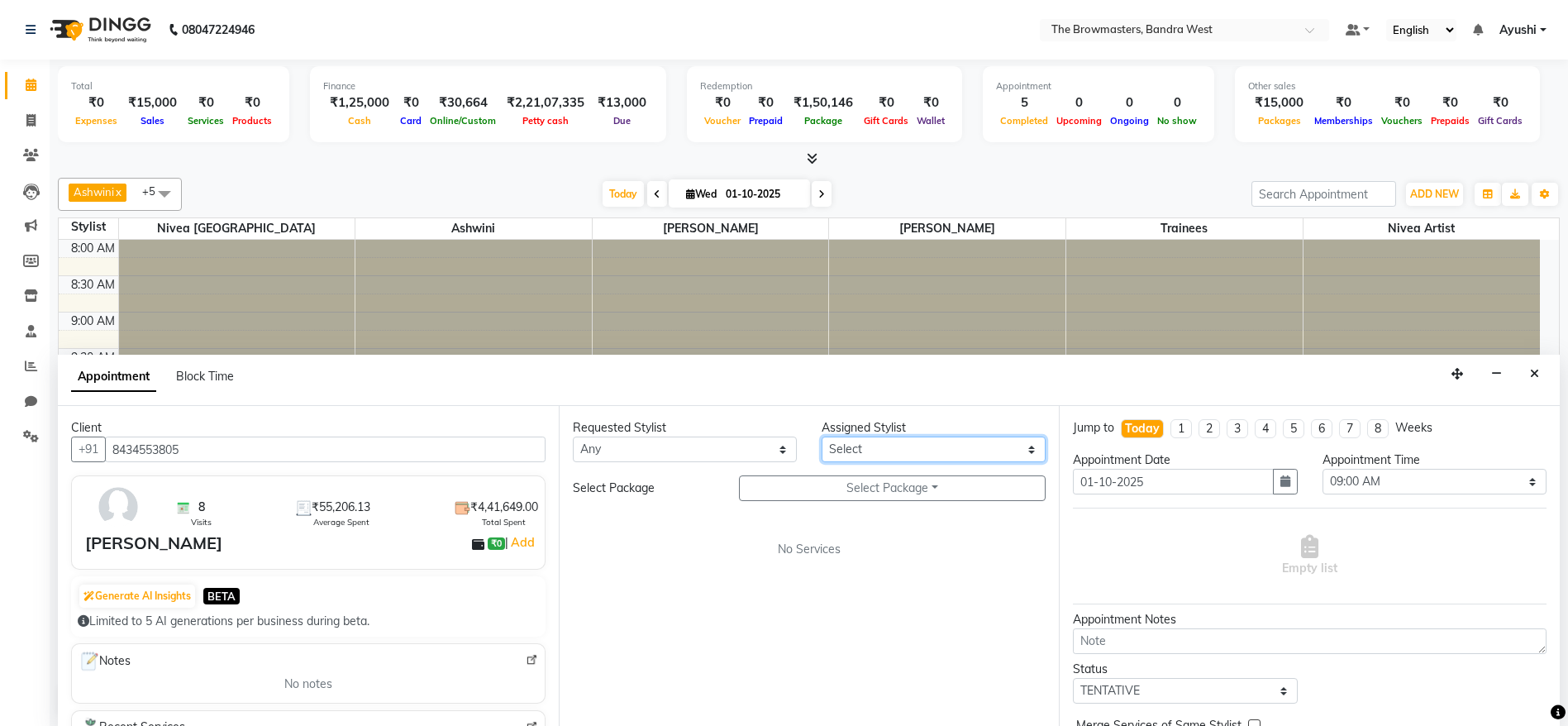
click at [880, 444] on select "Select Ashmeey Singghai Ashwini [PERSON_NAME] Jyoti Kajal [PERSON_NAME] [PERSON…" at bounding box center [934, 449] width 224 height 26
click at [919, 444] on select "Select Ashmeey Singghai Ashwini [PERSON_NAME] Jyoti Kajal [PERSON_NAME] [PERSON…" at bounding box center [934, 449] width 224 height 26
select select "64308"
click at [822, 436] on select "Select Ashmeey Singghai Ashwini [PERSON_NAME] Jyoti Kajal [PERSON_NAME] [PERSON…" at bounding box center [934, 449] width 224 height 26
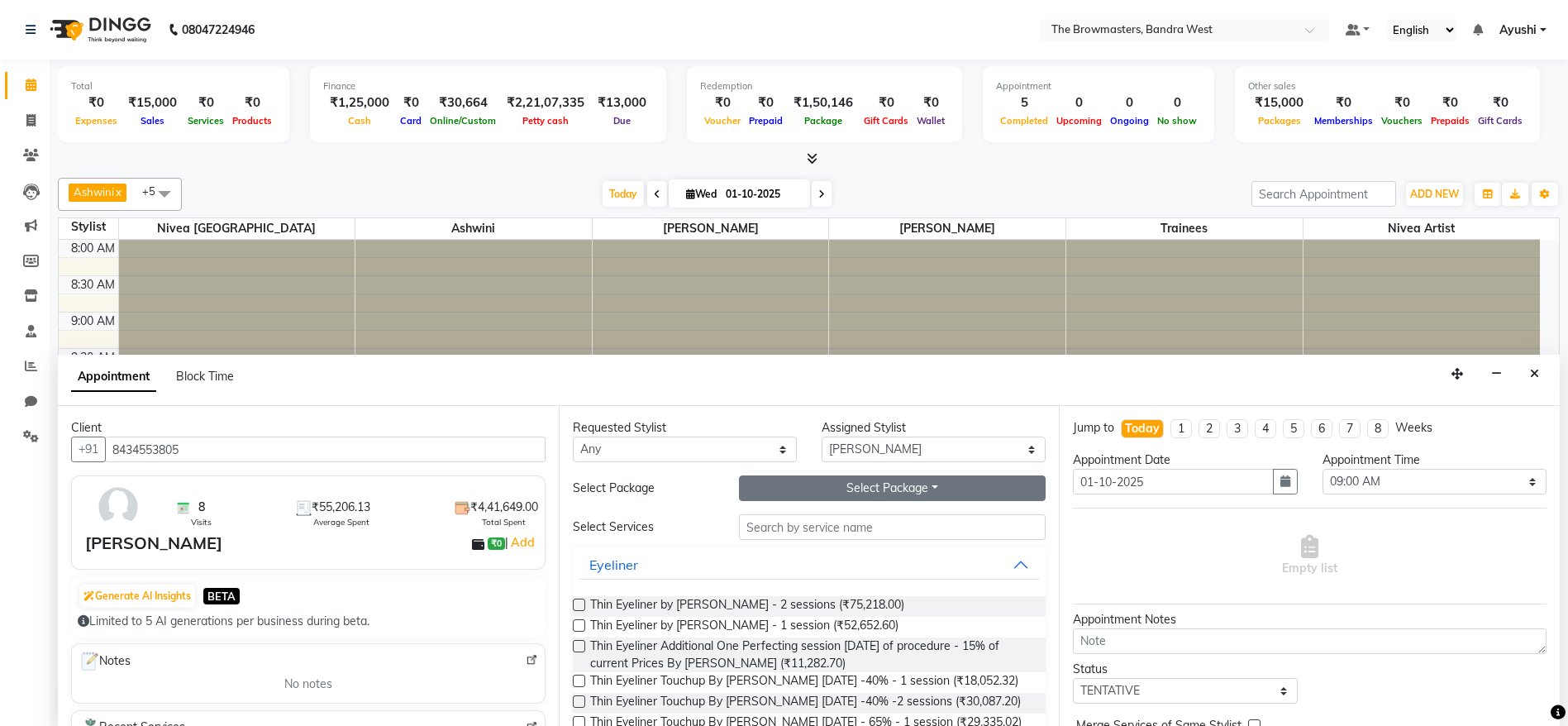
click at [867, 488] on button "Select Package Toggle Dropdown" at bounding box center [892, 488] width 307 height 26
click at [300, 472] on div "Client +91 8434553805 8 Visits ₹55,206.13 Average Spent ₹4,41,649.00 Total Spen…" at bounding box center [308, 566] width 501 height 321
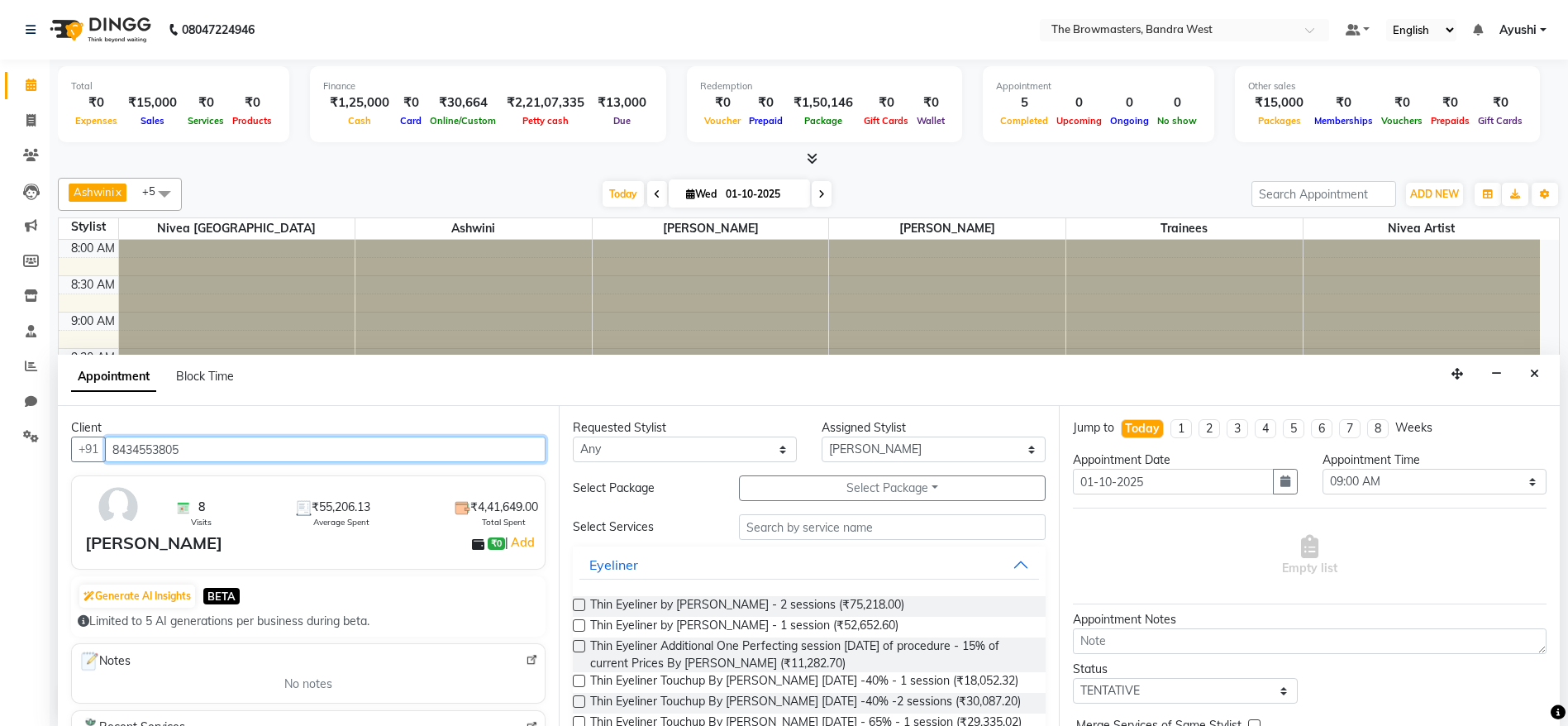
click at [203, 449] on input "8434553805" at bounding box center [326, 449] width 441 height 26
click at [19, 124] on span at bounding box center [31, 121] width 29 height 19
select select "6949"
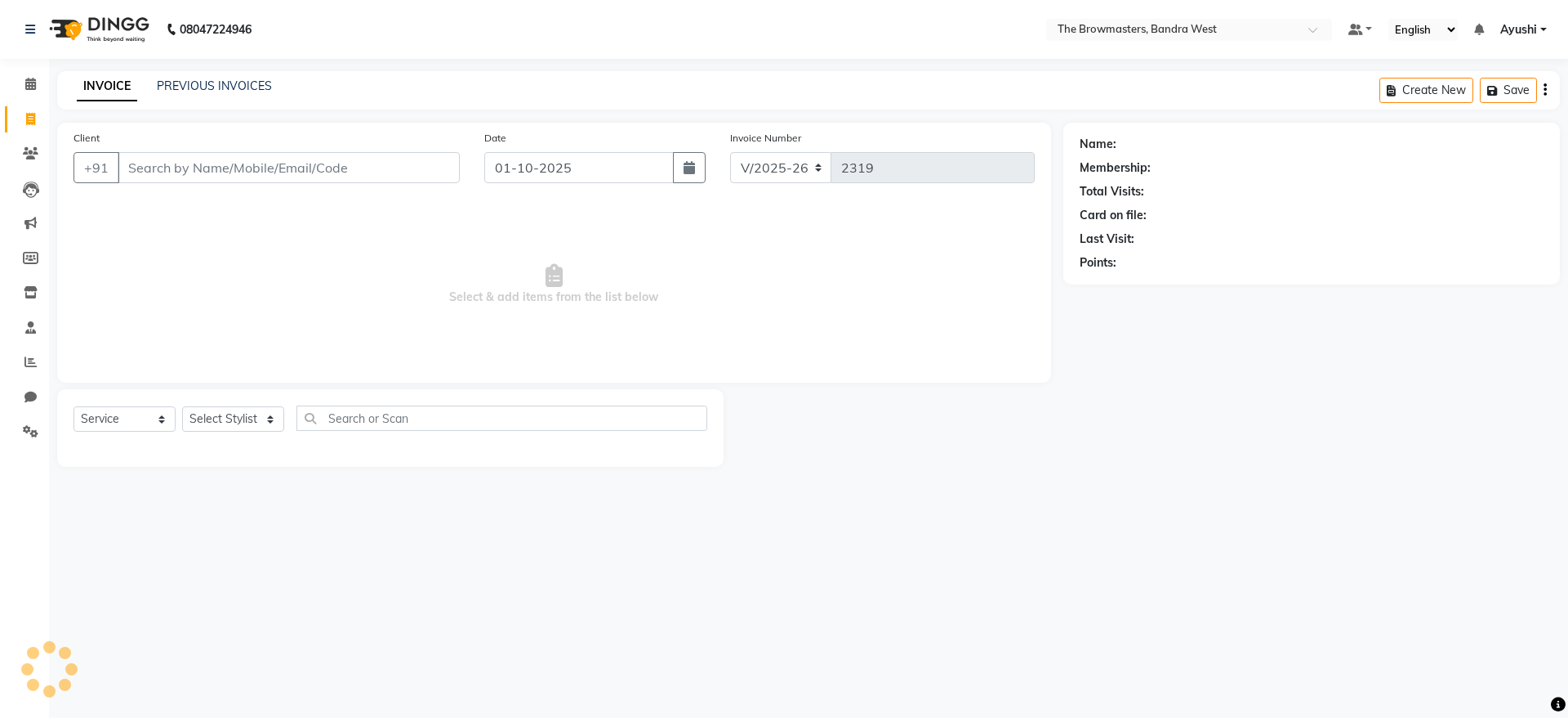
click at [213, 76] on div "INVOICE PREVIOUS INVOICES Create New Save" at bounding box center [808, 90] width 1503 height 38
select select "package"
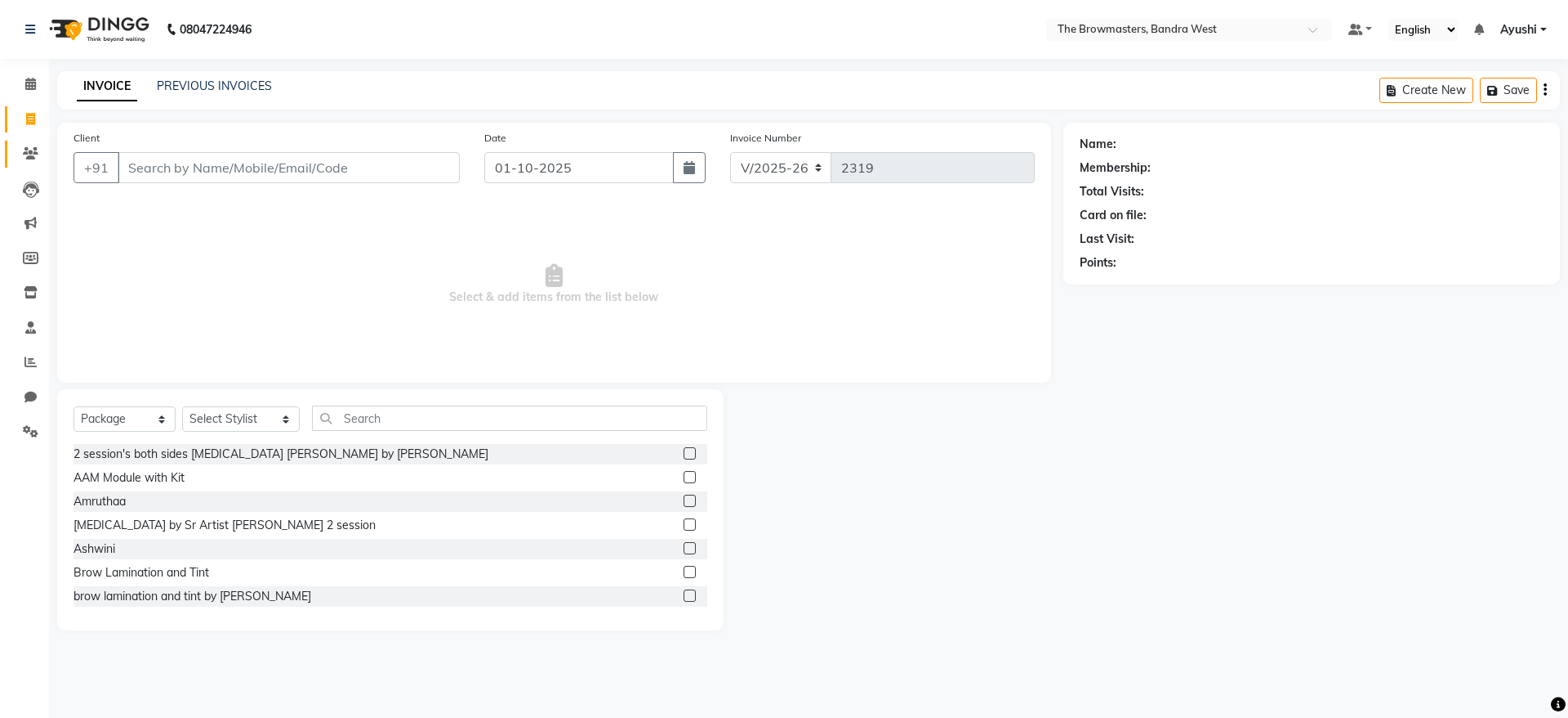
click at [26, 165] on link "Clients" at bounding box center [24, 154] width 39 height 27
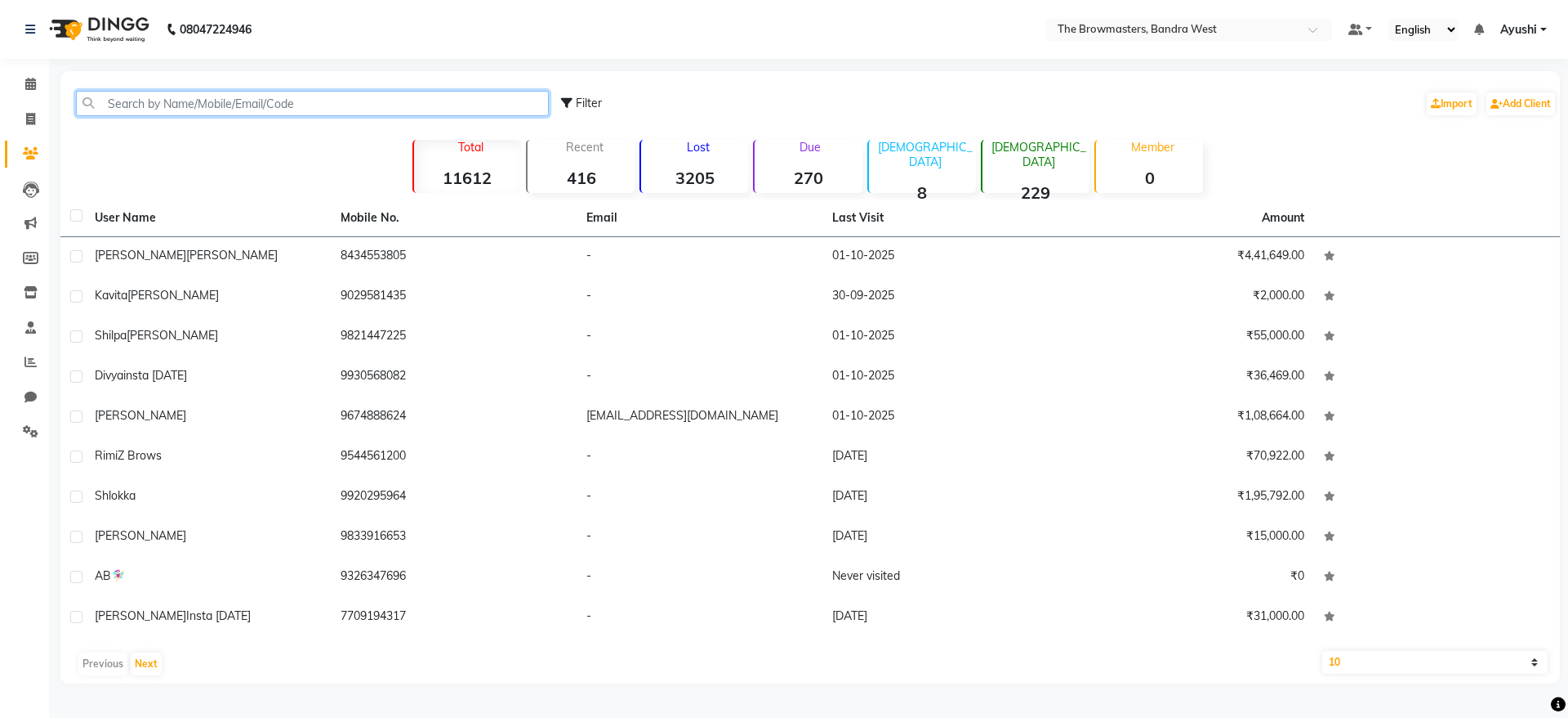
click at [185, 98] on input "text" at bounding box center [312, 103] width 473 height 26
paste input "8434553805"
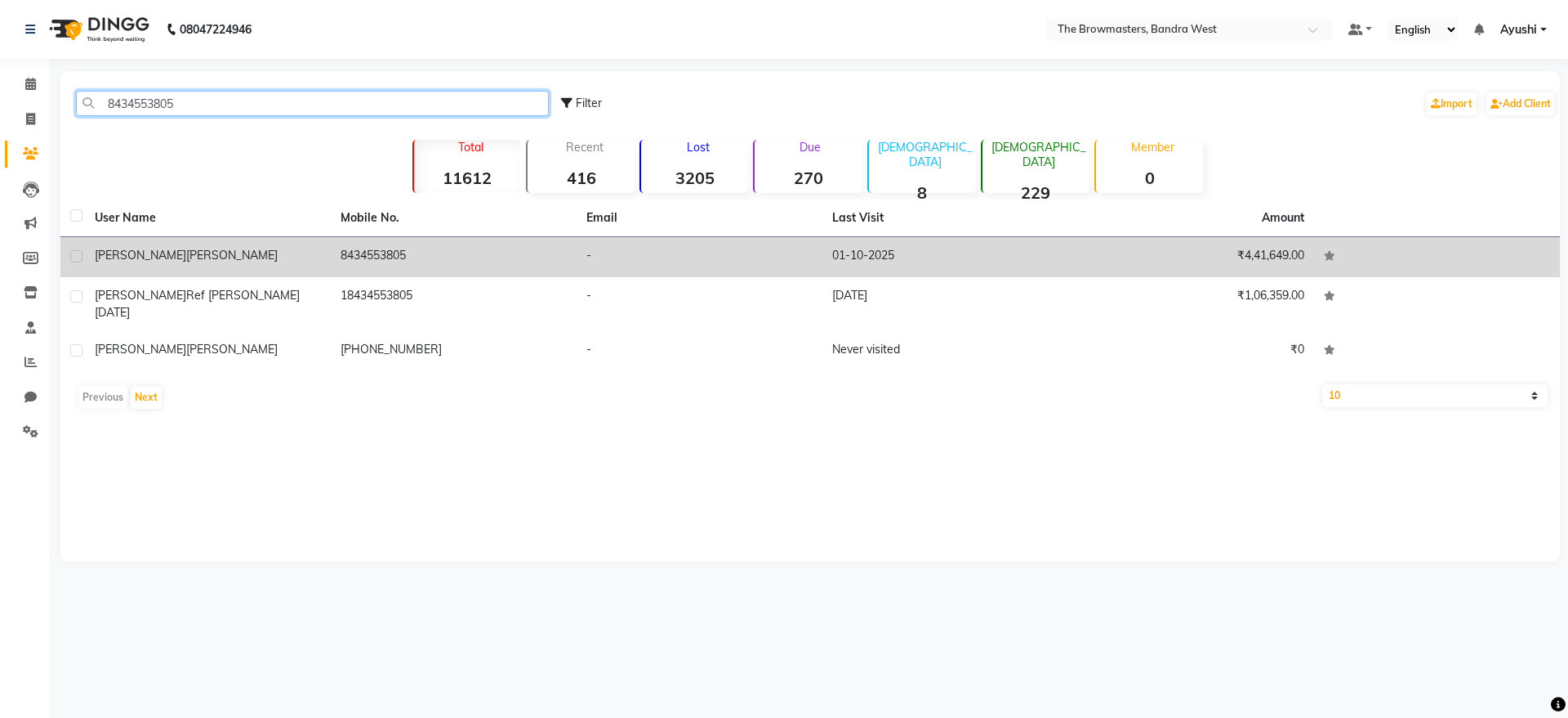
type input "8434553805"
click at [299, 261] on div "[PERSON_NAME]" at bounding box center [207, 255] width 226 height 17
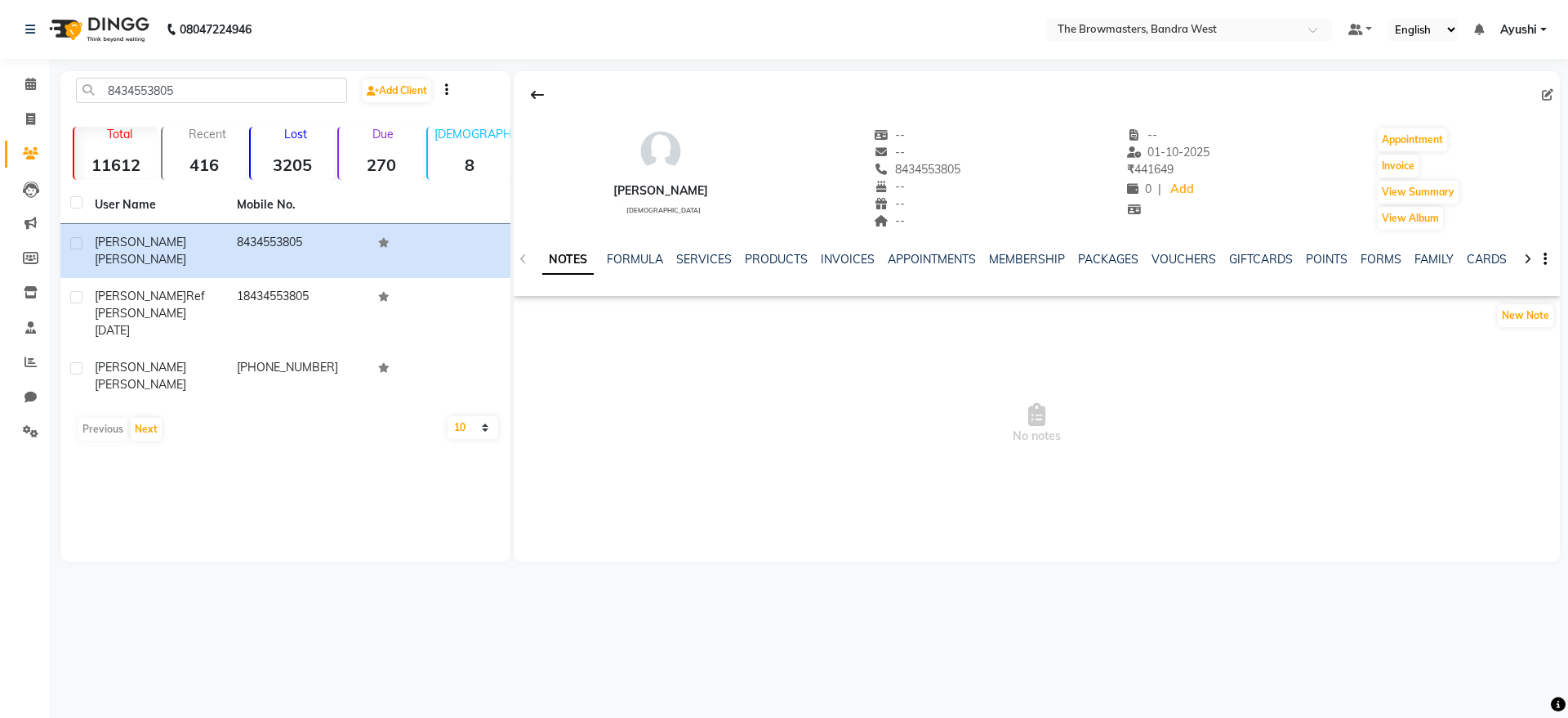
click at [1106, 250] on div "NOTES FORMULA SERVICES PRODUCTS INVOICES APPOINTMENTS MEMBERSHIP PACKAGES VOUCH…" at bounding box center [1037, 259] width 1046 height 56
click at [1123, 256] on link "PACKAGES" at bounding box center [1107, 258] width 60 height 14
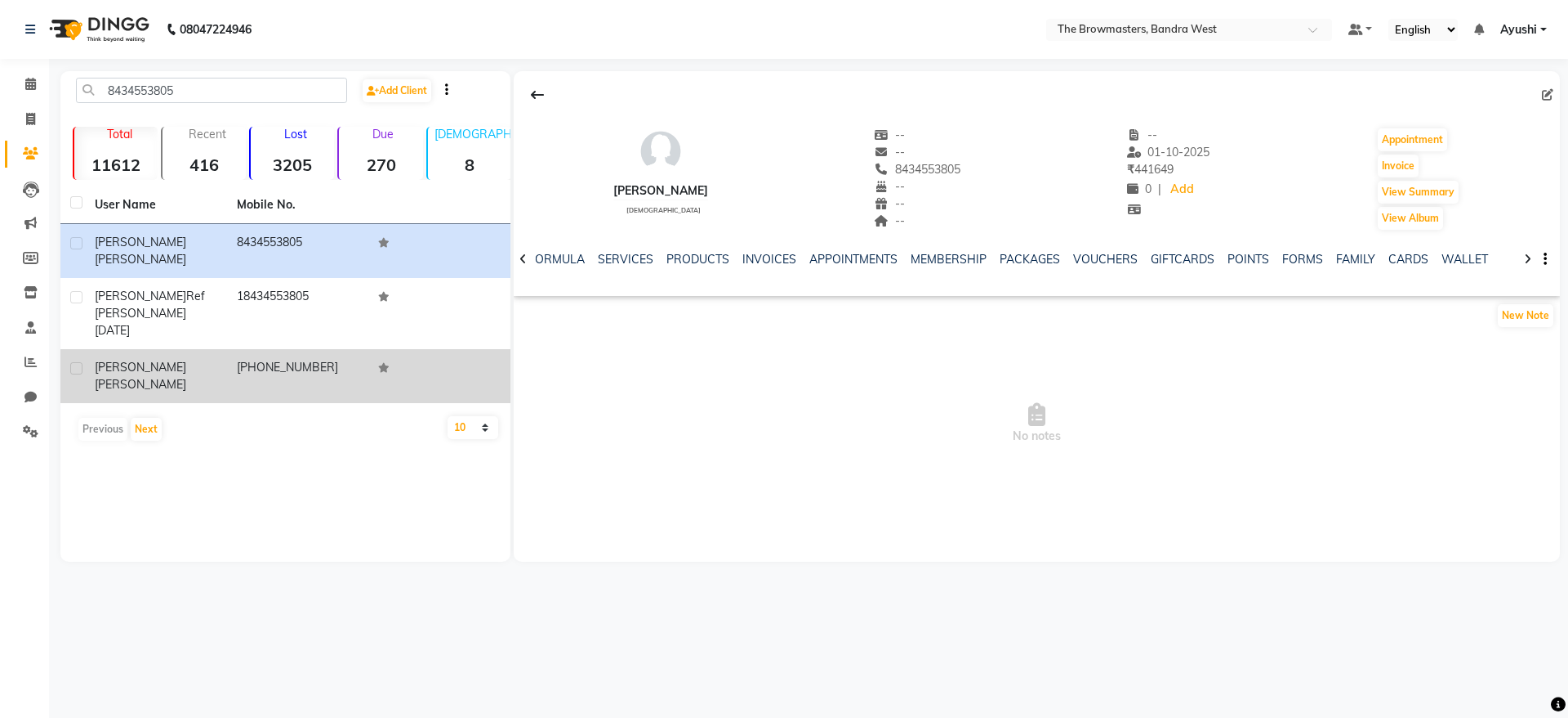
click at [235, 349] on td "[PHONE_NUMBER]" at bounding box center [298, 376] width 142 height 54
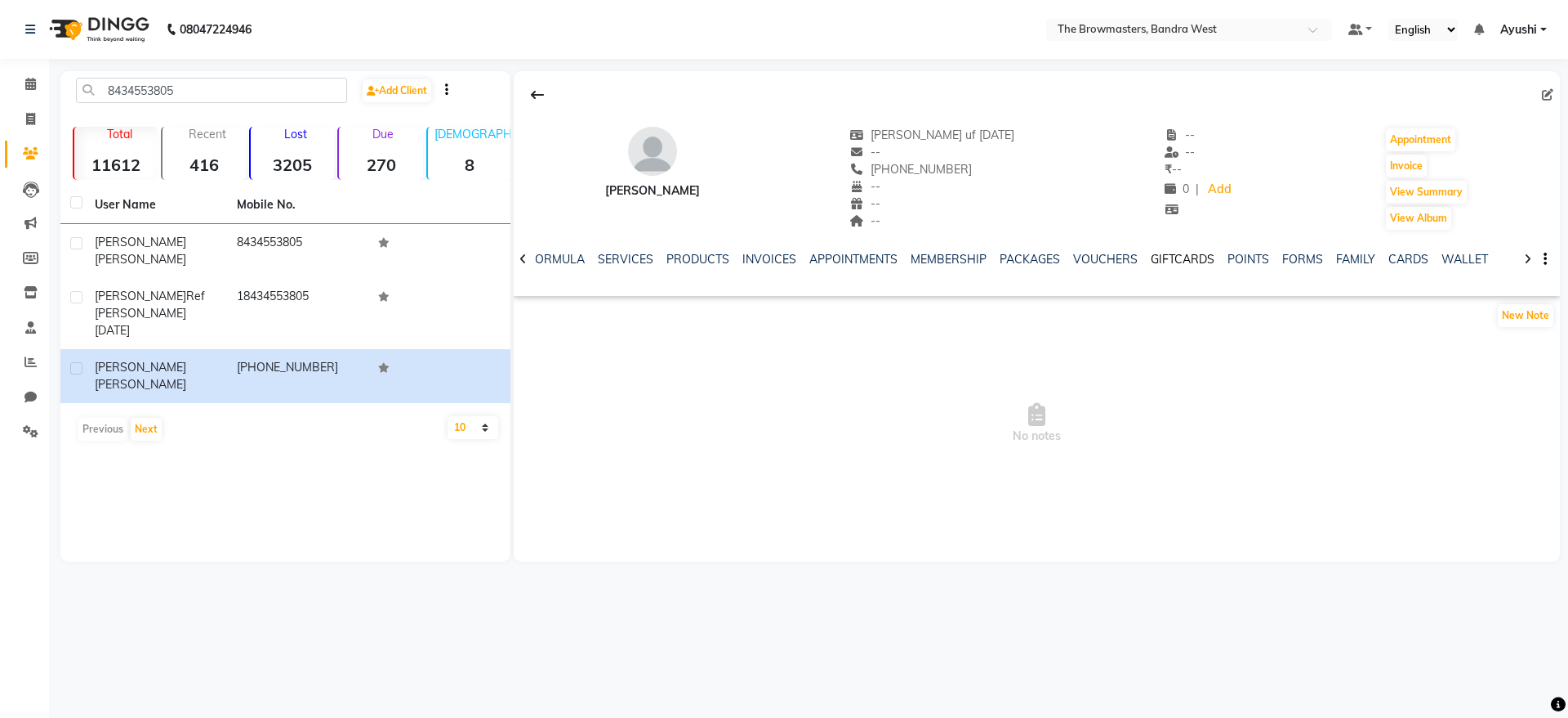
click at [1184, 258] on link "GIFTCARDS" at bounding box center [1182, 258] width 64 height 14
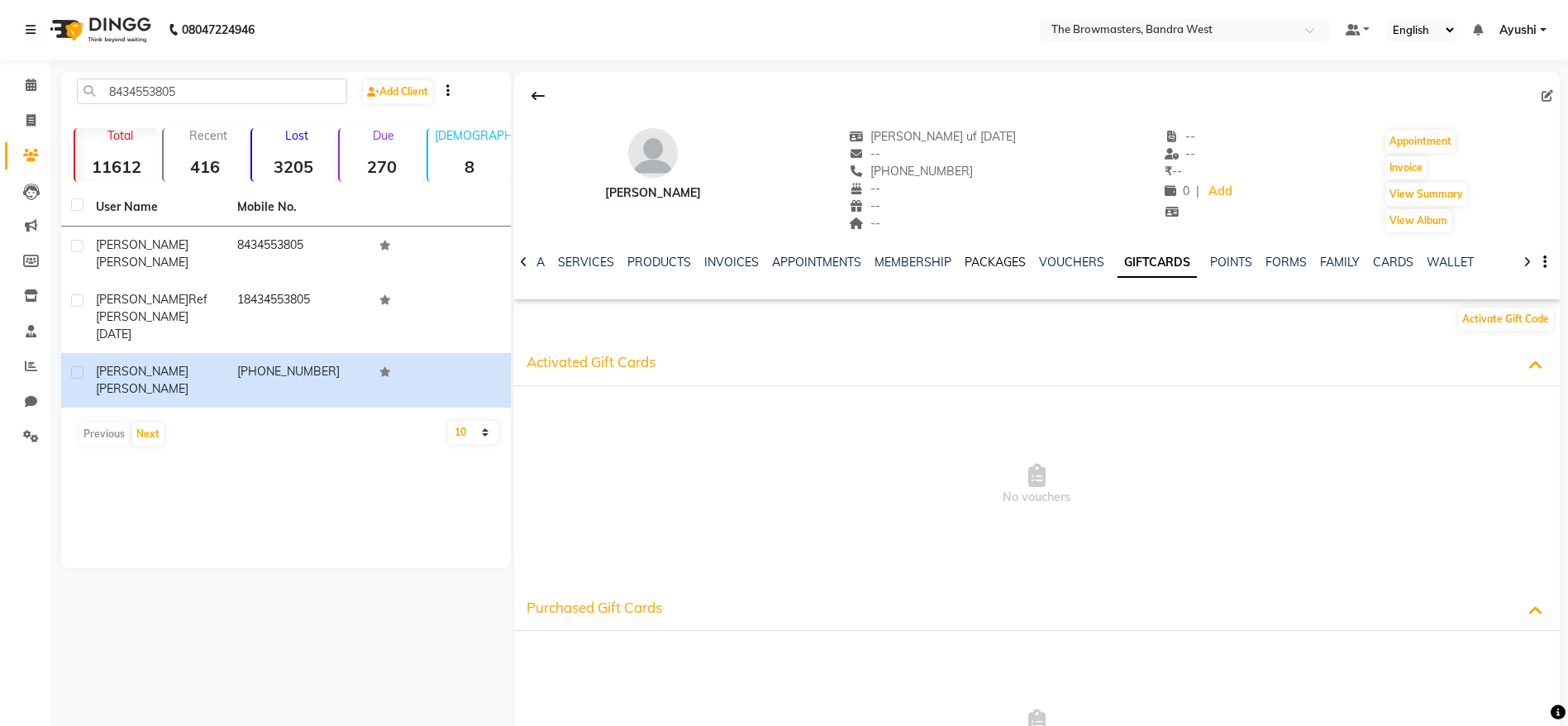
click at [965, 265] on link "PACKAGES" at bounding box center [995, 261] width 61 height 15
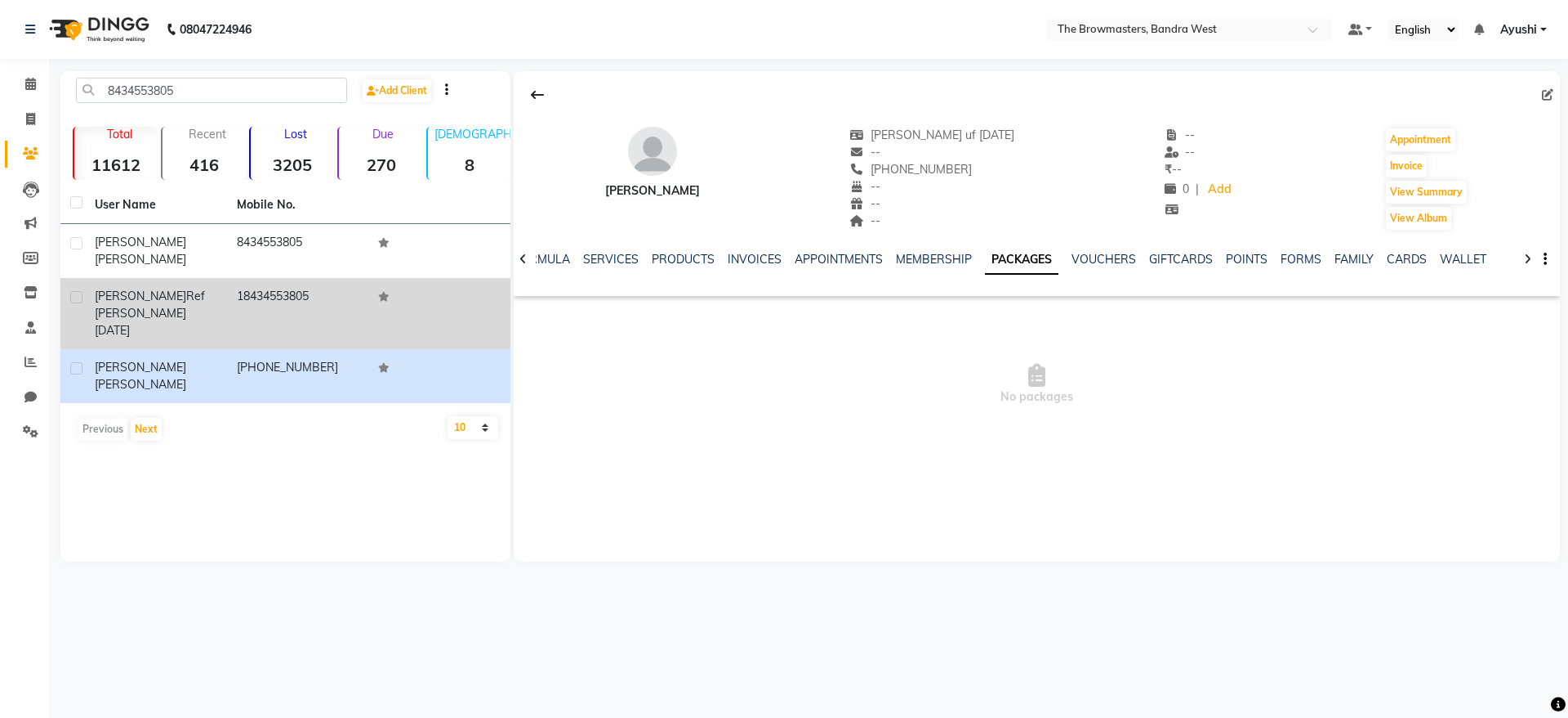
click at [223, 282] on td "[PERSON_NAME] ref [PERSON_NAME] [DATE]" at bounding box center [156, 314] width 142 height 71
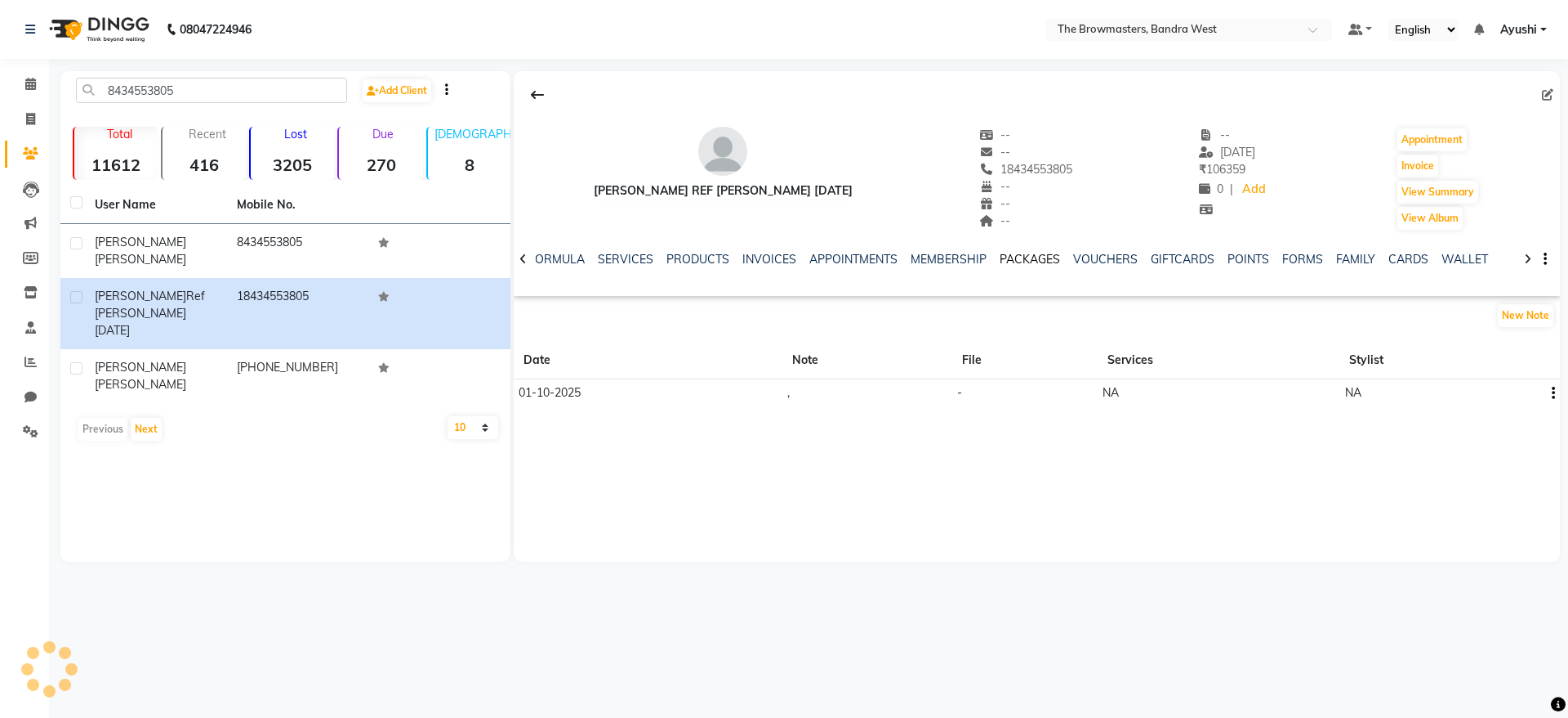
click at [1042, 251] on link "PACKAGES" at bounding box center [1029, 258] width 60 height 14
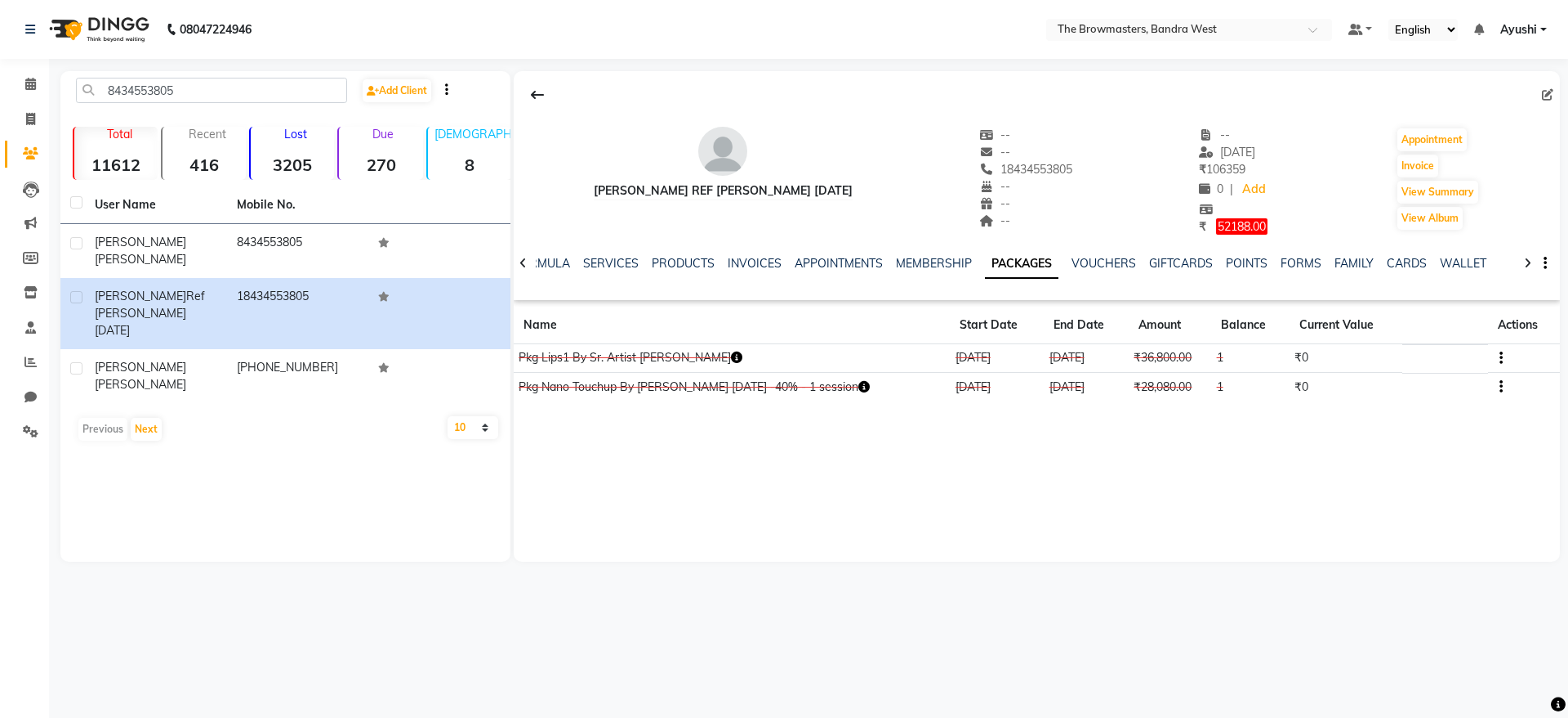
click at [1498, 361] on button "button" at bounding box center [1498, 358] width 10 height 17
click at [1436, 355] on div "Edit" at bounding box center [1455, 347] width 39 height 20
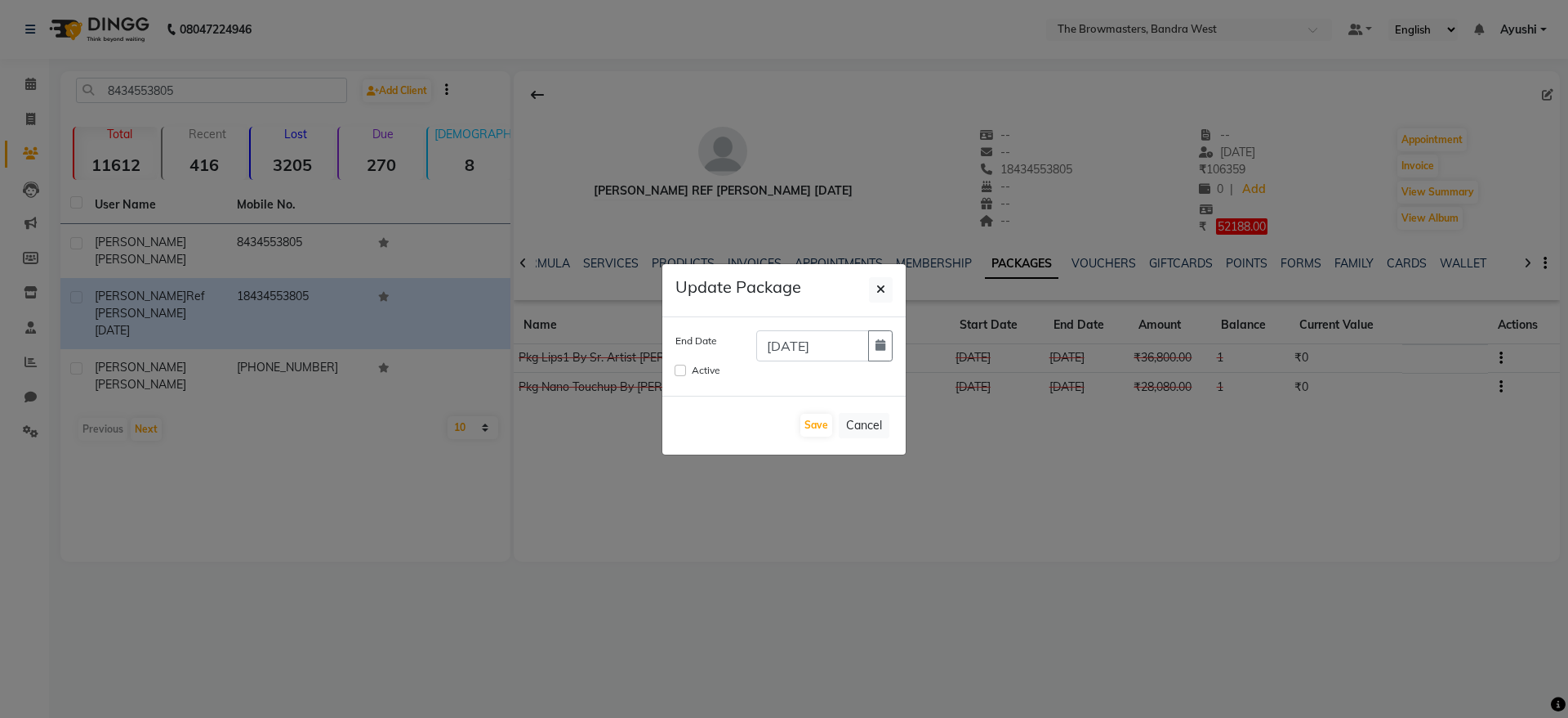
click at [911, 342] on ngb-modal-window "Update Package End Date [DATE] Active Save Cancel" at bounding box center [784, 359] width 1568 height 718
click at [875, 351] on button "button" at bounding box center [881, 345] width 25 height 31
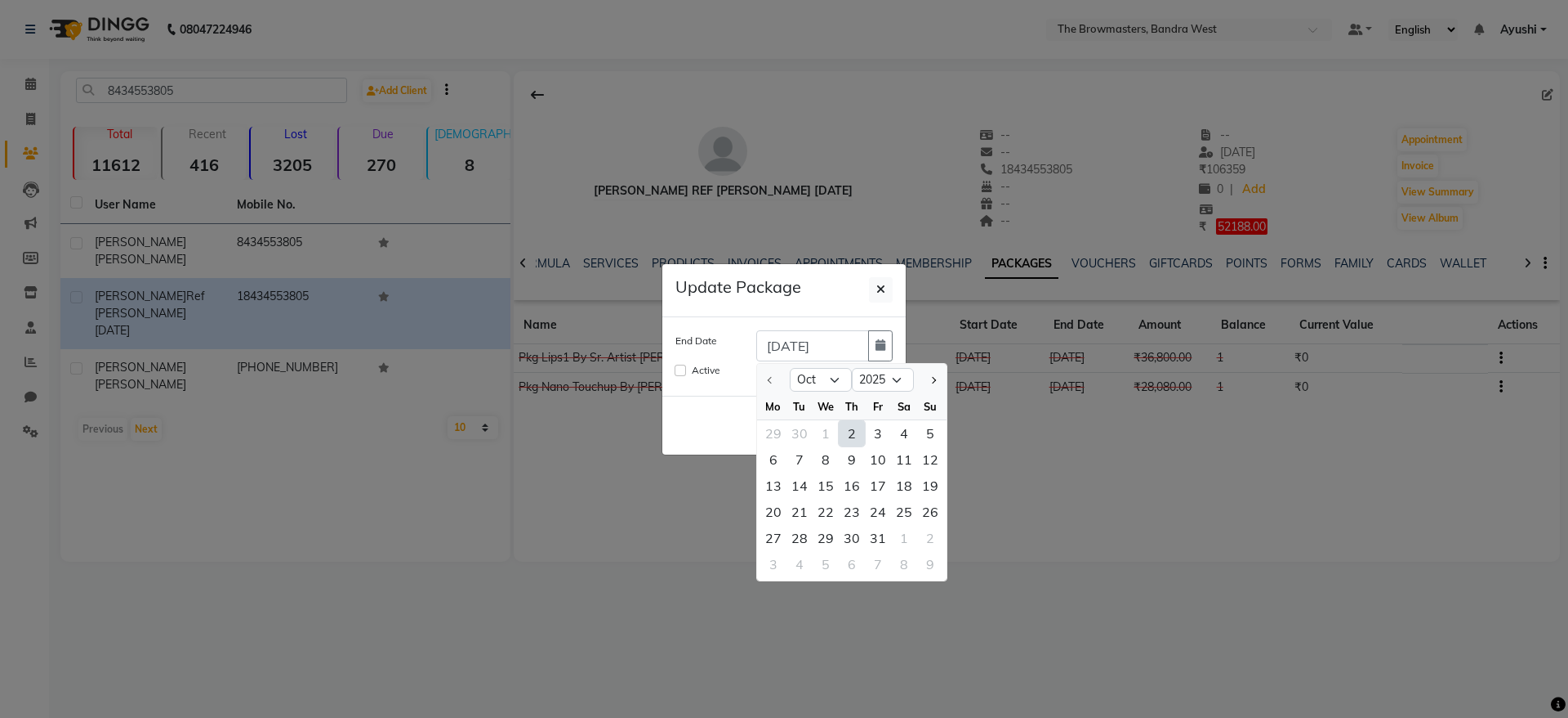
click at [850, 434] on div "2" at bounding box center [851, 432] width 26 height 26
type input "02-10-2025"
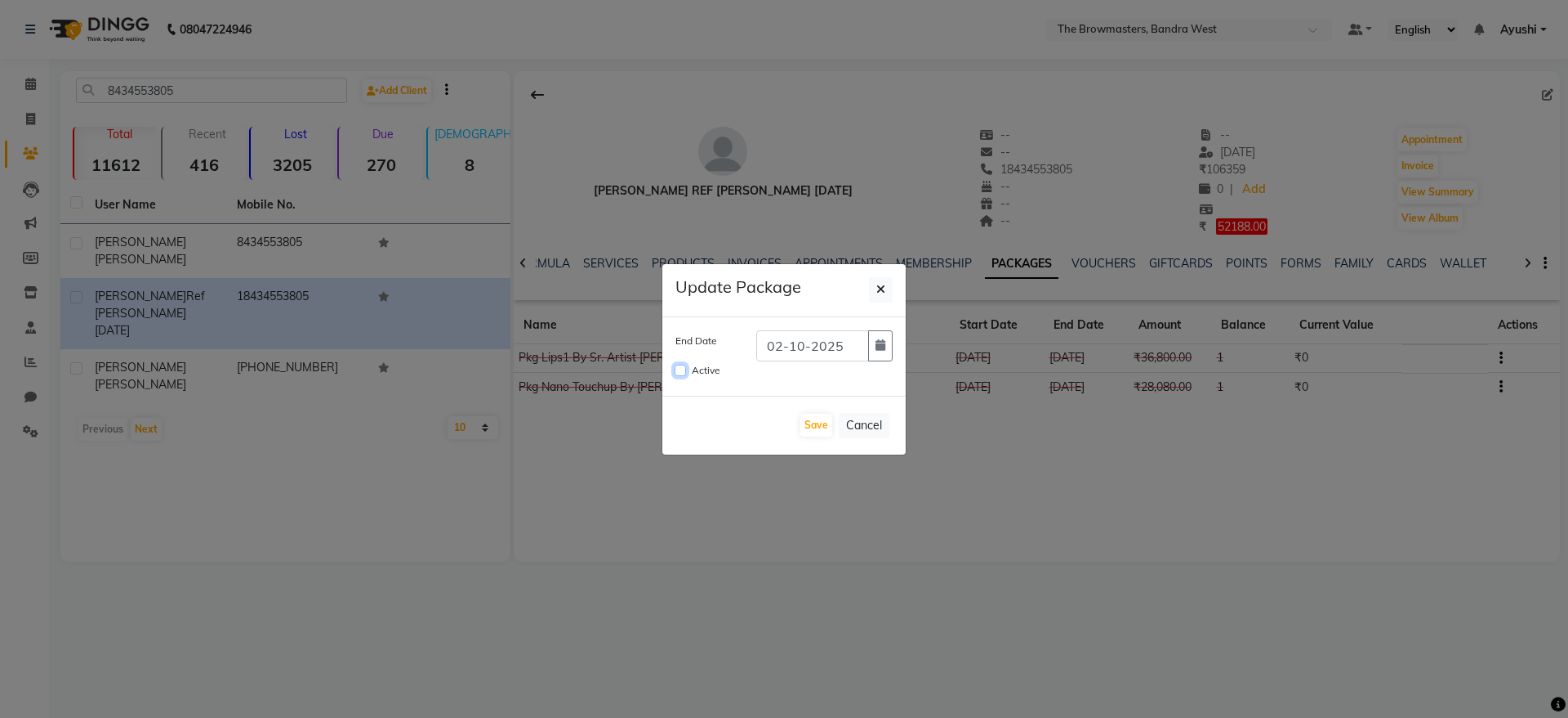
click at [678, 373] on input "Active" at bounding box center [680, 370] width 11 height 11
checkbox input "true"
click at [819, 426] on button "Save" at bounding box center [816, 425] width 32 height 23
checkbox input "false"
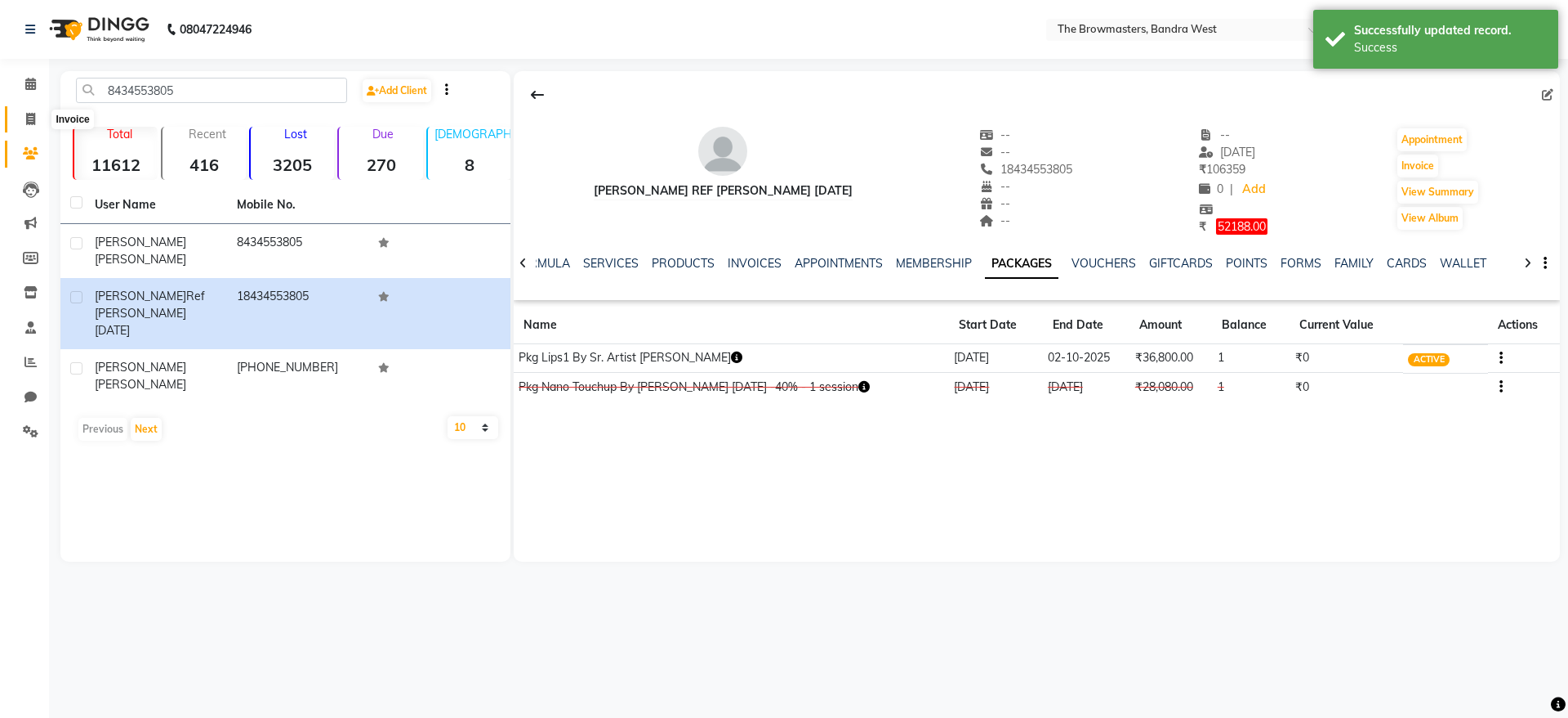
click at [33, 121] on icon at bounding box center [30, 119] width 9 height 12
select select "6949"
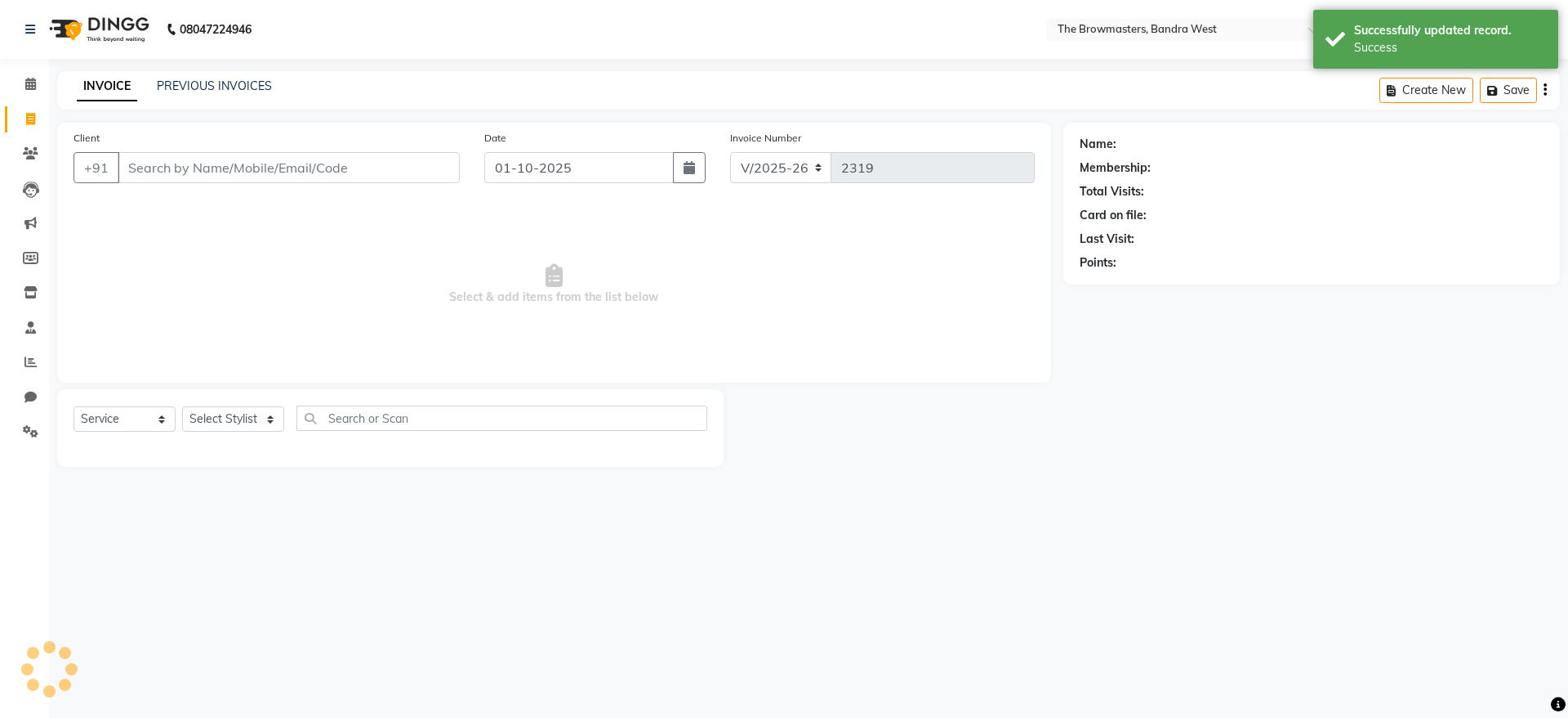
select select "package"
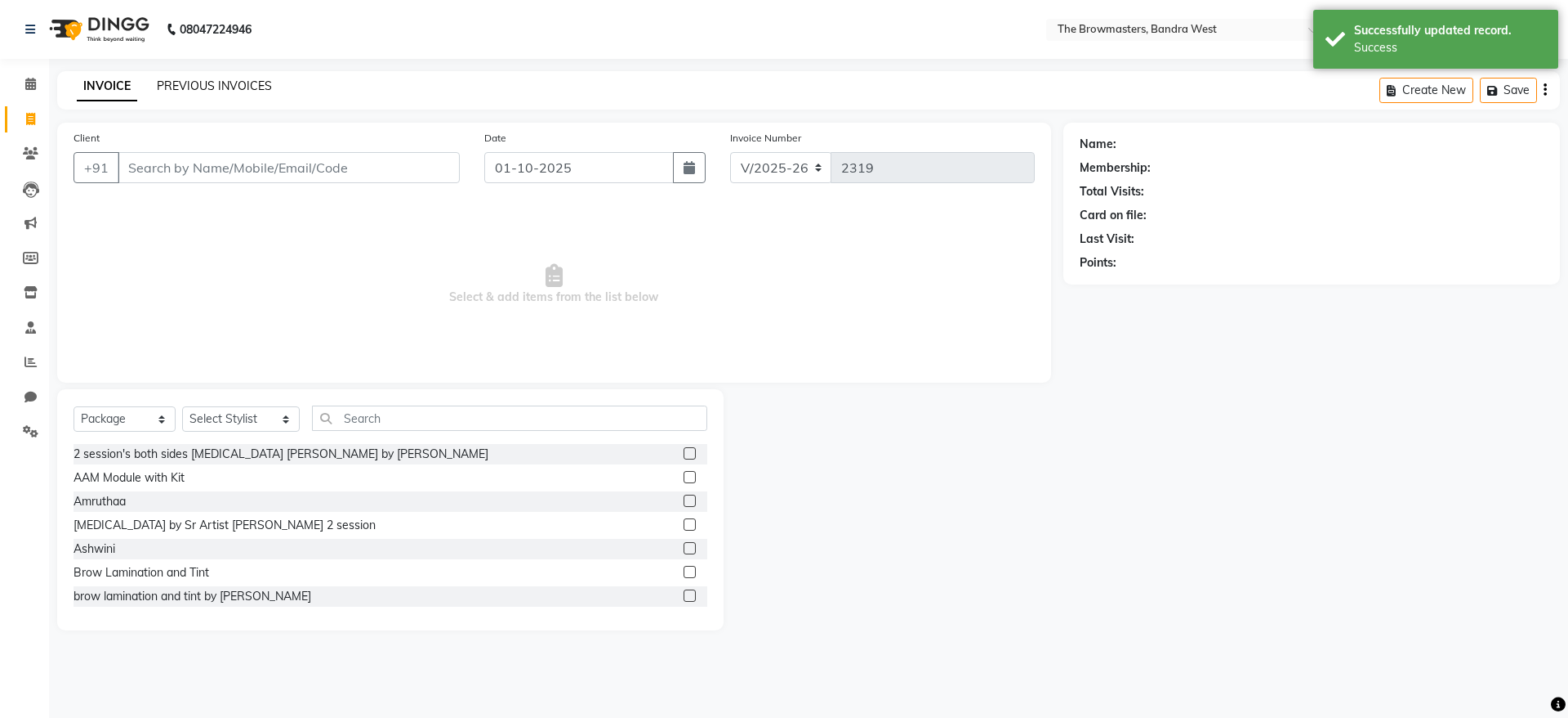
click at [221, 88] on link "PREVIOUS INVOICES" at bounding box center [214, 85] width 116 height 14
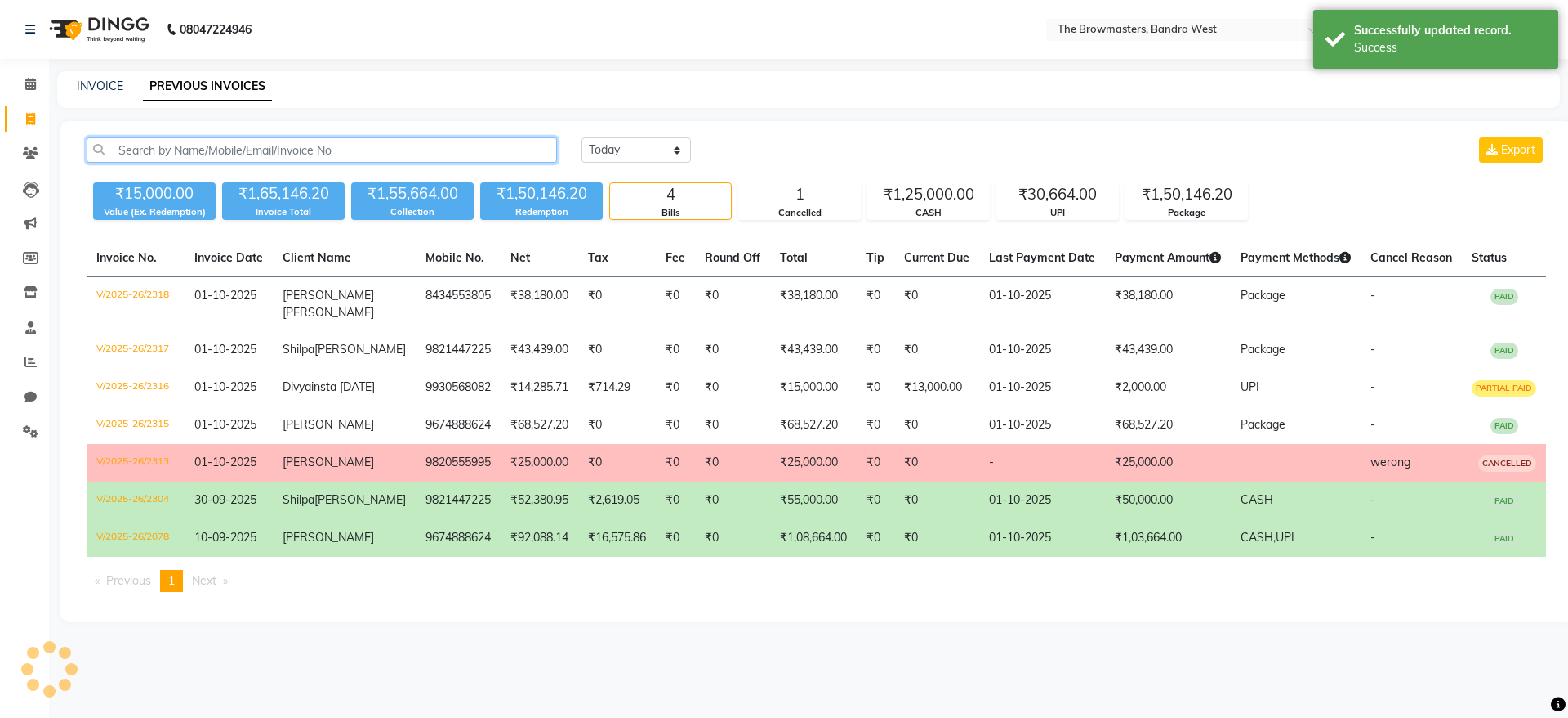
click at [297, 149] on input "text" at bounding box center [322, 150] width 470 height 26
paste input "8434553805"
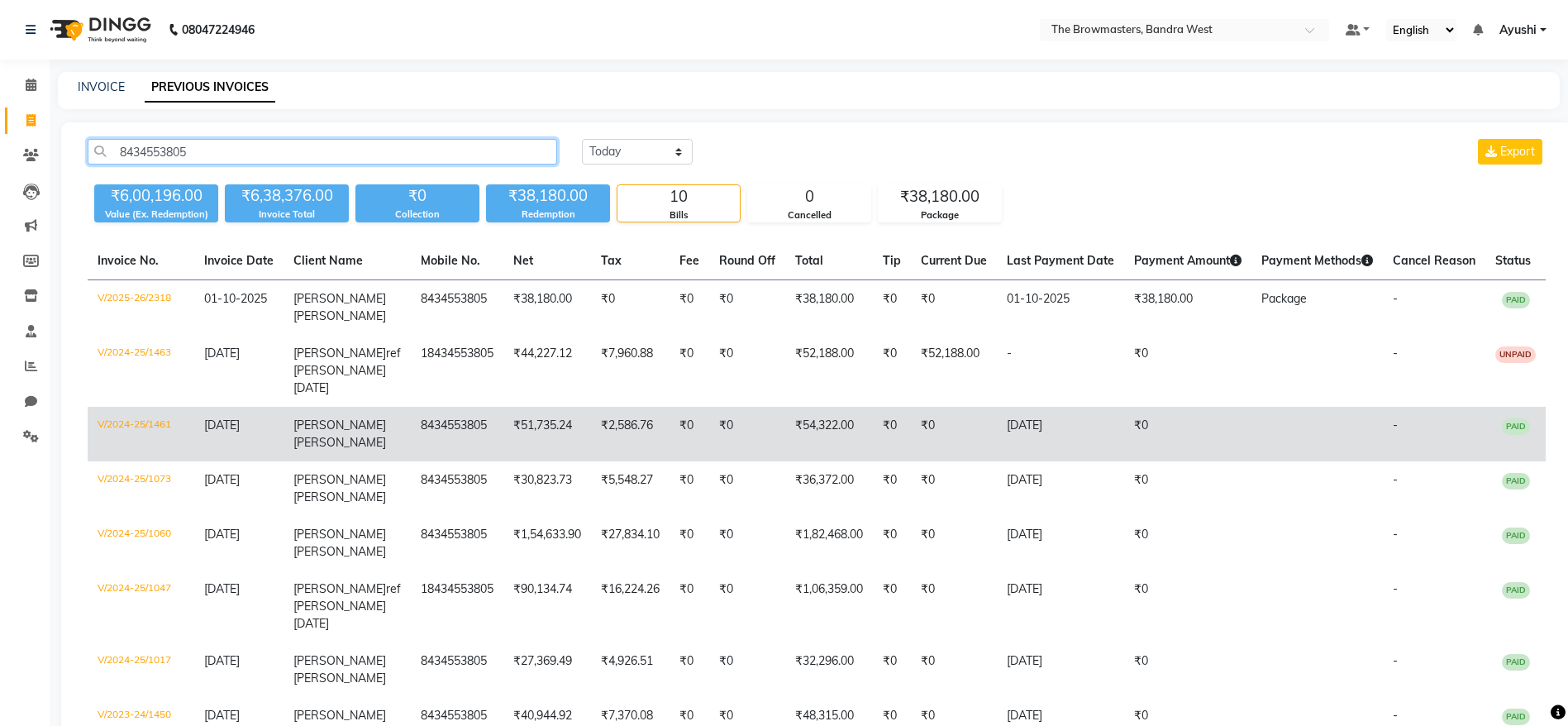
type input "8434553805"
click at [578, 417] on td "₹51,735.24" at bounding box center [547, 434] width 88 height 54
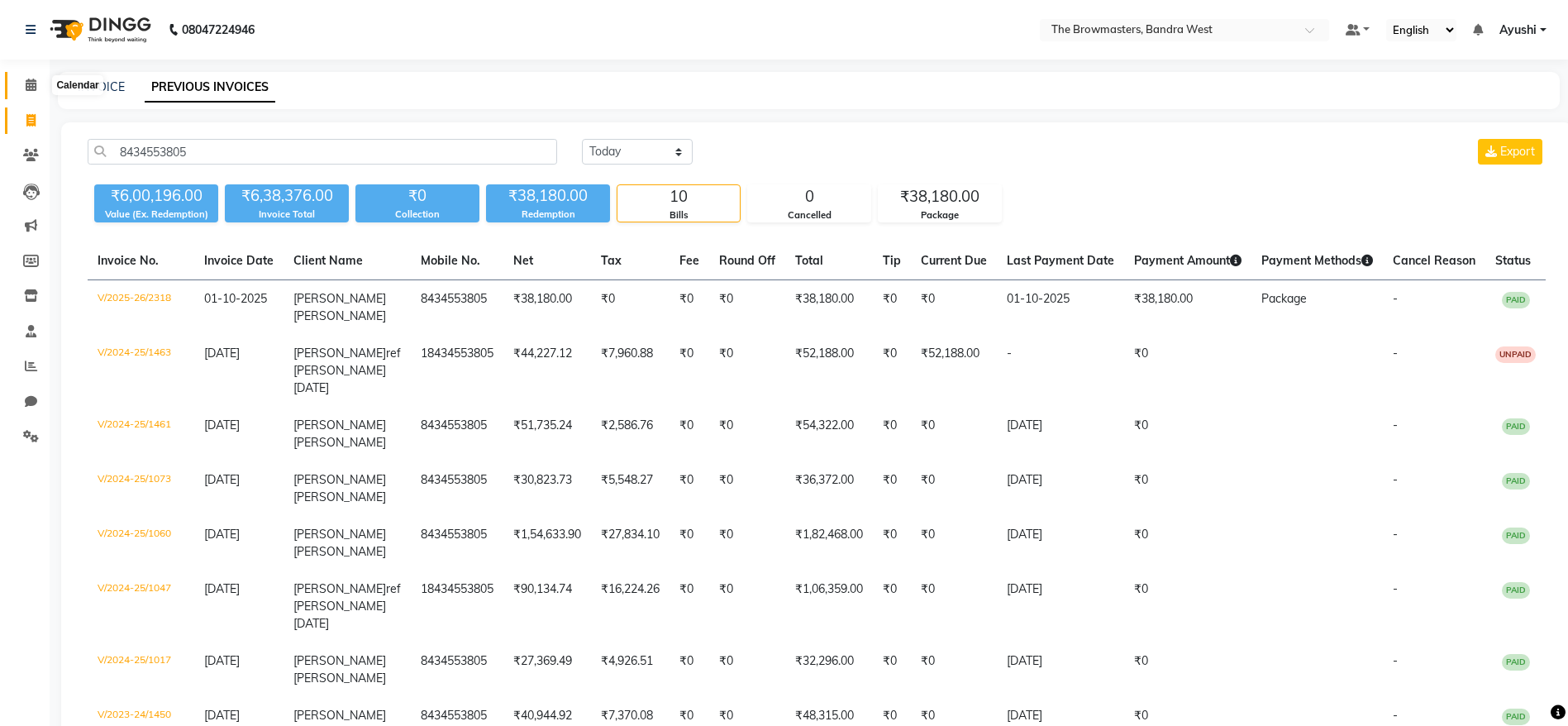
click at [42, 93] on span at bounding box center [31, 86] width 29 height 19
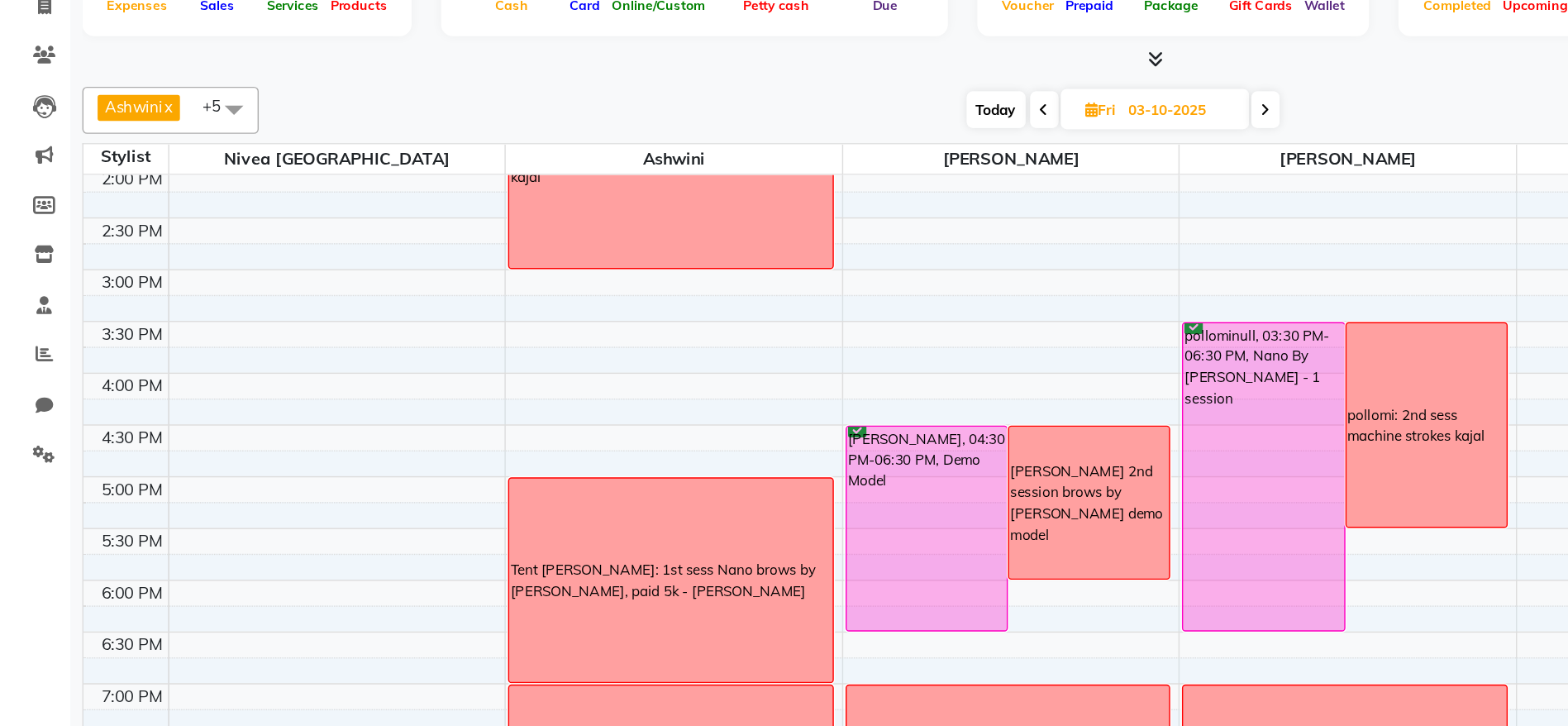
scroll to position [508, 0]
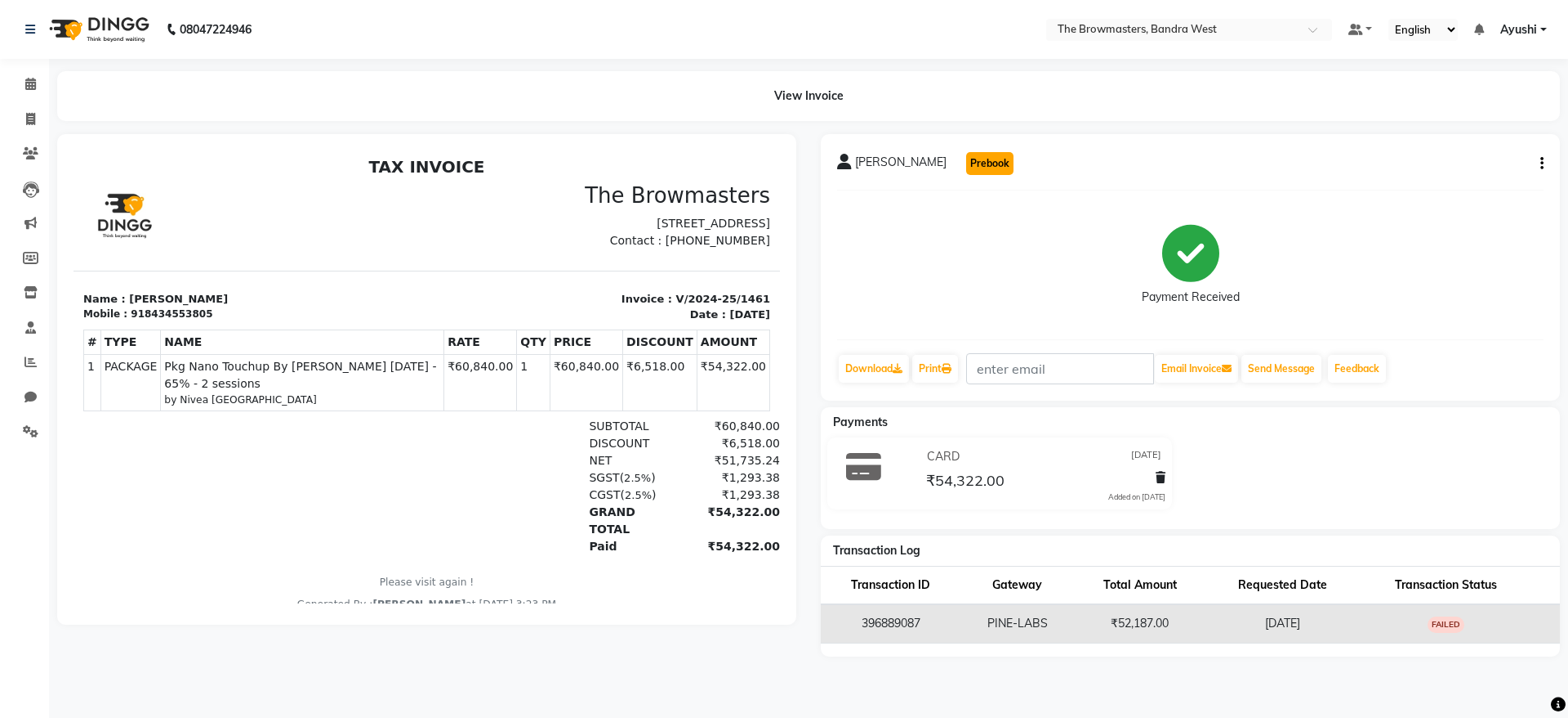
click at [966, 172] on button "Prebook" at bounding box center [990, 163] width 48 height 23
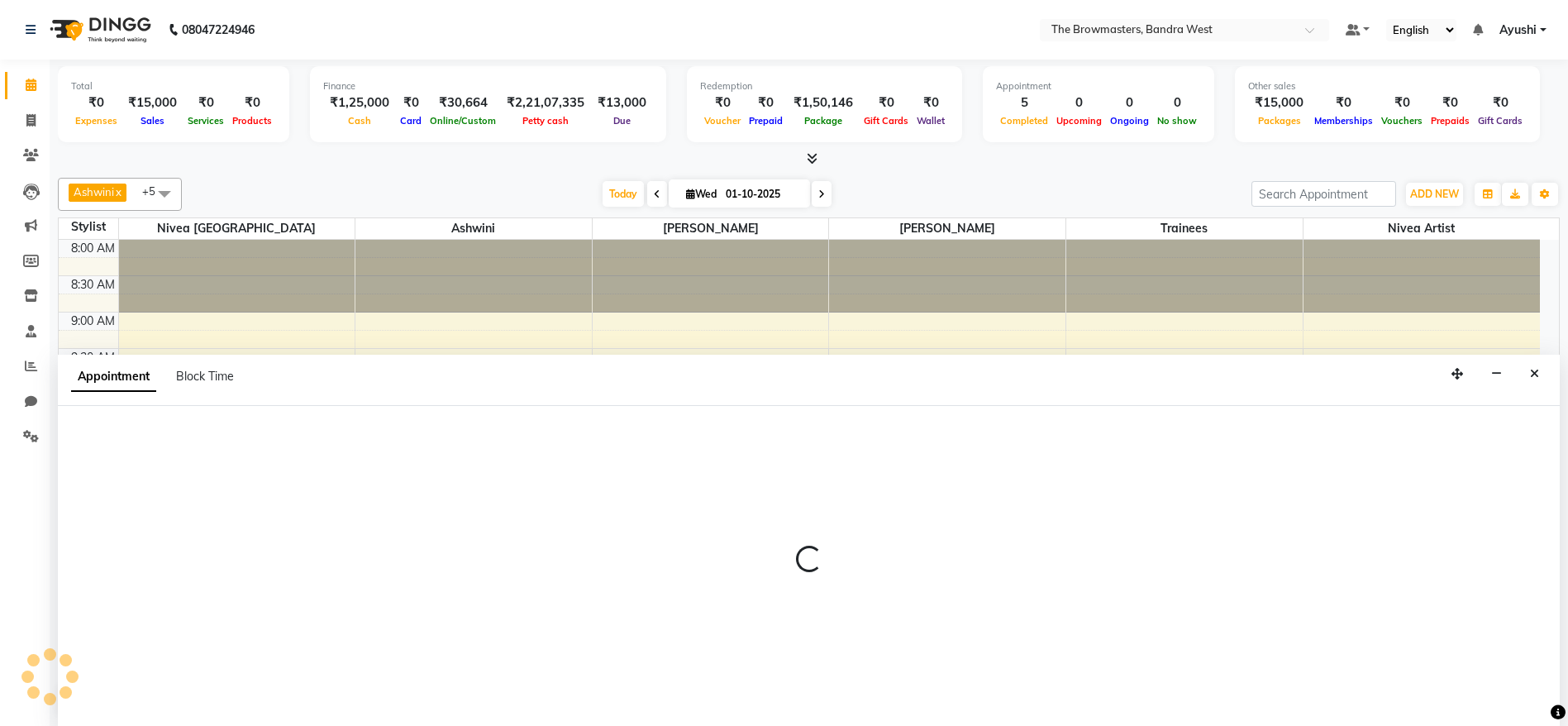
scroll to position [1, 0]
select select "540"
select select "tentative"
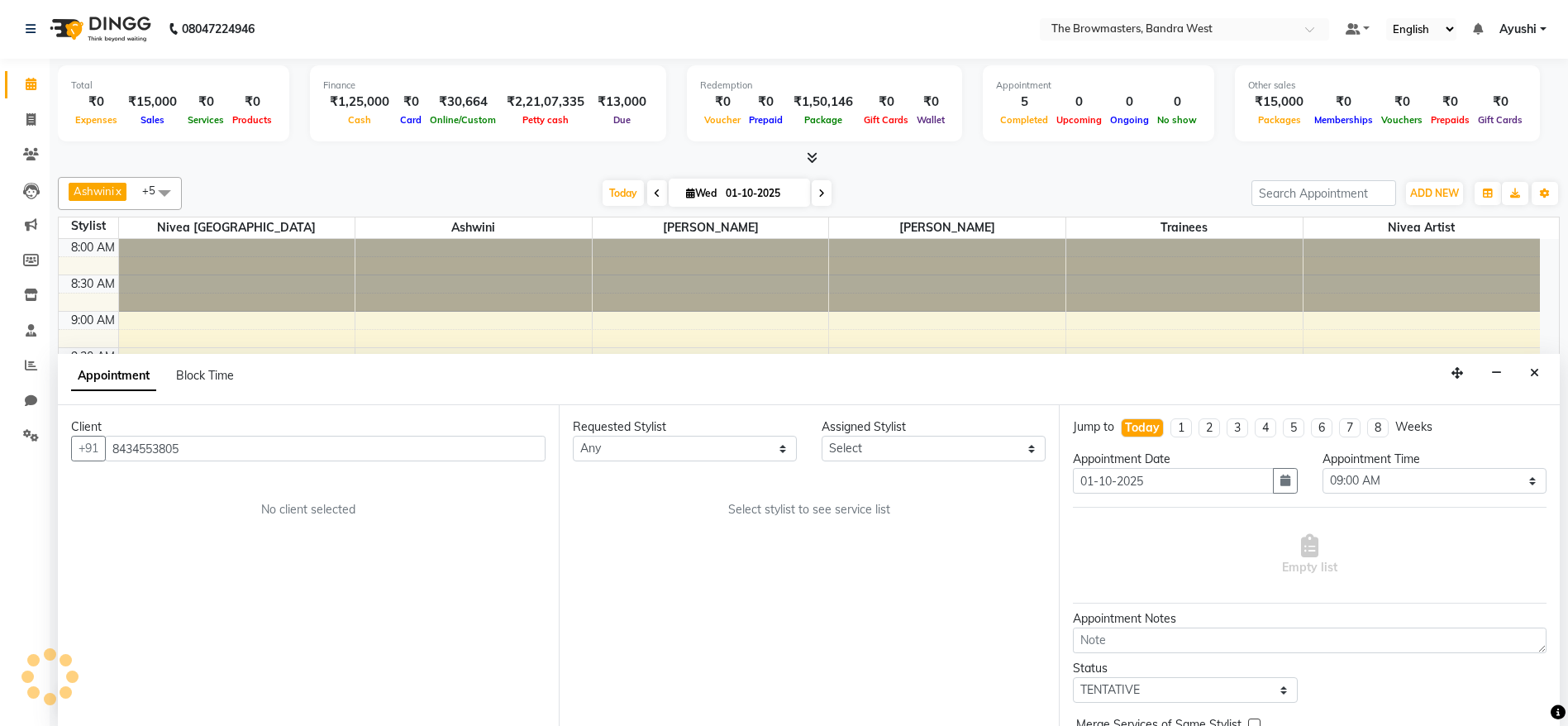
scroll to position [508, 0]
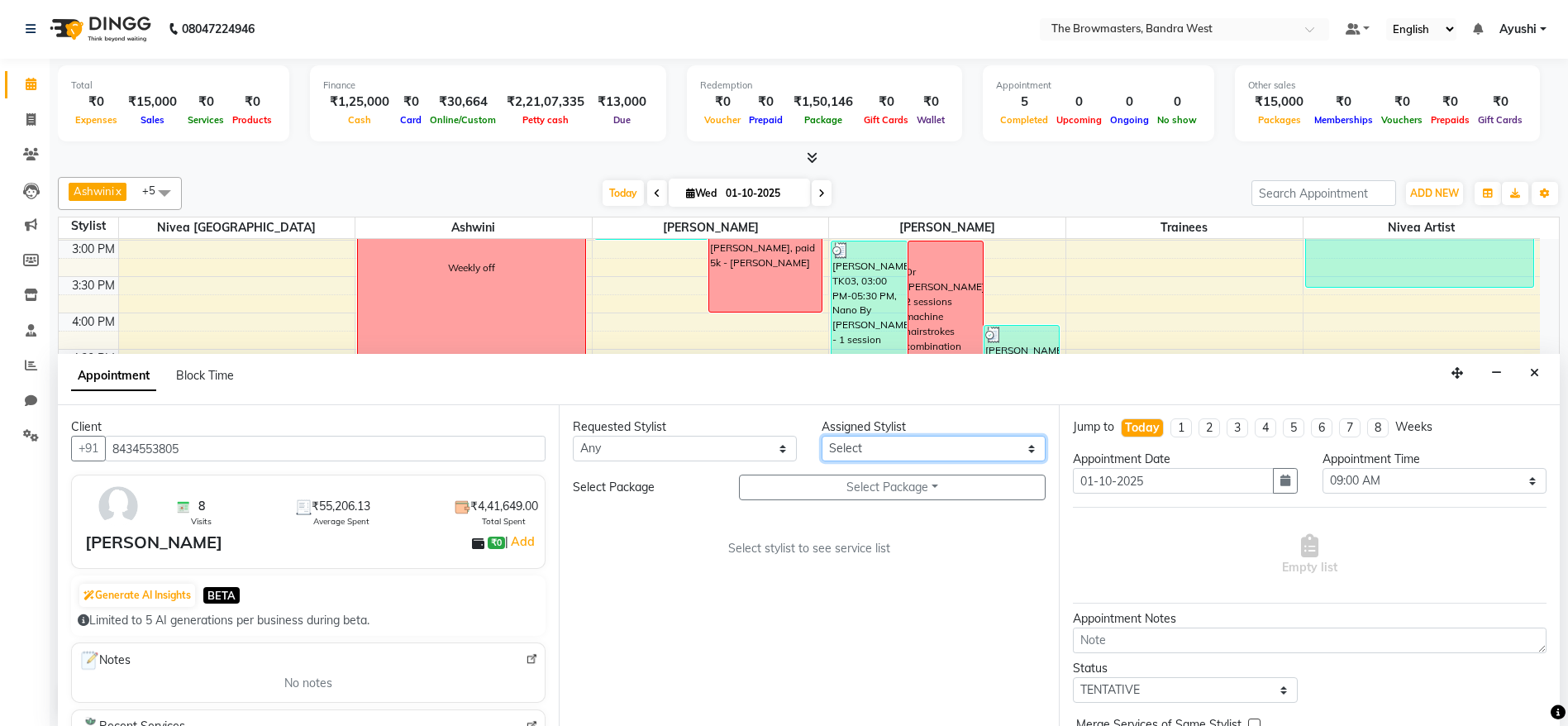
click at [837, 460] on select "Select Ashmeey Singghai Ashwini [PERSON_NAME] Jyoti Kajal [PERSON_NAME] [PERSON…" at bounding box center [934, 449] width 224 height 26
select select "64308"
click at [822, 436] on select "Select Ashmeey Singghai Ashwini [PERSON_NAME] Jyoti Kajal [PERSON_NAME] [PERSON…" at bounding box center [934, 449] width 224 height 26
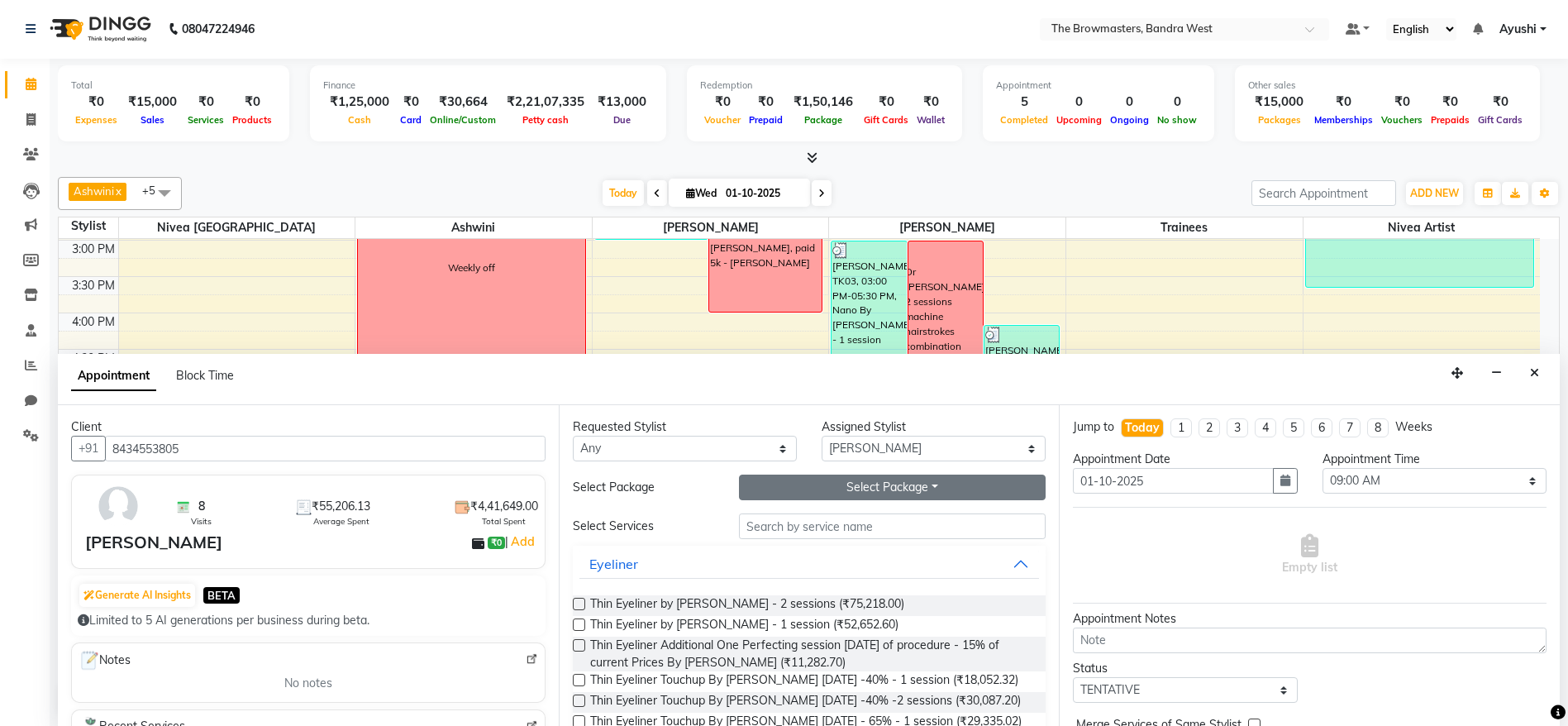
click at [890, 495] on button "Select Package Toggle Dropdown" at bounding box center [892, 487] width 307 height 26
click at [747, 407] on div "Requested Stylist Any [PERSON_NAME] Ashwini [PERSON_NAME] Jyoti Kajal Kratika K…" at bounding box center [809, 566] width 501 height 321
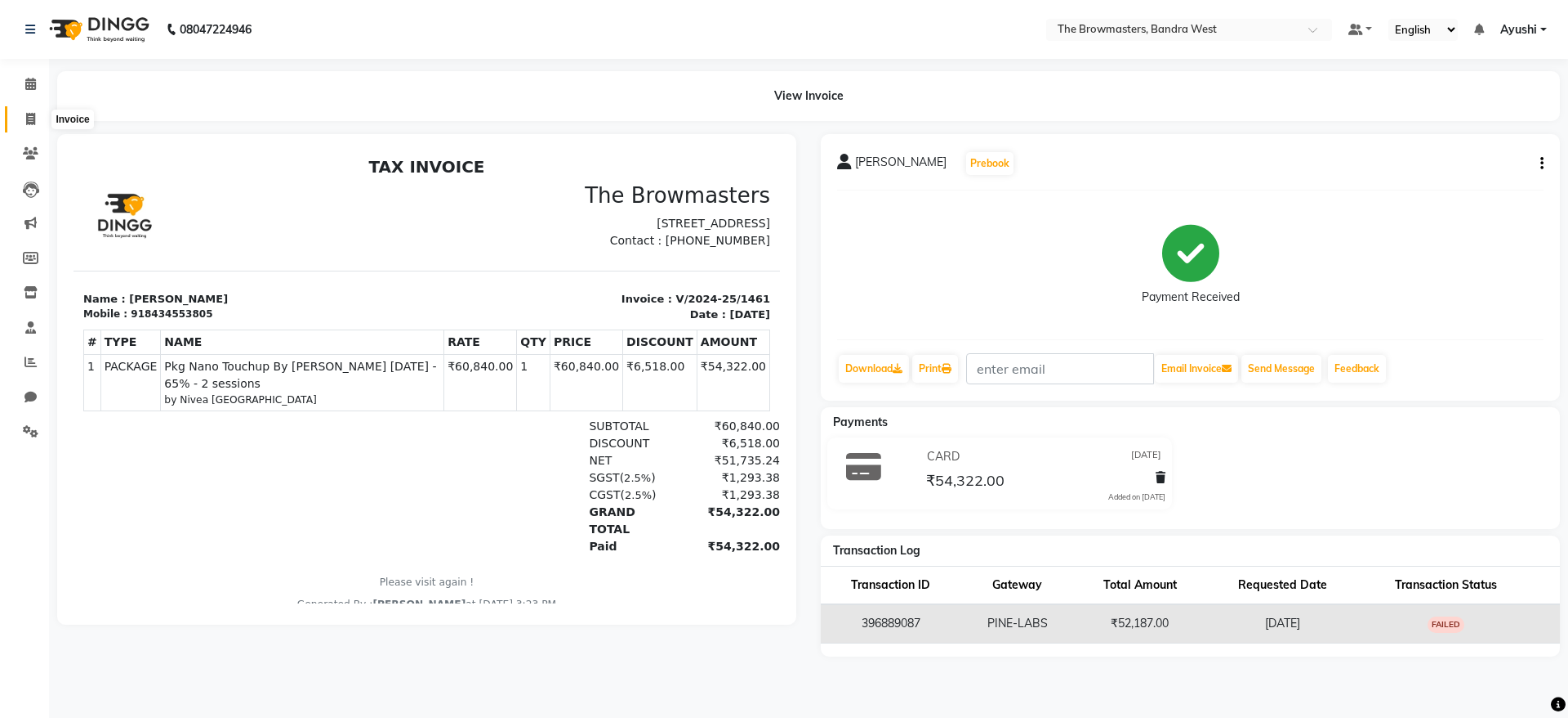
click at [39, 120] on span at bounding box center [31, 120] width 29 height 19
select select "6949"
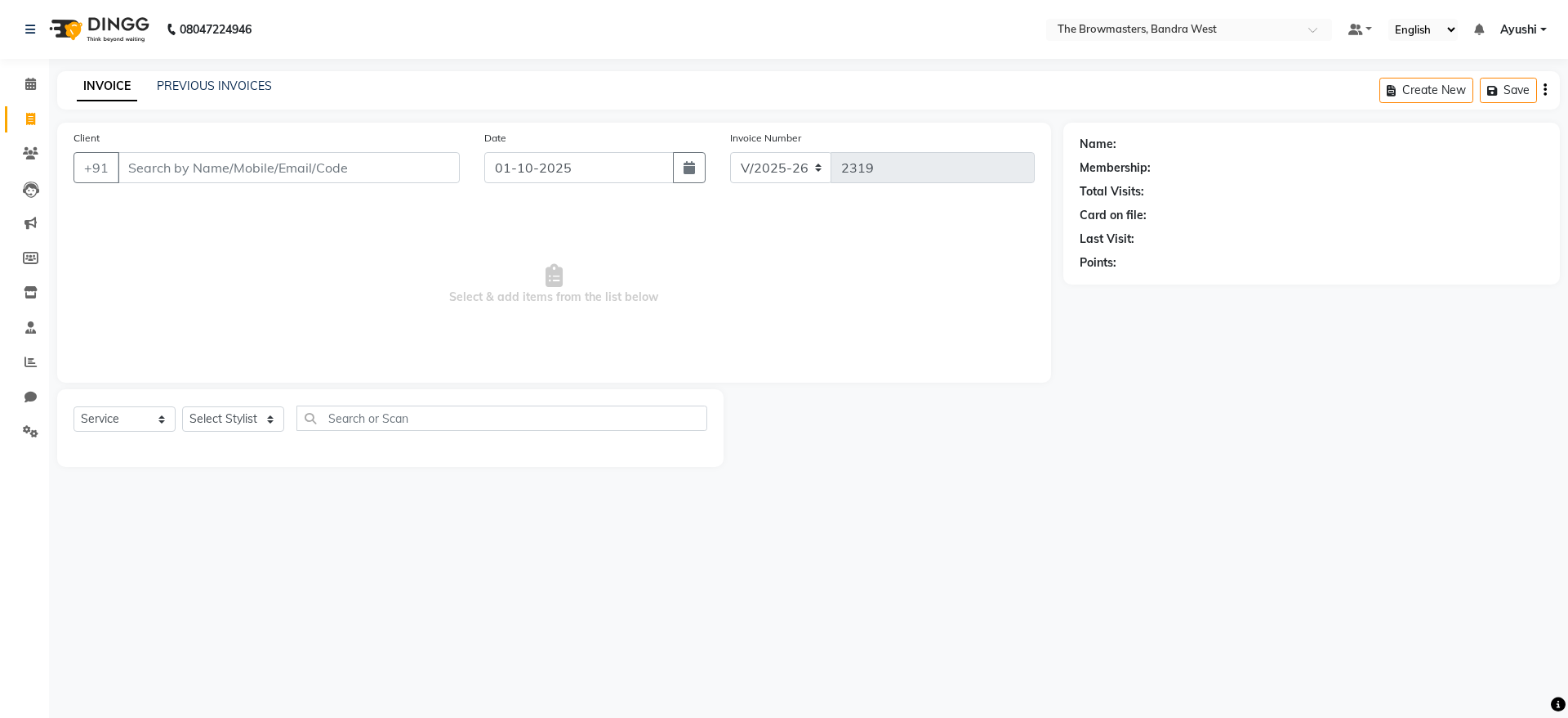
select select "package"
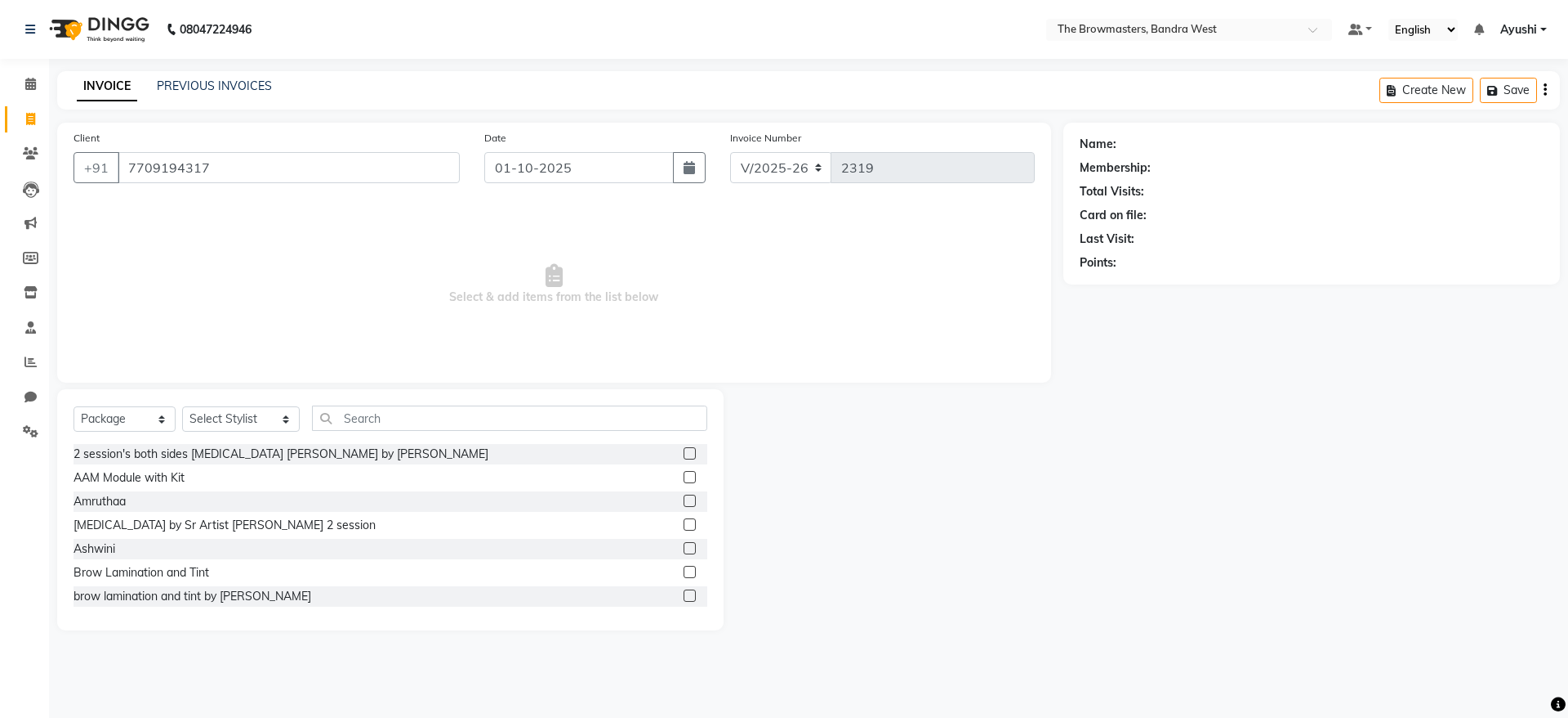
type input "7709194317"
click at [205, 424] on select "Select Stylist [PERSON_NAME] Ashwini [PERSON_NAME] SUPPORT [PERSON_NAME] Jyoti …" at bounding box center [241, 419] width 118 height 26
select select "64302"
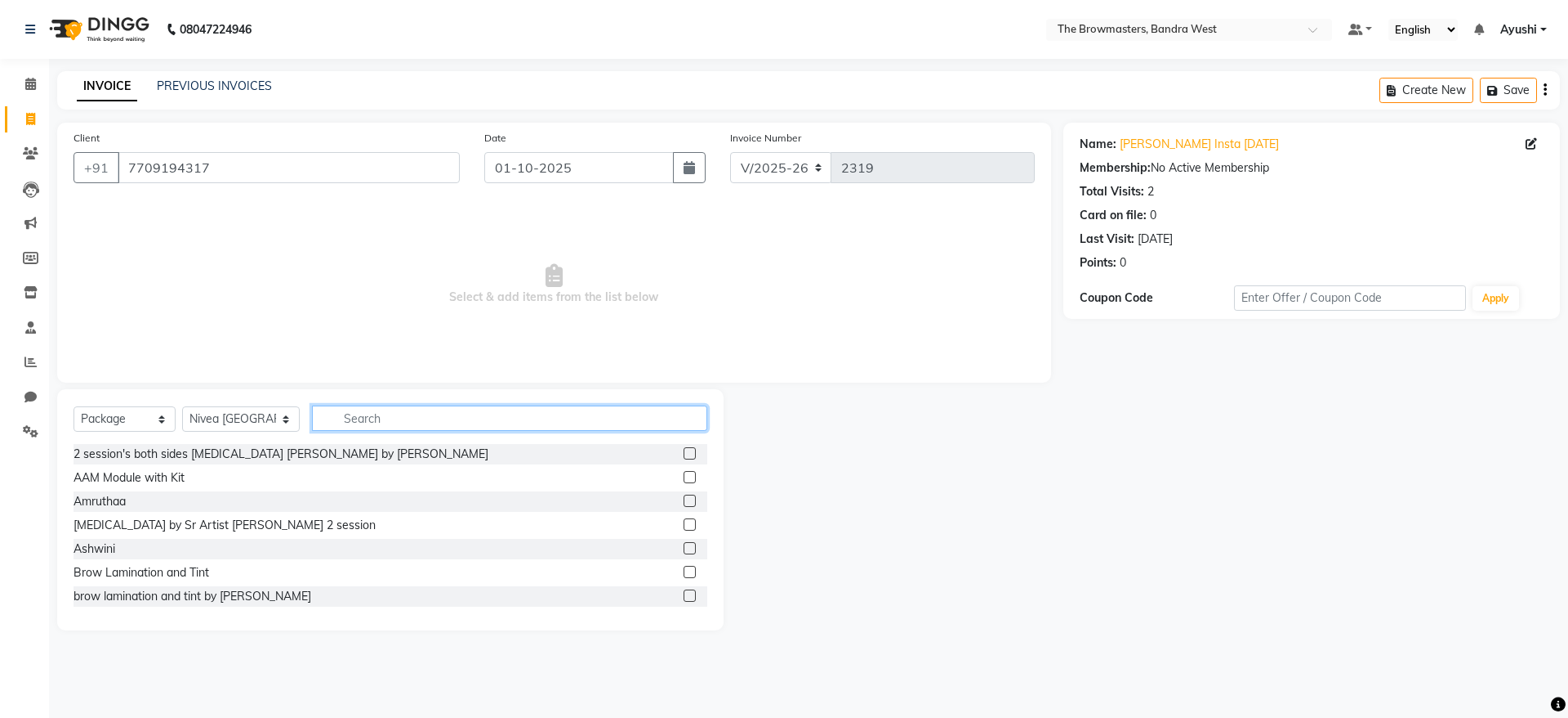
click at [393, 408] on input "text" at bounding box center [510, 418] width 396 height 26
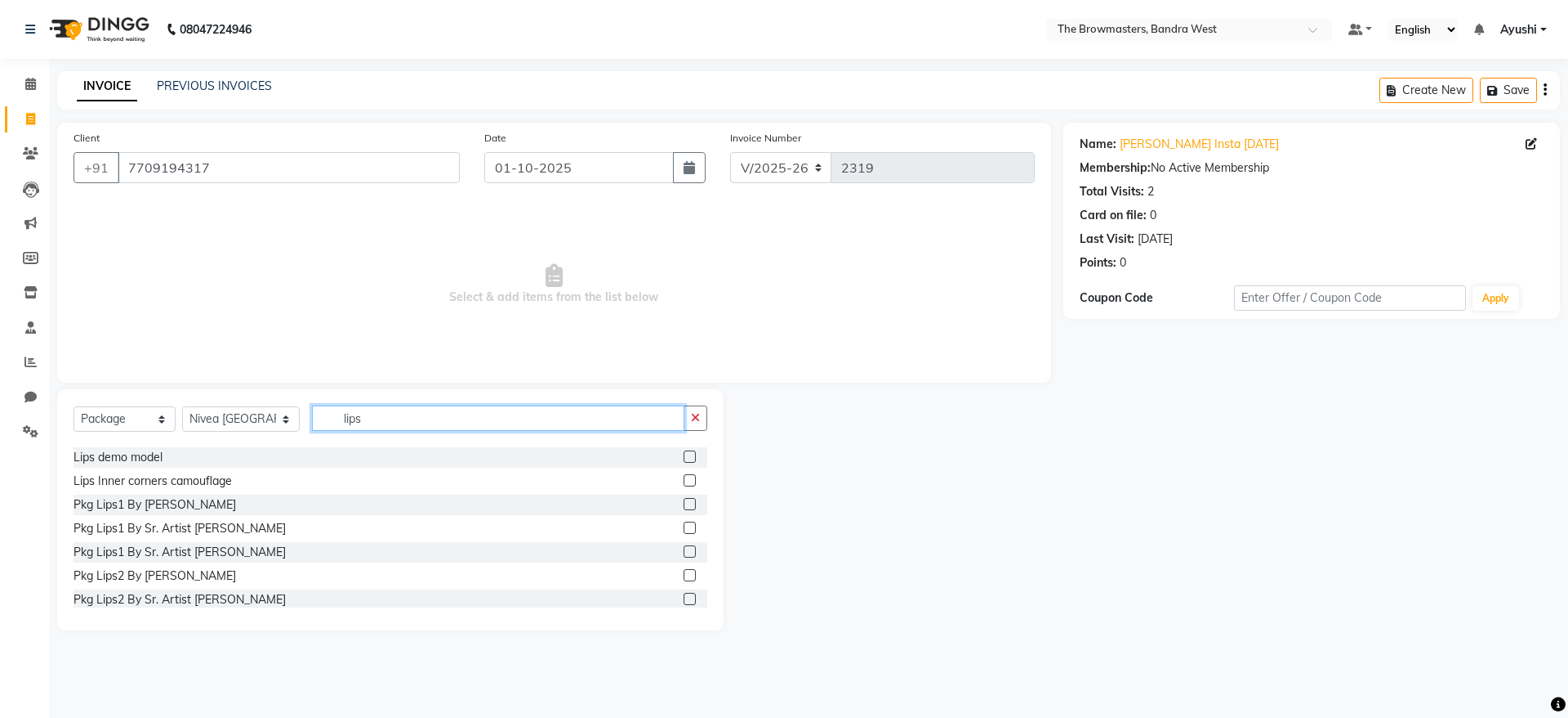
scroll to position [140, 0]
type input "lips"
click at [684, 530] on label at bounding box center [690, 527] width 12 height 12
click at [684, 530] on input "checkbox" at bounding box center [689, 527] width 11 height 11
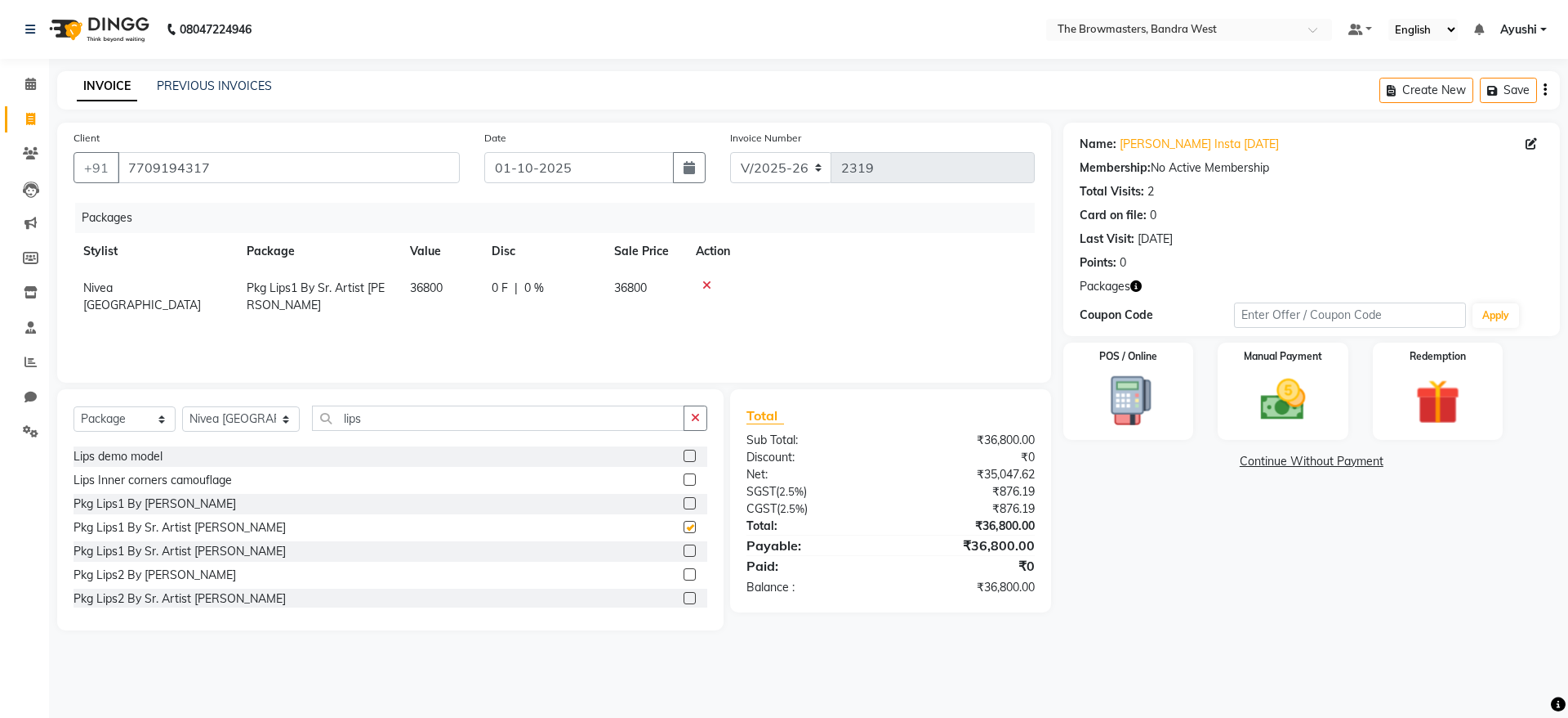
checkbox input "false"
click at [534, 281] on span "0 %" at bounding box center [534, 288] width 20 height 17
select select "64302"
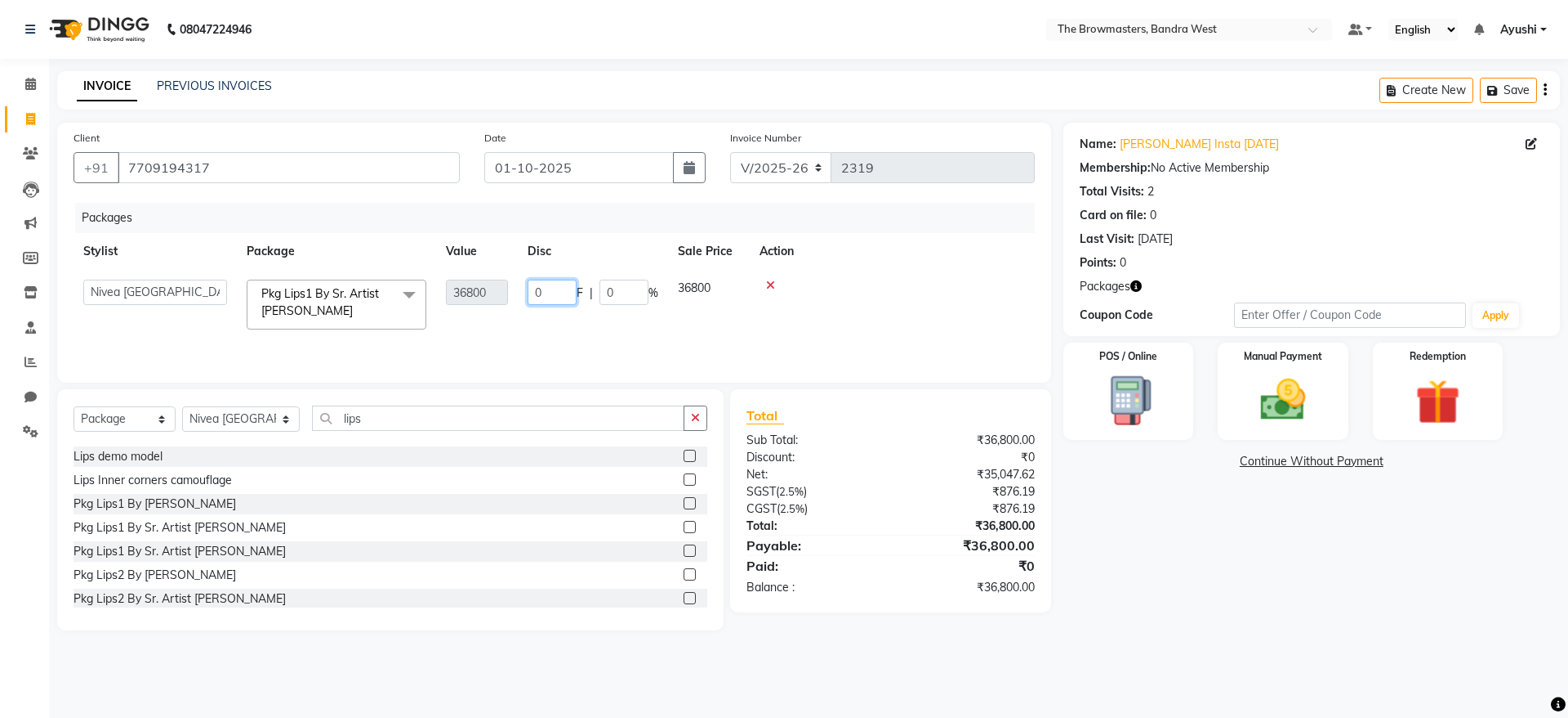
click at [556, 285] on input "0" at bounding box center [551, 292] width 49 height 26
type input "011800"
click at [595, 323] on td "011800 F | 0 %" at bounding box center [592, 304] width 150 height 70
select select "64302"
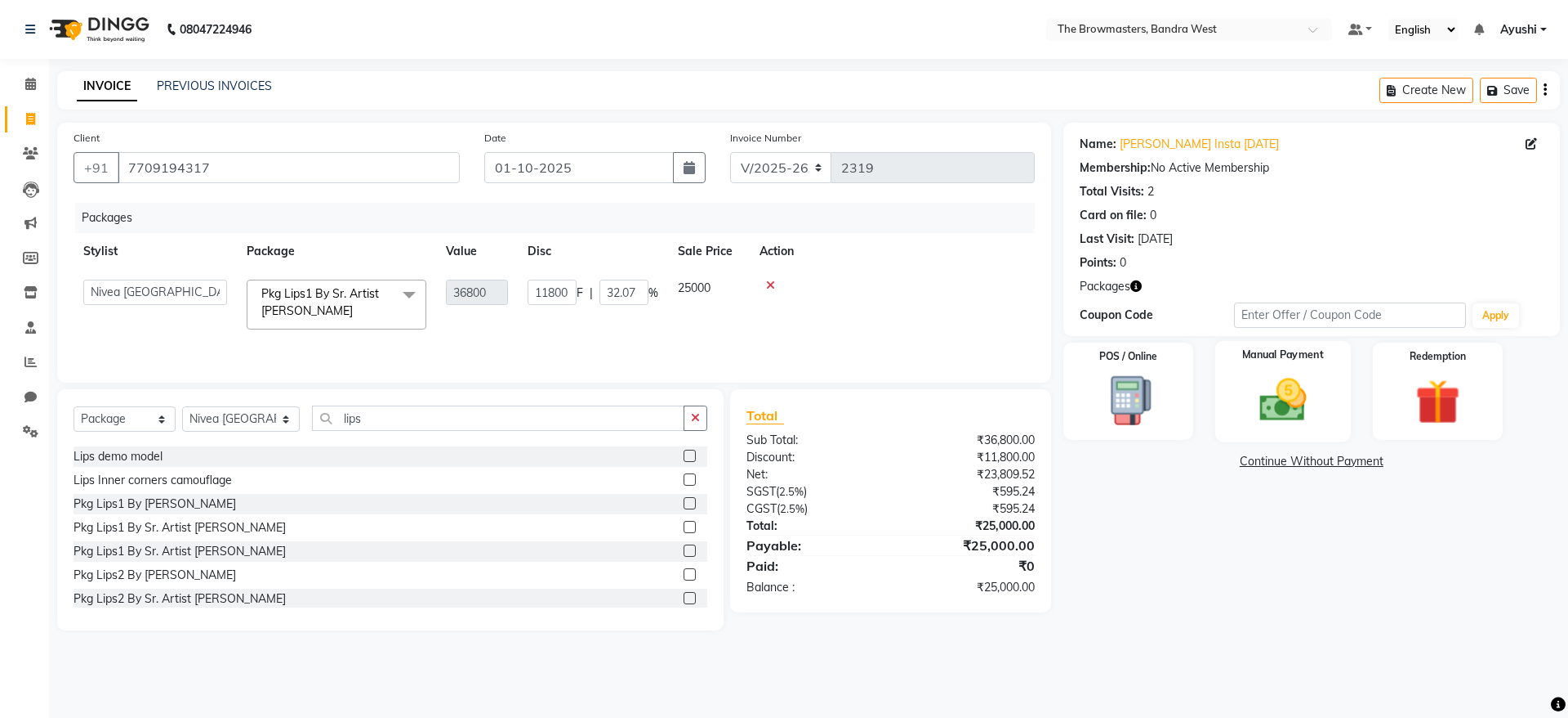
click at [1298, 373] on img at bounding box center [1283, 400] width 76 height 54
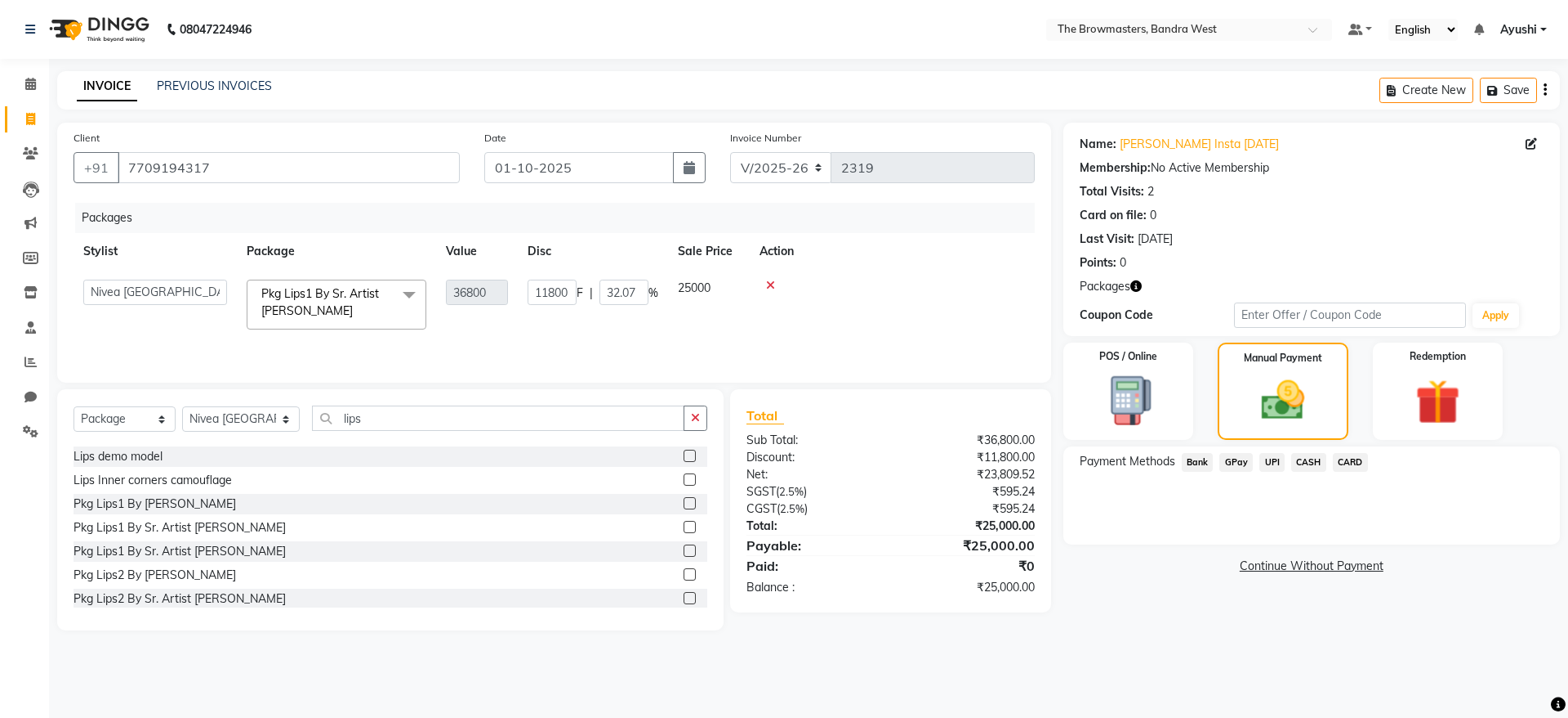
click at [1269, 462] on span "UPI" at bounding box center [1272, 463] width 26 height 19
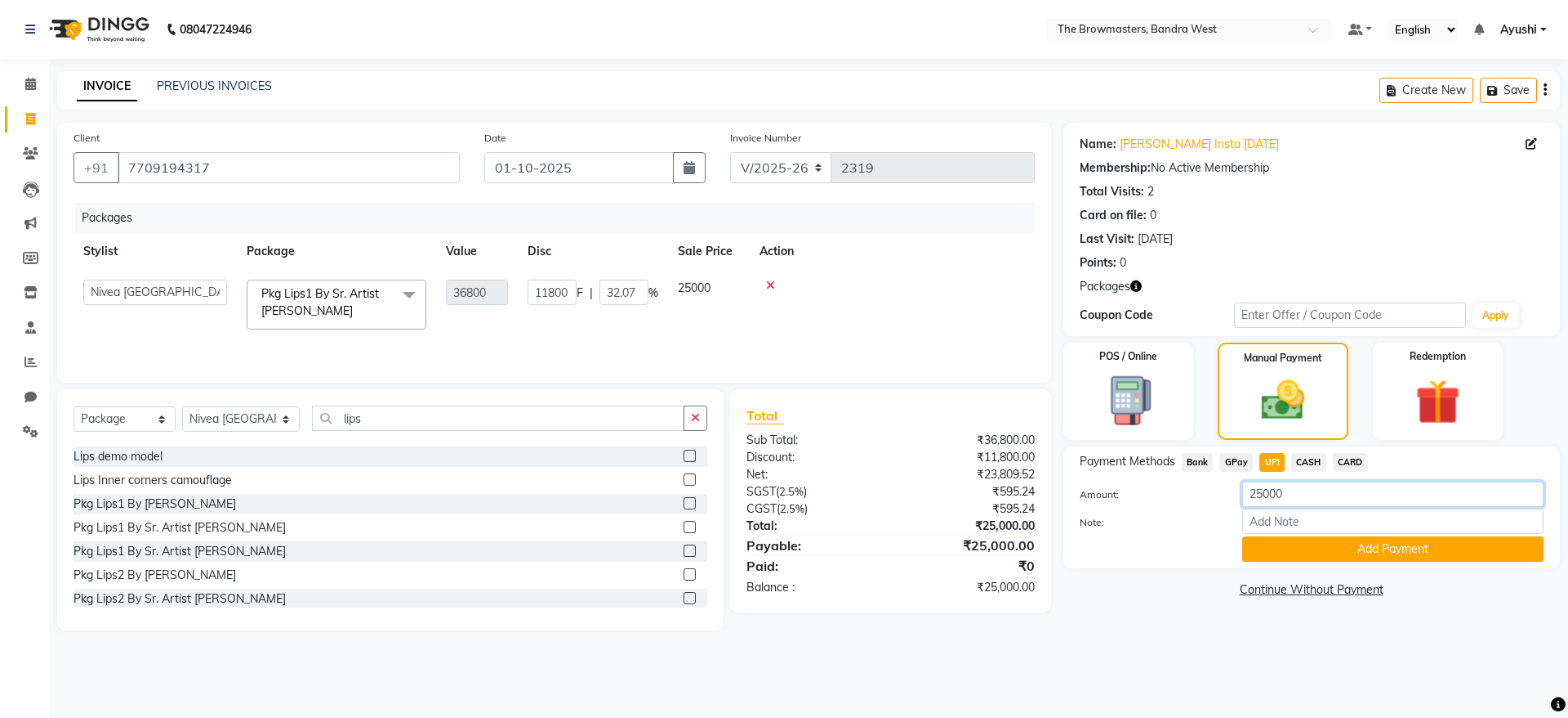
drag, startPoint x: 1310, startPoint y: 485, endPoint x: 1102, endPoint y: 498, distance: 208.4
click at [1102, 498] on div "Amount: 25000" at bounding box center [1311, 495] width 488 height 28
paste input "3"
type input "3000"
click at [1278, 549] on button "Add Payment" at bounding box center [1392, 549] width 301 height 26
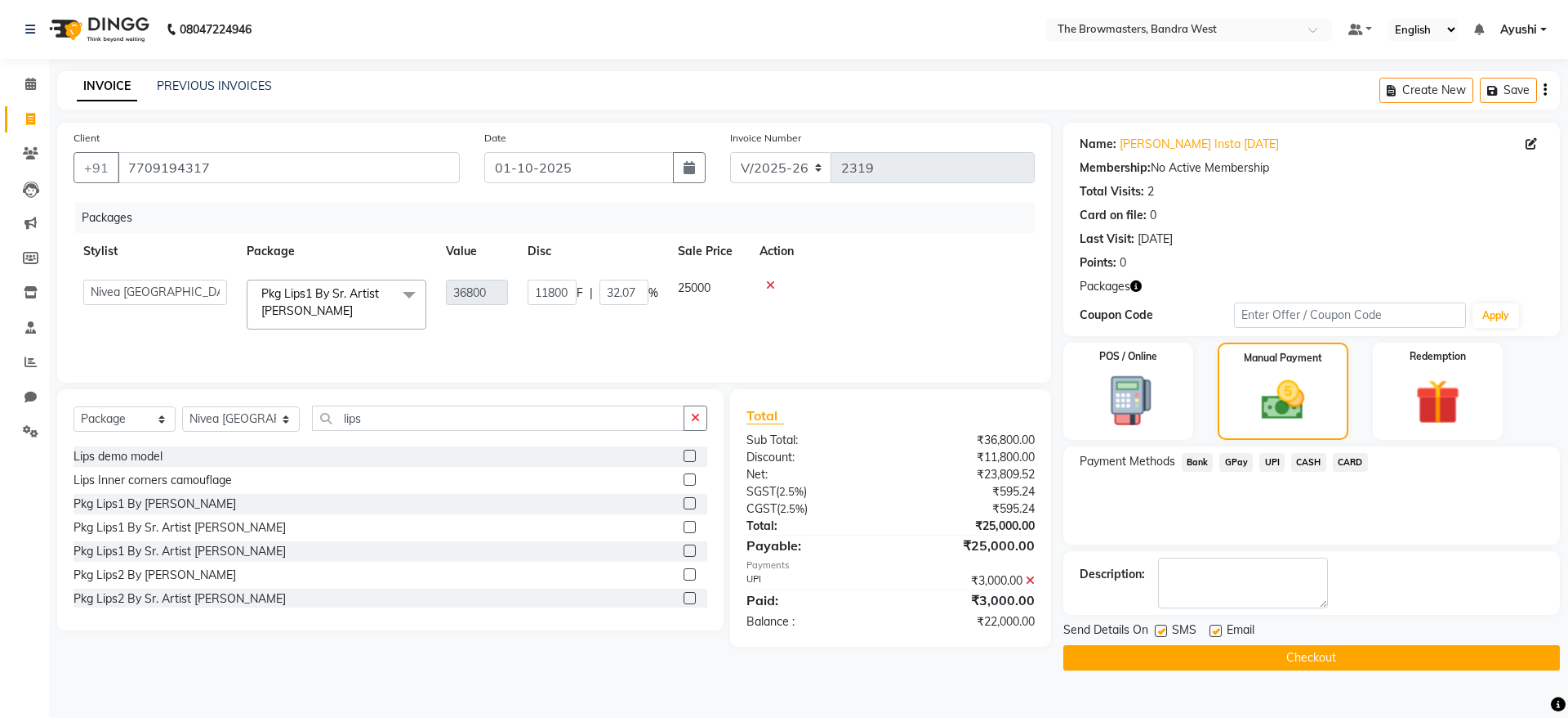
click at [1160, 633] on label at bounding box center [1161, 630] width 12 height 12
click at [1160, 633] on input "checkbox" at bounding box center [1160, 631] width 11 height 11
checkbox input "false"
click at [1218, 631] on label at bounding box center [1215, 630] width 12 height 12
click at [1218, 631] on input "checkbox" at bounding box center [1214, 631] width 11 height 11
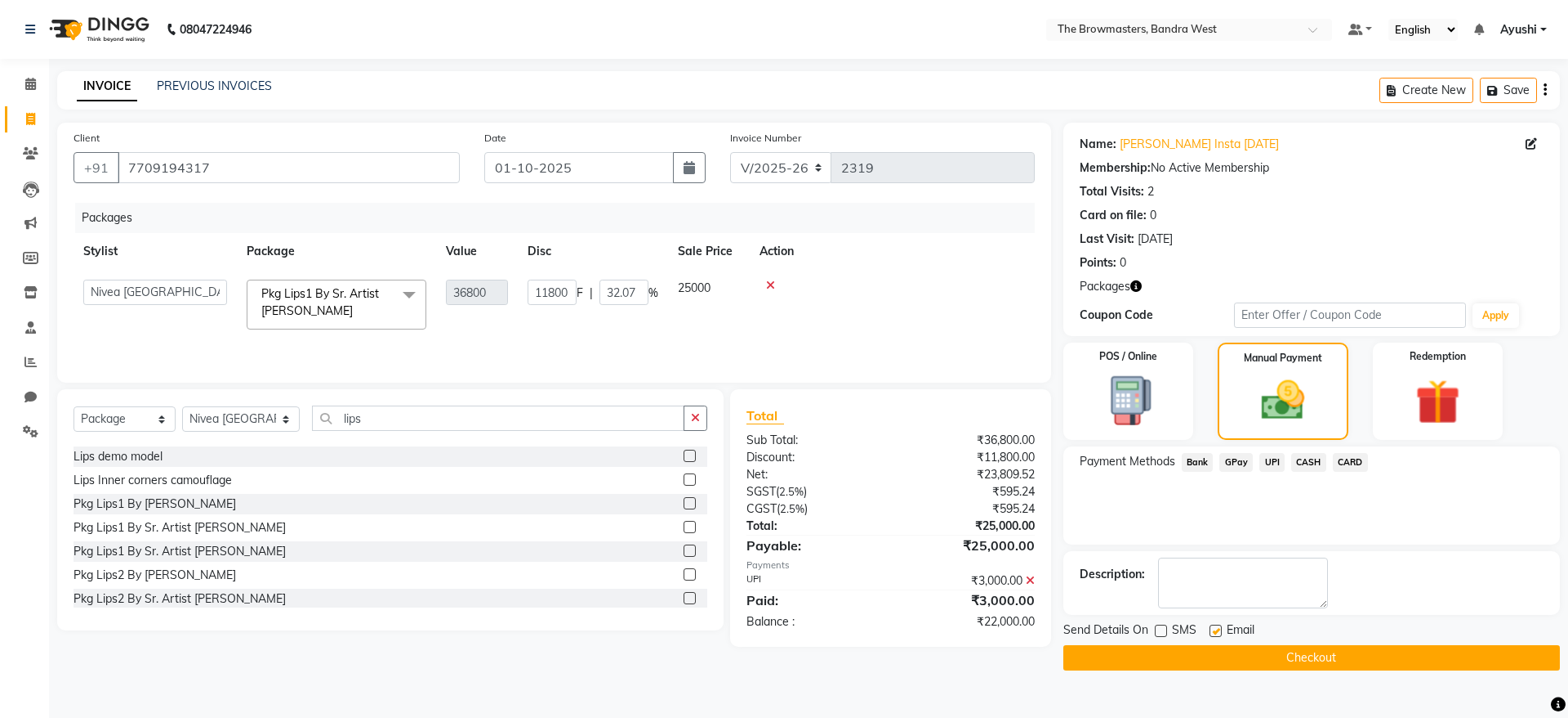
checkbox input "false"
click at [1247, 656] on button "Checkout" at bounding box center [1312, 657] width 497 height 26
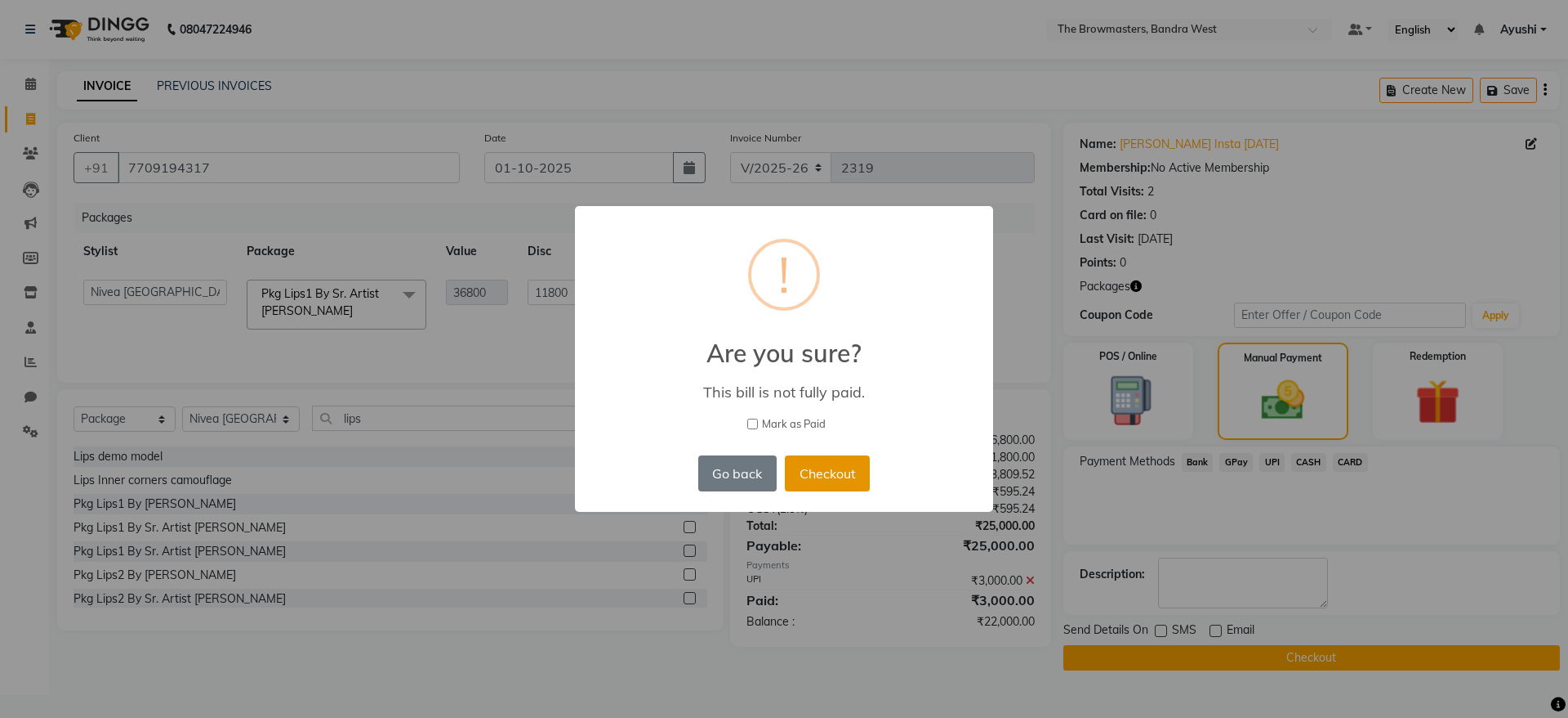
click at [821, 463] on button "Checkout" at bounding box center [827, 473] width 85 height 36
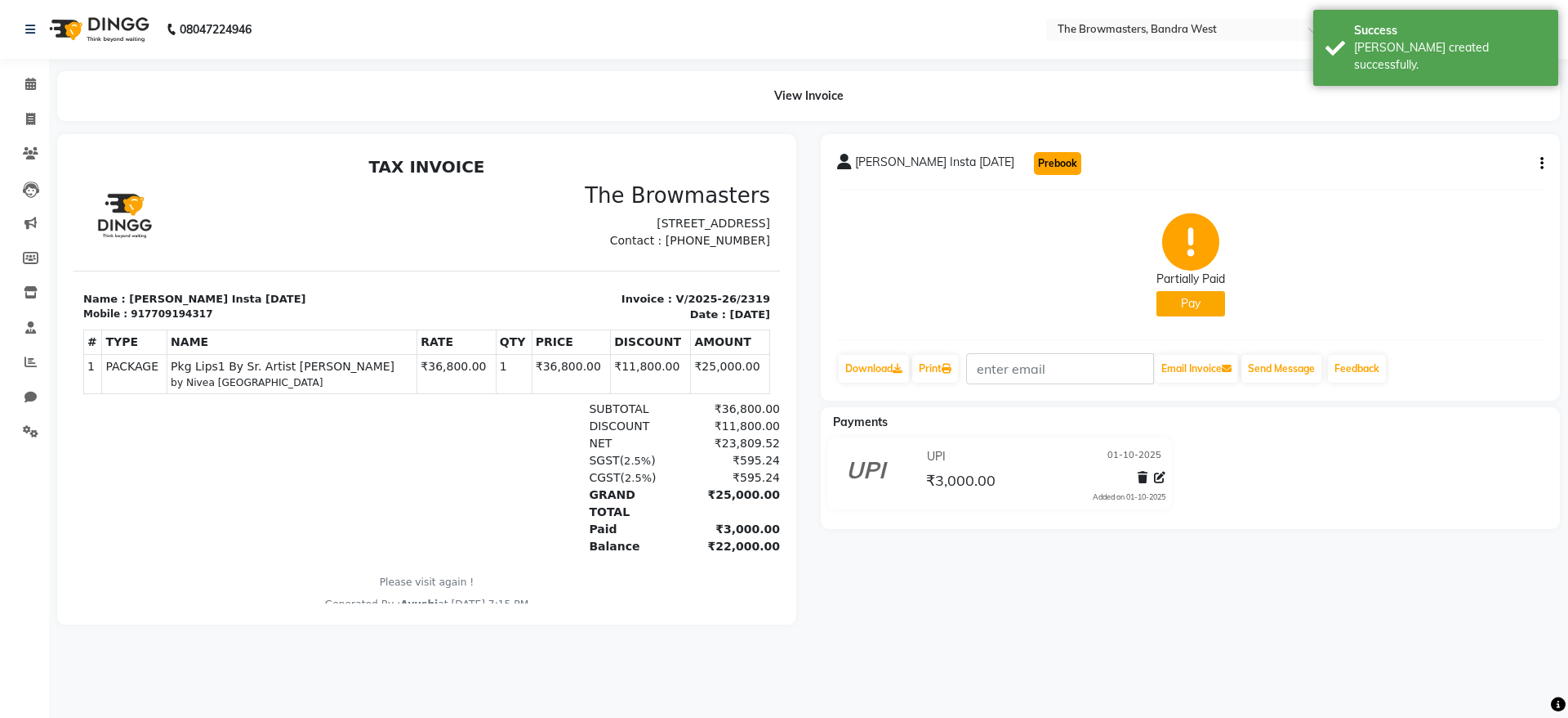
click at [1034, 170] on button "Prebook" at bounding box center [1058, 163] width 48 height 23
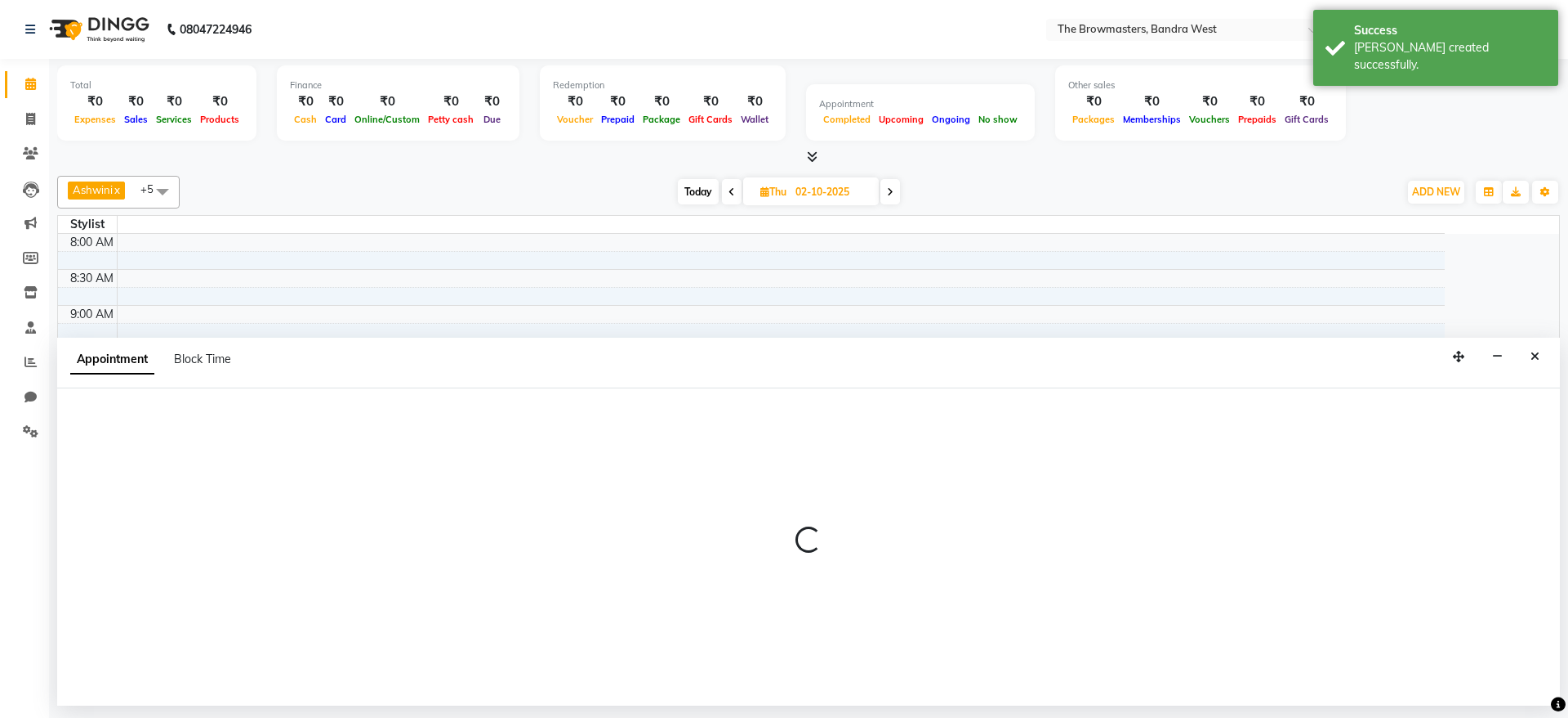
type input "01-10-2025"
select select "540"
select select "tentative"
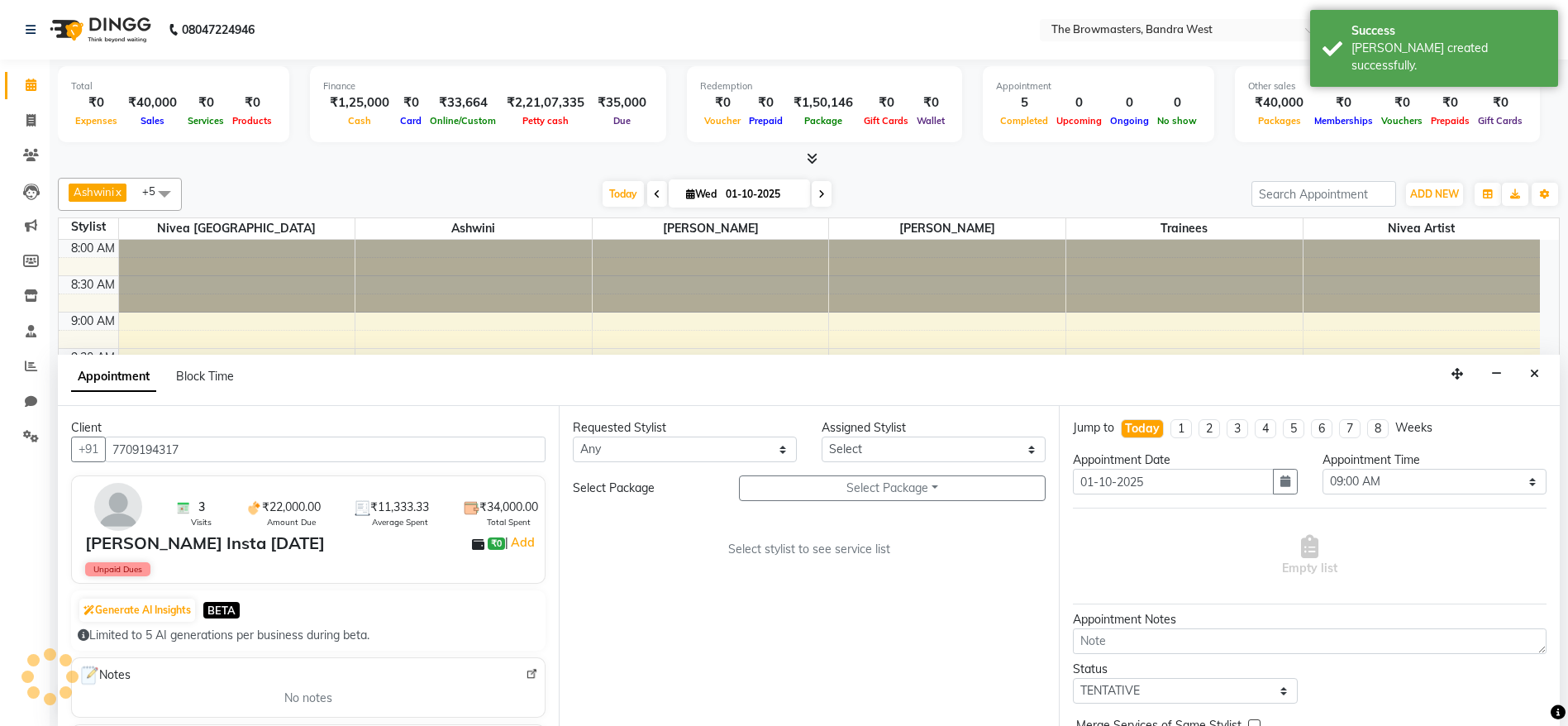
scroll to position [508, 0]
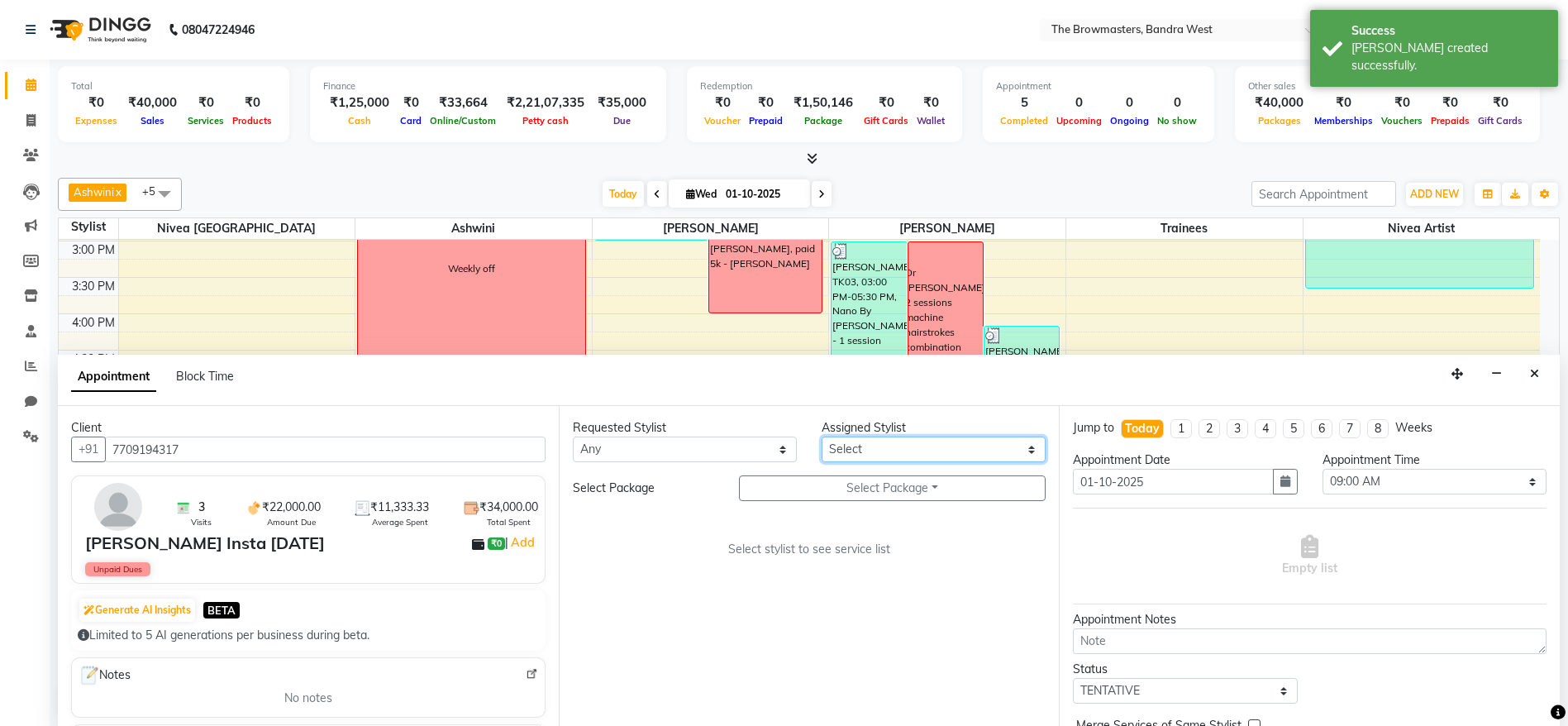
click at [885, 451] on select "Select Ashmeey Singghai Ashwini [PERSON_NAME] Jyoti Kajal [PERSON_NAME] [PERSON…" at bounding box center [934, 449] width 224 height 26
select select "64306"
click at [822, 436] on select "Select Ashmeey Singghai Ashwini [PERSON_NAME] Jyoti Kajal [PERSON_NAME] [PERSON…" at bounding box center [934, 449] width 224 height 26
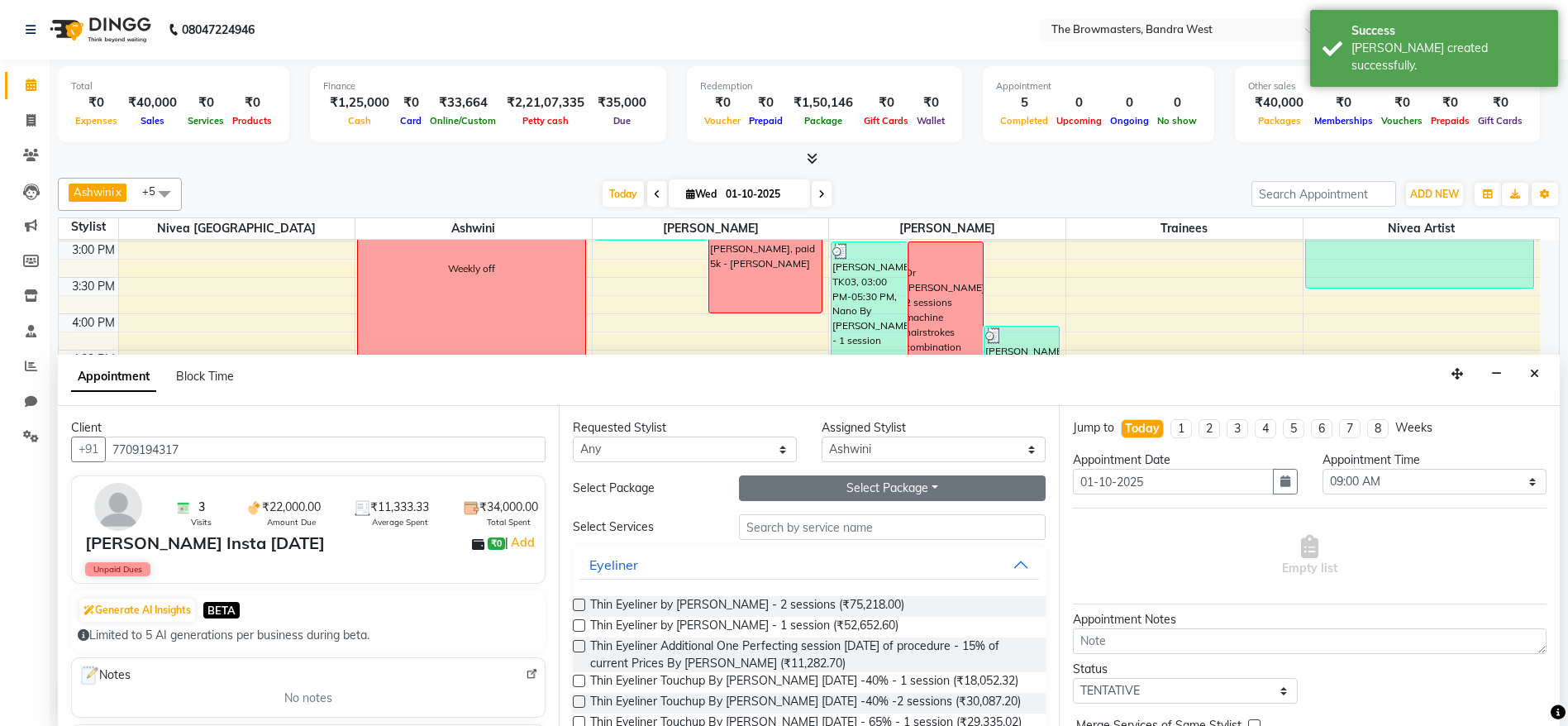
click at [874, 499] on button "Select Package Toggle Dropdown" at bounding box center [892, 488] width 307 height 26
click at [804, 524] on li "Pkg Lips1 By Sr. Artist [PERSON_NAME]" at bounding box center [876, 521] width 274 height 24
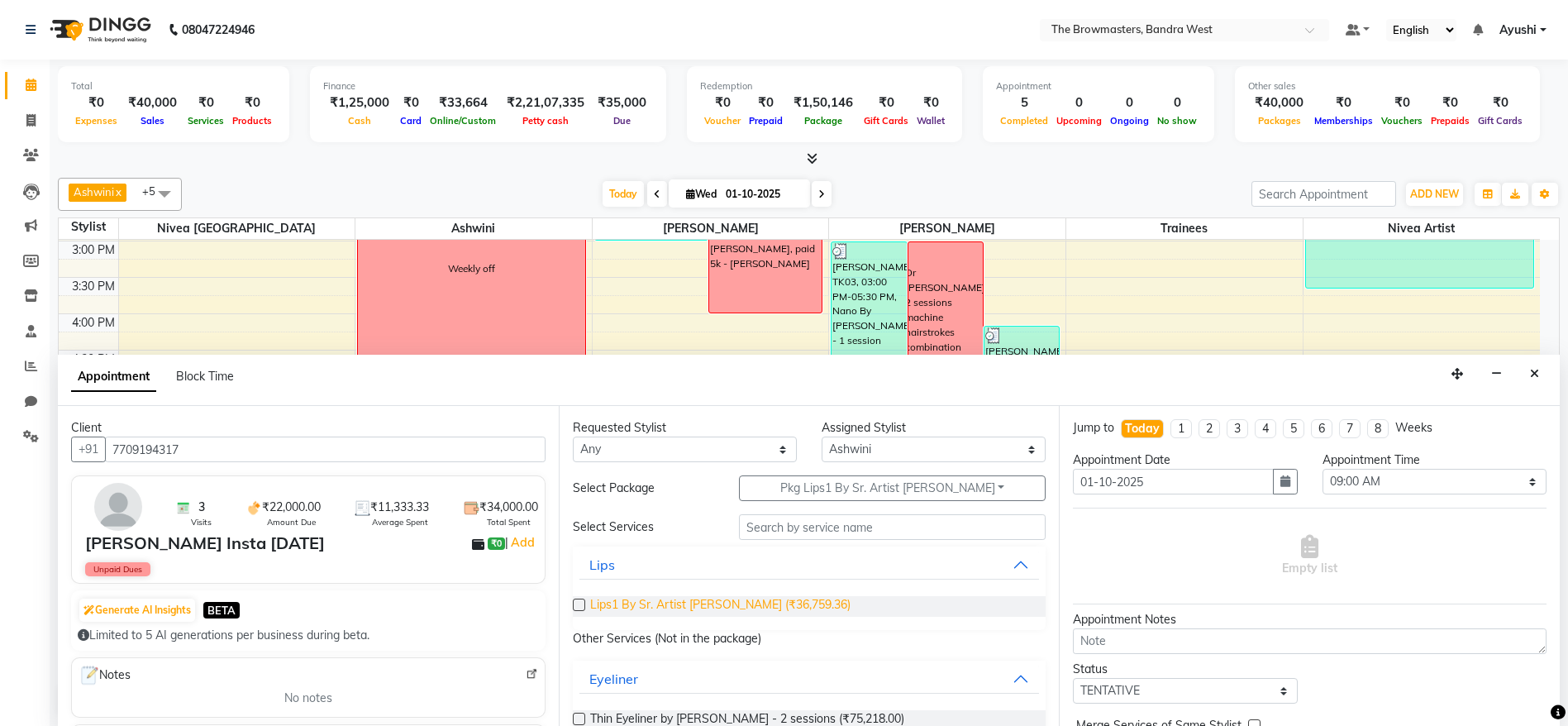
click at [674, 604] on span "Lips1 By Sr. Artist [PERSON_NAME] (₹36,759.36)" at bounding box center [719, 605] width 260 height 20
checkbox input "false"
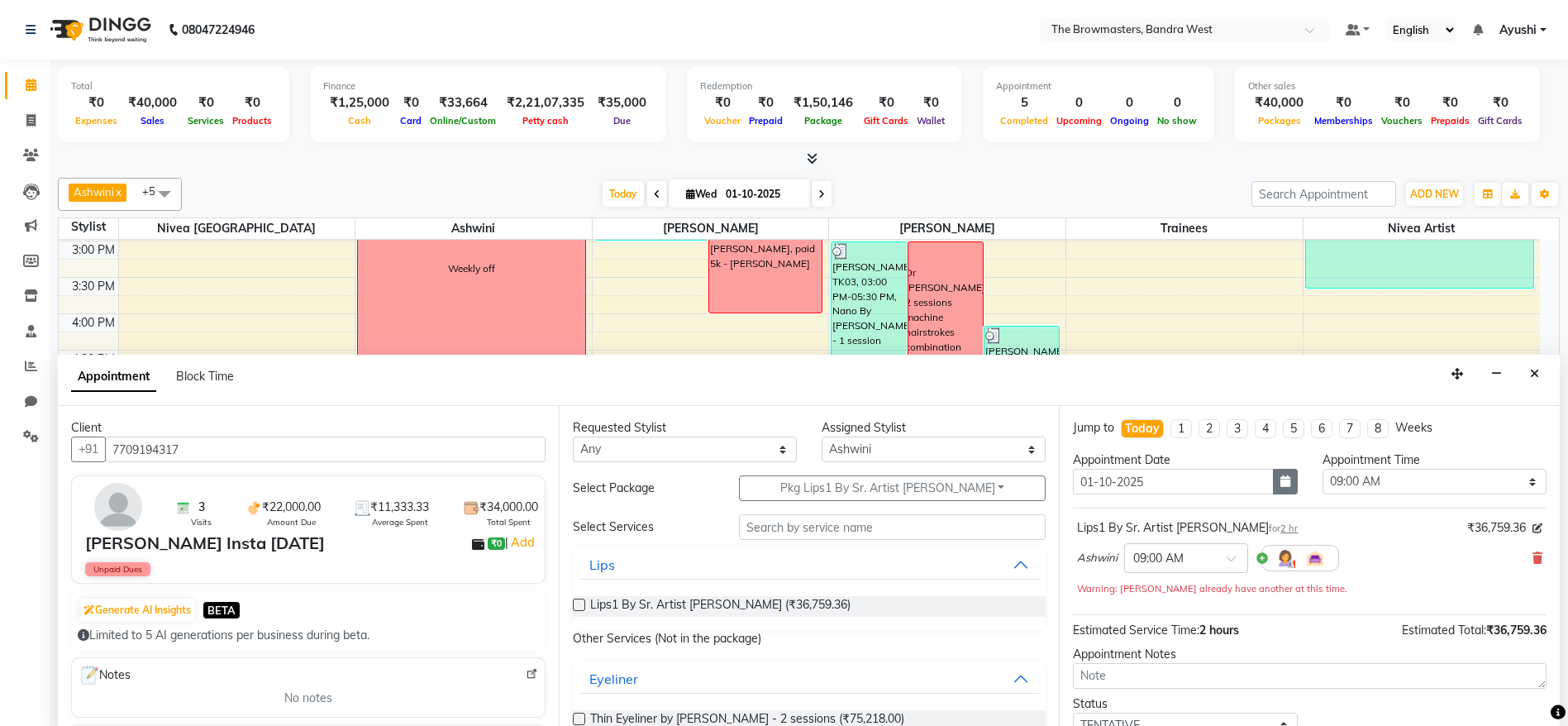
click at [1280, 479] on icon "button" at bounding box center [1285, 481] width 10 height 12
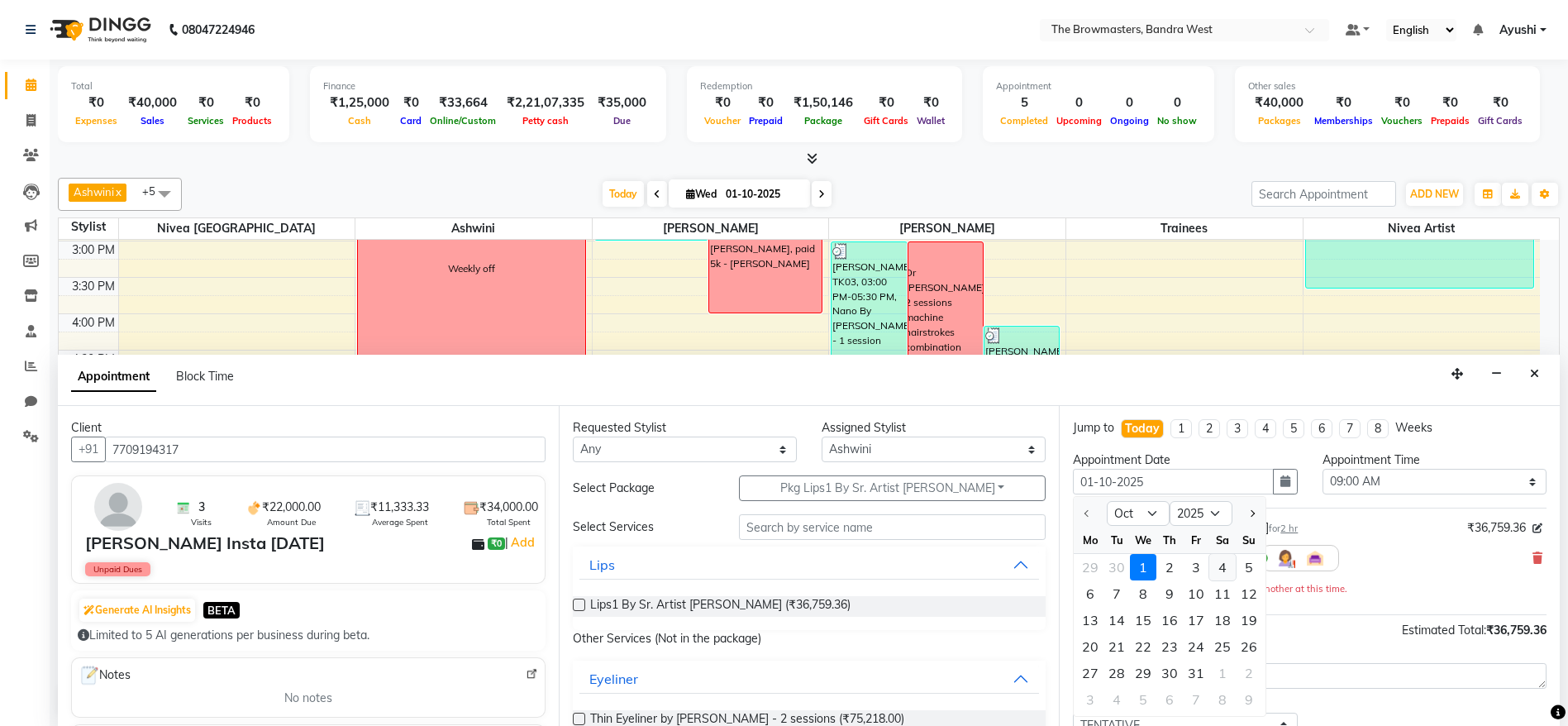
click at [1227, 566] on div "4" at bounding box center [1222, 566] width 26 height 26
type input "04-10-2025"
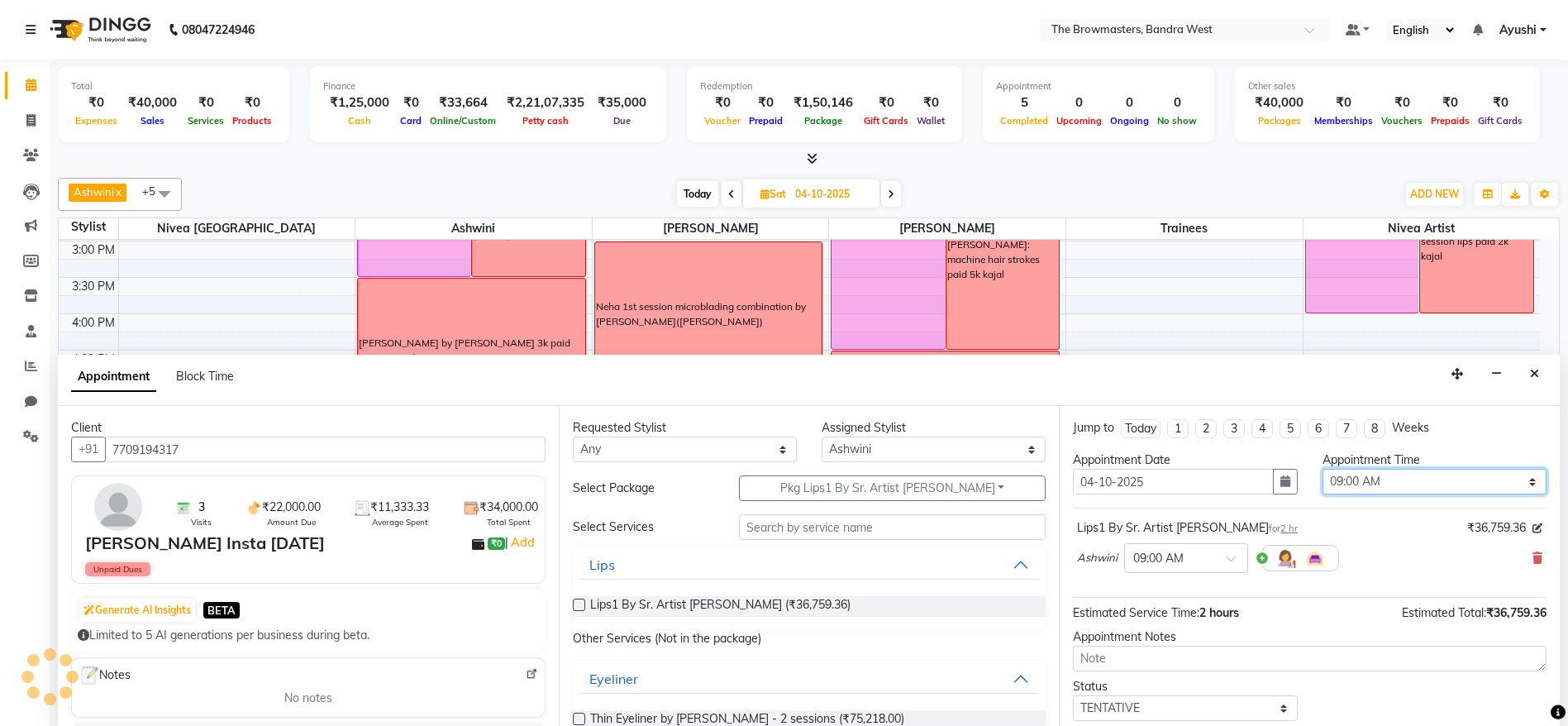
click at [1389, 484] on select "Select 09:00 AM 09:15 AM 09:30 AM 09:45 AM 10:00 AM 10:15 AM 10:30 AM 10:45 AM …" at bounding box center [1435, 481] width 224 height 26
select select "930"
click at [1322, 469] on select "Select 09:00 AM 09:15 AM 09:30 AM 09:45 AM 10:00 AM 10:15 AM 10:30 AM 10:45 AM …" at bounding box center [1435, 481] width 224 height 26
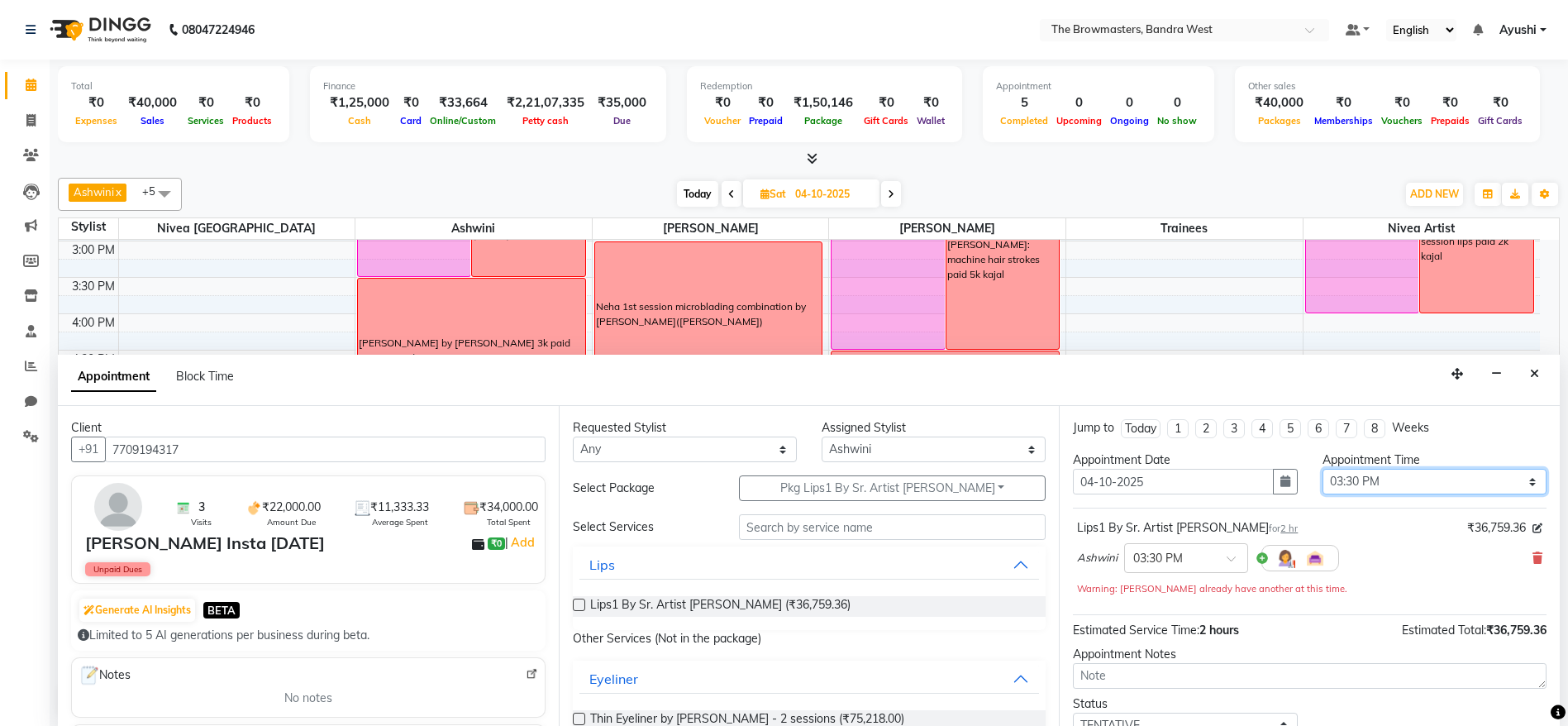
scroll to position [116, 0]
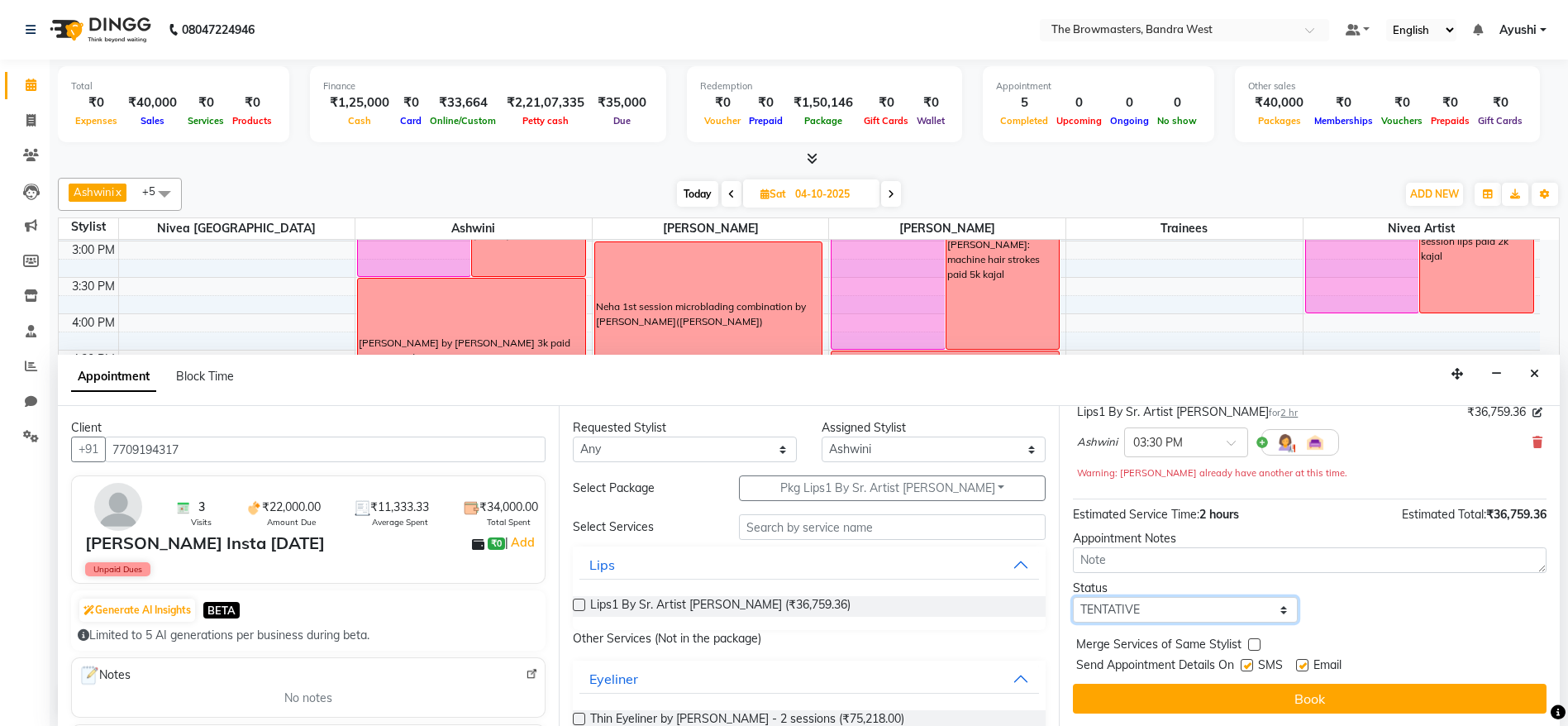
click at [1174, 618] on select "Select TENTATIVE CONFIRM UPCOMING" at bounding box center [1185, 609] width 224 height 26
select select "confirm booking"
click at [1073, 596] on select "Select TENTATIVE CONFIRM UPCOMING" at bounding box center [1185, 609] width 224 height 26
click at [1256, 720] on div "Jump to Today 1 2 3 4 5 6 7 8 Weeks Appointment Date 04-10-2025 Appointment Tim…" at bounding box center [1309, 566] width 501 height 321
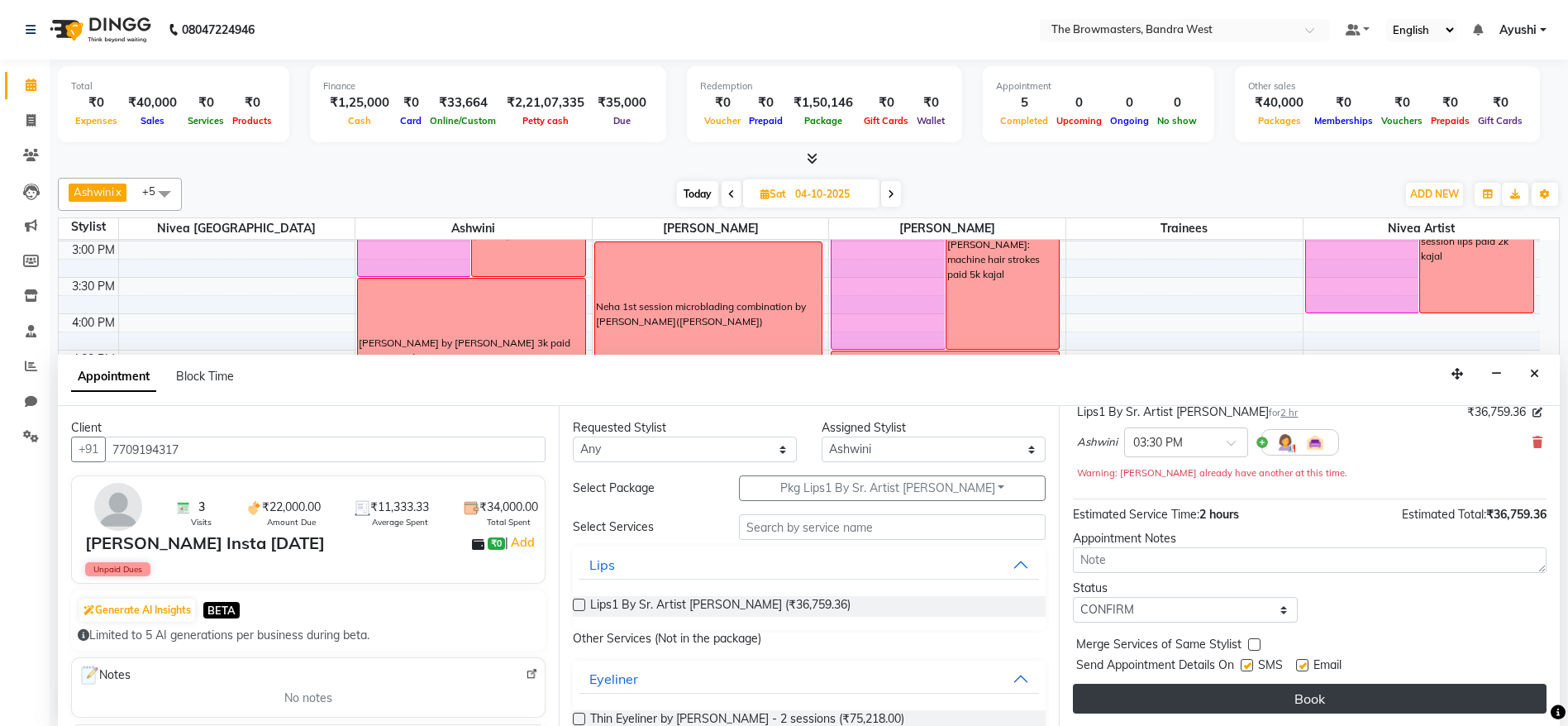
click at [1222, 703] on button "Book" at bounding box center [1310, 698] width 474 height 30
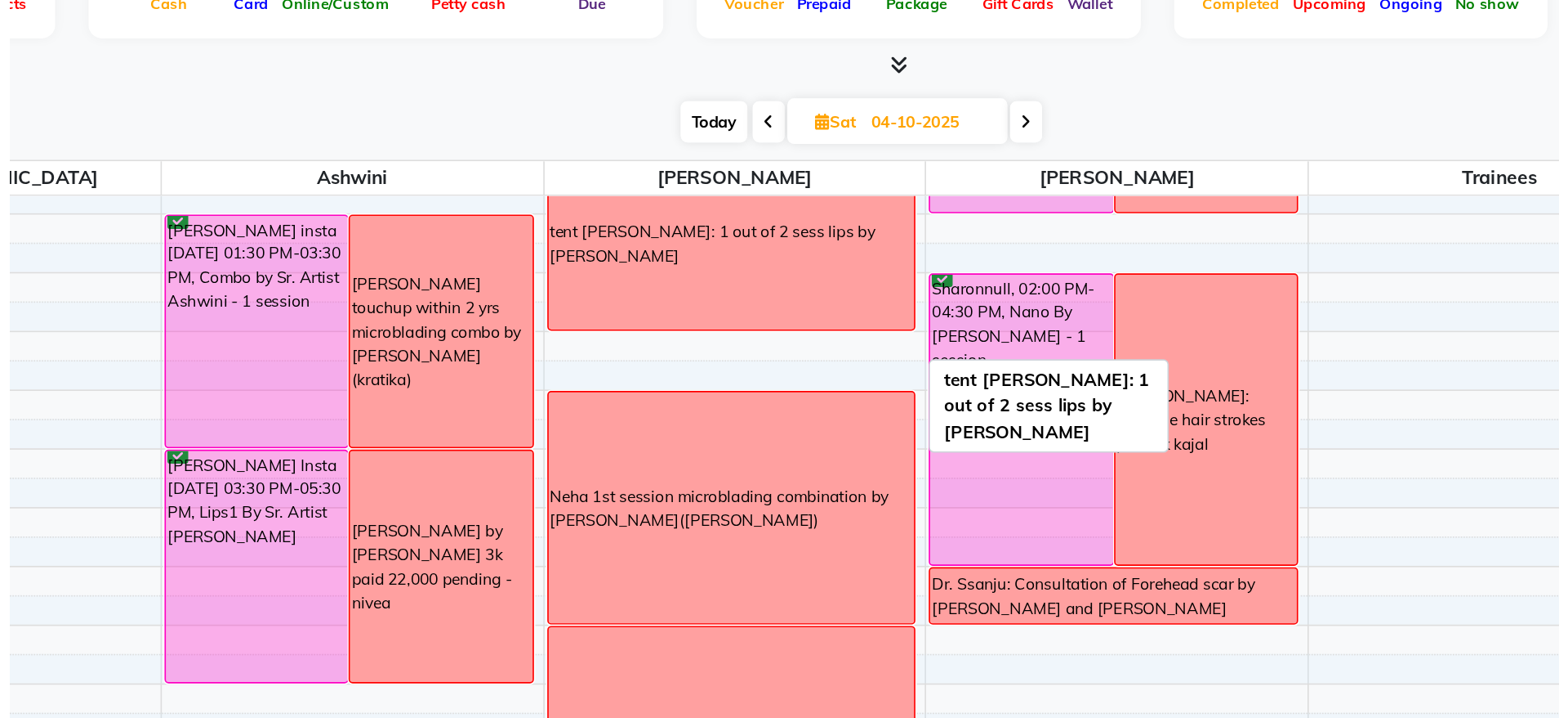
scroll to position [385, 0]
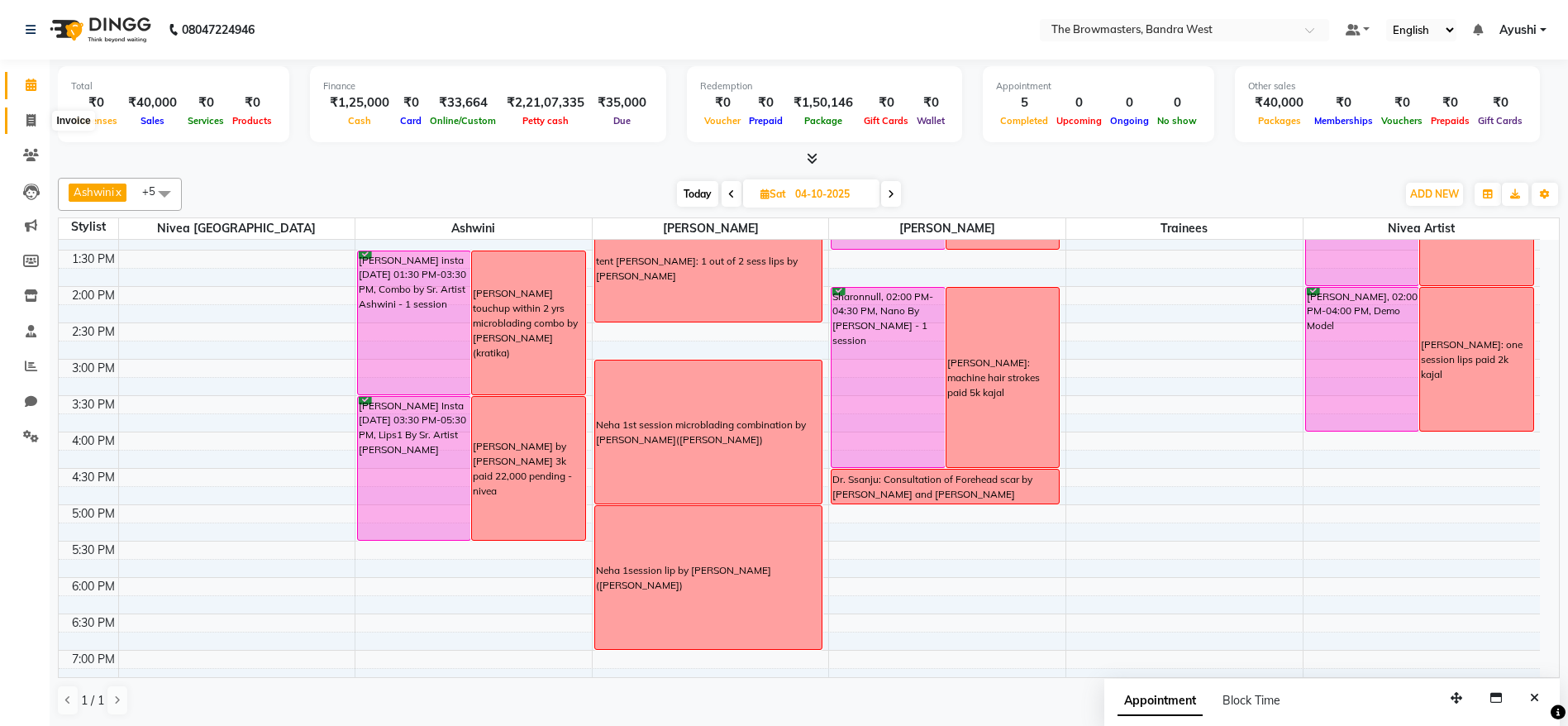
click at [24, 120] on span at bounding box center [31, 121] width 29 height 19
select select "service"
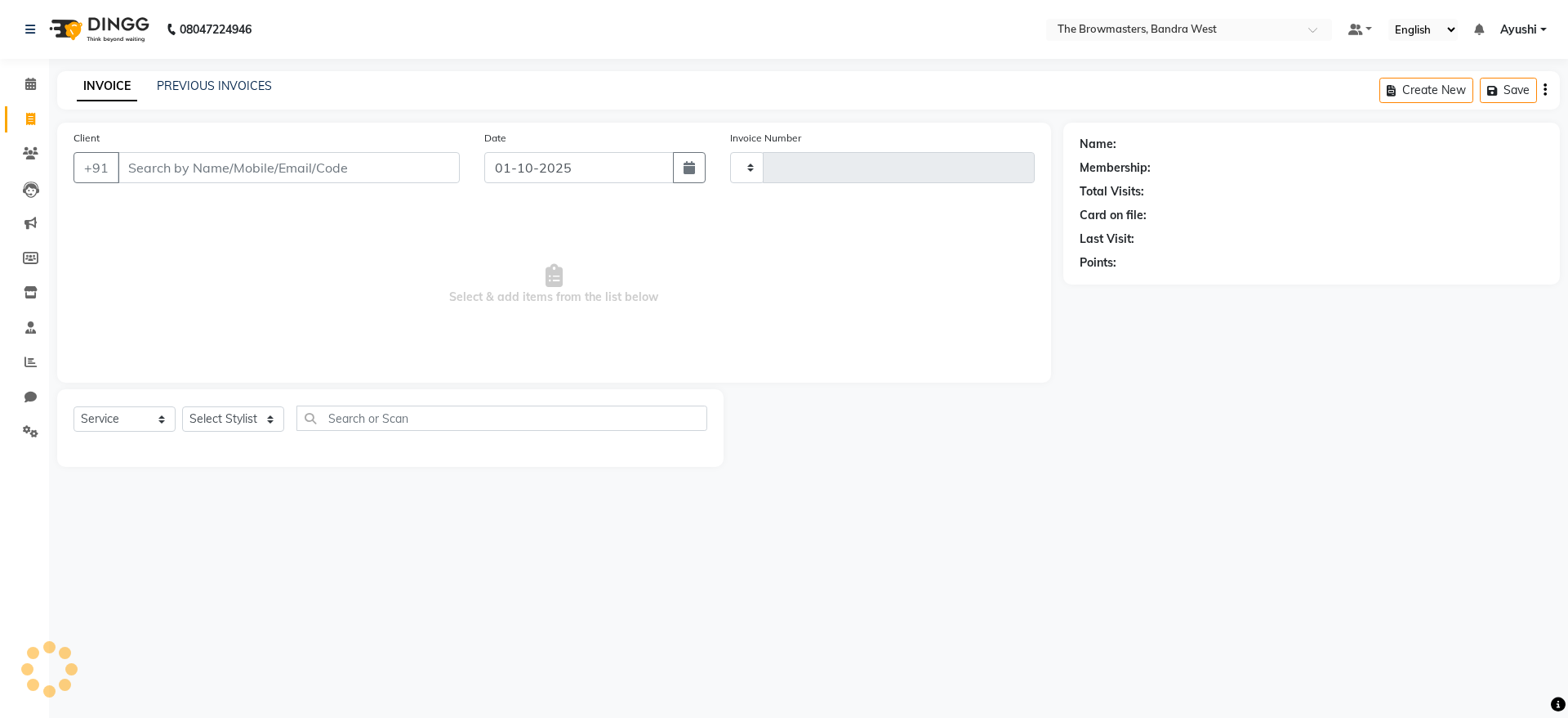
type input "2320"
select select "6949"
select select "package"
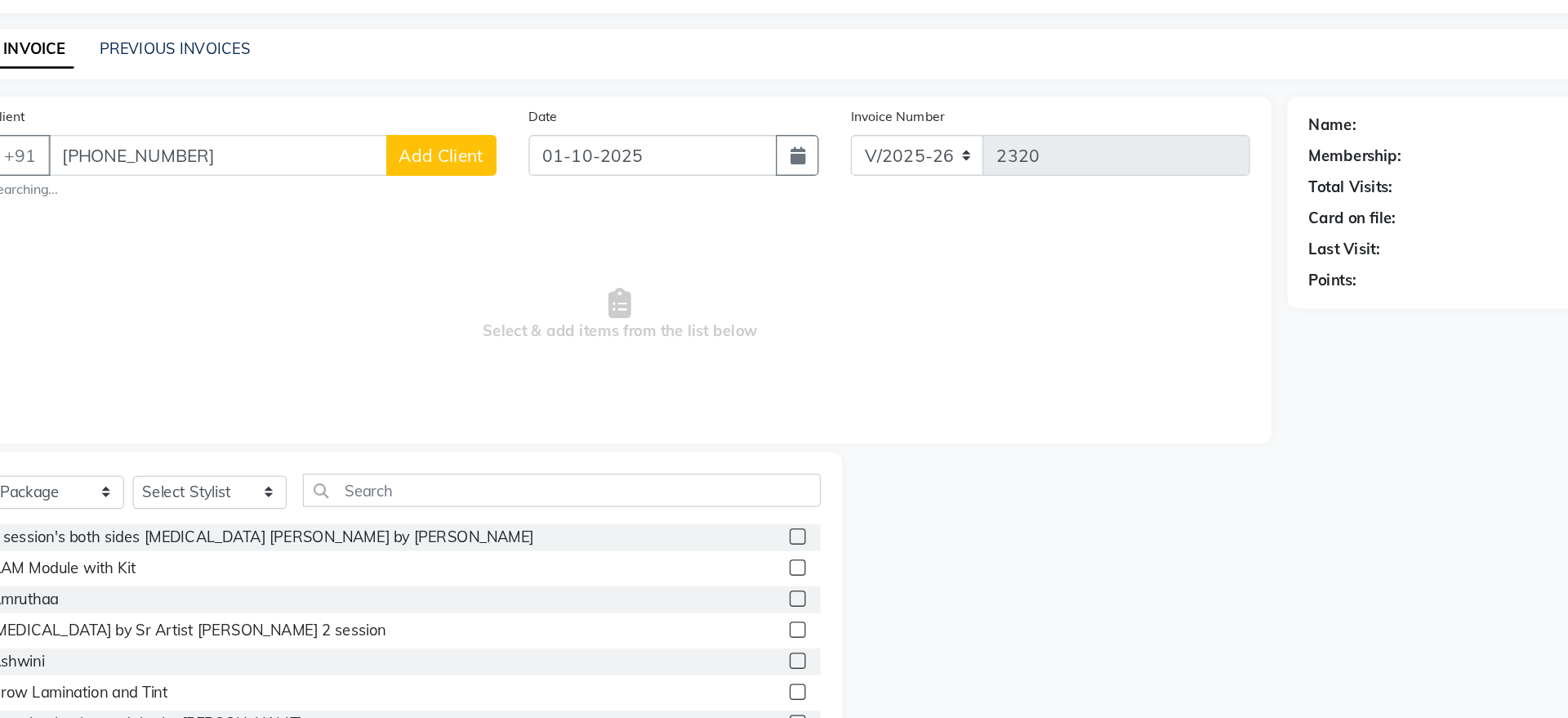
click at [200, 161] on input "+91 99301 90011" at bounding box center [247, 167] width 259 height 31
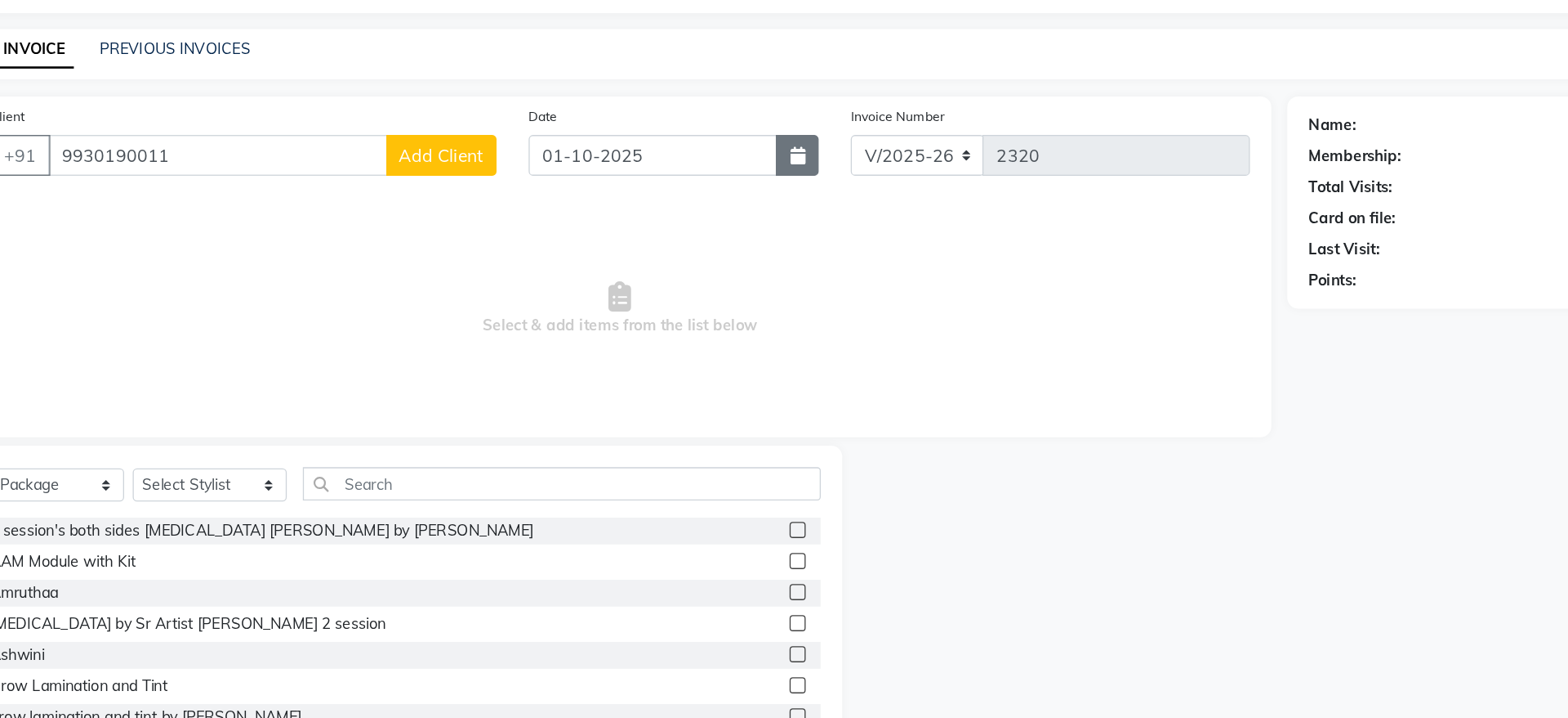
type input "9930190011"
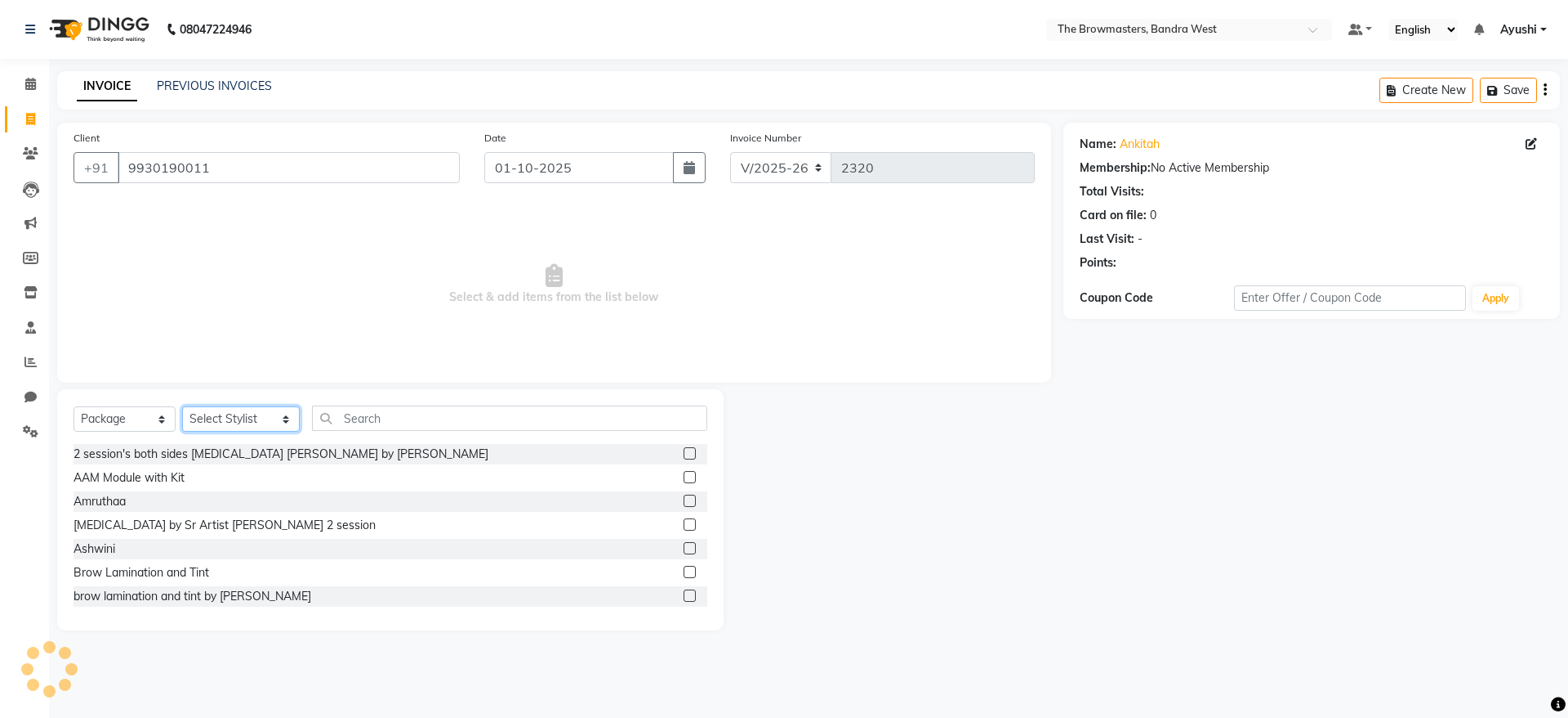
click at [254, 415] on select "Select Stylist Ashmeey Singghai Ashwini Ayushi DINGG SUPPORT jojo Jyoti Kajal K…" at bounding box center [241, 419] width 118 height 26
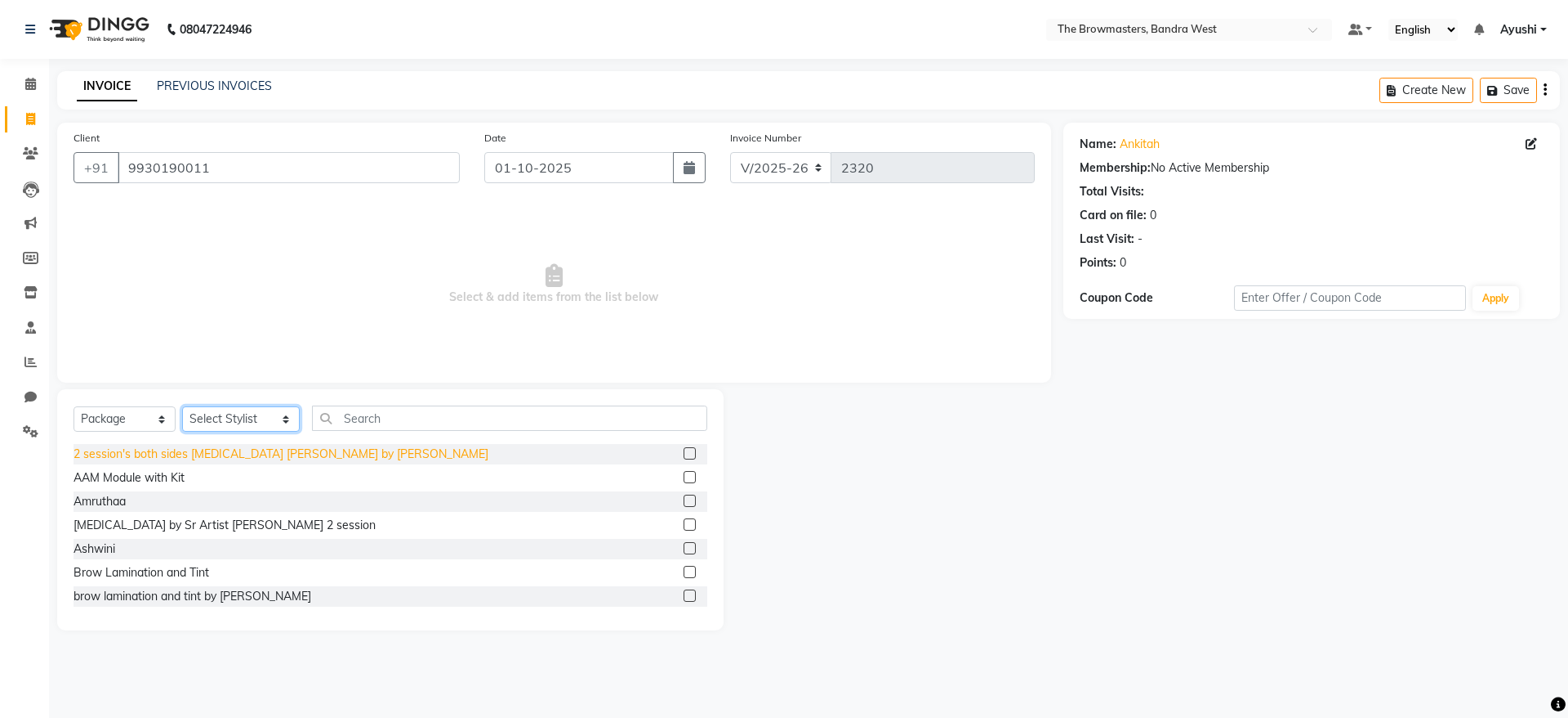
select select "64300"
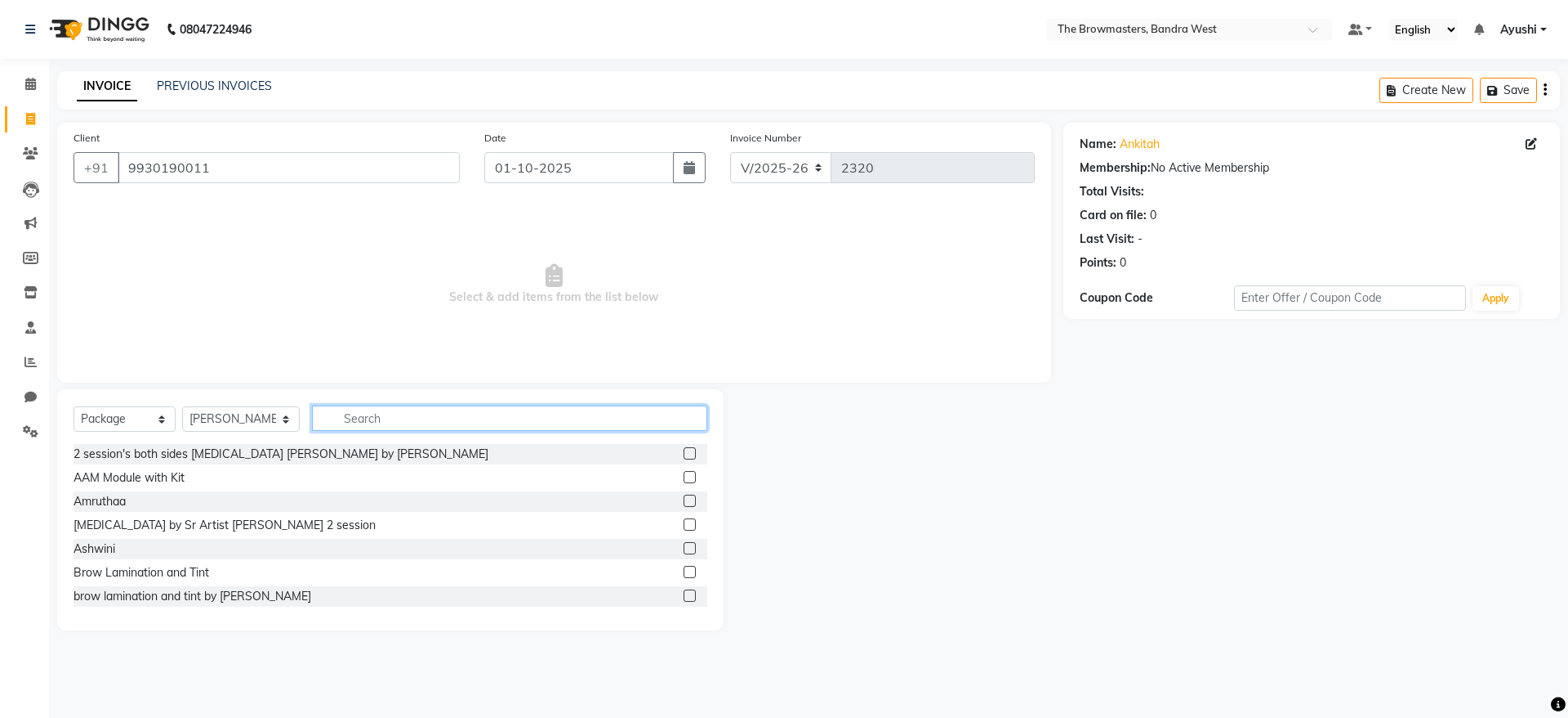
click at [385, 425] on input "text" at bounding box center [510, 418] width 396 height 26
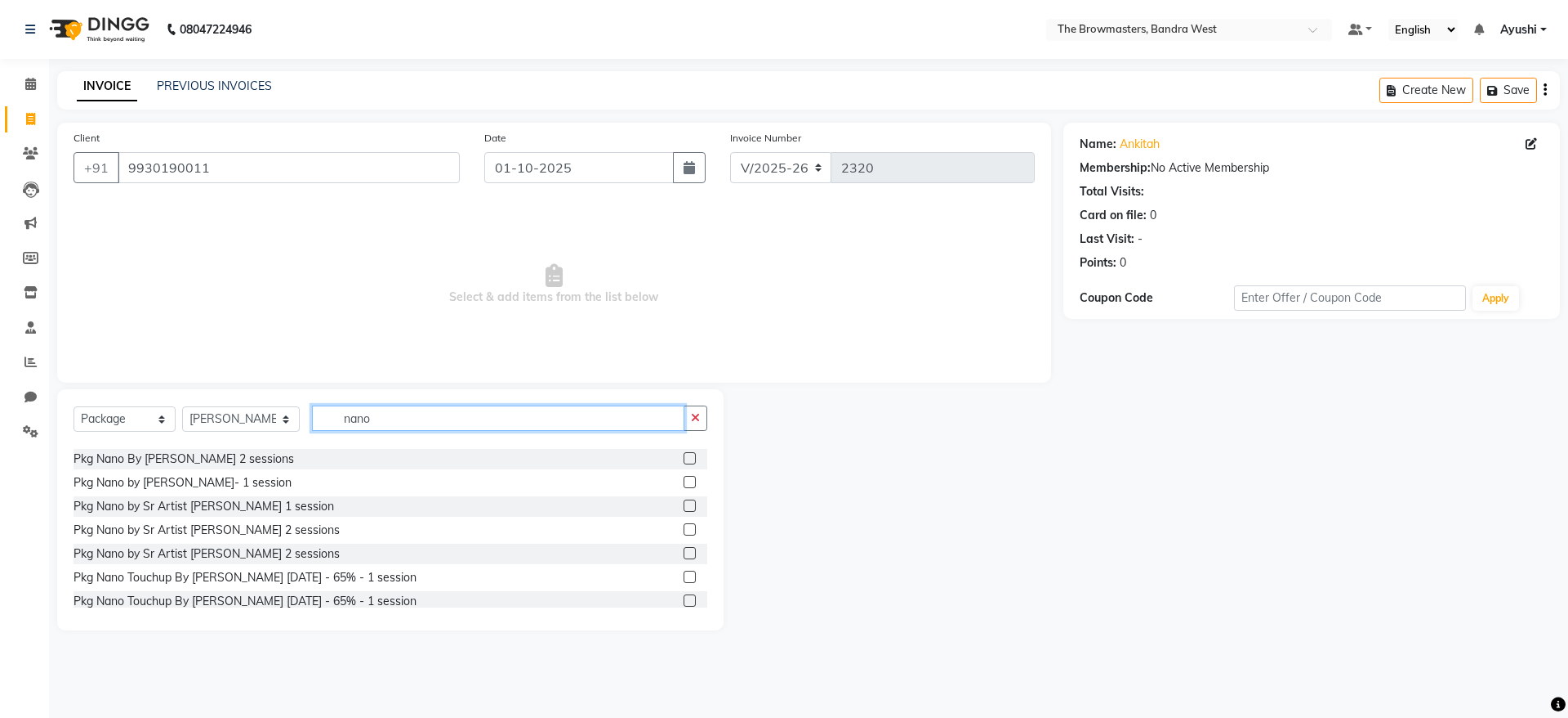
scroll to position [142, 0]
type input "nano"
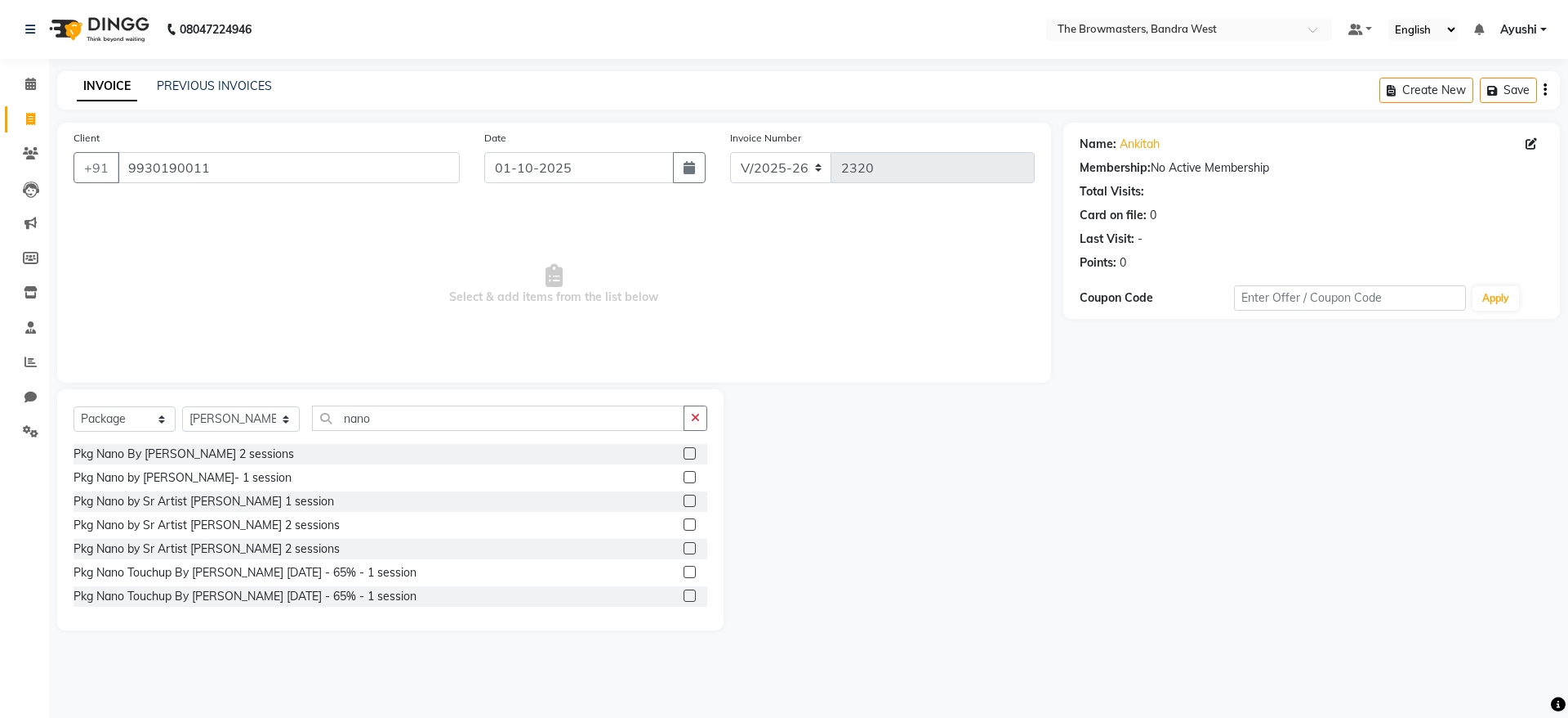
click at [684, 527] on label at bounding box center [690, 524] width 12 height 12
click at [684, 527] on input "checkbox" at bounding box center [689, 525] width 11 height 11
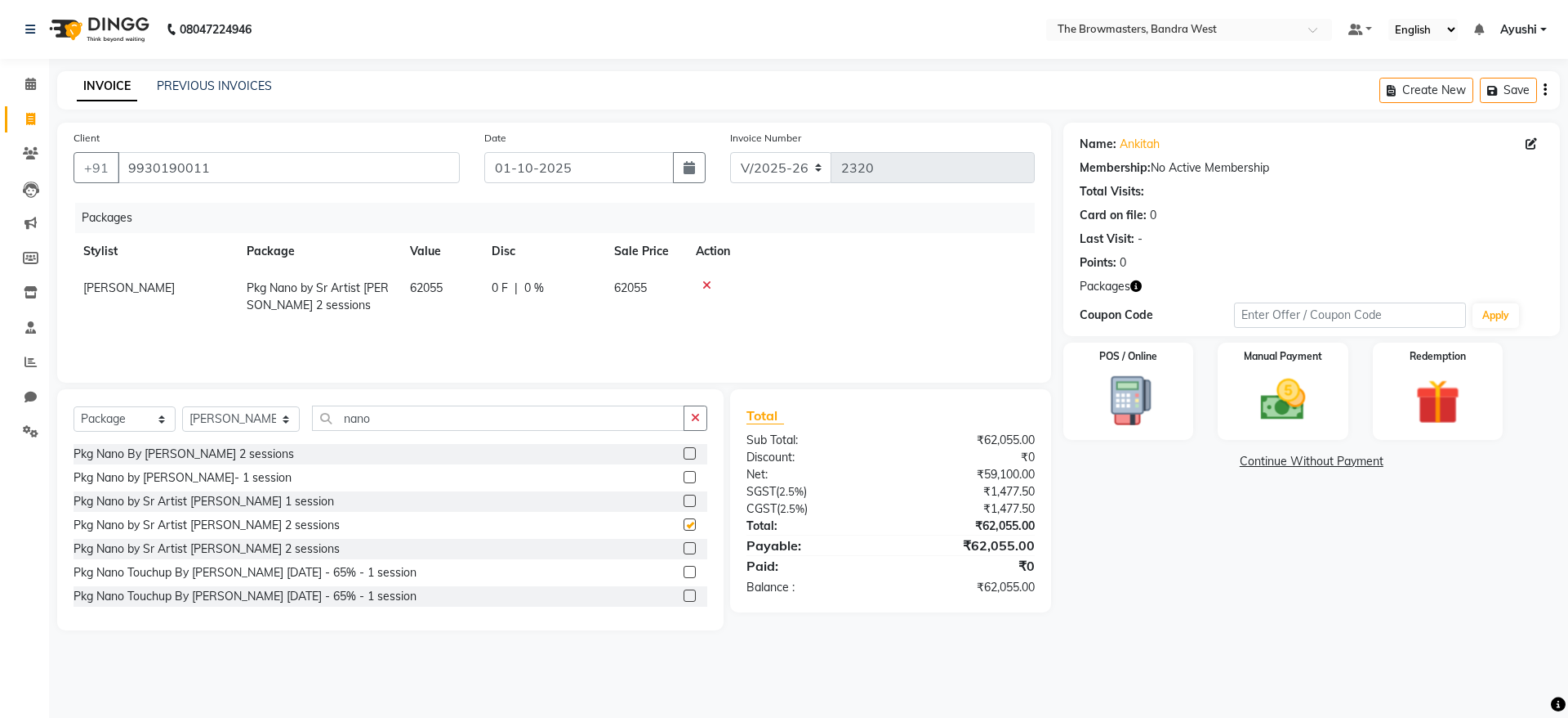
checkbox input "false"
click at [518, 279] on div "0 F | 0 %" at bounding box center [544, 288] width 103 height 17
select select "64300"
click at [522, 282] on td "0 F | 0 %" at bounding box center [592, 313] width 150 height 87
click at [551, 290] on input "0" at bounding box center [551, 292] width 49 height 26
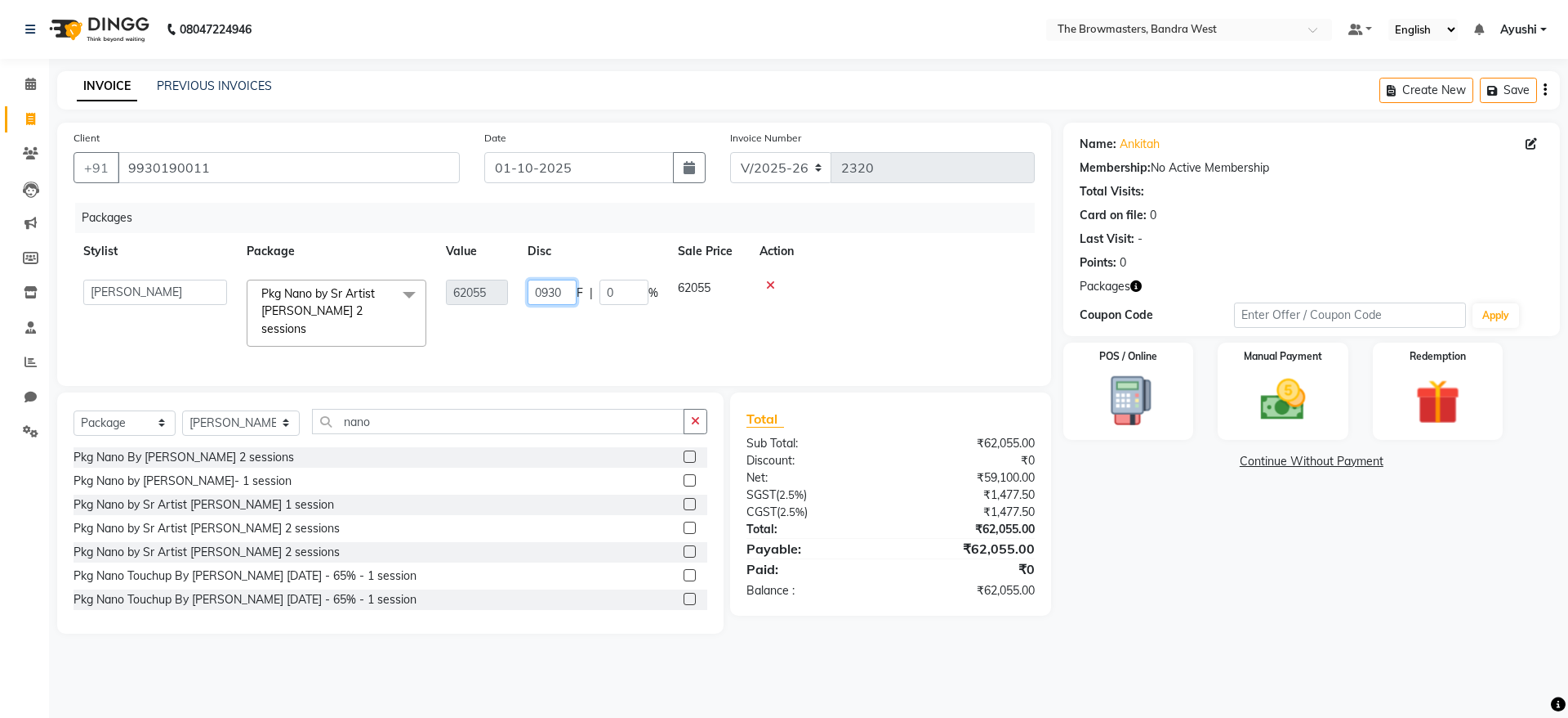
type input "09309"
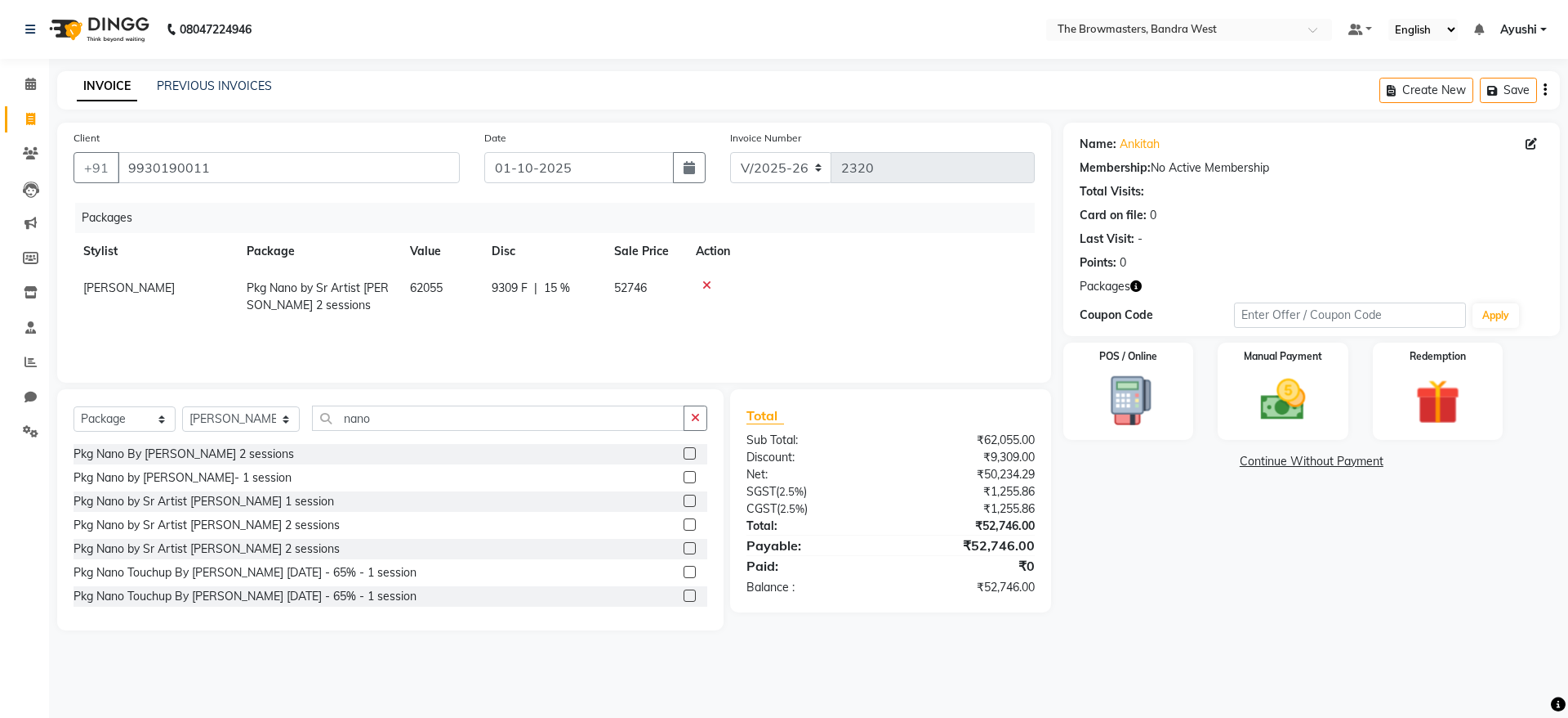
click at [963, 288] on div at bounding box center [860, 285] width 330 height 11
click at [1279, 397] on img at bounding box center [1283, 400] width 76 height 54
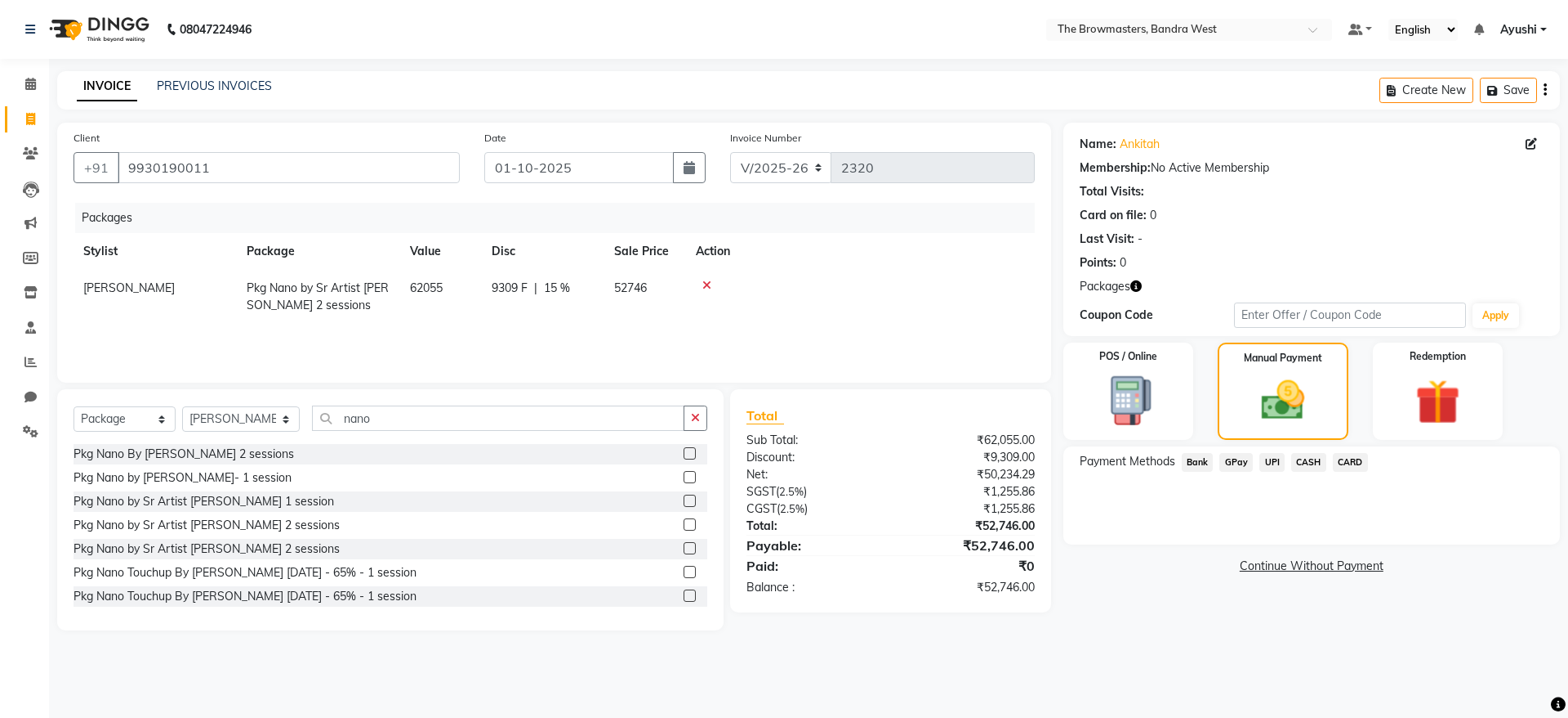
click at [1273, 463] on span "UPI" at bounding box center [1272, 463] width 26 height 19
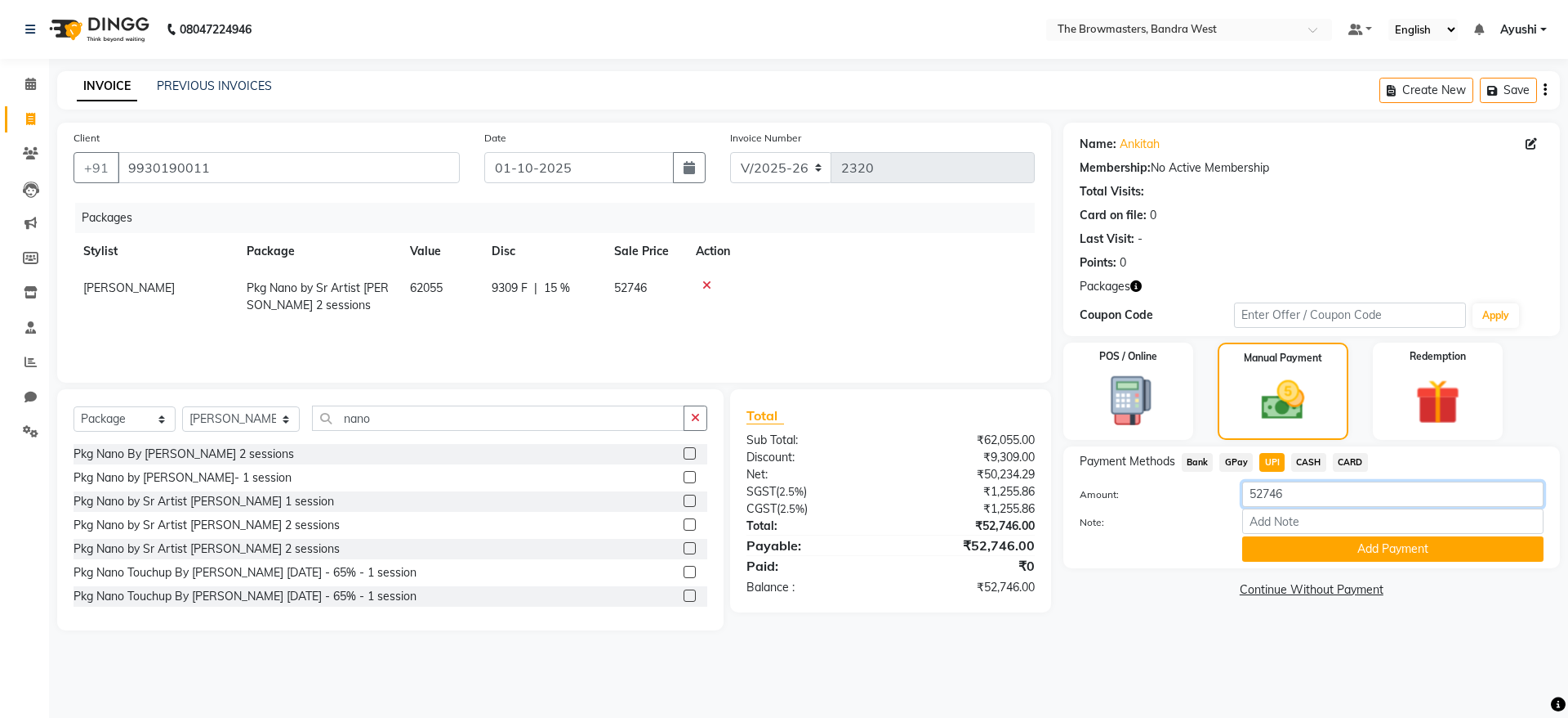
drag, startPoint x: 1331, startPoint y: 493, endPoint x: 1137, endPoint y: 535, distance: 198.5
click at [1137, 535] on div "Amount: 52746 Note: Add Payment" at bounding box center [1312, 522] width 464 height 80
paste input "000"
type input "5000"
click at [1293, 561] on div "Payment Methods Bank GPay UPI CASH CARD Amount: 5000 Note: Add Payment" at bounding box center [1312, 507] width 497 height 121
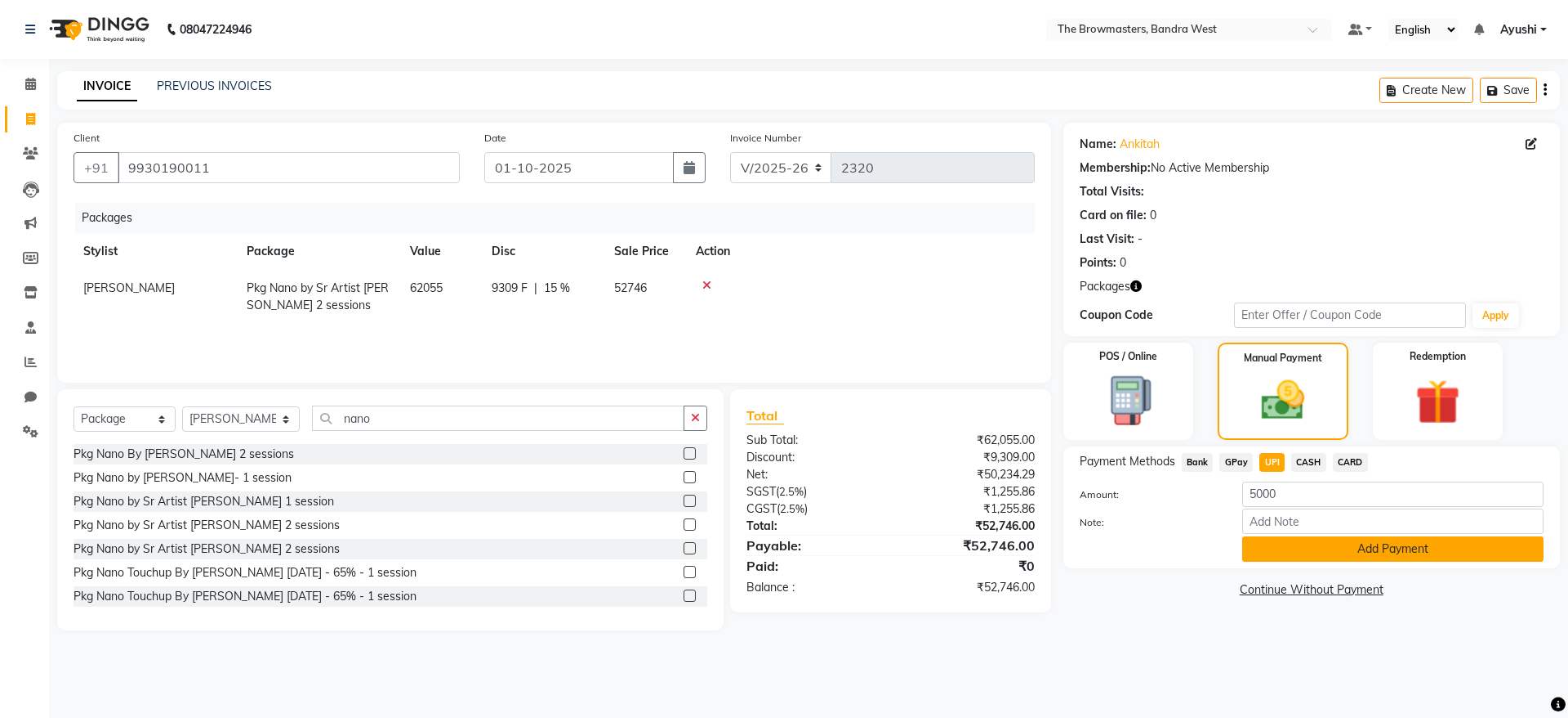
click at [1291, 552] on button "Add Payment" at bounding box center [1392, 549] width 301 height 26
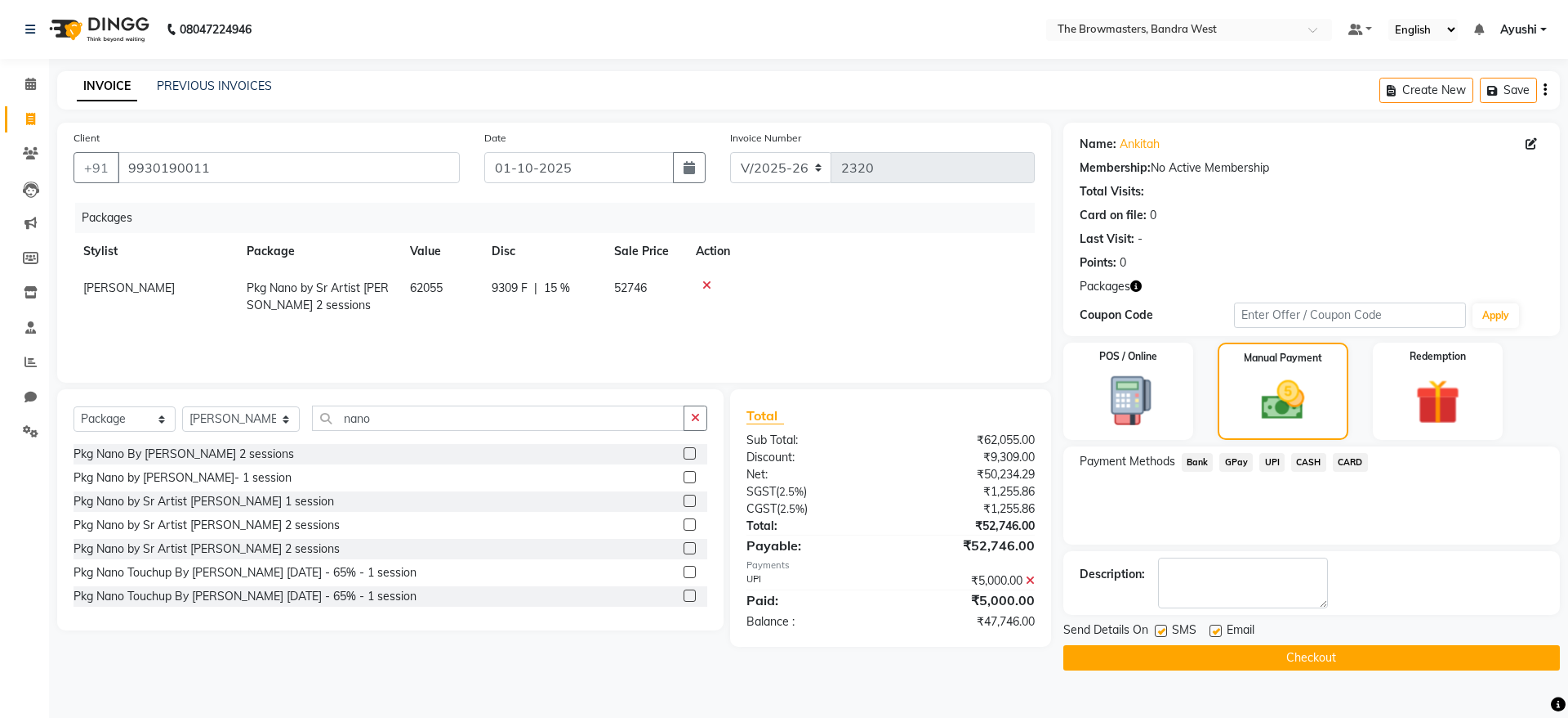
click at [1159, 629] on label at bounding box center [1161, 630] width 12 height 12
click at [1159, 629] on input "checkbox" at bounding box center [1160, 631] width 11 height 11
checkbox input "false"
click at [1218, 632] on label at bounding box center [1215, 630] width 12 height 12
click at [1218, 632] on input "checkbox" at bounding box center [1214, 631] width 11 height 11
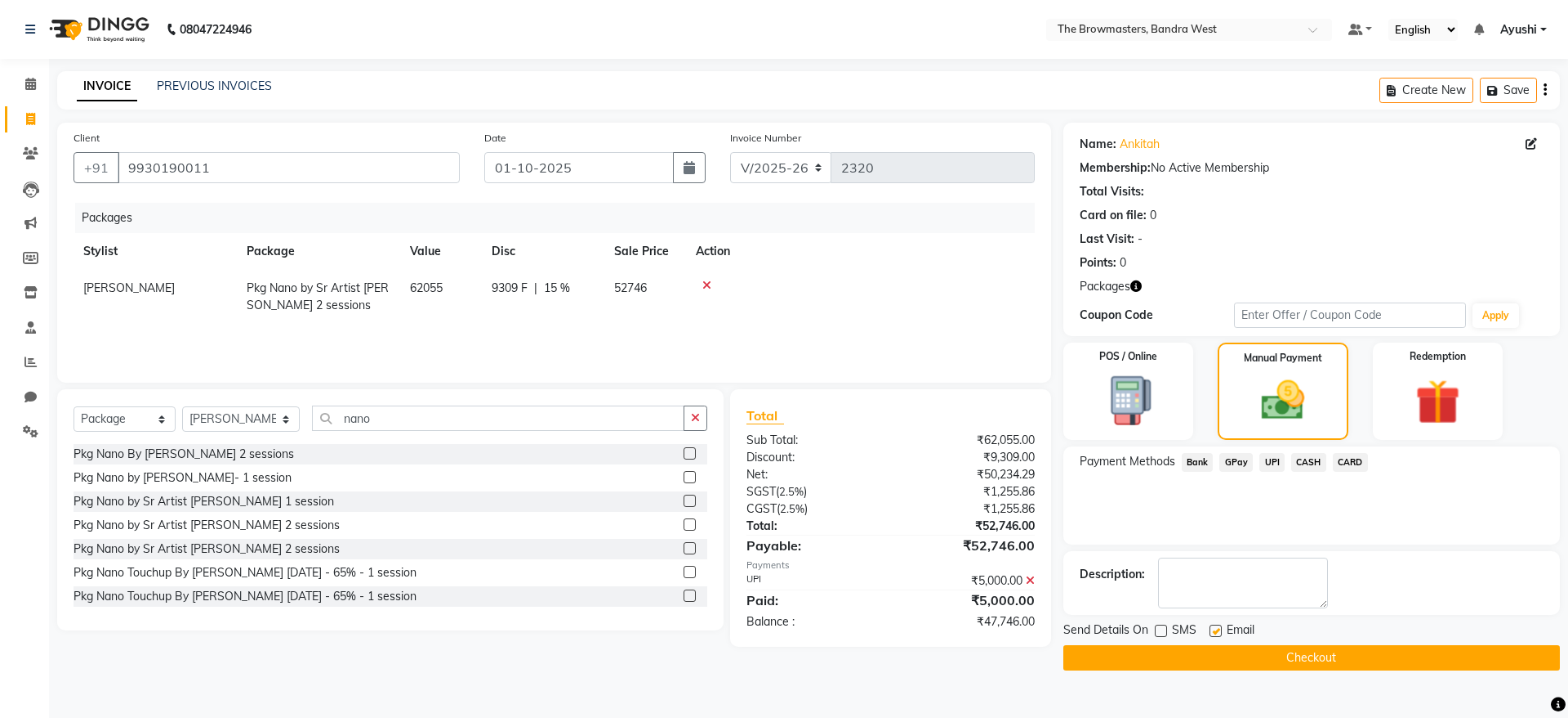
checkbox input "false"
click at [1254, 655] on button "Checkout" at bounding box center [1312, 657] width 497 height 26
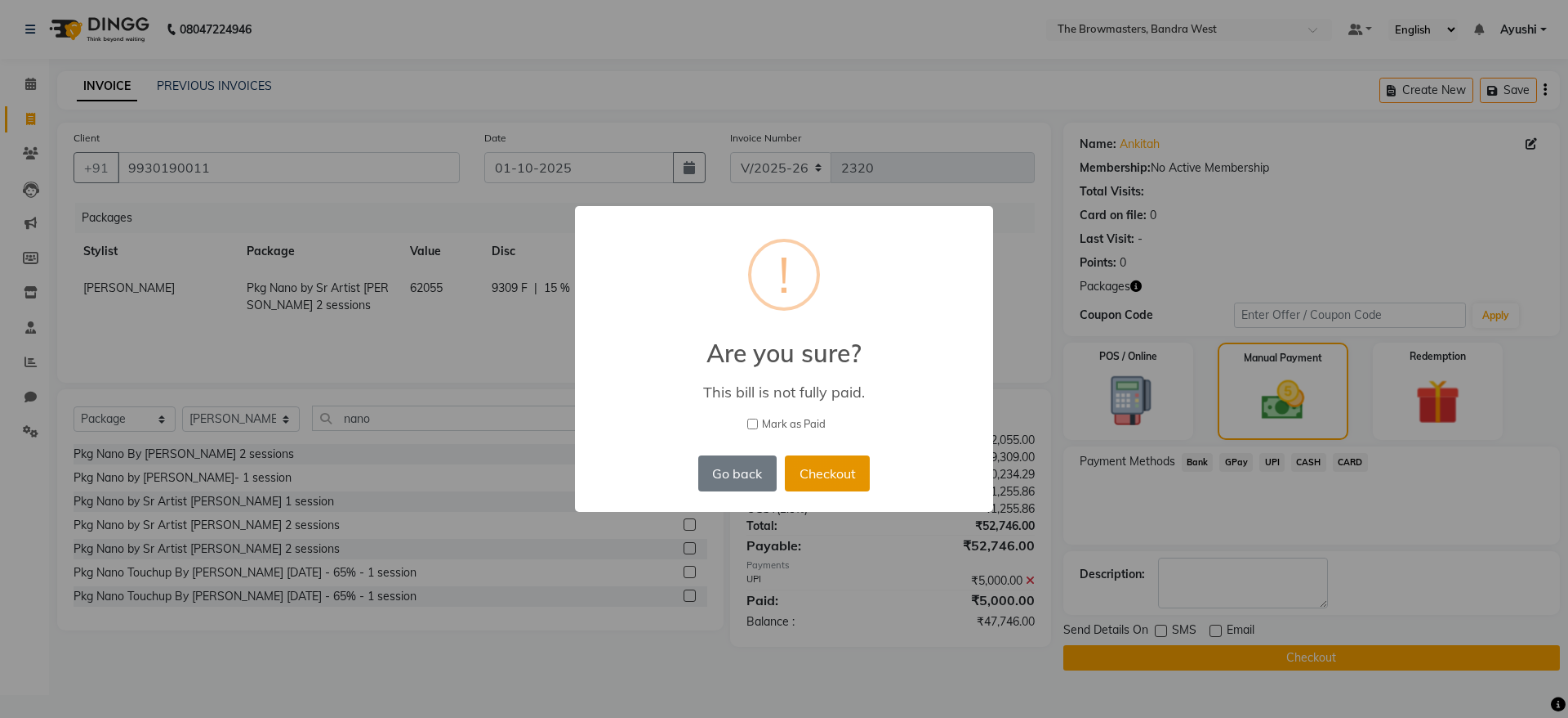
click at [833, 471] on button "Checkout" at bounding box center [827, 473] width 85 height 36
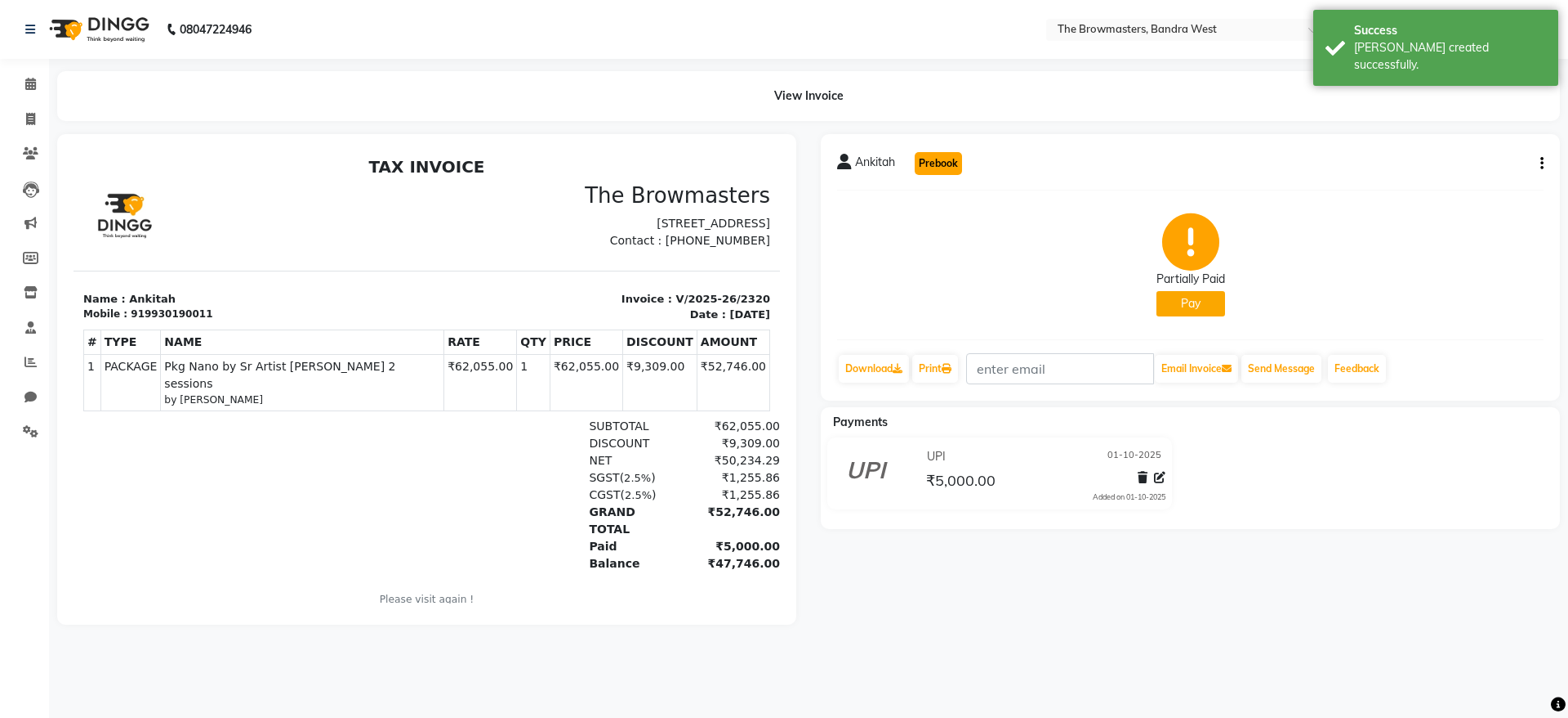
click at [955, 167] on button "Prebook" at bounding box center [938, 163] width 48 height 23
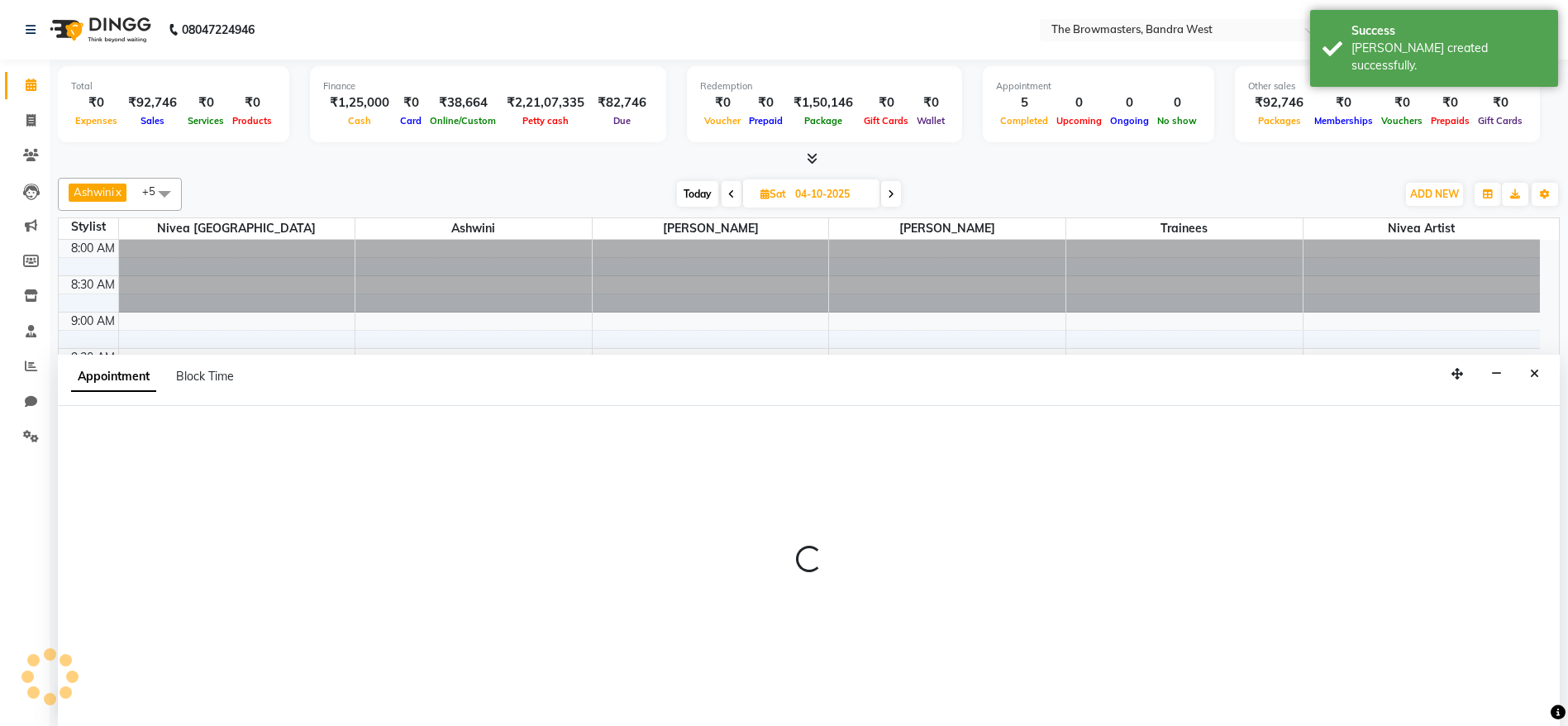
scroll to position [1, 0]
type input "01-10-2025"
select select "tentative"
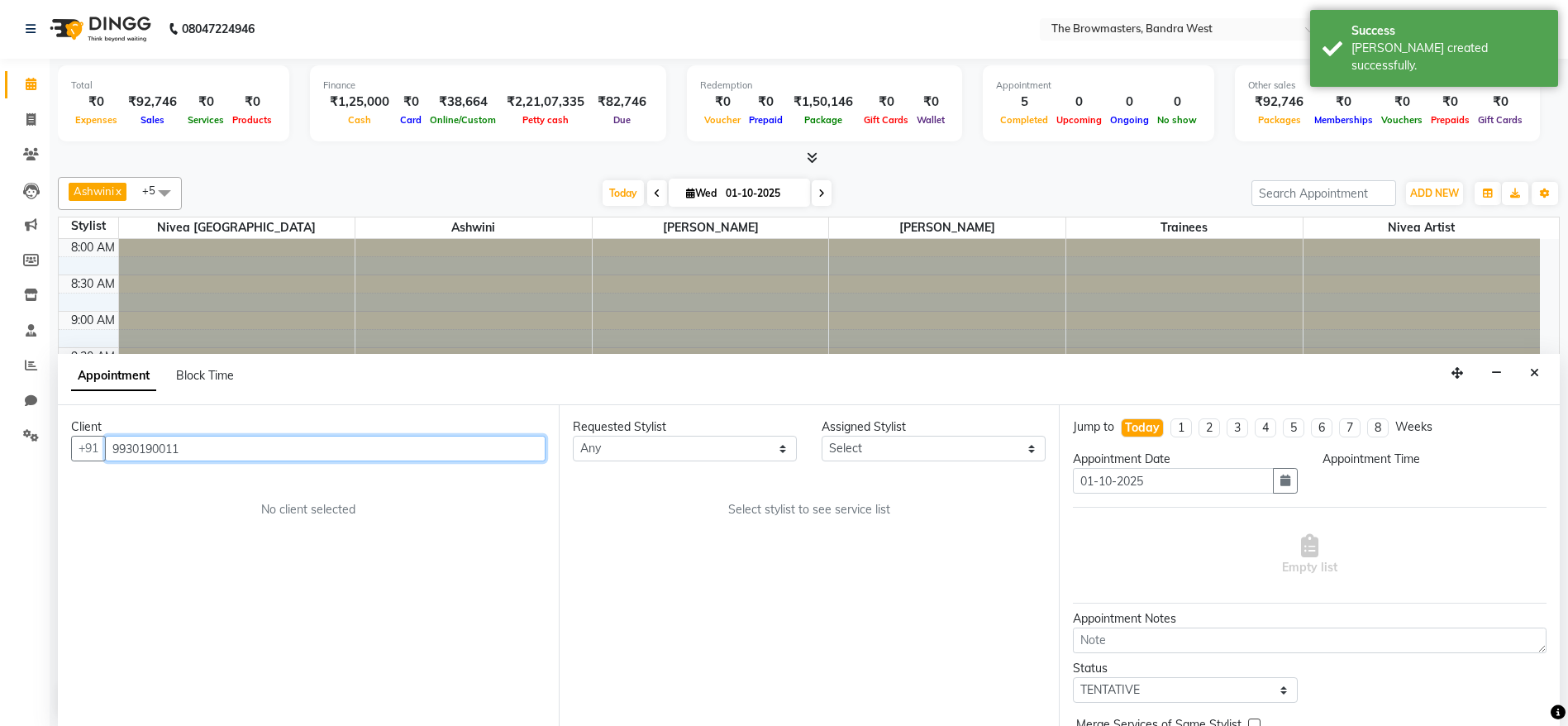
scroll to position [508, 0]
select select "540"
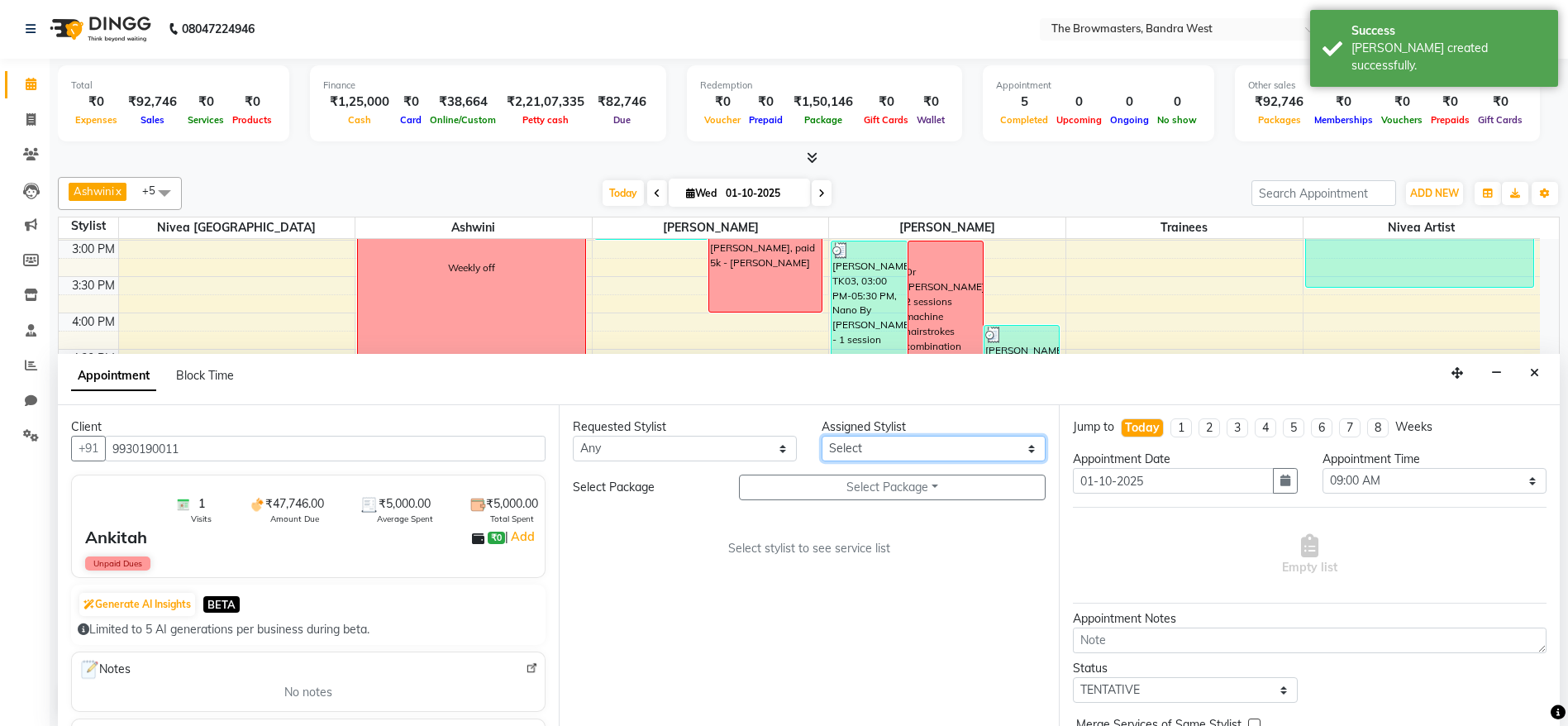
click at [859, 450] on select "Select Ashmeey Singghai Ashwini [PERSON_NAME] Jyoti Kajal [PERSON_NAME] [PERSON…" at bounding box center [934, 449] width 224 height 26
select select "64306"
click at [822, 436] on select "Select Ashmeey Singghai Ashwini [PERSON_NAME] Jyoti Kajal [PERSON_NAME] [PERSON…" at bounding box center [934, 449] width 224 height 26
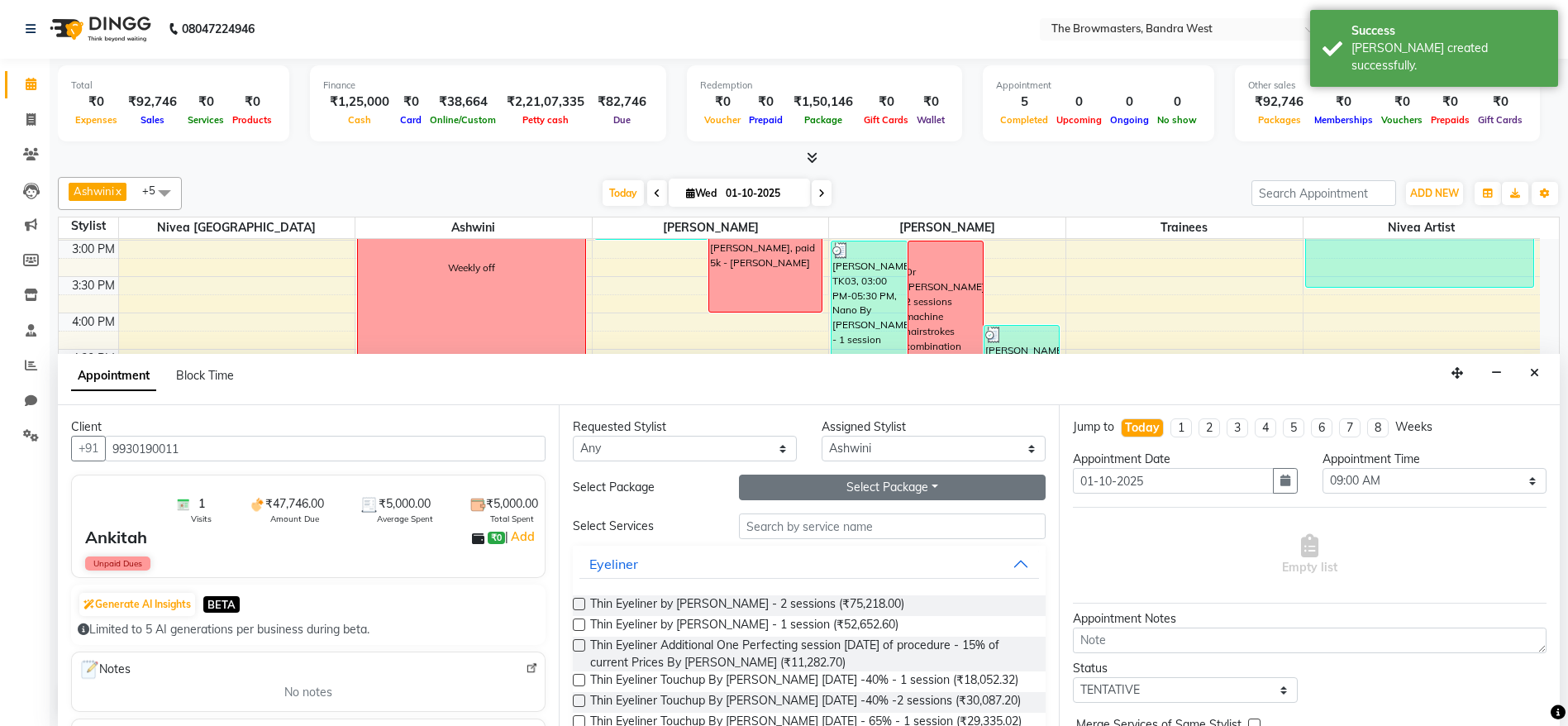
click at [852, 484] on button "Select Package Toggle Dropdown" at bounding box center [892, 487] width 307 height 26
click at [815, 514] on li "Pkg Nano by Sr Artist Ashwini 2 sessions" at bounding box center [907, 521] width 335 height 24
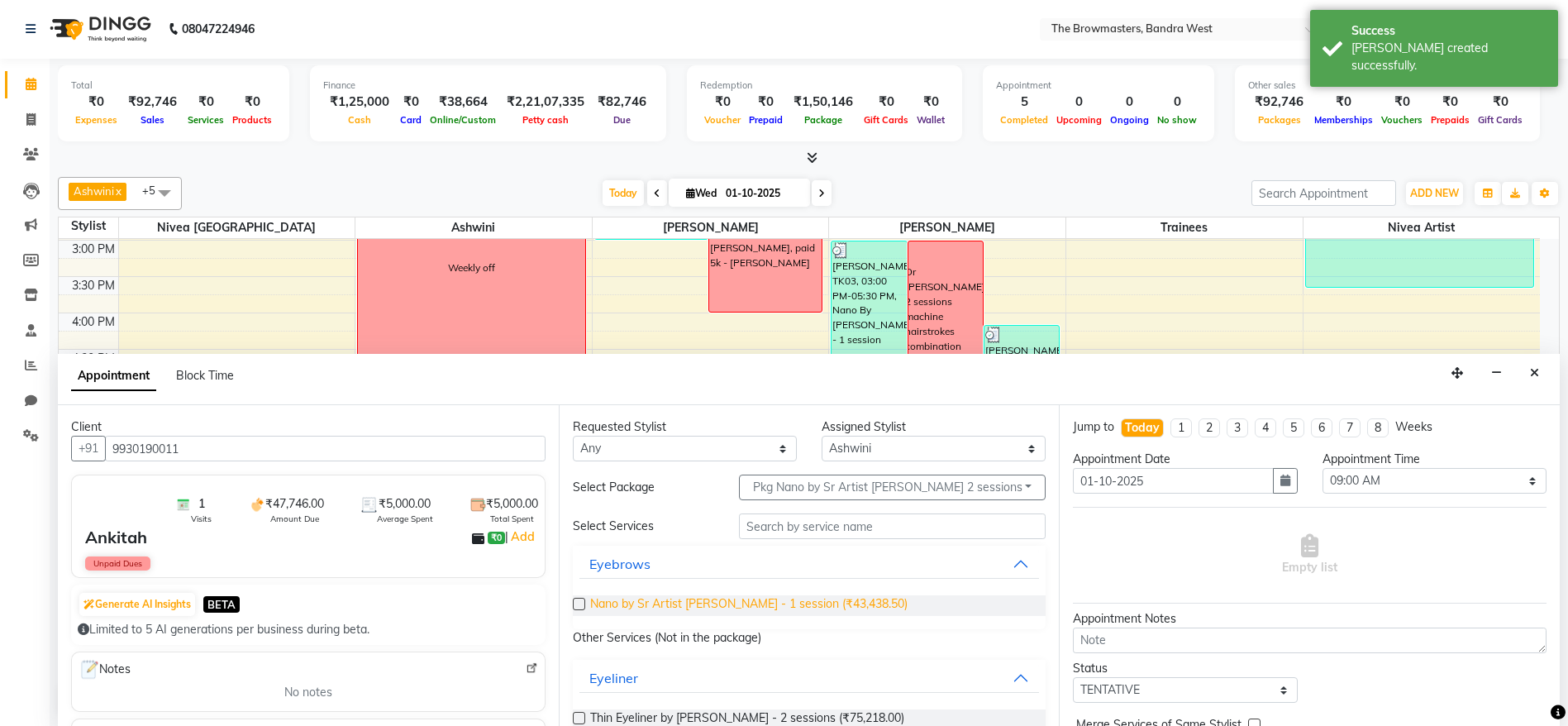
click at [787, 600] on span "Nano by Sr Artist Ashwini - 1 session (₹43,438.50)" at bounding box center [748, 604] width 317 height 20
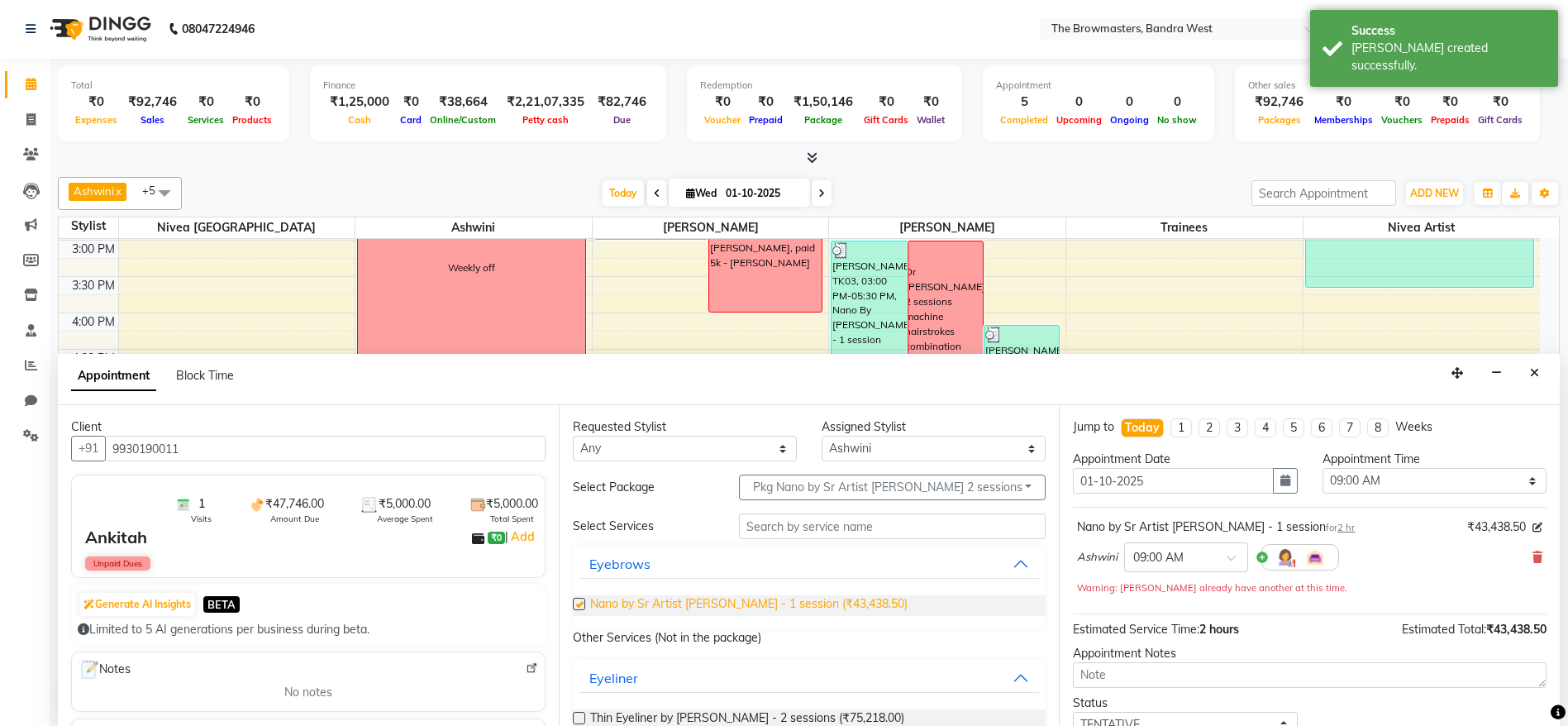
checkbox input "false"
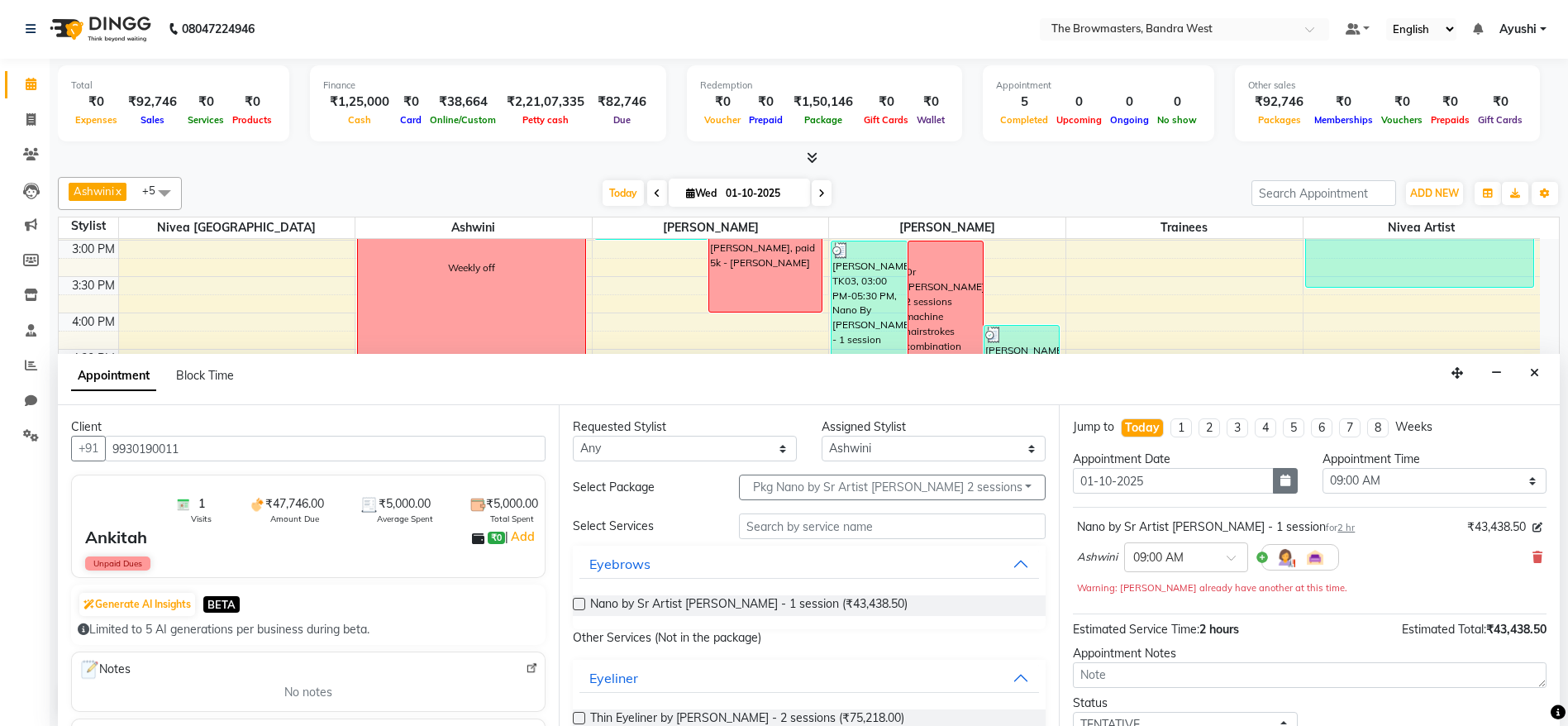
click at [1288, 476] on button "button" at bounding box center [1285, 480] width 25 height 26
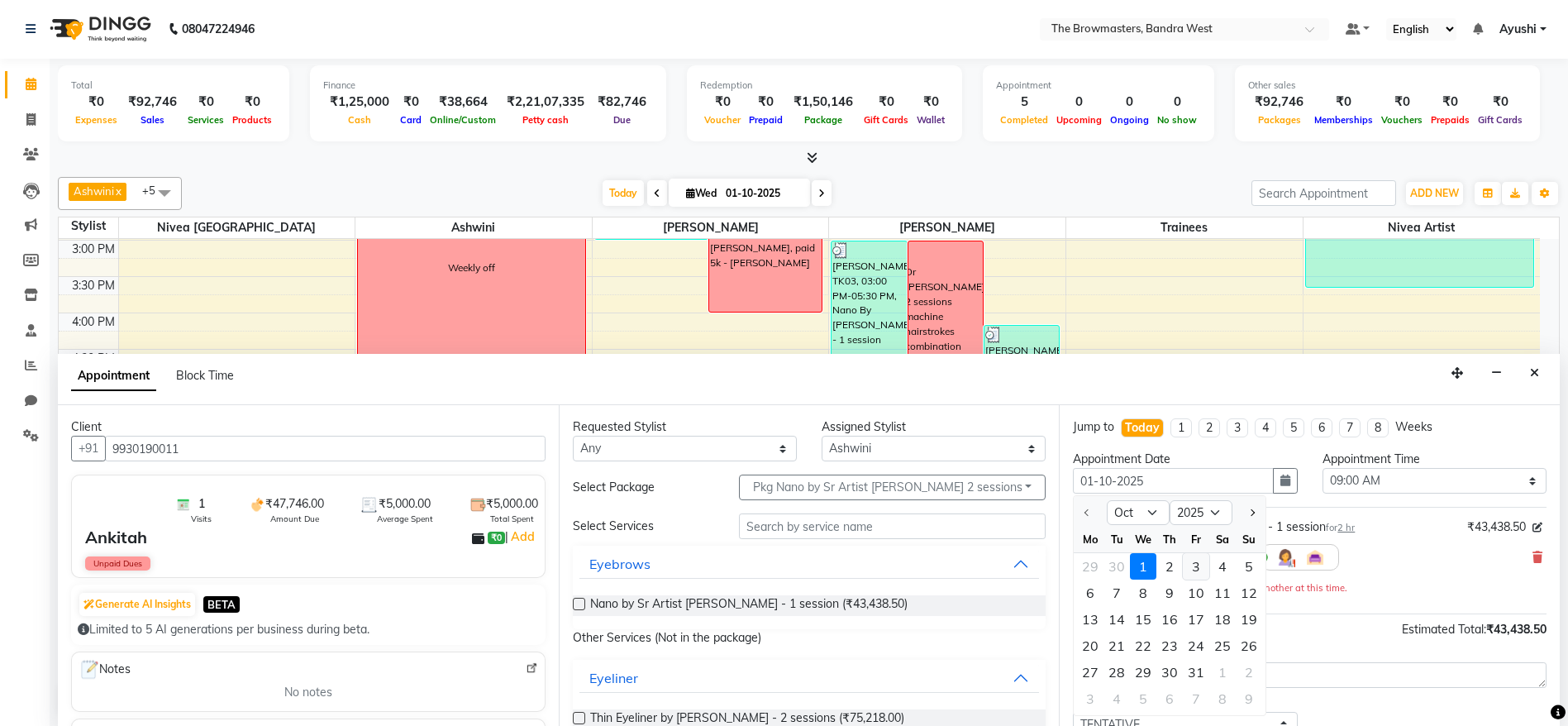
click at [1195, 561] on div "3" at bounding box center [1195, 566] width 26 height 26
type input "03-10-2025"
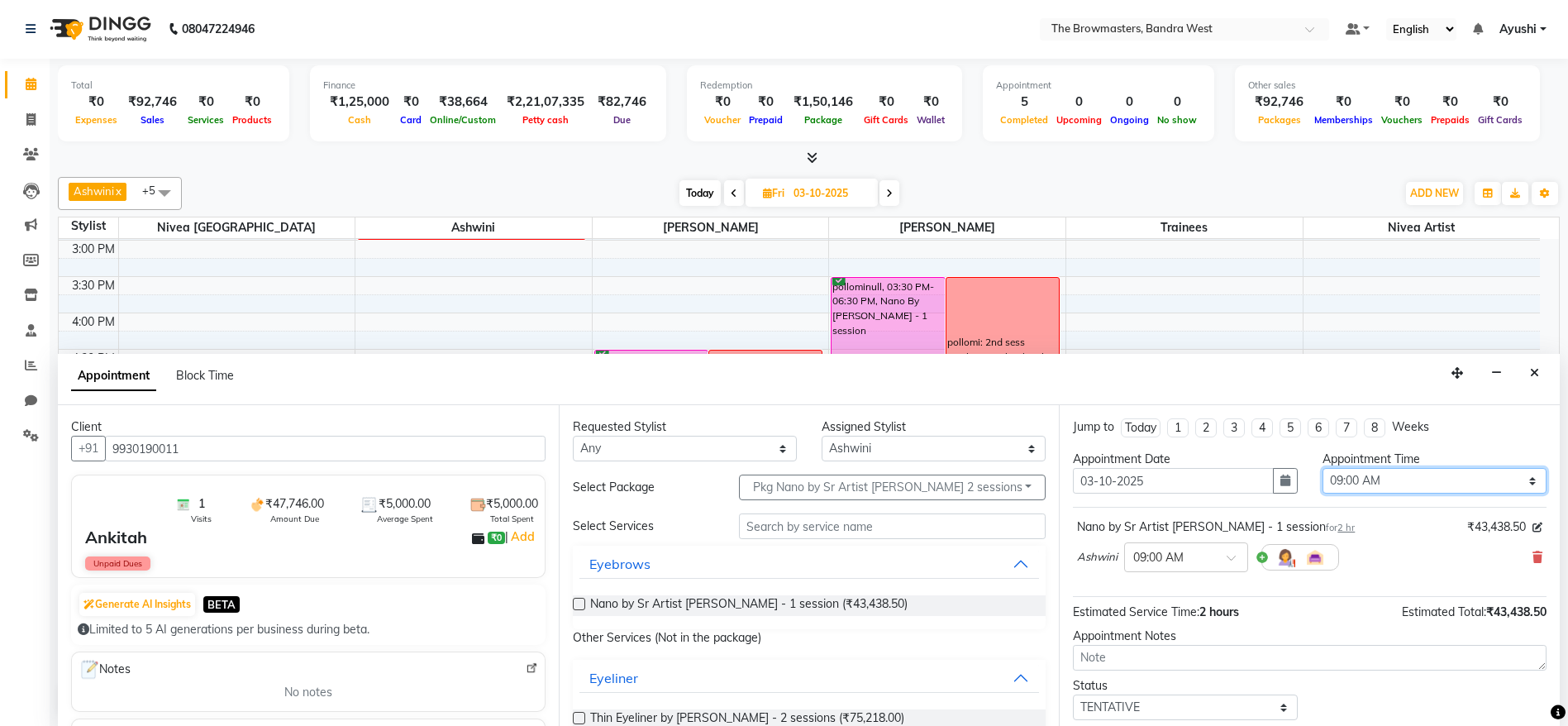
click at [1409, 480] on select "Select 09:00 AM 09:15 AM 09:30 AM 09:45 AM 10:00 AM 10:15 AM 10:30 AM 10:45 AM …" at bounding box center [1435, 480] width 224 height 26
select select "1020"
click at [1322, 468] on select "Select 09:00 AM 09:15 AM 09:30 AM 09:45 AM 10:00 AM 10:15 AM 10:30 AM 10:45 AM …" at bounding box center [1435, 480] width 224 height 26
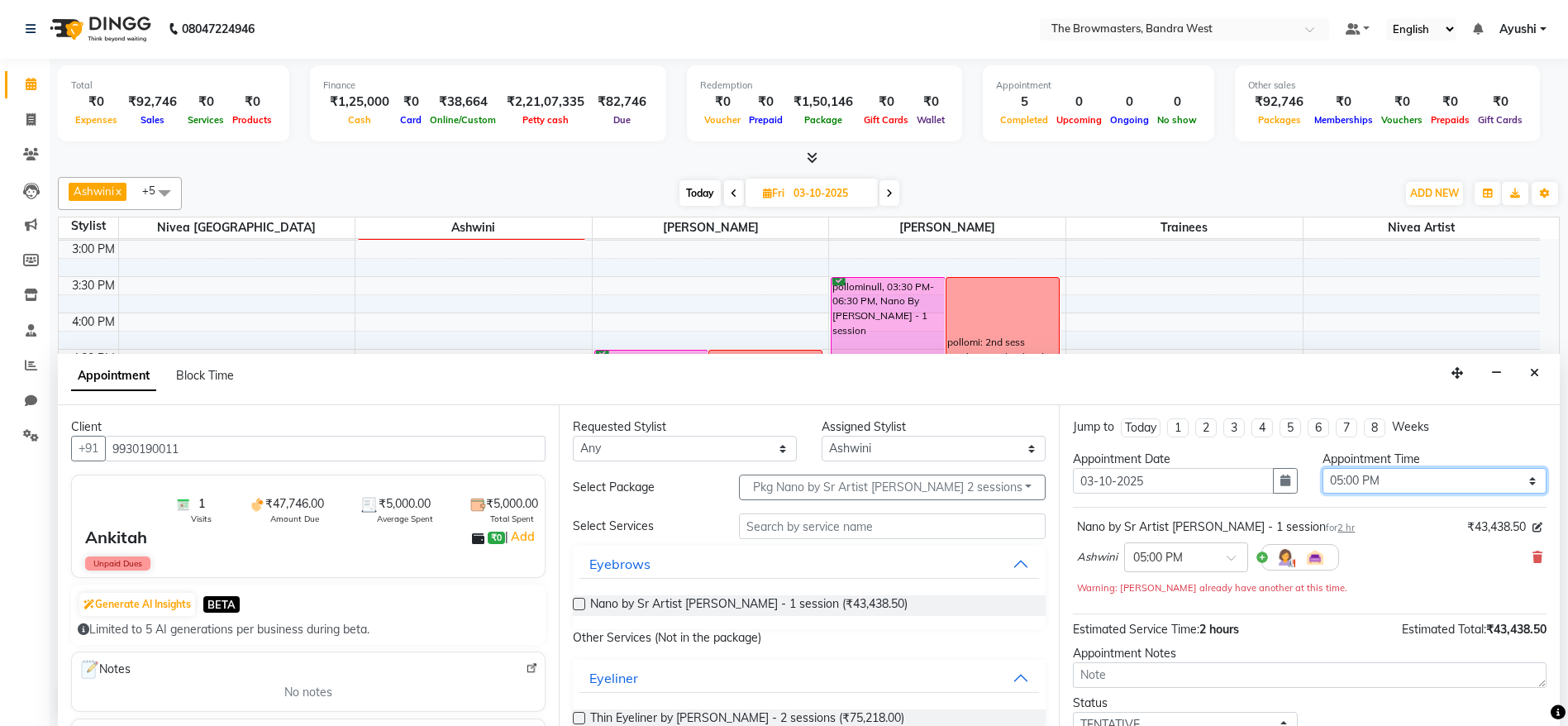
scroll to position [116, 0]
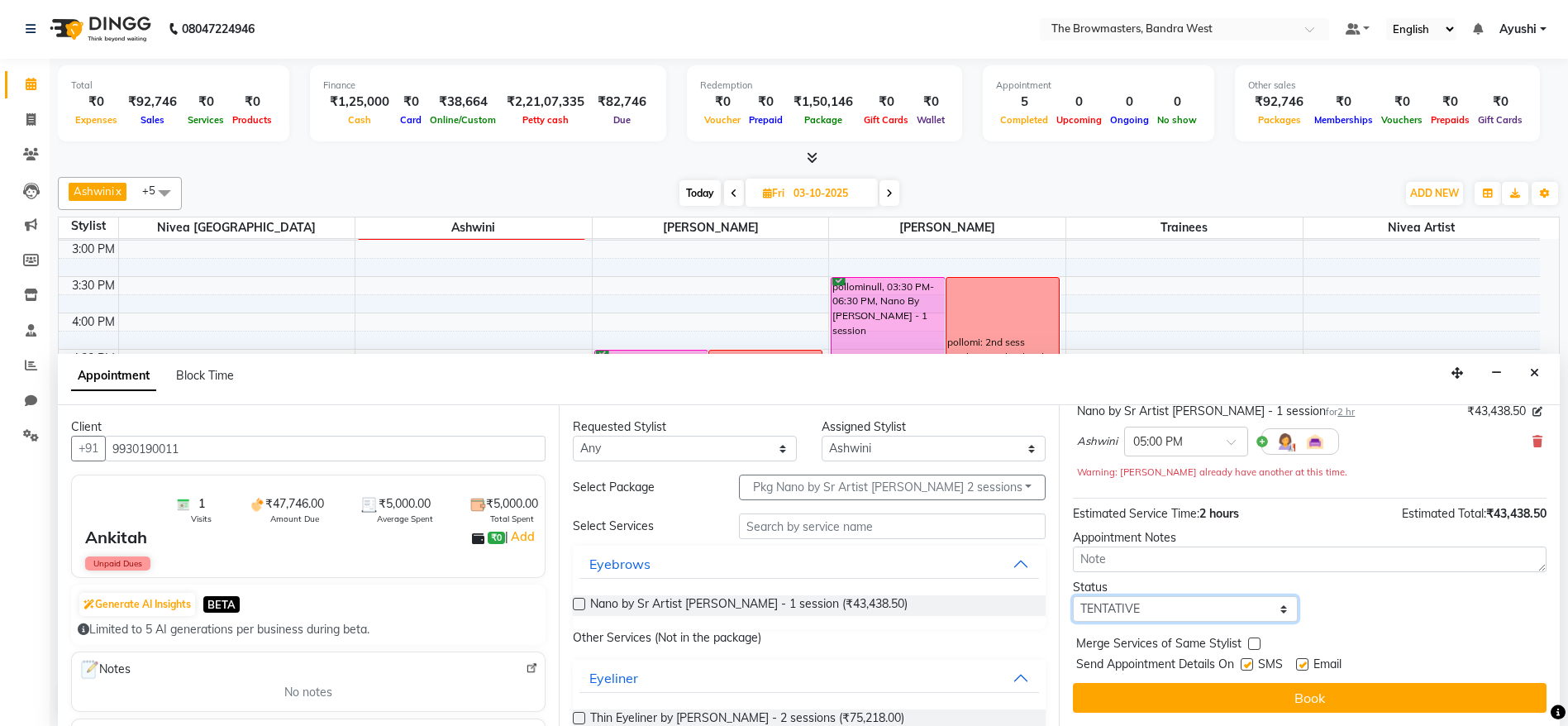
click at [1203, 619] on select "Select TENTATIVE CONFIRM UPCOMING" at bounding box center [1185, 608] width 224 height 26
select select "confirm booking"
click at [1073, 595] on select "Select TENTATIVE CONFIRM UPCOMING" at bounding box center [1185, 608] width 224 height 26
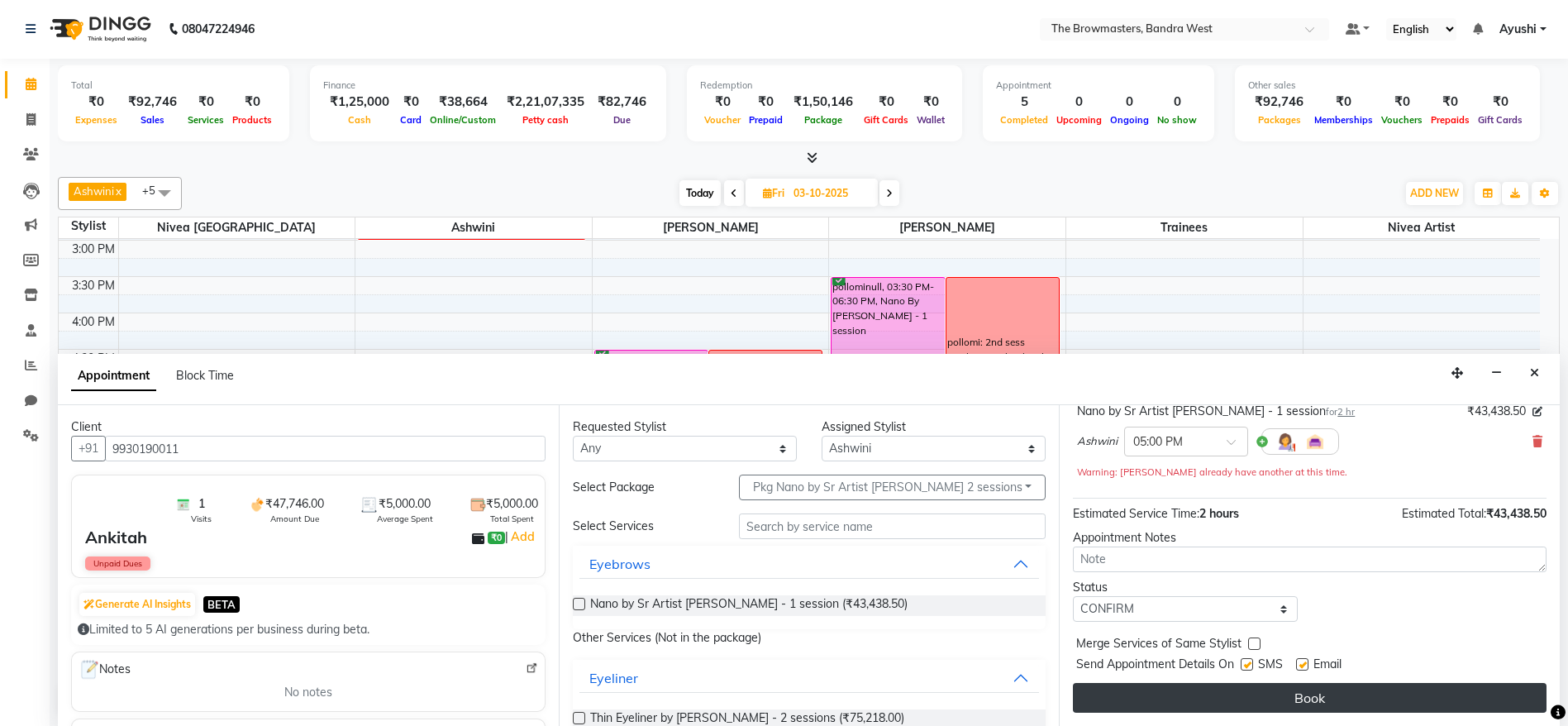
click at [1244, 701] on button "Book" at bounding box center [1310, 697] width 474 height 30
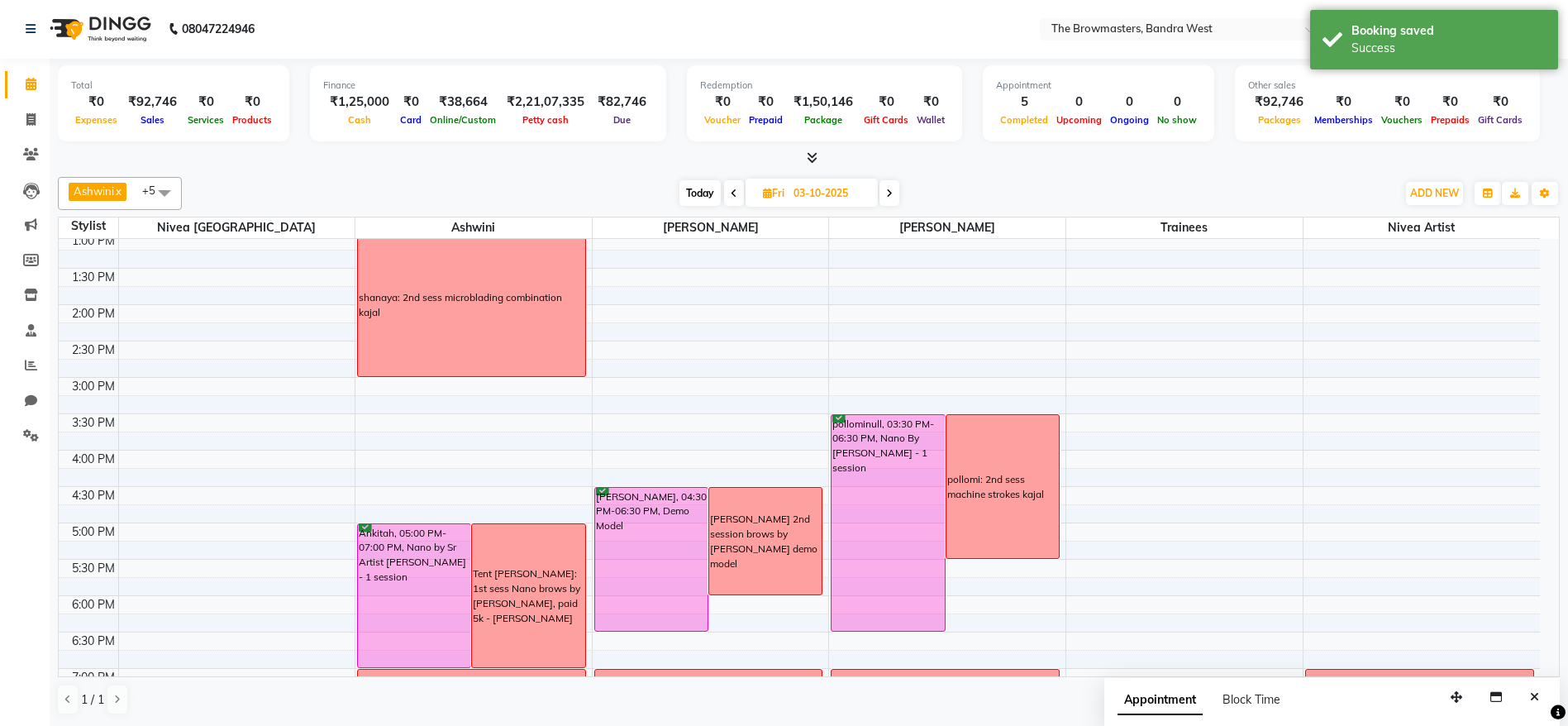
scroll to position [336, 0]
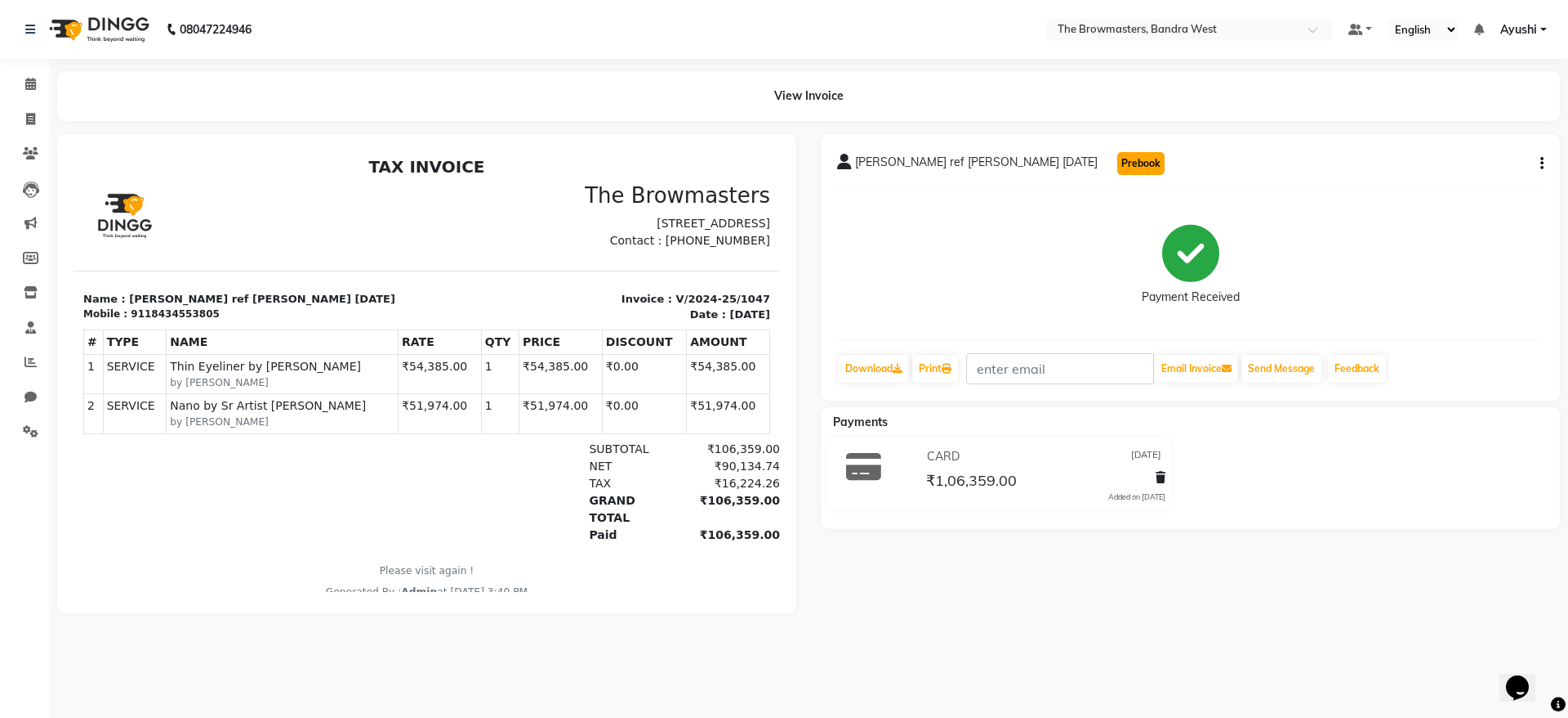
click at [1117, 161] on button "Prebook" at bounding box center [1141, 163] width 48 height 23
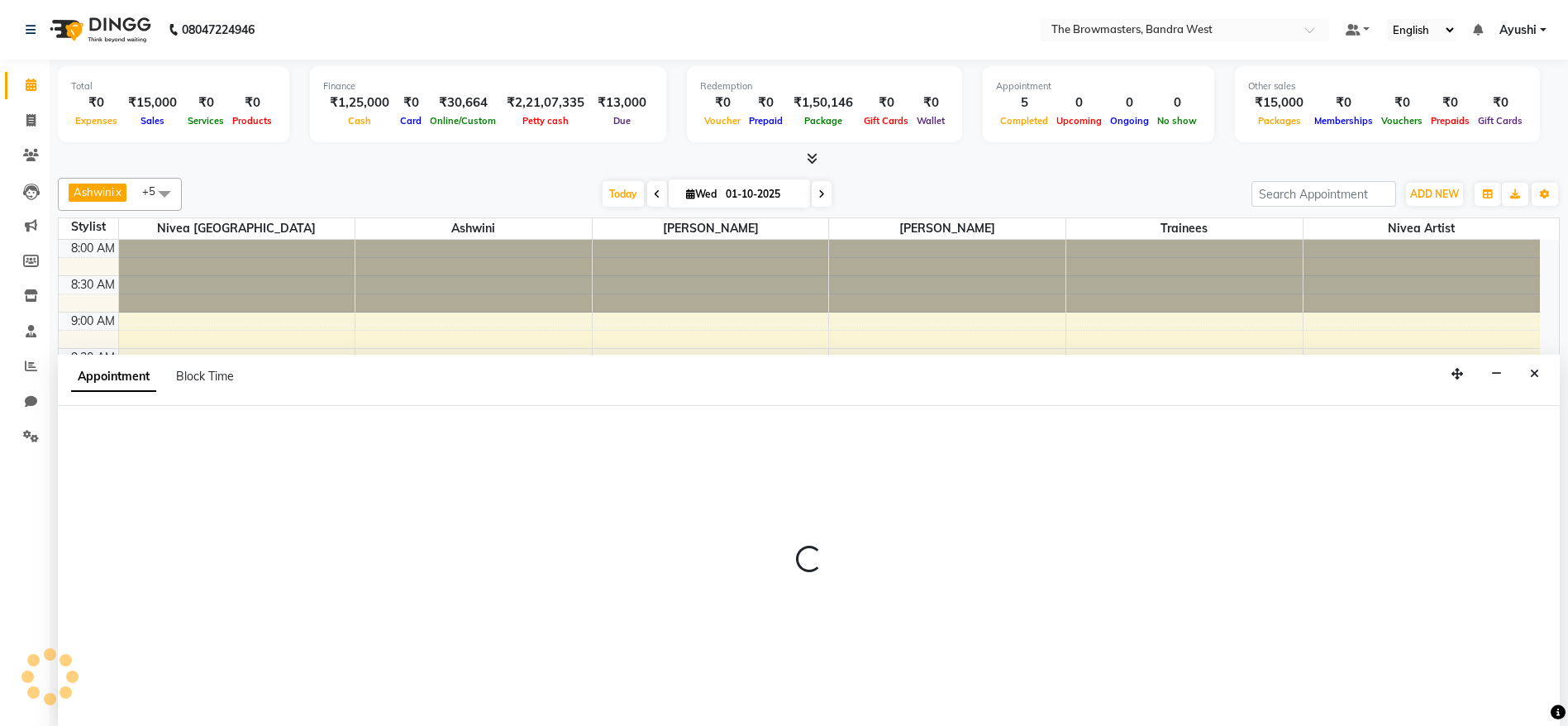
select select "540"
select select "tentative"
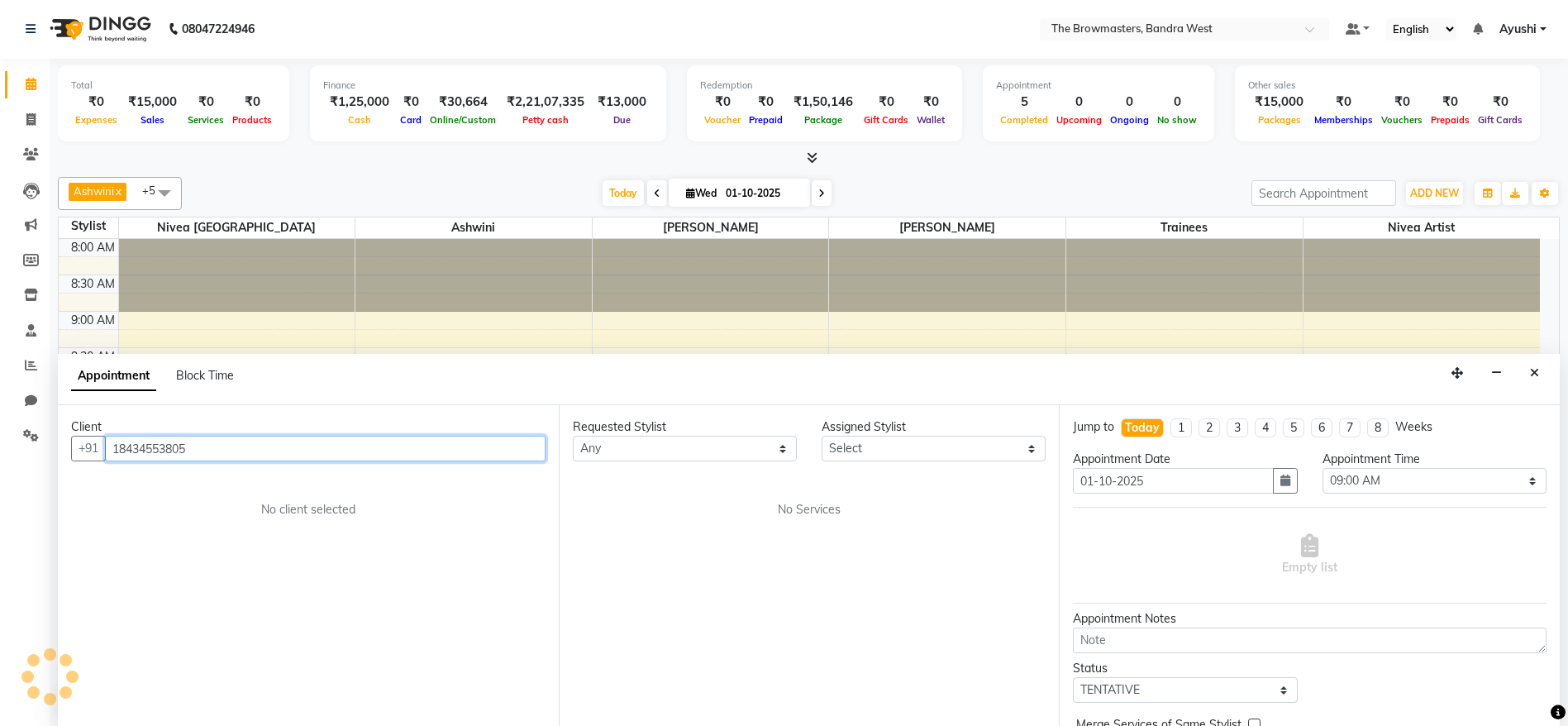
scroll to position [508, 0]
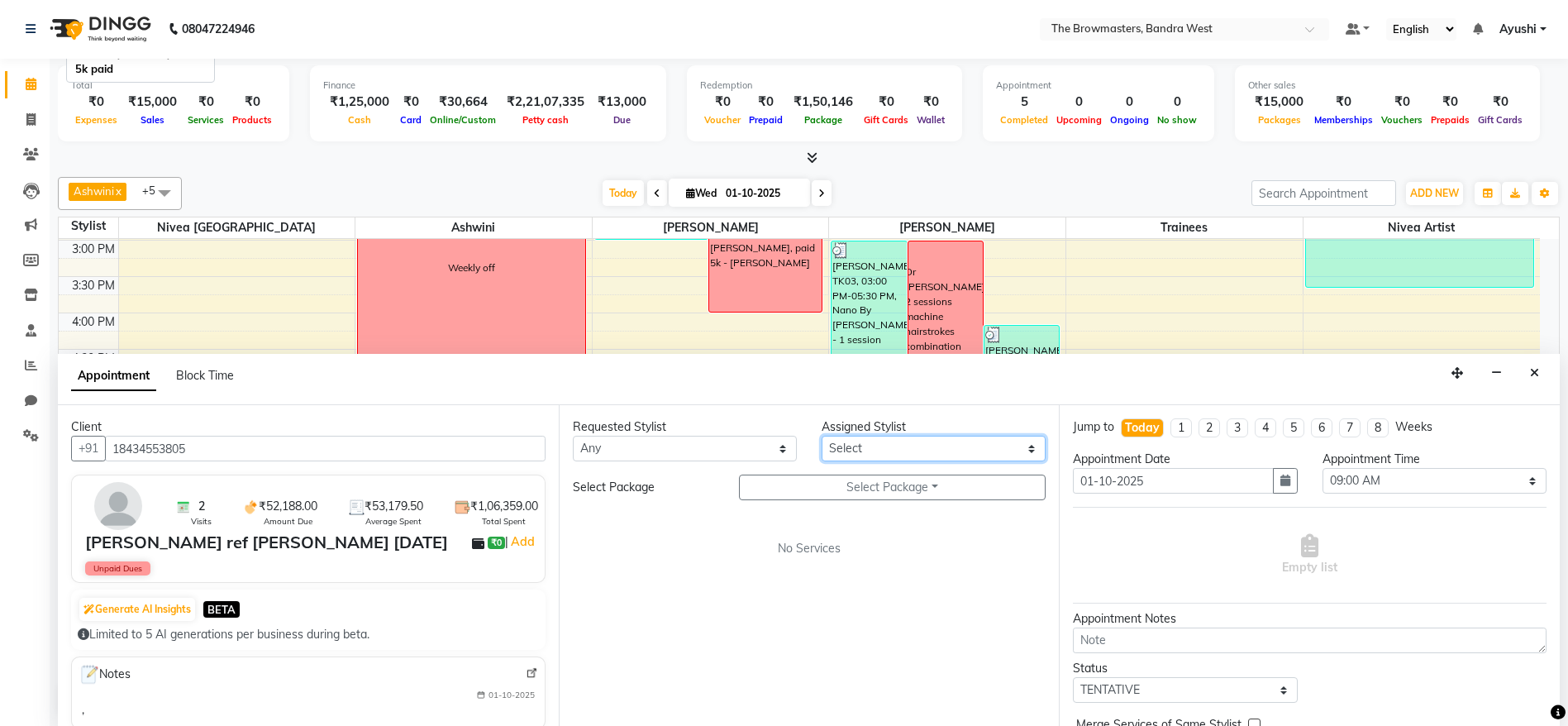
click at [874, 451] on select "Select Ashmeey Singghai Ashwini [PERSON_NAME] Jyoti Kajal [PERSON_NAME] [PERSON…" at bounding box center [934, 449] width 224 height 26
select select "64308"
click at [822, 436] on select "Select Ashmeey Singghai Ashwini [PERSON_NAME] Jyoti Kajal [PERSON_NAME] [PERSON…" at bounding box center [934, 449] width 224 height 26
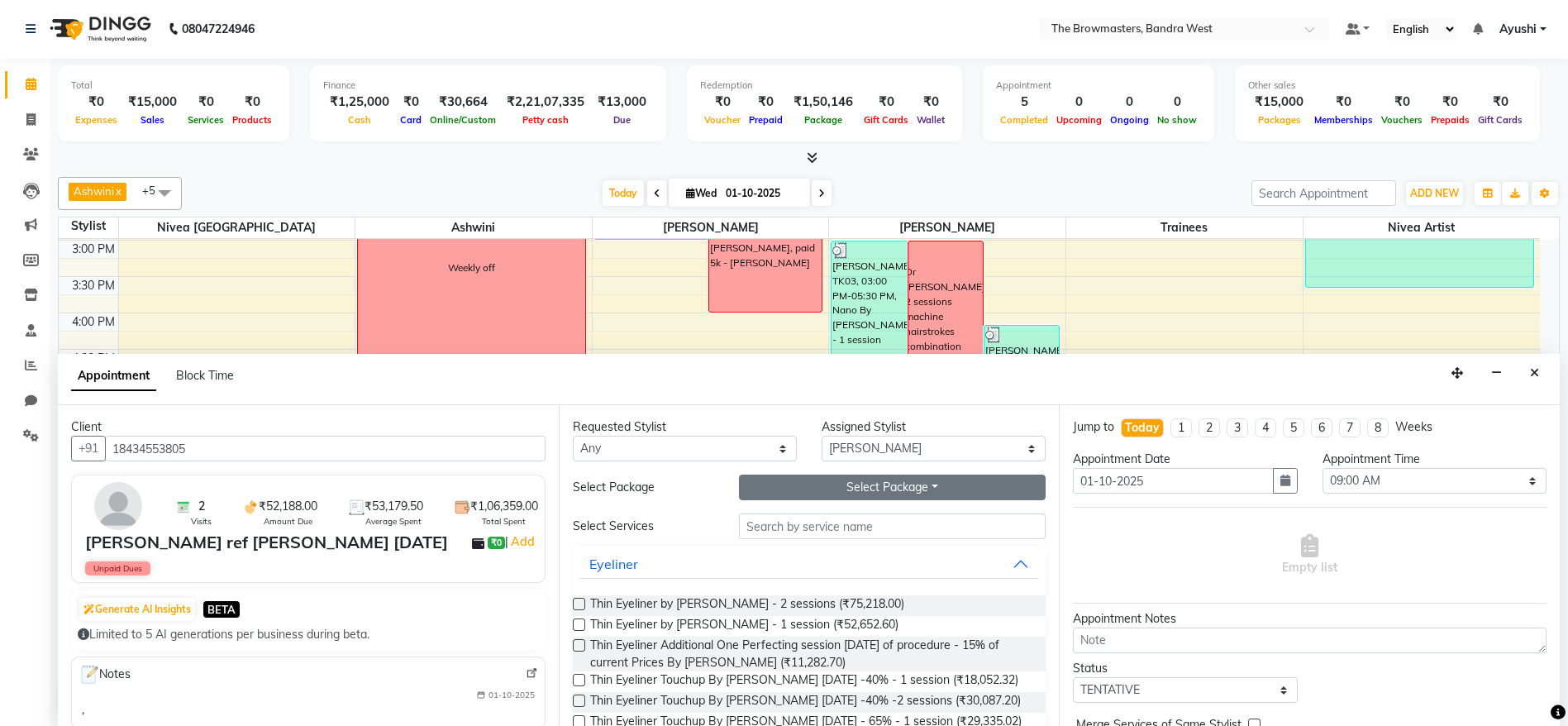
click at [893, 478] on button "Select Package Toggle Dropdown" at bounding box center [892, 487] width 307 height 26
click at [843, 527] on li "Pkg Lips1 By Sr. Artist [PERSON_NAME]" at bounding box center [876, 521] width 274 height 24
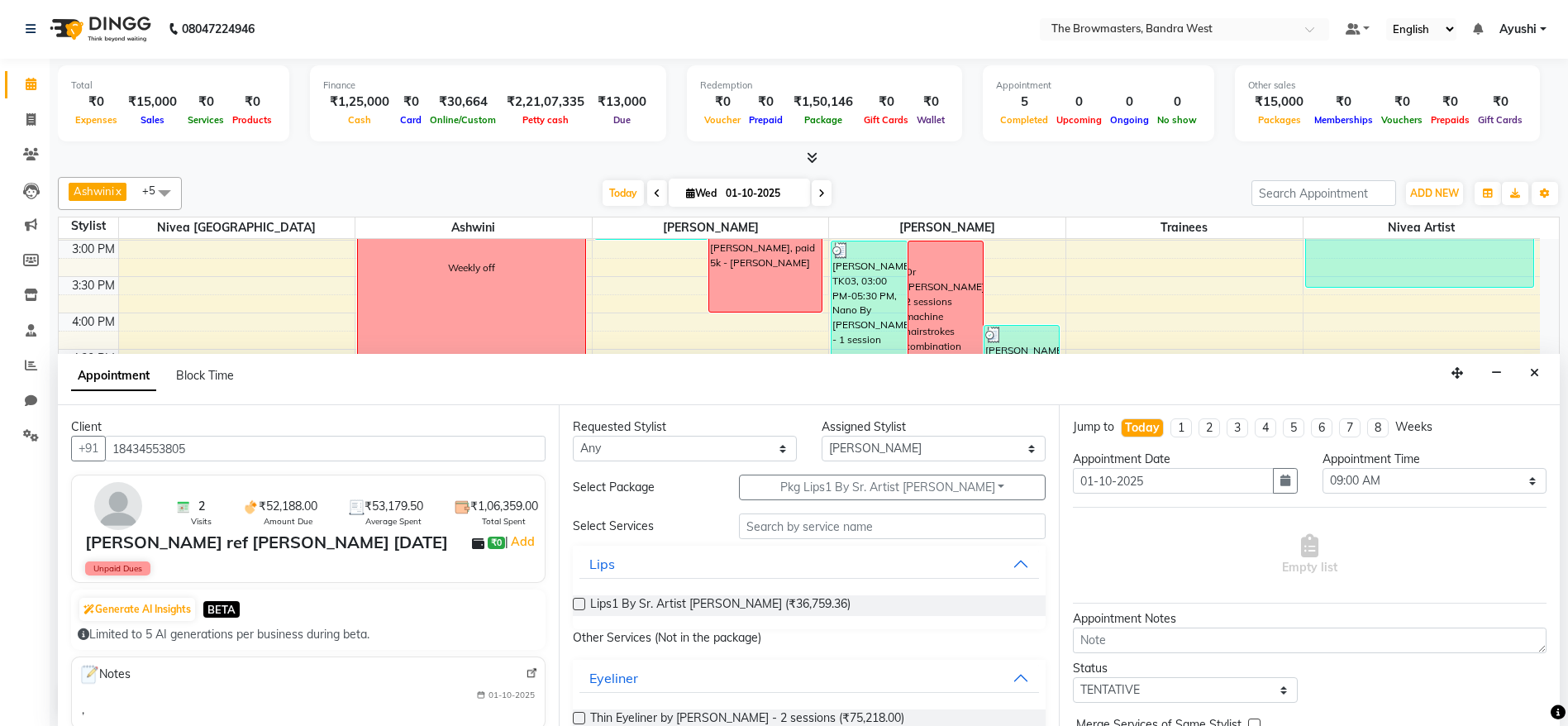
click at [719, 618] on div "Lips1 By Sr. Artist [PERSON_NAME] (₹36,759.36)" at bounding box center [809, 605] width 474 height 47
click at [666, 604] on span "Lips1 By Sr. Artist [PERSON_NAME] (₹36,759.36)" at bounding box center [719, 604] width 260 height 20
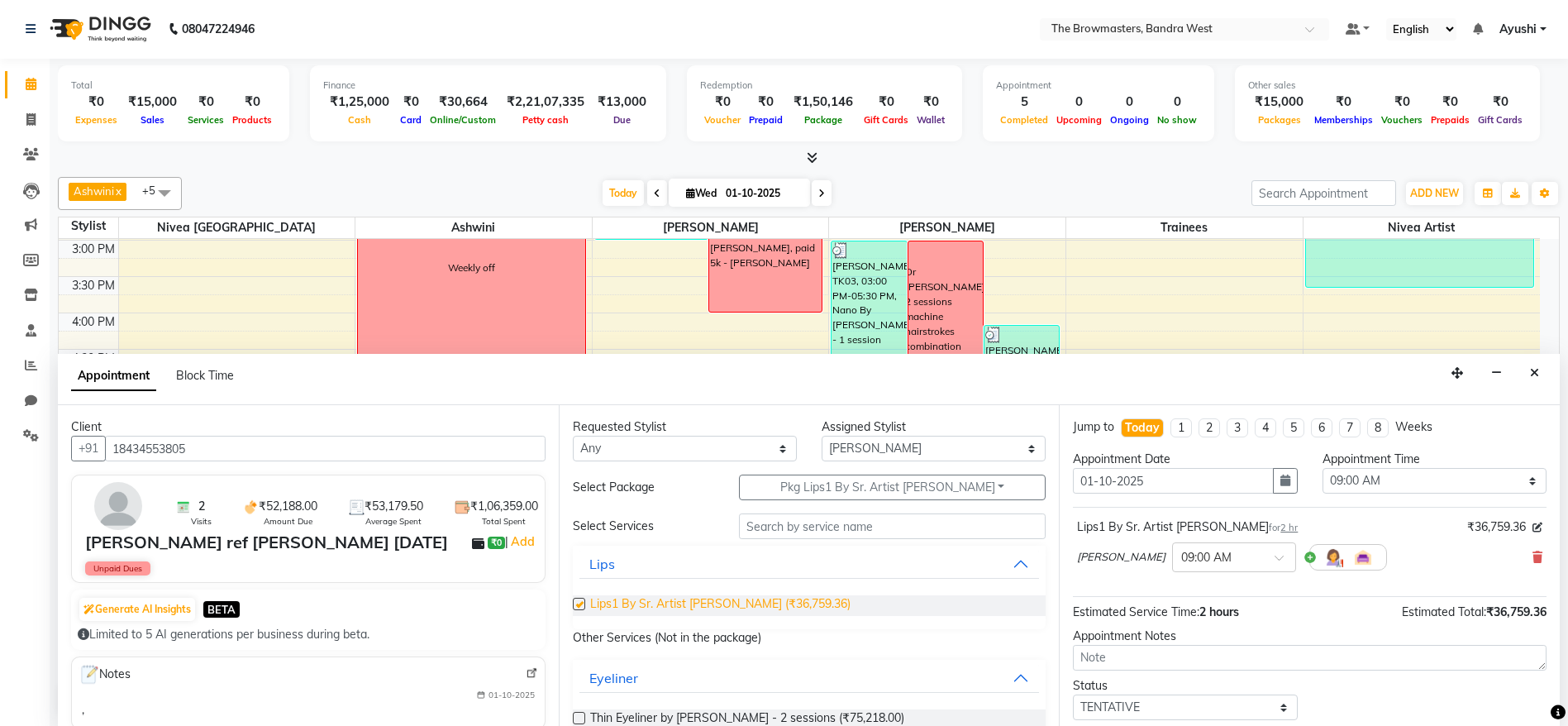
checkbox input "false"
click at [1276, 487] on button "button" at bounding box center [1285, 480] width 25 height 26
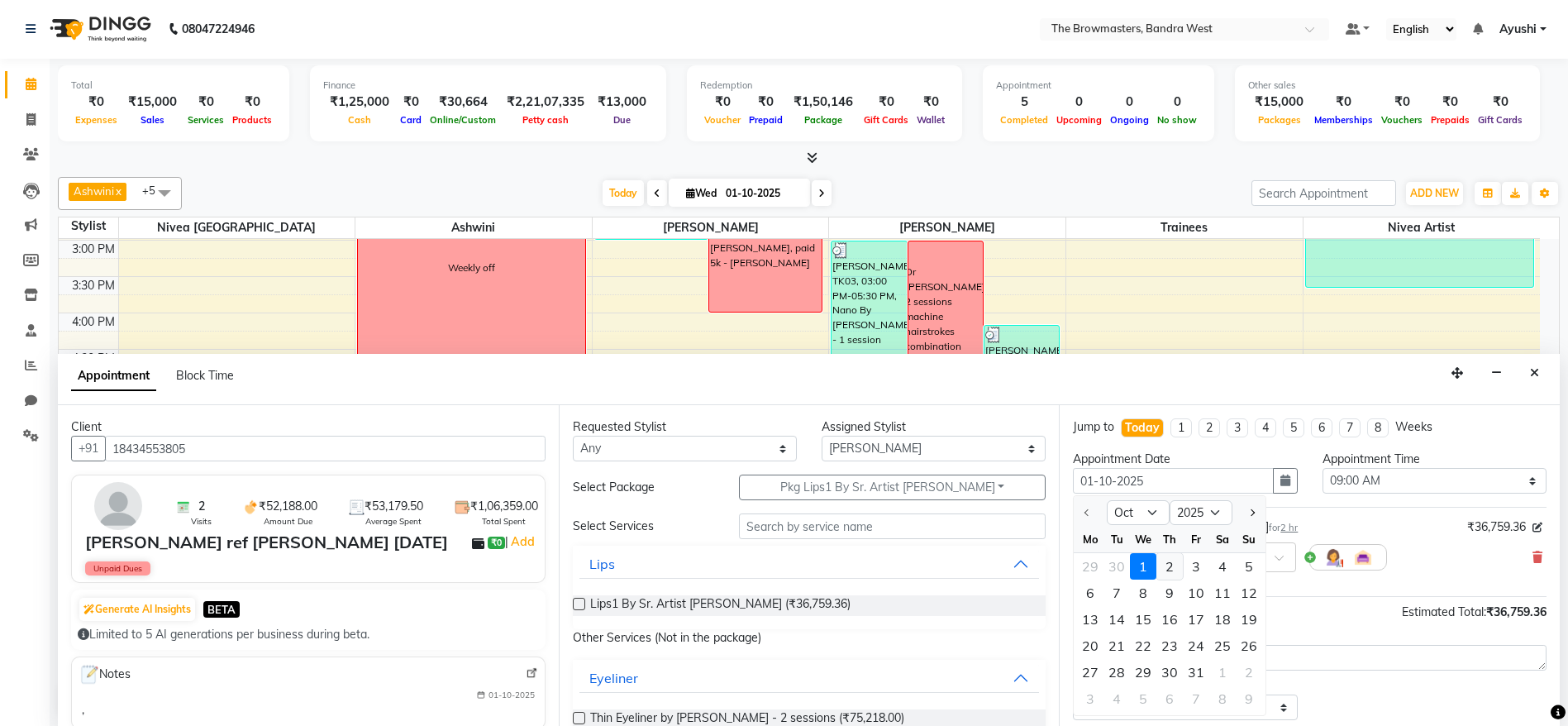
click at [1171, 568] on div "2" at bounding box center [1169, 566] width 26 height 26
type input "02-10-2025"
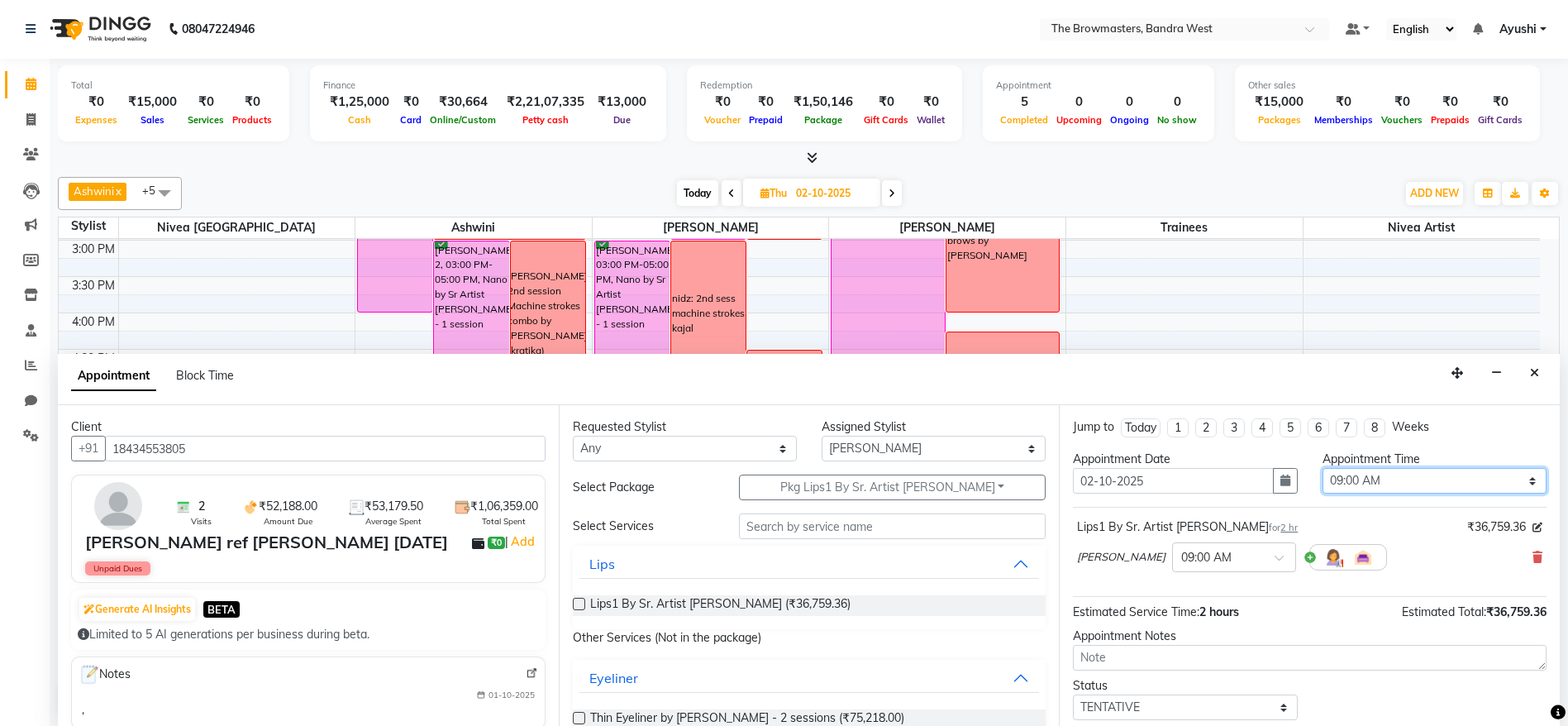
click at [1394, 484] on select "Select 09:00 AM 09:15 AM 09:30 AM 09:45 AM 10:00 AM 10:15 AM 10:30 AM 10:45 AM …" at bounding box center [1435, 480] width 224 height 26
select select "975"
click at [1322, 468] on select "Select 09:00 AM 09:15 AM 09:30 AM 09:45 AM 10:00 AM 10:15 AM 10:30 AM 10:45 AM …" at bounding box center [1435, 480] width 224 height 26
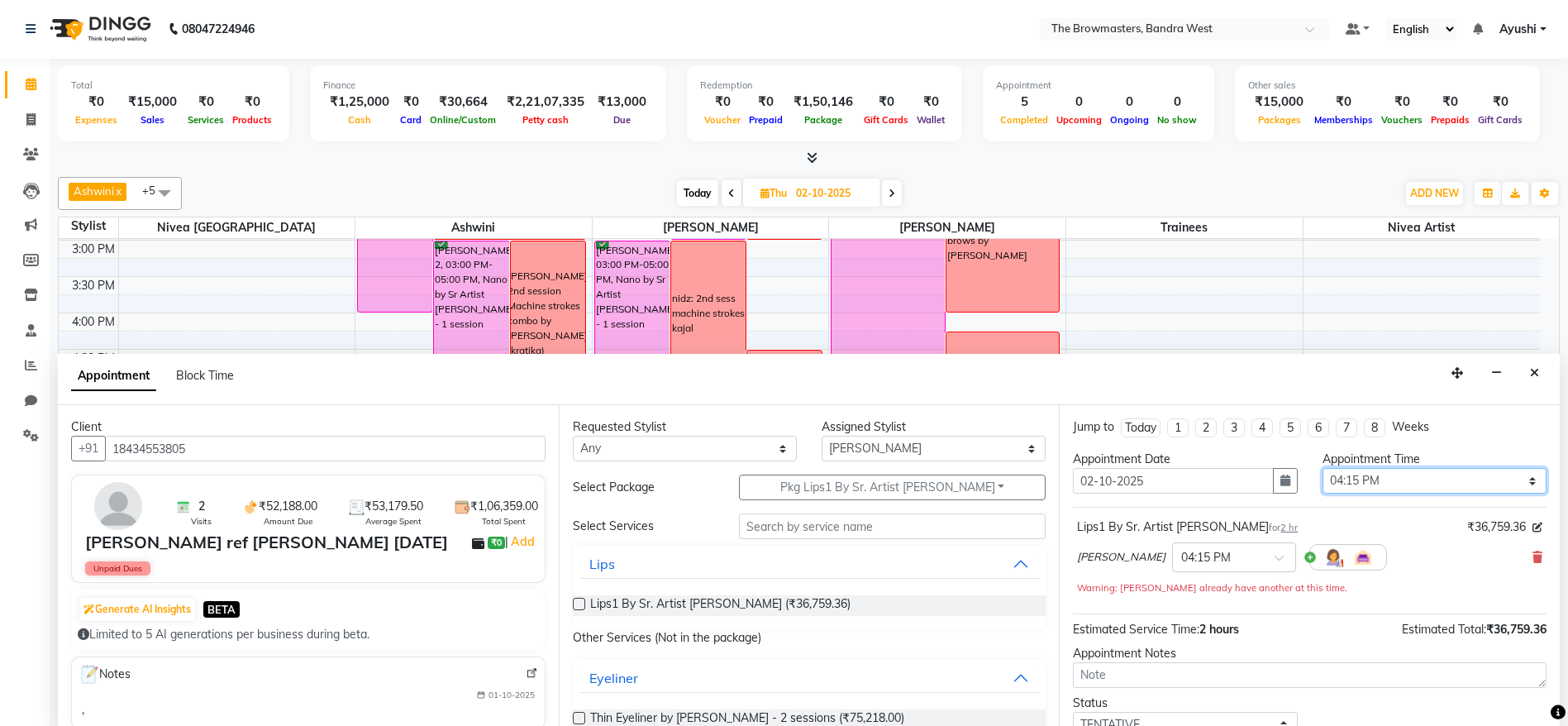
scroll to position [116, 0]
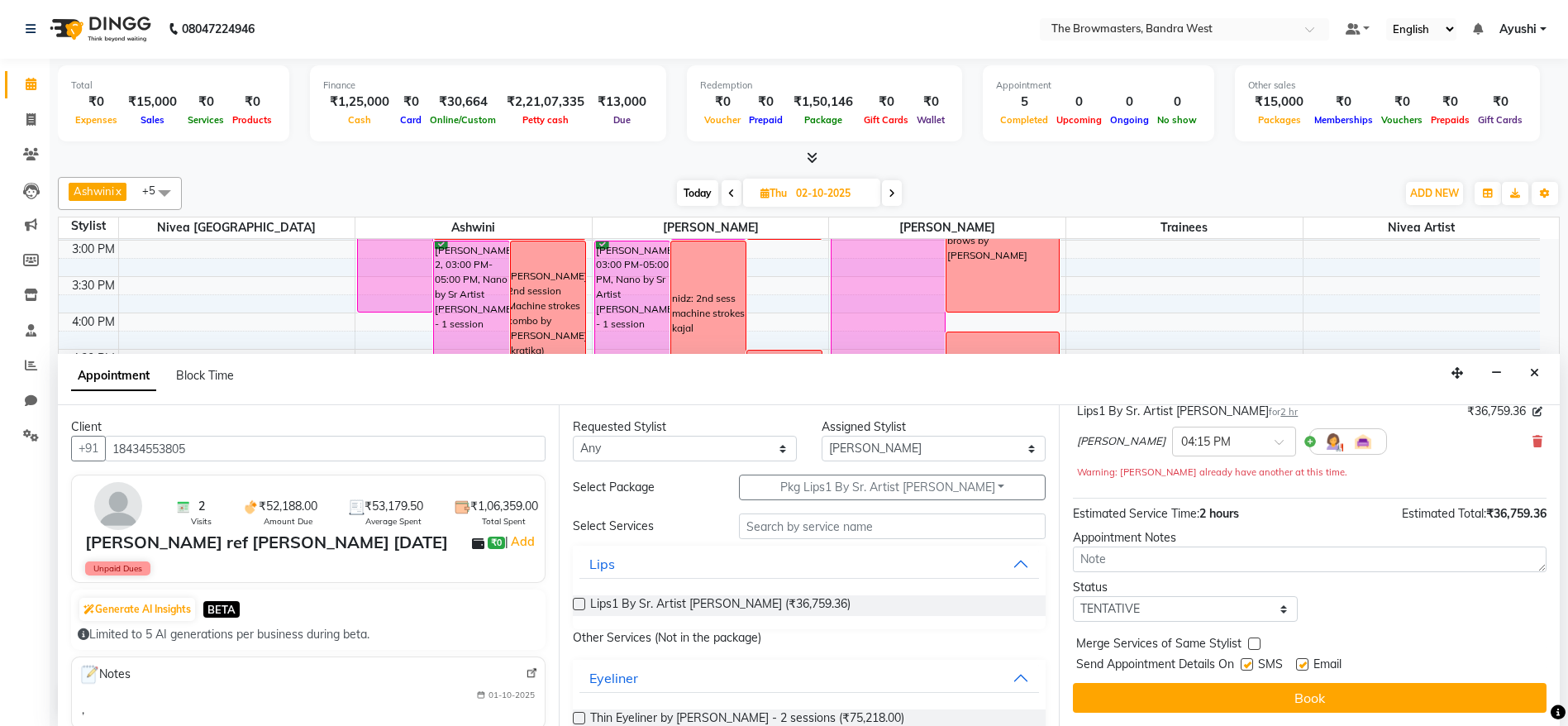
click at [1186, 625] on div "Jump to [DATE] 1 2 3 4 5 6 7 8 Weeks Appointment Date [DATE] Appointment Time S…" at bounding box center [1309, 566] width 501 height 321
click at [1118, 612] on select "Select TENTATIVE CONFIRM UPCOMING" at bounding box center [1185, 608] width 224 height 26
select select "confirm booking"
click at [1073, 595] on select "Select TENTATIVE CONFIRM UPCOMING" at bounding box center [1185, 608] width 224 height 26
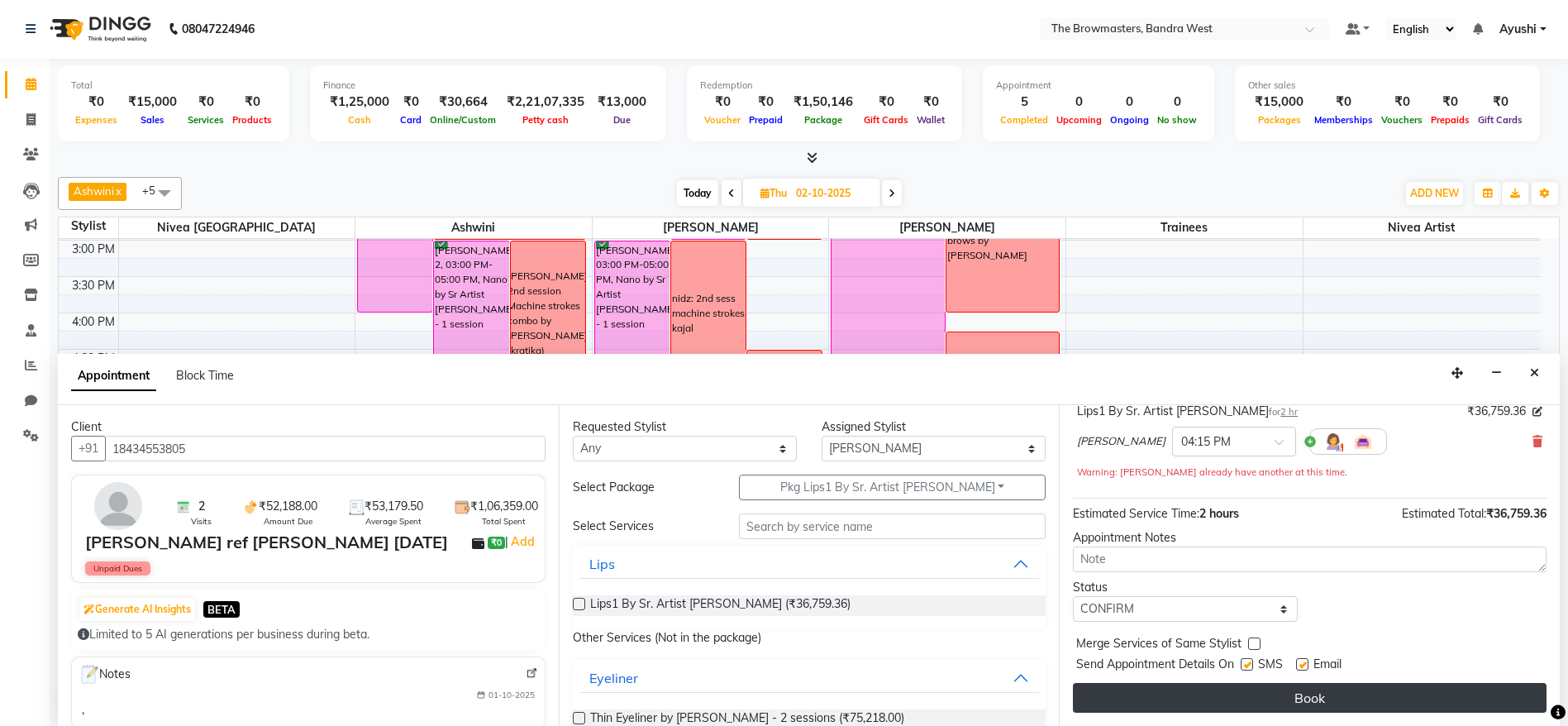
click at [1210, 710] on button "Book" at bounding box center [1310, 697] width 474 height 30
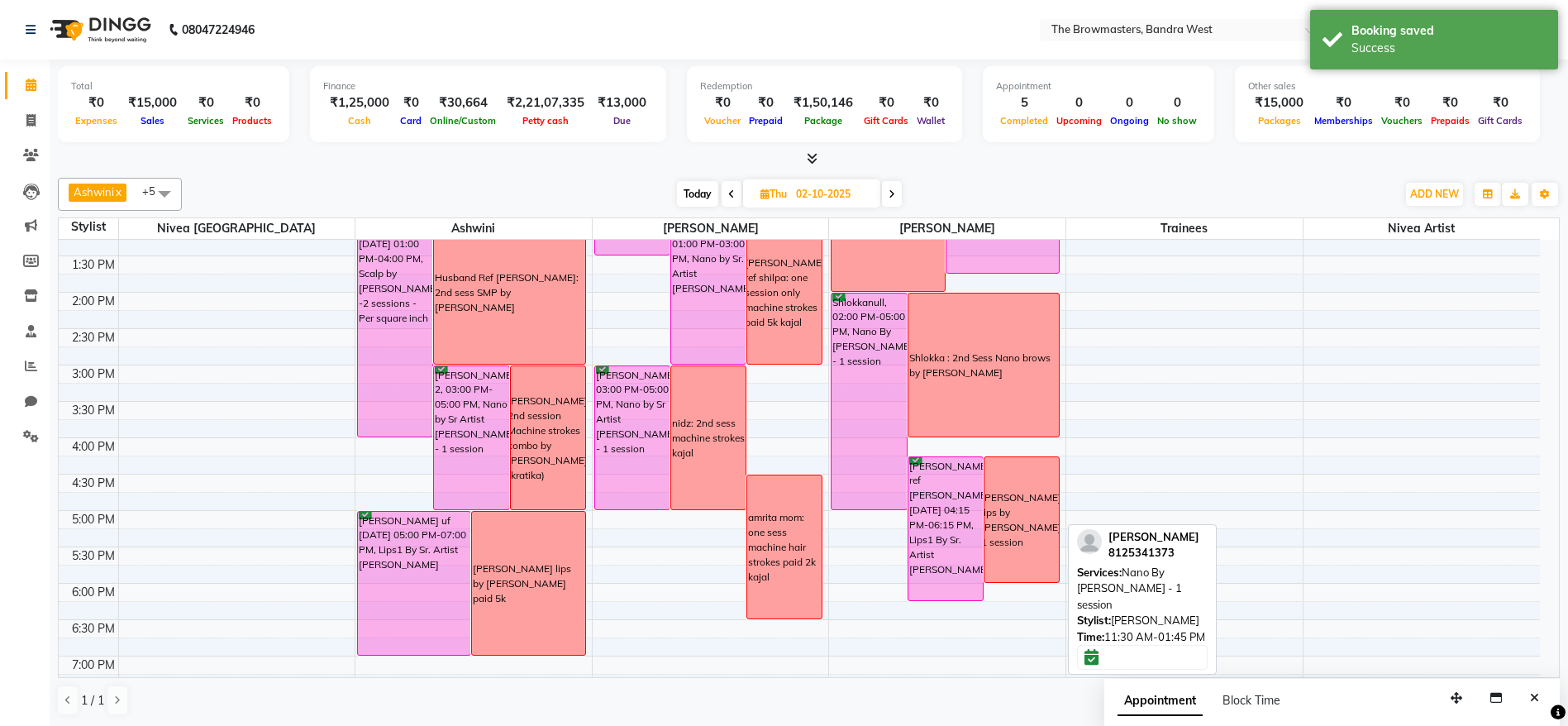
scroll to position [31, 0]
